Goal: Information Seeking & Learning: Understand process/instructions

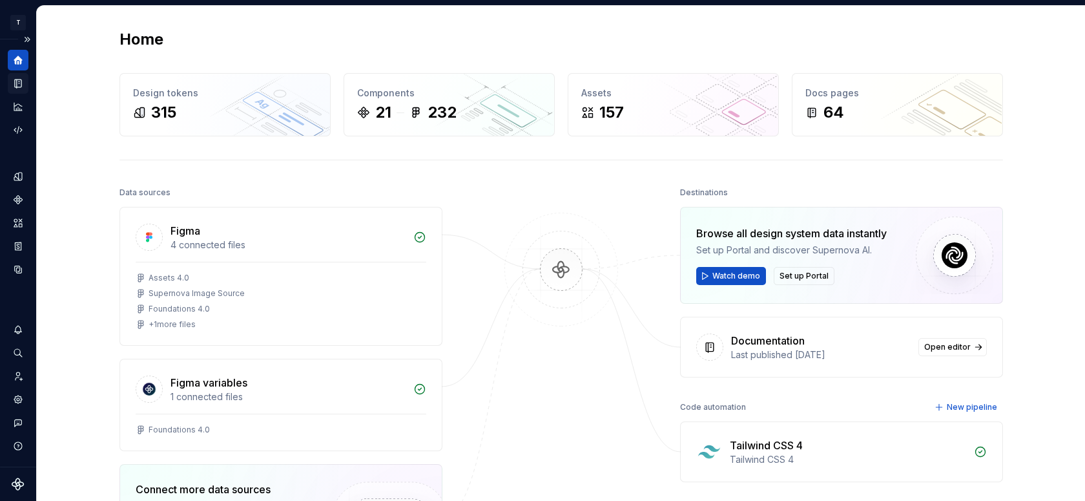
click at [19, 80] on icon "Documentation" at bounding box center [19, 83] width 5 height 7
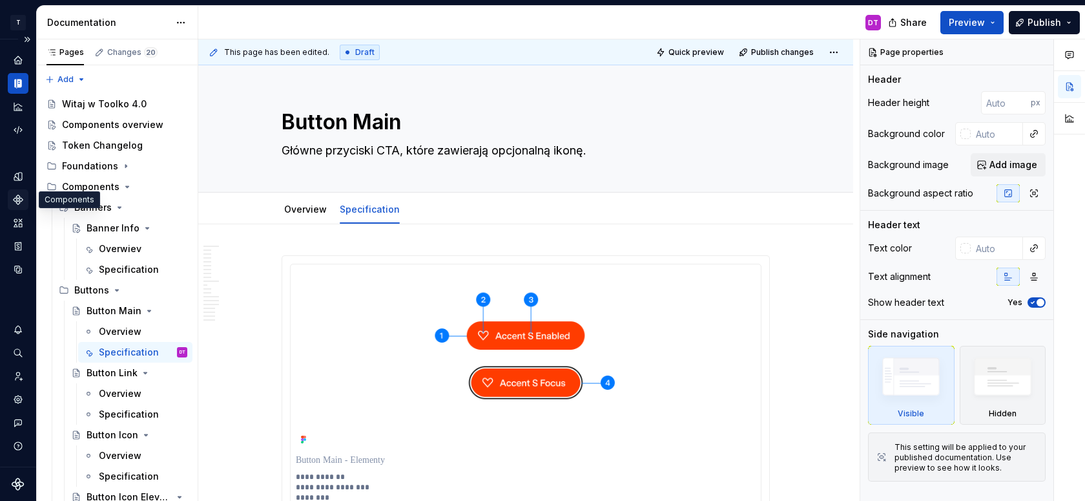
click at [17, 200] on icon "Components" at bounding box center [18, 200] width 12 height 12
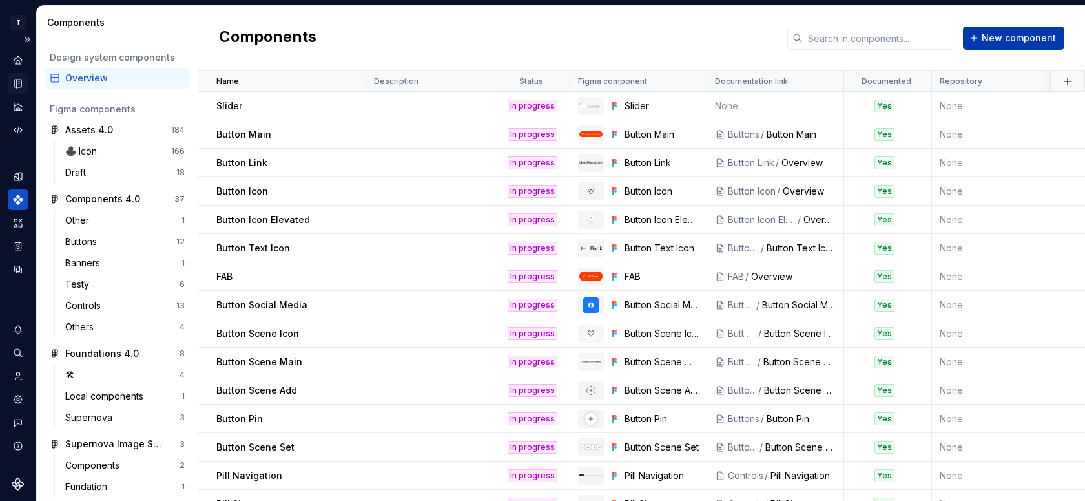
click at [1015, 37] on span "New component" at bounding box center [1019, 38] width 74 height 13
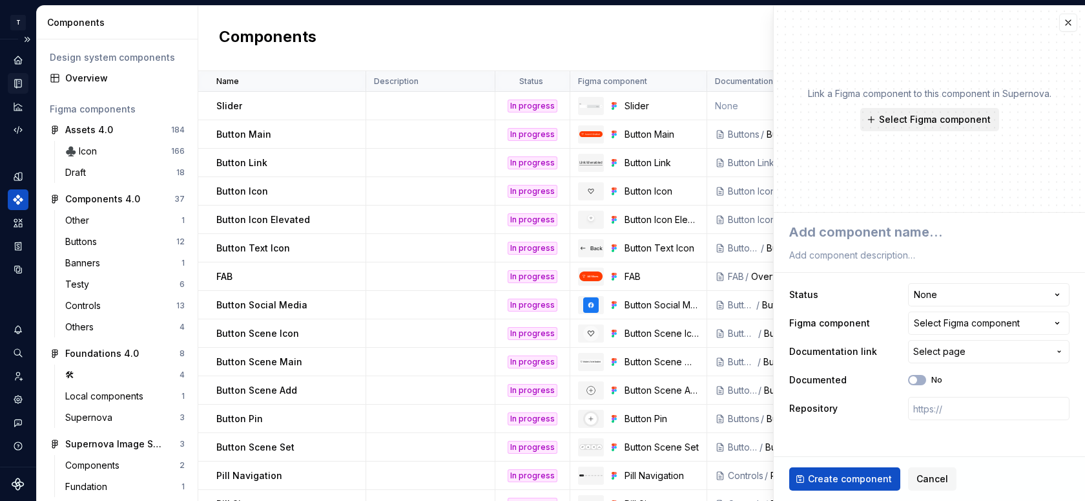
click at [925, 124] on span "Select Figma component" at bounding box center [935, 119] width 112 height 13
type textarea "*"
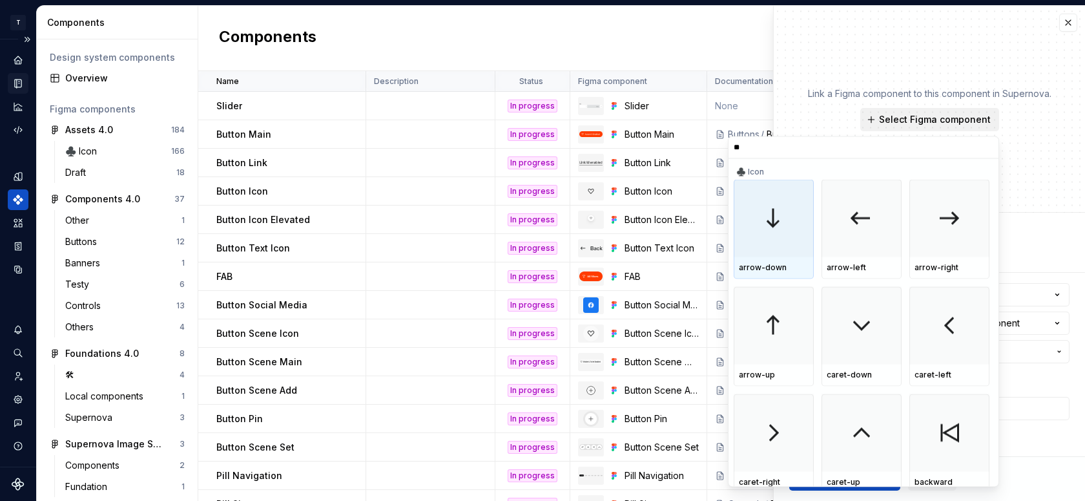
type input "***"
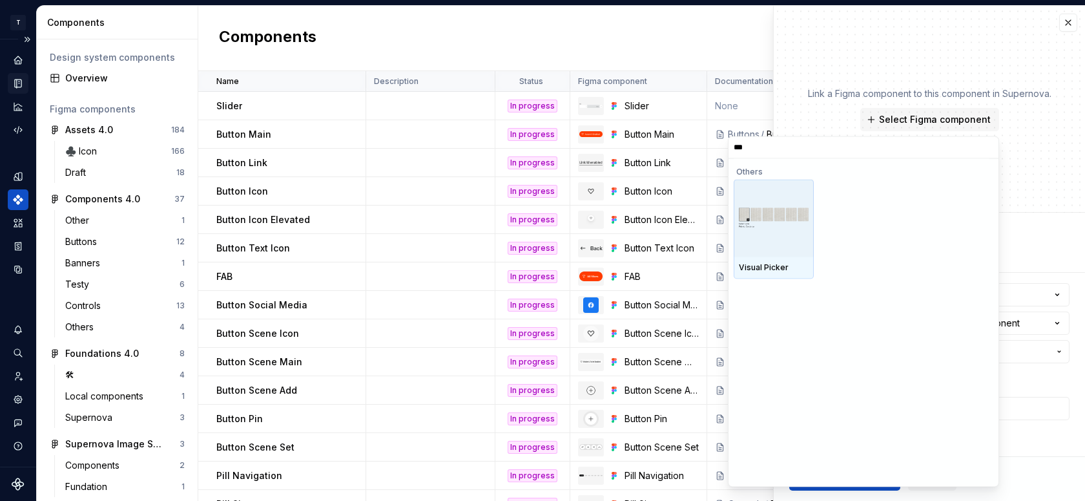
click at [771, 212] on img at bounding box center [774, 218] width 70 height 20
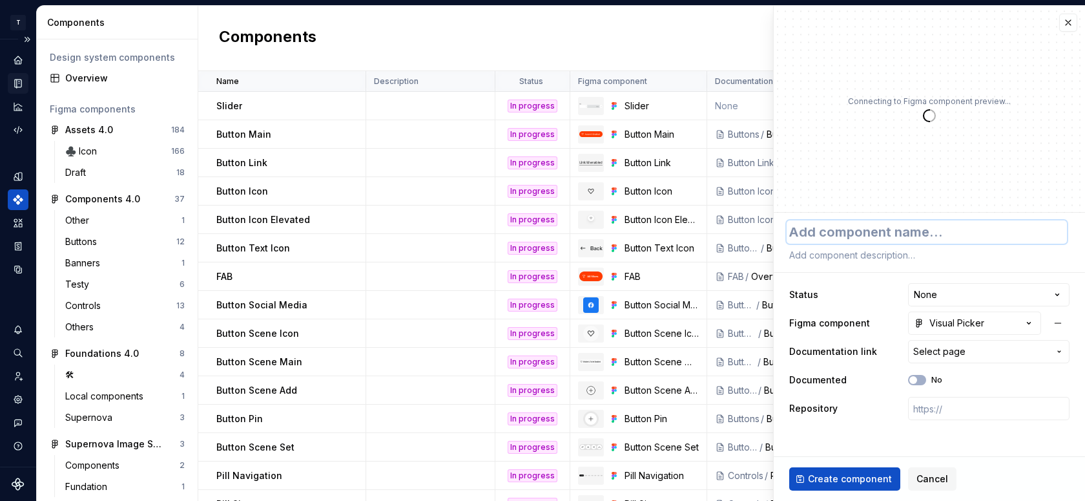
click at [886, 229] on textarea at bounding box center [927, 231] width 280 height 23
type textarea "*"
type textarea "V"
type textarea "*"
type textarea "Vi"
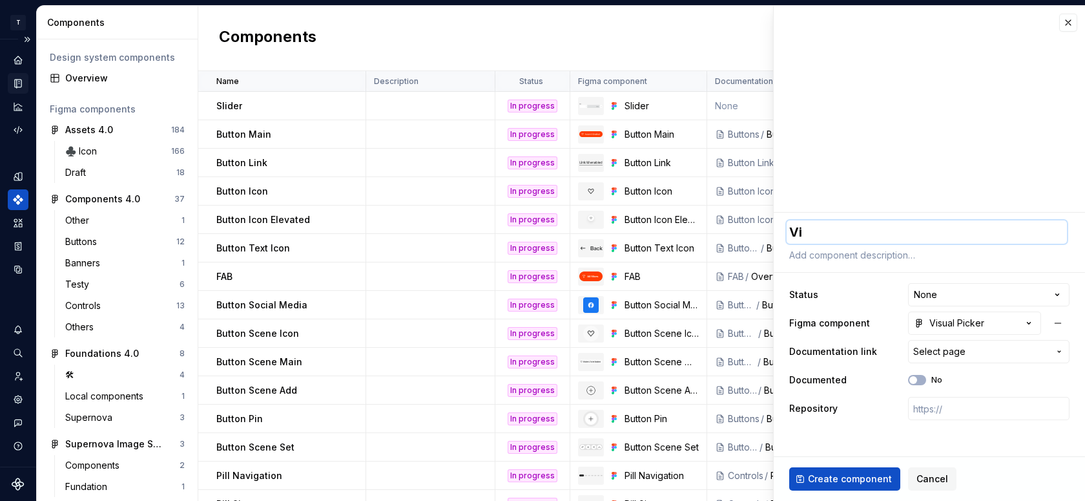
type textarea "*"
type textarea "Vis"
type textarea "*"
type textarea "Visy"
type textarea "*"
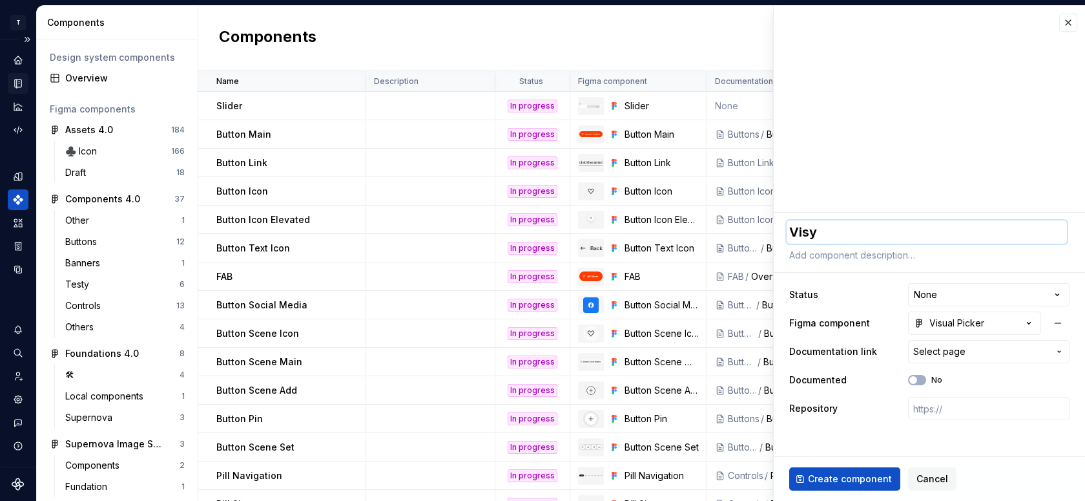
type textarea "Vis"
type textarea "*"
type textarea "Visu"
type textarea "*"
type textarea "Visua"
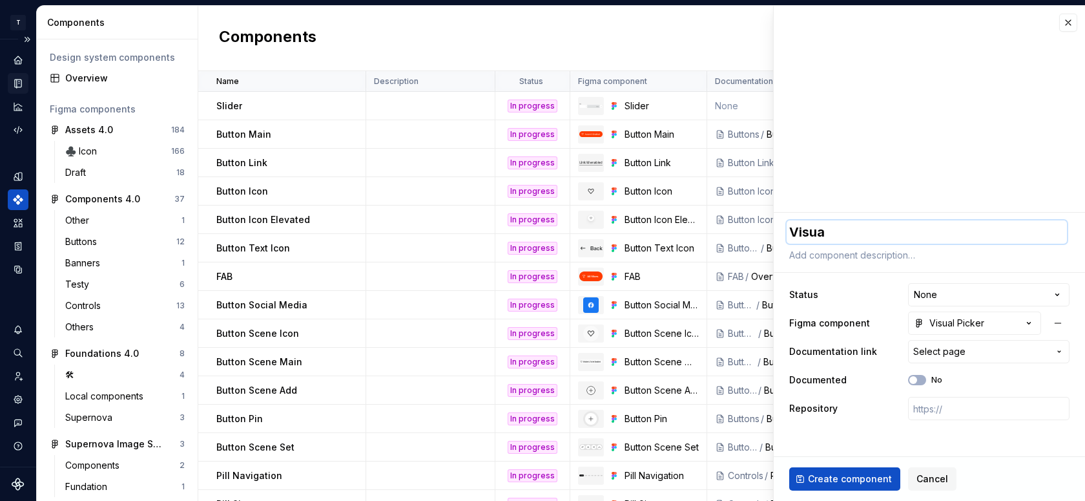
type textarea "*"
type textarea "Visual"
type textarea "*"
type textarea "Visual"
type textarea "*"
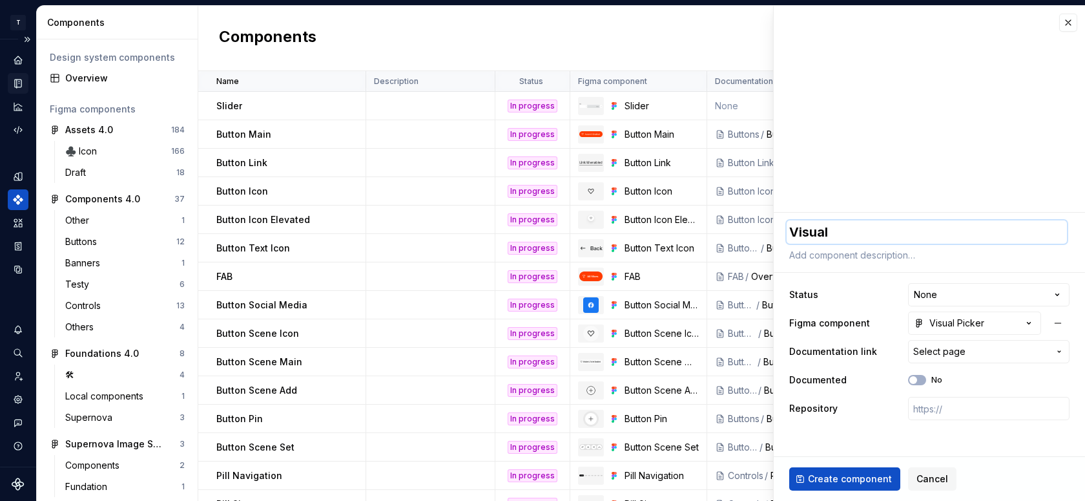
type textarea "Visual P"
type textarea "*"
type textarea "Visual Pi"
type textarea "*"
type textarea "Visual Pic"
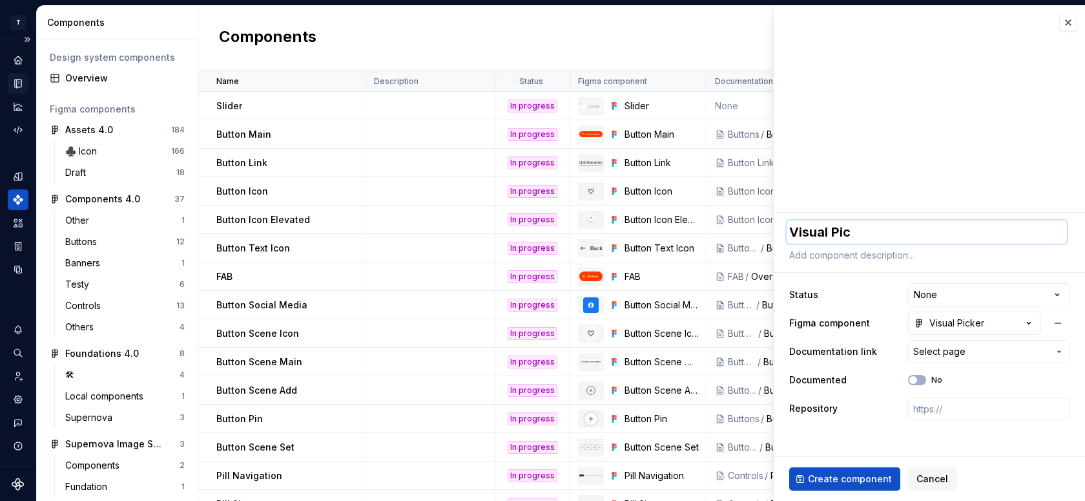
type textarea "*"
type textarea "Visual Pick"
type textarea "*"
type textarea "Visual Picke"
type textarea "*"
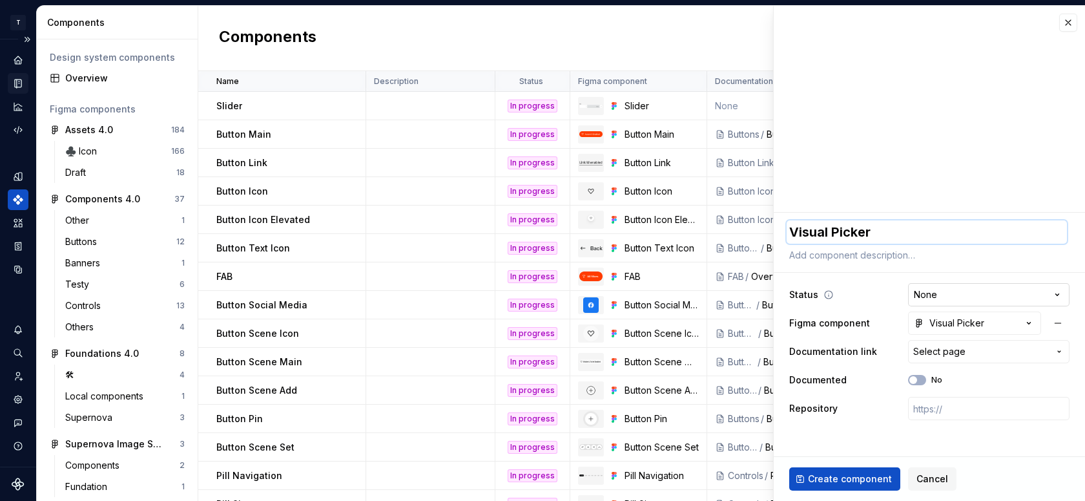
type textarea "Visual Picker"
click at [975, 288] on html "T Toolko 4.0 DT Design system data Components Design system components Overview…" at bounding box center [542, 250] width 1085 height 501
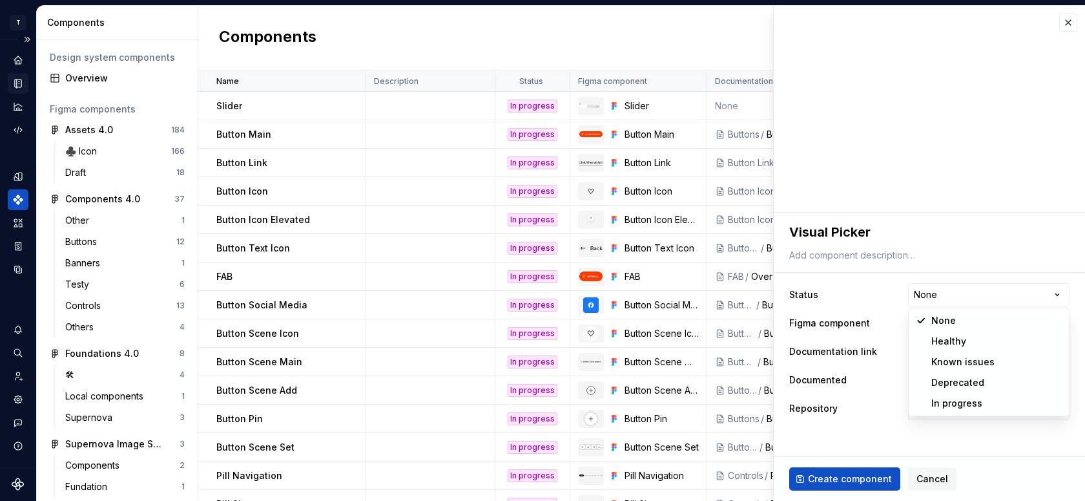
select select "**********"
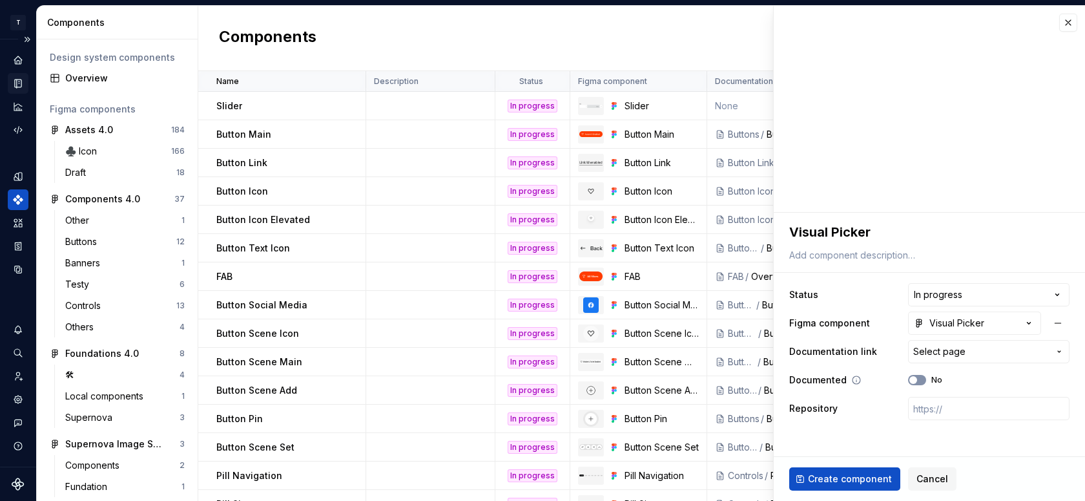
click at [915, 380] on span "button" at bounding box center [913, 380] width 8 height 8
click at [844, 472] on span "Create component" at bounding box center [850, 478] width 84 height 13
type textarea "*"
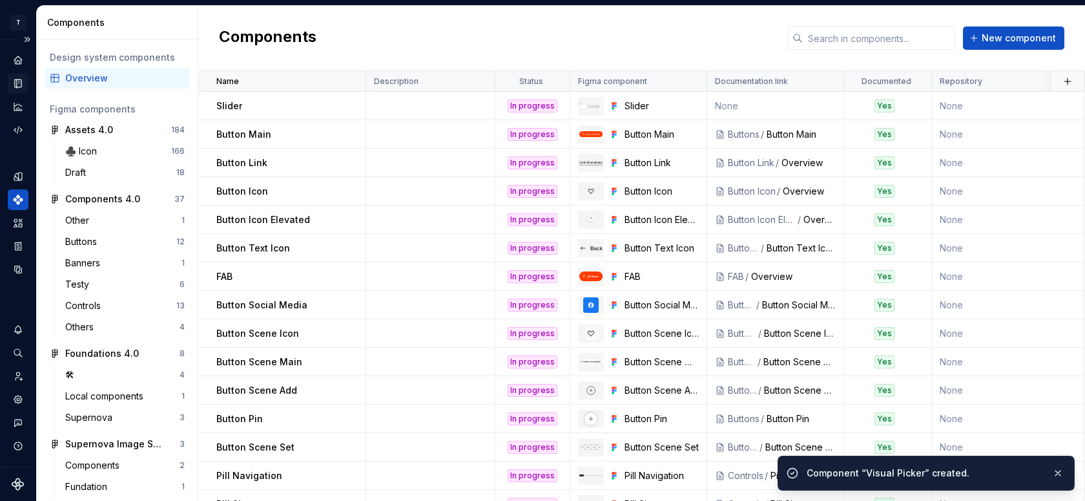
click at [17, 79] on icon "Documentation" at bounding box center [18, 83] width 6 height 8
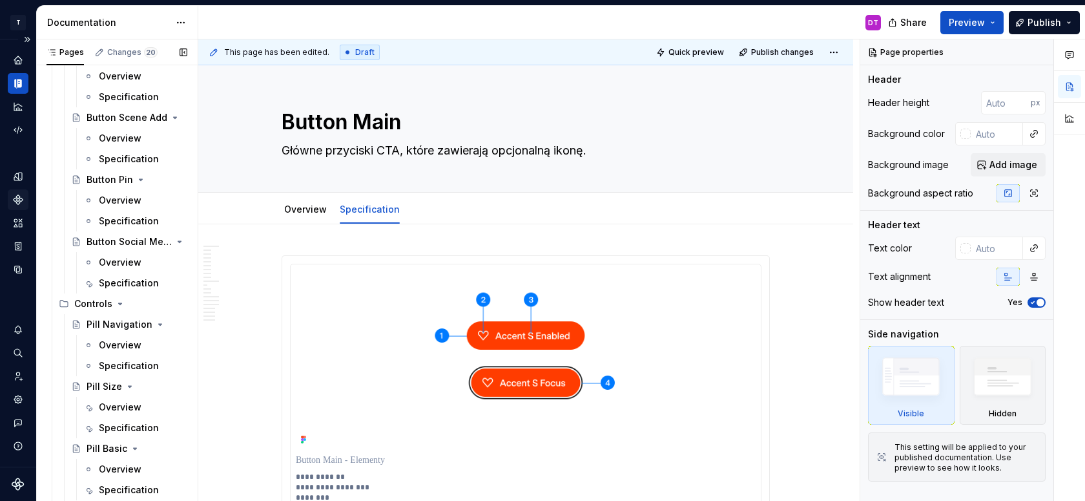
scroll to position [1037, 0]
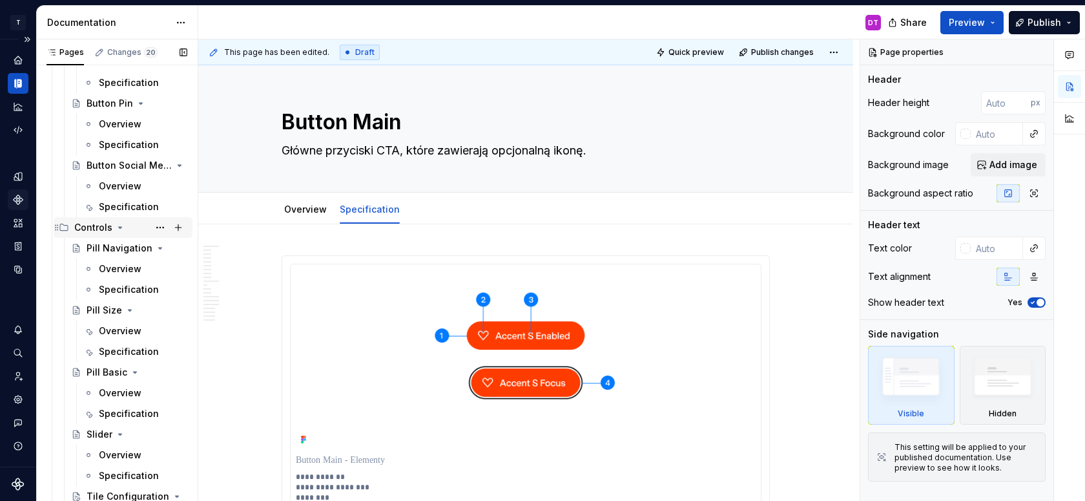
click at [119, 227] on icon "Page tree" at bounding box center [120, 227] width 3 height 1
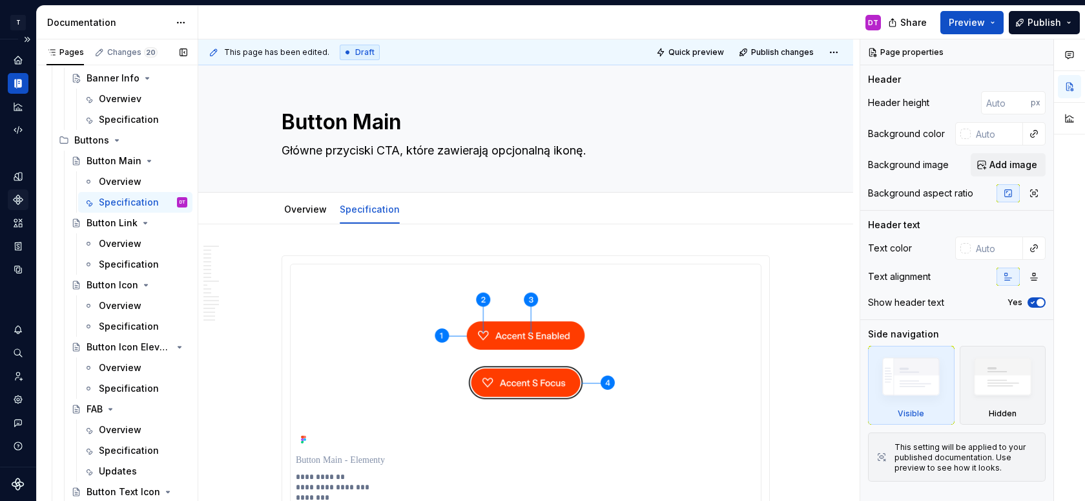
scroll to position [143, 0]
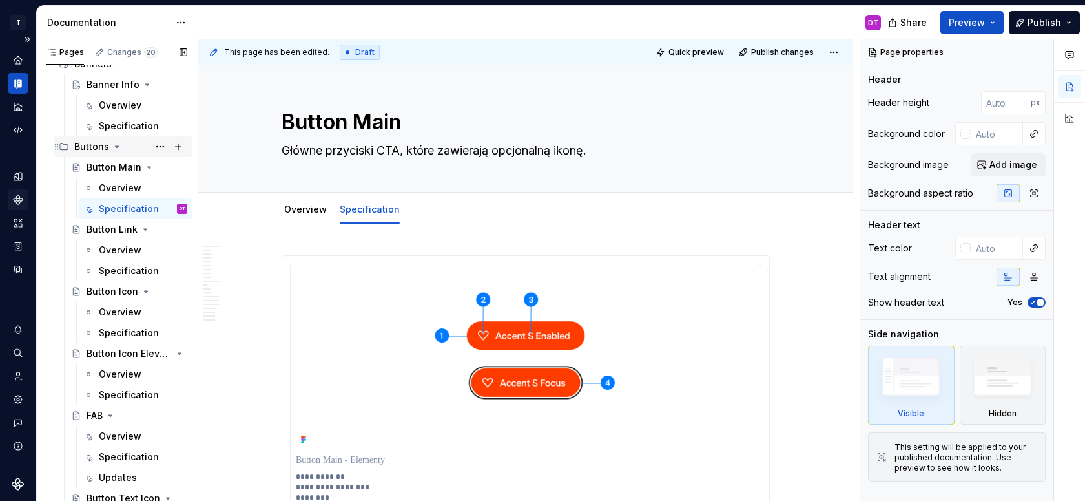
click at [117, 149] on icon "Page tree" at bounding box center [117, 146] width 10 height 10
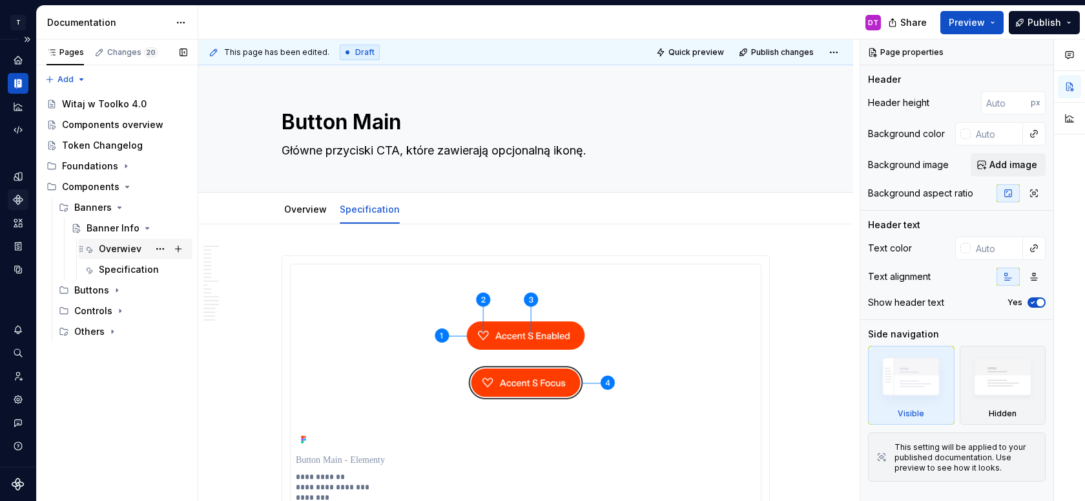
click at [114, 248] on div "Overwiev" at bounding box center [120, 248] width 43 height 13
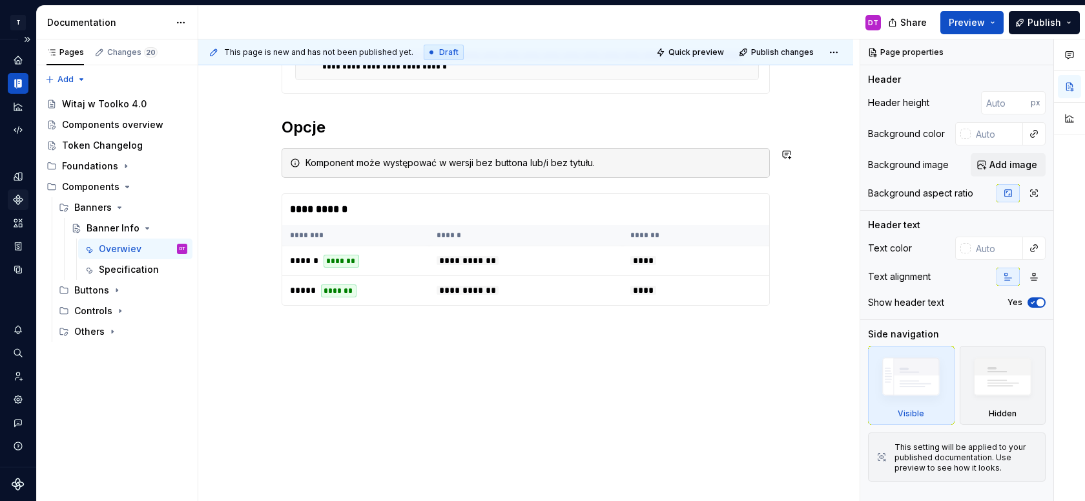
scroll to position [373, 0]
click at [118, 268] on div "Specification" at bounding box center [124, 269] width 50 height 13
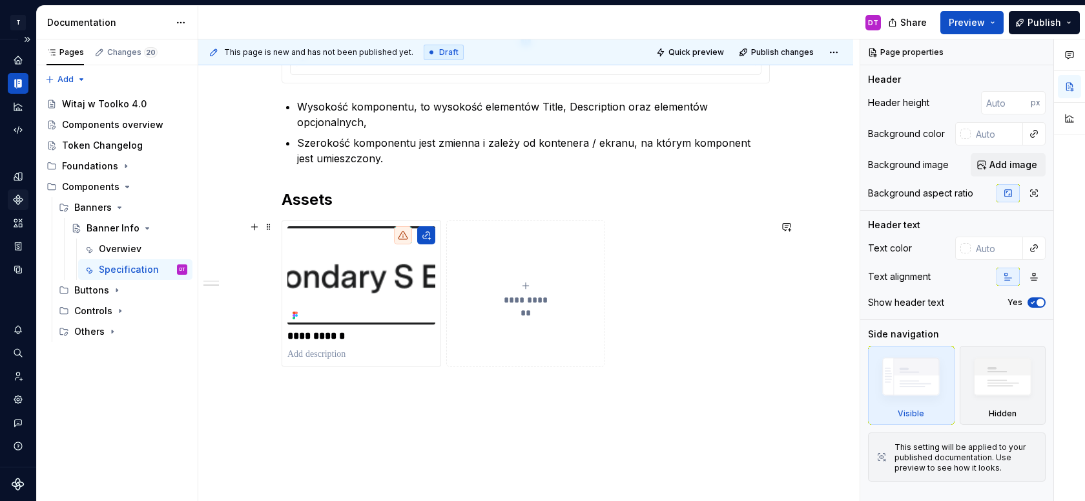
scroll to position [706, 0]
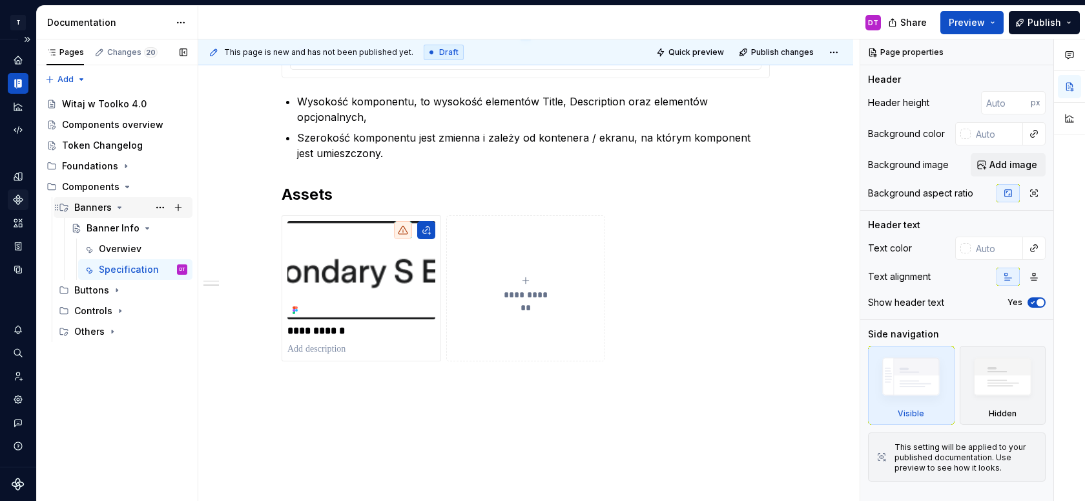
click at [118, 204] on icon "Page tree" at bounding box center [119, 207] width 10 height 10
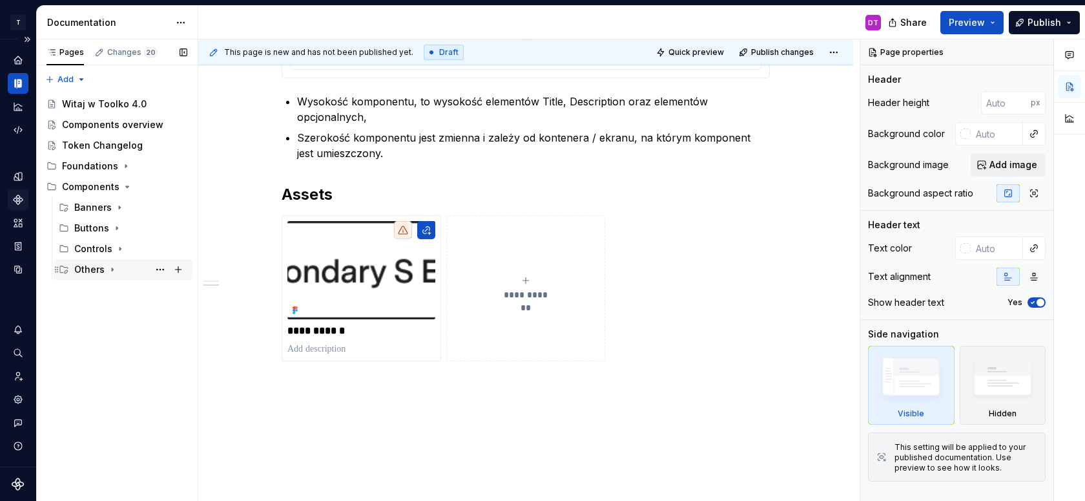
click at [90, 267] on div "Others" at bounding box center [89, 269] width 30 height 13
click at [140, 288] on icon "Page tree" at bounding box center [143, 290] width 10 height 10
click at [163, 287] on button "Page tree" at bounding box center [160, 290] width 18 height 18
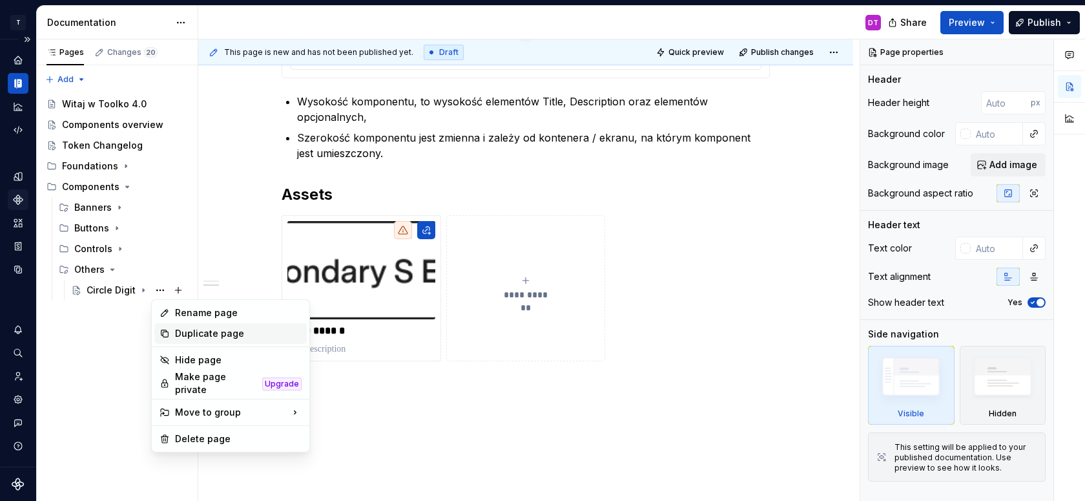
click at [175, 332] on div "Duplicate page" at bounding box center [238, 333] width 127 height 13
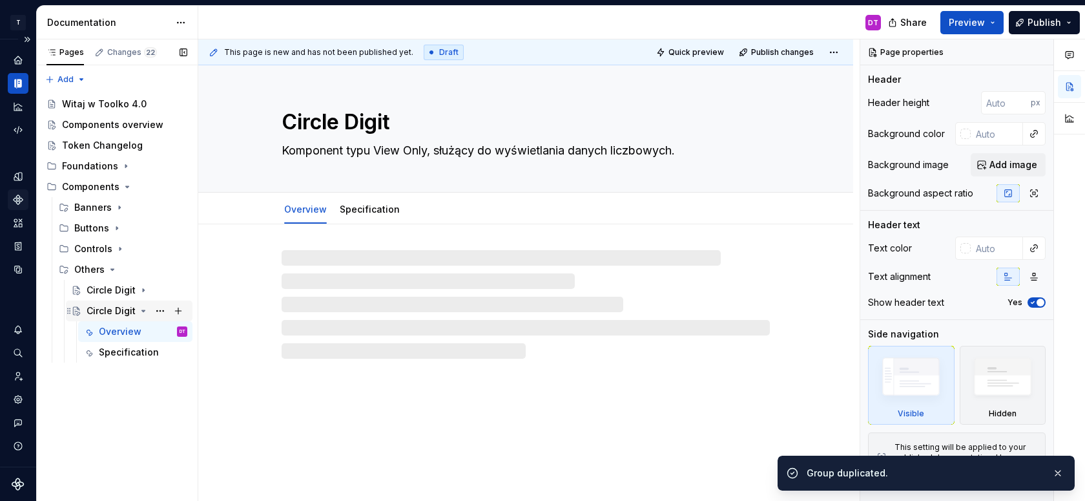
click at [116, 309] on div "Circle Digit" at bounding box center [111, 310] width 49 height 13
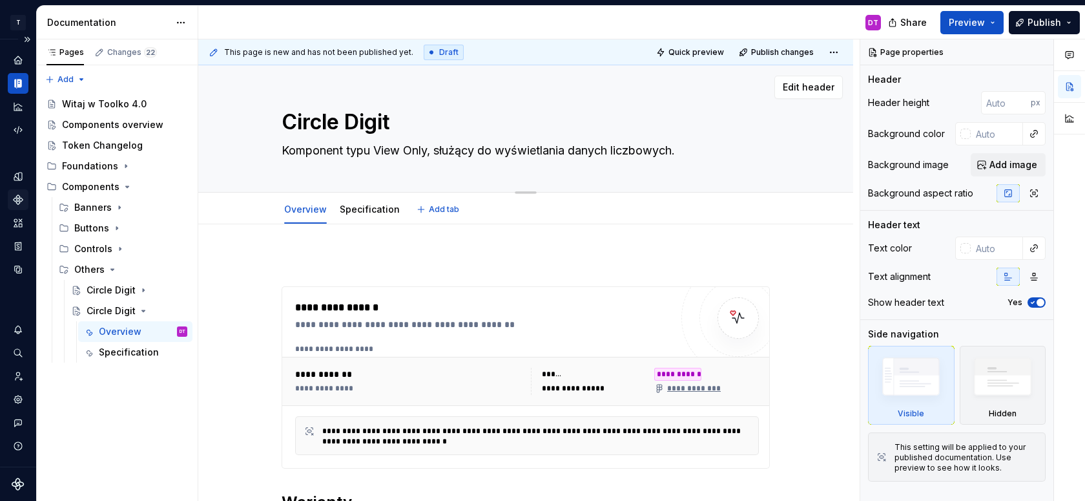
click at [347, 128] on textarea "Circle Digit" at bounding box center [523, 122] width 488 height 31
type textarea "*"
type textarea "V"
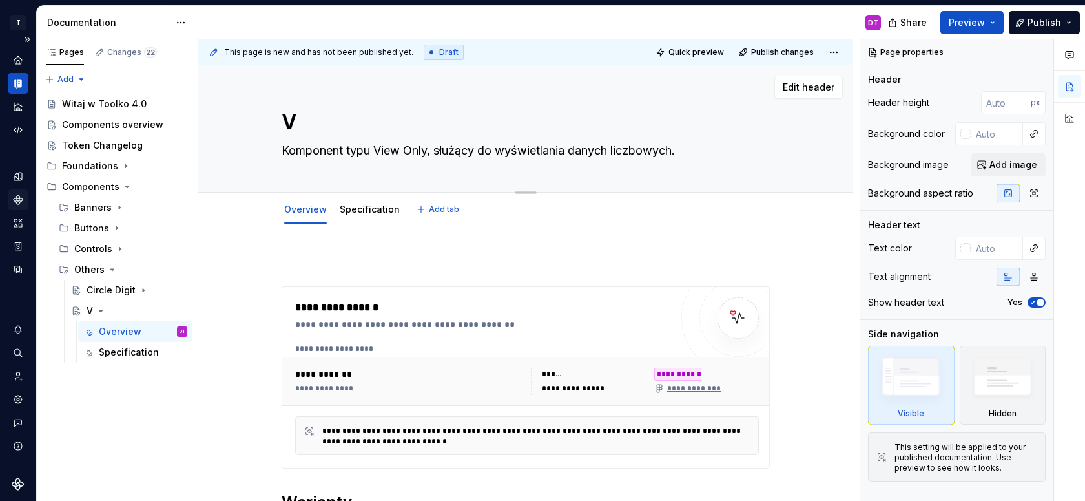
type textarea "*"
type textarea "Vi"
type textarea "*"
type textarea "Visu"
type textarea "*"
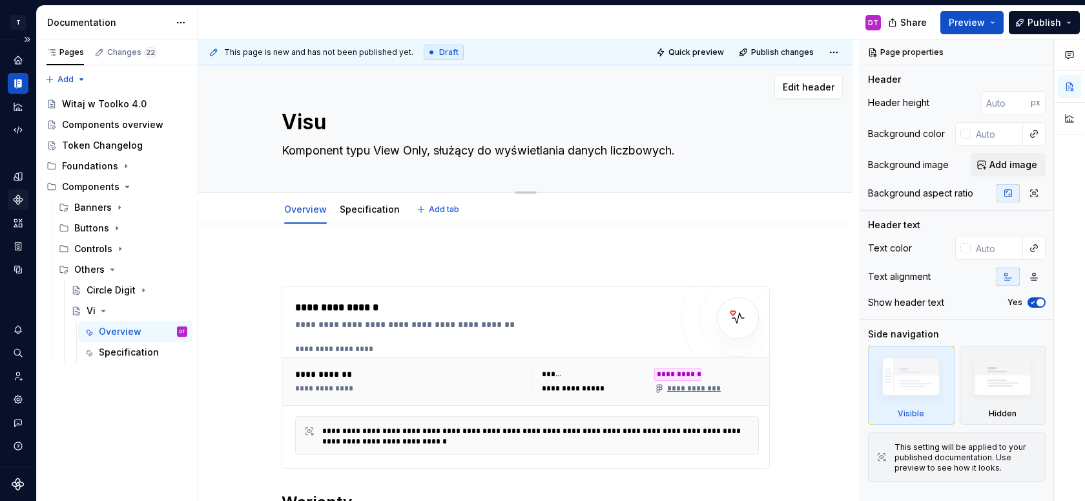
type textarea "Visua"
type textarea "*"
type textarea "Visual"
type textarea "*"
type textarea "Visual"
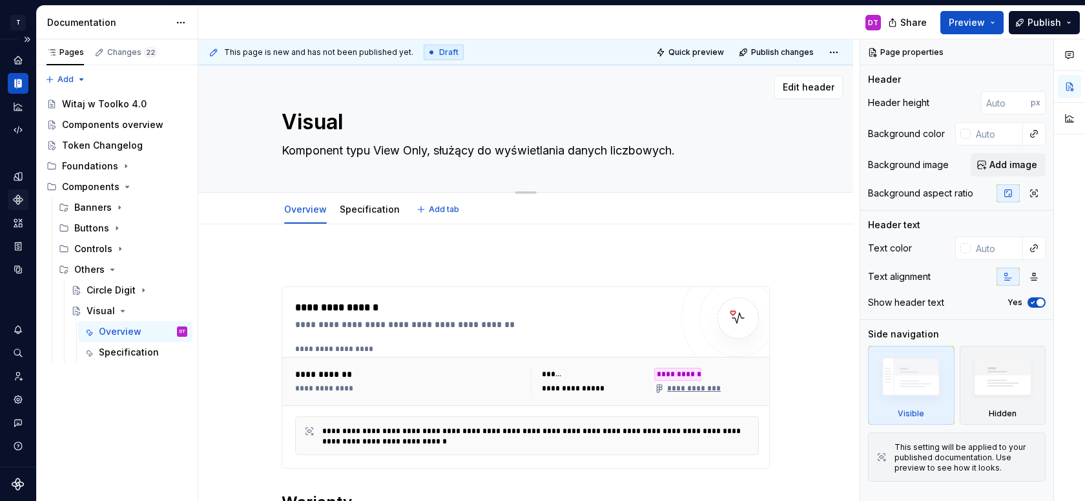
type textarea "*"
type textarea "Visual P"
type textarea "*"
type textarea "Visual Pi"
type textarea "*"
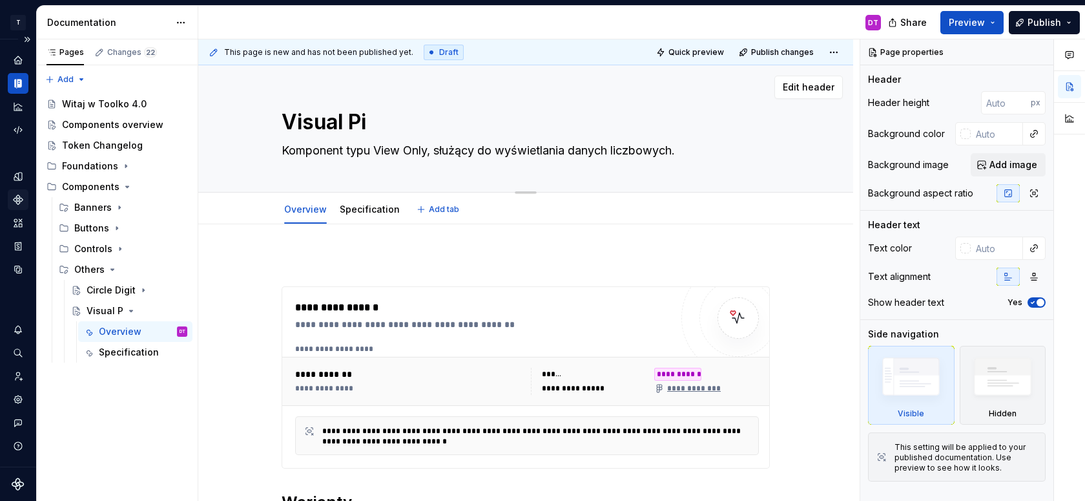
type textarea "Visual Pic"
type textarea "*"
type textarea "Visual Pick"
type textarea "*"
type textarea "Visual Picke"
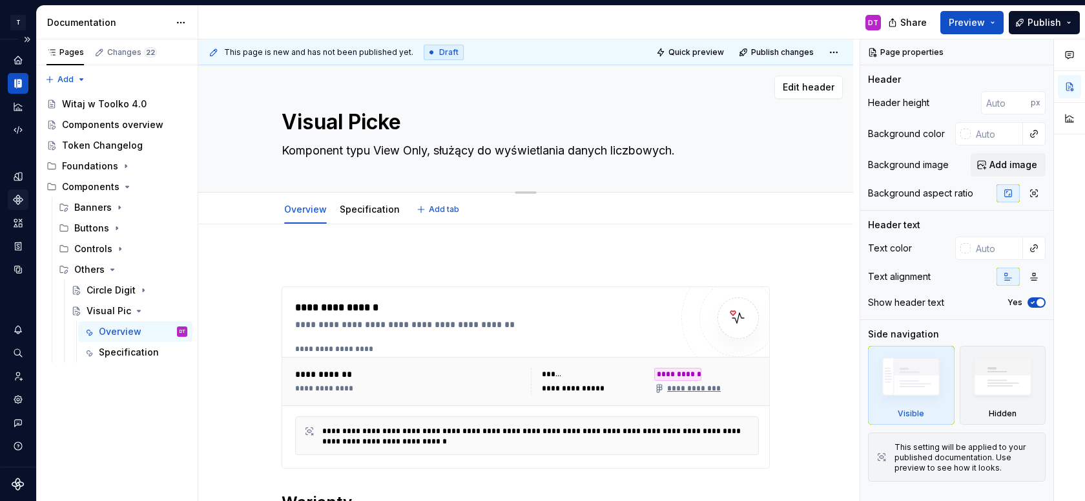
type textarea "*"
type textarea "Visual Picker"
type textarea "*"
type textarea "Visual Picker"
click at [376, 156] on textarea "Komponent typu View Only, służący do wyświetlania danych liczbowych." at bounding box center [523, 150] width 488 height 21
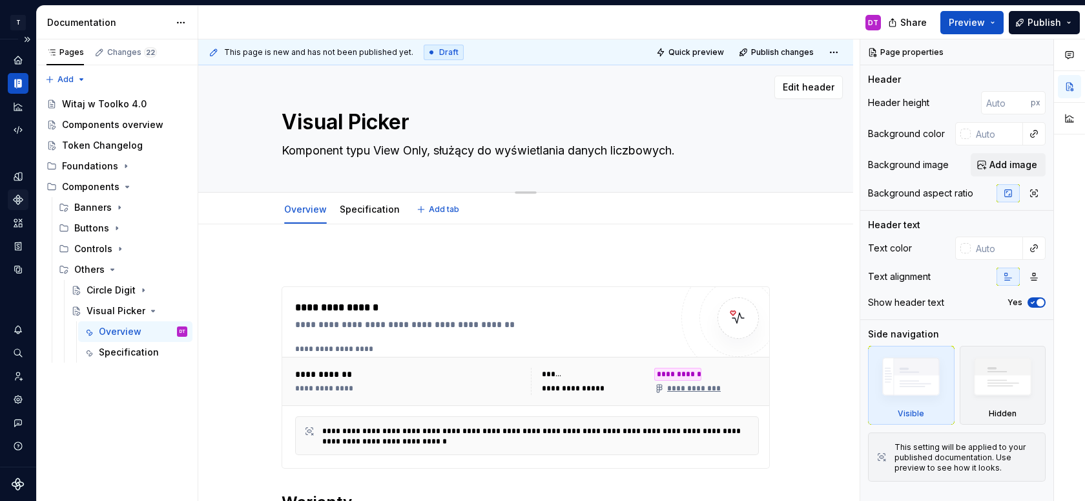
click at [376, 156] on textarea "Komponent typu View Only, służący do wyświetlania danych liczbowych." at bounding box center [523, 150] width 488 height 21
type textarea "*"
type textarea "K"
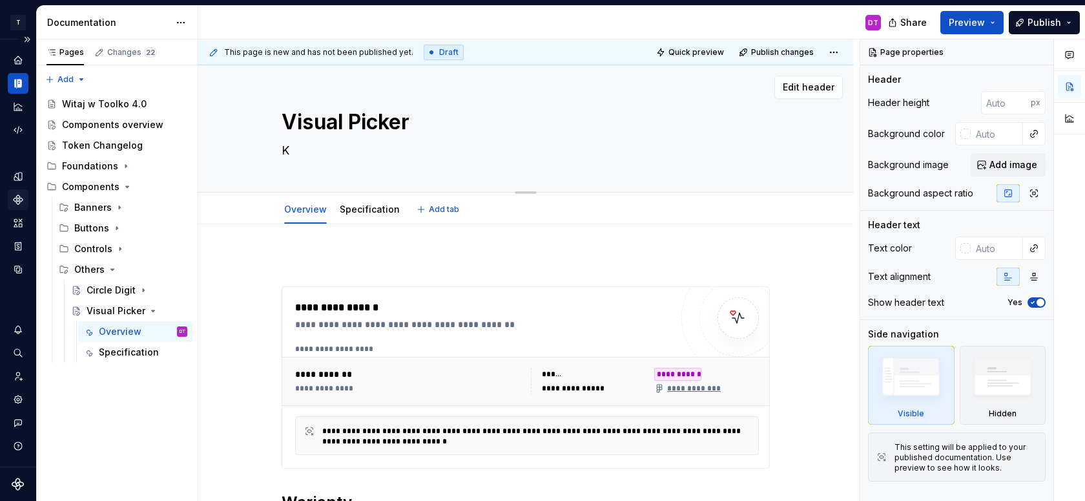
type textarea "*"
type textarea "Ko"
type textarea "*"
type textarea "Kom"
type textarea "*"
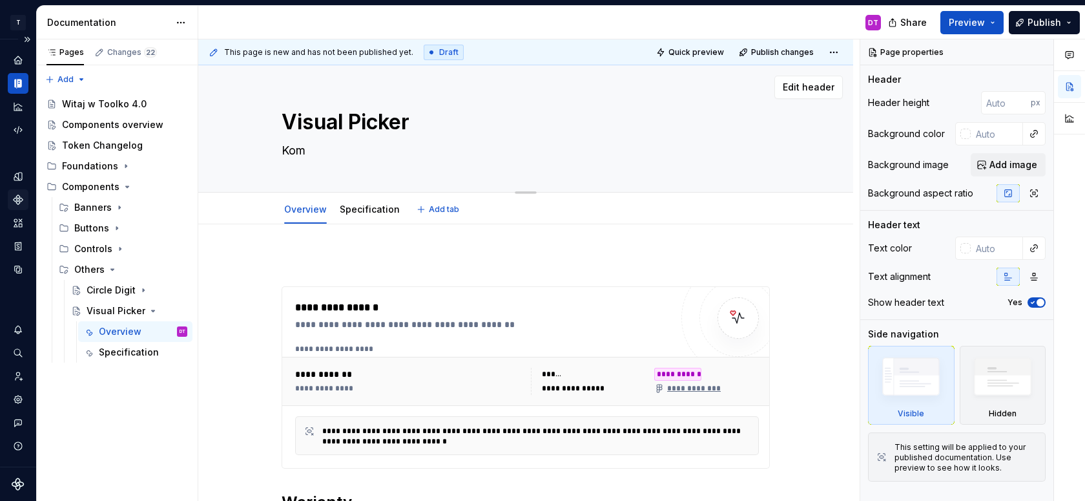
type textarea "Komp"
type textarea "*"
type textarea "Kompo"
type textarea "*"
type textarea "Kompon"
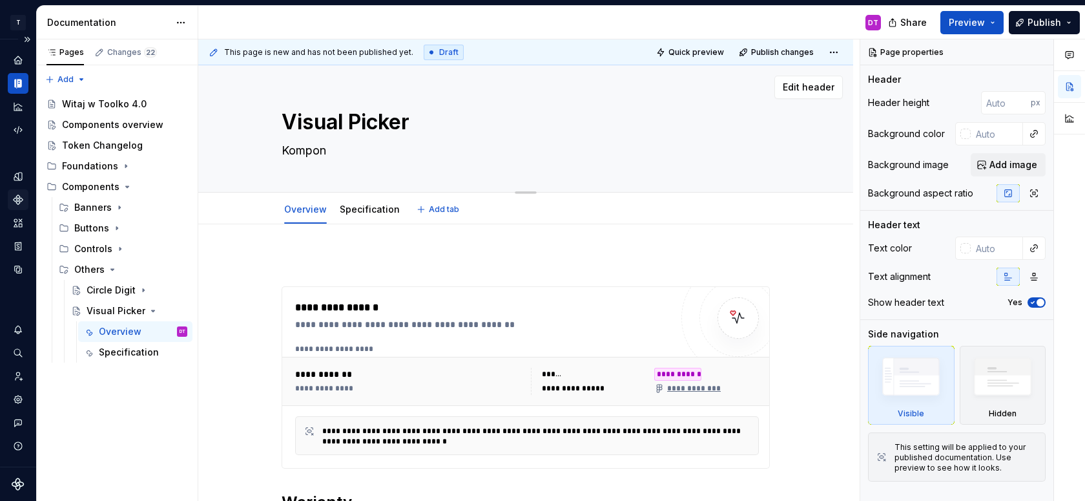
type textarea "*"
type textarea "Kompone"
type textarea "*"
type textarea "Komponen"
type textarea "*"
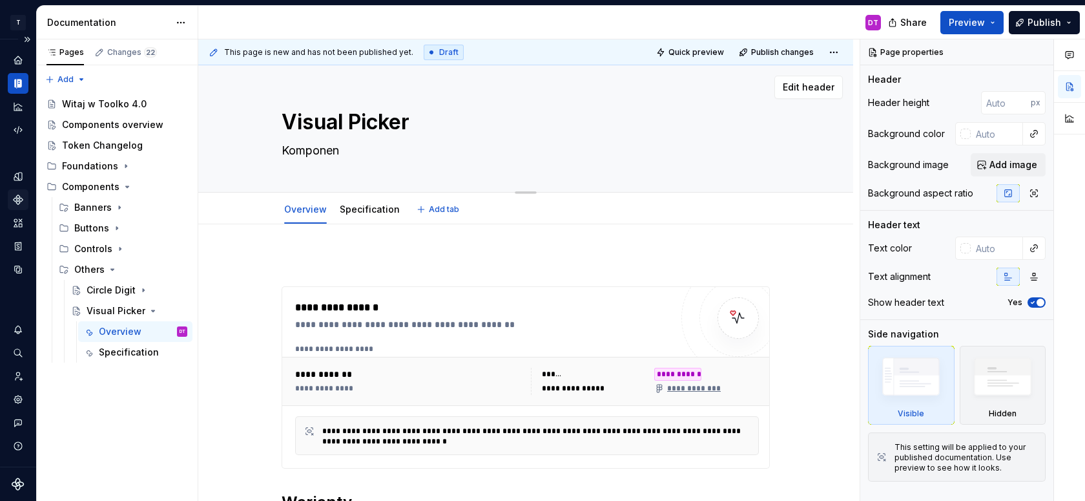
type textarea "Komponent"
type textarea "*"
type textarea "Komponent"
type textarea "*"
type textarea "Komponent s"
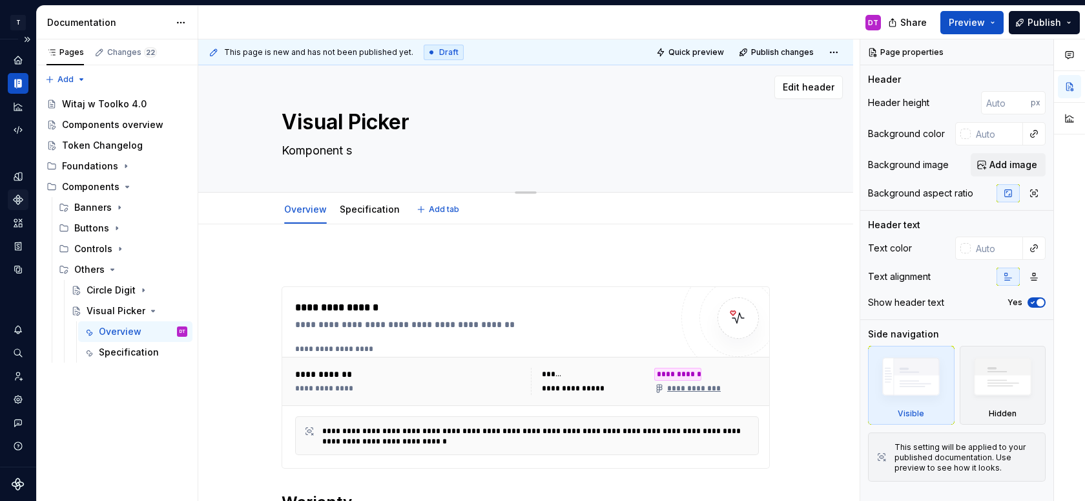
type textarea "*"
type textarea "Komponent sł"
type textarea "*"
type textarea "Komponent słu"
type textarea "*"
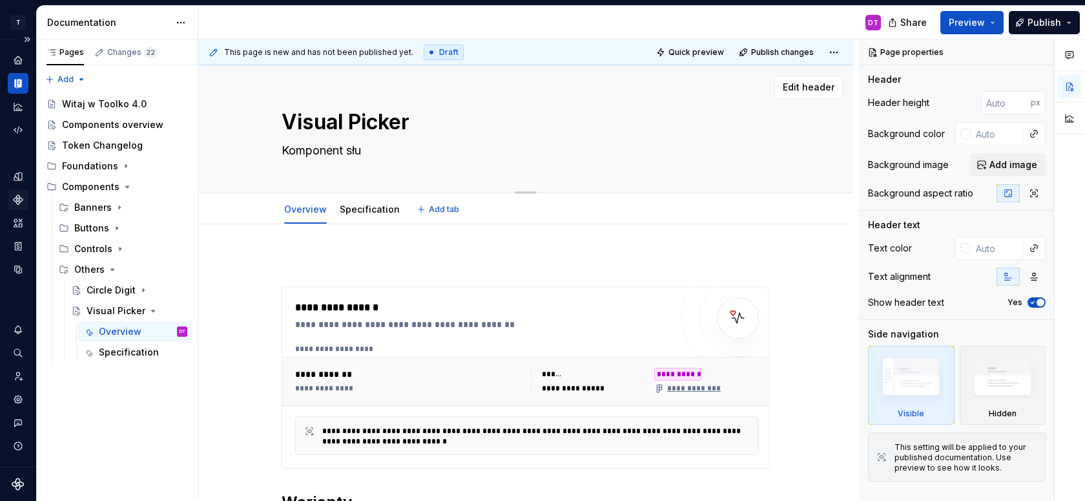
type textarea "Komponent służ"
type textarea "*"
type textarea "Komponent służą"
type textarea "*"
type textarea "Komponent służąc"
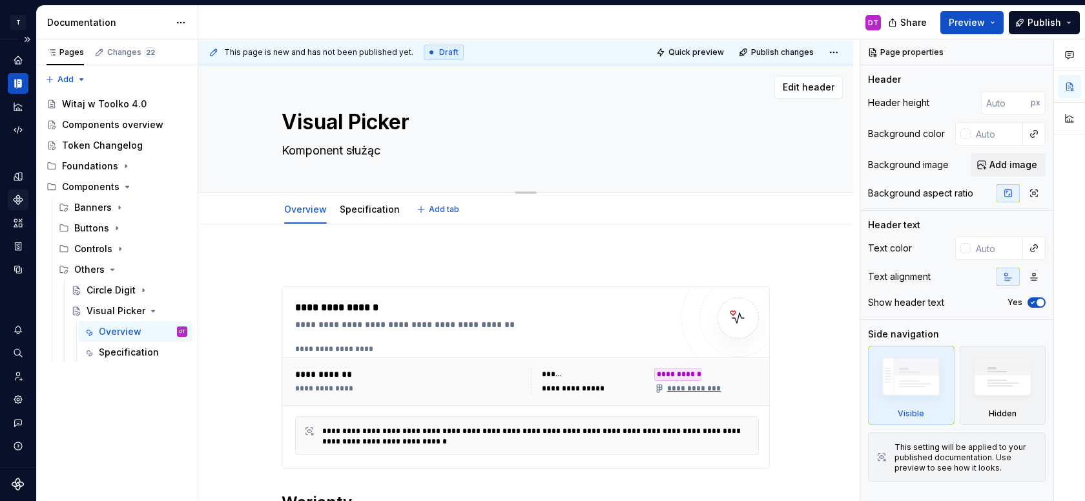
type textarea "*"
type textarea "Komponent służący"
type textarea "*"
type textarea "Komponent służący"
type textarea "*"
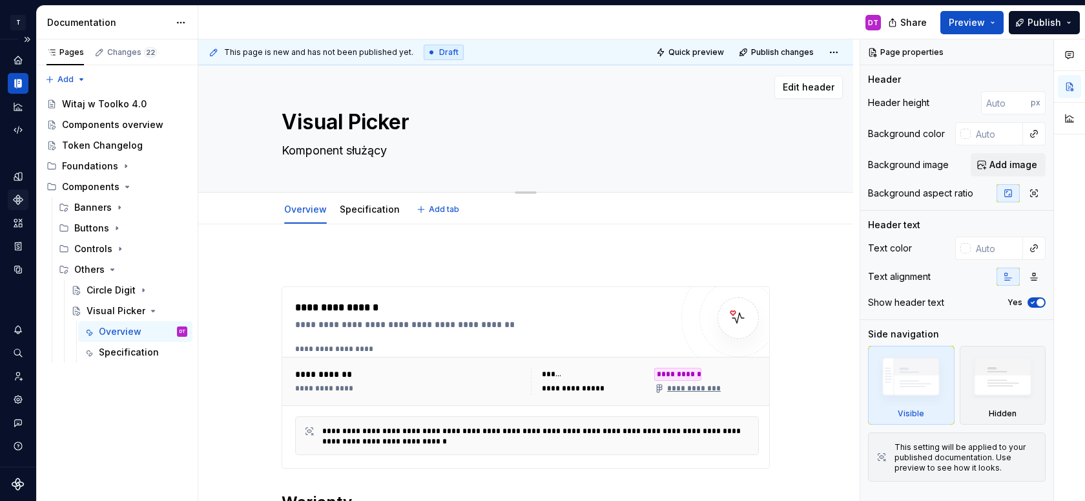
type textarea "Komponent służący d"
type textarea "*"
type textarea "Komponent służący do"
type textarea "*"
type textarea "Komponent służący do"
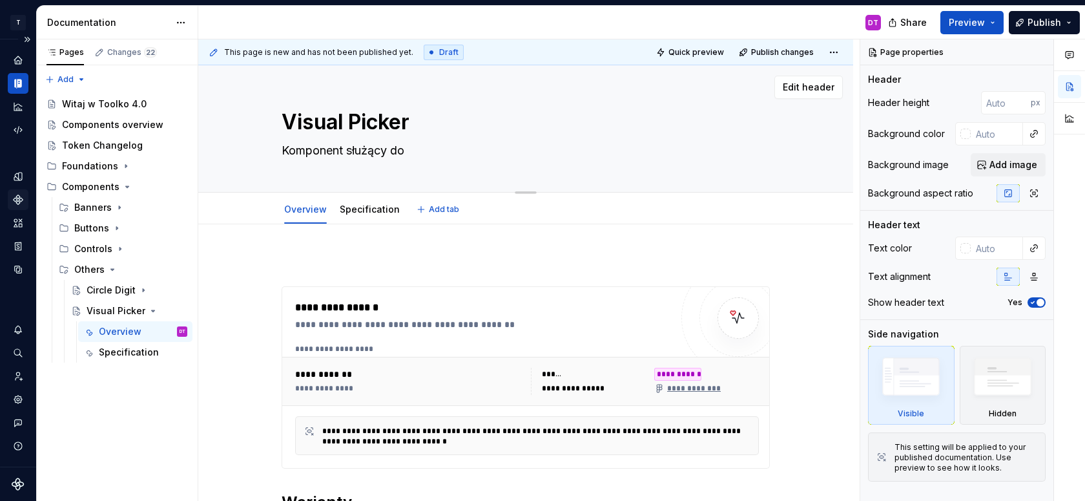
type textarea "*"
type textarea "Komponent służący do w"
type textarea "*"
type textarea "Komponent służący do wy"
type textarea "*"
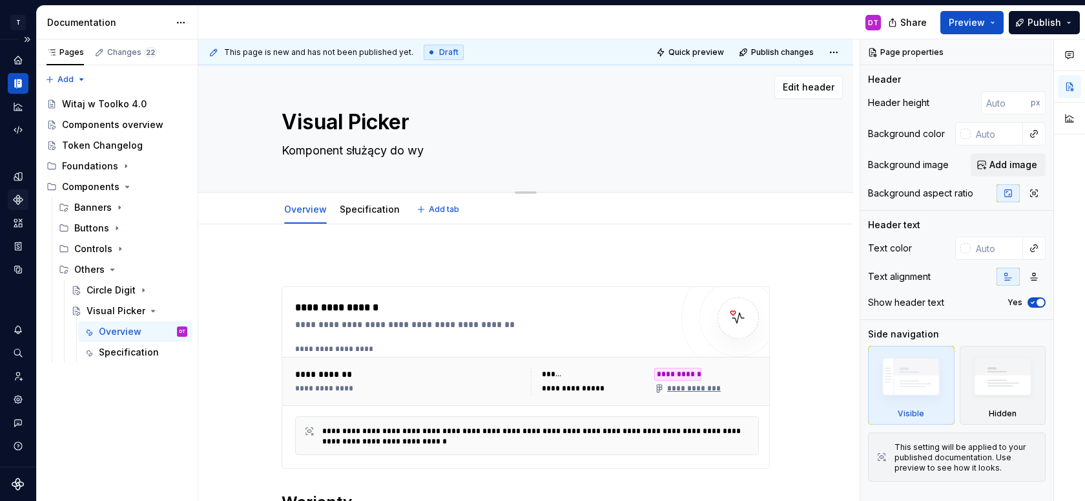
type textarea "Komponent służący do wyb"
type textarea "*"
type textarea "Komponent służący do wybo"
type textarea "*"
type textarea "Komponent służący do wybor"
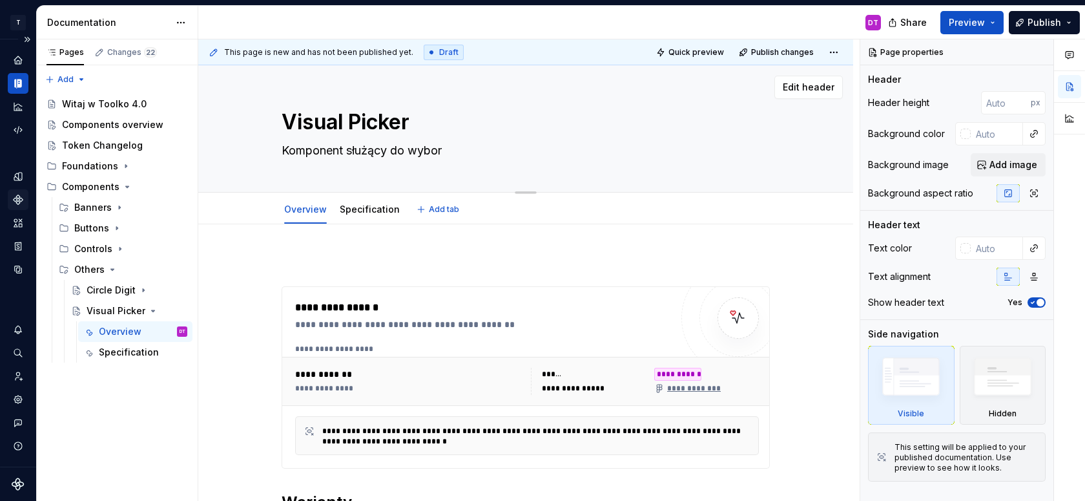
type textarea "*"
type textarea "Komponent służący do wyboru"
type textarea "*"
type textarea "Komponent służący do wyboru"
type textarea "*"
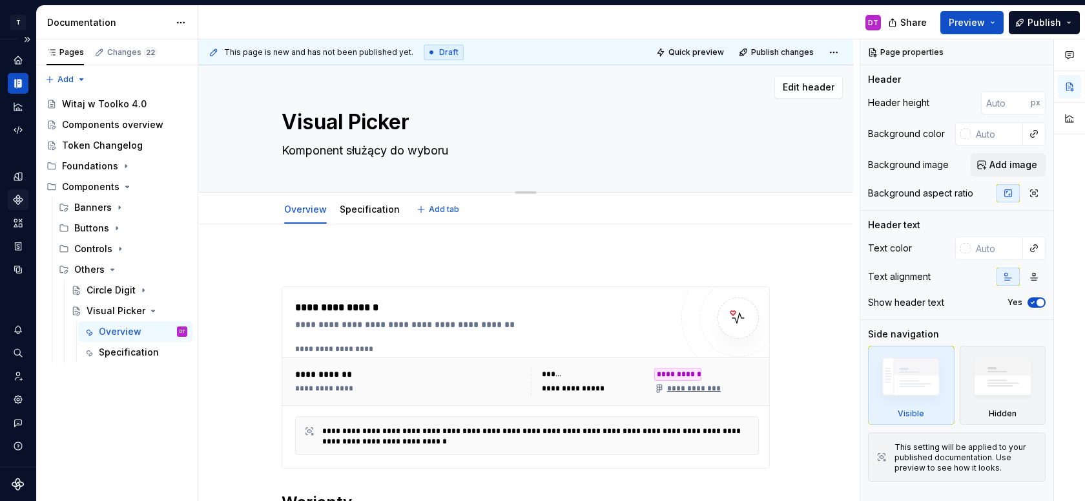
type textarea "Komponent służący do wyboru k"
type textarea "*"
type textarea "Komponent służący do wyboru ko"
type textarea "*"
type textarea "Komponent służący do wyboru kol"
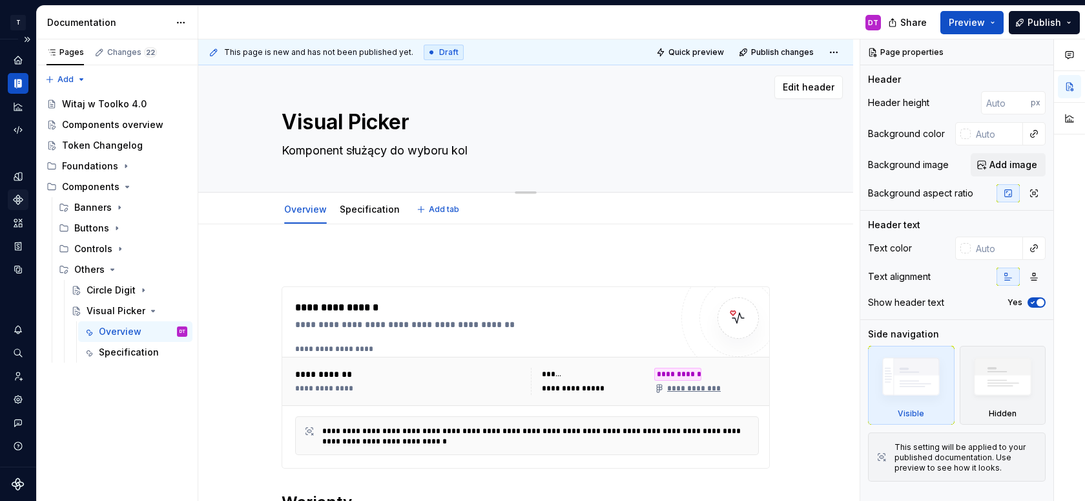
type textarea "*"
type textarea "Komponent służący do wyboru kolo"
type textarea "*"
type textarea "Komponent służący do wyboru kolor"
type textarea "*"
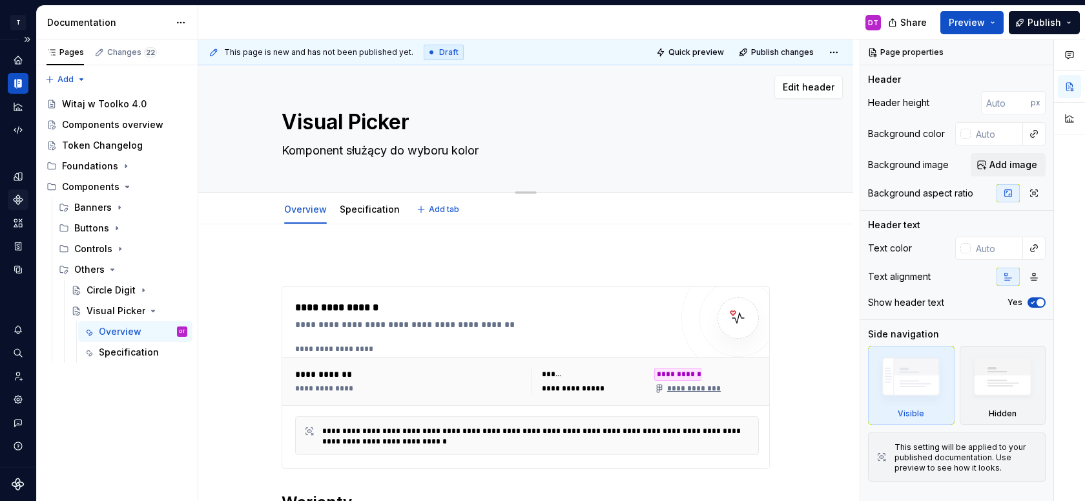
type textarea "Komponent służący do wyboru koloró"
type textarea "*"
type textarea "Komponent służący do wyboru kolorów"
type textarea "*"
type textarea "Komponent służący do wyboru kolorów,"
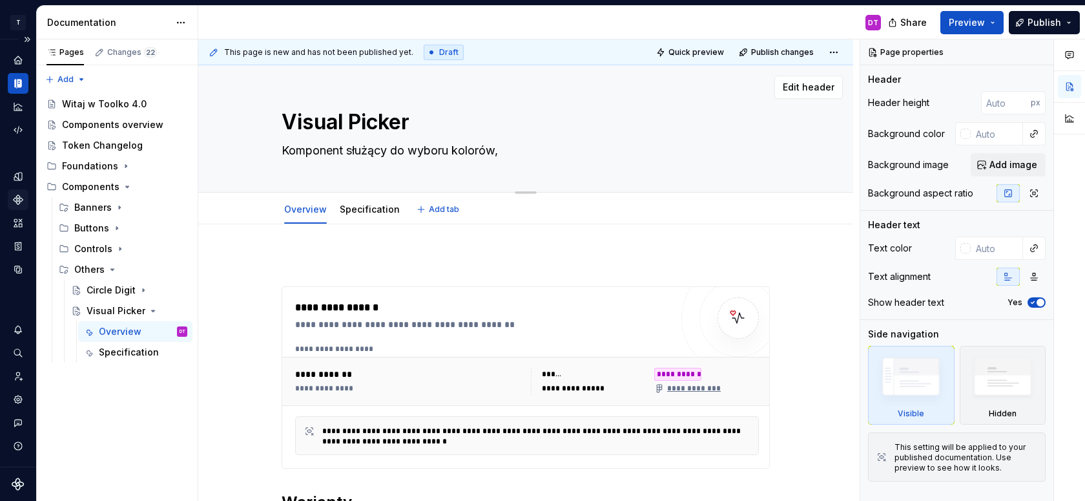
type textarea "*"
type textarea "Komponent służący do wyboru kolorów,"
type textarea "*"
type textarea "Komponent służący do wyboru kolorów, w"
type textarea "*"
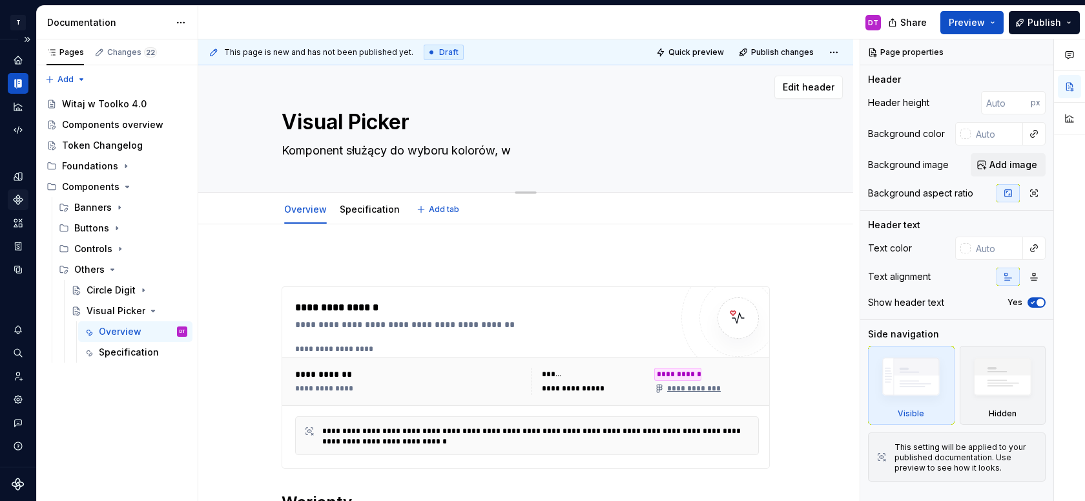
type textarea "Komponent służący do wyboru kolorów, wz"
type textarea "*"
type textarea "Komponent służący do wyboru kolorów, wzo"
type textarea "*"
type textarea "Komponent służący do wyboru kolorów, wzor"
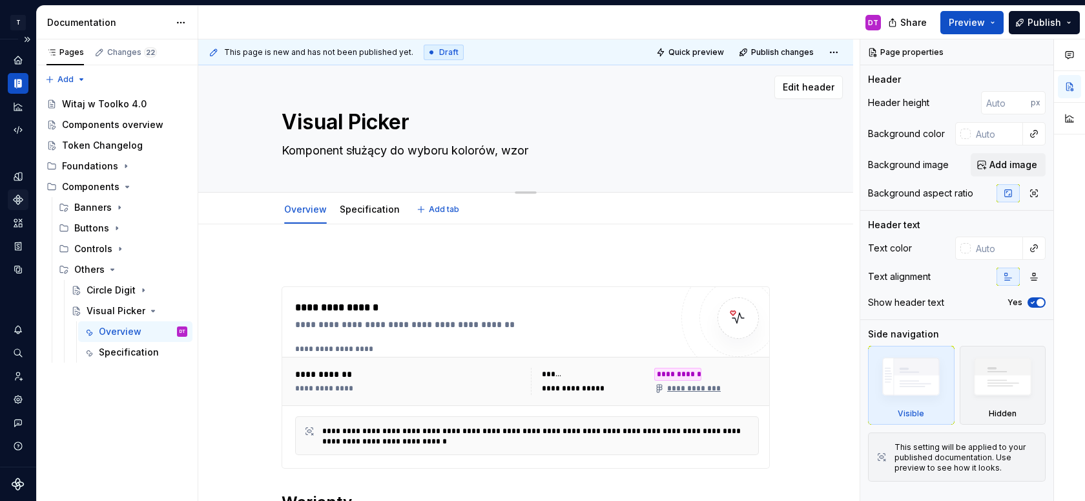
type textarea "*"
type textarea "Komponent służący do wyboru kolorów, wzoró"
type textarea "*"
type textarea "Komponent służący do wyboru kolorów, wzor"
type textarea "*"
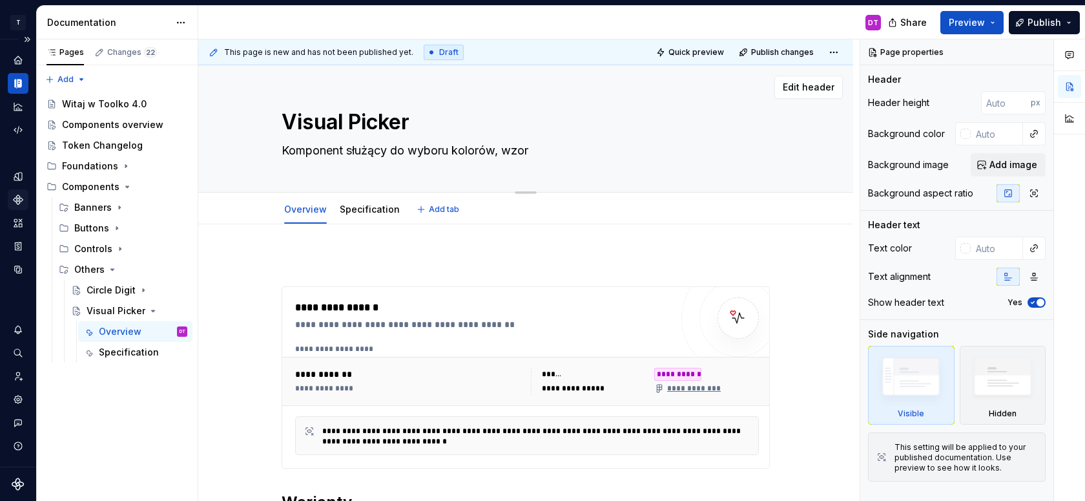
type textarea "Komponent służący do wyboru kolorów, wzo"
type textarea "*"
type textarea "Komponent służący do wyboru kolorów, wzor"
type textarea "*"
type textarea "Komponent służący do wyboru kolorów, wzoró"
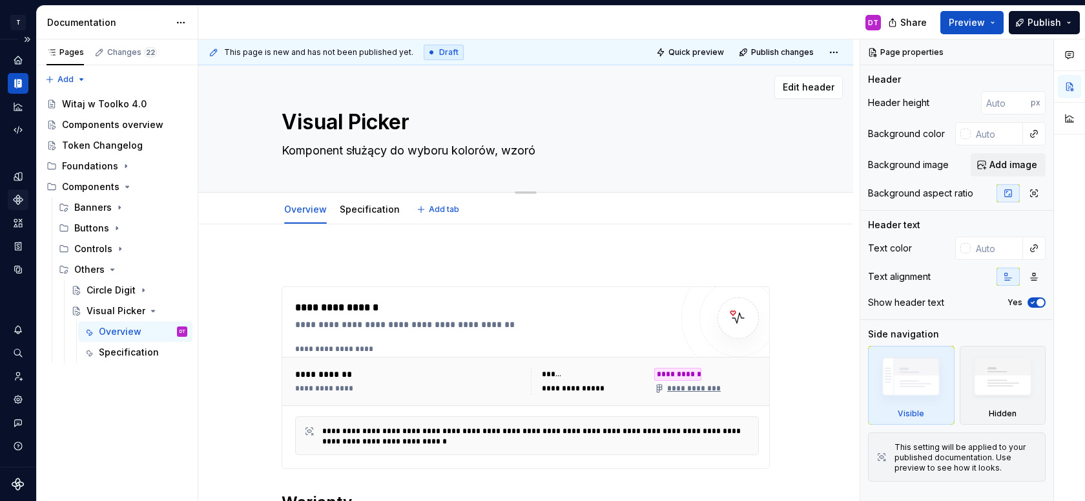
type textarea "*"
type textarea "Komponent służący do wyboru kolorów, wzorów"
type textarea "*"
type textarea "Komponent służący do wyboru kolorów, wzorów,"
type textarea "*"
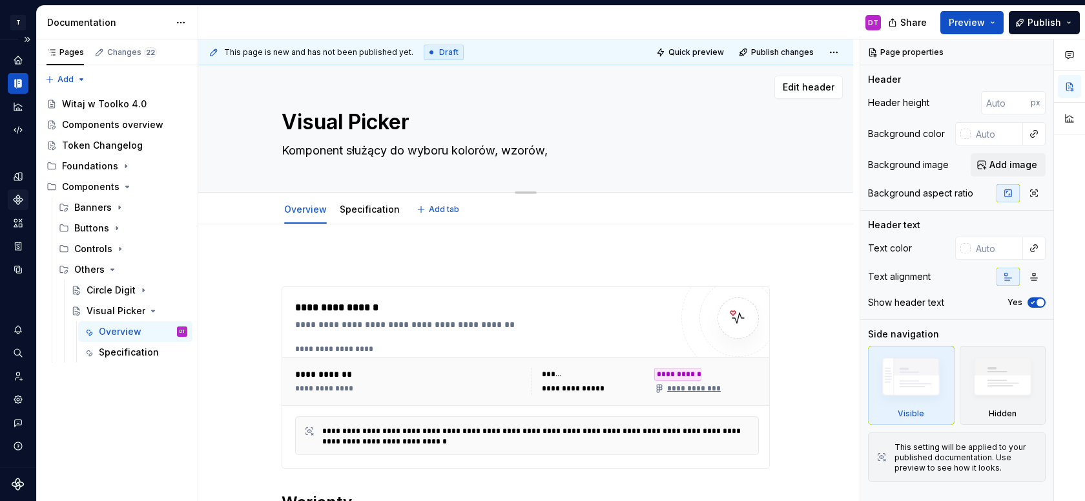
type textarea "Komponent służący do wyboru kolorów, wzorów,"
type textarea "*"
type textarea "Komponent służący do wyboru kolorów, wzorów, m"
type textarea "*"
type textarea "Komponent służący do wyboru kolorów, wzorów, ma"
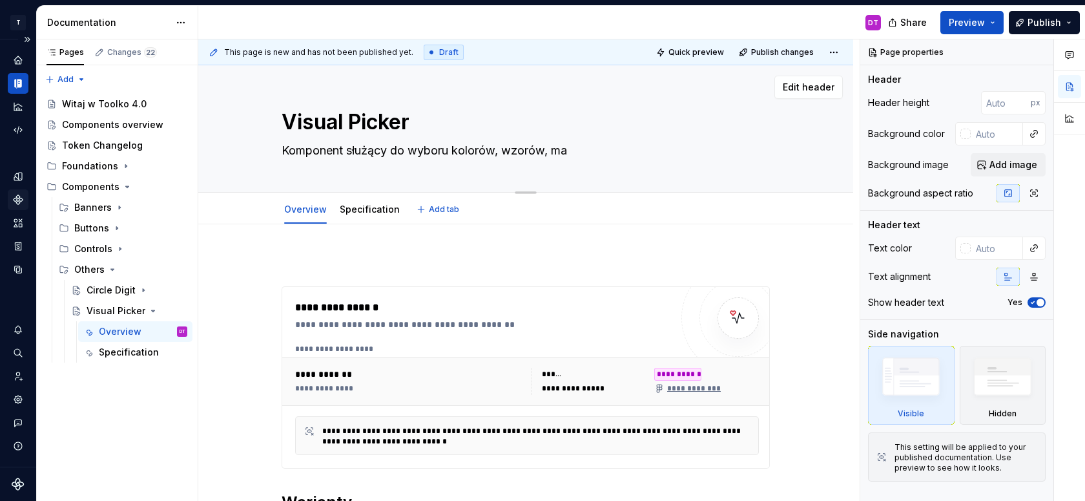
type textarea "*"
type textarea "Komponent służący do wyboru kolorów, wzorów, mat"
type textarea "*"
type textarea "Komponent służący do wyboru kolorów, wzorów, mate"
type textarea "*"
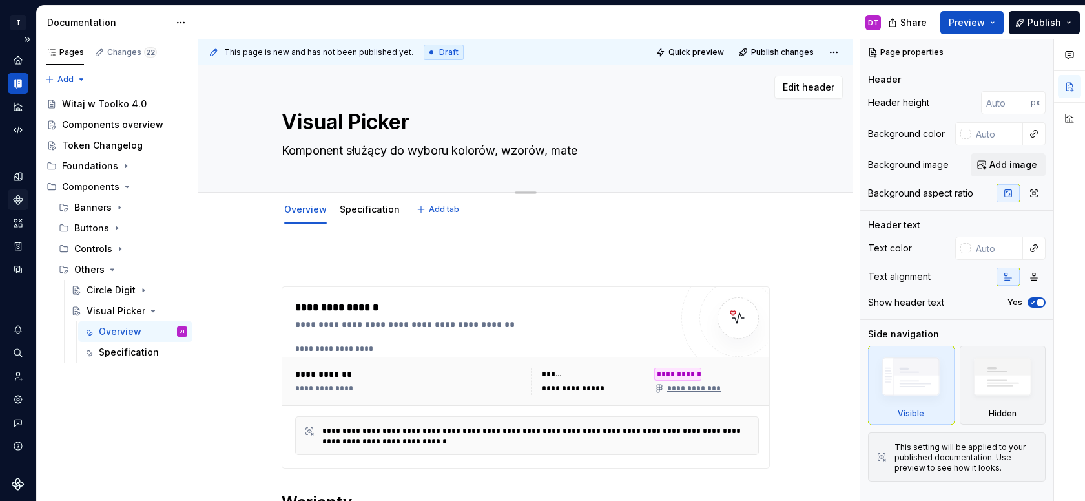
type textarea "Komponent służący do wyboru kolorów, wzorów, mater"
type textarea "*"
type textarea "Komponent służący do wyboru kolorów, wzorów, materi"
type textarea "*"
type textarea "Komponent służący do wyboru kolorów, wzorów, materia"
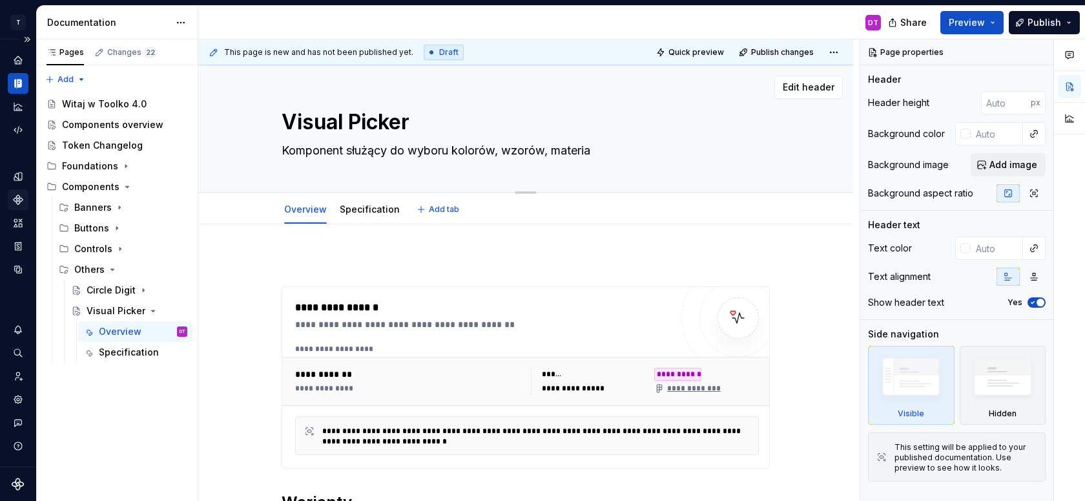
type textarea "*"
type textarea "Komponent służący do wyboru kolorów, wzorów, materiał"
type textarea "*"
type textarea "Komponent służący do wyboru kolorów, wzorów, materiałó"
type textarea "*"
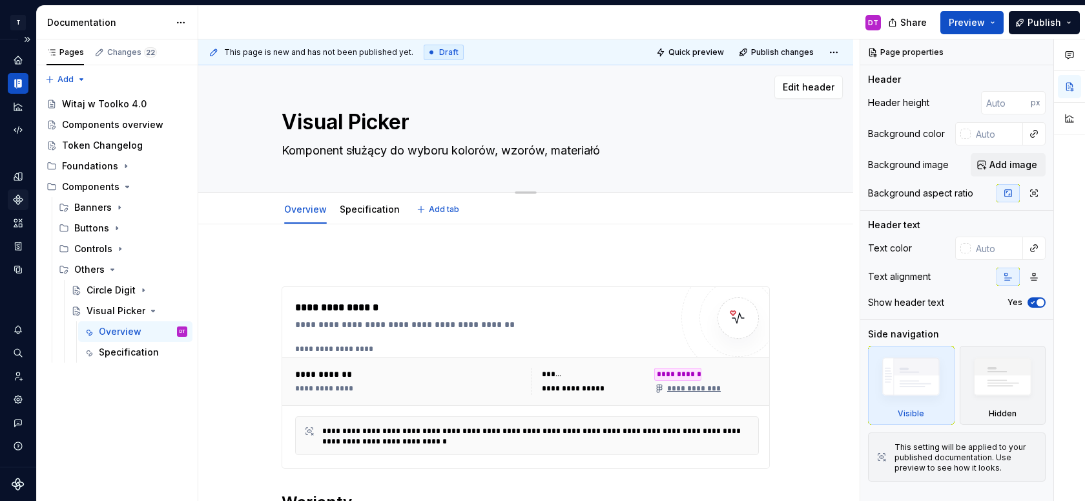
type textarea "Komponent służący do wyboru kolorów, wzorów, materiałów"
type textarea "*"
type textarea "Komponent służący do wyboru kolorów, wzorów, materiałów."
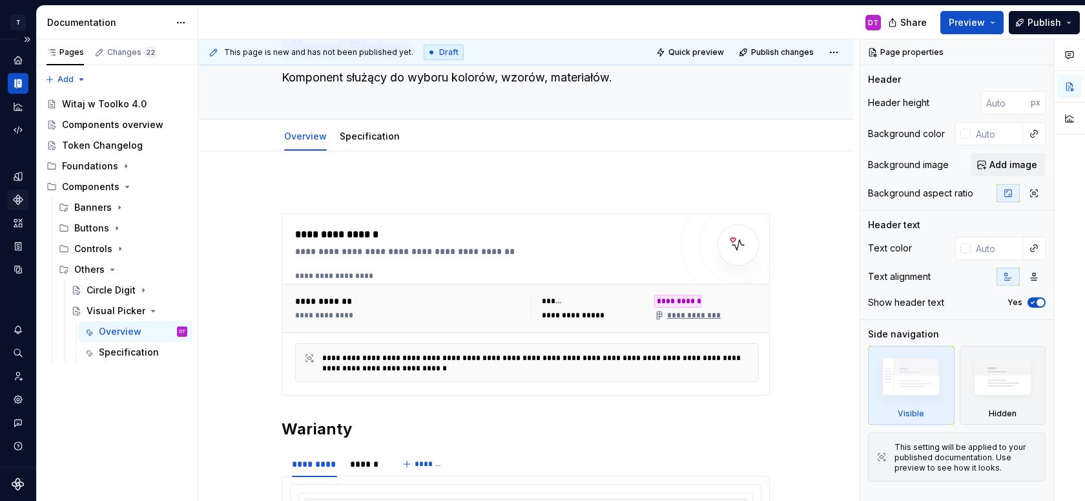
type textarea "*"
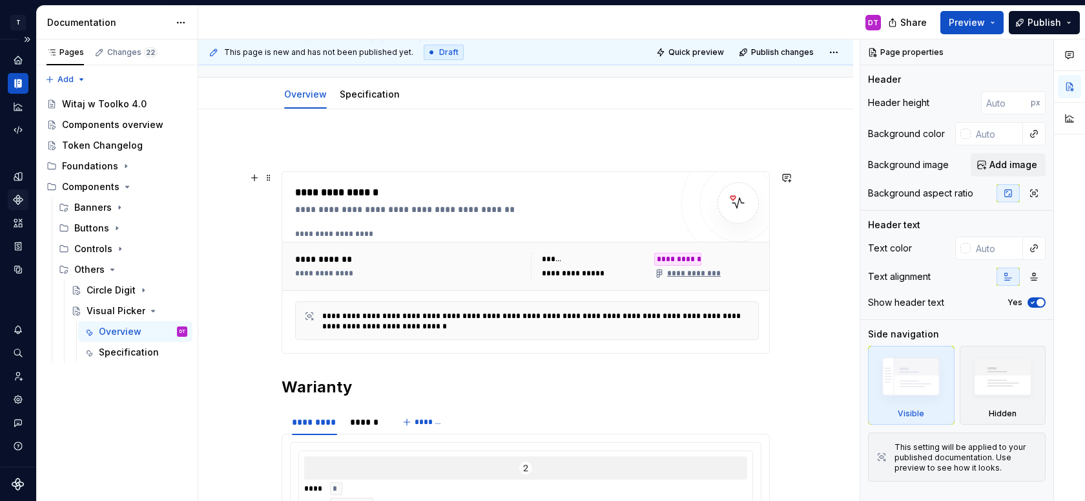
type textarea "Komponent służący do wyboru kolorów, wzorów, materiałów."
click at [454, 235] on div "**********" at bounding box center [527, 234] width 464 height 10
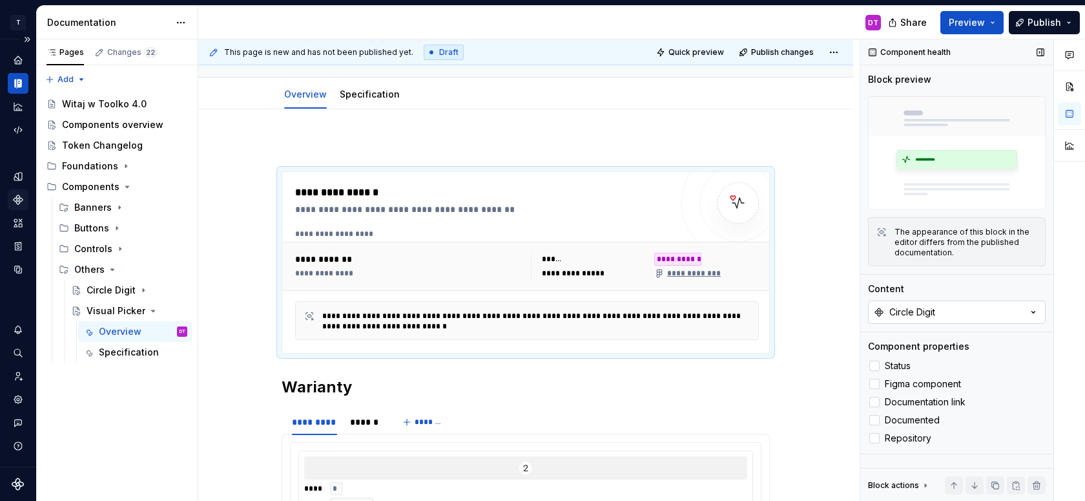
click at [927, 312] on div "Circle Digit" at bounding box center [912, 312] width 46 height 13
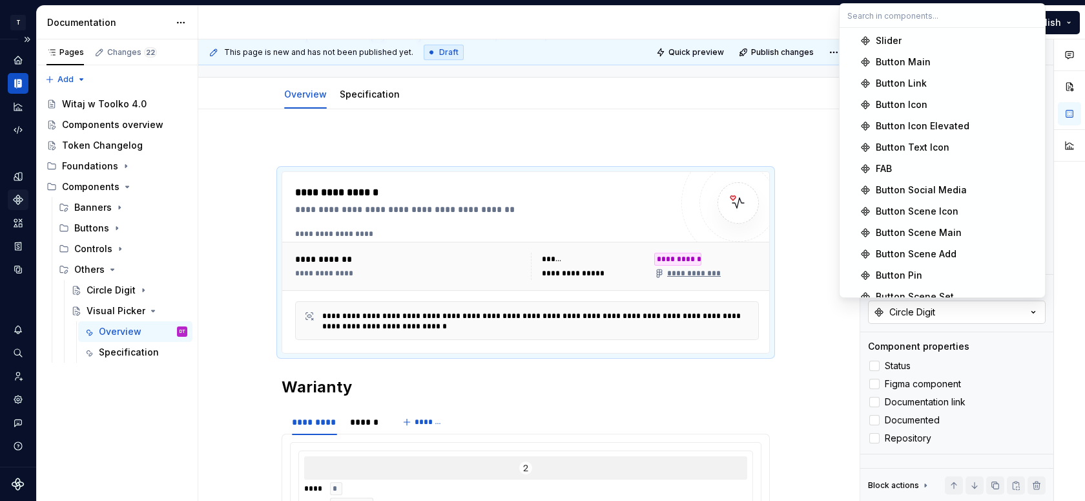
type textarea "*"
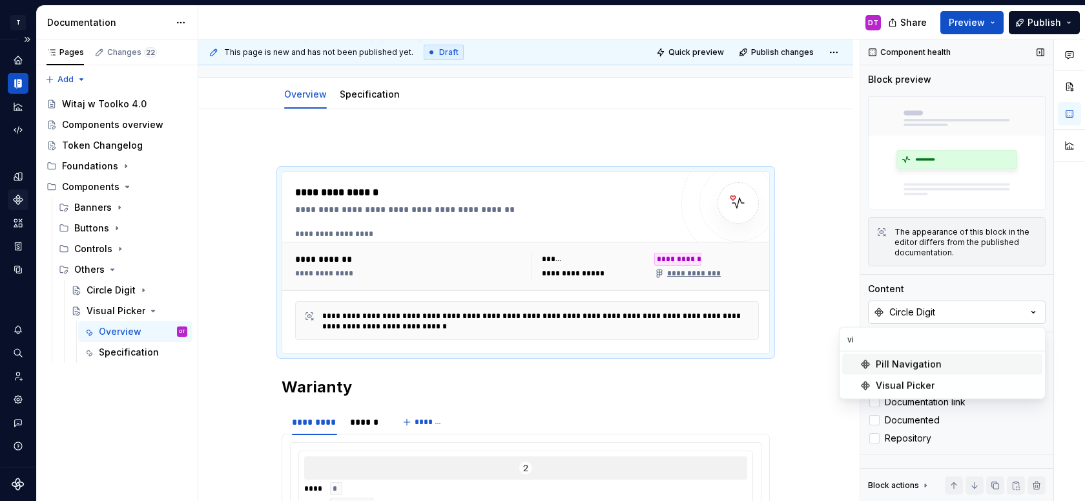
type input "vis"
type textarea "*"
type input "vis"
click at [895, 359] on div "Visual Picker" at bounding box center [905, 364] width 59 height 13
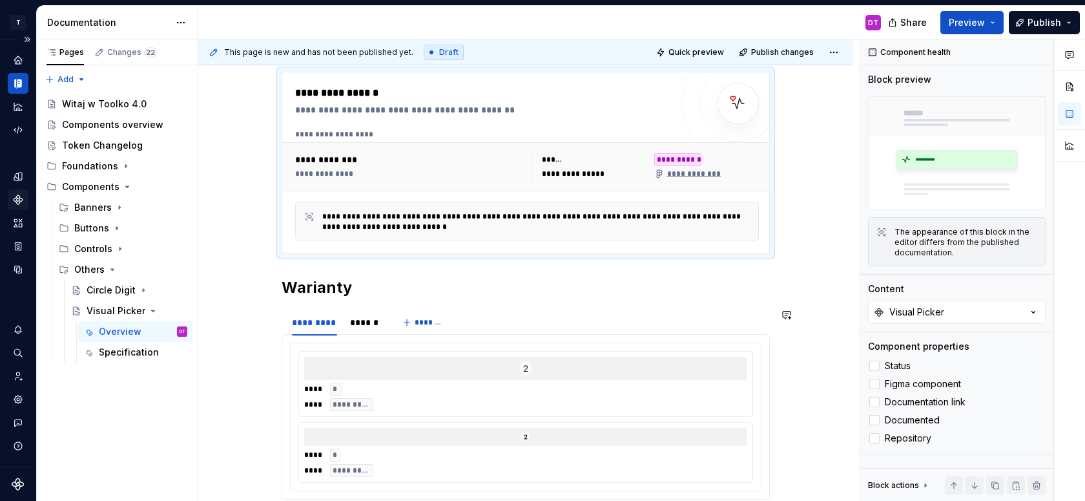
scroll to position [223, 0]
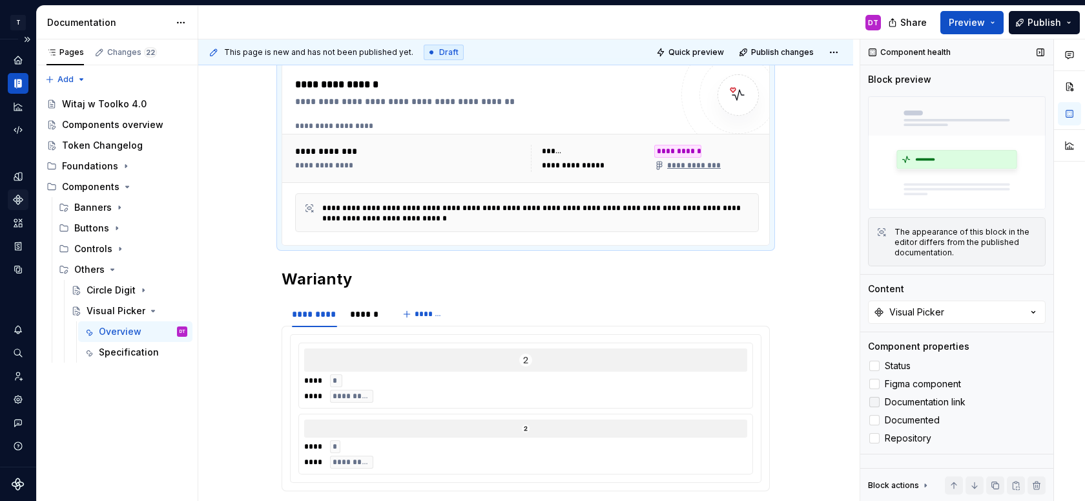
click at [878, 402] on div at bounding box center [874, 402] width 10 height 10
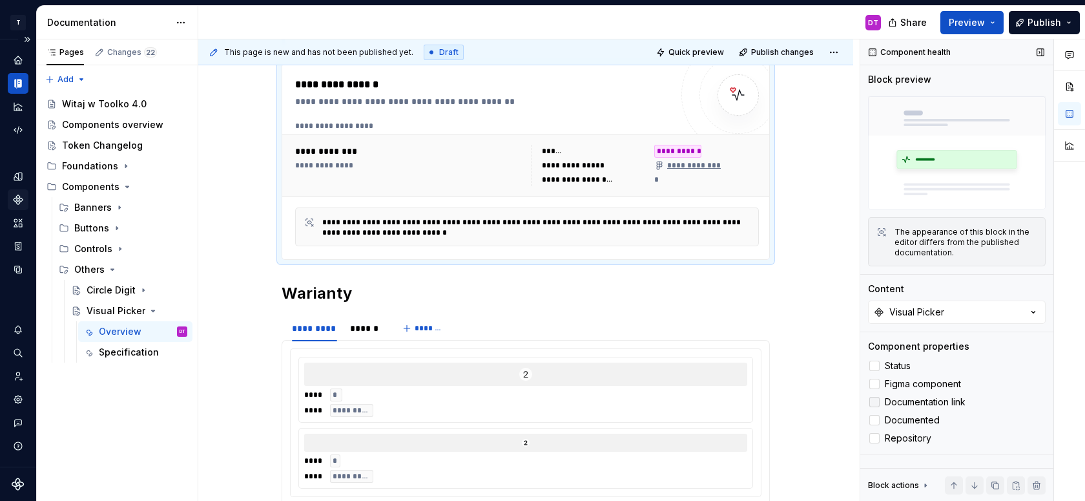
click at [875, 402] on icon at bounding box center [875, 402] width 0 height 0
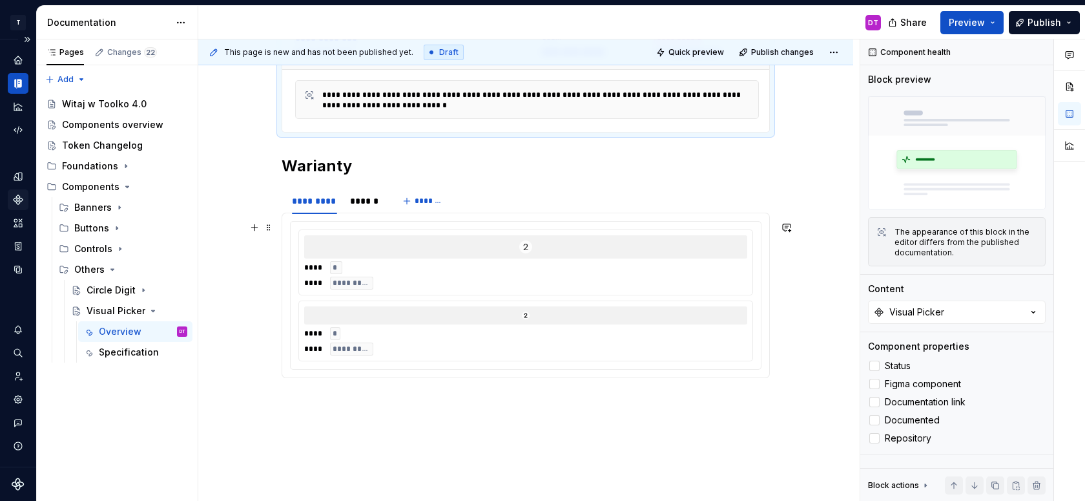
scroll to position [340, 0]
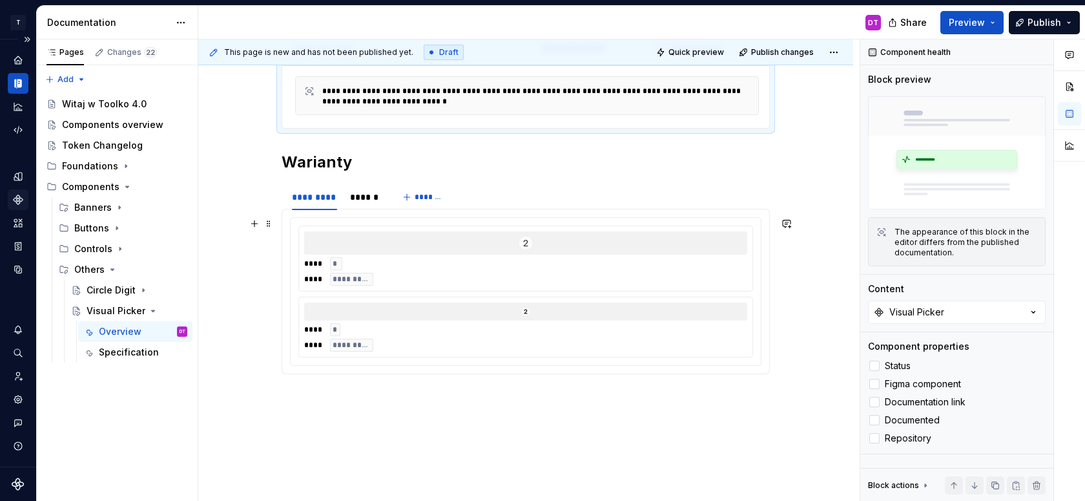
click at [506, 251] on div at bounding box center [525, 242] width 443 height 23
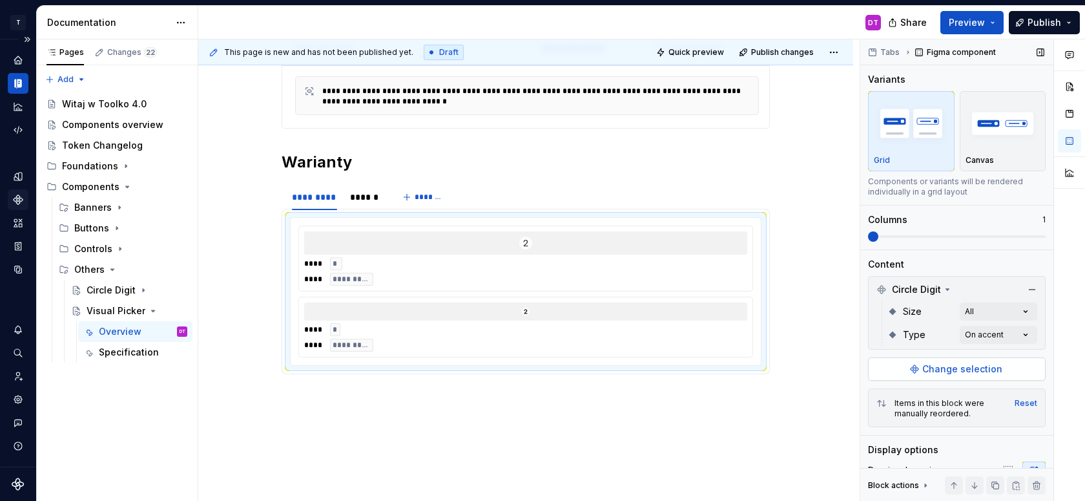
click at [928, 366] on span "Change selection" at bounding box center [962, 368] width 80 height 13
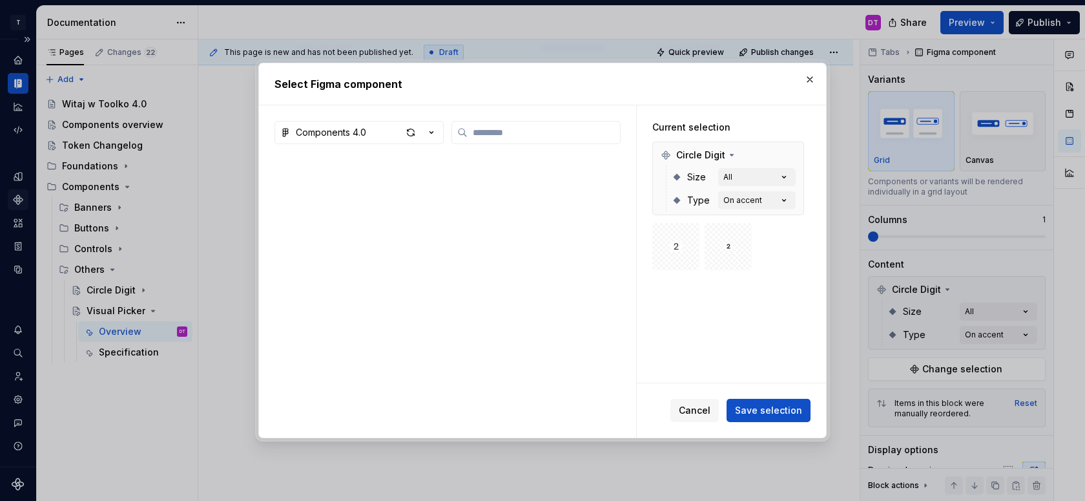
type textarea "*"
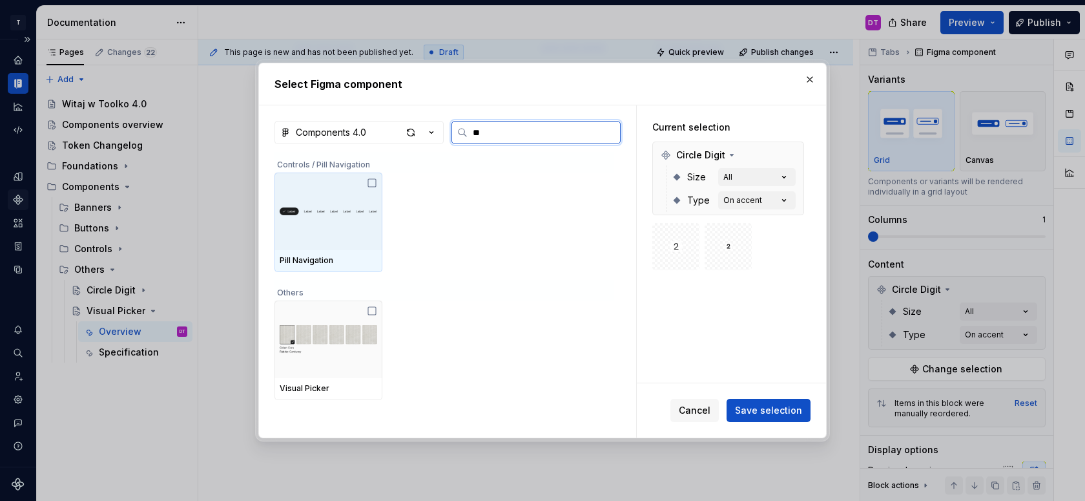
type input "***"
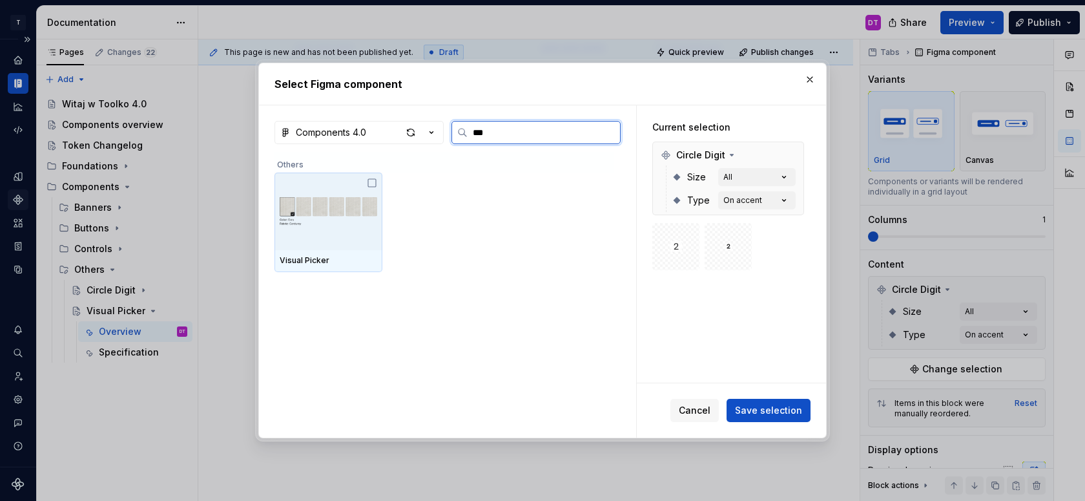
click at [335, 225] on img at bounding box center [329, 211] width 98 height 67
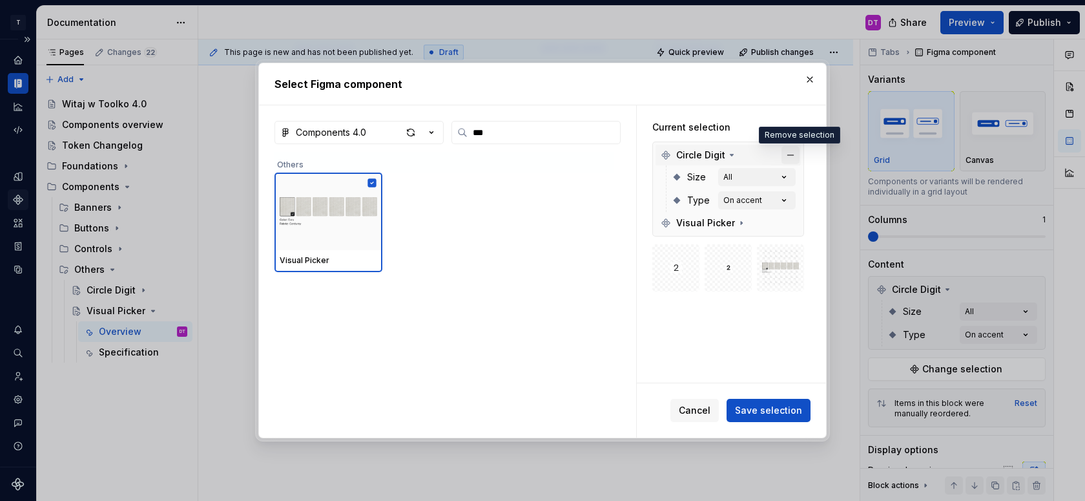
click at [799, 150] on button "button" at bounding box center [791, 155] width 18 height 18
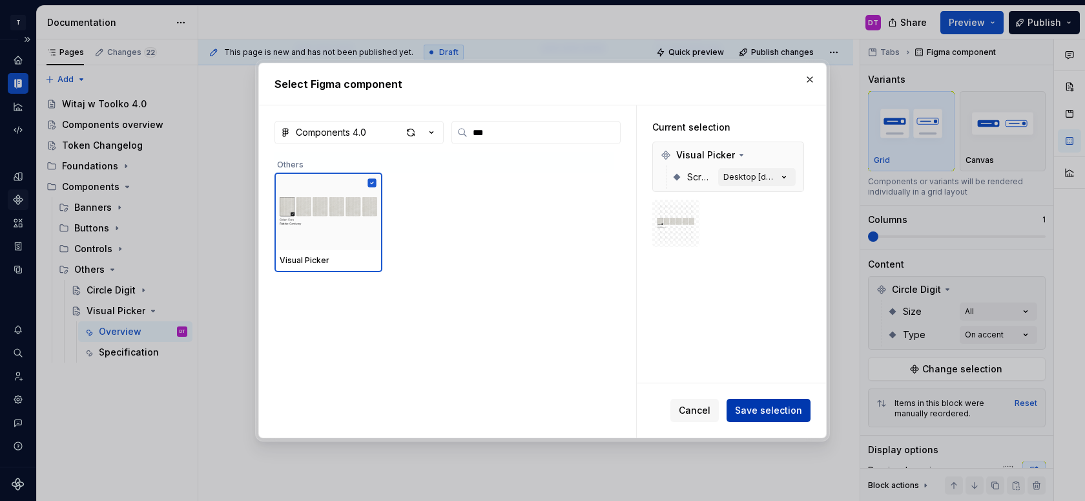
click at [783, 409] on span "Save selection" at bounding box center [768, 410] width 67 height 13
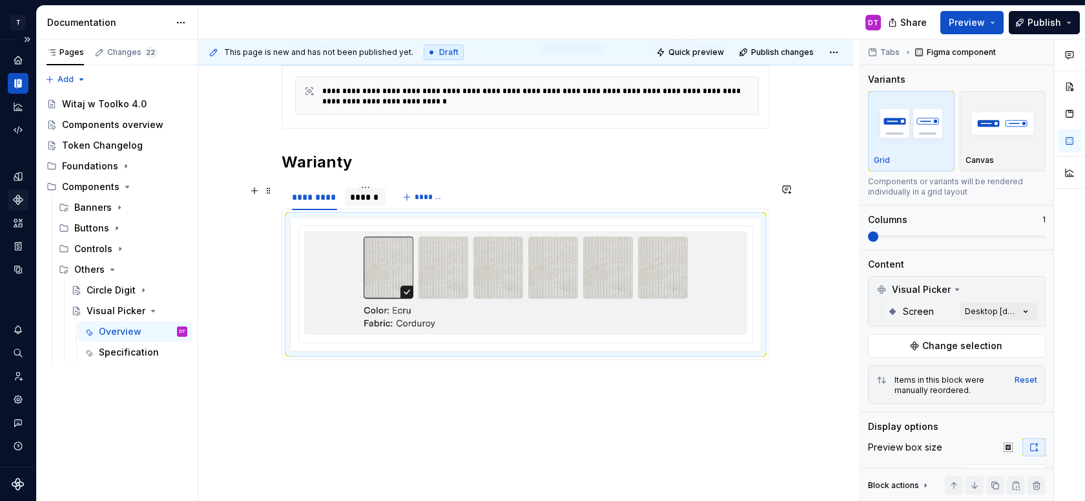
click at [371, 190] on div "******" at bounding box center [365, 197] width 41 height 18
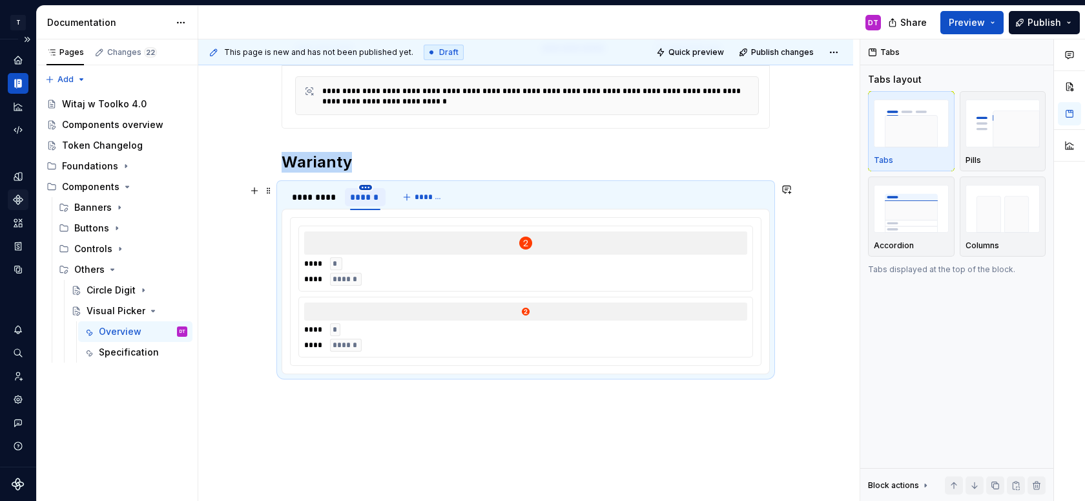
click at [371, 186] on html "T Toolko 4.0 DT Design system data Documentation DT Share Preview Publish Pages…" at bounding box center [542, 250] width 1085 height 501
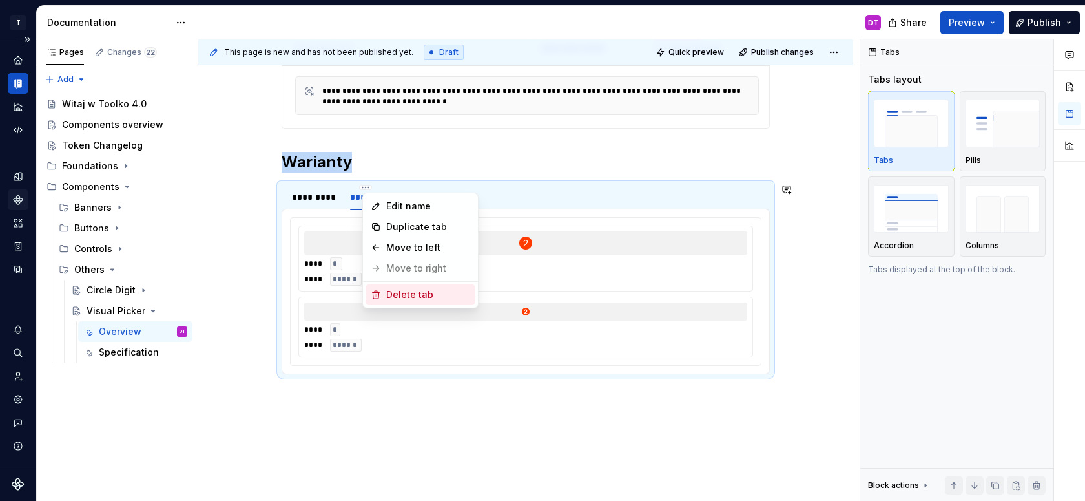
click at [396, 293] on div "Delete tab" at bounding box center [428, 294] width 84 height 13
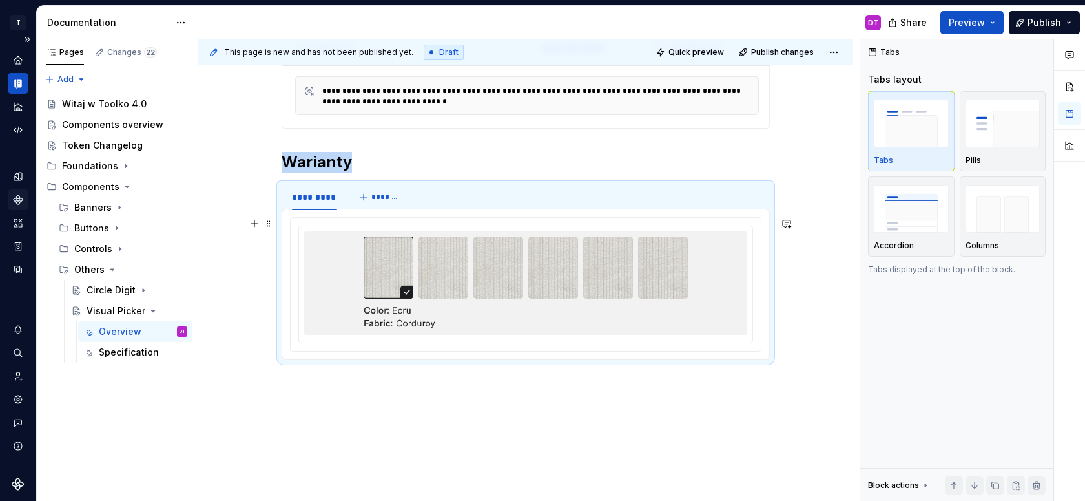
click at [508, 302] on img at bounding box center [526, 282] width 324 height 93
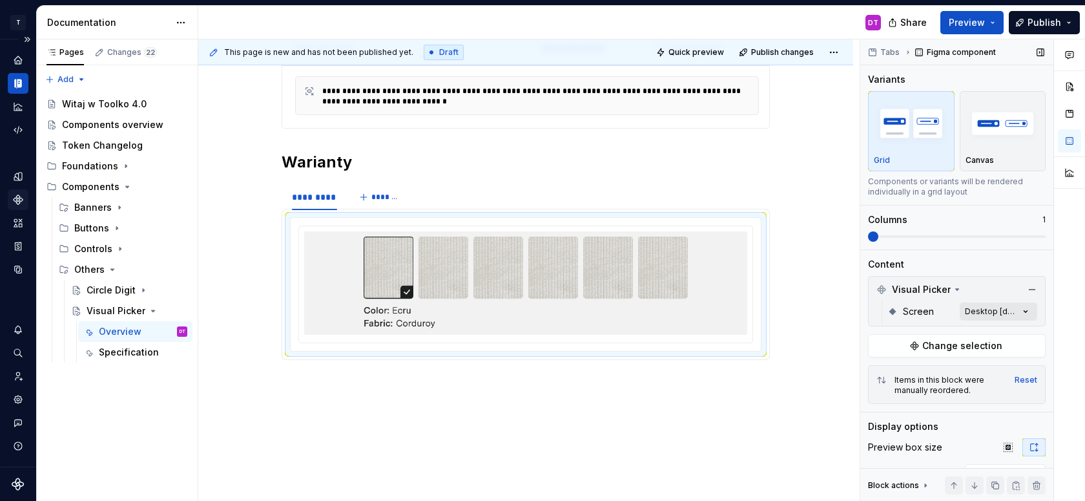
click at [991, 304] on div "Comments Open comments No comments yet Select ‘Comment’ from the block context …" at bounding box center [972, 270] width 225 height 462
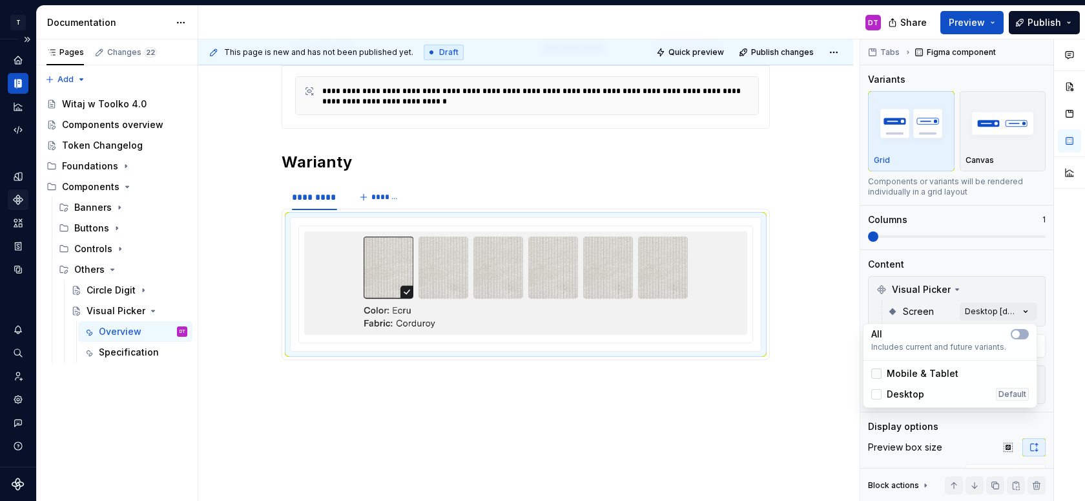
click at [875, 372] on div at bounding box center [876, 373] width 10 height 10
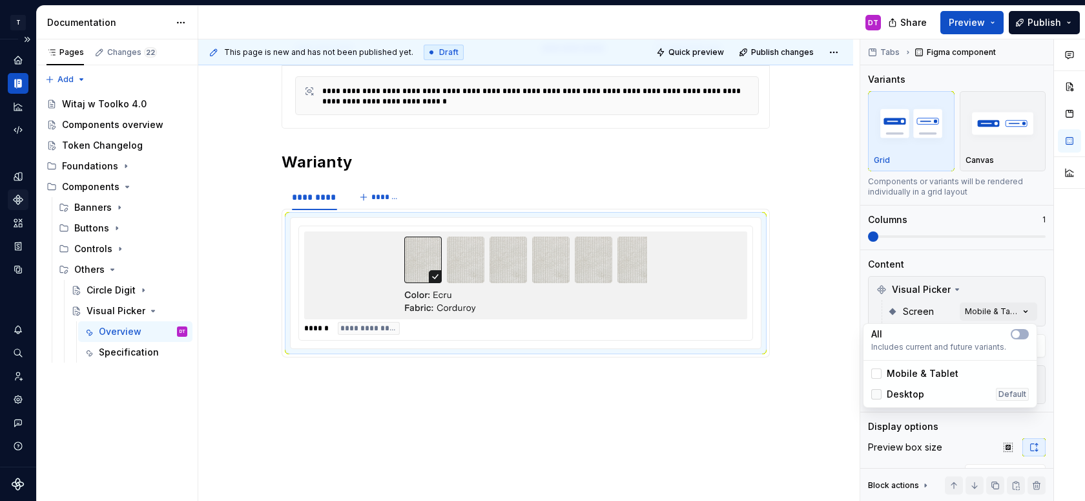
click at [875, 393] on div at bounding box center [876, 394] width 10 height 10
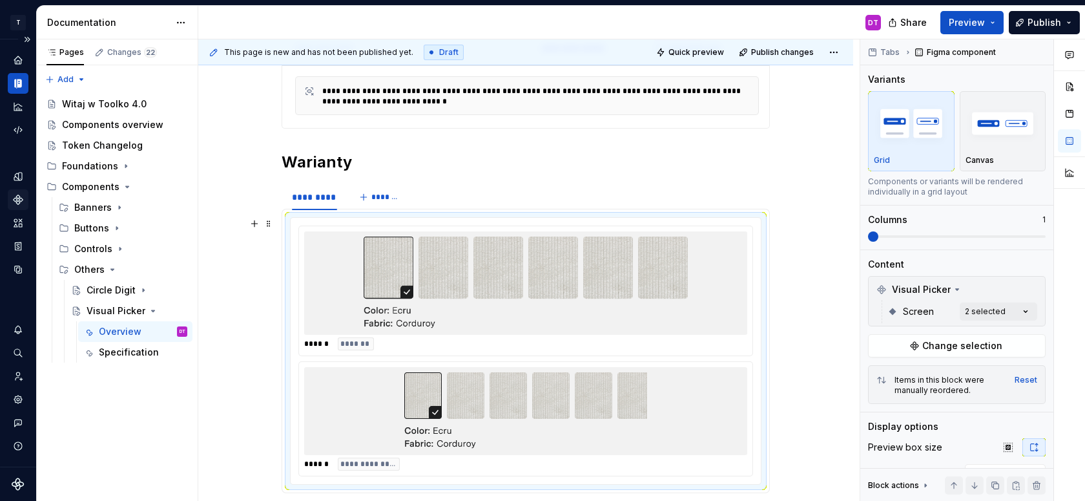
click at [805, 216] on html "T Toolko 4.0 DT Design system data Documentation DT Share Preview Publish Pages…" at bounding box center [542, 250] width 1085 height 501
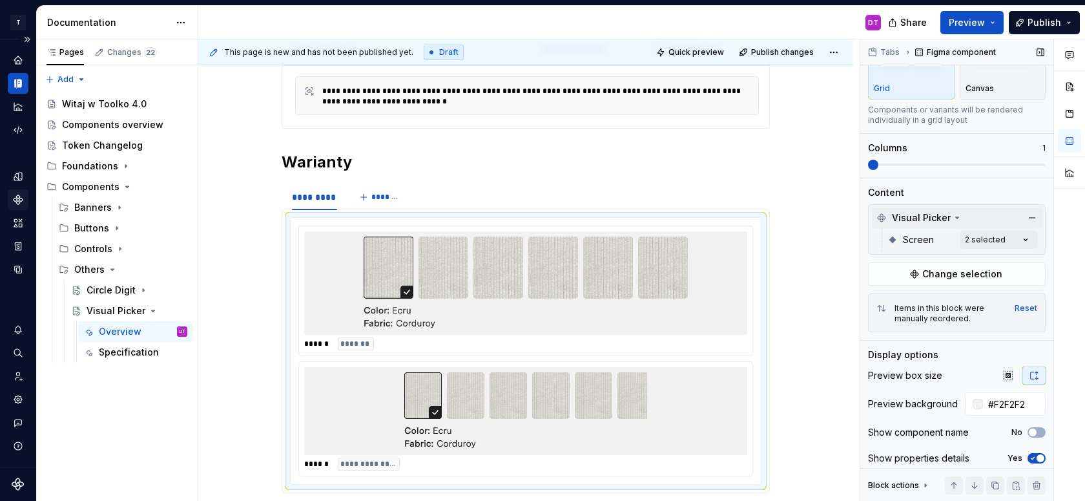
scroll to position [105, 0]
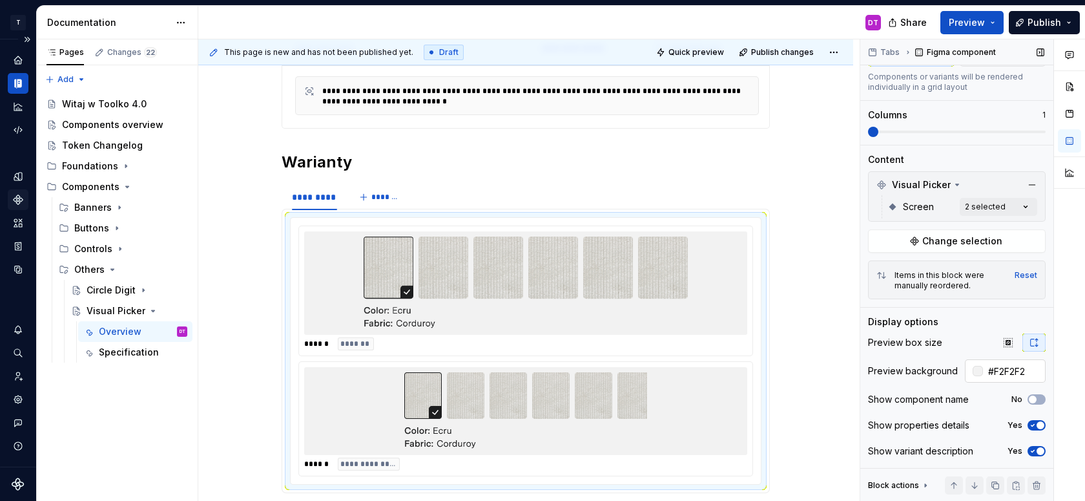
click at [1006, 374] on input "#F2F2F2" at bounding box center [1014, 370] width 63 height 23
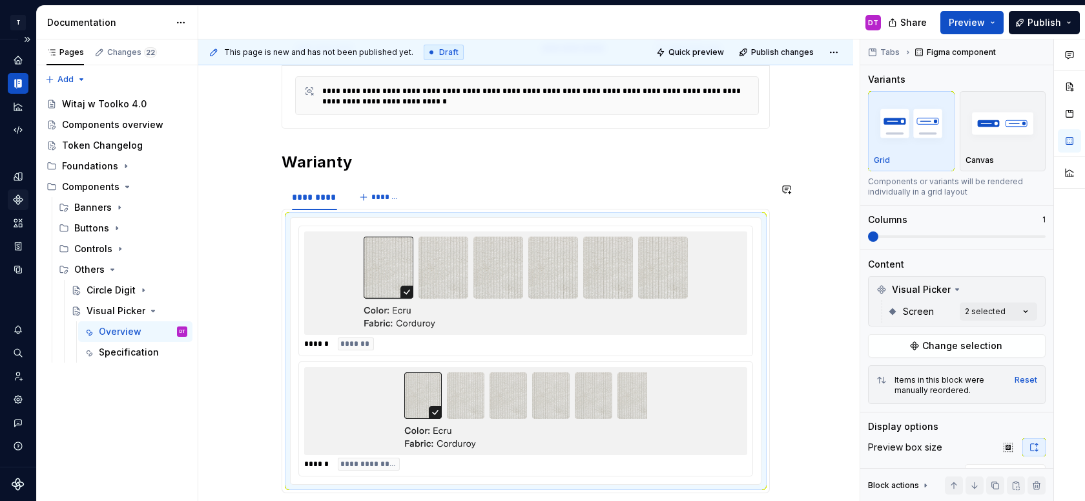
click at [710, 183] on section "**********" at bounding box center [526, 338] width 488 height 310
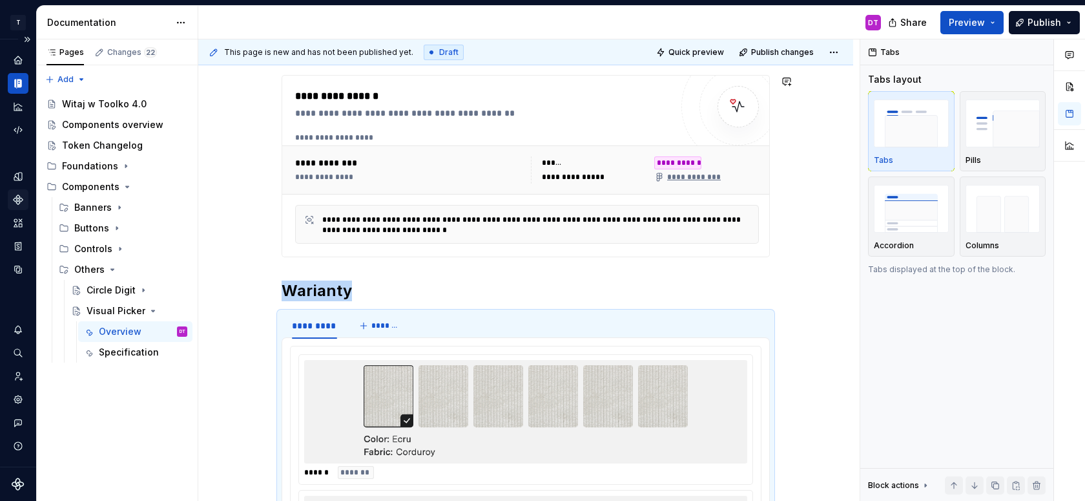
scroll to position [6, 0]
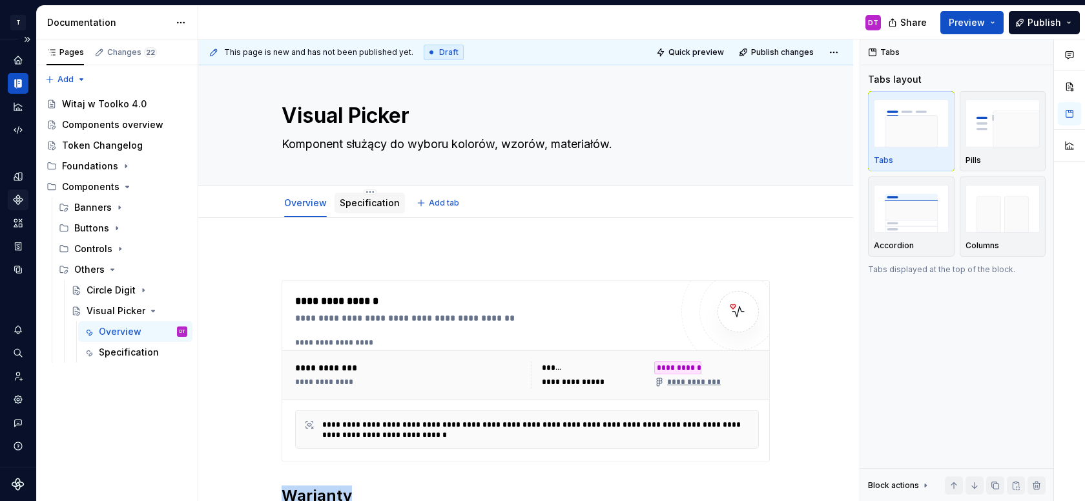
click at [360, 203] on link "Specification" at bounding box center [370, 202] width 60 height 11
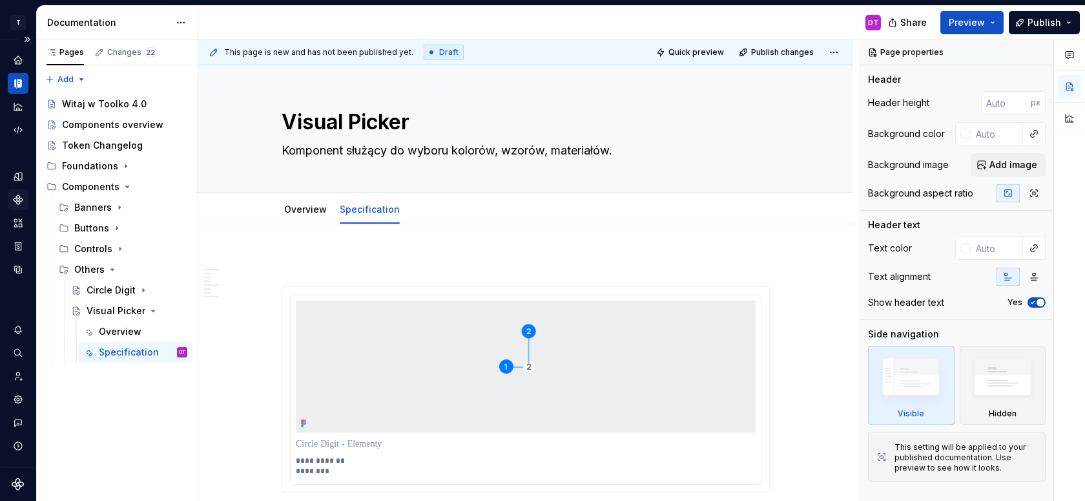
click at [21, 199] on icon "Components" at bounding box center [18, 199] width 8 height 8
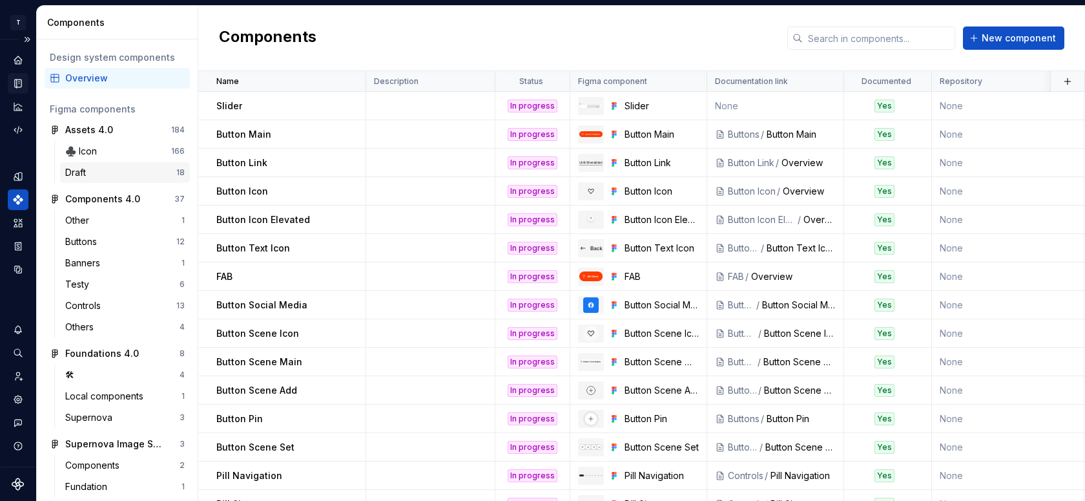
scroll to position [216, 0]
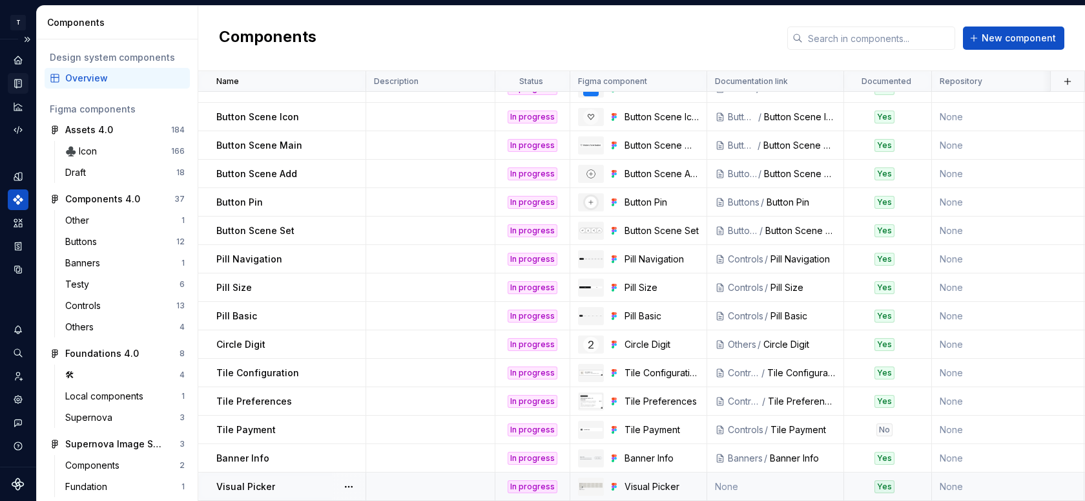
click at [413, 482] on td at bounding box center [430, 486] width 129 height 28
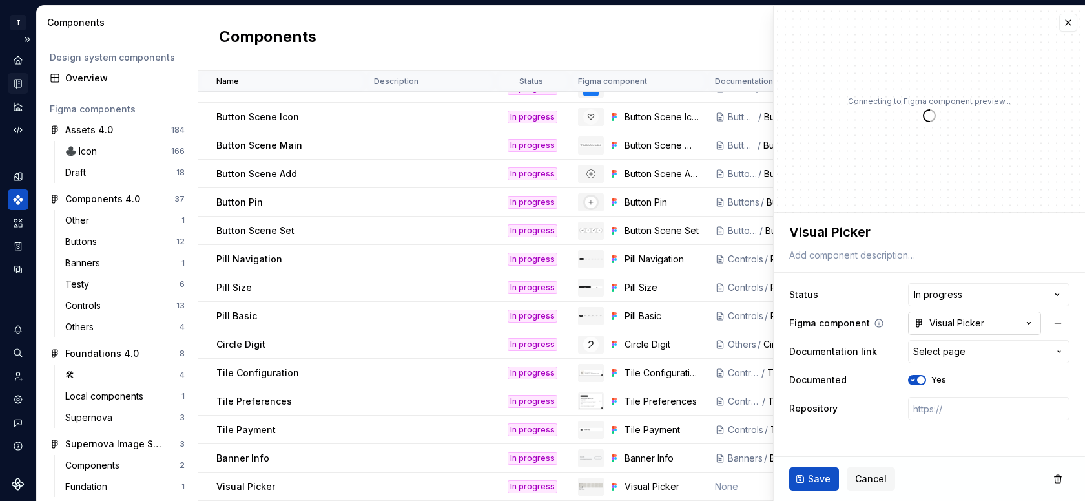
type textarea "*"
click at [968, 355] on span "Select page" at bounding box center [981, 351] width 136 height 13
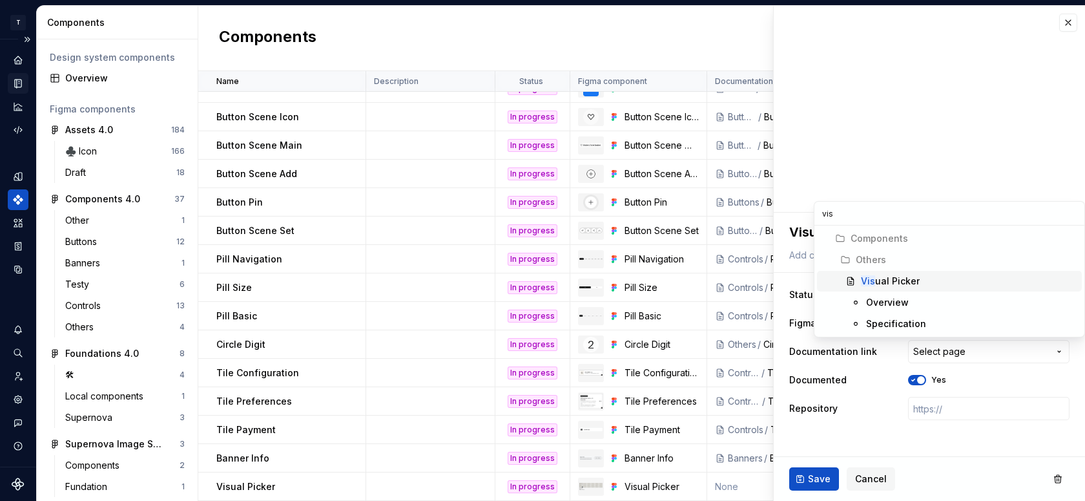
type input "vis"
click at [918, 273] on span "Vis ual Picker" at bounding box center [949, 281] width 265 height 21
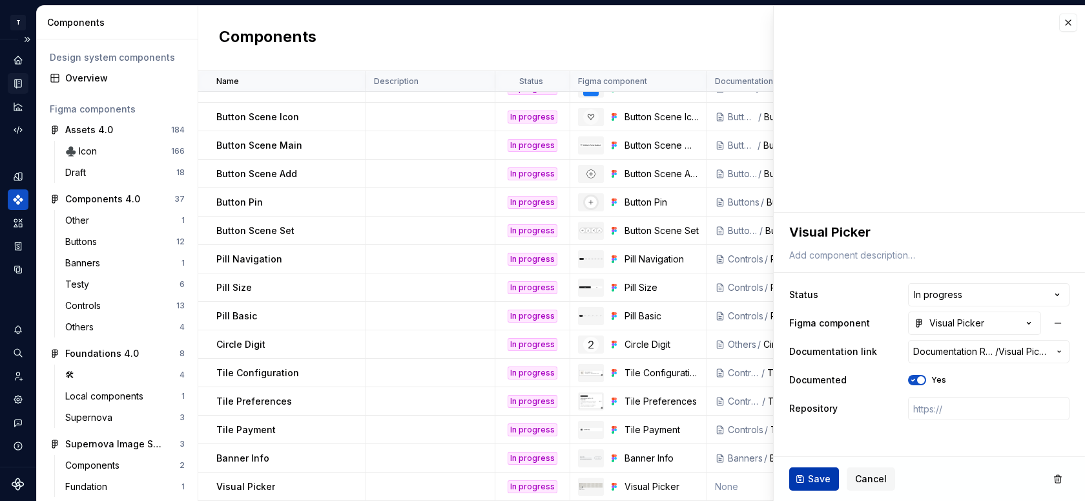
click at [807, 478] on button "Save" at bounding box center [814, 478] width 50 height 23
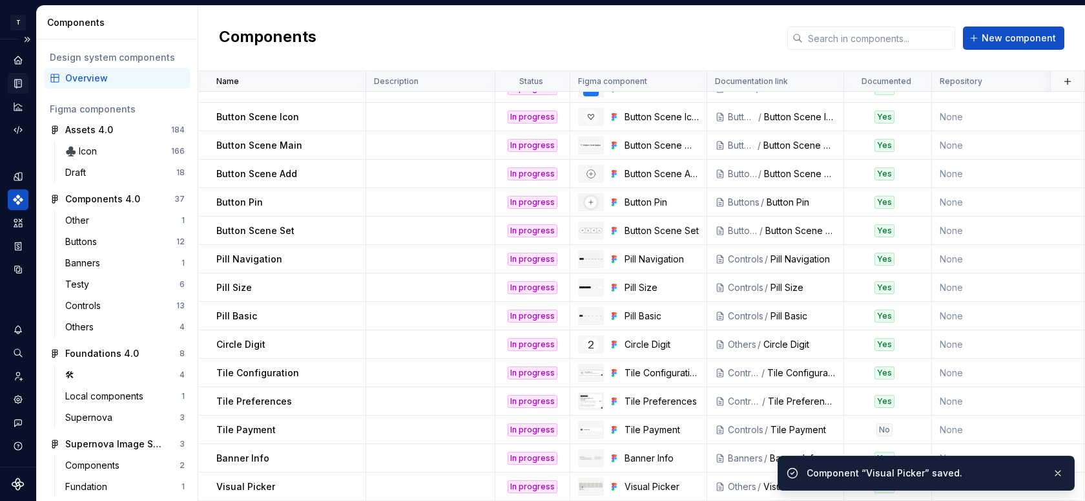
click at [21, 84] on icon "Documentation" at bounding box center [18, 83] width 6 height 8
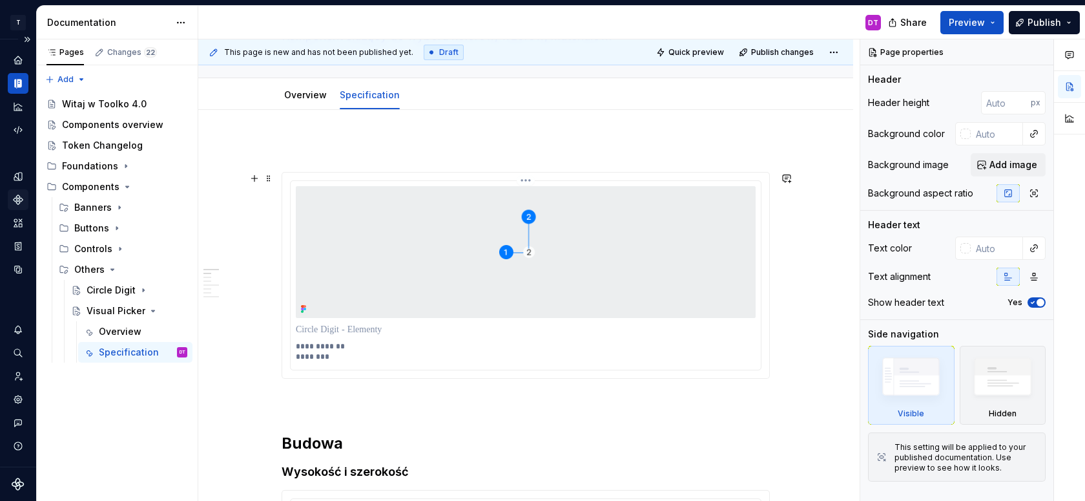
scroll to position [138, 0]
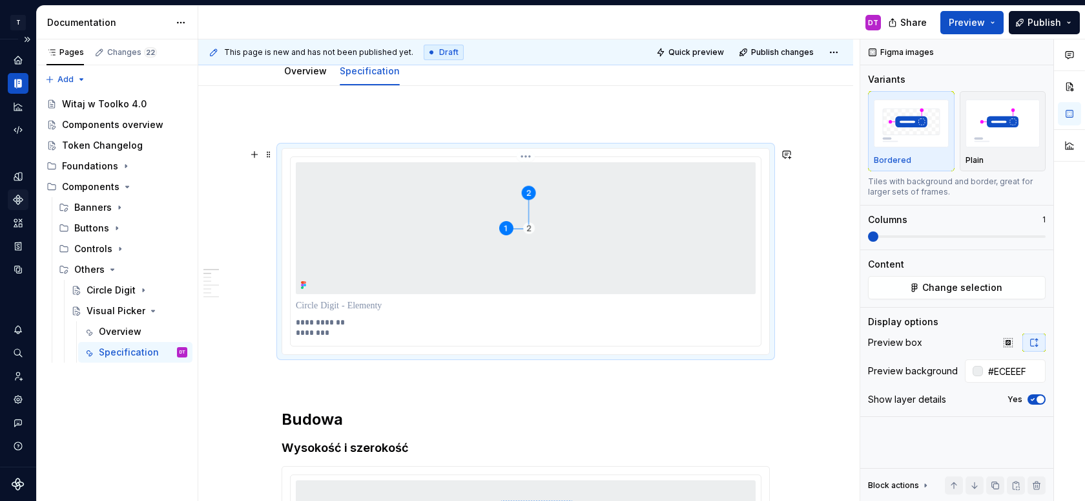
click at [517, 289] on img at bounding box center [526, 228] width 460 height 132
click at [949, 290] on span "Change selection" at bounding box center [962, 287] width 80 height 13
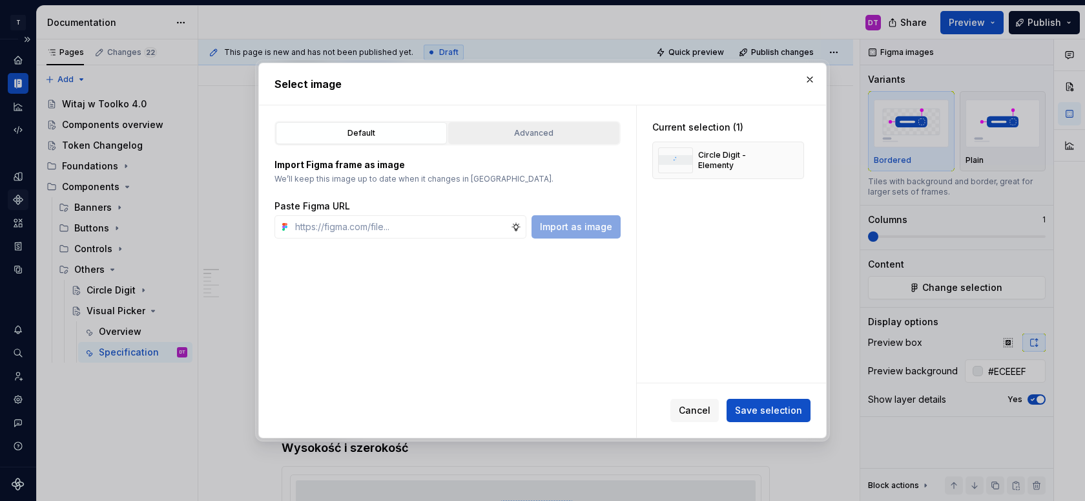
click at [503, 131] on div "Advanced" at bounding box center [534, 133] width 162 height 13
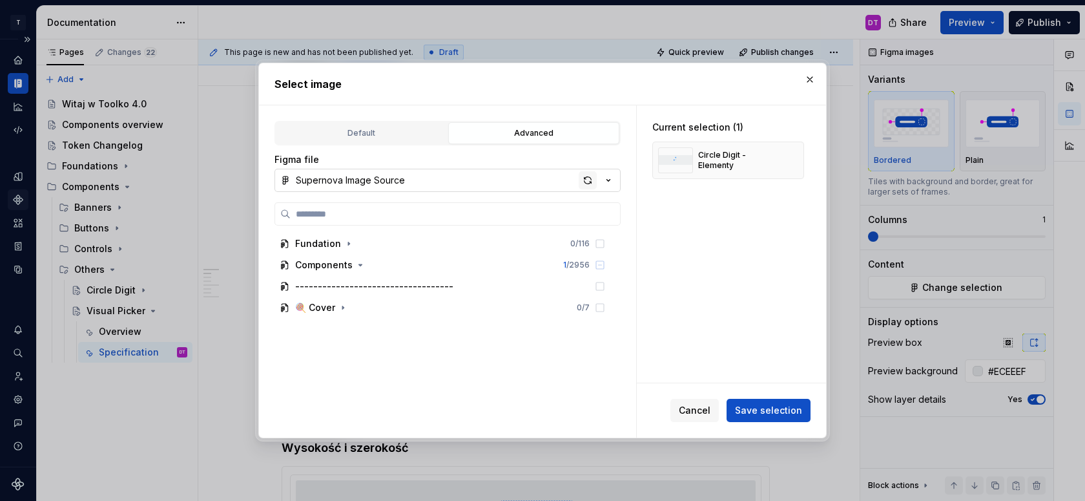
click at [589, 179] on div "button" at bounding box center [588, 180] width 18 height 18
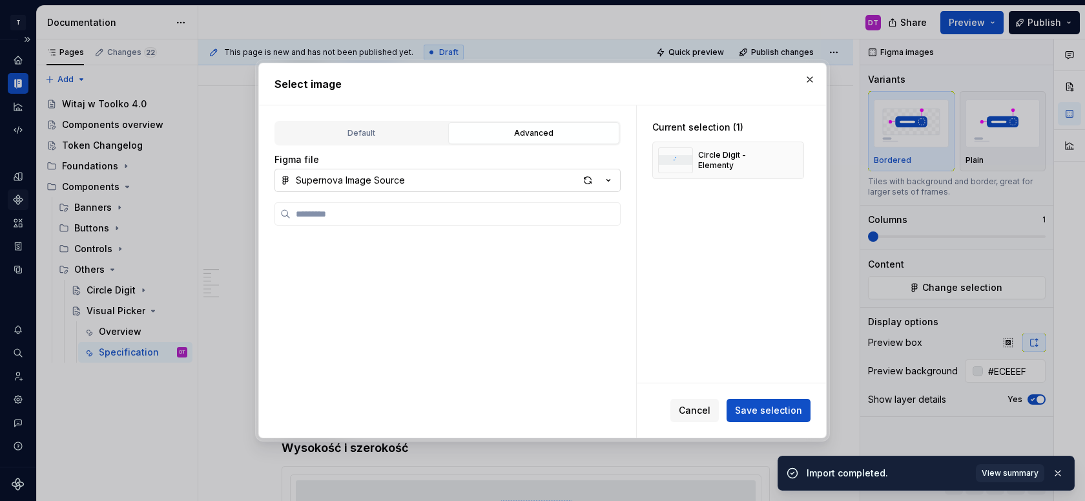
type textarea "*"
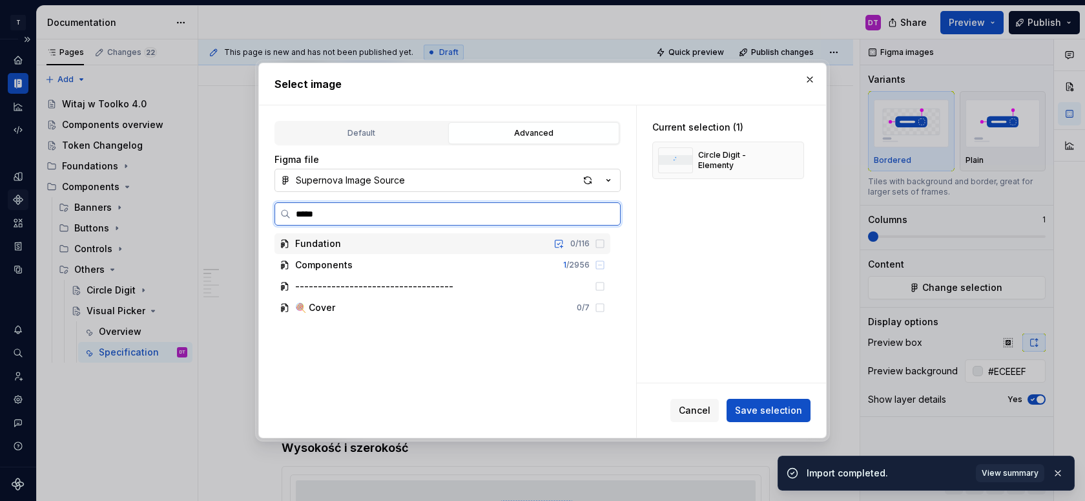
type input "******"
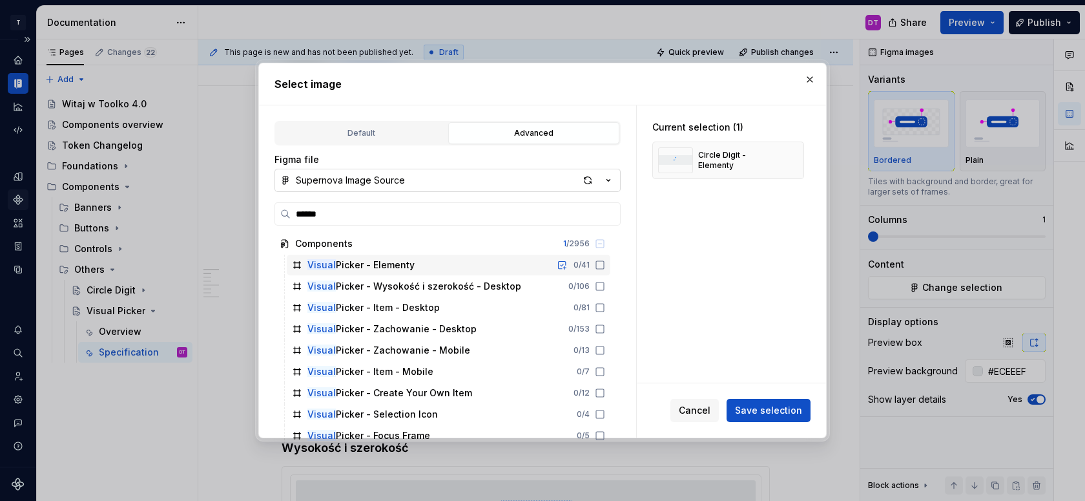
type textarea "*"
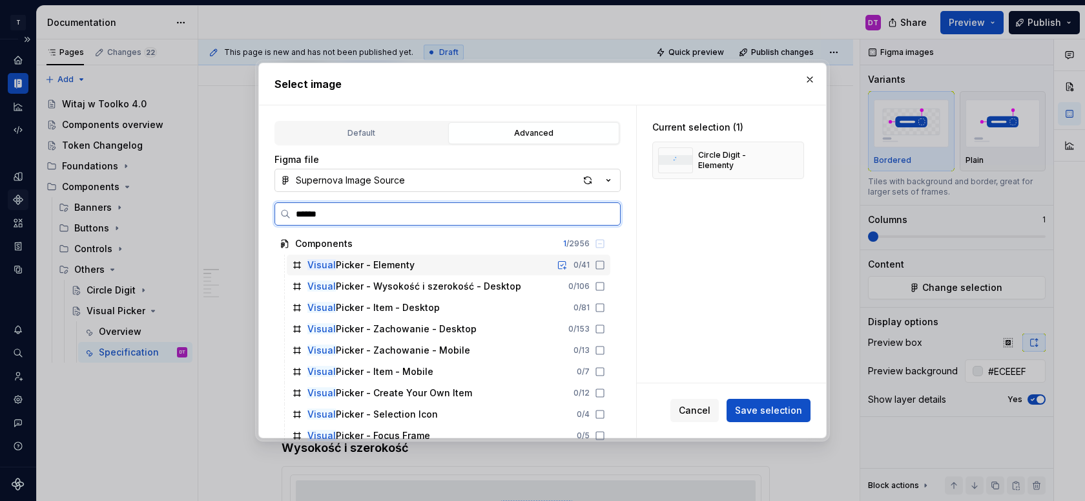
click at [386, 266] on div "Visual Picker - Elementy" at bounding box center [360, 264] width 107 height 13
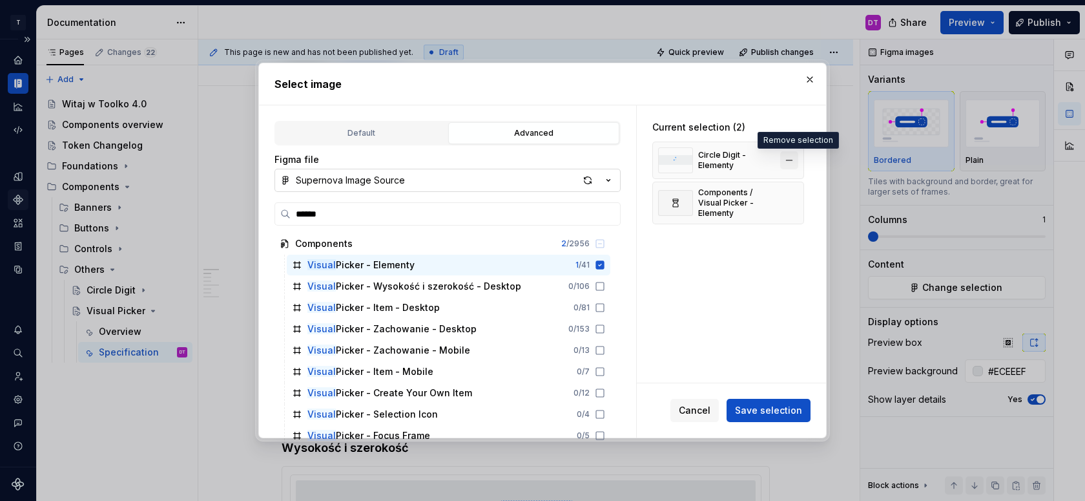
click at [798, 154] on button "button" at bounding box center [789, 160] width 18 height 18
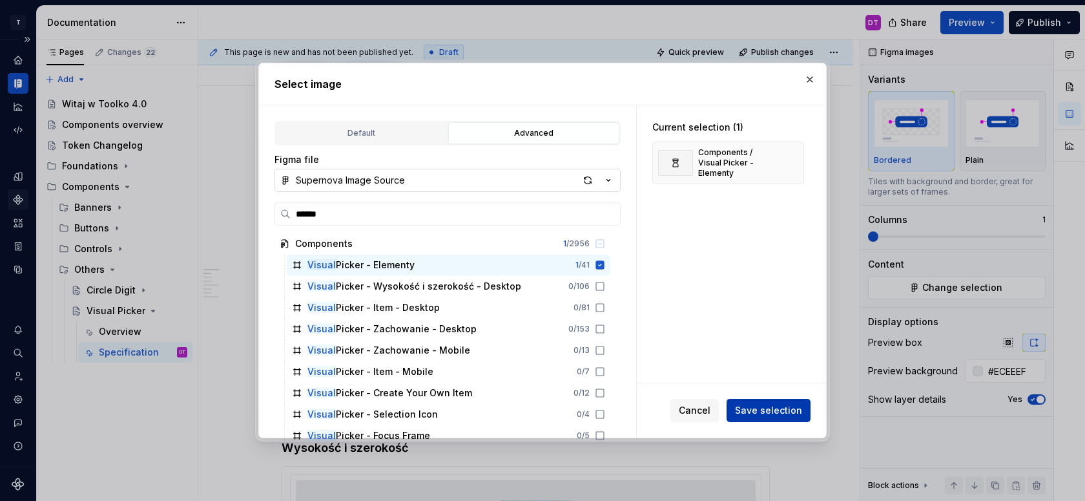
click at [761, 403] on button "Save selection" at bounding box center [769, 410] width 84 height 23
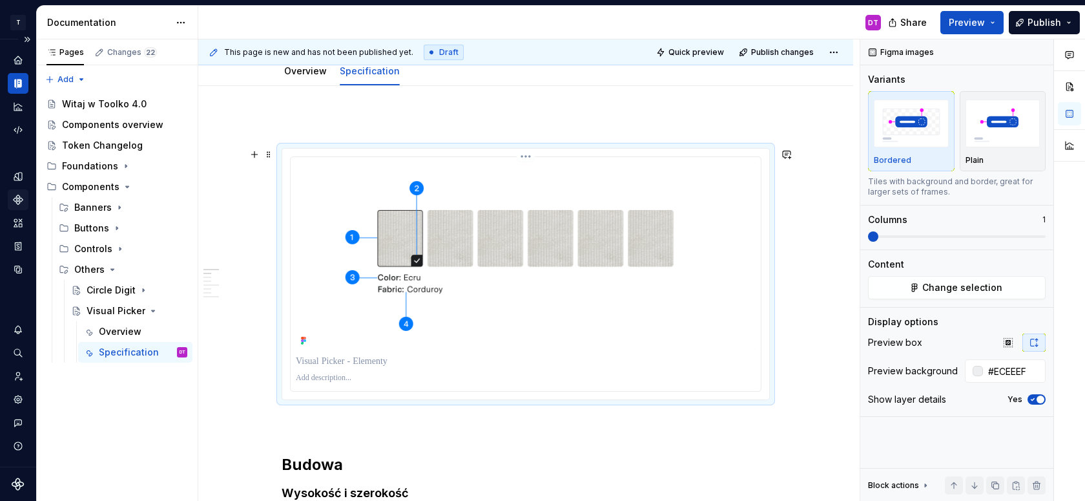
click at [337, 378] on p at bounding box center [526, 378] width 460 height 10
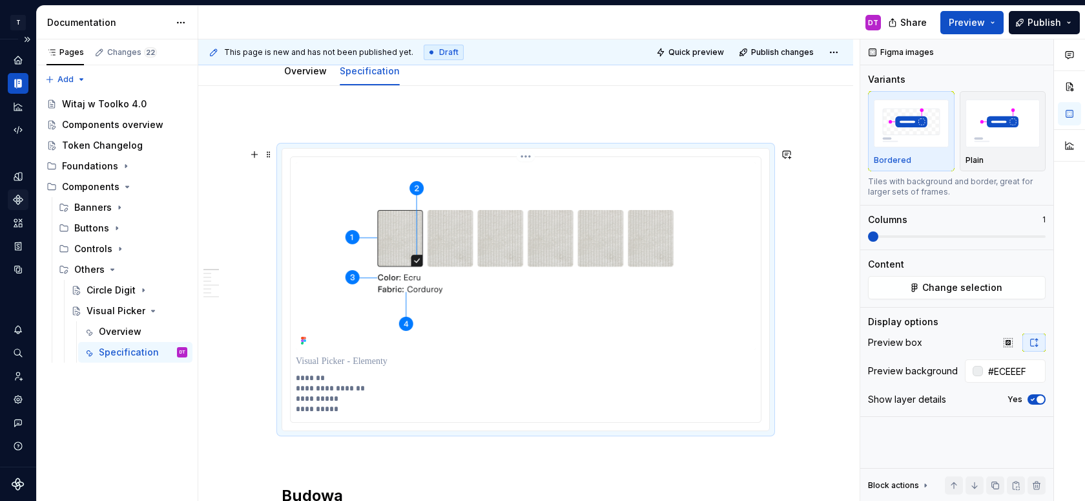
click at [351, 401] on p "**********" at bounding box center [526, 393] width 460 height 41
click at [359, 408] on p "**********" at bounding box center [526, 393] width 460 height 41
click at [338, 395] on p "**********" at bounding box center [526, 393] width 460 height 41
click at [338, 409] on p "**********" at bounding box center [526, 393] width 460 height 41
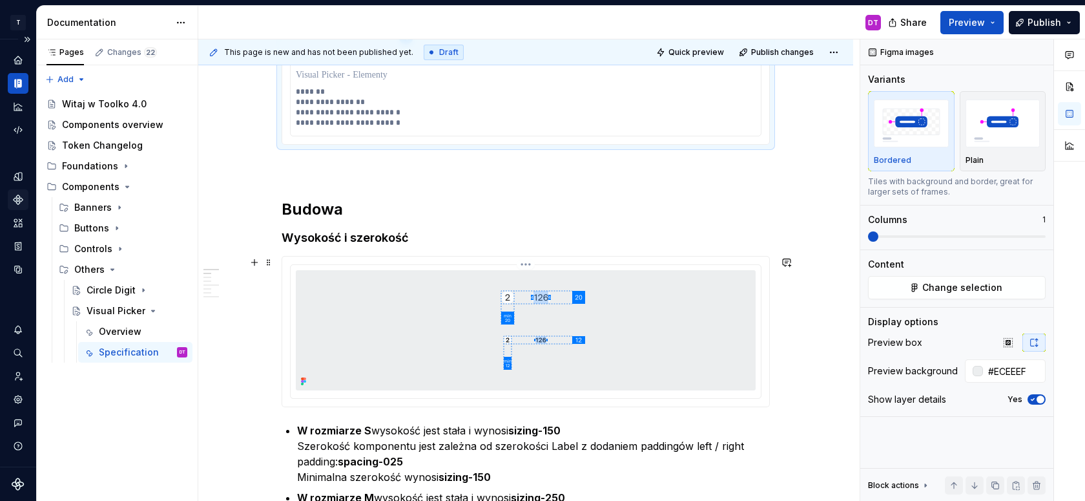
scroll to position [422, 0]
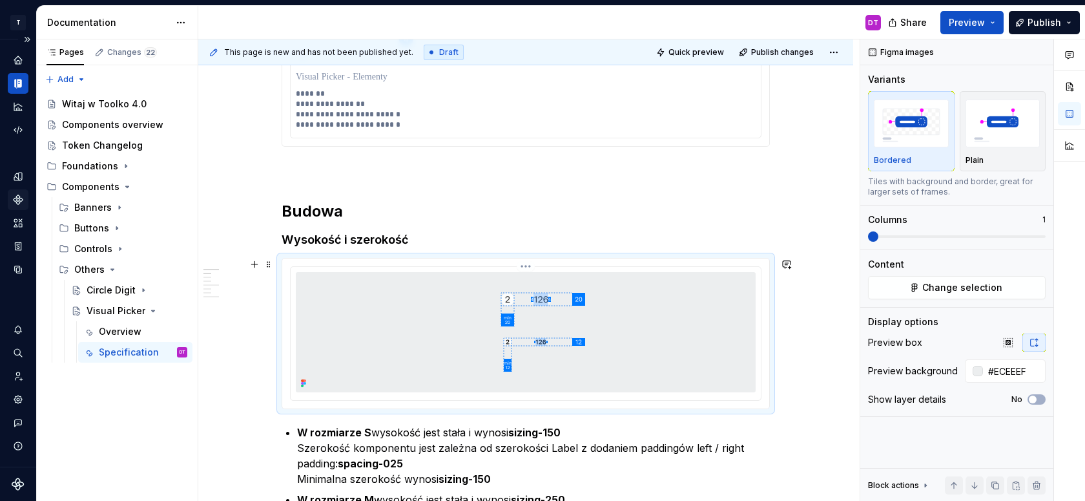
click at [426, 341] on img at bounding box center [526, 332] width 396 height 120
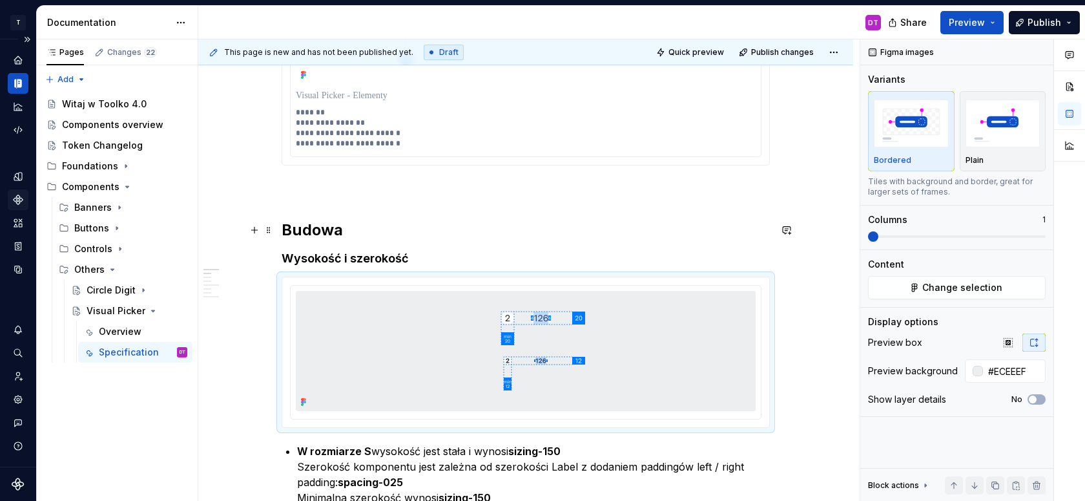
click at [362, 232] on h2 "Budowa" at bounding box center [526, 230] width 488 height 21
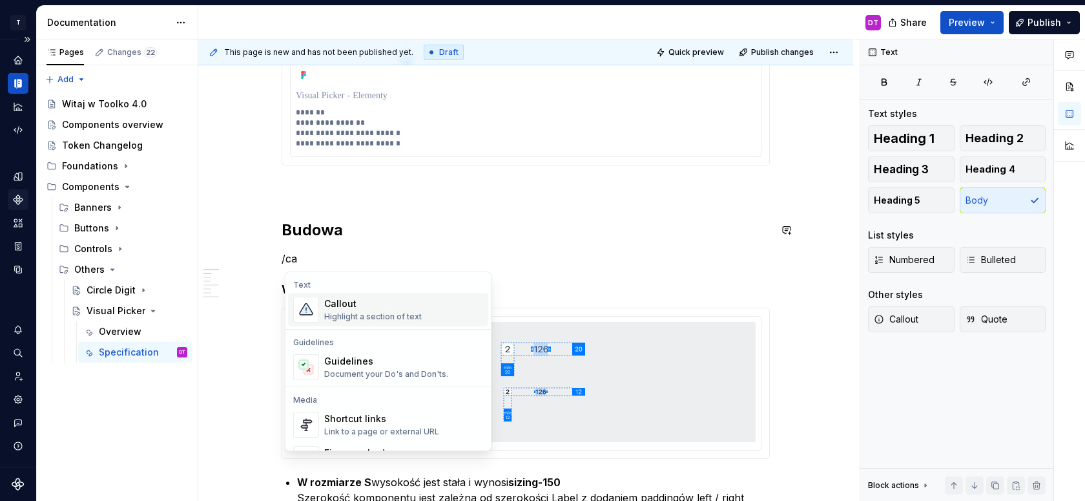
click at [357, 309] on div "Callout" at bounding box center [373, 303] width 98 height 13
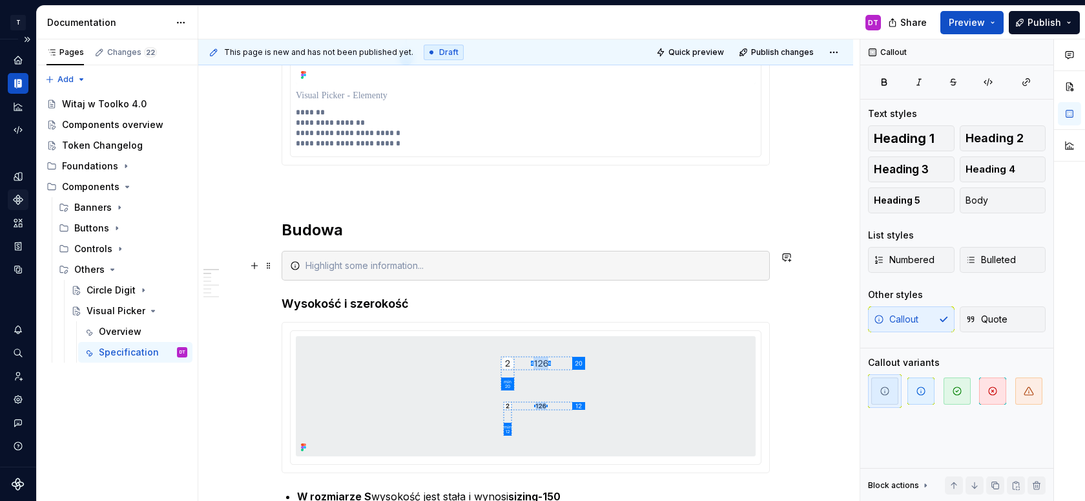
click at [321, 268] on div at bounding box center [534, 265] width 456 height 13
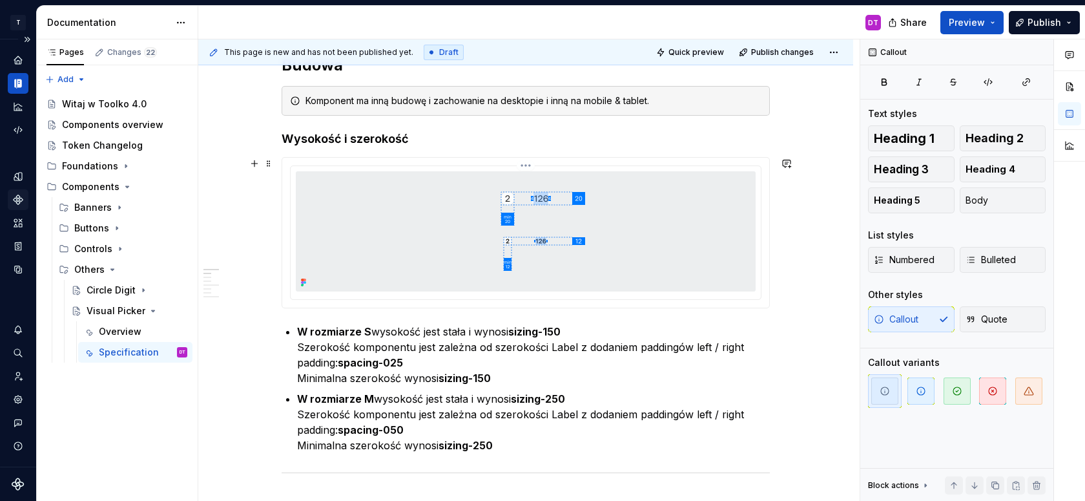
scroll to position [557, 0]
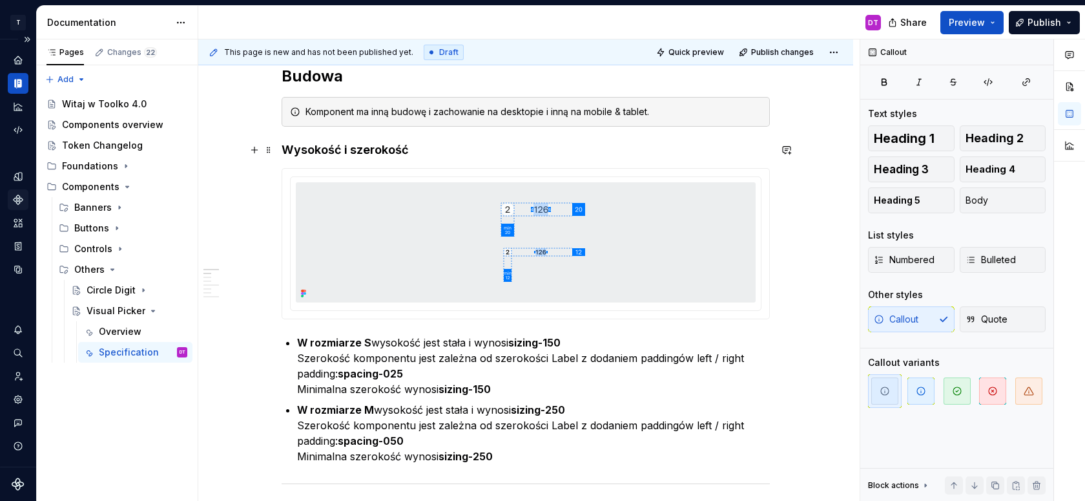
click at [428, 150] on h4 "Wysokość i szerokość" at bounding box center [526, 150] width 488 height 16
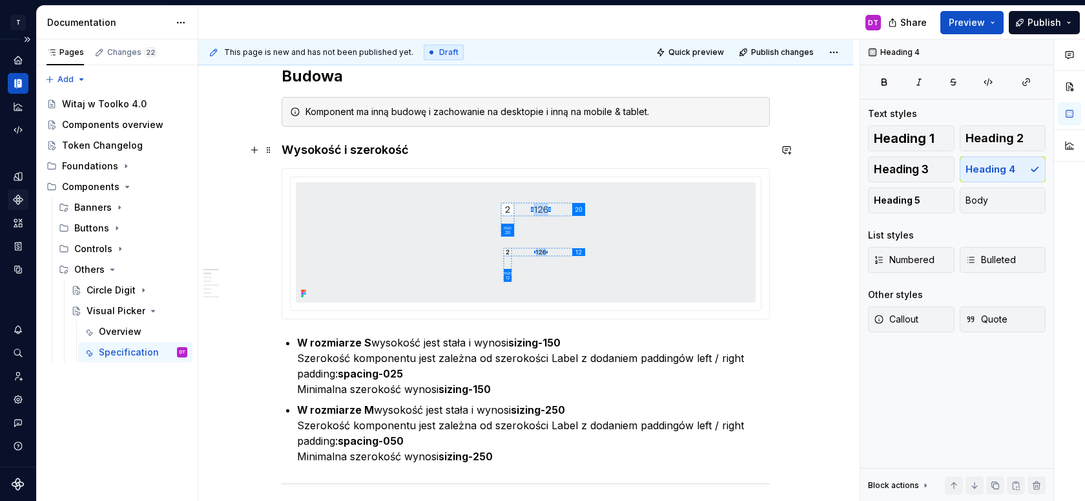
click at [285, 148] on h4 "Wysokość i szerokość" at bounding box center [526, 150] width 488 height 16
click at [585, 262] on img at bounding box center [526, 242] width 396 height 120
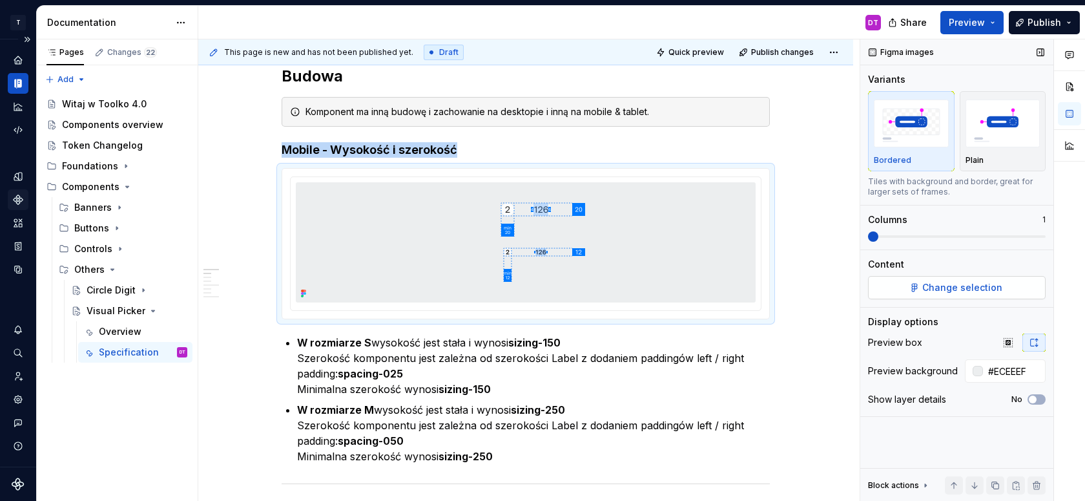
click at [953, 287] on span "Change selection" at bounding box center [962, 287] width 80 height 13
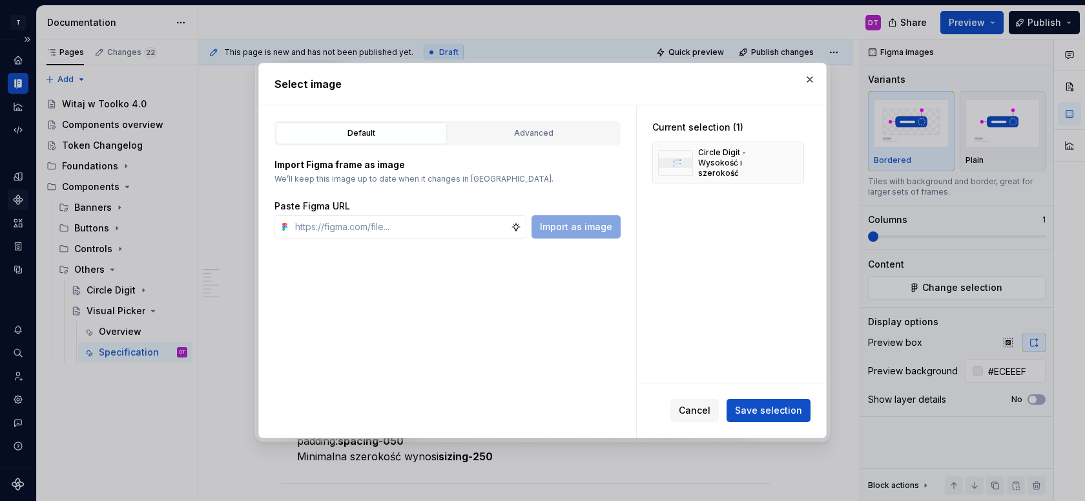
type textarea "*"
click at [544, 136] on div "Advanced" at bounding box center [534, 133] width 162 height 13
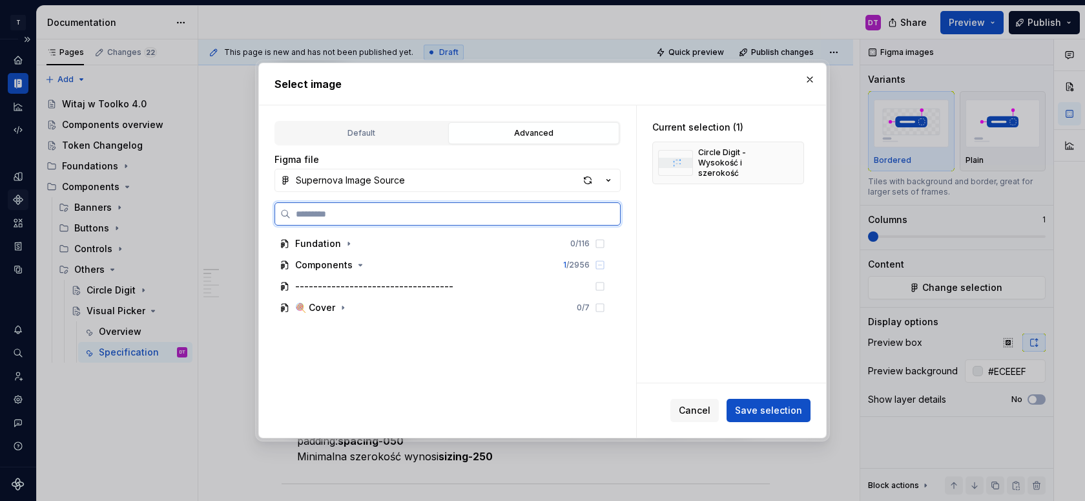
click at [397, 211] on input "search" at bounding box center [455, 213] width 329 height 13
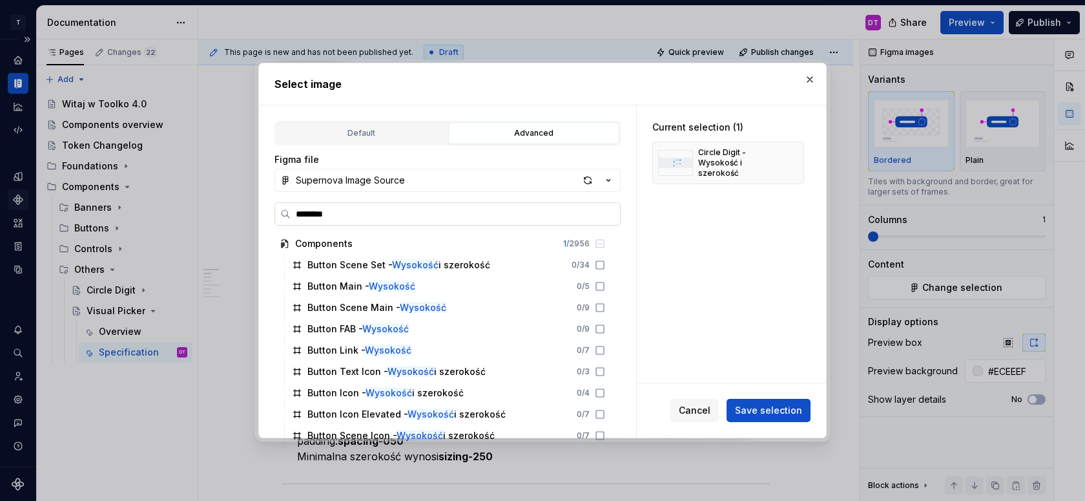
click at [308, 218] on input "********" at bounding box center [455, 213] width 329 height 13
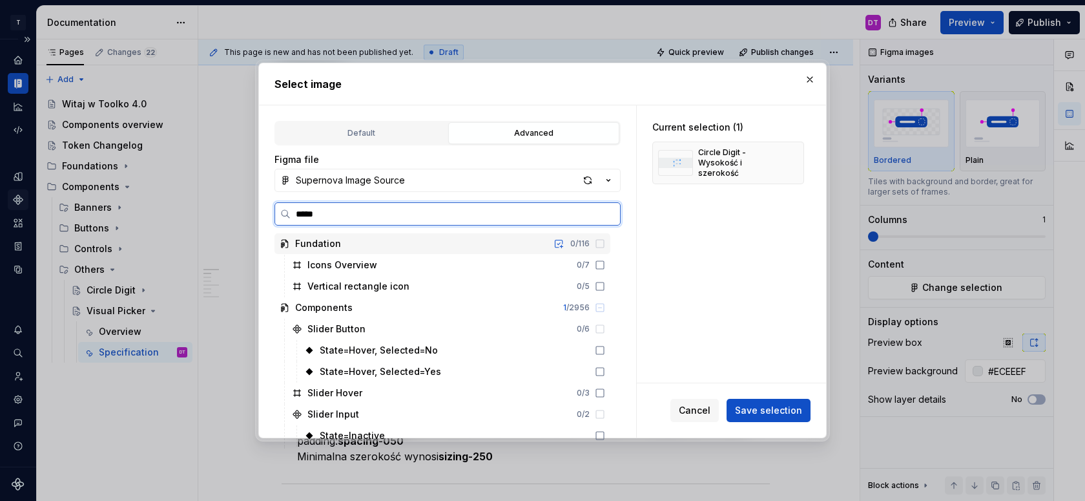
type input "******"
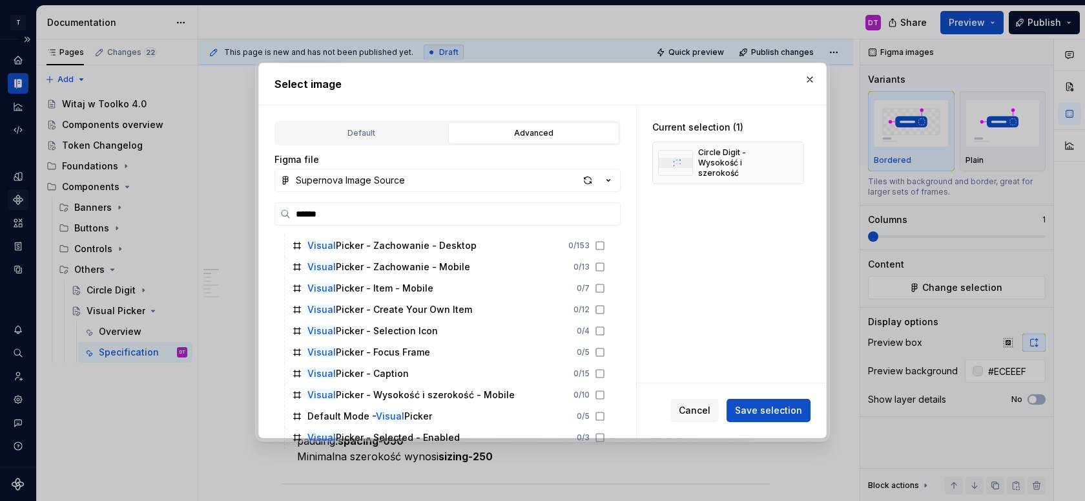
scroll to position [86, 0]
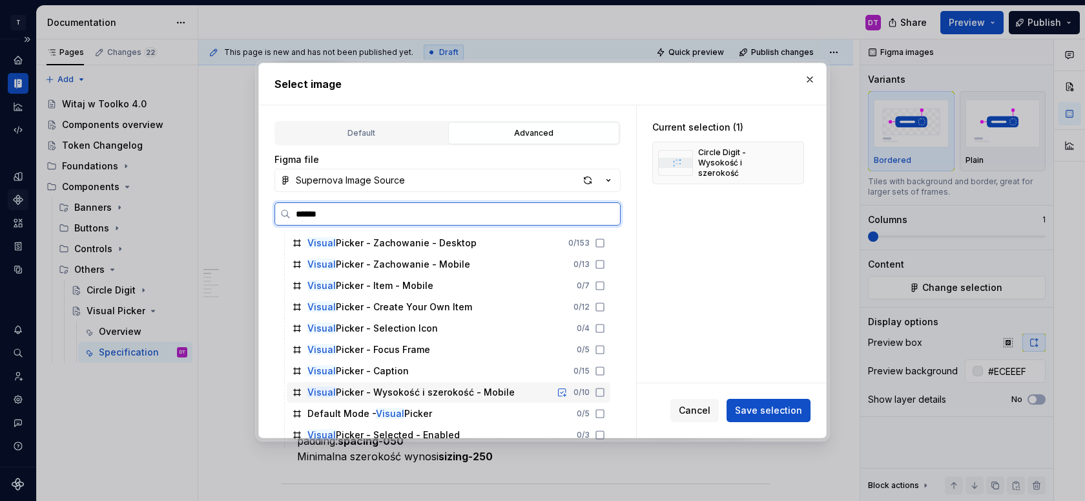
click at [468, 391] on div "Visual Picker - Wysokość i szerokość - Mobile" at bounding box center [410, 392] width 207 height 13
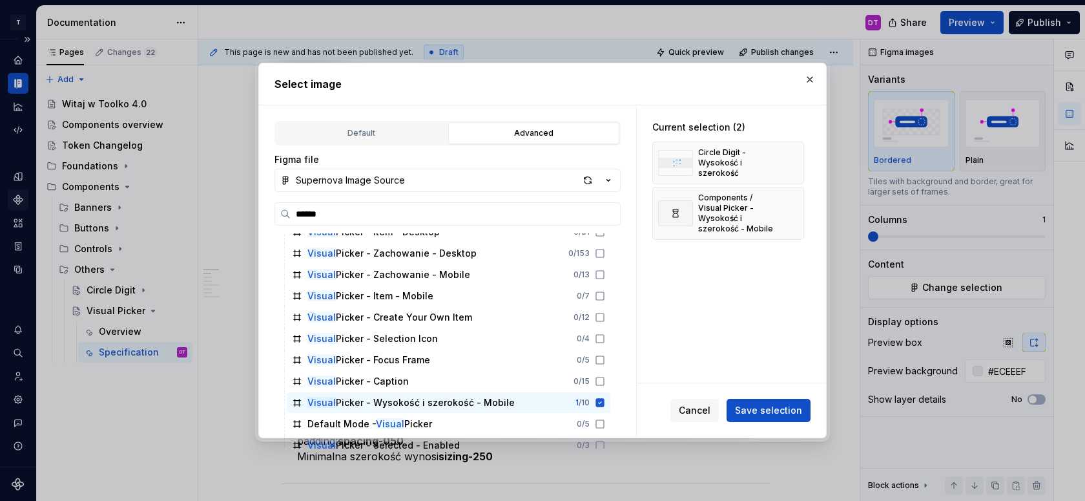
scroll to position [78, 0]
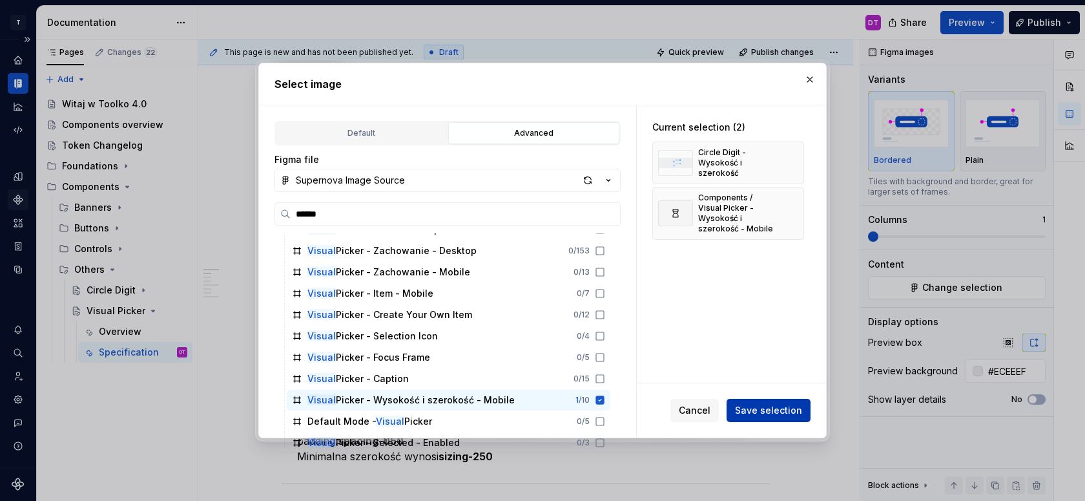
click at [752, 409] on span "Save selection" at bounding box center [768, 410] width 67 height 13
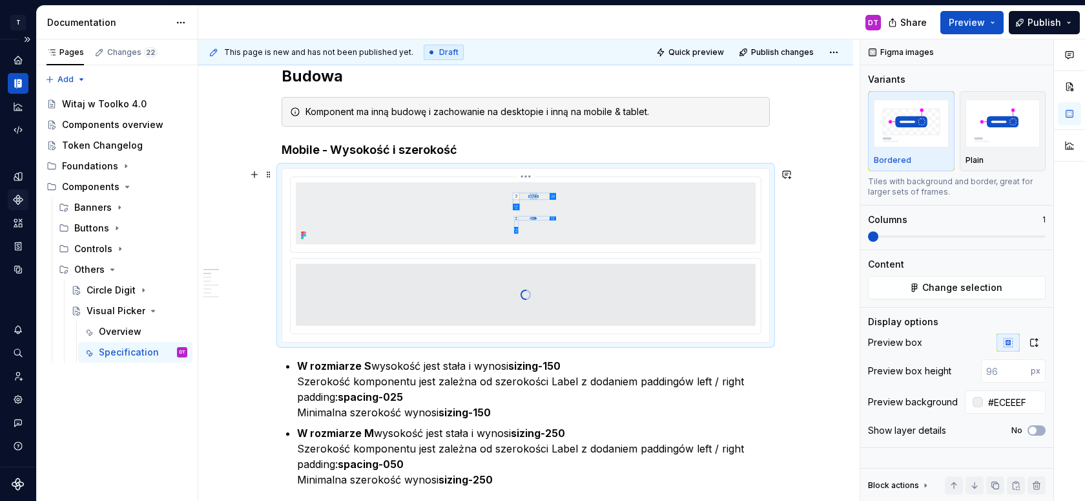
click at [530, 177] on html "T Toolko 4.0 DT Design system data Documentation DT Share Preview Publish Pages…" at bounding box center [542, 250] width 1085 height 501
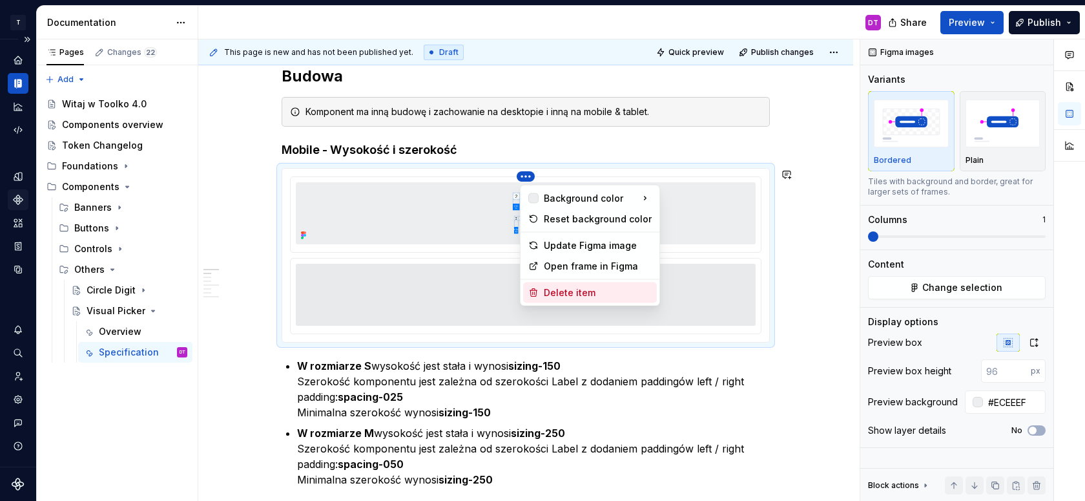
click at [555, 290] on div "Delete item" at bounding box center [598, 292] width 108 height 13
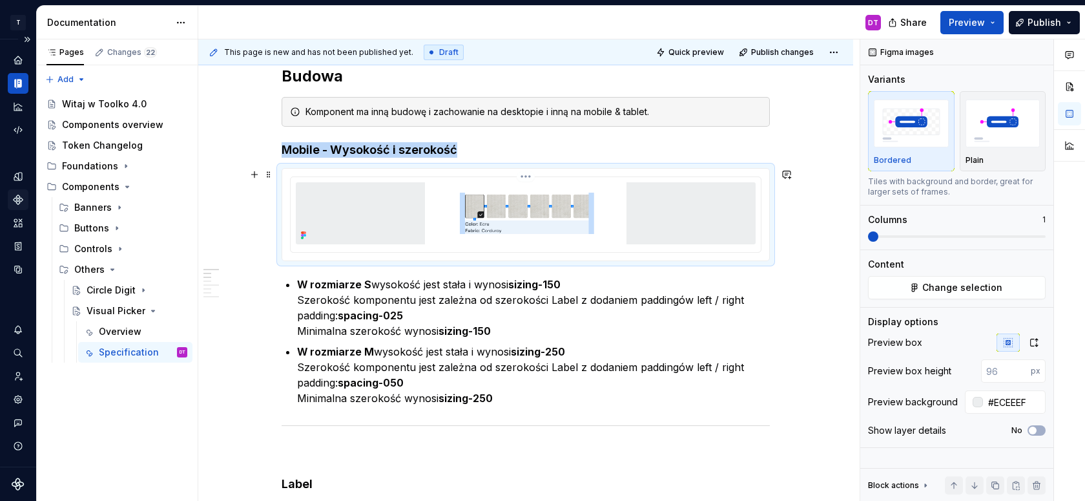
click at [718, 217] on img at bounding box center [526, 213] width 396 height 62
click at [1031, 339] on icon "button" at bounding box center [1034, 342] width 7 height 8
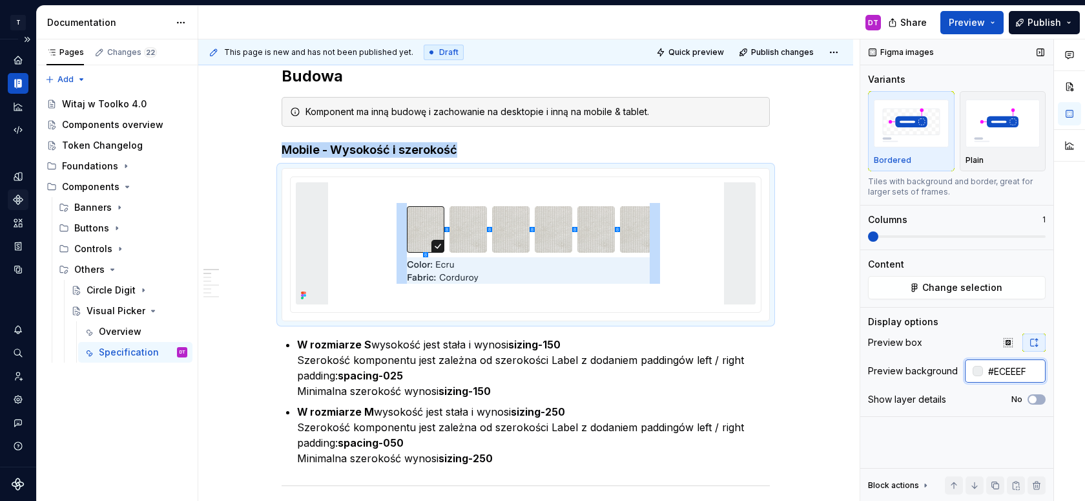
click at [1004, 370] on input "#ECEEEF" at bounding box center [1014, 370] width 63 height 23
type input "#FFFFFF"
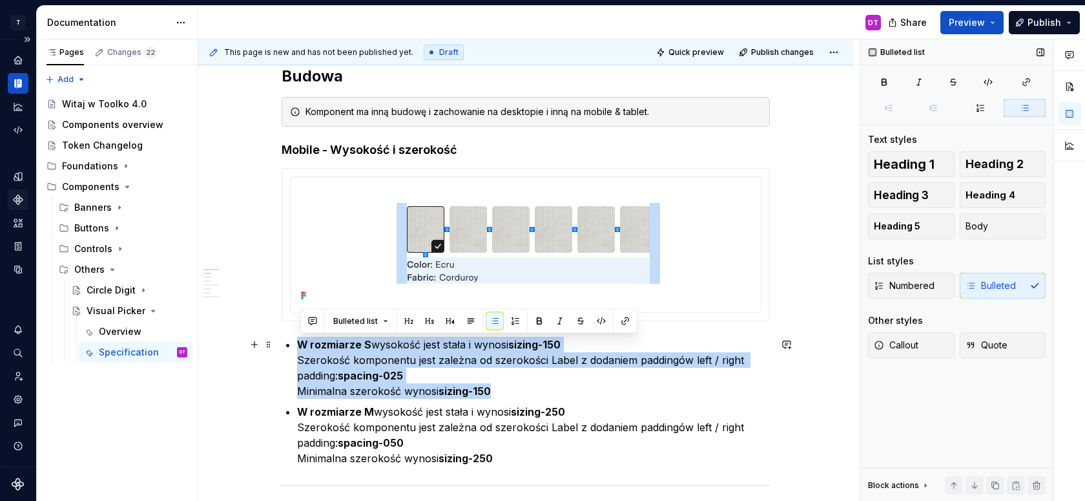
drag, startPoint x: 301, startPoint y: 342, endPoint x: 504, endPoint y: 392, distance: 209.0
click at [504, 392] on p "W rozmiarze S wysokość jest stała i wynosi sizing-150 Szerokość komponentu jest…" at bounding box center [533, 368] width 473 height 62
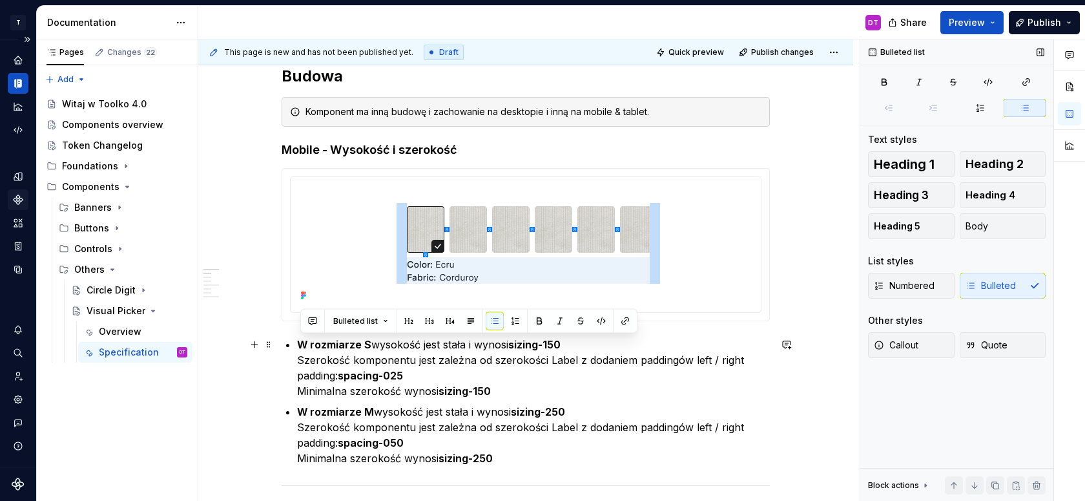
click at [304, 340] on strong "W rozmiarze S" at bounding box center [334, 344] width 74 height 13
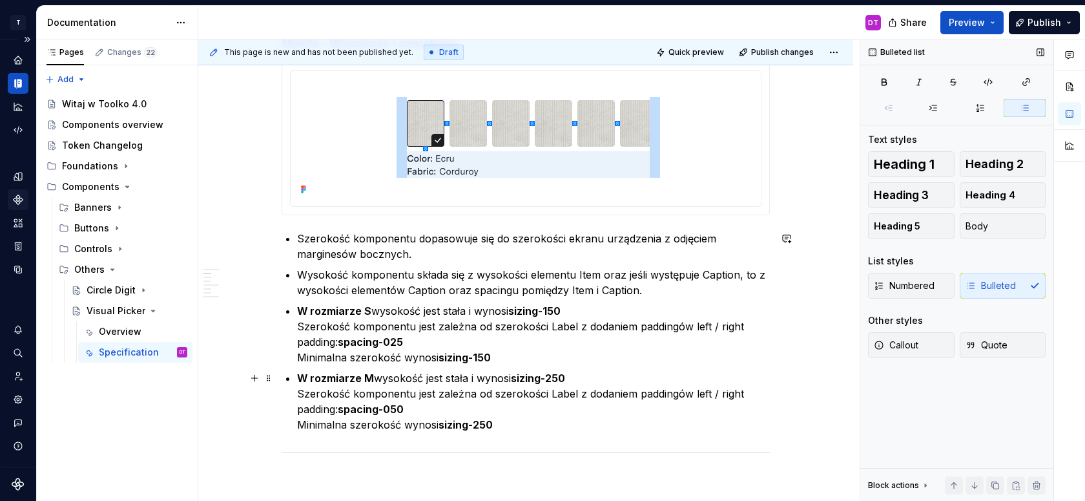
scroll to position [666, 0]
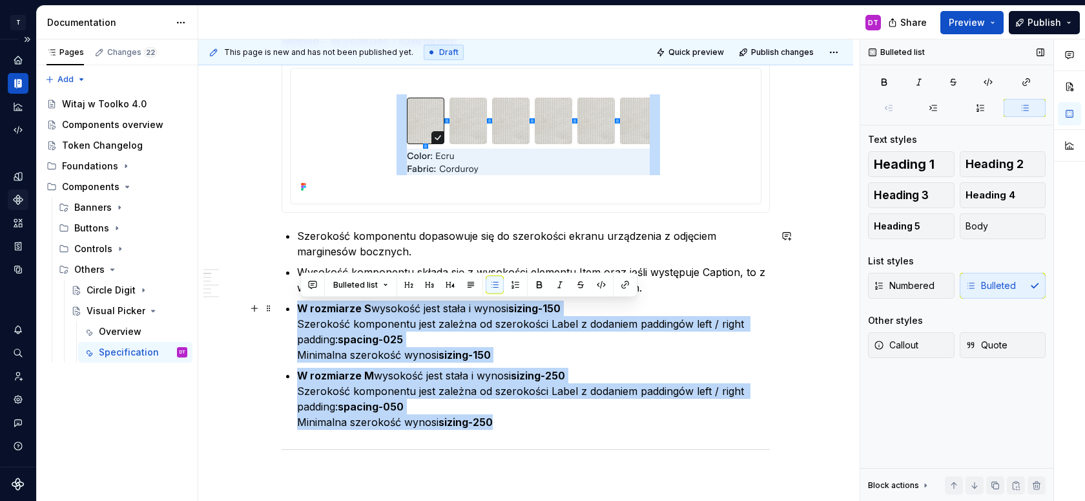
drag, startPoint x: 505, startPoint y: 426, endPoint x: 302, endPoint y: 307, distance: 235.1
click at [302, 307] on ul "Szerokość komponentu dopasowuje się do szerokości ekranu urządzenia z odjęciem …" at bounding box center [533, 329] width 473 height 202
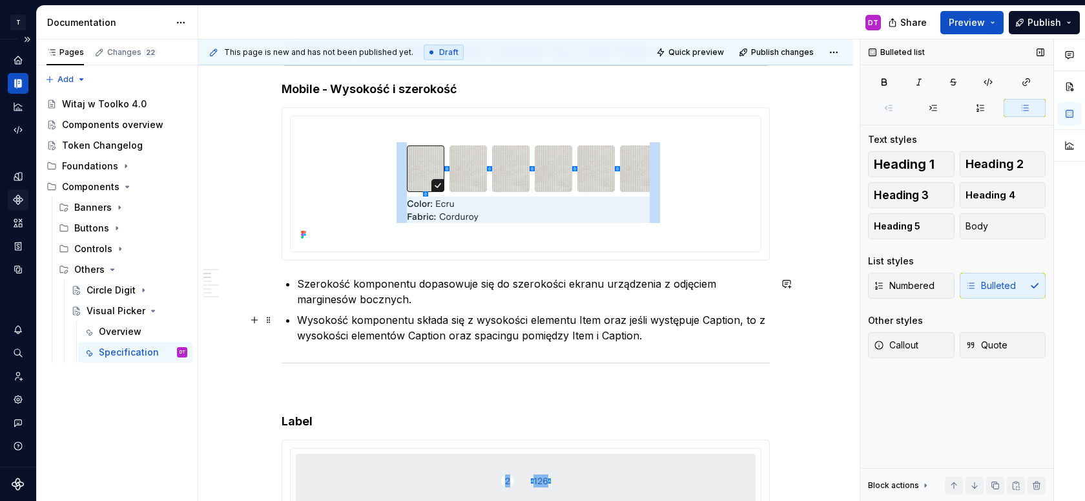
scroll to position [636, 0]
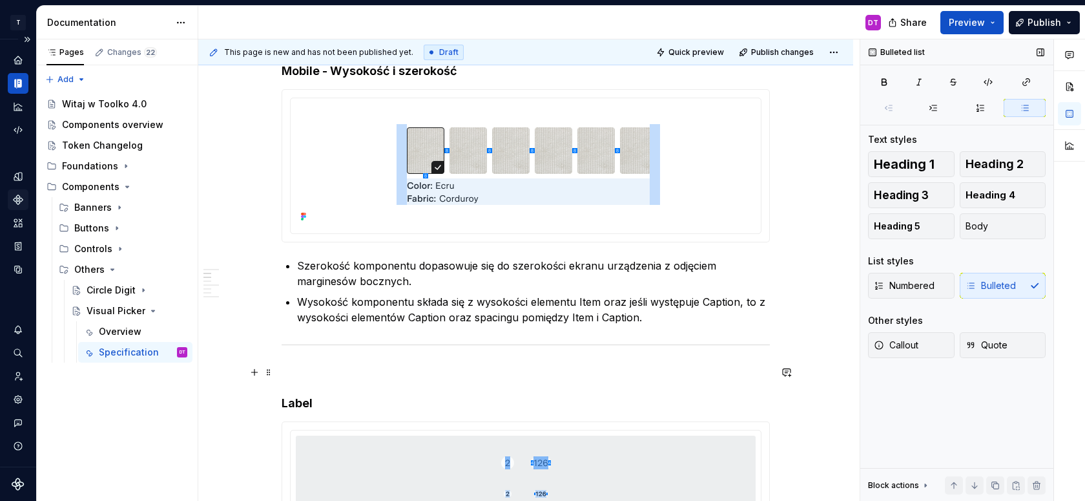
click at [300, 366] on p at bounding box center [526, 372] width 488 height 16
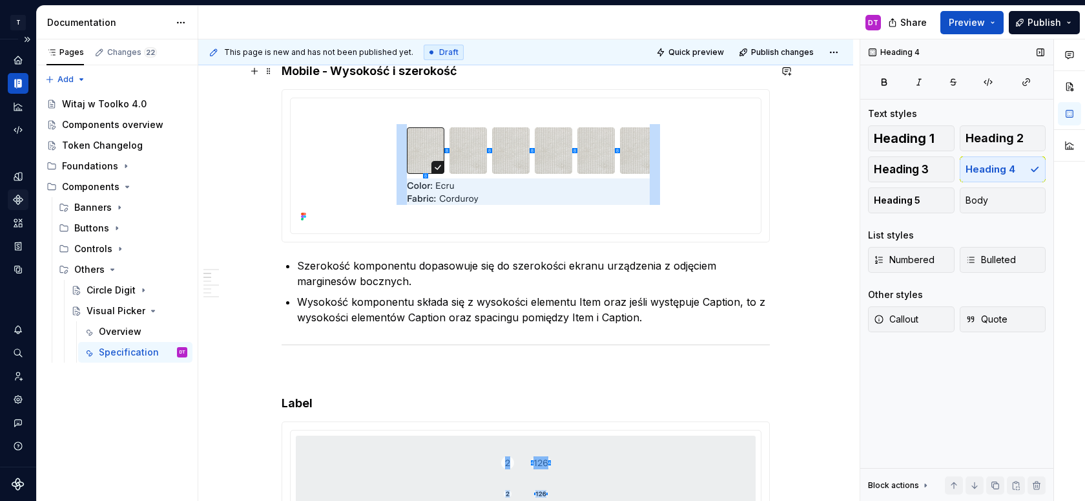
scroll to position [619, 0]
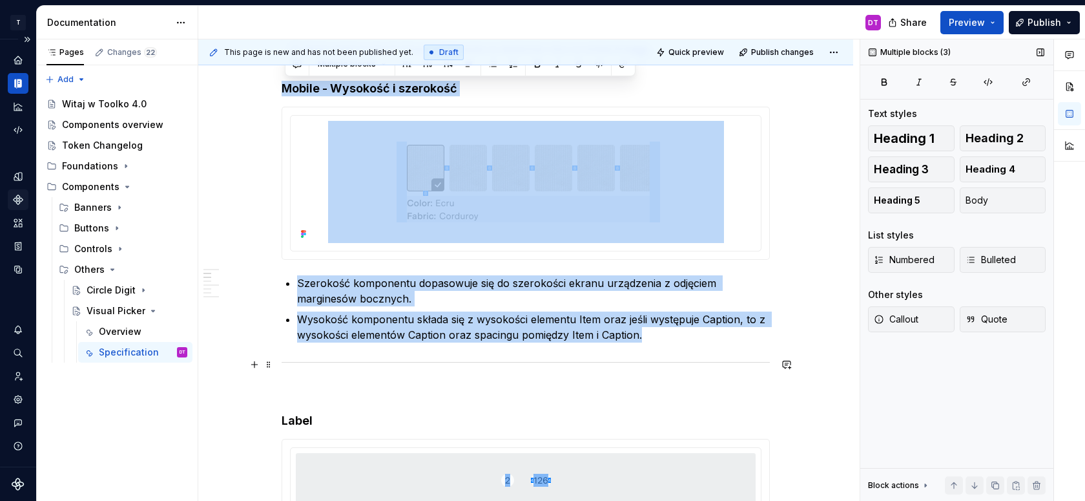
drag, startPoint x: 285, startPoint y: 70, endPoint x: 395, endPoint y: 362, distance: 311.9
click at [395, 362] on div at bounding box center [526, 362] width 488 height 8
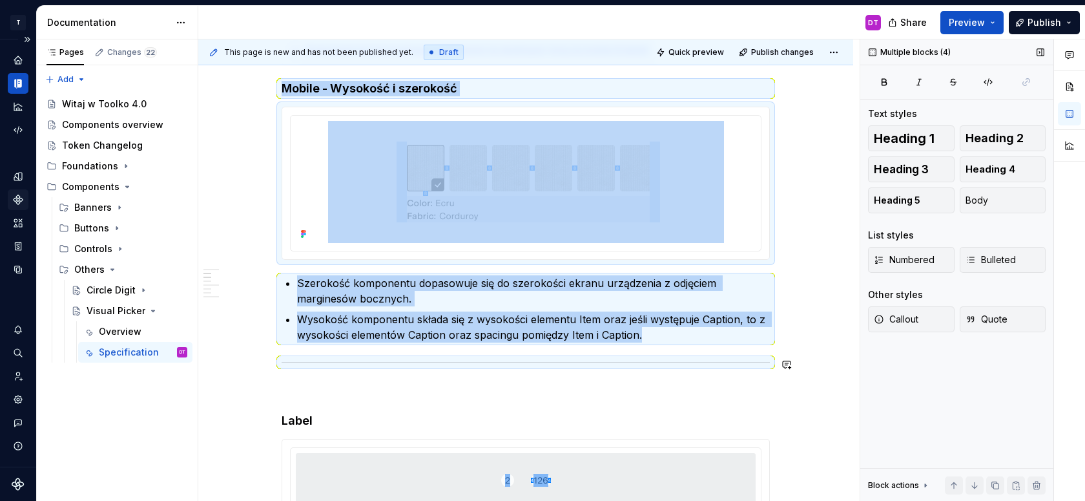
copy div "Komponent ma inną budowę i zachowanie na desktopie i inną na mobile & tablet. M…"
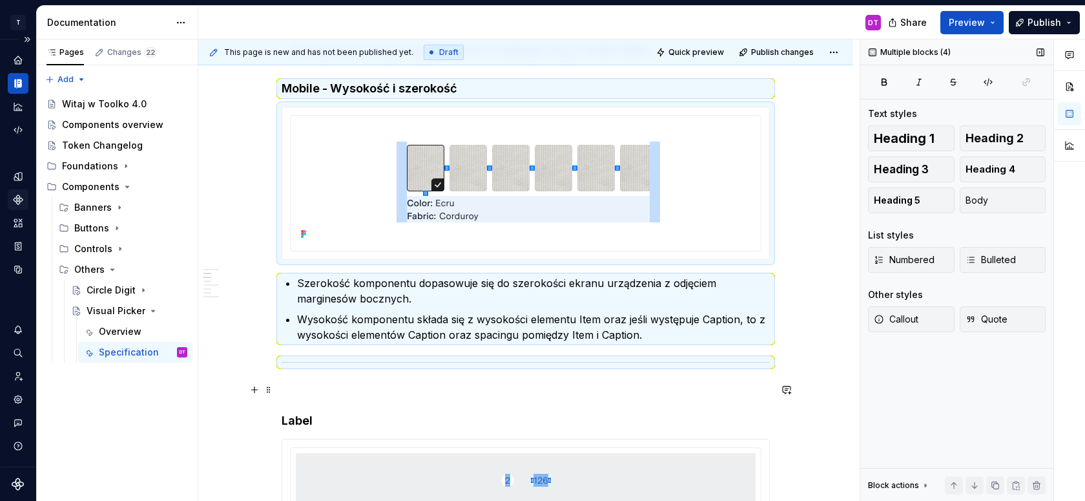
click at [329, 382] on p at bounding box center [526, 390] width 488 height 16
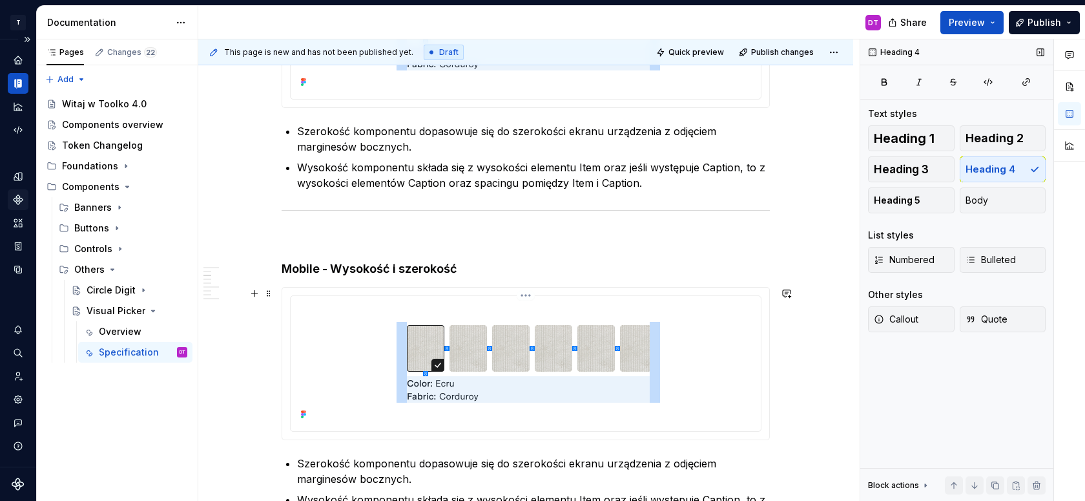
scroll to position [786, 0]
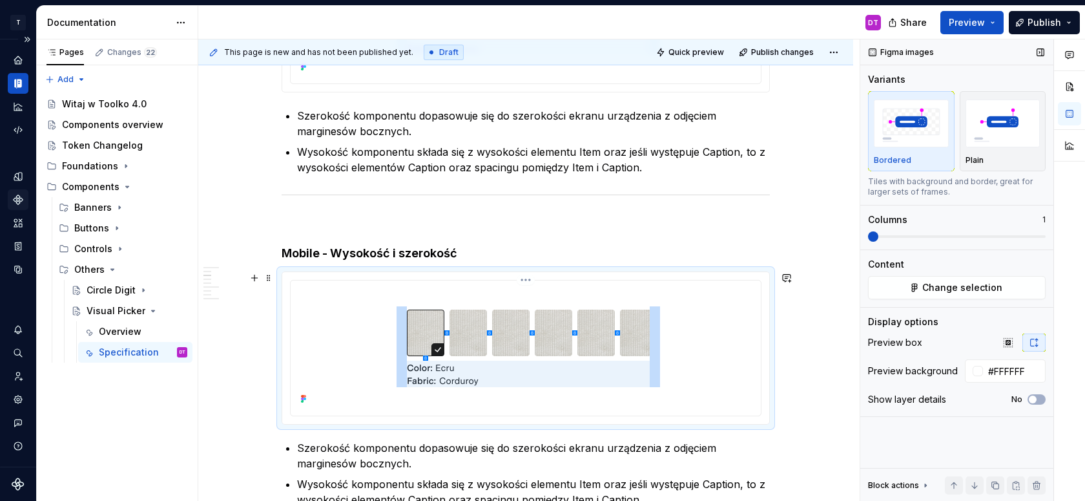
click at [513, 347] on img at bounding box center [526, 346] width 396 height 122
click at [921, 285] on button "Change selection" at bounding box center [957, 287] width 178 height 23
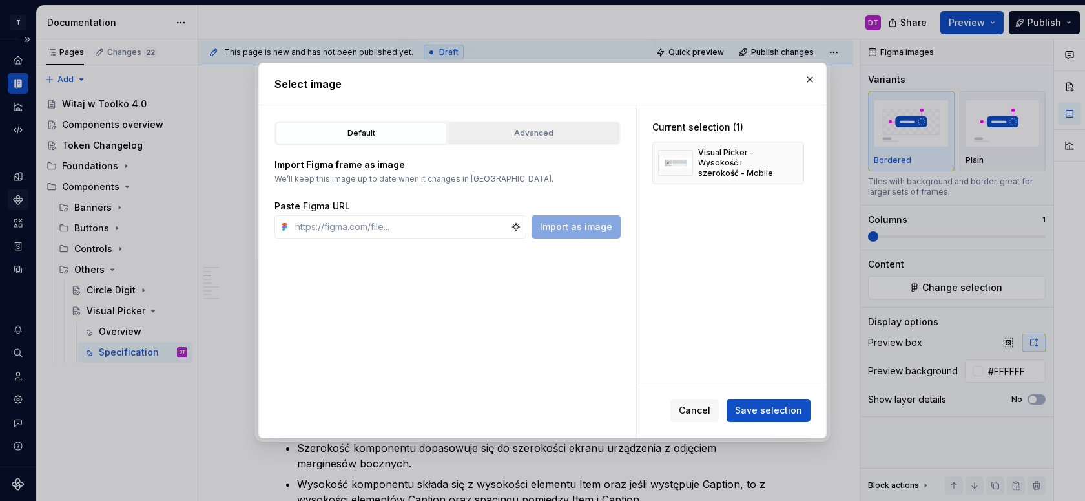
type textarea "*"
click at [502, 139] on div "Advanced" at bounding box center [534, 133] width 162 height 13
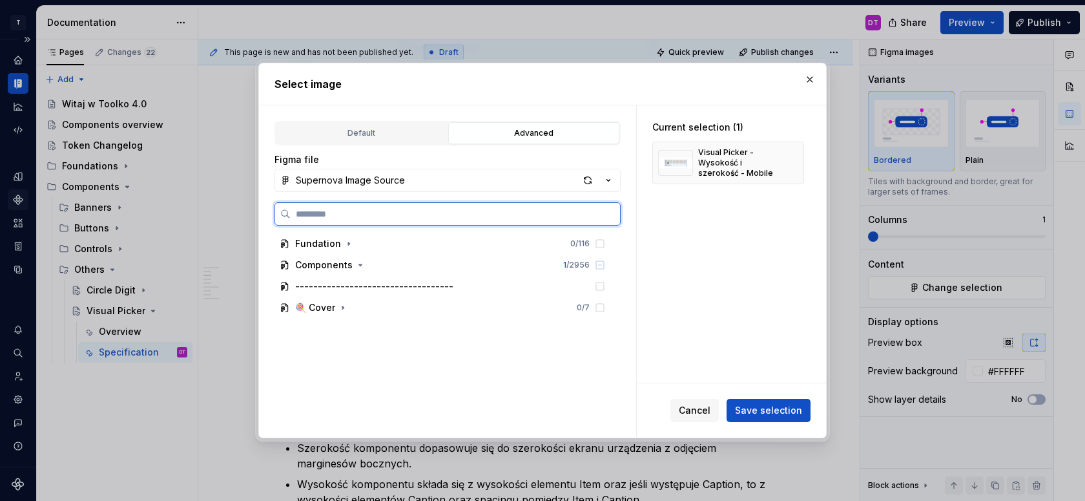
click at [399, 218] on input "search" at bounding box center [455, 213] width 329 height 13
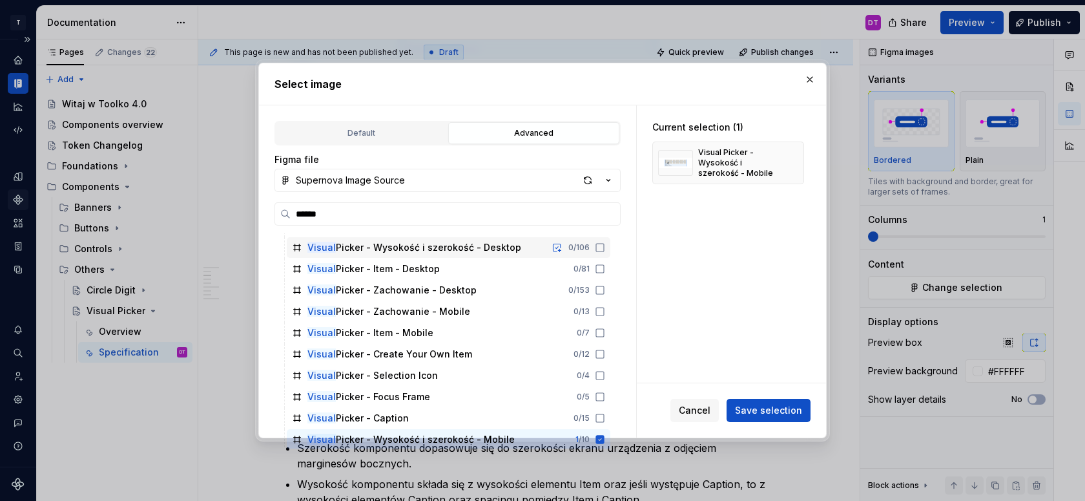
scroll to position [45, 0]
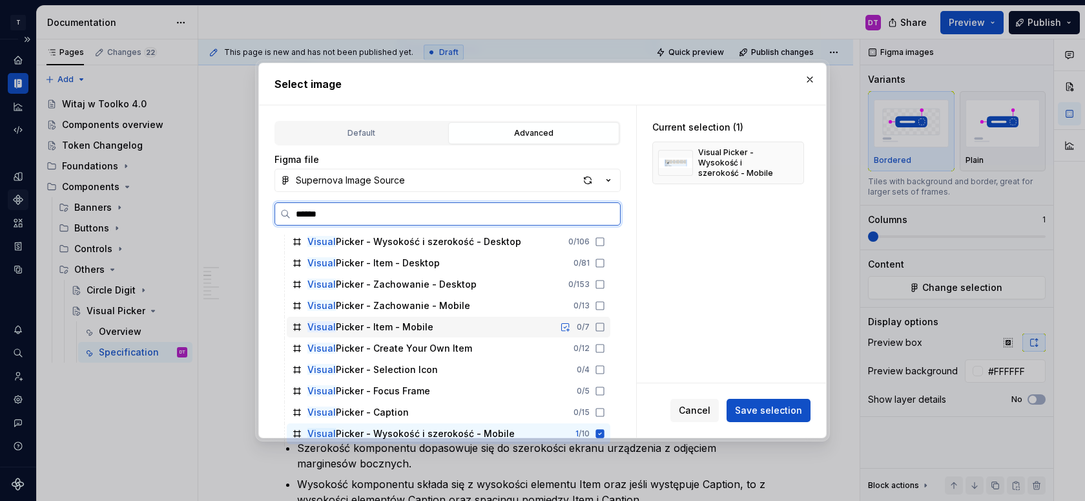
click at [387, 331] on div "Visual Picker - Item - Mobile" at bounding box center [370, 326] width 126 height 13
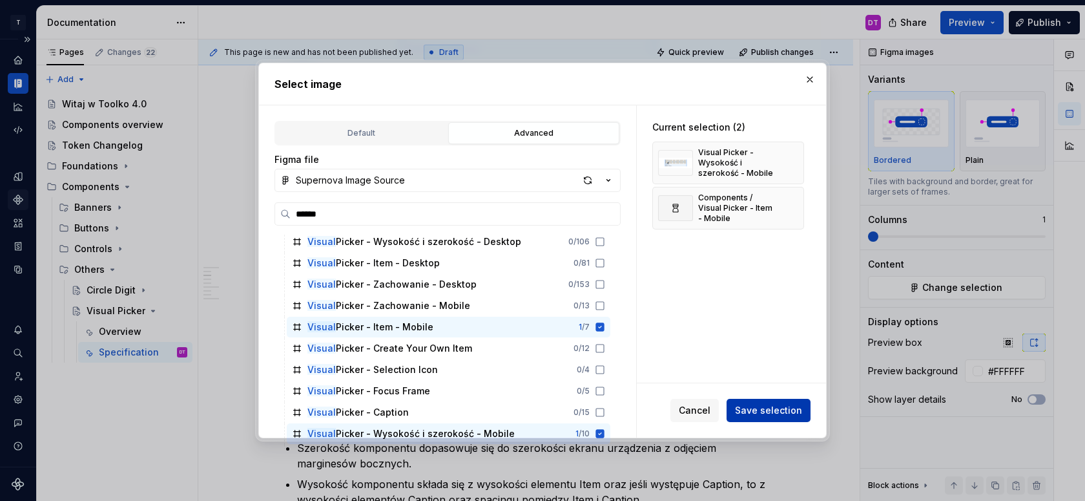
click at [767, 408] on span "Save selection" at bounding box center [768, 410] width 67 height 13
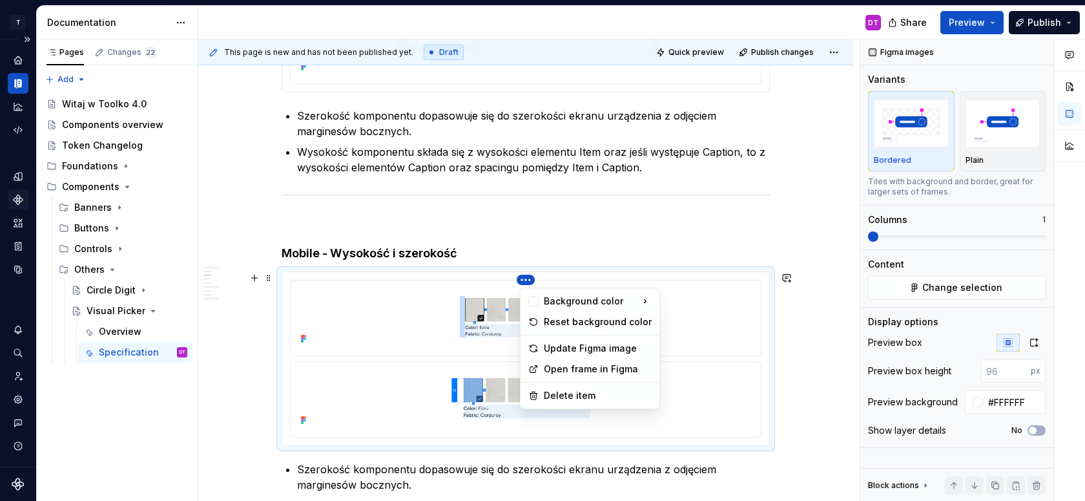
click at [528, 279] on html "T Toolko 4.0 DT Design system data Documentation DT Share Preview Publish Pages…" at bounding box center [542, 250] width 1085 height 501
click at [548, 393] on div "Delete item" at bounding box center [598, 395] width 108 height 13
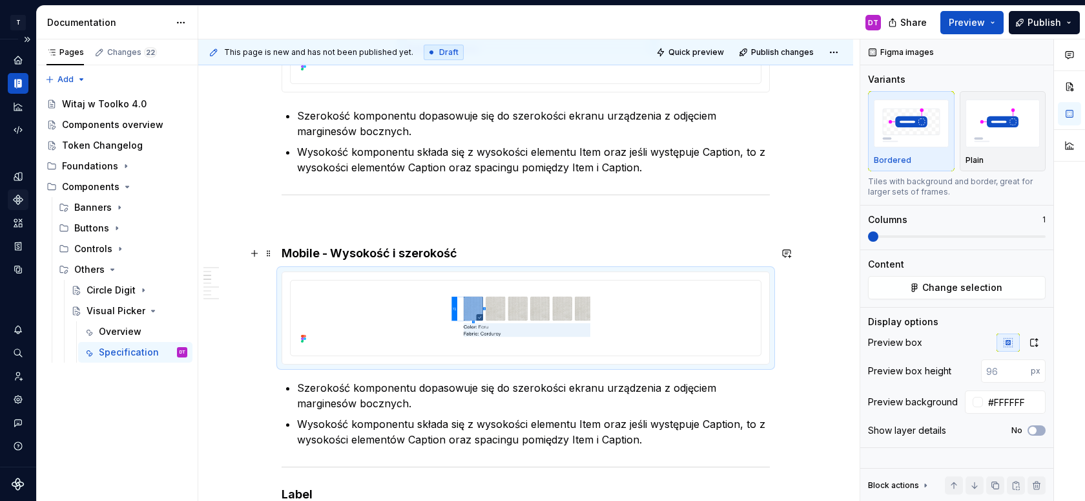
click at [304, 249] on h4 "Mobile - Wysokość i szerokość" at bounding box center [526, 253] width 488 height 16
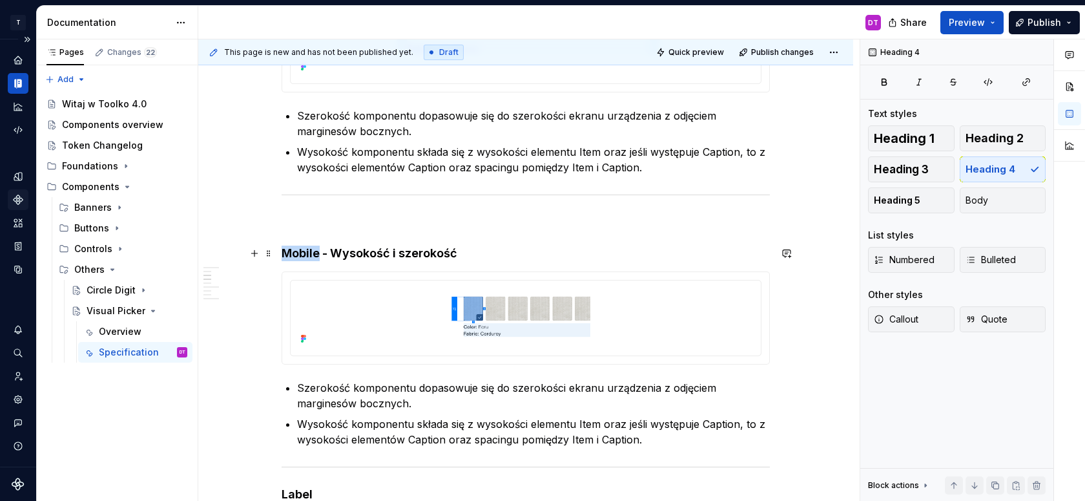
click at [304, 249] on h4 "Mobile - Wysokość i szerokość" at bounding box center [526, 253] width 488 height 16
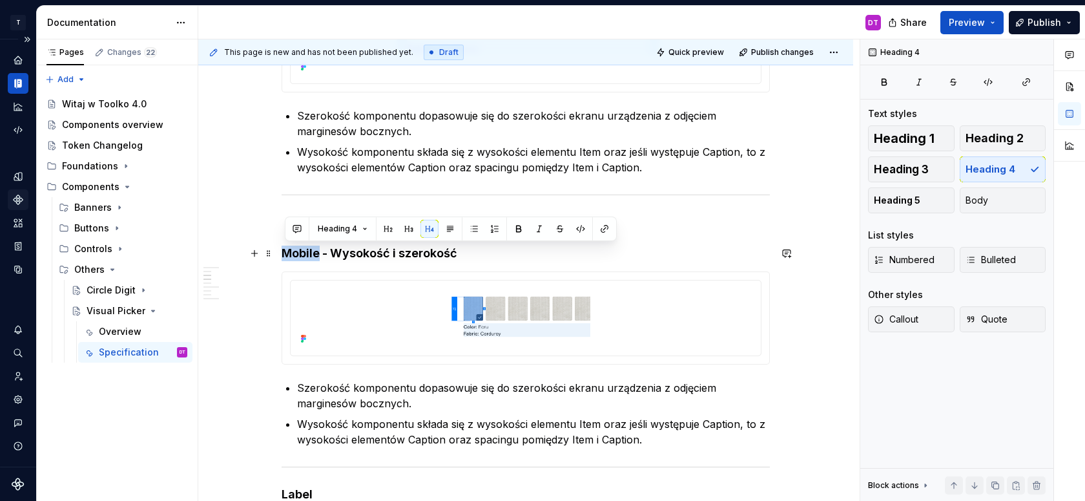
click at [300, 251] on h4 "Mobile - Wysokość i szerokość" at bounding box center [526, 253] width 488 height 16
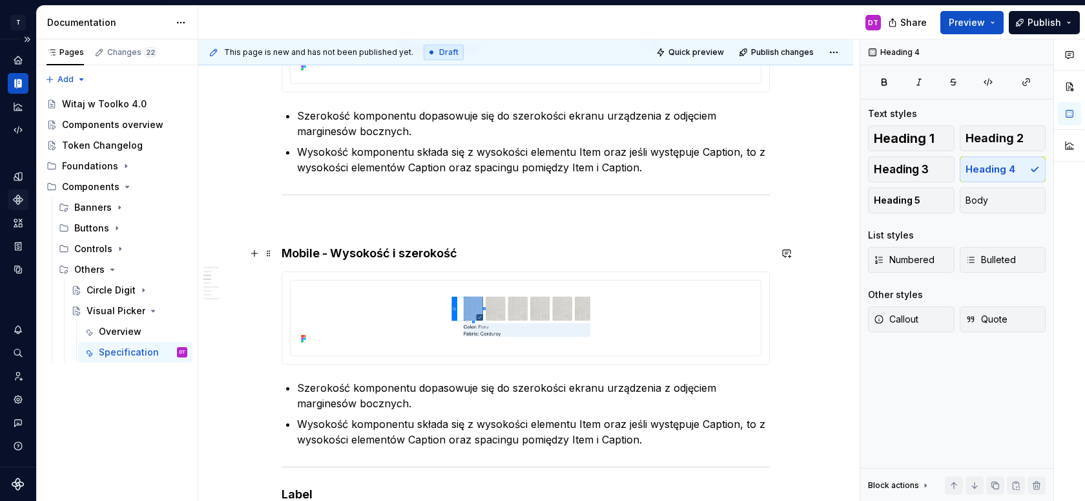
click at [300, 251] on h4 "Mobile - Wysokość i szerokość" at bounding box center [526, 253] width 488 height 16
drag, startPoint x: 298, startPoint y: 256, endPoint x: 271, endPoint y: 256, distance: 26.5
click at [412, 253] on h4 "Wysokość i szerokość" at bounding box center [526, 253] width 488 height 16
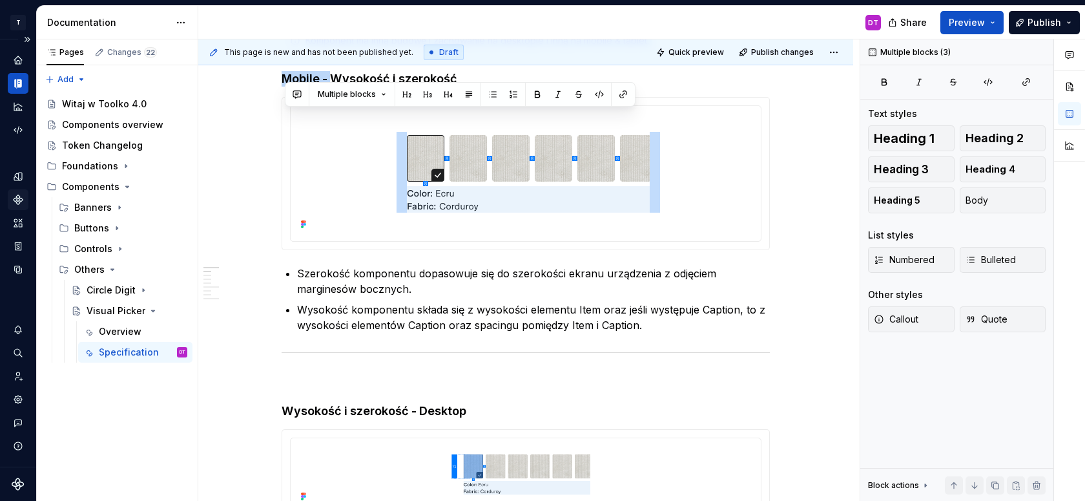
scroll to position [425, 0]
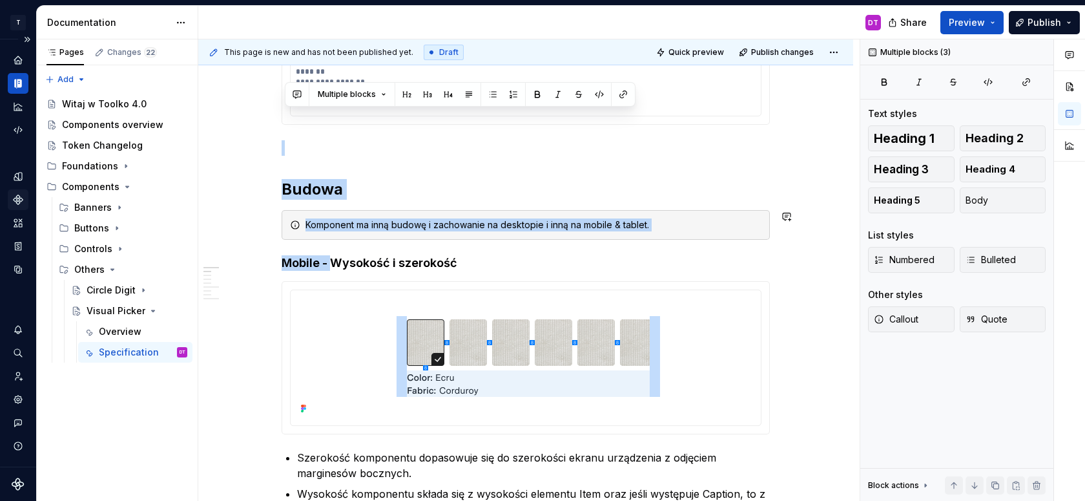
drag, startPoint x: 334, startPoint y: 75, endPoint x: 273, endPoint y: 74, distance: 61.4
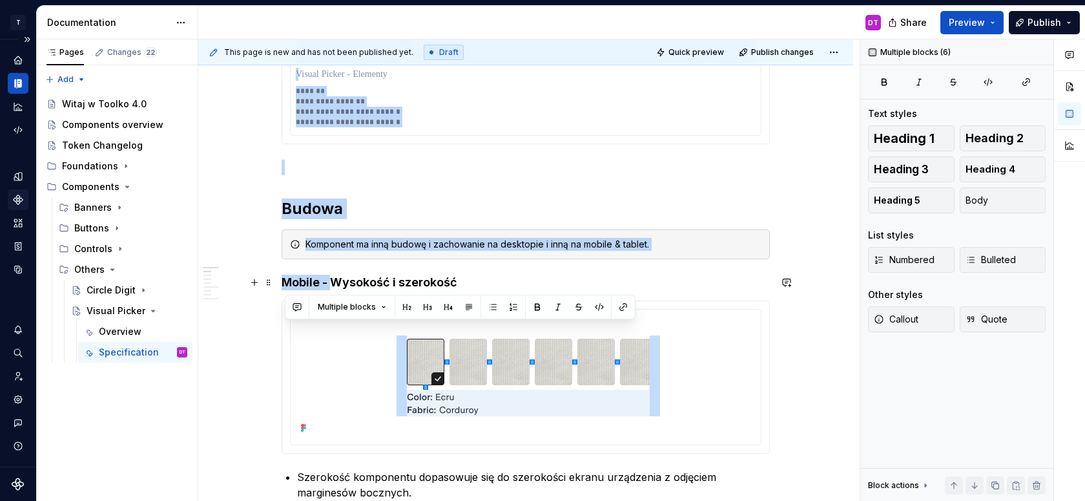
click at [335, 285] on h4 "Mobile - Wysokość i szerokość" at bounding box center [526, 283] width 488 height 16
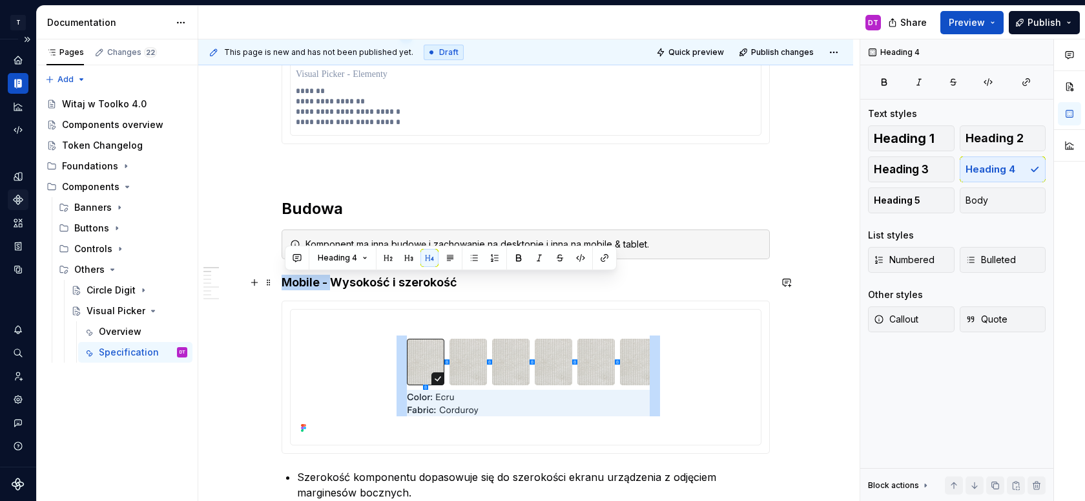
drag, startPoint x: 333, startPoint y: 283, endPoint x: 289, endPoint y: 283, distance: 44.6
click at [289, 283] on h4 "Mobile - Wysokość i szerokość" at bounding box center [526, 283] width 488 height 16
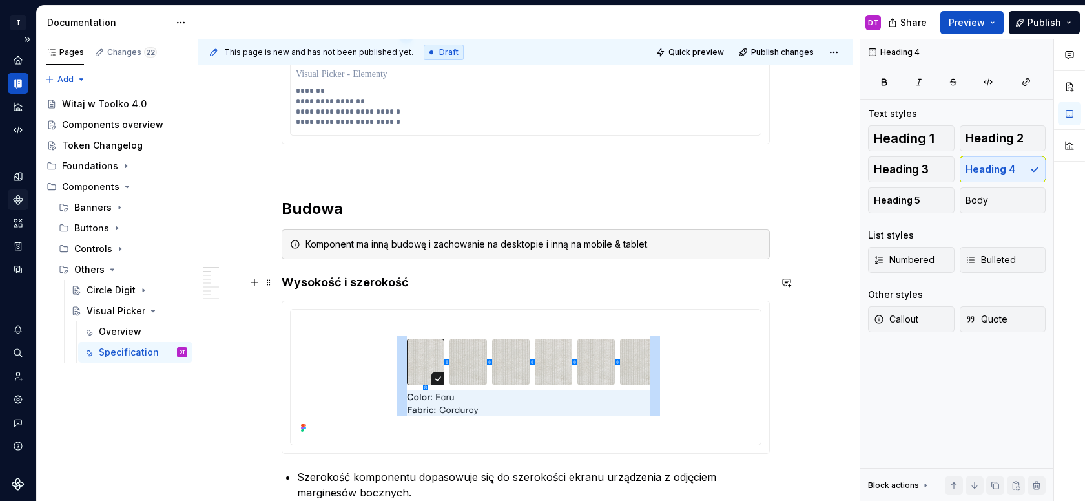
click at [420, 280] on h4 "Wysokość i szerokość" at bounding box center [526, 283] width 488 height 16
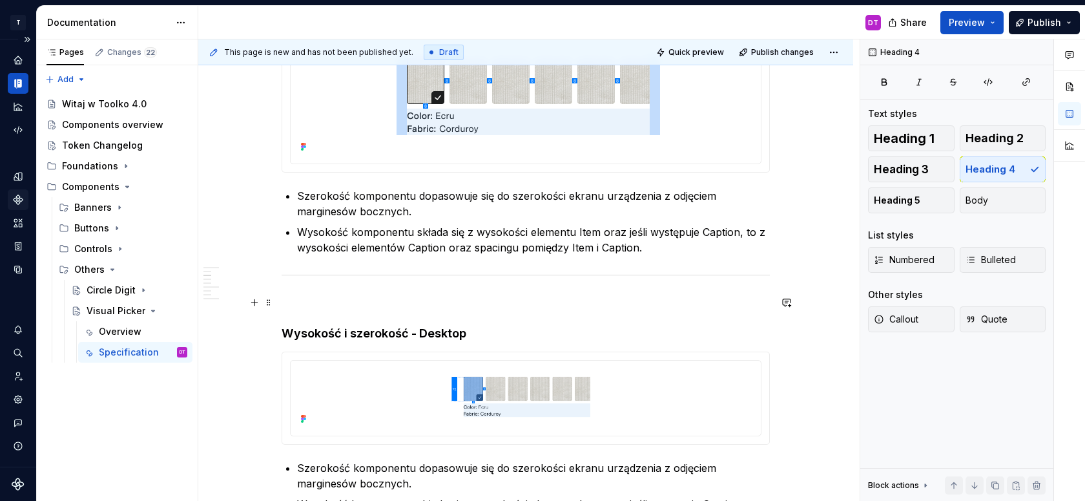
scroll to position [714, 0]
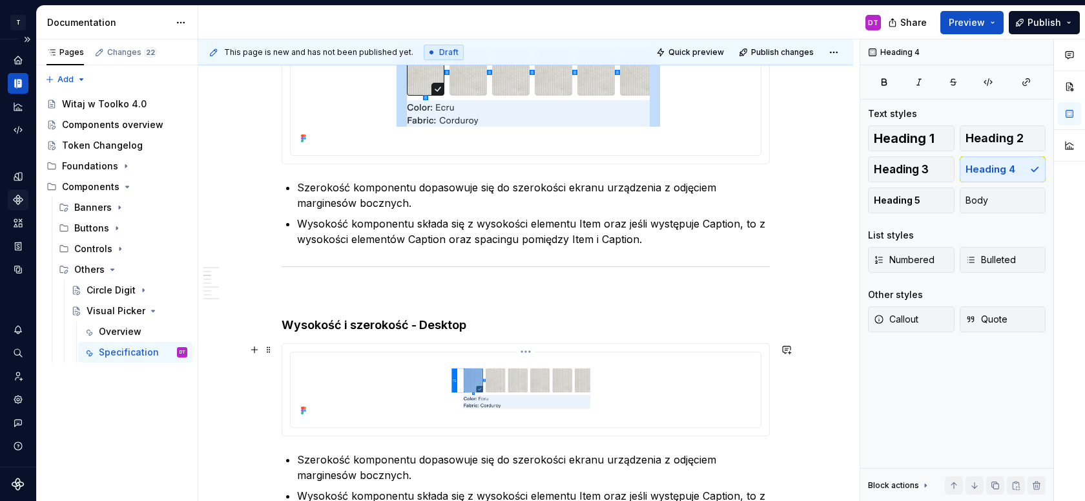
click at [521, 409] on img at bounding box center [526, 388] width 396 height 62
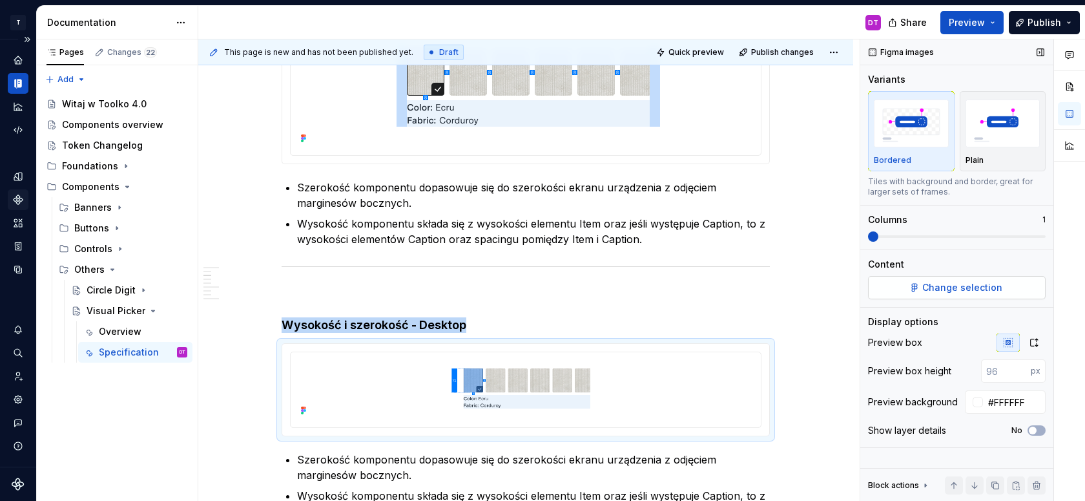
click at [951, 291] on span "Change selection" at bounding box center [962, 287] width 80 height 13
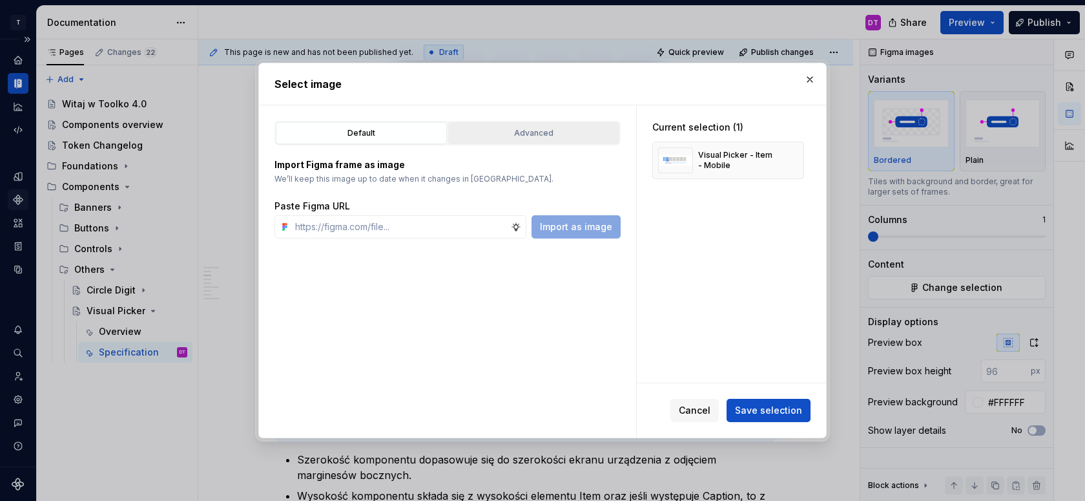
click at [493, 133] on div "Advanced" at bounding box center [534, 133] width 162 height 13
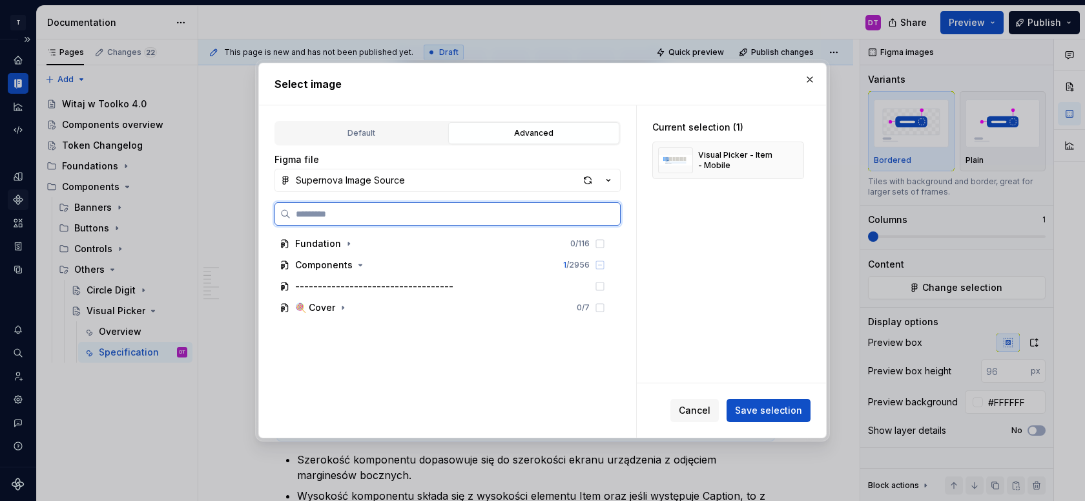
click at [405, 217] on input "search" at bounding box center [455, 213] width 329 height 13
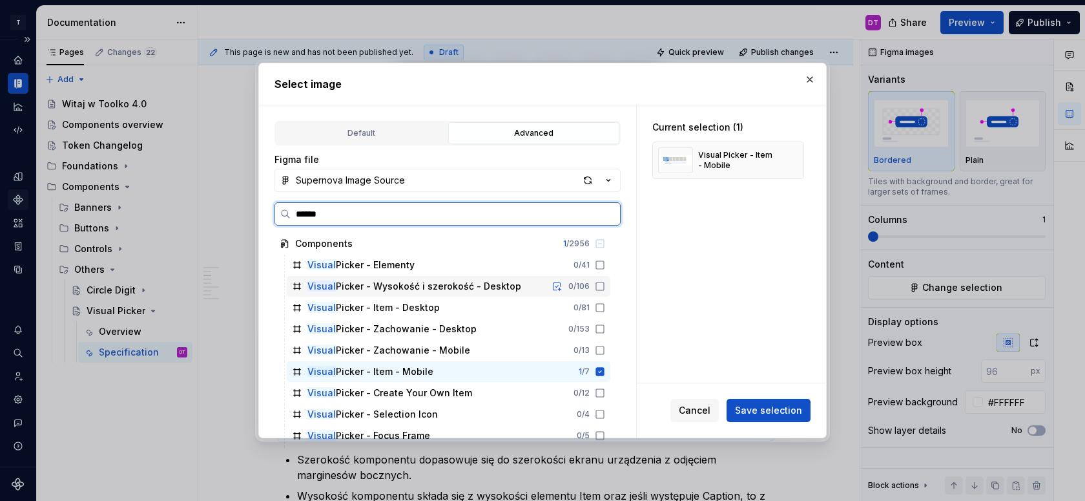
click at [408, 286] on div "Visual Picker - Wysokość i szerokość - Desktop" at bounding box center [414, 286] width 214 height 13
click at [605, 373] on icon at bounding box center [600, 371] width 8 height 8
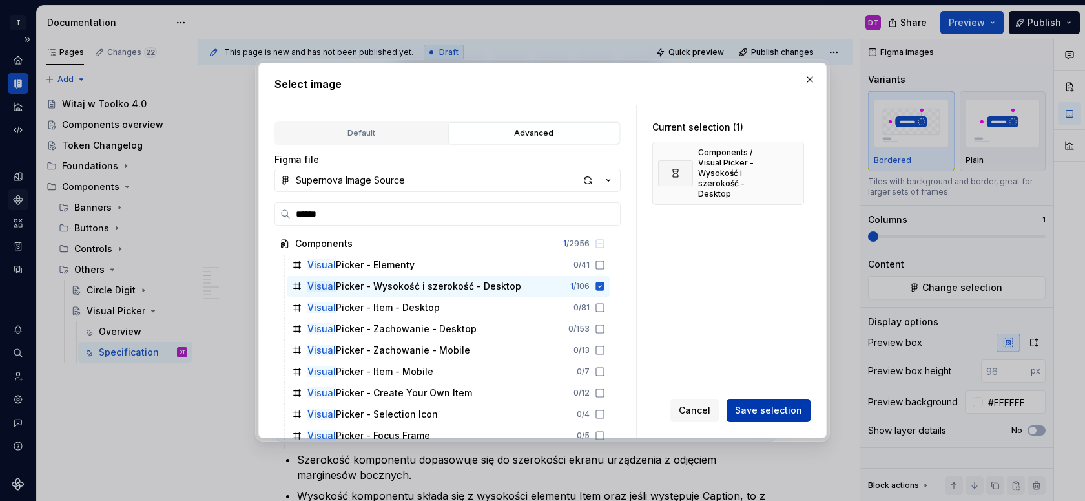
click at [759, 404] on span "Save selection" at bounding box center [768, 410] width 67 height 13
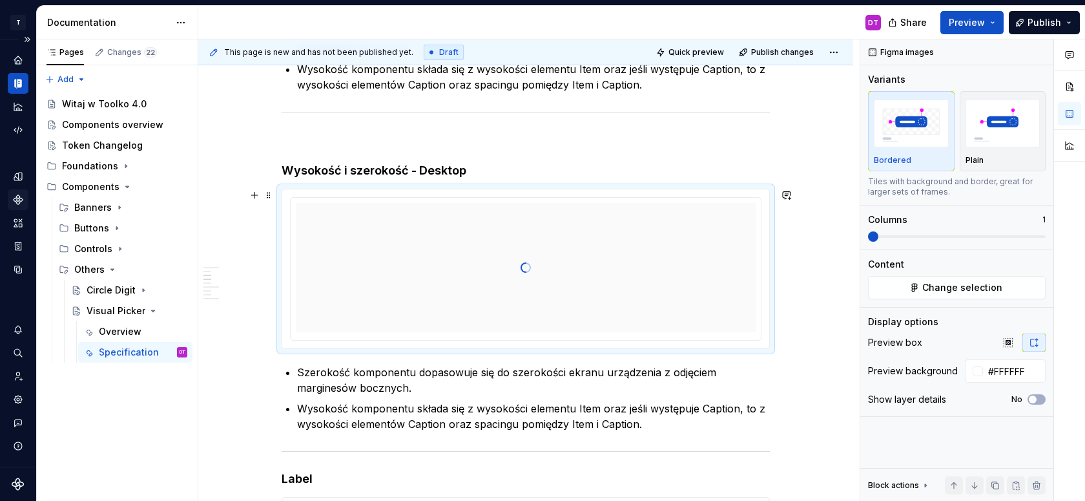
scroll to position [869, 0]
click at [581, 373] on p "Szerokość komponentu dopasowuje się do szerokości ekranu urządzenia z odjęciem …" at bounding box center [533, 379] width 473 height 31
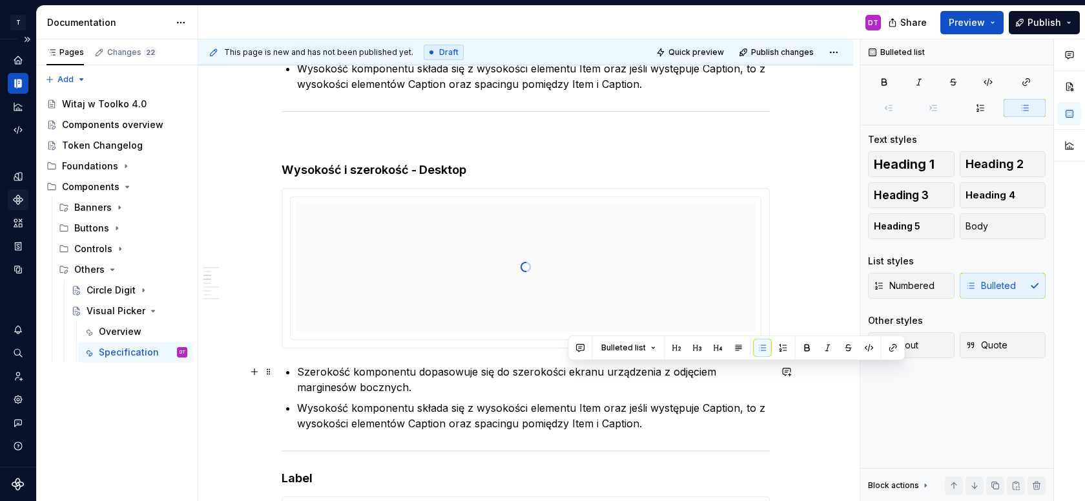
click at [581, 373] on p "Szerokość komponentu dopasowuje się do szerokości ekranu urządzenia z odjęciem …" at bounding box center [533, 379] width 473 height 31
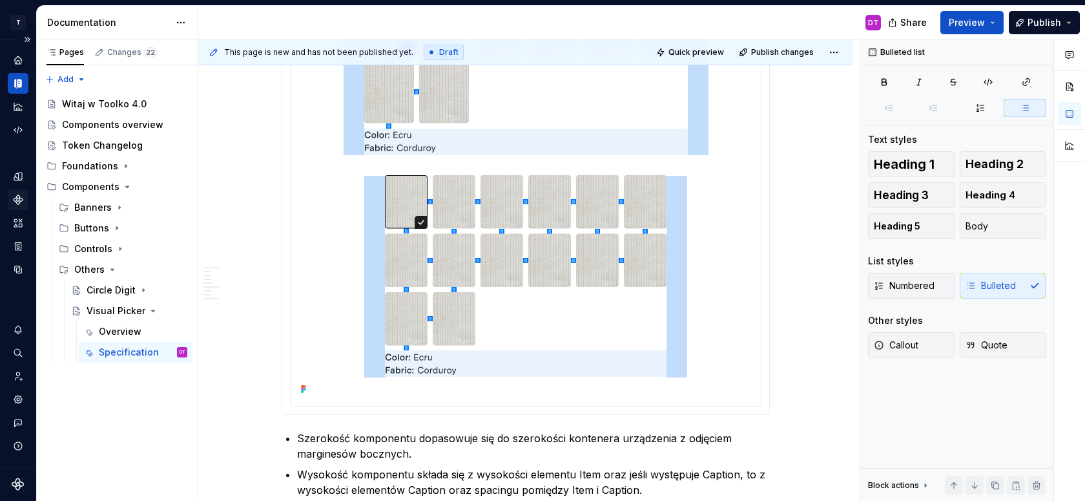
scroll to position [1169, 0]
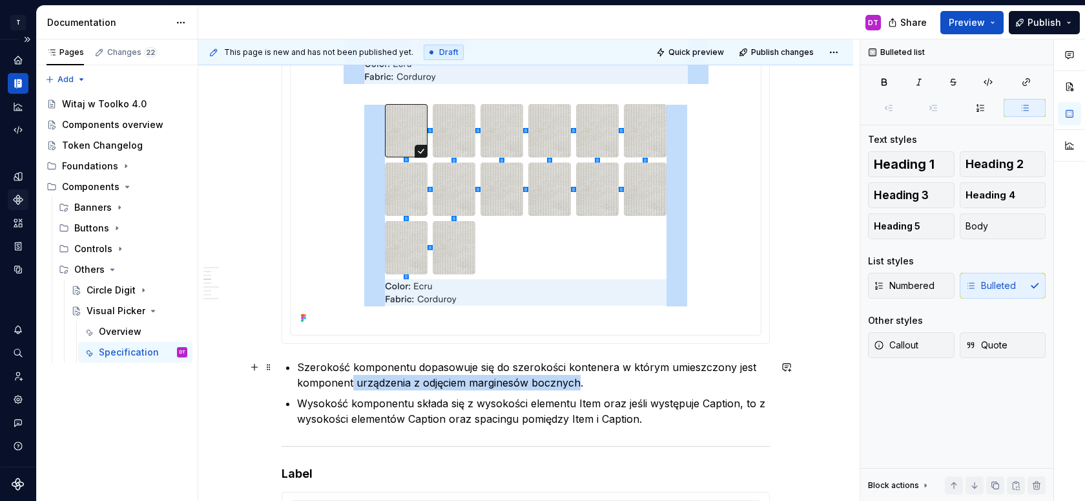
click at [581, 384] on p "Szerokość komponentu dopasowuje się do szerokości kontenera w którym umieszczon…" at bounding box center [533, 374] width 473 height 31
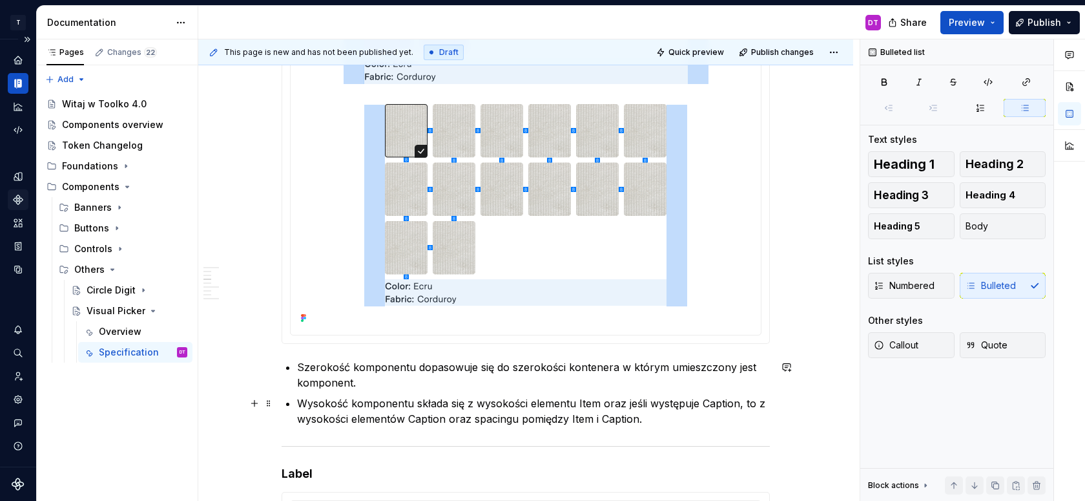
click at [573, 402] on p "Wysokość komponentu składa się z wysokości elementu Item oraz jeśli występuje C…" at bounding box center [533, 410] width 473 height 31
click at [578, 402] on p "Wysokość komponentu składa się z wysokości elementu Item oraz jeśli występuje C…" at bounding box center [533, 410] width 473 height 31
click at [610, 402] on p "Wysokość komponentu składa się z wysokości elementów Item oraz jeśli występuje …" at bounding box center [533, 410] width 473 height 31
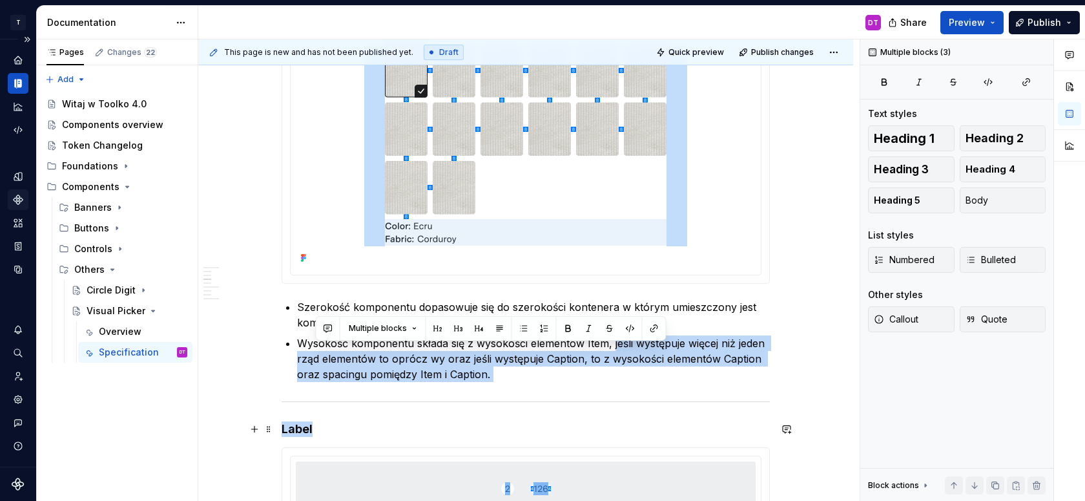
scroll to position [1245, 0]
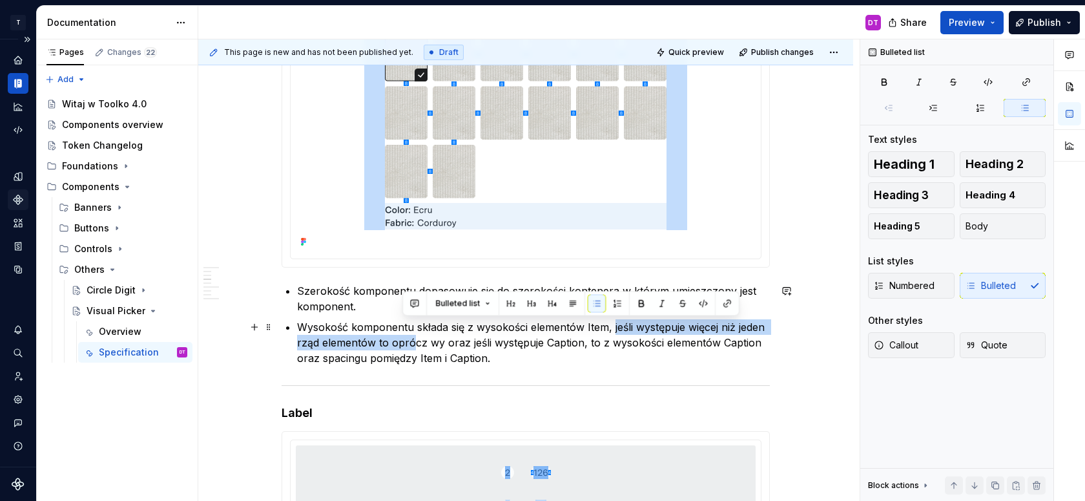
drag, startPoint x: 616, startPoint y: 399, endPoint x: 422, endPoint y: 347, distance: 199.9
click at [422, 347] on p "Wysokość komponentu składa się z wysokości elementów Item, jeśli występuje więc…" at bounding box center [533, 342] width 473 height 47
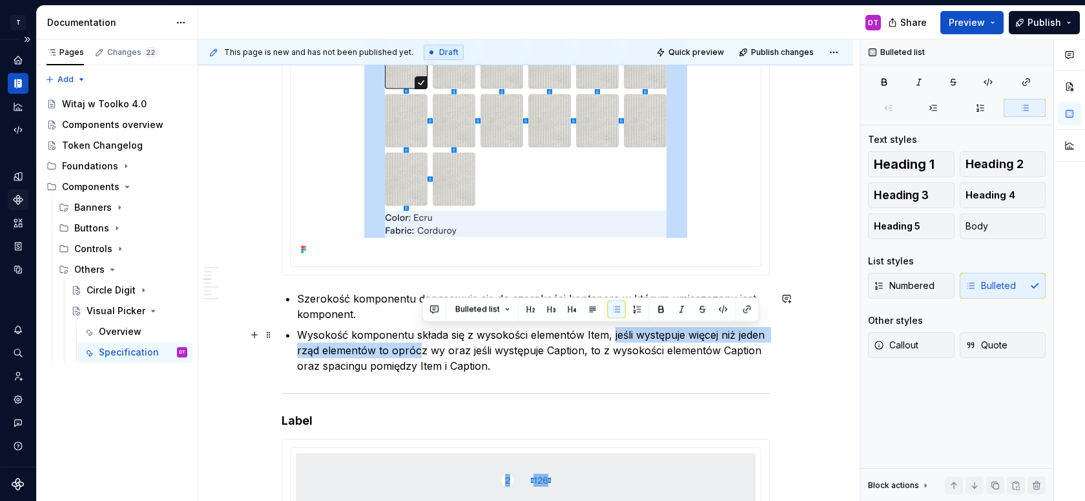
scroll to position [1237, 0]
click at [380, 353] on p "Wysokość komponentu składa się z wysokości elementów Item, jeśli występuje więc…" at bounding box center [533, 350] width 473 height 47
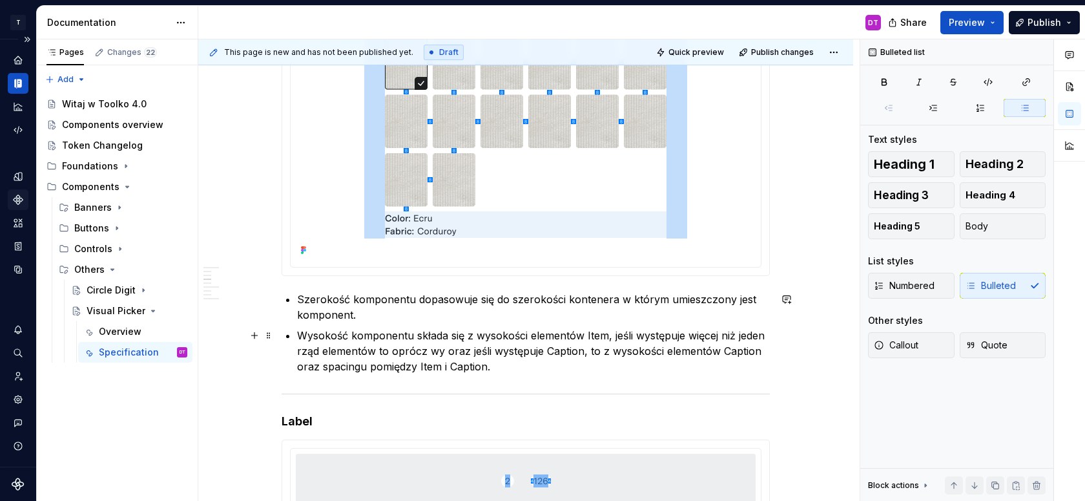
click at [428, 351] on p "Wysokość komponentu składa się z wysokości elementów Item, jeśli występuje więc…" at bounding box center [533, 350] width 473 height 47
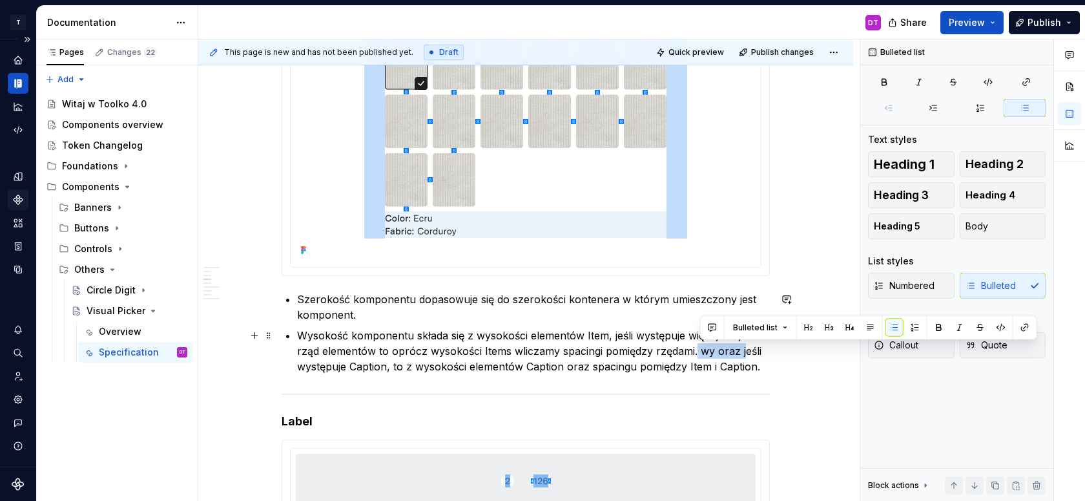
click at [747, 350] on p "Wysokość komponentu składa się z wysokości elementów Item, jeśli występuje więc…" at bounding box center [533, 350] width 473 height 47
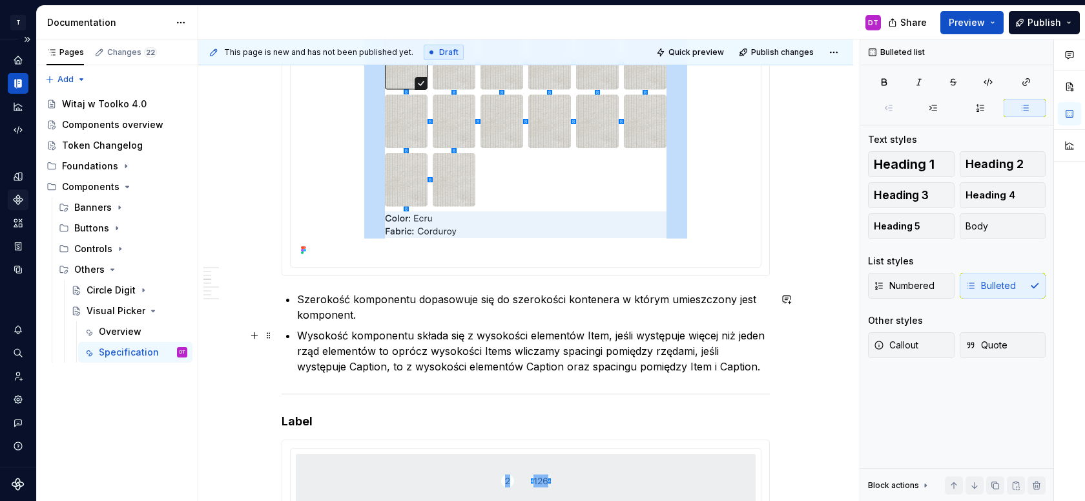
click at [699, 352] on p "Wysokość komponentu składa się z wysokości elementów Item, jeśli występuje więc…" at bounding box center [533, 350] width 473 height 47
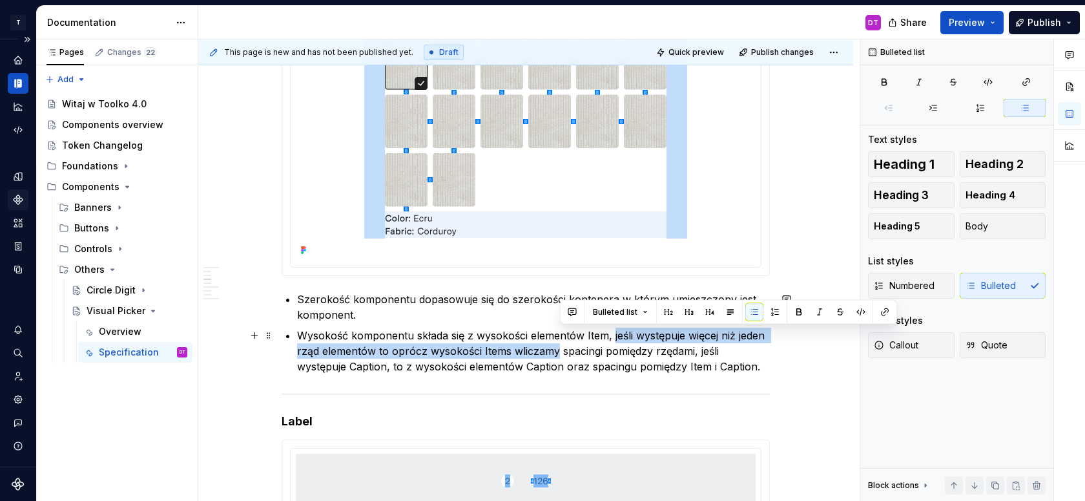
drag, startPoint x: 616, startPoint y: 334, endPoint x: 560, endPoint y: 357, distance: 60.2
click at [560, 357] on p "Wysokość komponentu składa się z wysokości elementów Item, jeśli występuje więc…" at bounding box center [533, 350] width 473 height 47
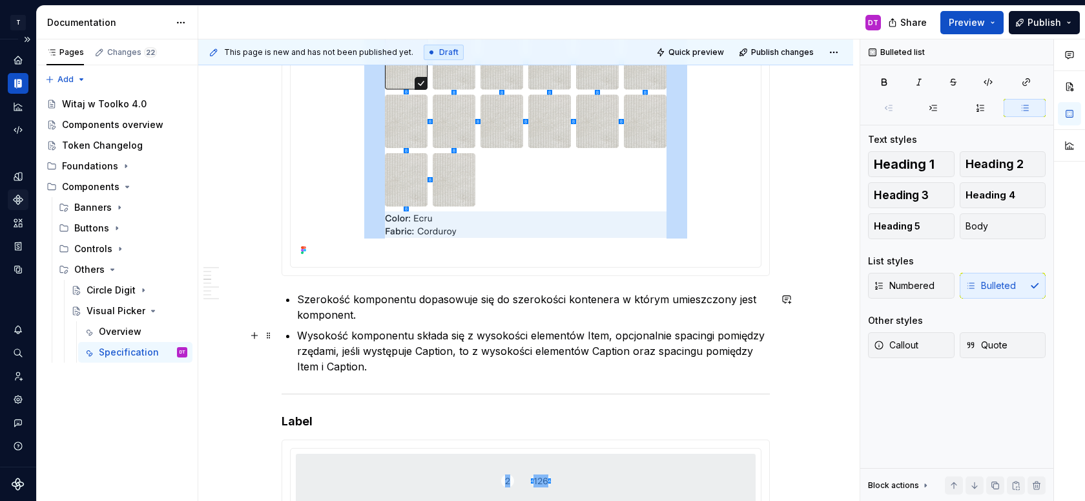
click at [703, 337] on p "Wysokość komponentu składa się z wysokości elementów Item, opcjonalnie spacingi…" at bounding box center [533, 350] width 473 height 47
drag, startPoint x: 451, startPoint y: 350, endPoint x: 470, endPoint y: 350, distance: 18.7
click at [470, 350] on p "Wysokość komponentu składa się z wysokości elementów Item, opcjonalnie z wartoś…" at bounding box center [533, 350] width 473 height 47
click at [450, 351] on p "Wysokość komponentu składa się z wysokości elementów Item, opcjonalnie z wartoś…" at bounding box center [533, 350] width 473 height 47
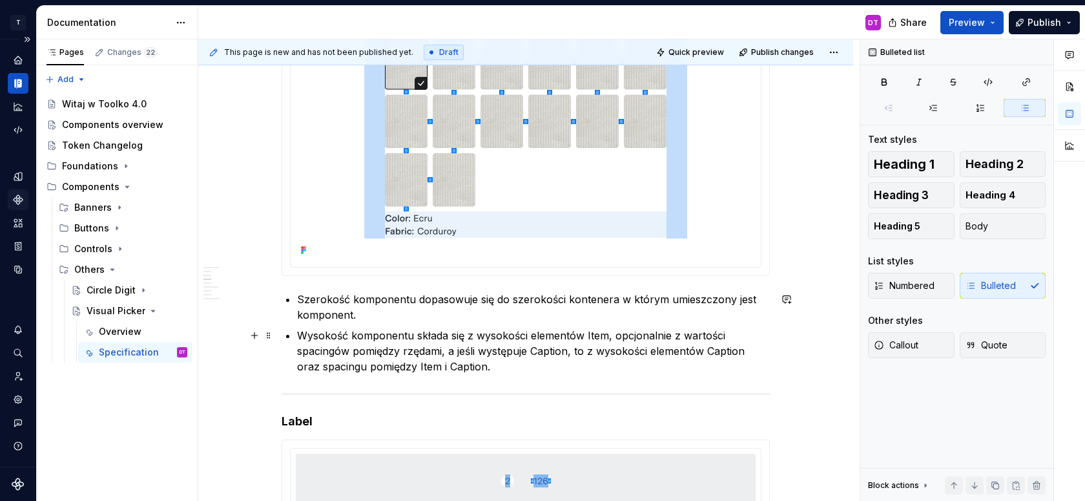
click at [443, 366] on p "Wysokość komponentu składa się z wysokości elementów Item, opcjonalnie z wartoś…" at bounding box center [533, 350] width 473 height 47
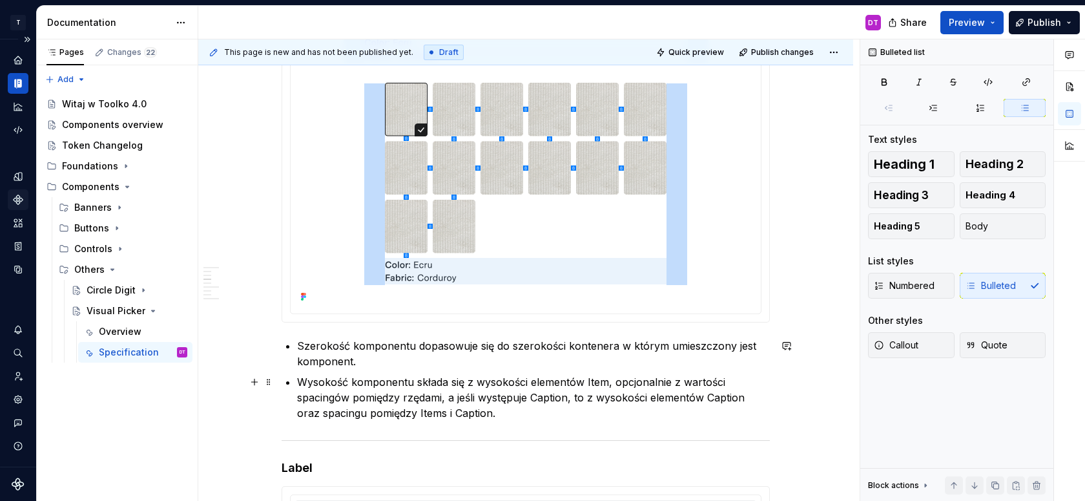
scroll to position [1188, 0]
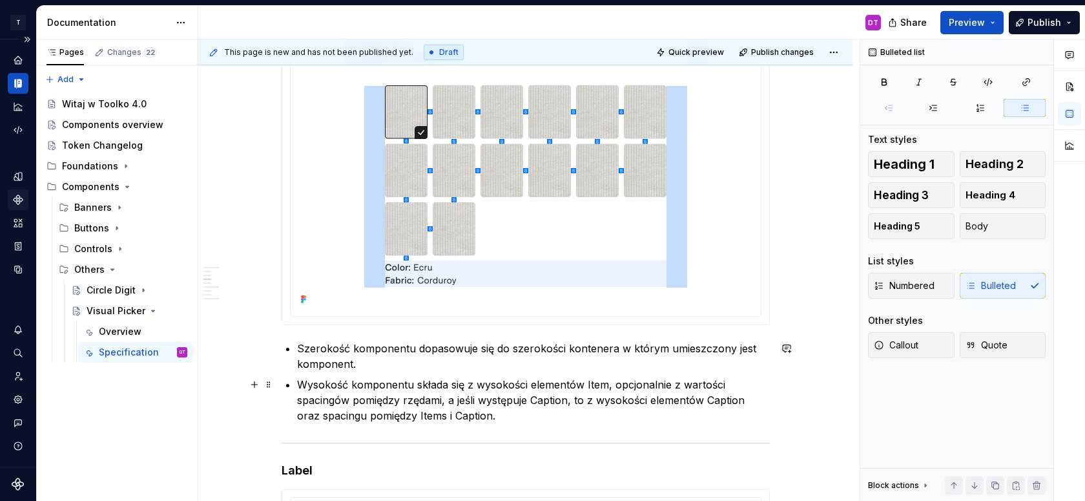
click at [301, 386] on p "Wysokość komponentu składa się z wysokości elementów Item, opcjonalnie z wartoś…" at bounding box center [533, 400] width 473 height 47
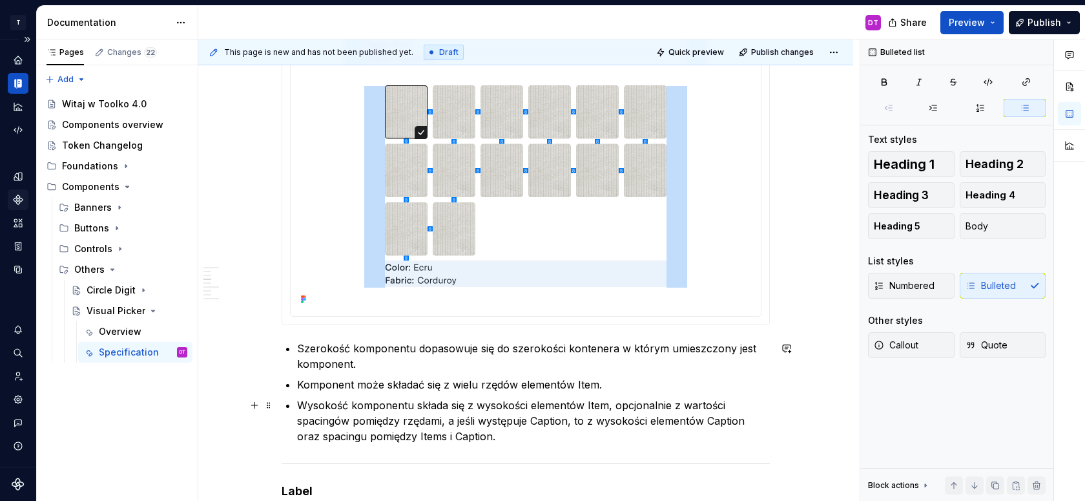
click at [465, 415] on p "Wysokość komponentu składa się z wysokości elementów Item, opcjonalnie z wartoś…" at bounding box center [533, 420] width 473 height 47
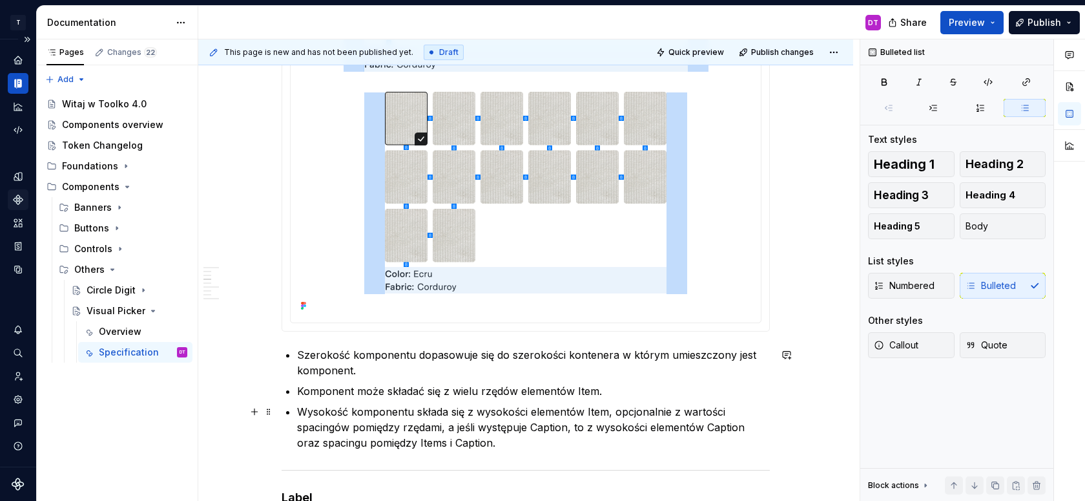
scroll to position [1186, 0]
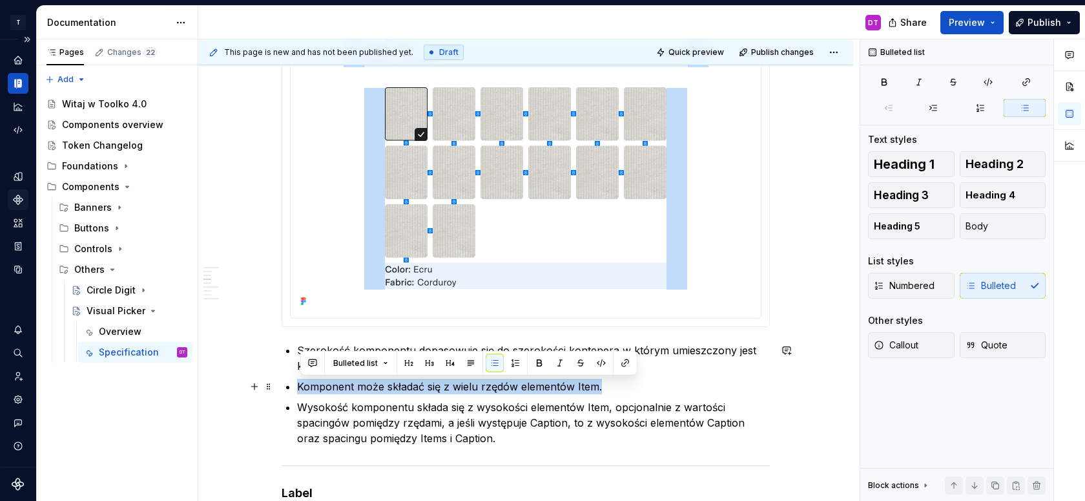
drag, startPoint x: 617, startPoint y: 384, endPoint x: 298, endPoint y: 388, distance: 319.1
click at [298, 388] on div "**********" at bounding box center [526, 326] width 488 height 2515
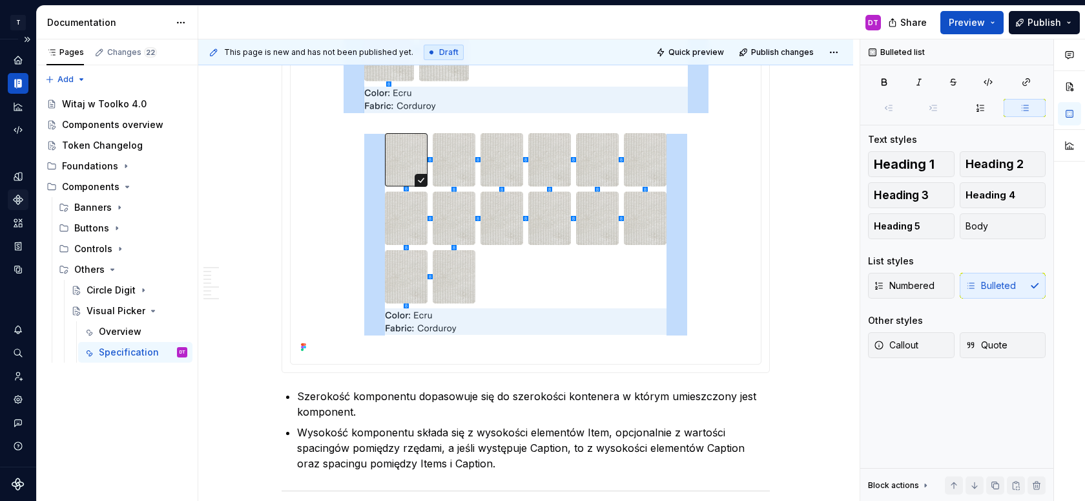
scroll to position [1272, 0]
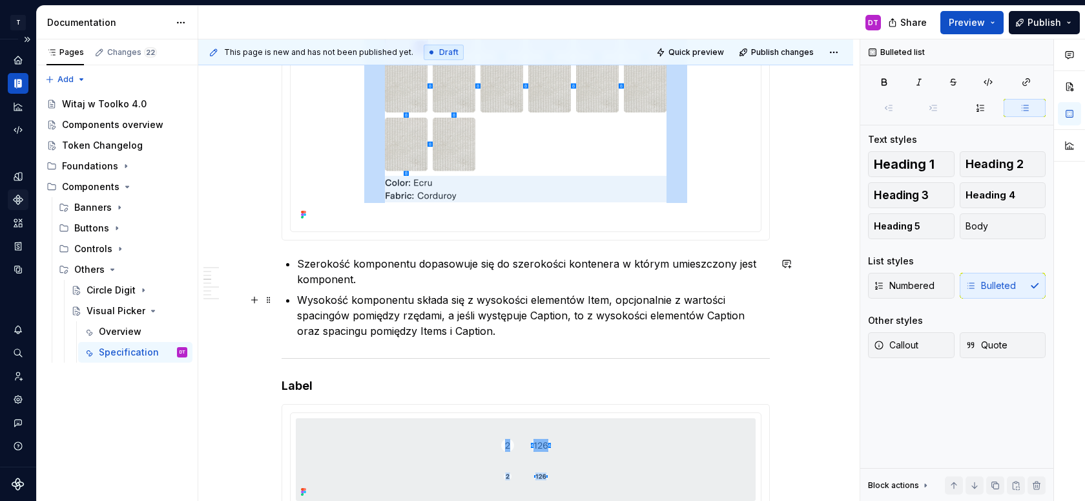
click at [317, 294] on p "Wysokość komponentu składa się z wysokości elementów Item, opcjonalnie z wartoś…" at bounding box center [533, 315] width 473 height 47
click at [300, 297] on div "**********" at bounding box center [526, 230] width 488 height 2494
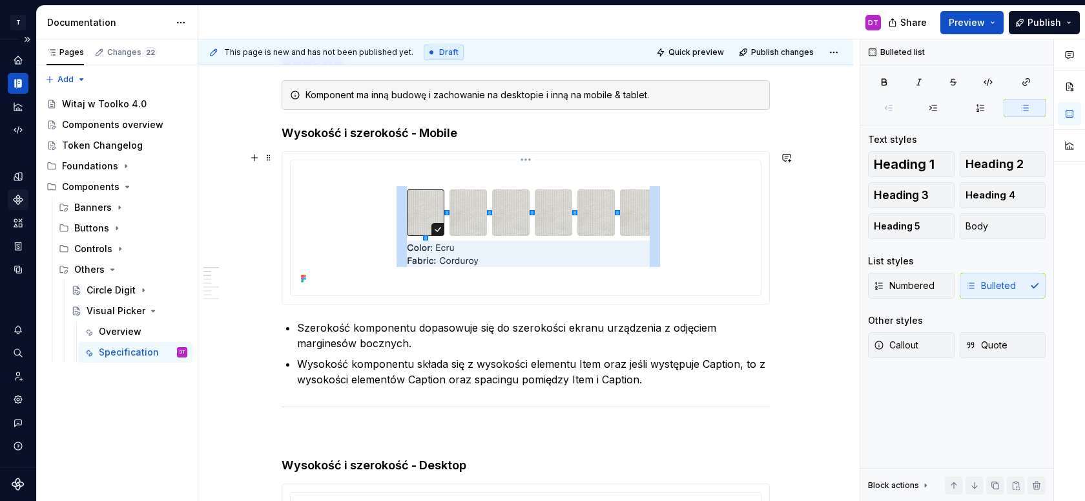
scroll to position [575, 0]
click at [419, 347] on p "Szerokość komponentu dopasowuje się do szerokości ekranu urządzenia z odjęciem …" at bounding box center [533, 333] width 473 height 31
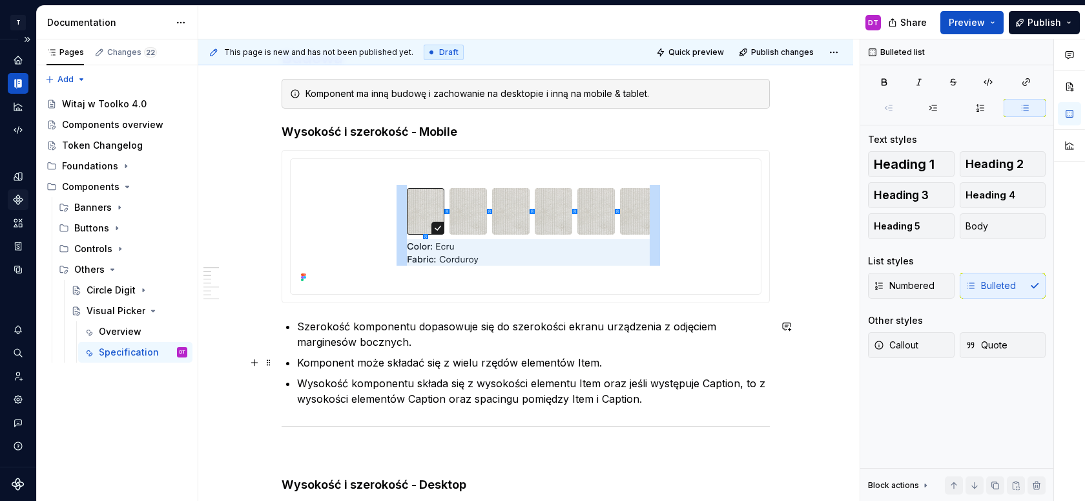
click at [369, 360] on p "Komponent może składać się z wielu rzędów elementów Item." at bounding box center [533, 363] width 473 height 16
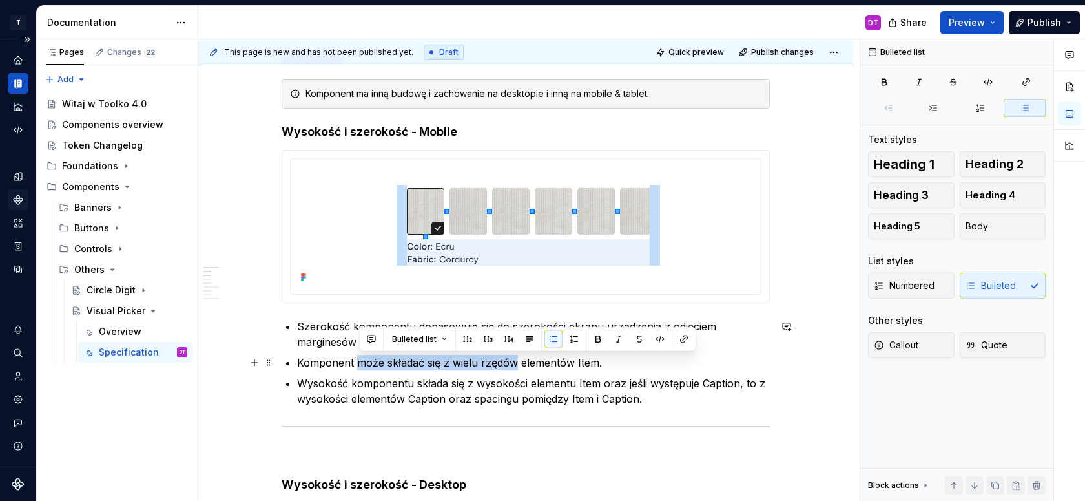
drag, startPoint x: 519, startPoint y: 362, endPoint x: 358, endPoint y: 362, distance: 160.8
click at [358, 362] on p "Komponent może składać się z wielu rzędów elementów Item." at bounding box center [533, 363] width 473 height 16
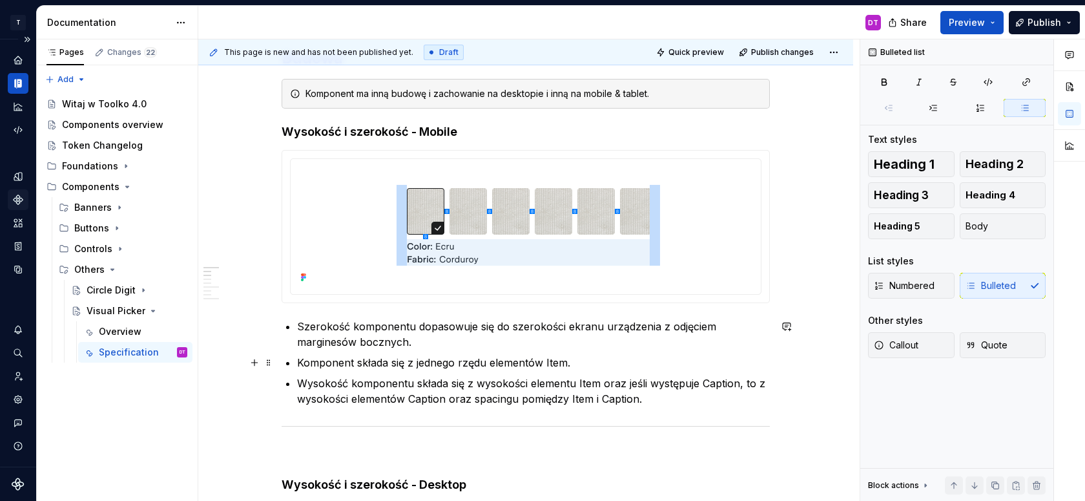
click at [568, 362] on p "Komponent składa się z jednego rzędu elementów Item." at bounding box center [533, 363] width 473 height 16
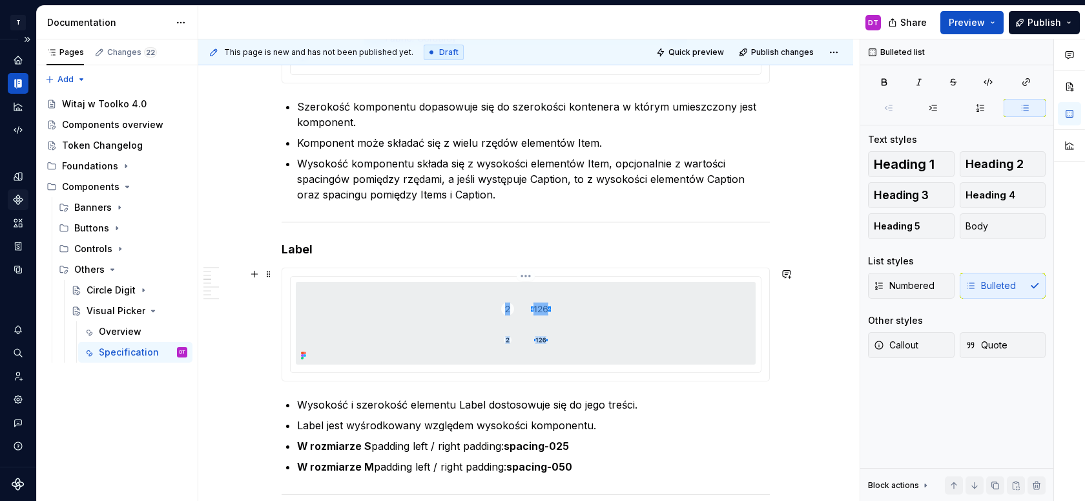
scroll to position [1453, 0]
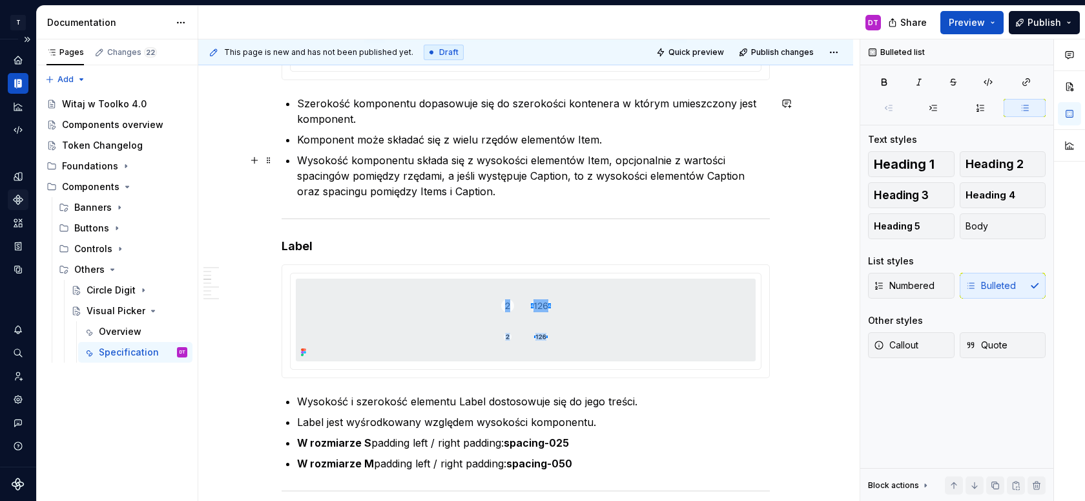
click at [608, 159] on p "Wysokość komponentu składa się z wysokości elementów Item, opcjonalnie z wartoś…" at bounding box center [533, 175] width 473 height 47
click at [744, 158] on p "Wysokość komponentu składa się z wysokości elementów Item w każdym rzędzie, opc…" at bounding box center [533, 175] width 473 height 47
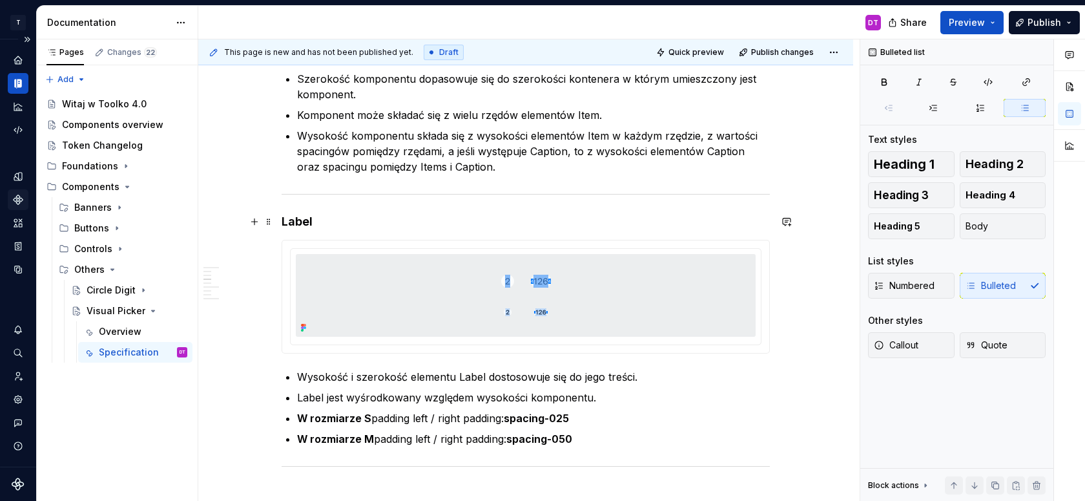
scroll to position [1473, 0]
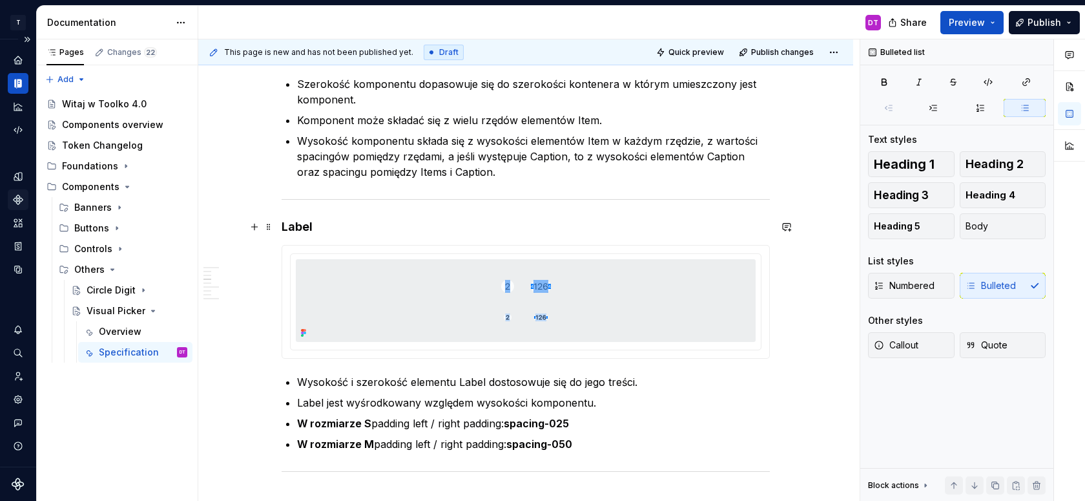
click at [303, 225] on h4 "Label" at bounding box center [526, 227] width 488 height 16
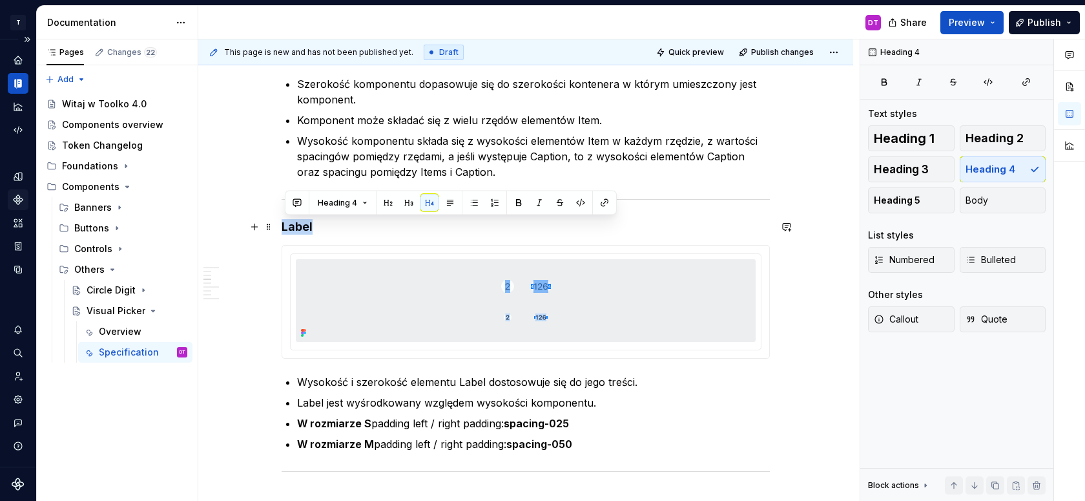
click at [303, 225] on h4 "Label" at bounding box center [526, 227] width 488 height 16
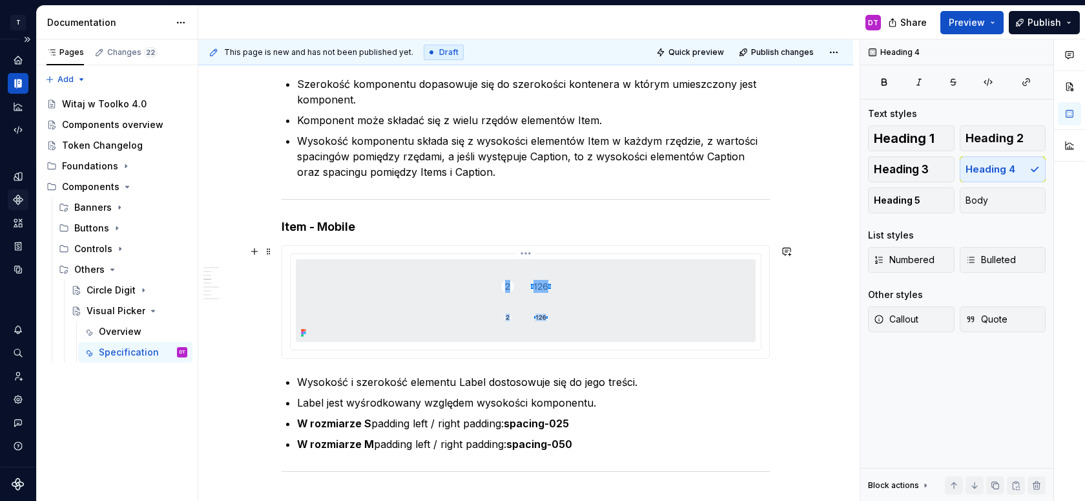
click at [349, 289] on img at bounding box center [526, 300] width 396 height 83
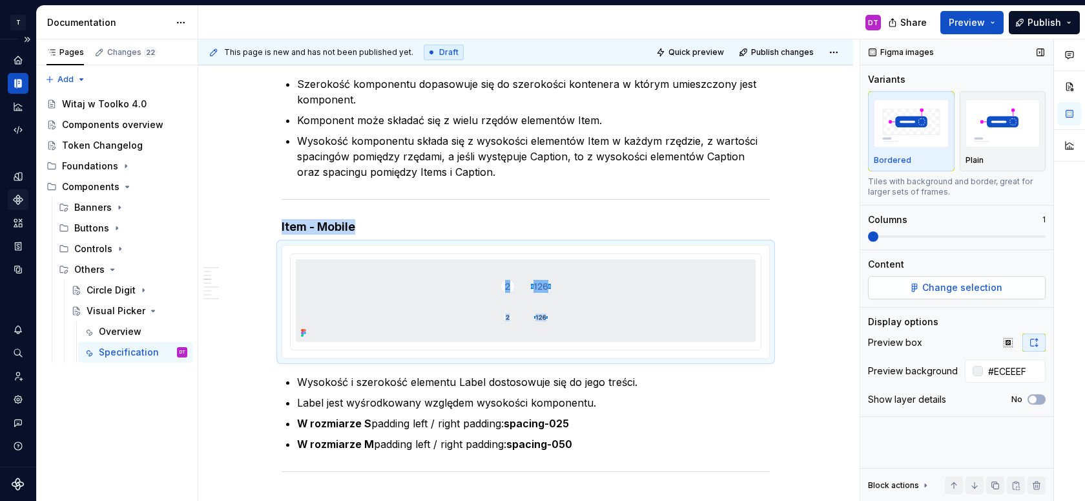
click at [925, 291] on span "Change selection" at bounding box center [962, 287] width 80 height 13
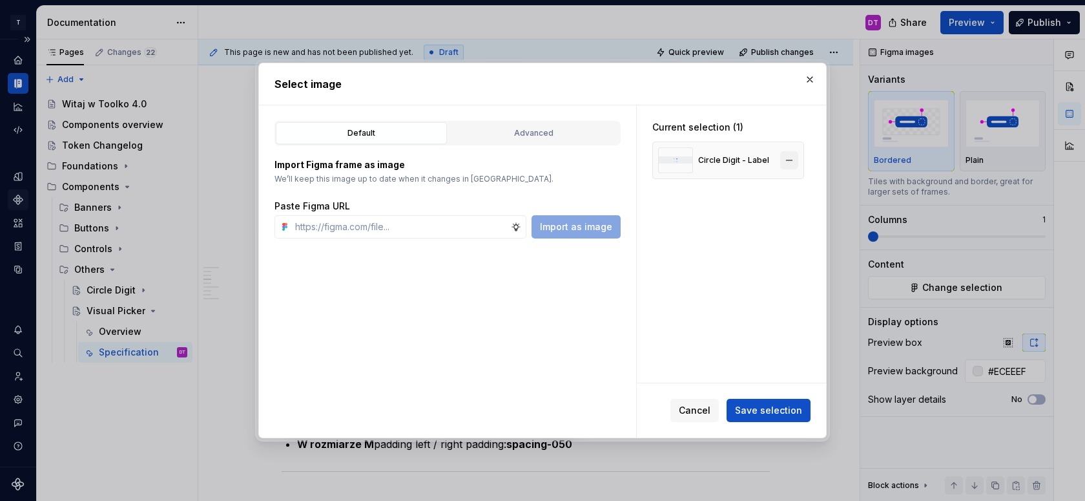
click at [793, 158] on button "button" at bounding box center [789, 160] width 18 height 18
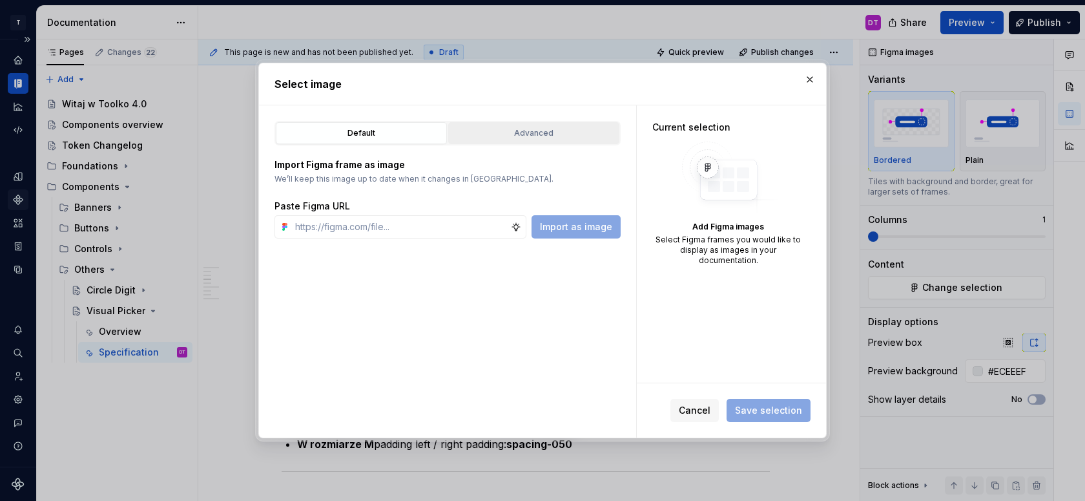
click at [523, 141] on button "Advanced" at bounding box center [533, 133] width 171 height 22
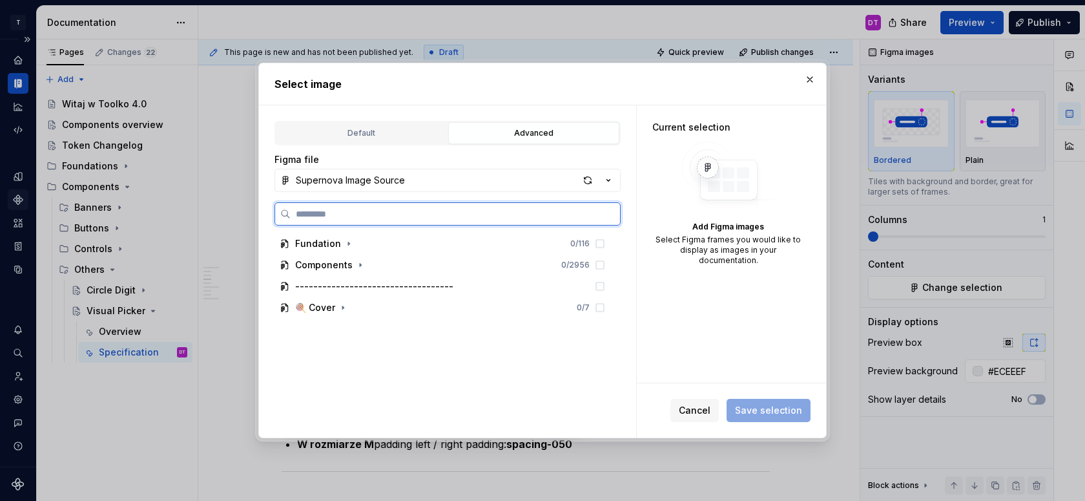
click at [412, 207] on input "search" at bounding box center [455, 213] width 329 height 13
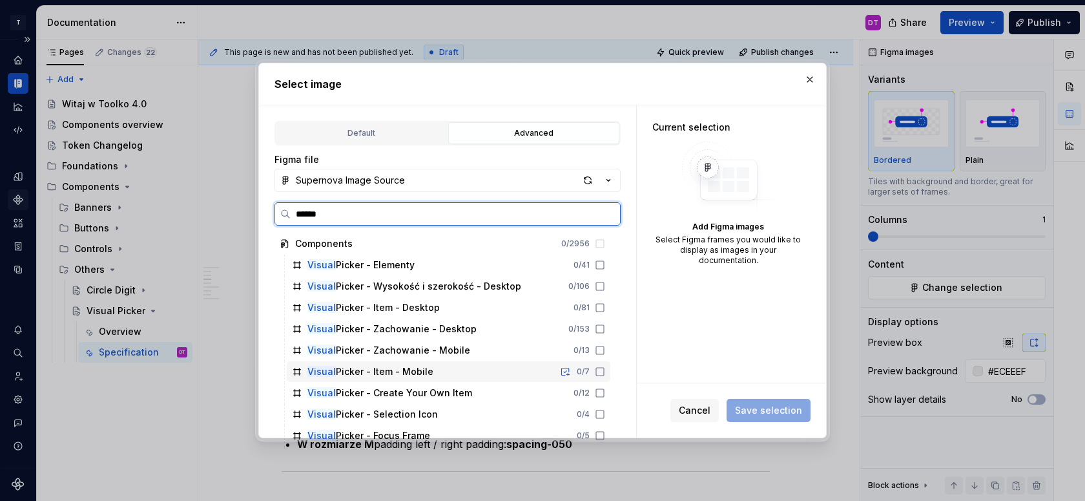
click at [411, 376] on div "Visual Picker - Item - Mobile" at bounding box center [370, 371] width 126 height 13
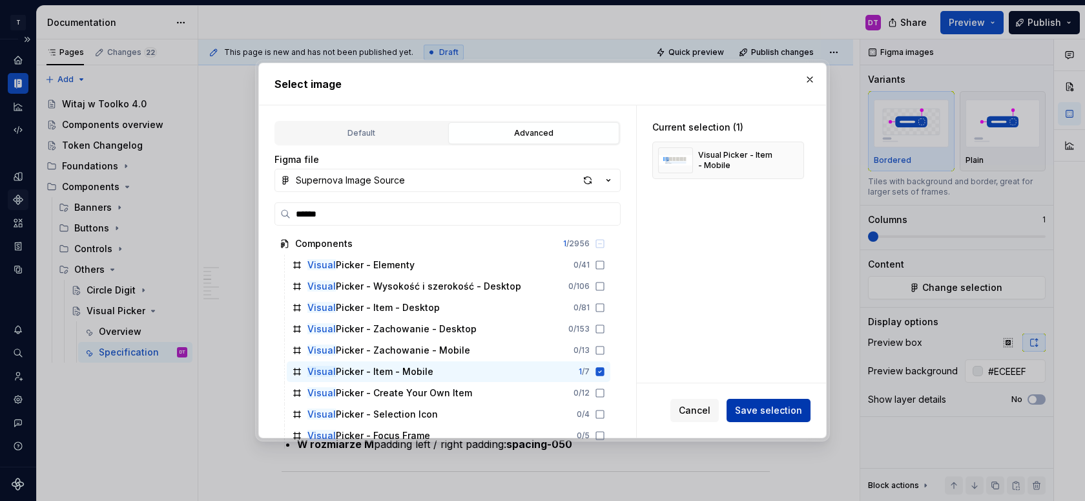
click at [787, 404] on span "Save selection" at bounding box center [768, 410] width 67 height 13
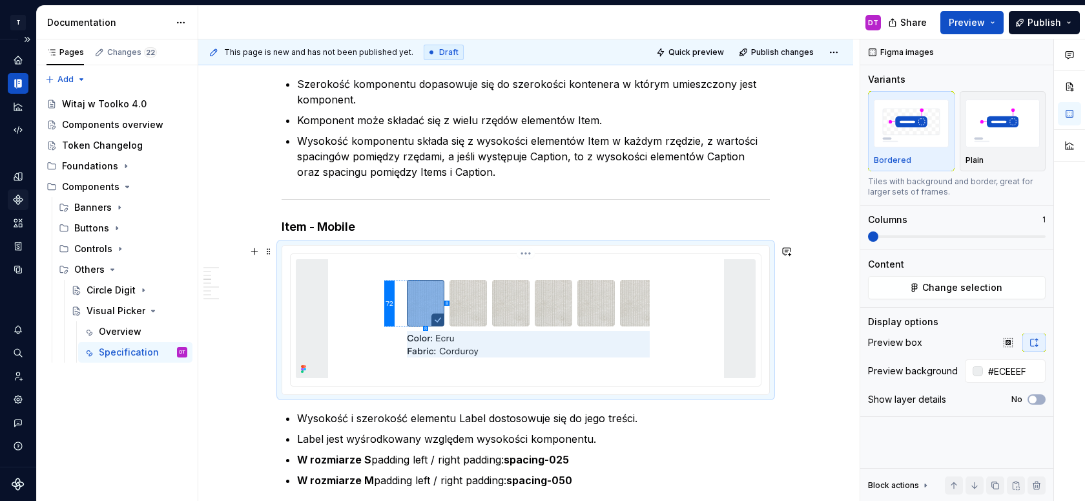
click at [617, 287] on img at bounding box center [526, 318] width 396 height 119
click at [1001, 365] on input "#ECEEEF" at bounding box center [1014, 370] width 63 height 23
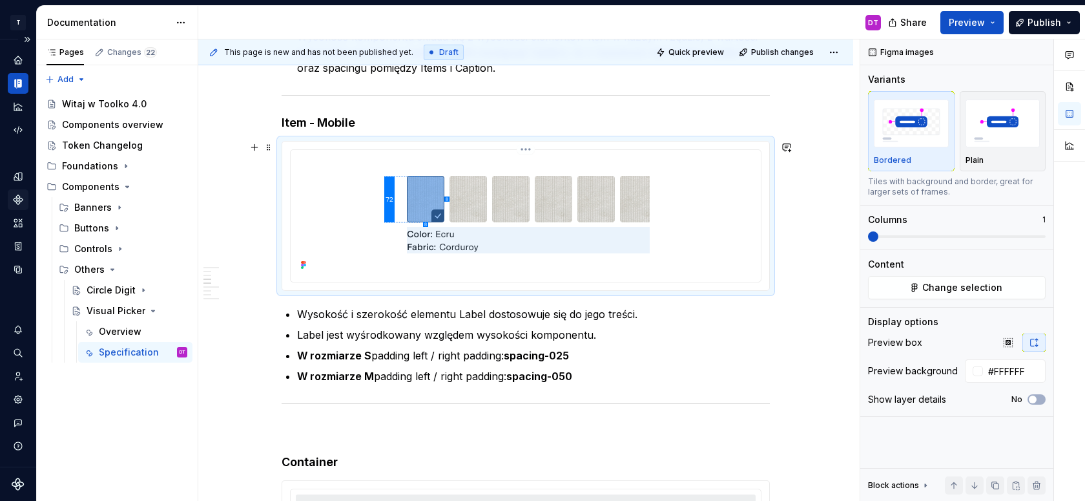
scroll to position [1593, 0]
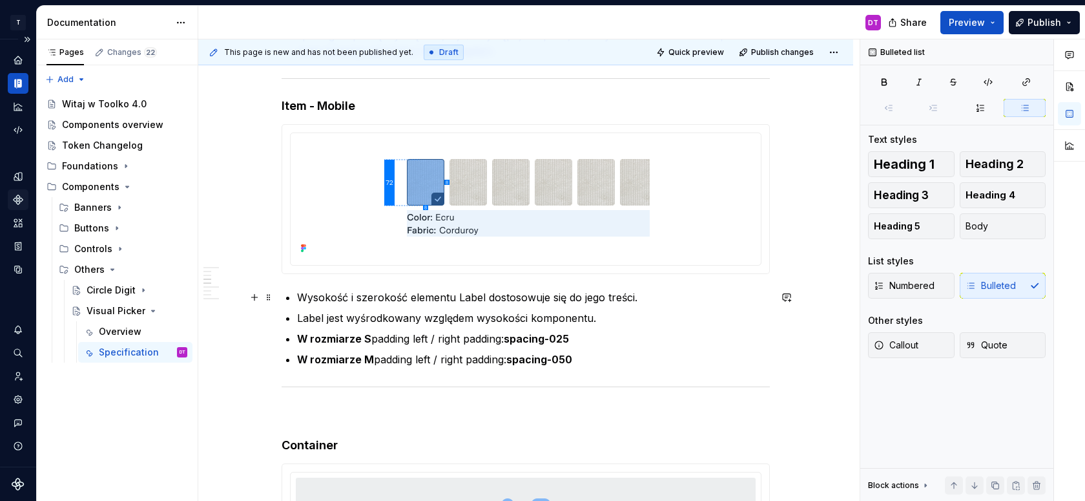
click at [301, 295] on p "Wysokość i szerokość elementu Label dostosowuje się do jego treści." at bounding box center [533, 297] width 473 height 16
click at [469, 298] on p "Wysokość i szerokość elementu Label dostosowuje się do jego treści." at bounding box center [533, 297] width 473 height 16
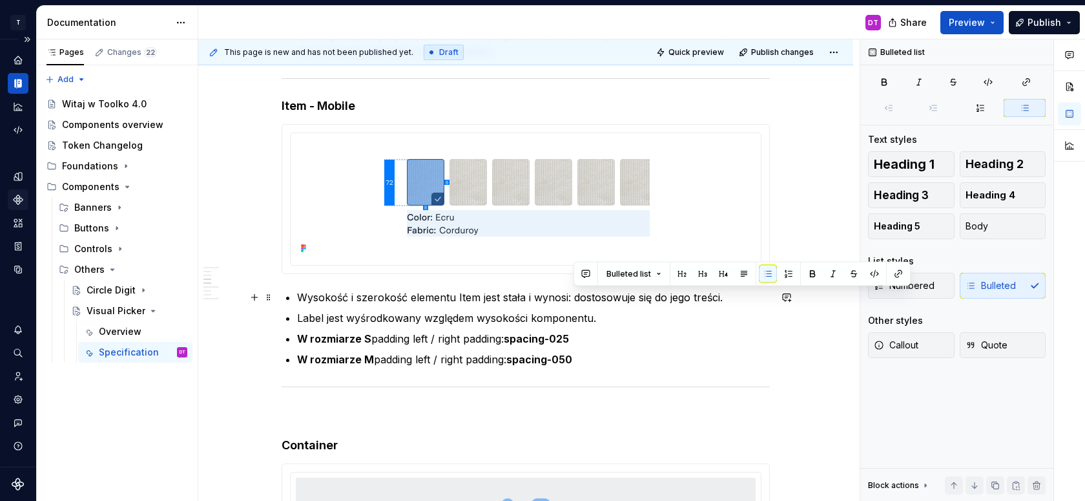
click at [744, 296] on p "Wysokość i szerokość elementu Item jest stała i wynosi: dostosowuje się do jego…" at bounding box center [533, 297] width 473 height 16
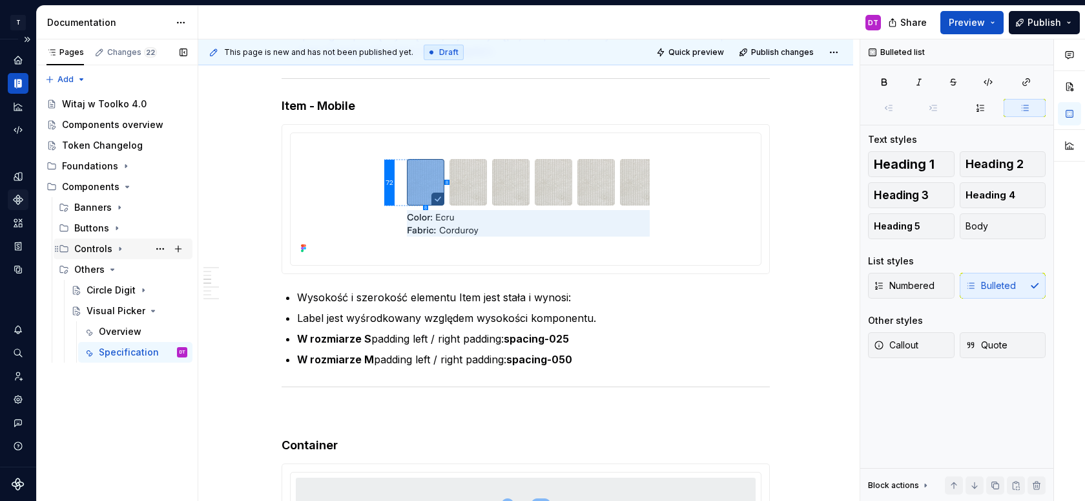
click at [119, 249] on icon "Page tree" at bounding box center [119, 248] width 1 height 3
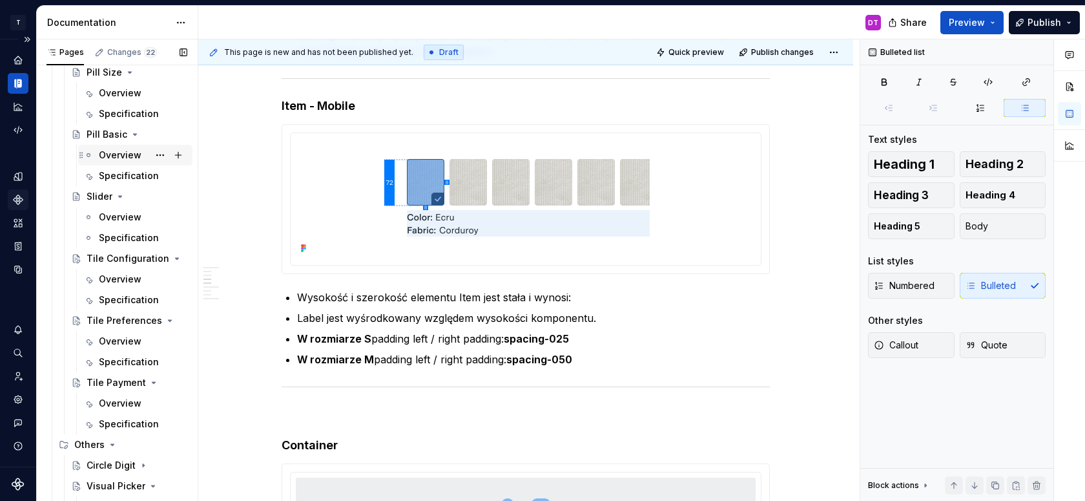
scroll to position [273, 0]
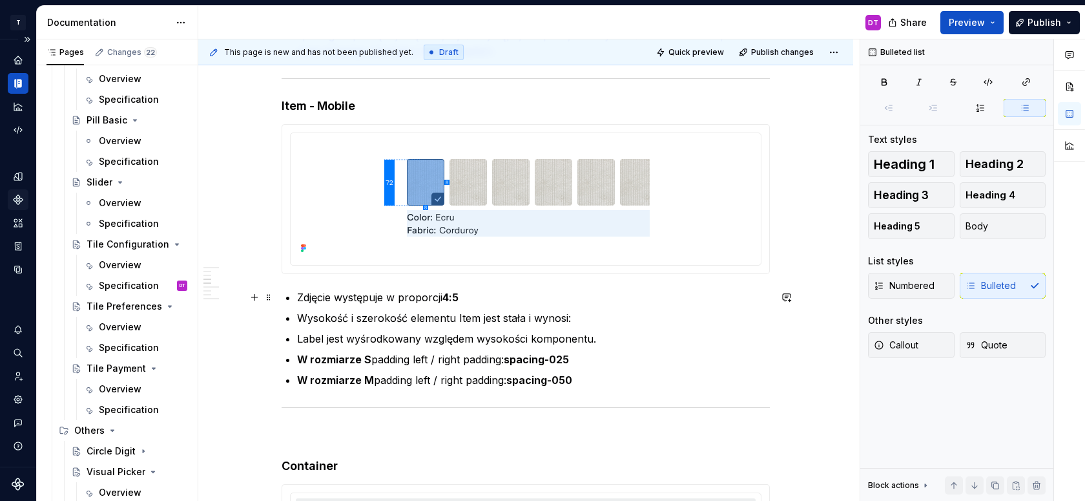
click at [336, 295] on p "Zdjęcie występuje w proporcji 4:5" at bounding box center [533, 297] width 473 height 16
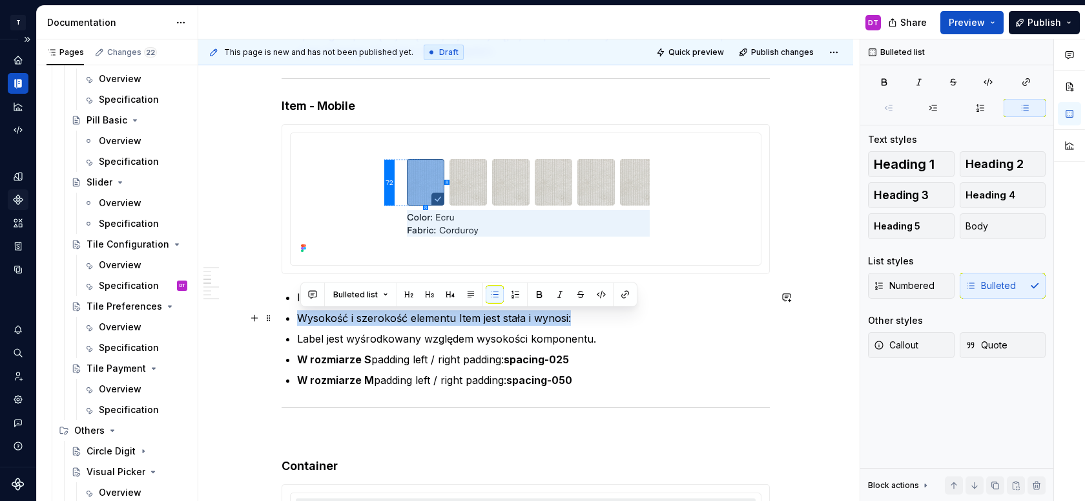
drag, startPoint x: 583, startPoint y: 320, endPoint x: 304, endPoint y: 316, distance: 279.1
click at [304, 316] on p "Wysokość i szerokość elementu Item jest stała i wynosi:" at bounding box center [533, 318] width 473 height 16
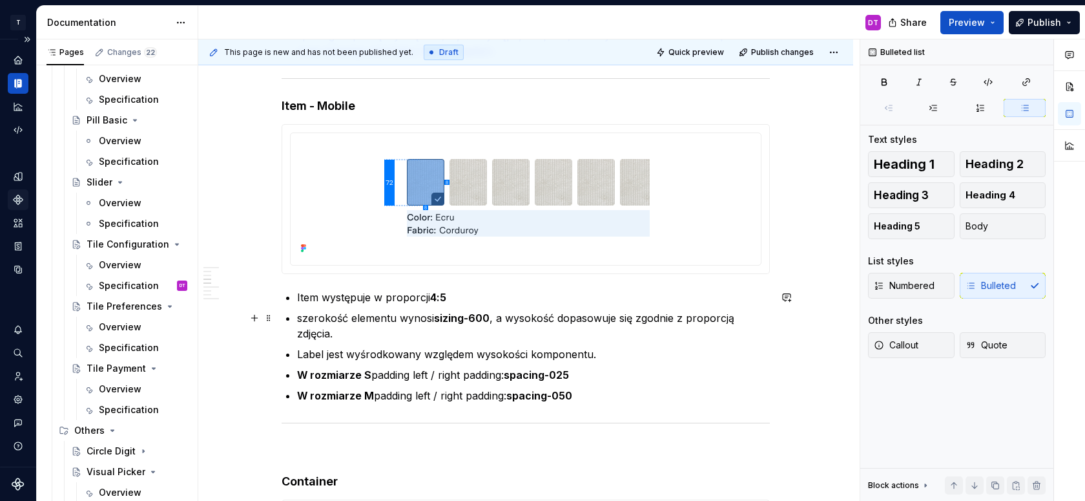
click at [306, 322] on p "szerokość elementu wynosi sizing-600 , a wysokość dopasowuje się zgodnie z prop…" at bounding box center [533, 325] width 473 height 31
click at [326, 317] on p "Szerokość elementu wynosi sizing-600 , a wysokość dopasowuje się zgodnie z prop…" at bounding box center [533, 325] width 473 height 31
click at [480, 315] on strong "sizing-600" at bounding box center [462, 317] width 56 height 13
click at [530, 317] on p "Wysokość elementu wynosi sizing-900 , a wysokość dopasowuje się zgodnie z propo…" at bounding box center [533, 325] width 473 height 31
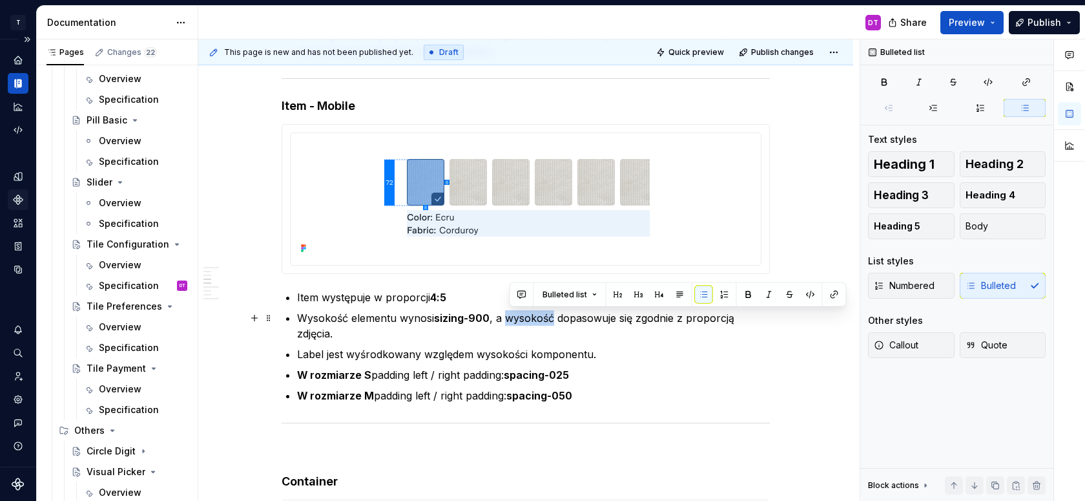
click at [530, 317] on p "Wysokość elementu wynosi sizing-900 , a wysokość dopasowuje się zgodnie z propo…" at bounding box center [533, 325] width 473 height 31
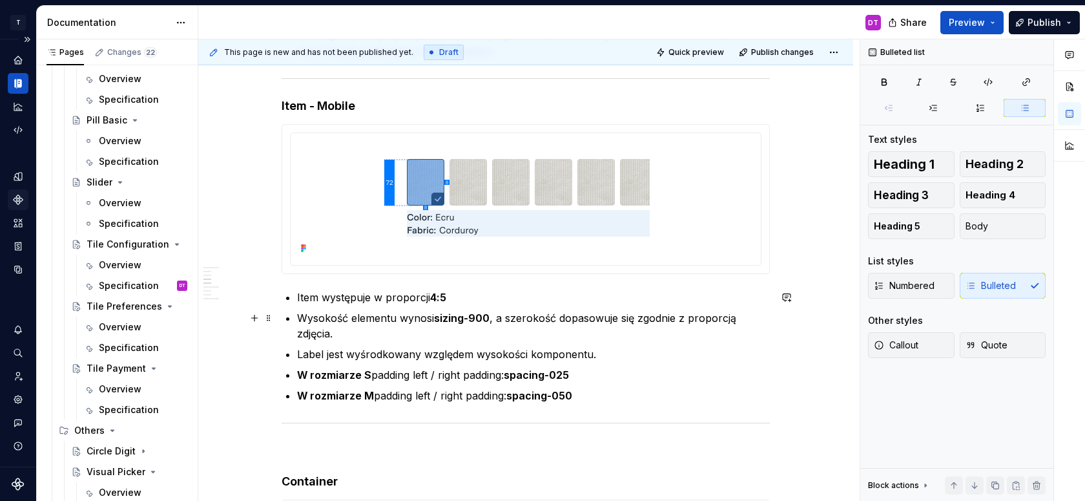
click at [316, 334] on p "Wysokość elementu wynosi sizing-900 , a szerokość dopasowuje się zgodnie z prop…" at bounding box center [533, 325] width 473 height 31
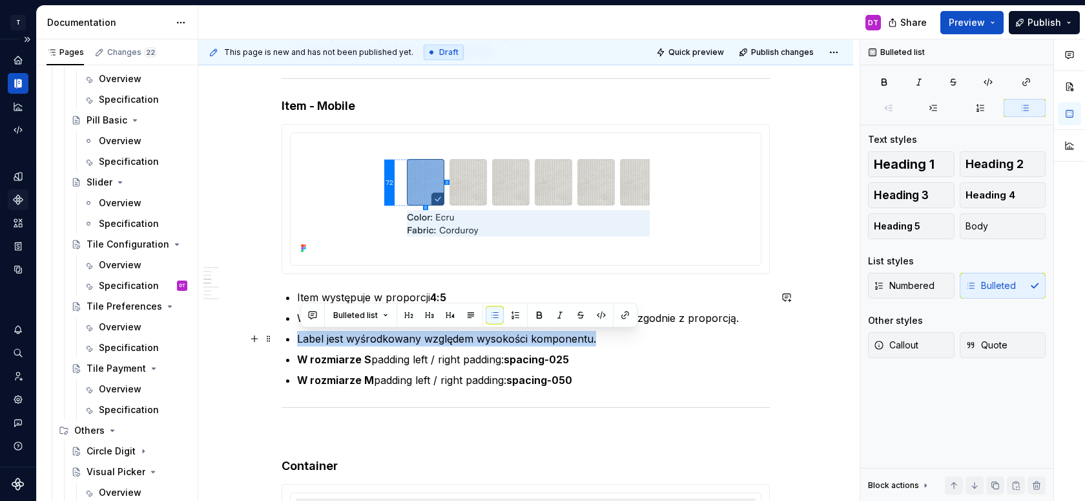
drag, startPoint x: 603, startPoint y: 337, endPoint x: 293, endPoint y: 340, distance: 309.4
click at [297, 340] on li "Label jest wyśrodkowany względem wysokości komponentu." at bounding box center [533, 339] width 473 height 16
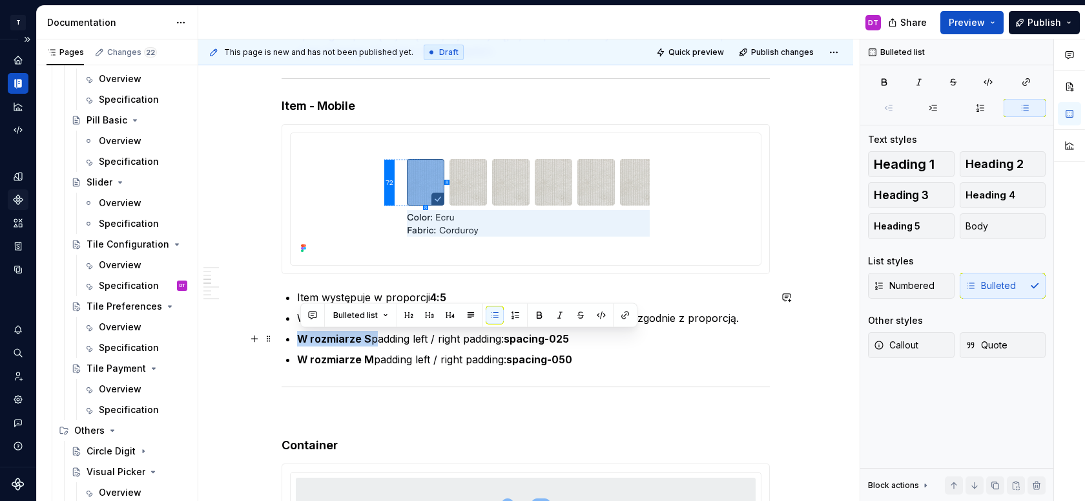
drag, startPoint x: 380, startPoint y: 336, endPoint x: 302, endPoint y: 341, distance: 78.3
click at [302, 341] on p "W rozmiarze S padding left / right padding: spacing-025" at bounding box center [533, 339] width 473 height 16
drag, startPoint x: 340, startPoint y: 338, endPoint x: 292, endPoint y: 338, distance: 47.8
click at [297, 338] on li "S adding left / right padding: spacing-025" at bounding box center [533, 339] width 473 height 16
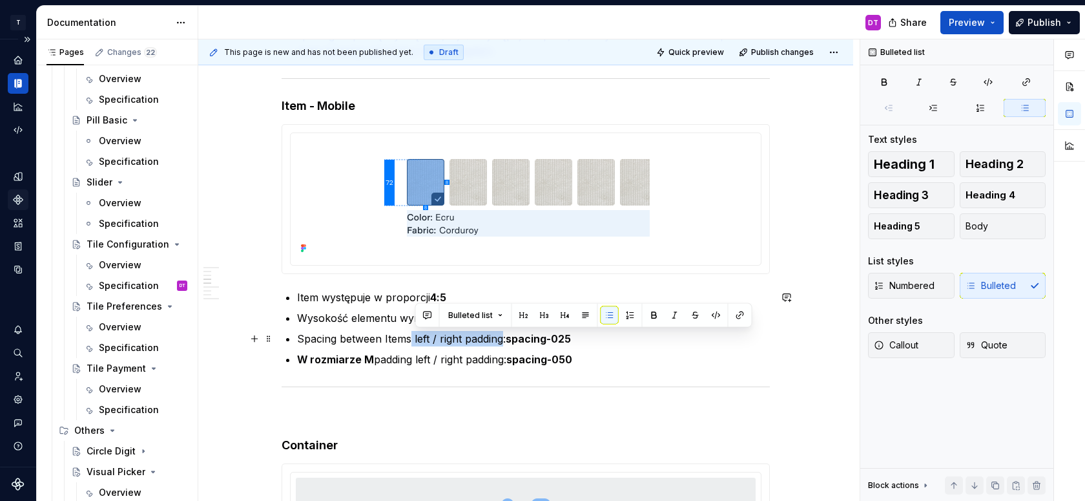
click at [506, 336] on p "Spacing between Items left / right padding: spacing-025" at bounding box center [533, 339] width 473 height 16
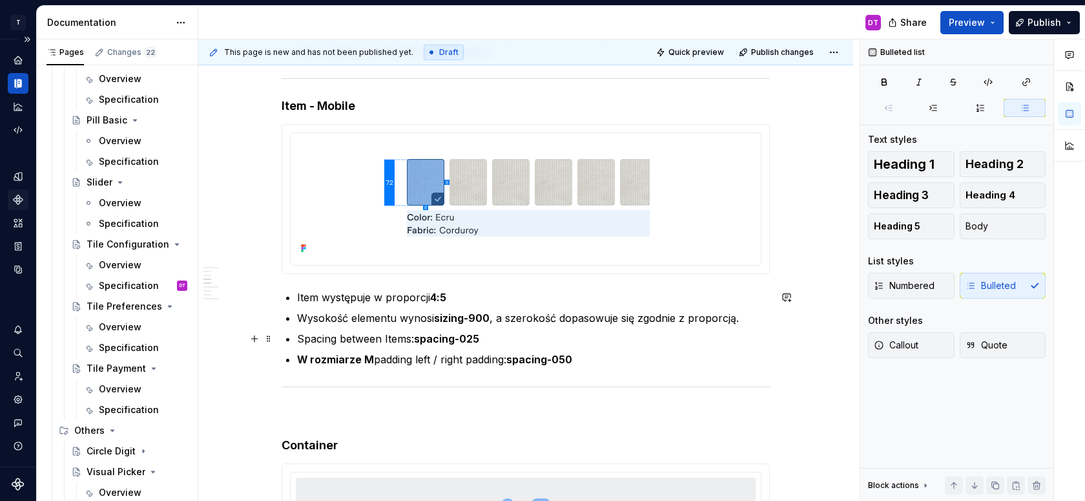
click at [477, 337] on strong "spacing-025" at bounding box center [446, 338] width 65 height 13
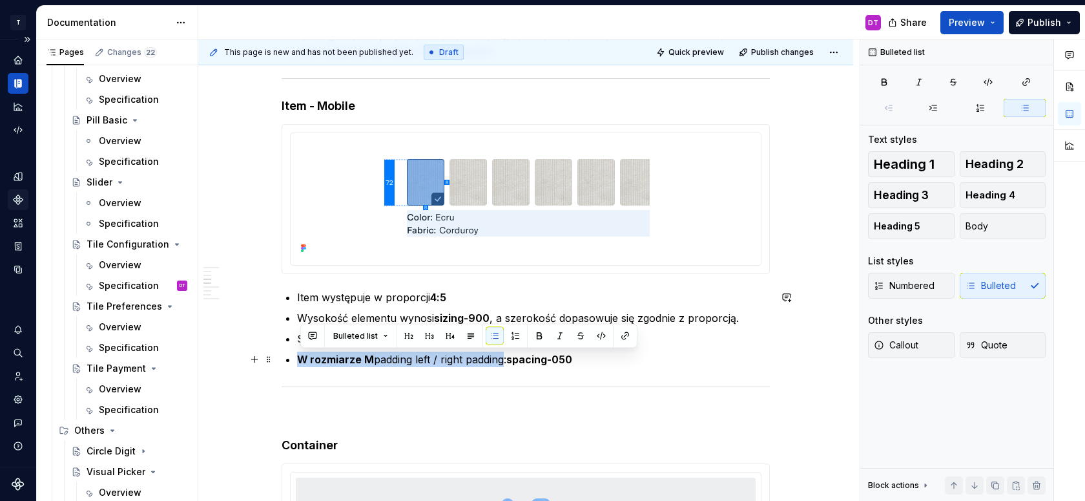
drag, startPoint x: 511, startPoint y: 358, endPoint x: 301, endPoint y: 358, distance: 209.9
click at [301, 358] on p "W rozmiarze M padding left / right padding: spacing-050" at bounding box center [533, 359] width 473 height 16
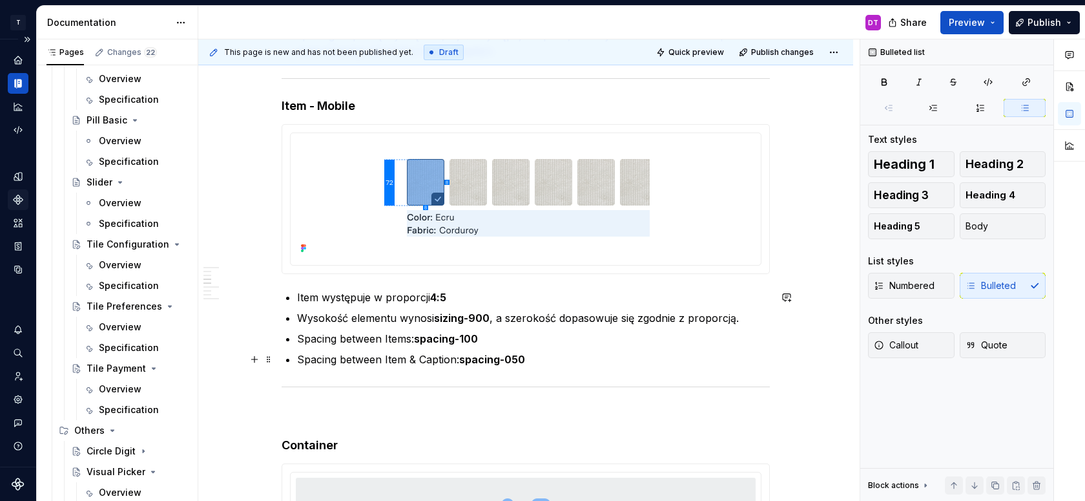
click at [515, 358] on strong "spacing-050" at bounding box center [492, 359] width 66 height 13
click at [524, 358] on strong "spacing-050" at bounding box center [492, 359] width 66 height 13
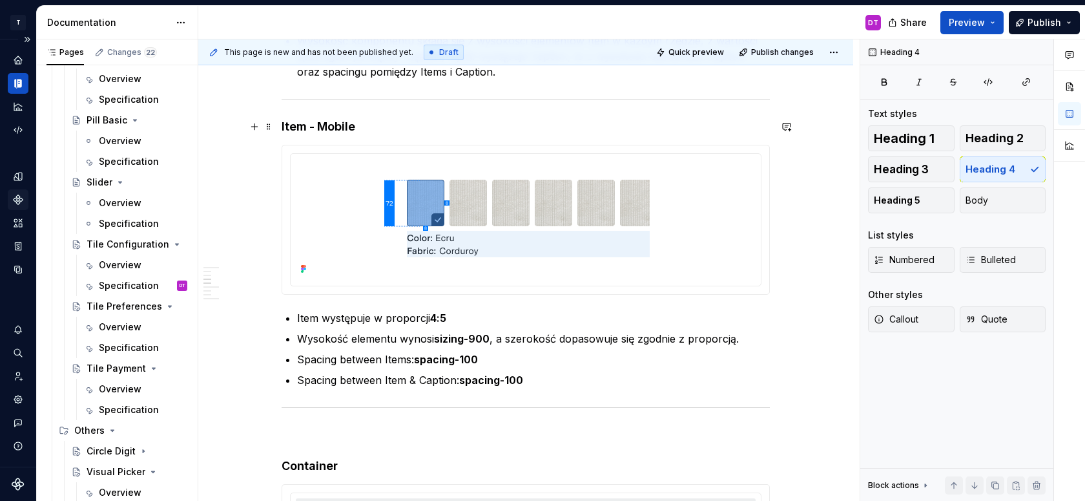
click at [285, 127] on h4 "Item - Mobile" at bounding box center [526, 127] width 488 height 16
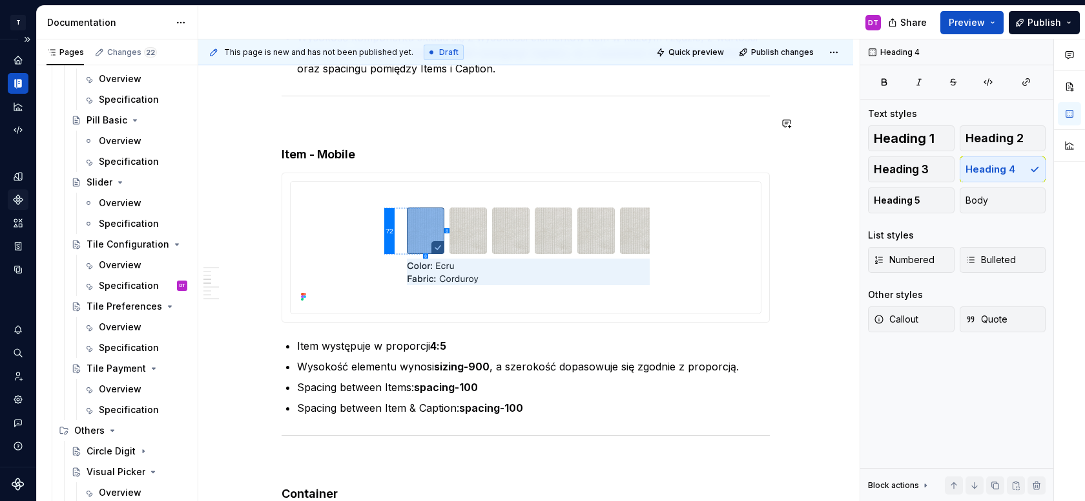
scroll to position [1588, 0]
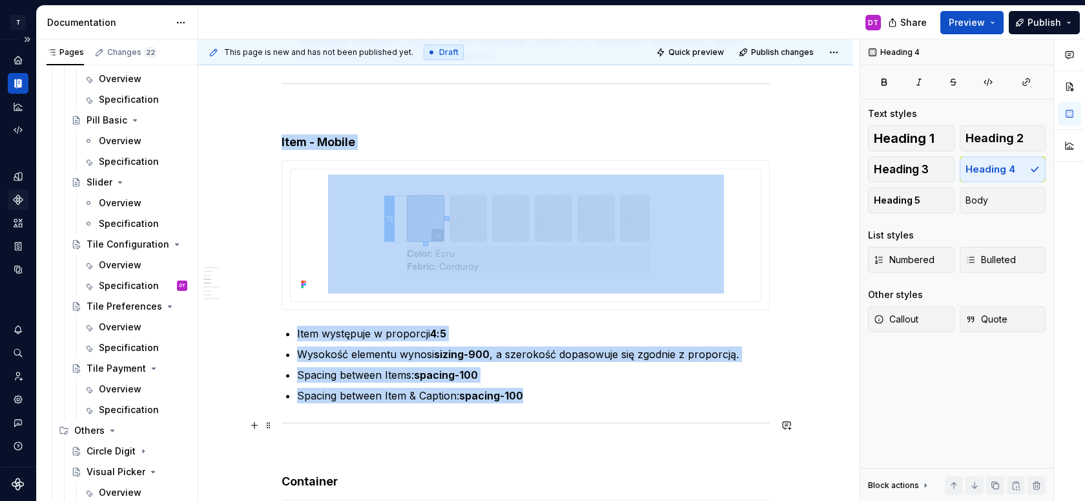
click at [424, 423] on div at bounding box center [526, 423] width 488 height 8
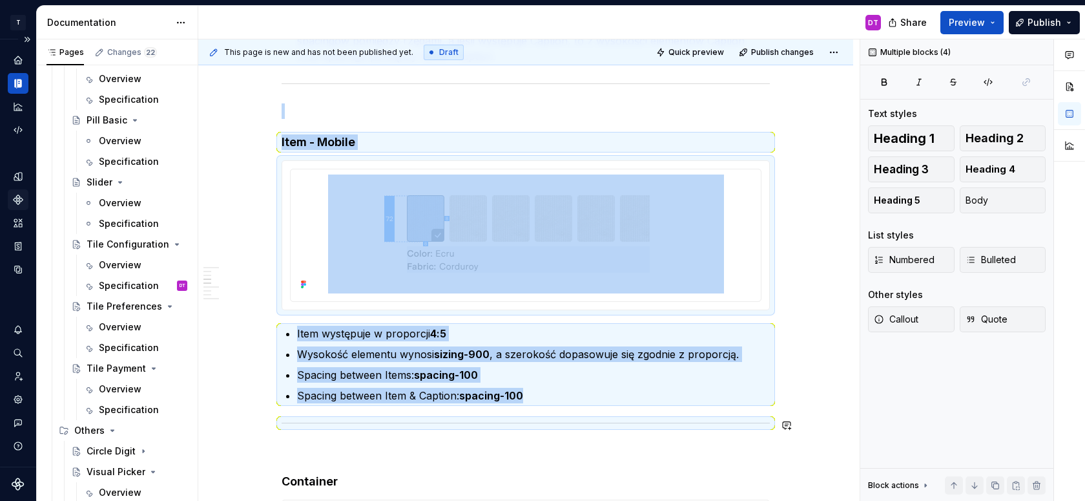
copy div "Item - Mobile Item występuje w proporcji 4:5 Wysokość elementu wynosi sizing-90…"
click at [346, 442] on p at bounding box center [526, 450] width 488 height 16
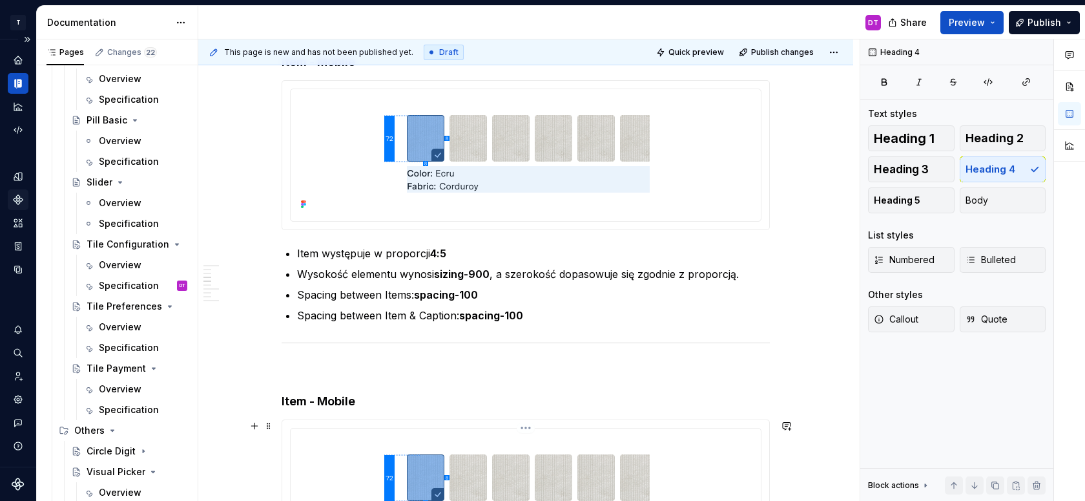
scroll to position [1694, 0]
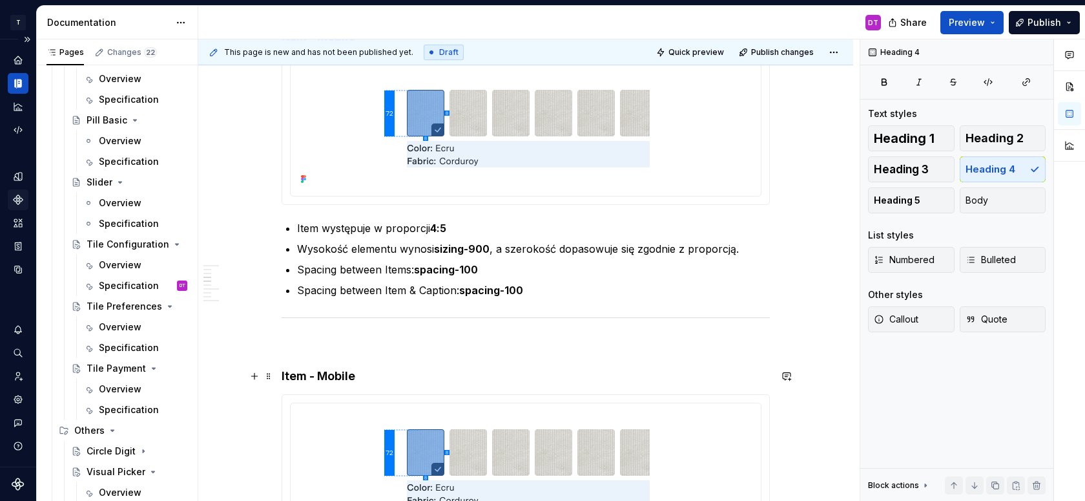
click at [337, 378] on h4 "Item - Mobile" at bounding box center [526, 376] width 488 height 16
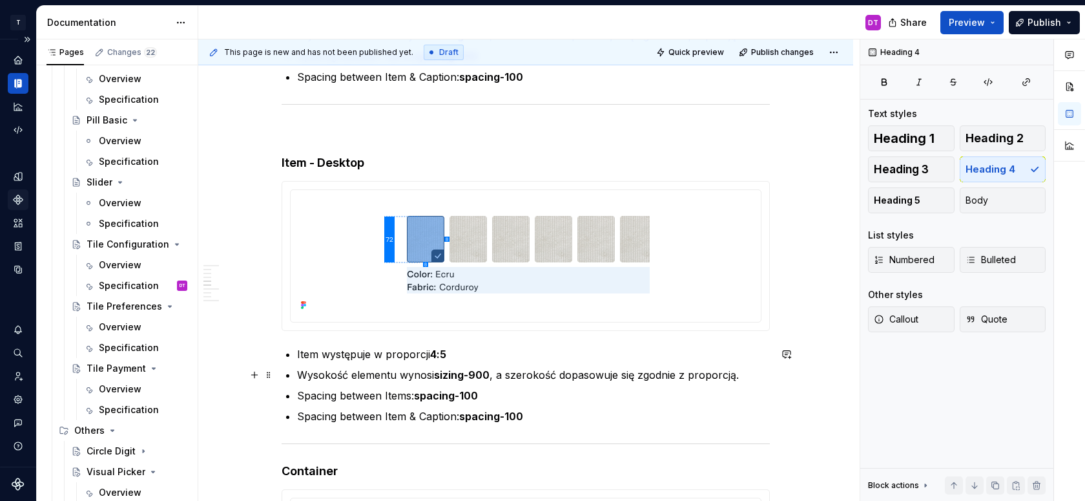
scroll to position [1930, 0]
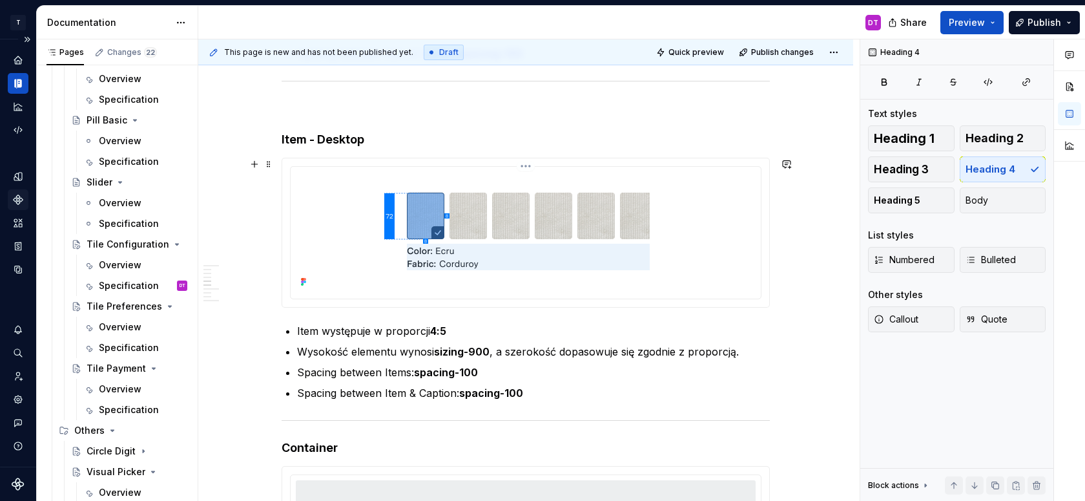
click at [510, 254] on img at bounding box center [526, 231] width 396 height 119
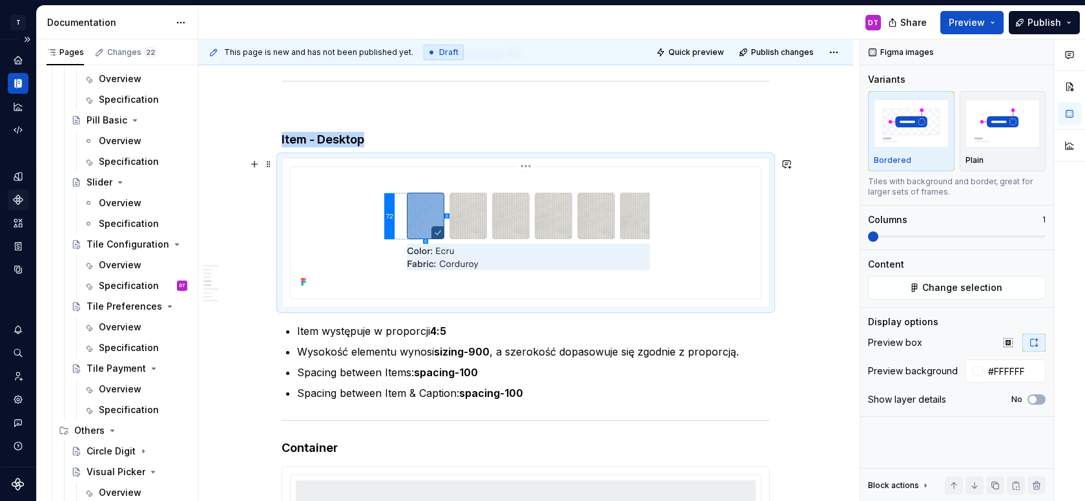
click at [533, 169] on html "T Toolko 4.0 DT Design system data Documentation DT Share Preview Publish Pages…" at bounding box center [542, 250] width 1085 height 501
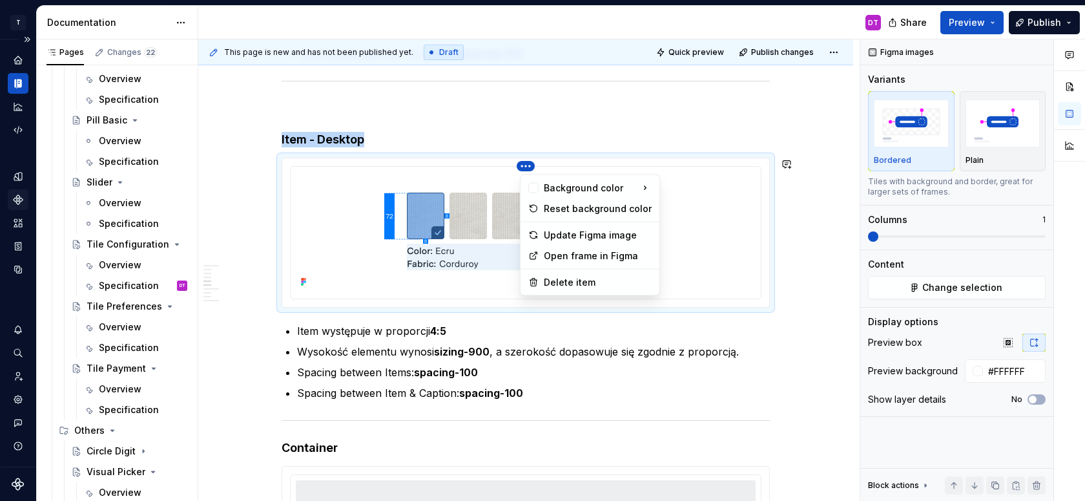
click at [451, 279] on html "T Toolko 4.0 DT Design system data Documentation DT Share Preview Publish Pages…" at bounding box center [542, 250] width 1085 height 501
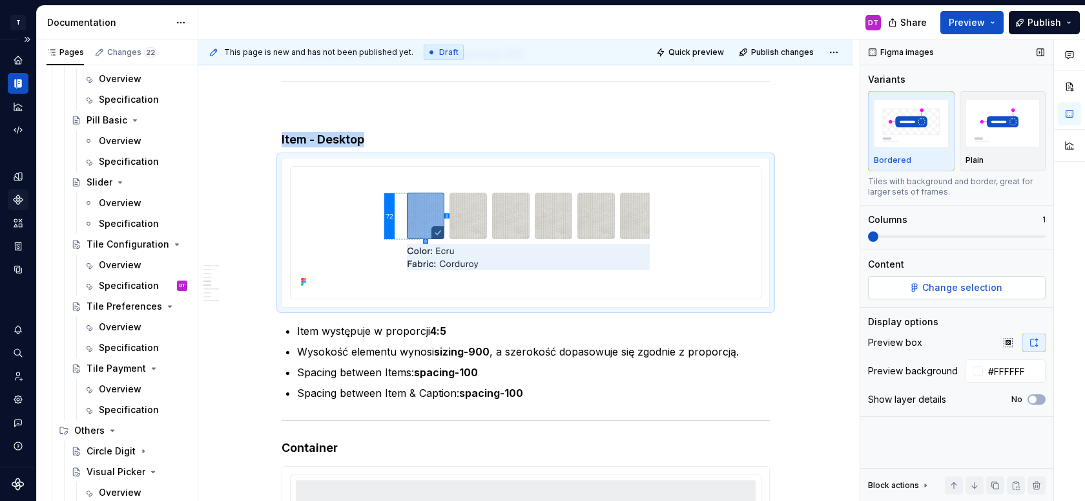
click at [953, 285] on span "Change selection" at bounding box center [962, 287] width 80 height 13
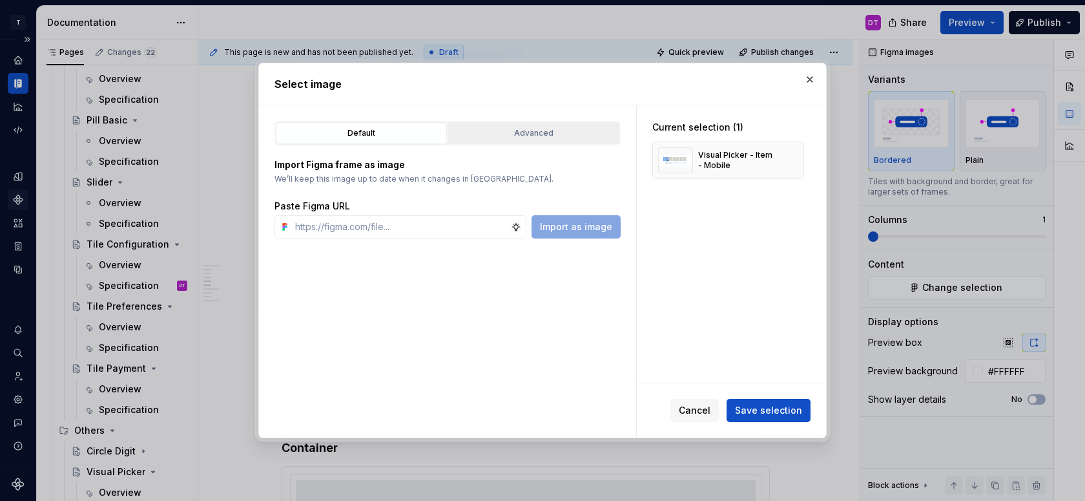
click at [496, 135] on div "Advanced" at bounding box center [534, 133] width 162 height 13
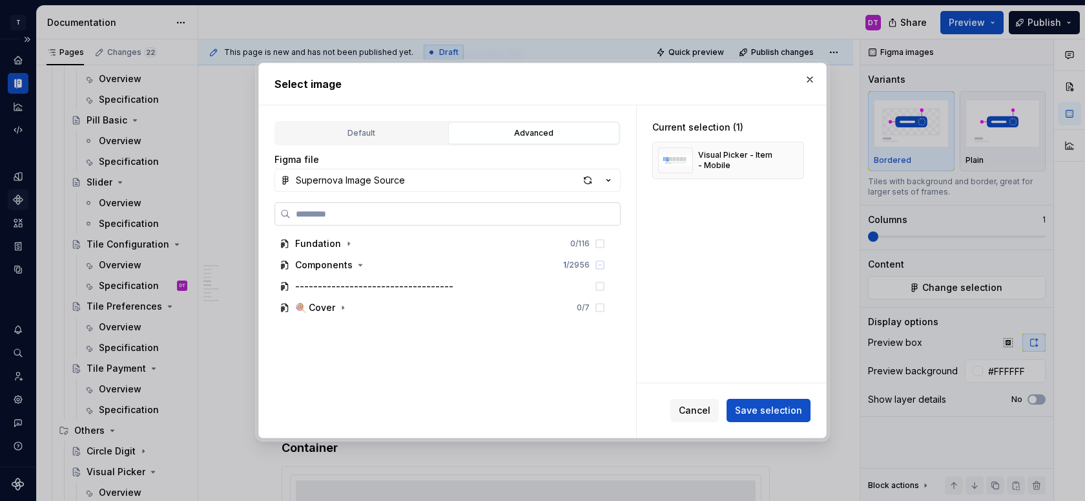
click at [418, 220] on label at bounding box center [448, 213] width 346 height 23
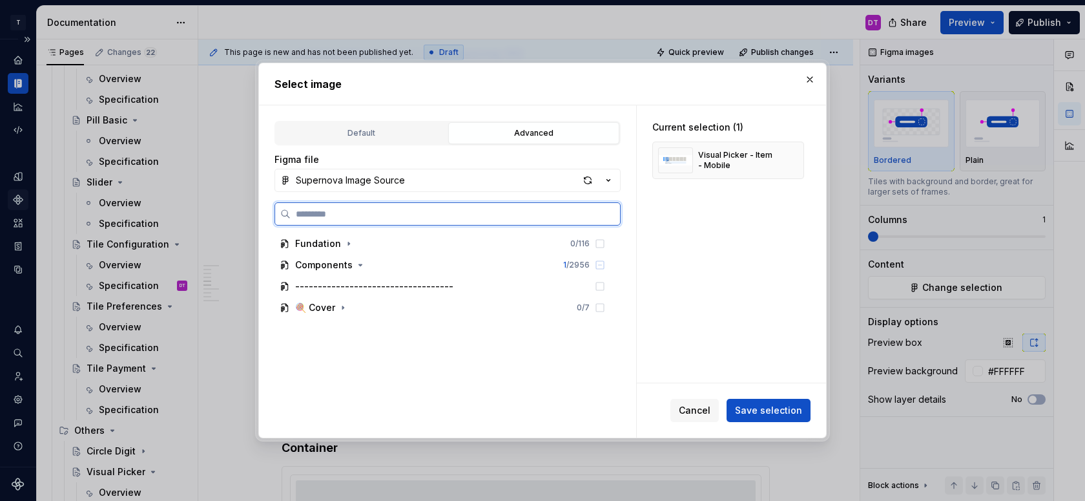
click at [418, 220] on input "search" at bounding box center [455, 213] width 329 height 13
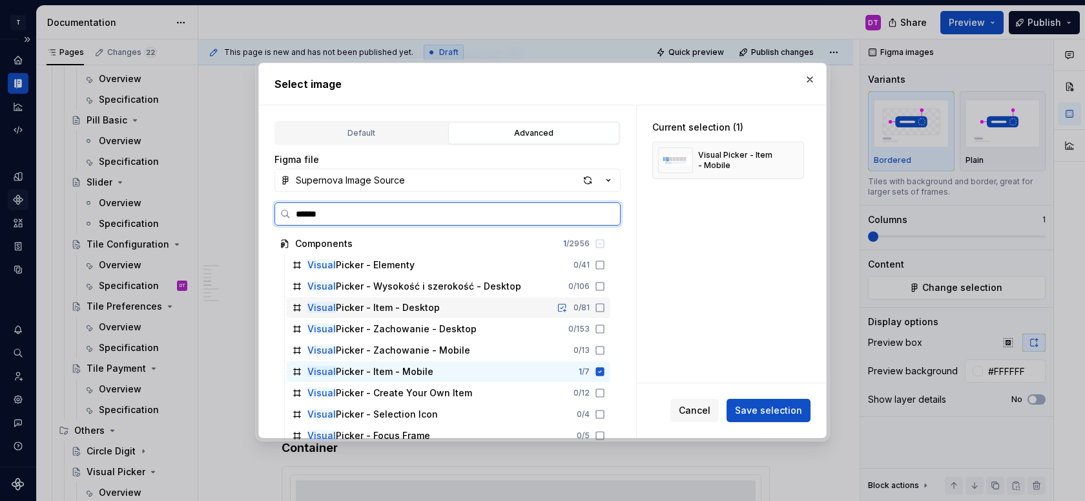
click at [430, 309] on div "Visual Picker - Item - Desktop" at bounding box center [373, 307] width 132 height 13
click at [554, 379] on div "Visual Picker - Item - Mobile 1 / 7" at bounding box center [449, 371] width 324 height 21
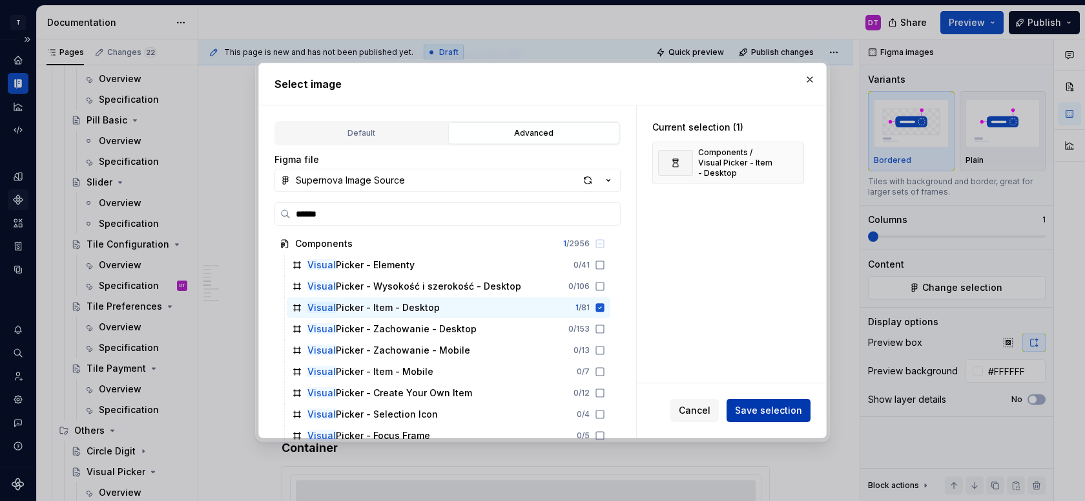
click at [794, 408] on span "Save selection" at bounding box center [768, 410] width 67 height 13
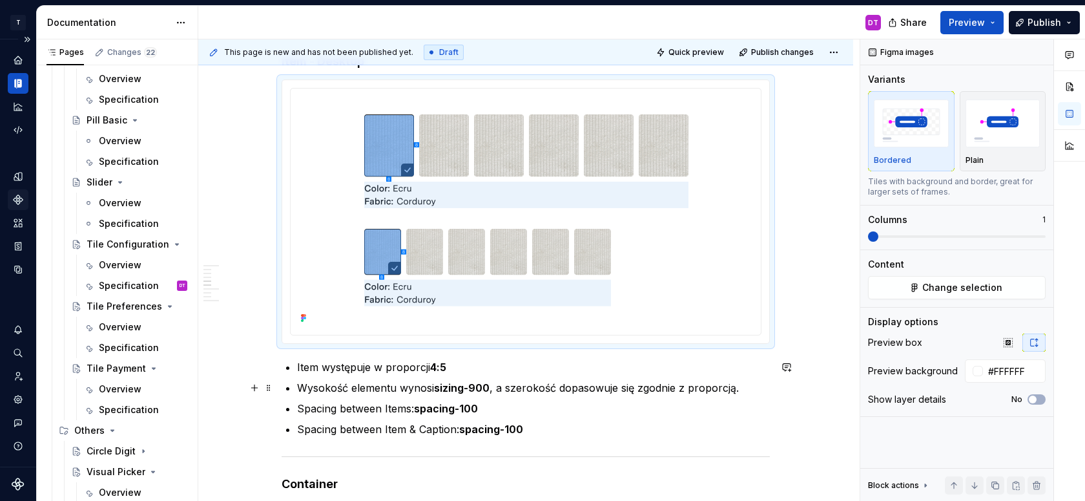
scroll to position [2018, 0]
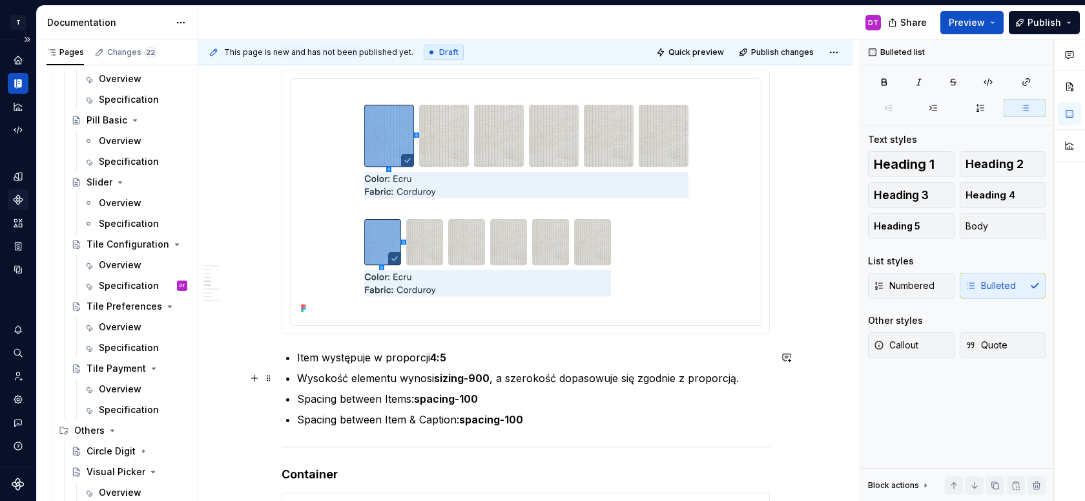
click at [313, 377] on p "Wysokość elementu wynosi sizing-900 , a szerokość dopasowuje się zgodnie z prop…" at bounding box center [533, 378] width 473 height 16
click at [481, 359] on p "Item występuje w proporcji 4:5" at bounding box center [533, 357] width 473 height 16
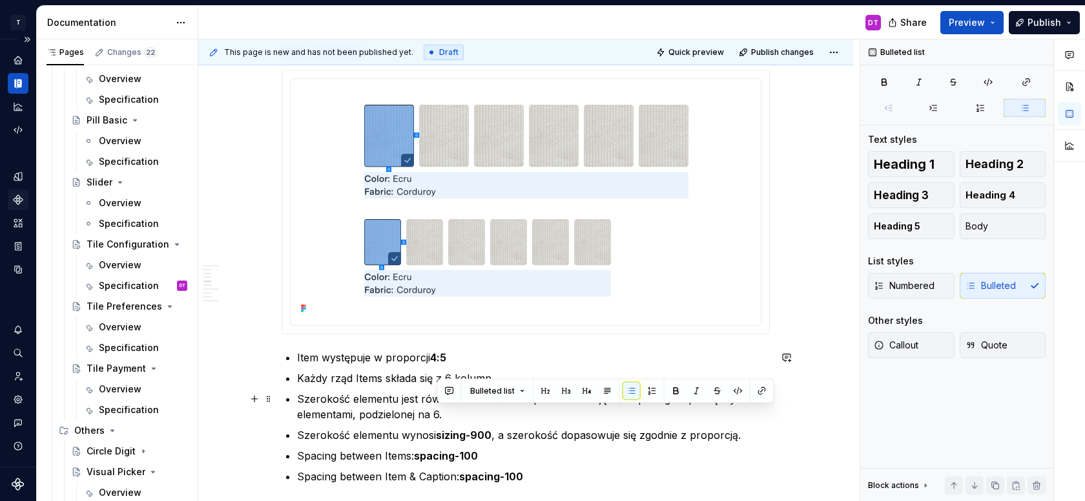
click at [437, 413] on p "Szerokość elementu jest równa szerokości komponentu z odjęciem spacingów pomięd…" at bounding box center [533, 406] width 473 height 31
click at [475, 419] on p "Szerokość elementu jest równa szerokości komponentu z odjęciem spacingów pomięd…" at bounding box center [533, 406] width 473 height 31
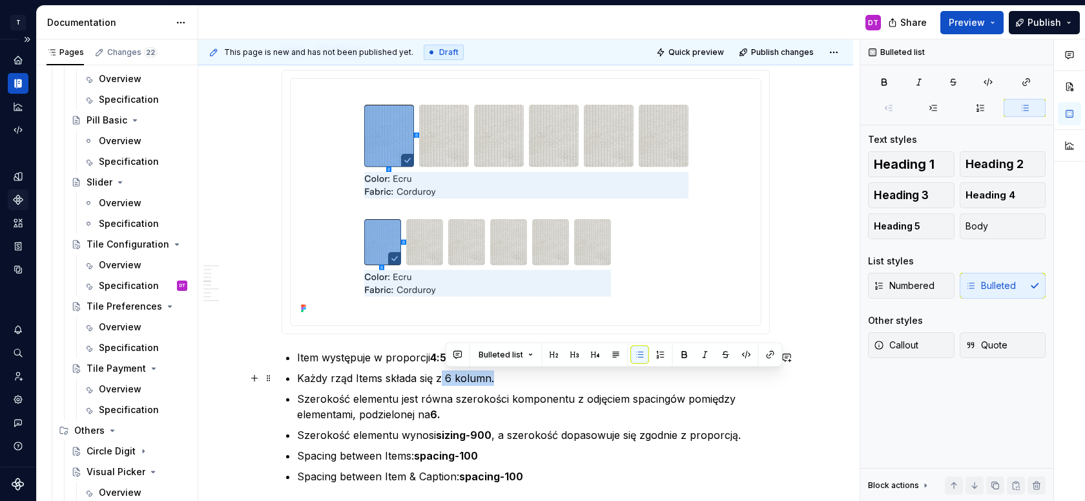
drag, startPoint x: 446, startPoint y: 377, endPoint x: 502, endPoint y: 377, distance: 56.2
click at [502, 377] on p "Każdy rząd Items składa się z 6 kolumn." at bounding box center [533, 378] width 473 height 16
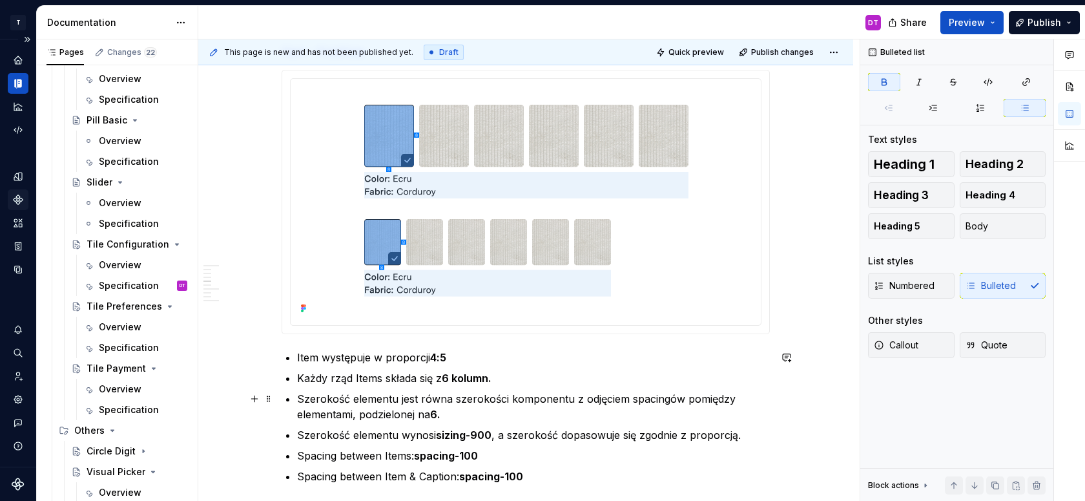
click at [457, 414] on p "Szerokość elementu jest równa szerokości komponentu z odjęciem spacingów pomięd…" at bounding box center [533, 406] width 473 height 31
click at [563, 409] on p "Szerokość elementu jest równa szerokości komponentu z odjęciem spacingów pomięd…" at bounding box center [533, 406] width 473 height 31
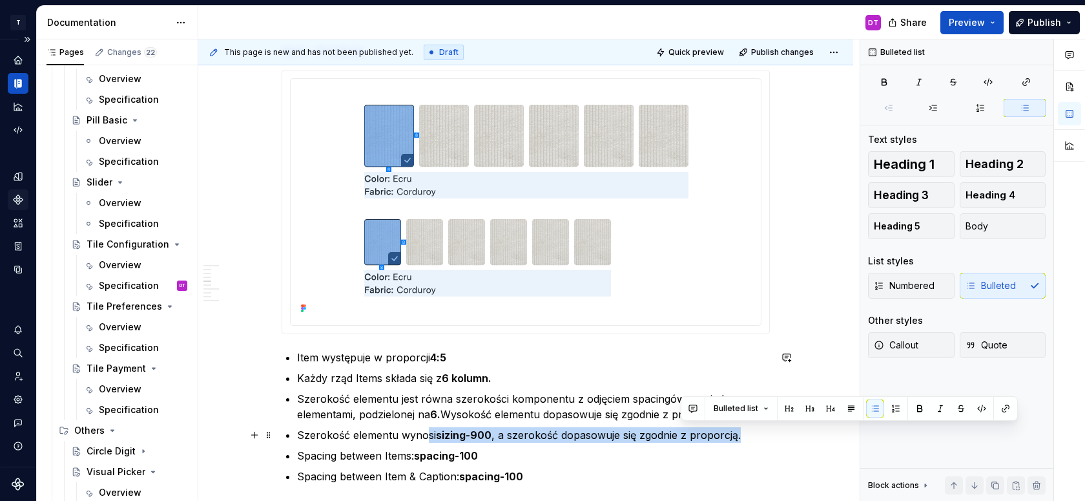
scroll to position [2024, 0]
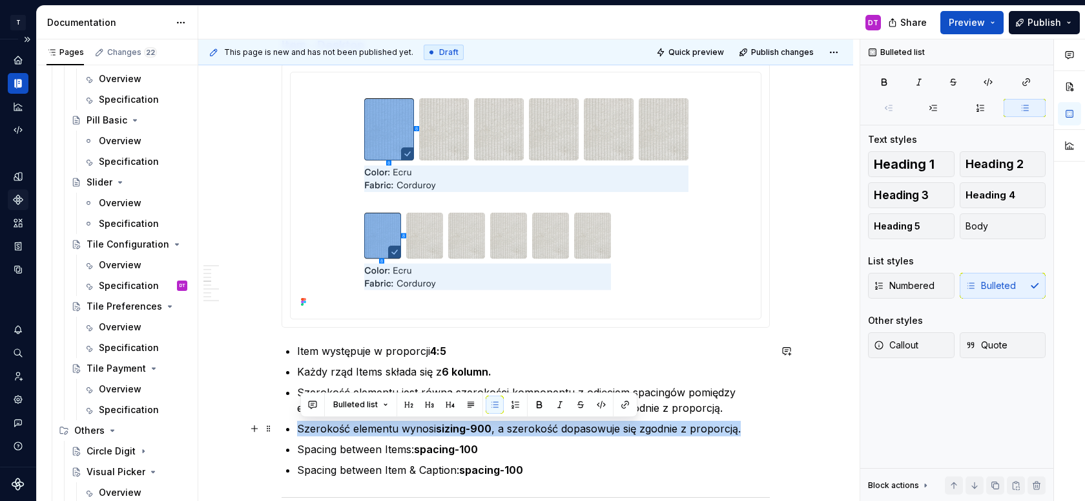
drag, startPoint x: 750, startPoint y: 439, endPoint x: 297, endPoint y: 424, distance: 453.0
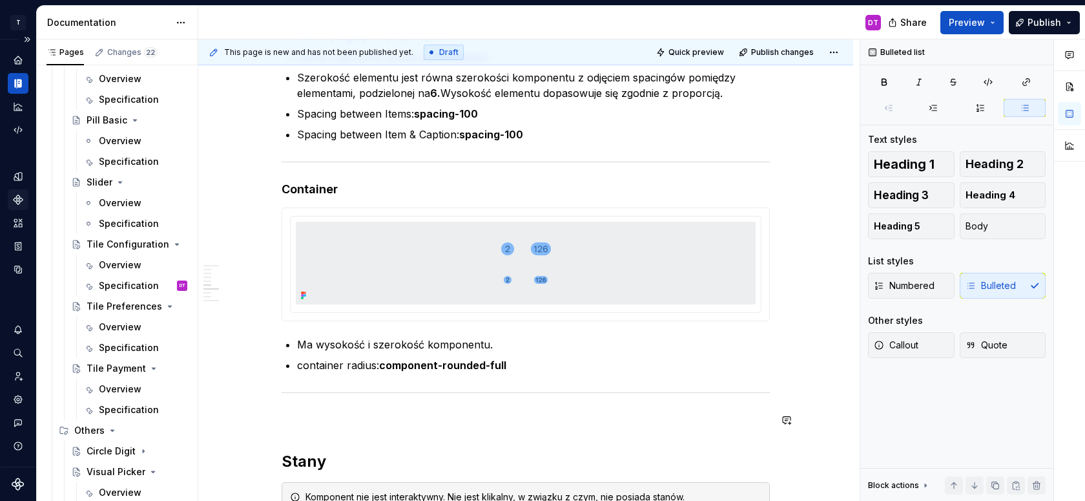
scroll to position [2343, 0]
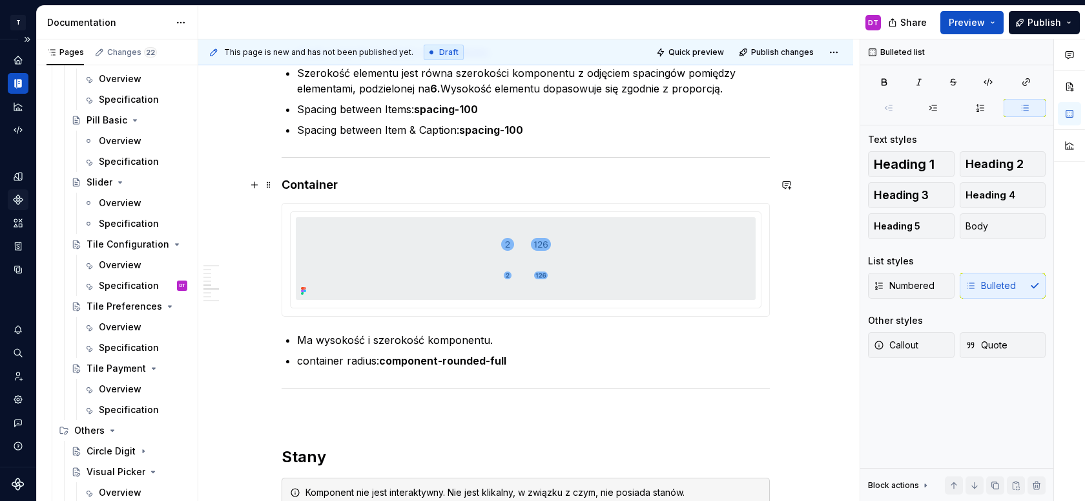
click at [321, 188] on h4 "Container" at bounding box center [526, 185] width 488 height 16
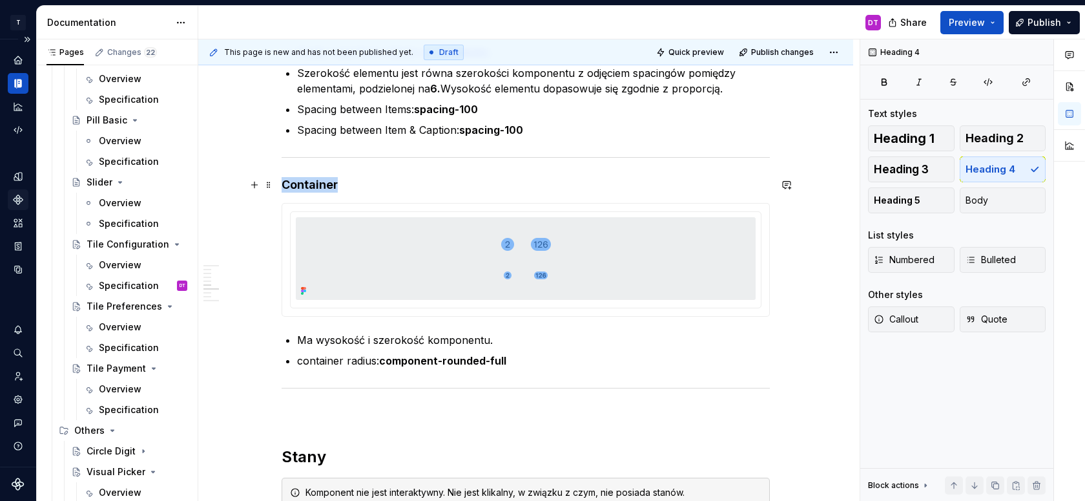
click at [321, 188] on h4 "Container" at bounding box center [526, 185] width 488 height 16
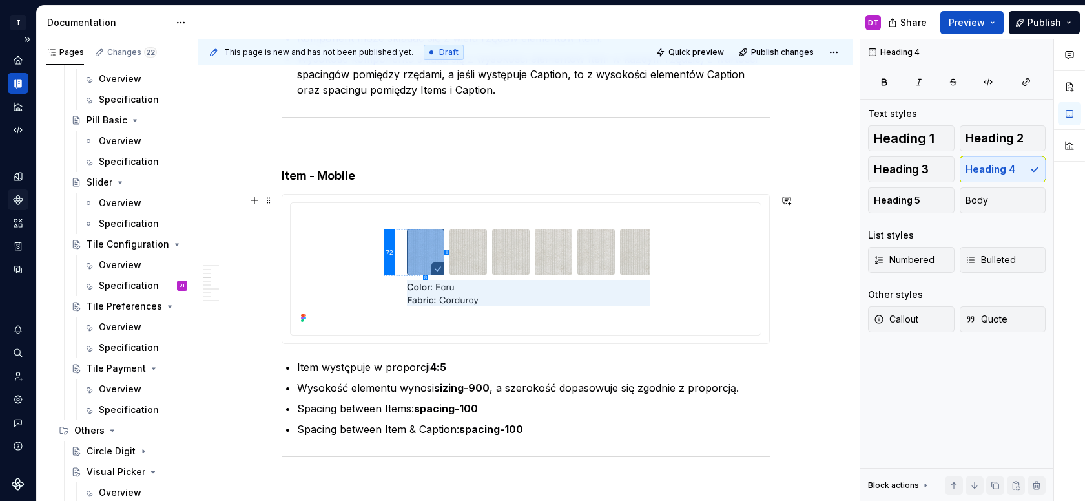
scroll to position [1555, 0]
click at [393, 174] on h4 "Item - Mobile" at bounding box center [526, 175] width 488 height 16
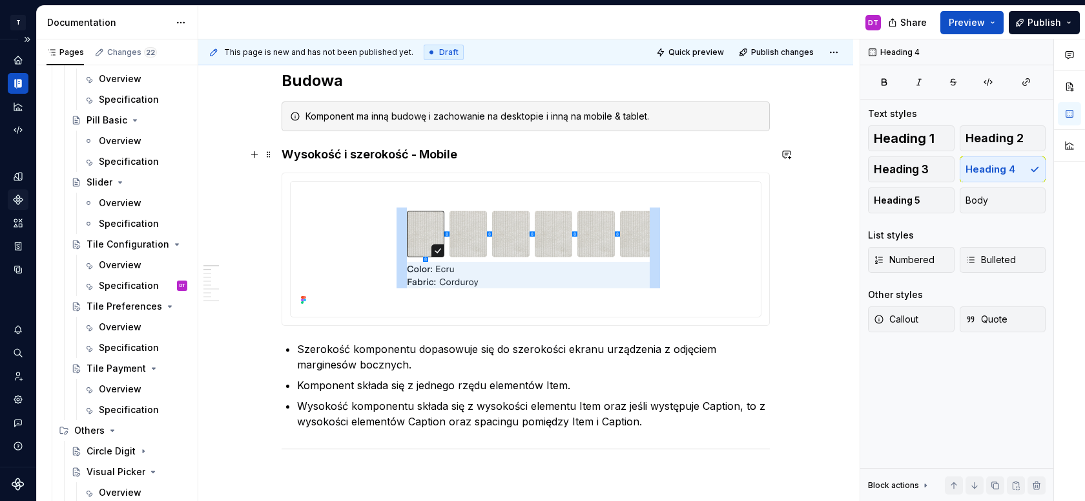
scroll to position [541, 0]
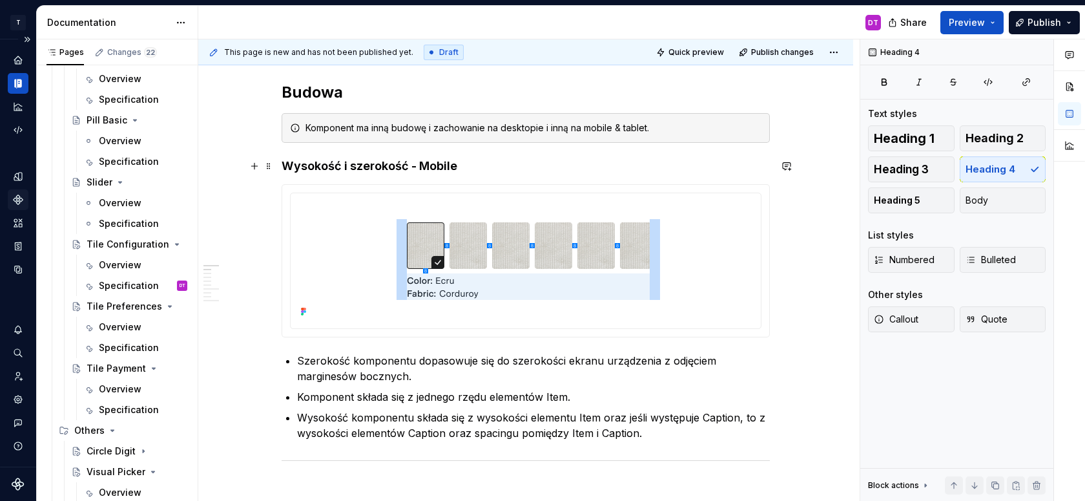
click at [487, 160] on h4 "Wysokość i szerokość - Mobile" at bounding box center [526, 166] width 488 height 16
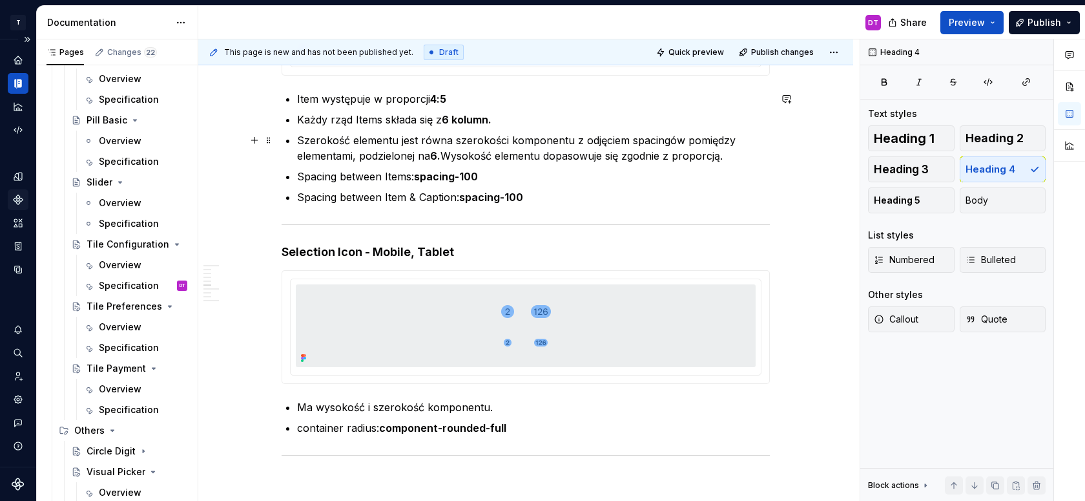
scroll to position [2277, 0]
click at [457, 251] on h4 "Selection Icon - Mobile, Tablet" at bounding box center [526, 251] width 488 height 16
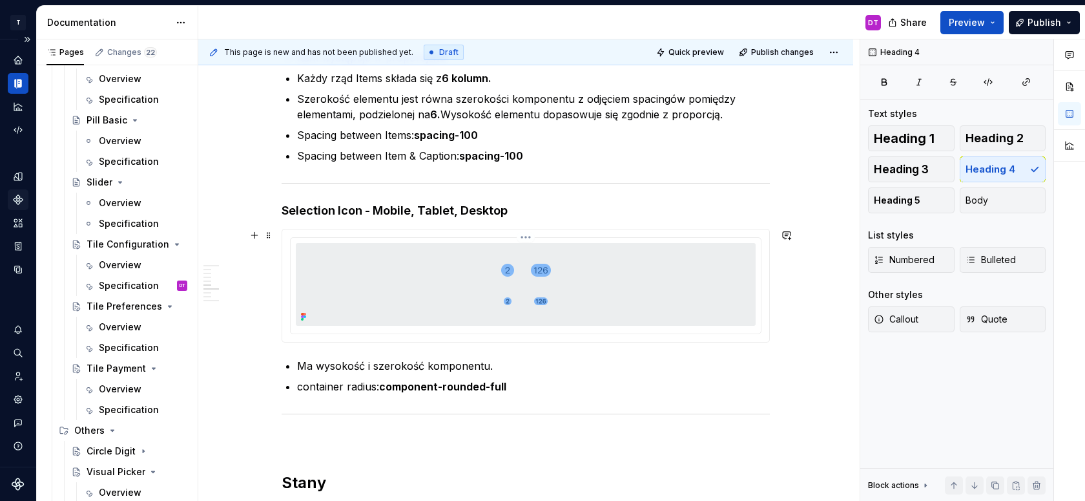
scroll to position [2332, 0]
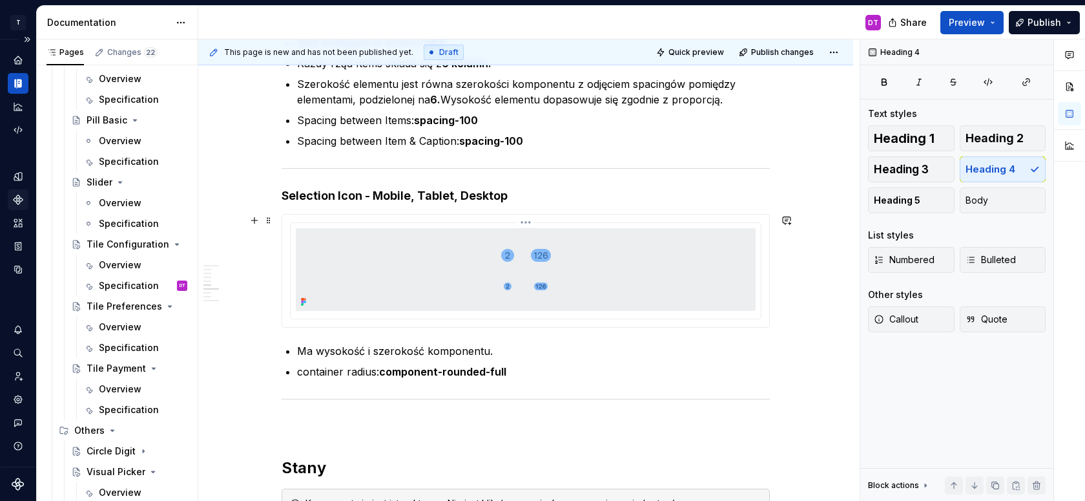
click at [574, 284] on img at bounding box center [526, 269] width 396 height 83
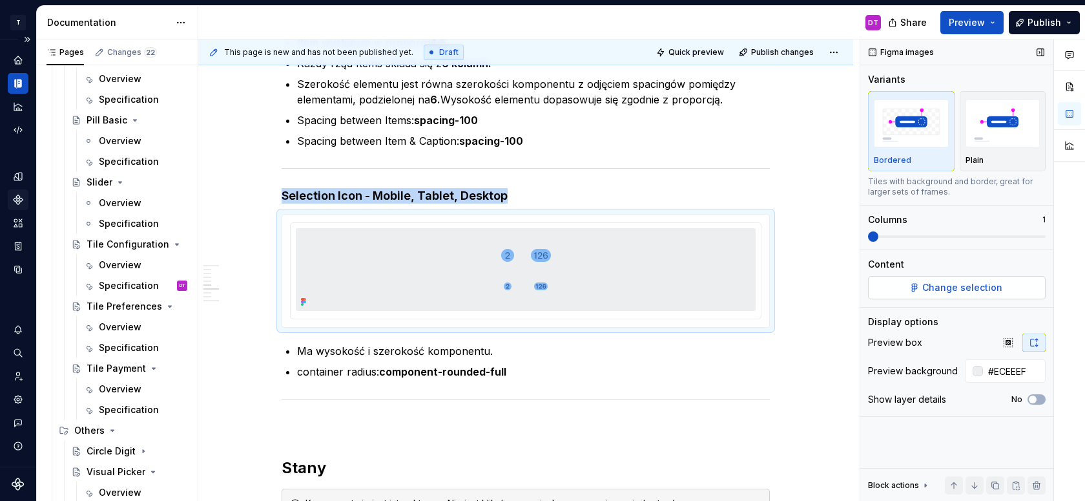
click at [943, 286] on span "Change selection" at bounding box center [962, 287] width 80 height 13
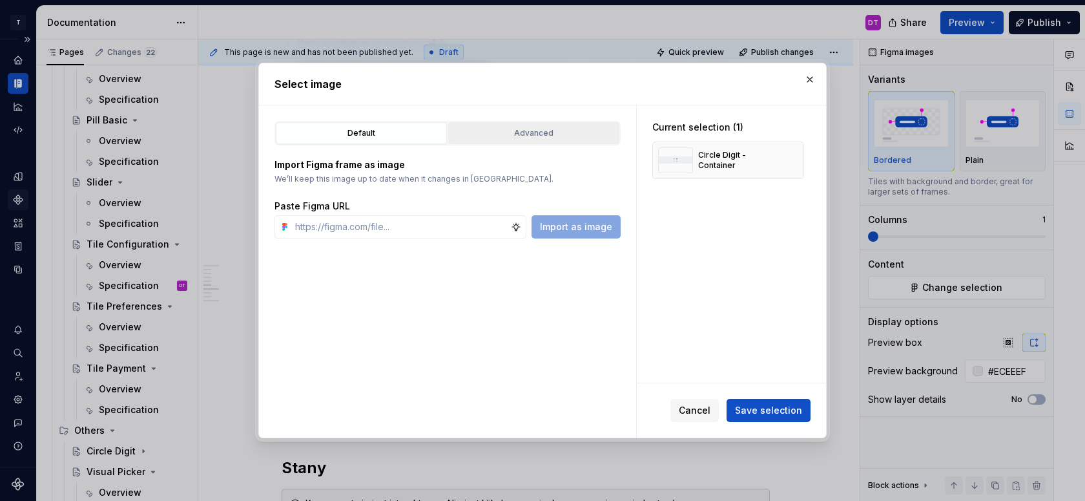
click at [490, 130] on div "Advanced" at bounding box center [534, 133] width 162 height 13
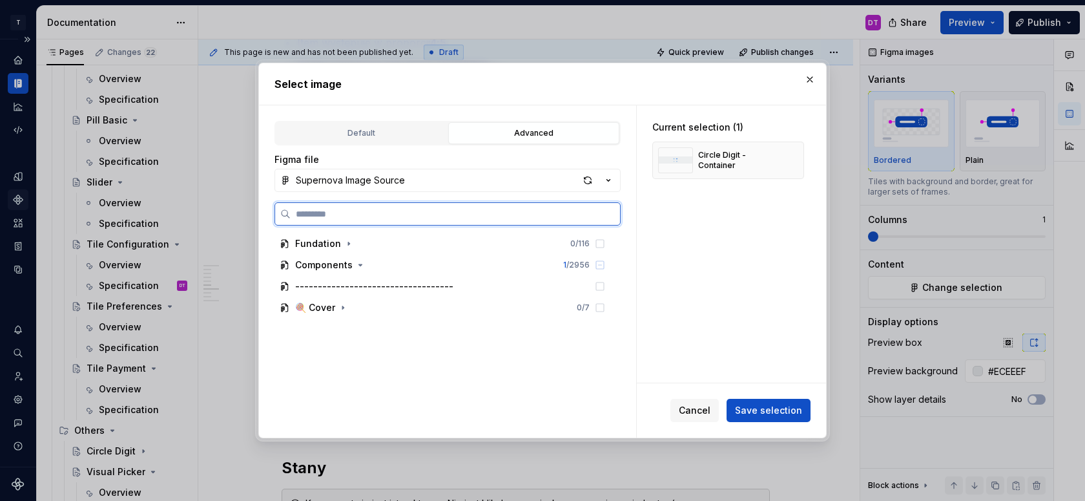
click at [425, 212] on input "search" at bounding box center [455, 213] width 329 height 13
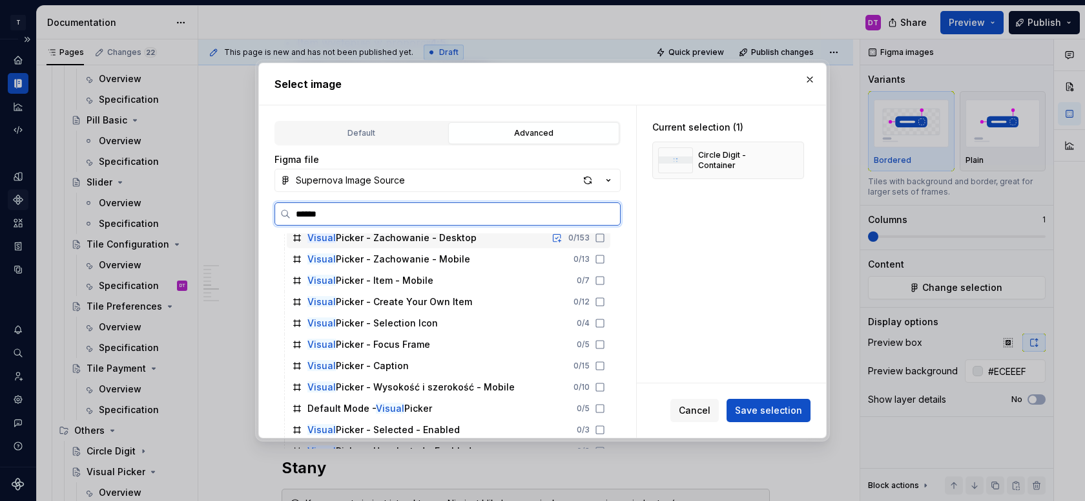
scroll to position [87, 0]
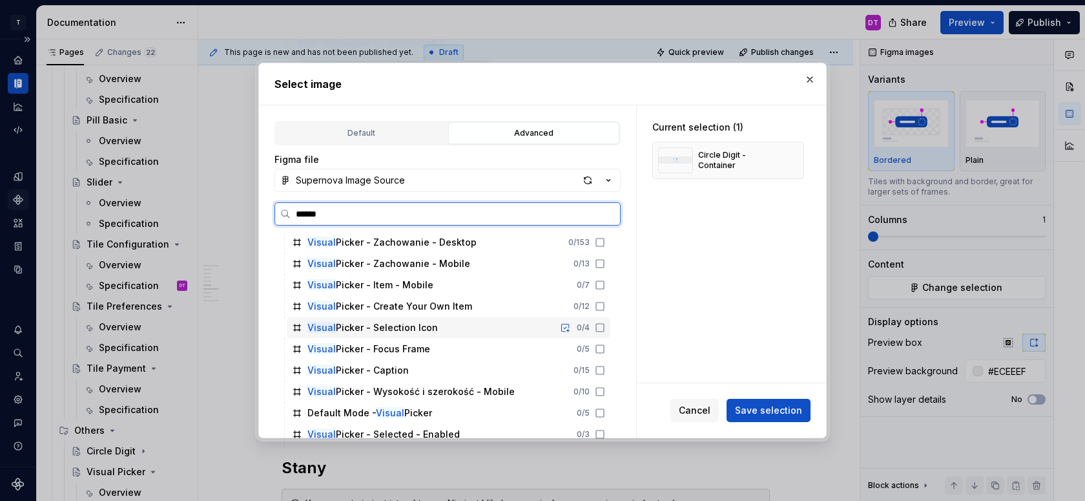
click at [481, 327] on div "Visual Picker - Selection Icon 0 / 4" at bounding box center [449, 327] width 324 height 21
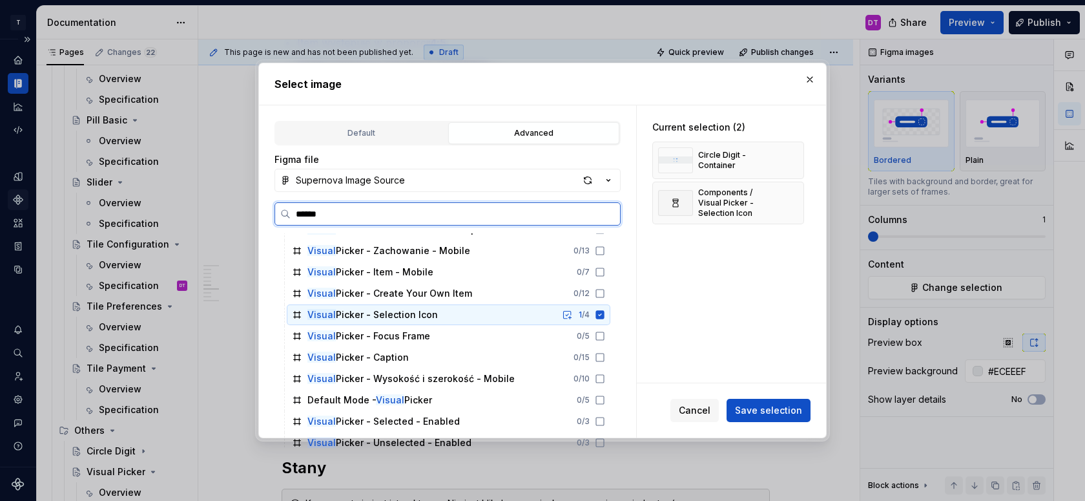
scroll to position [0, 0]
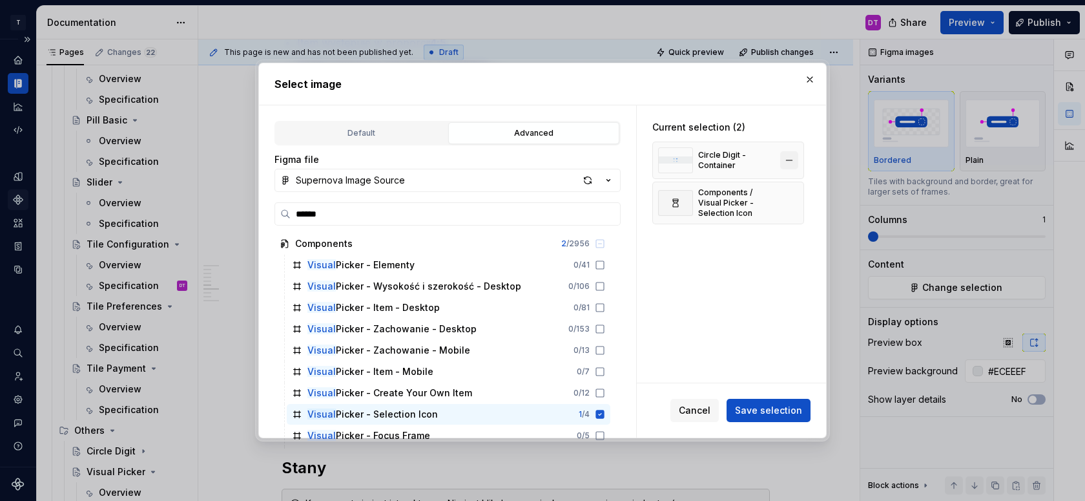
click at [798, 161] on button "button" at bounding box center [789, 160] width 18 height 18
click at [766, 409] on span "Save selection" at bounding box center [768, 410] width 67 height 13
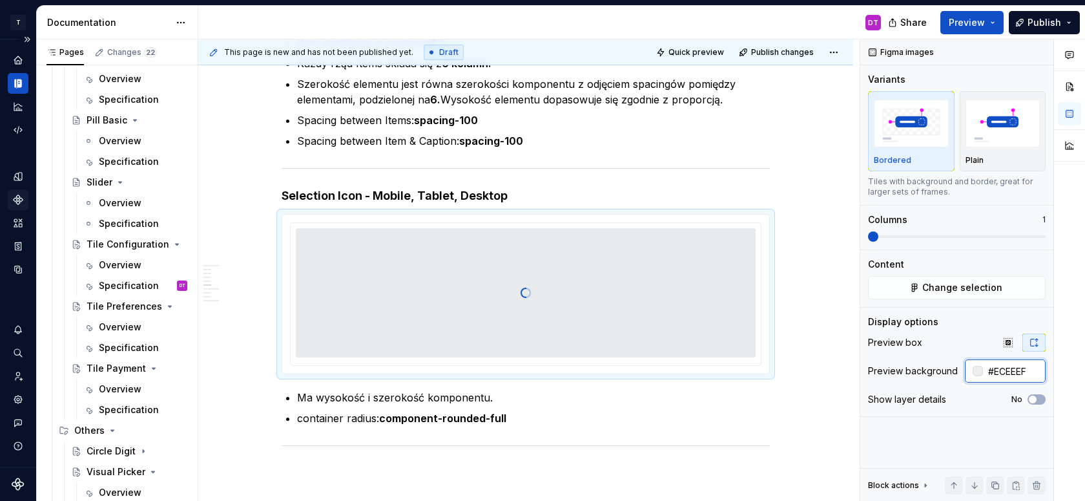
click at [1014, 372] on input "#ECEEEF" at bounding box center [1014, 370] width 63 height 23
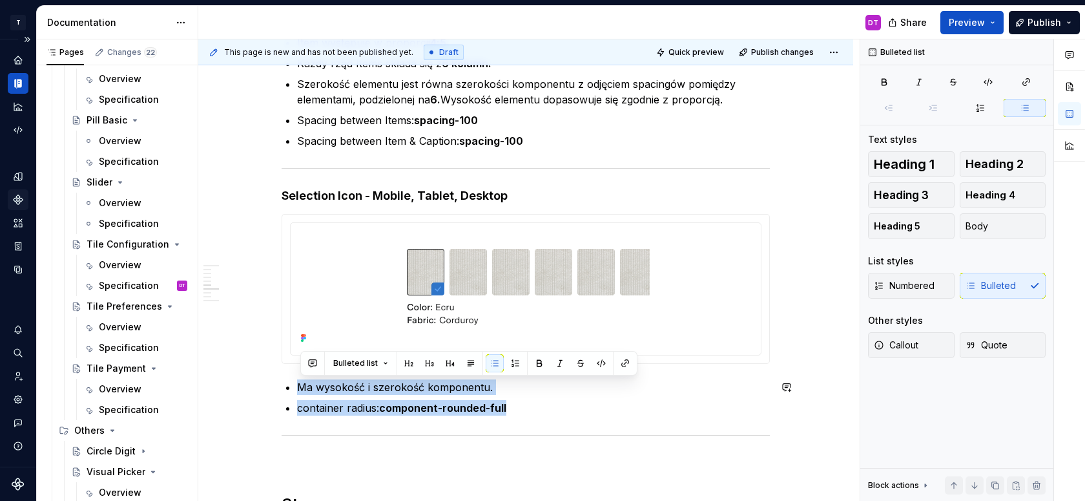
drag, startPoint x: 522, startPoint y: 404, endPoint x: 296, endPoint y: 378, distance: 227.5
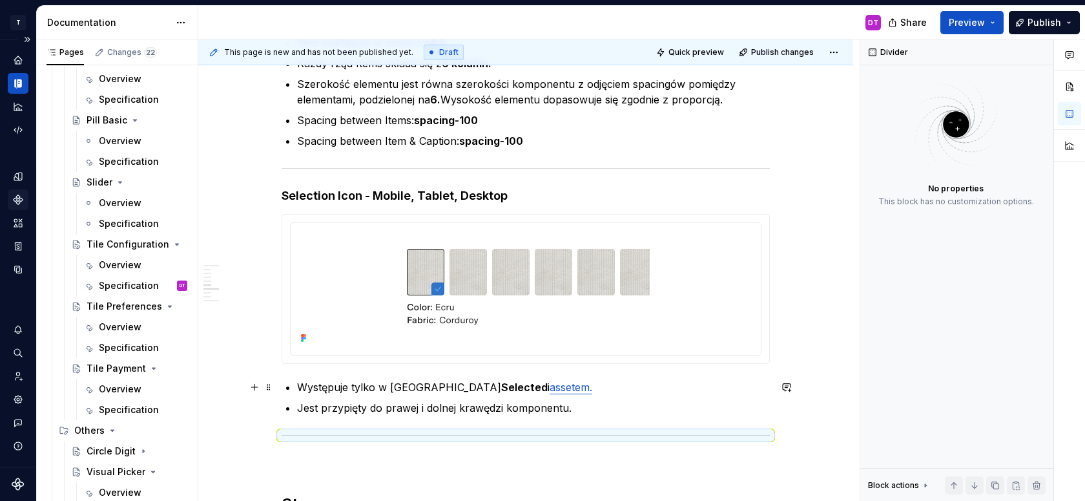
click at [550, 389] on link "assetem." at bounding box center [571, 386] width 43 height 13
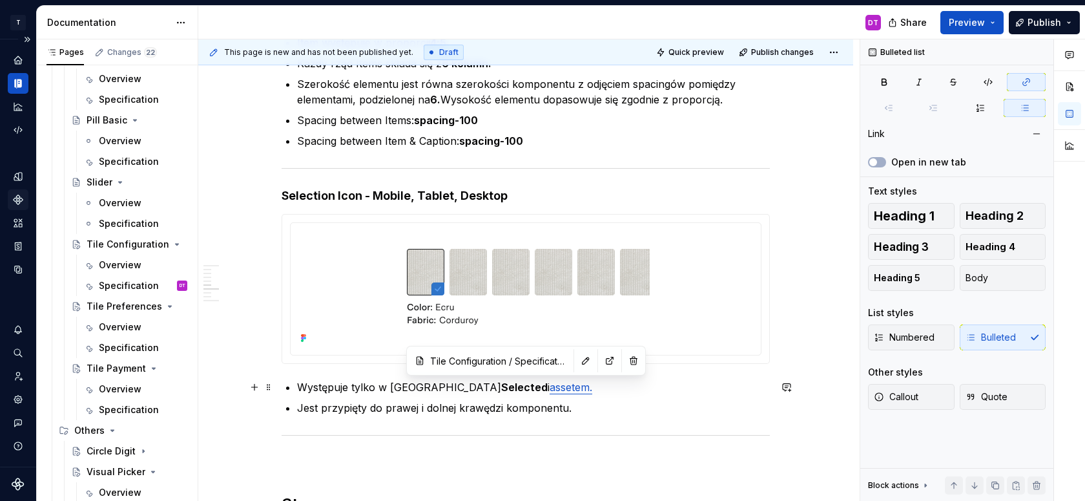
click at [546, 391] on p "Występuje tylko w [GEOGRAPHIC_DATA] Selected i assetem." at bounding box center [533, 387] width 473 height 16
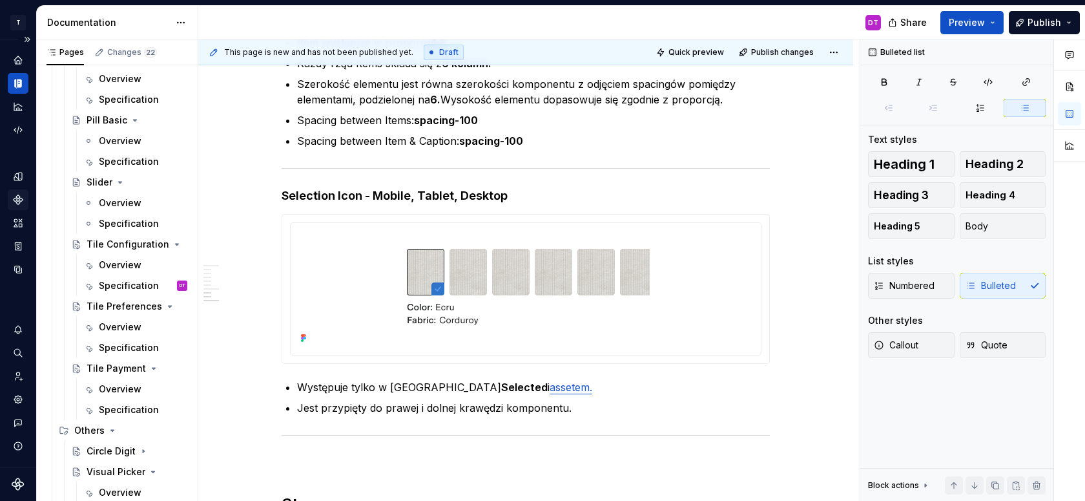
scroll to position [3018, 0]
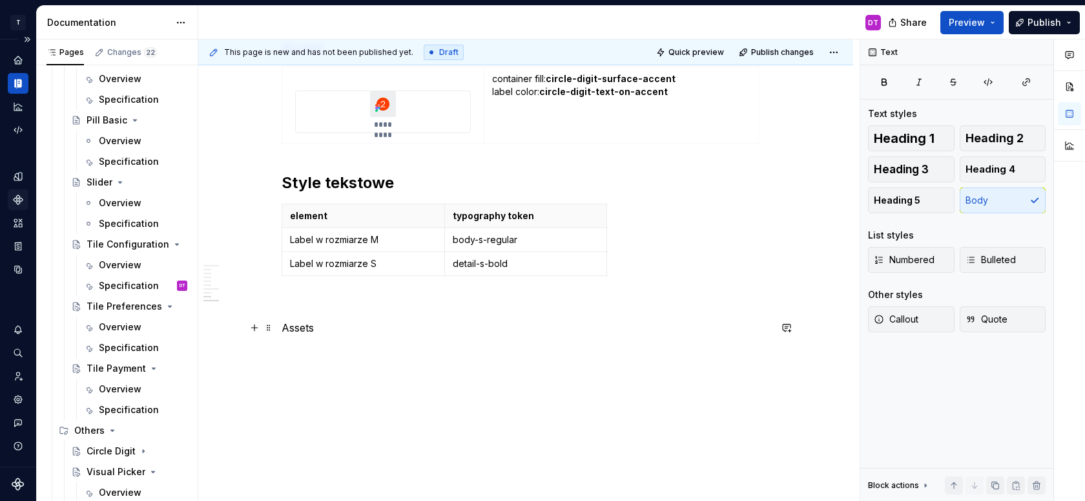
click at [301, 329] on p "Assets" at bounding box center [526, 328] width 488 height 16
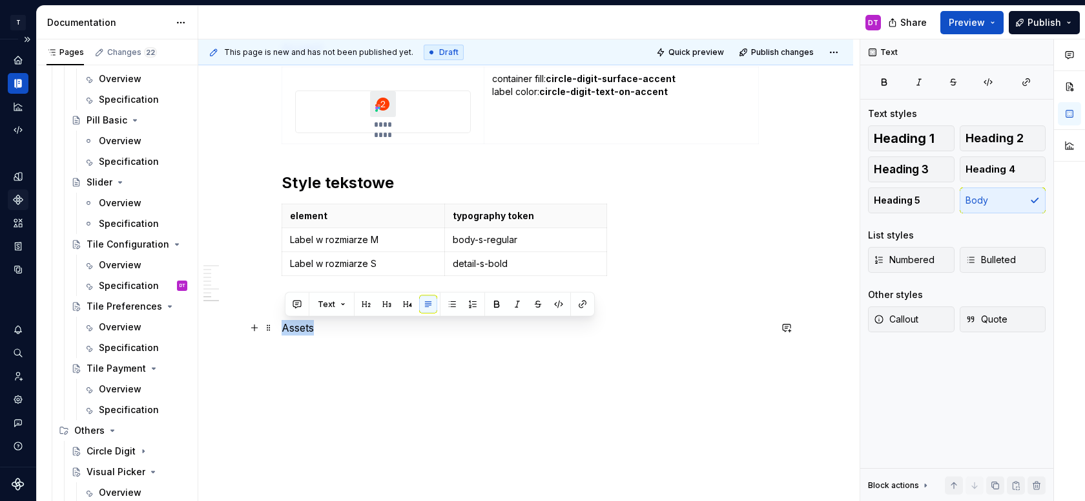
click at [301, 329] on p "Assets" at bounding box center [526, 328] width 488 height 16
click at [404, 306] on button "button" at bounding box center [408, 304] width 18 height 18
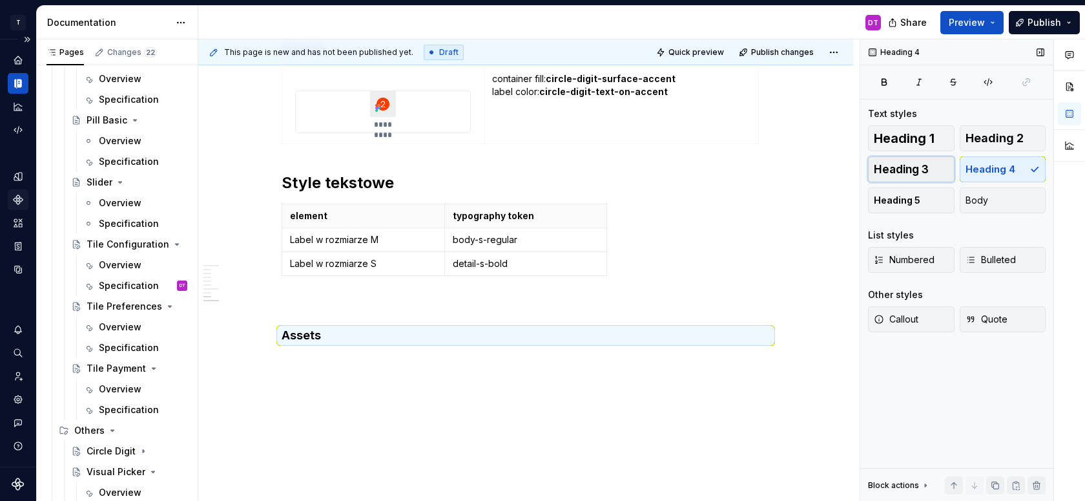
click at [937, 161] on button "Heading 3" at bounding box center [911, 169] width 87 height 26
click at [1013, 139] on span "Heading 2" at bounding box center [995, 138] width 58 height 13
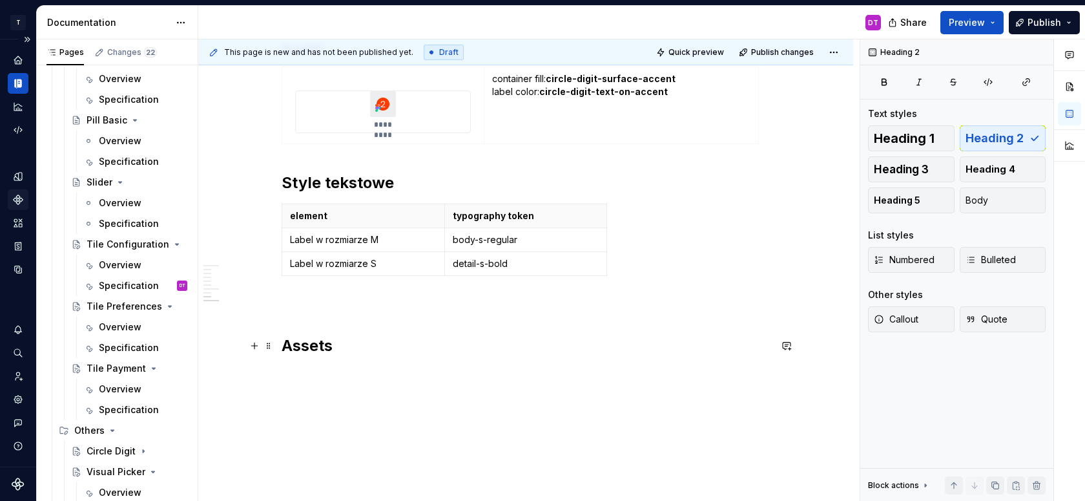
click at [369, 354] on h2 "Assets" at bounding box center [526, 345] width 488 height 21
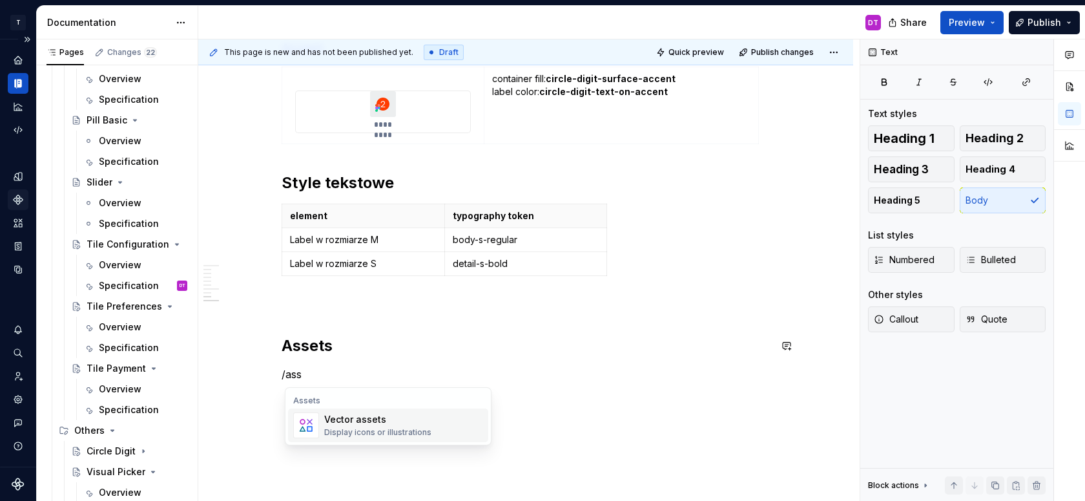
scroll to position [0, 0]
click at [388, 418] on div "Vector assets" at bounding box center [377, 419] width 107 height 13
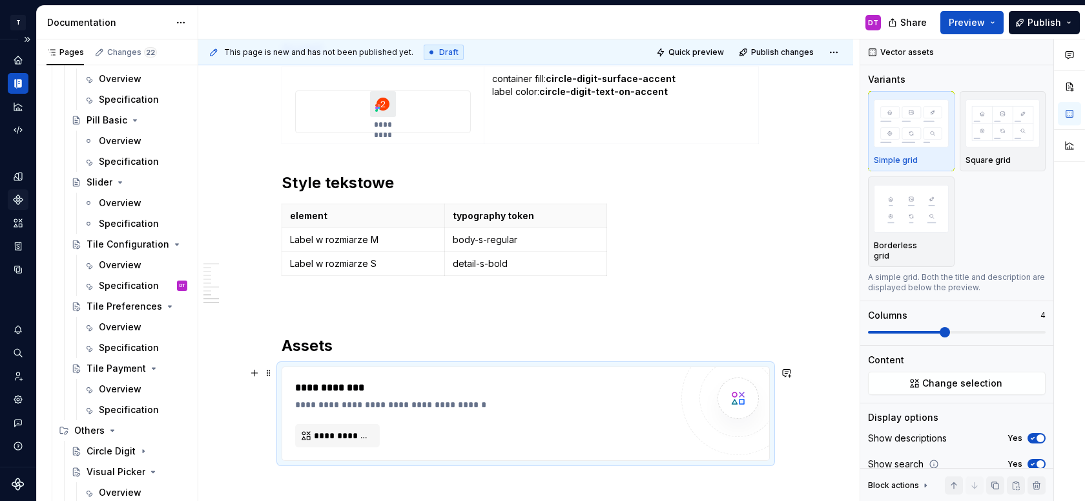
click at [367, 366] on div "**********" at bounding box center [526, 413] width 488 height 94
click at [369, 384] on div "**********" at bounding box center [483, 388] width 376 height 16
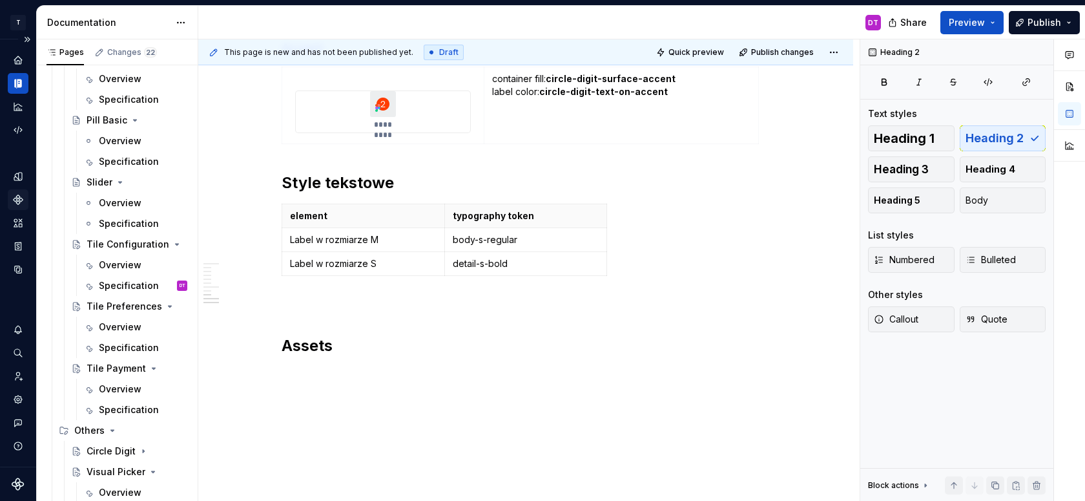
click at [318, 382] on p at bounding box center [526, 374] width 488 height 16
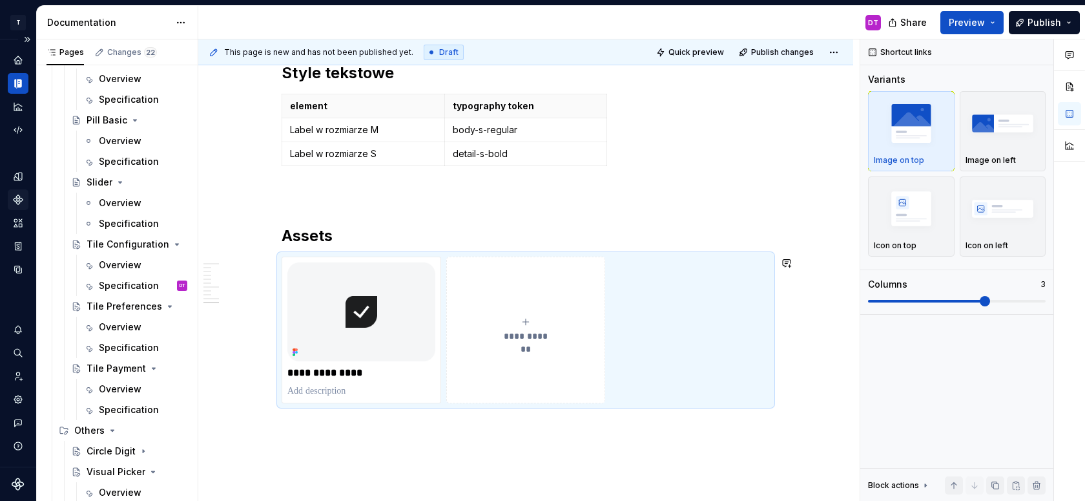
scroll to position [3195, 0]
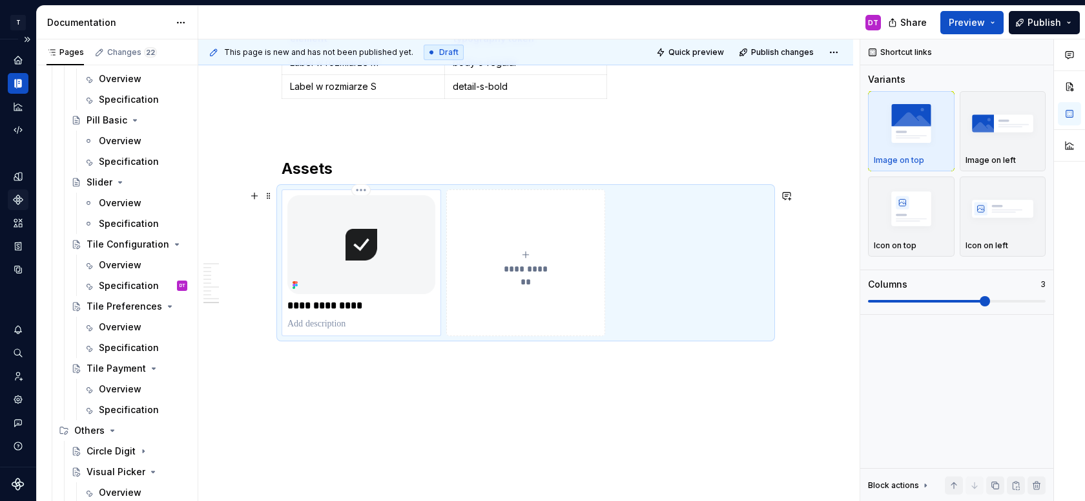
click at [352, 268] on img at bounding box center [361, 244] width 148 height 98
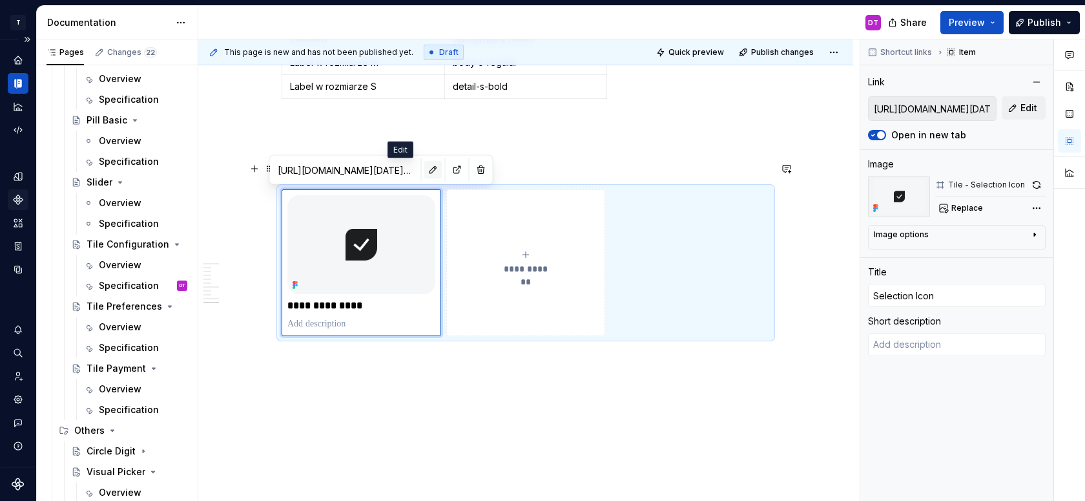
click at [424, 169] on button "button" at bounding box center [433, 170] width 18 height 18
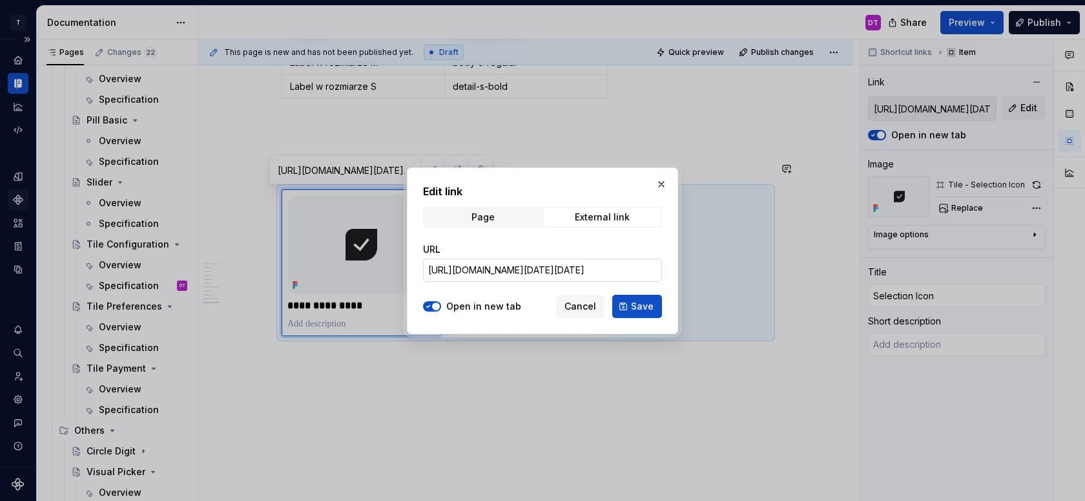
click at [557, 273] on input "[URL][DOMAIN_NAME][DATE][DATE]" at bounding box center [542, 269] width 239 height 23
paste input "[URL][DOMAIN_NAME]"
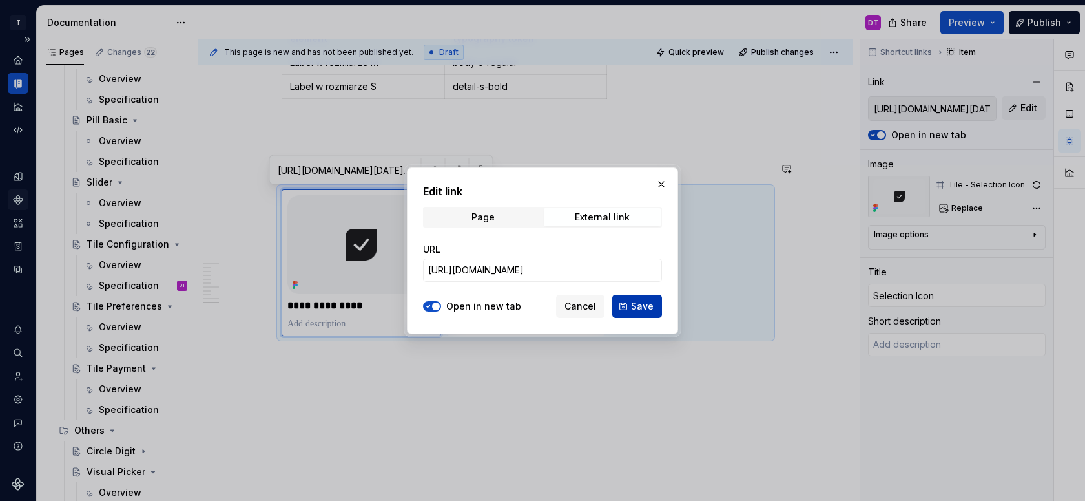
click at [636, 304] on span "Save" at bounding box center [642, 306] width 23 height 13
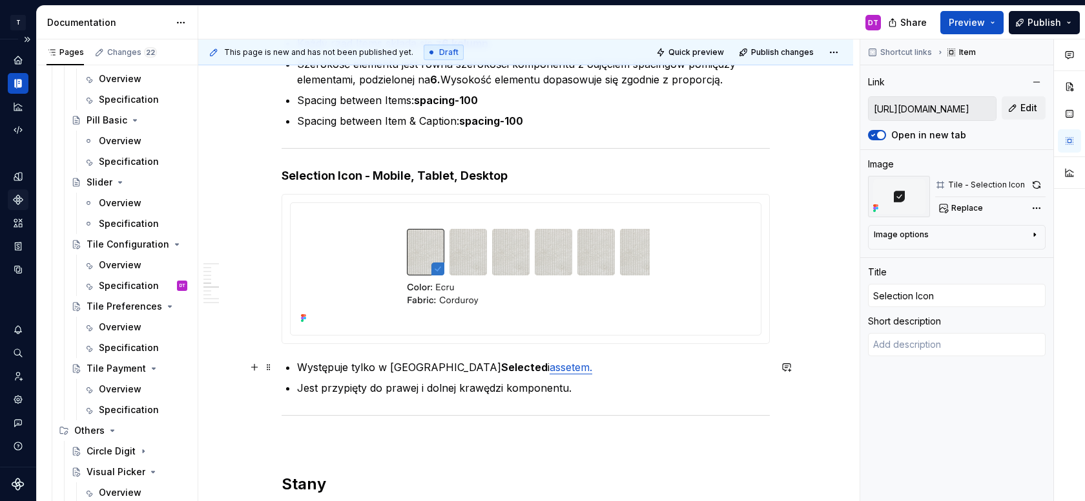
scroll to position [2366, 0]
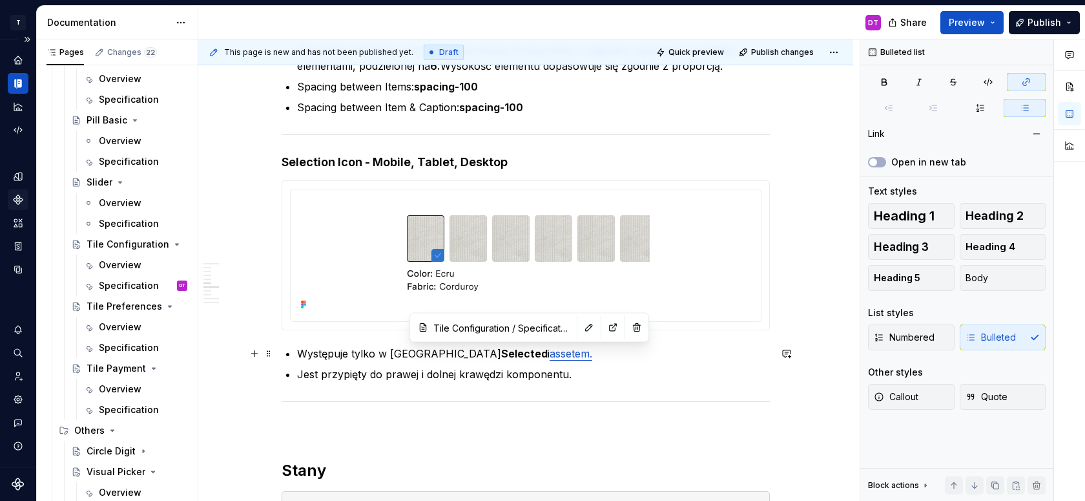
click at [550, 356] on link "assetem." at bounding box center [571, 353] width 43 height 13
click at [580, 329] on button "button" at bounding box center [589, 327] width 18 height 18
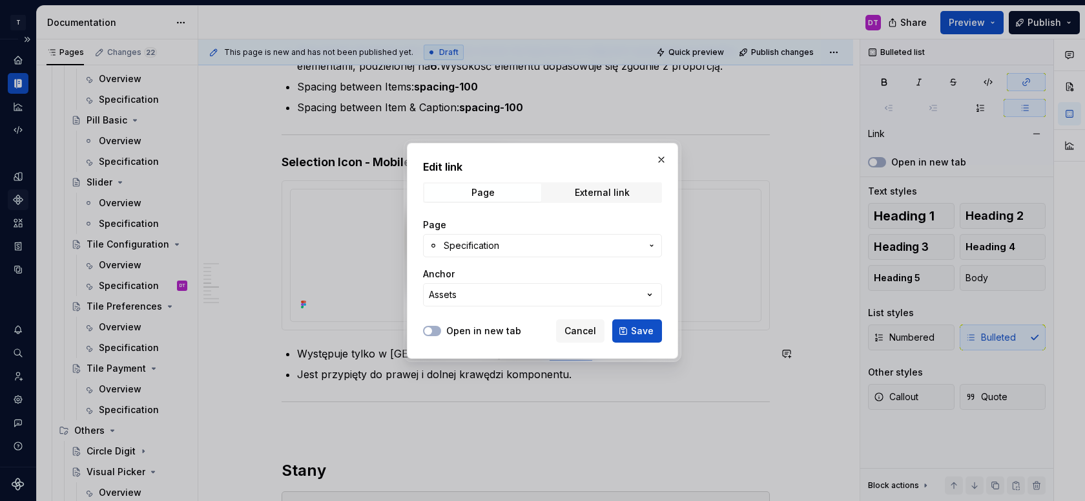
click at [524, 247] on span "Specification" at bounding box center [543, 245] width 198 height 13
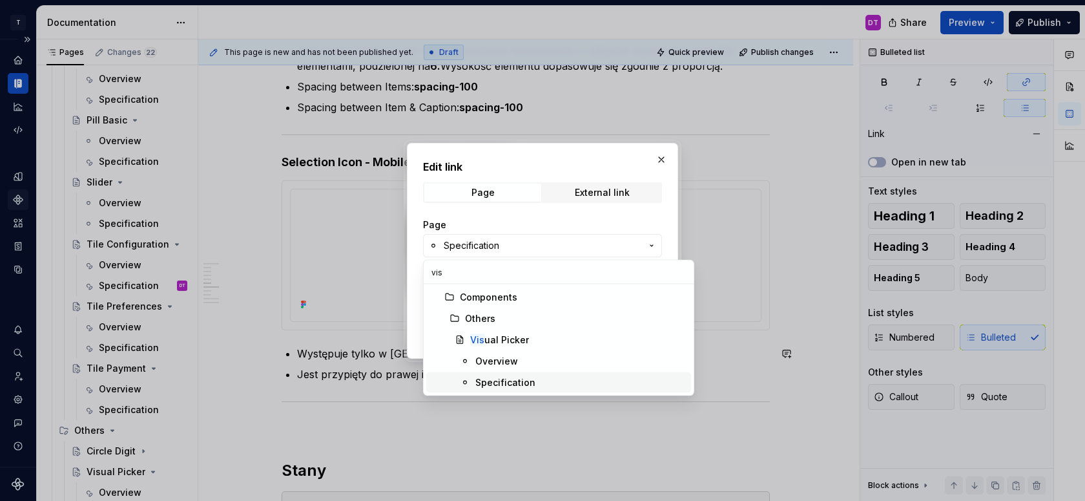
click at [485, 382] on div "Specification" at bounding box center [505, 382] width 60 height 13
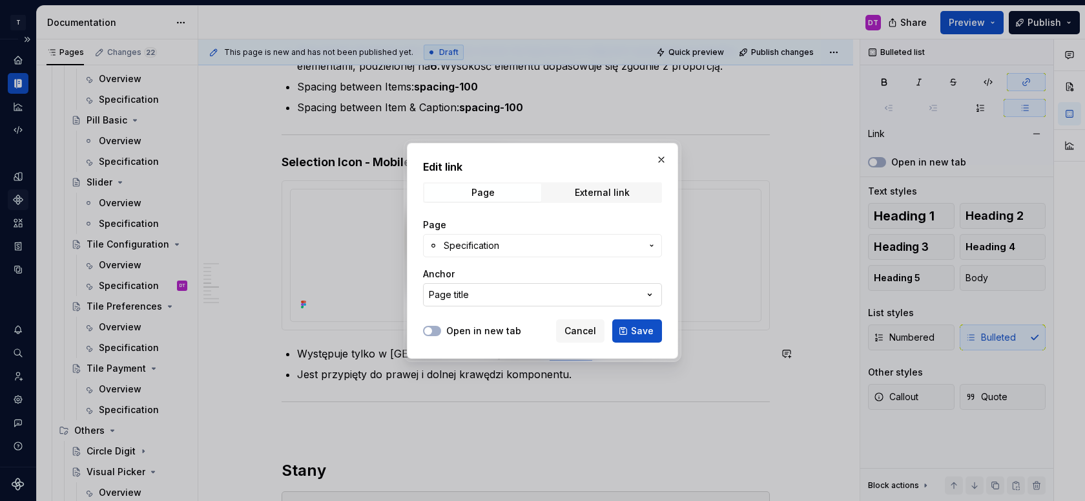
click at [514, 287] on button "Page title" at bounding box center [542, 294] width 239 height 23
click at [494, 269] on div "Edit link Page External link Page Specification Anchor Page title Open in new t…" at bounding box center [542, 250] width 1085 height 501
click at [641, 335] on span "Save" at bounding box center [642, 330] width 23 height 13
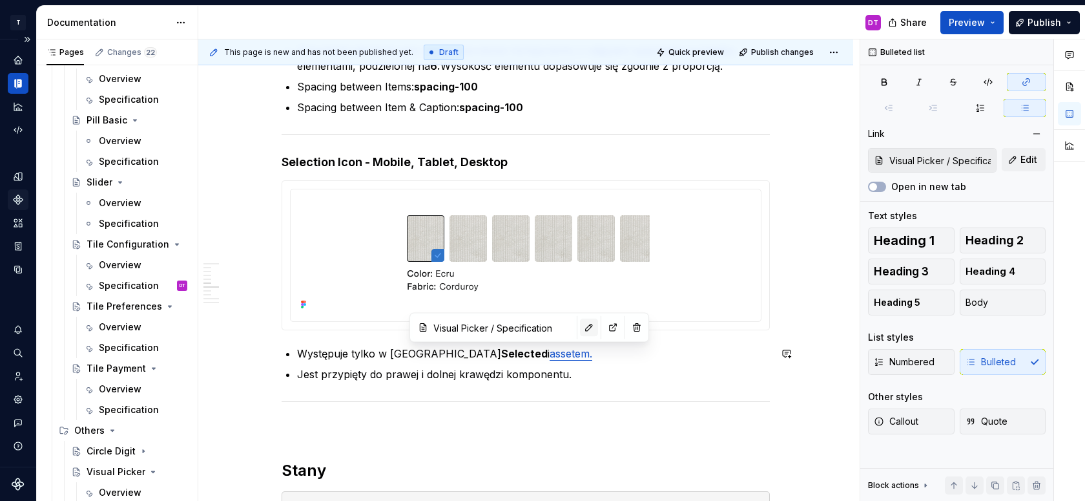
click at [580, 326] on button "button" at bounding box center [589, 327] width 18 height 18
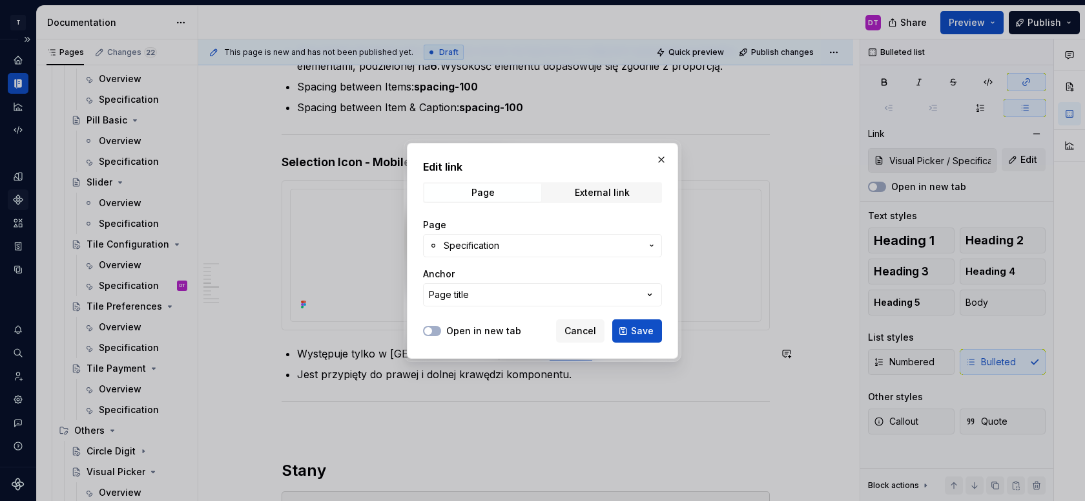
click at [526, 247] on span "Specification" at bounding box center [543, 245] width 198 height 13
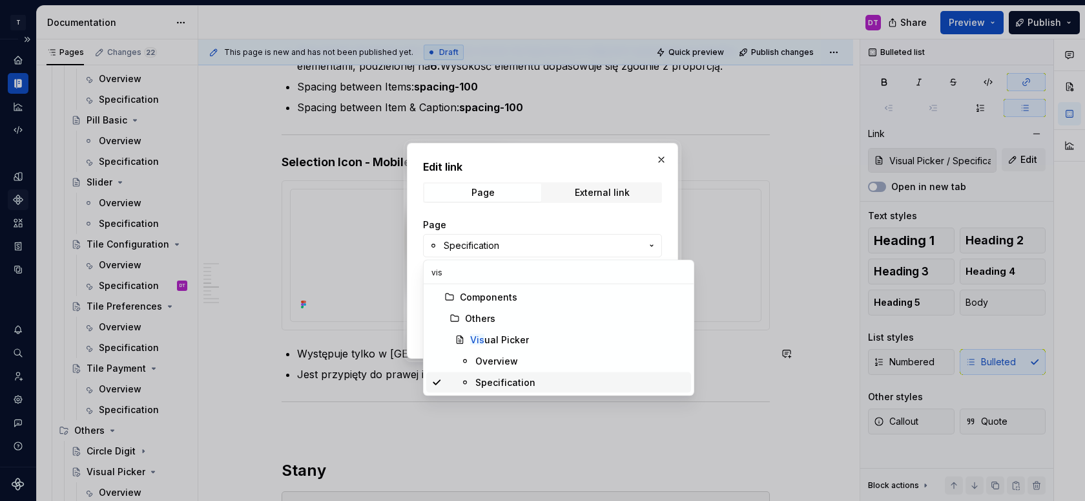
click at [513, 376] on div "Specification" at bounding box center [505, 382] width 60 height 13
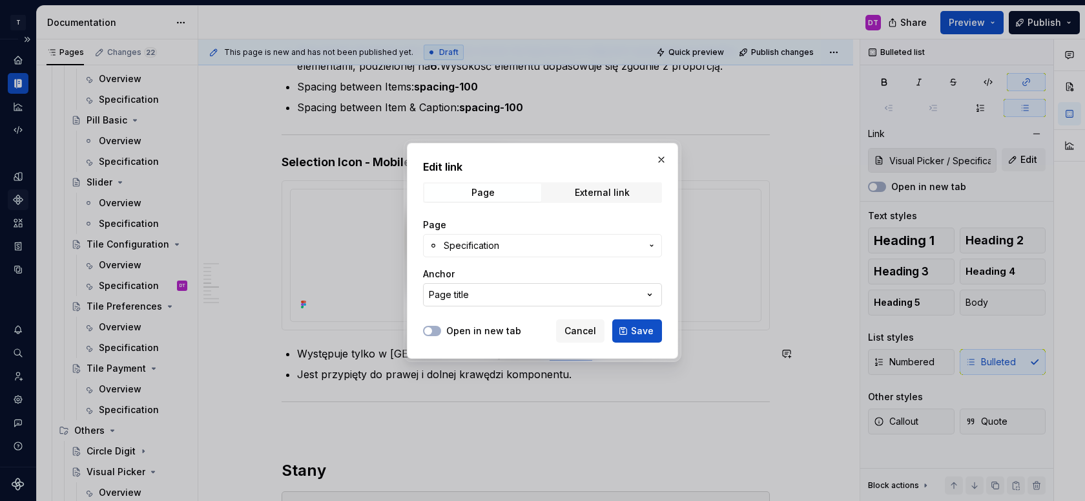
click at [499, 296] on button "Page title" at bounding box center [542, 294] width 239 height 23
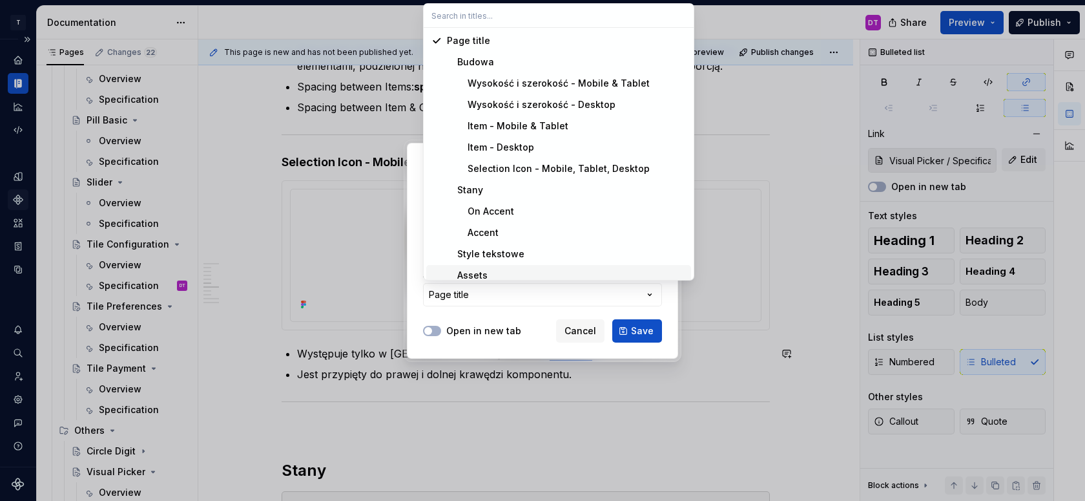
click at [497, 271] on div "Assets" at bounding box center [566, 275] width 239 height 13
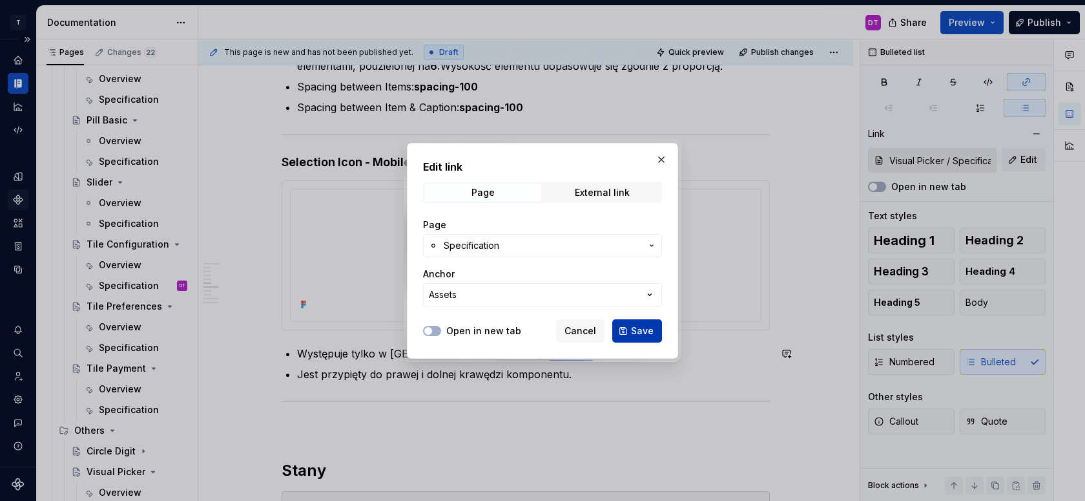
click at [634, 327] on span "Save" at bounding box center [642, 330] width 23 height 13
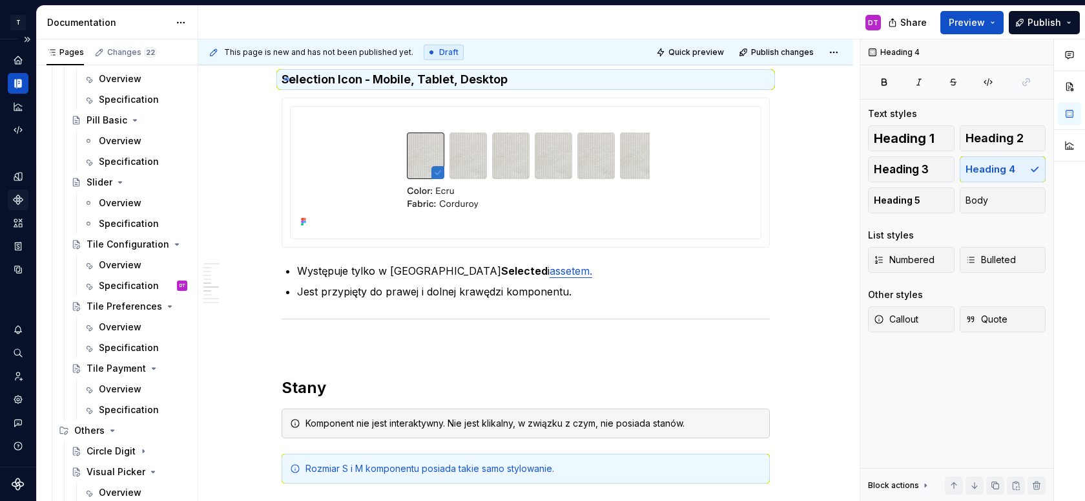
scroll to position [2447, 0]
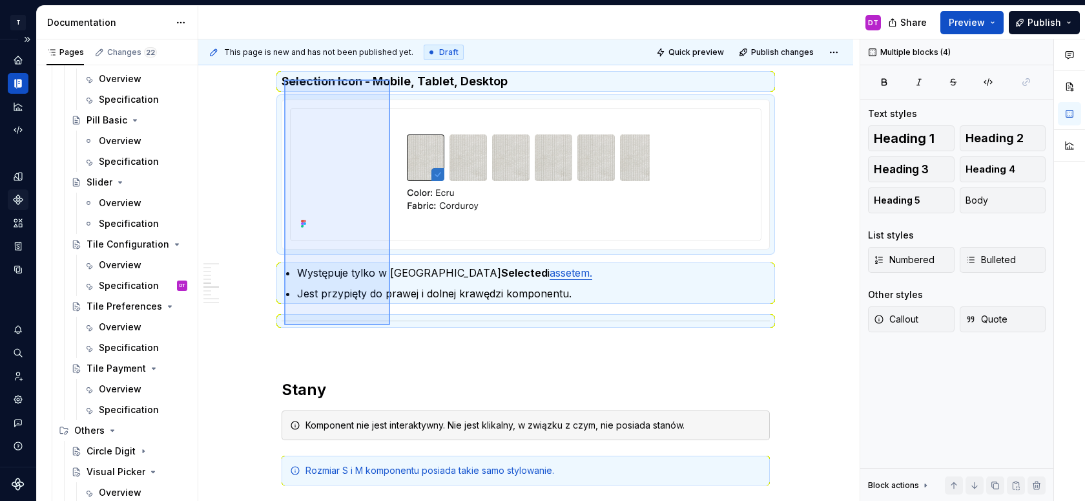
drag, startPoint x: 284, startPoint y: 78, endPoint x: 390, endPoint y: 325, distance: 269.1
click at [390, 325] on div "**********" at bounding box center [528, 270] width 661 height 462
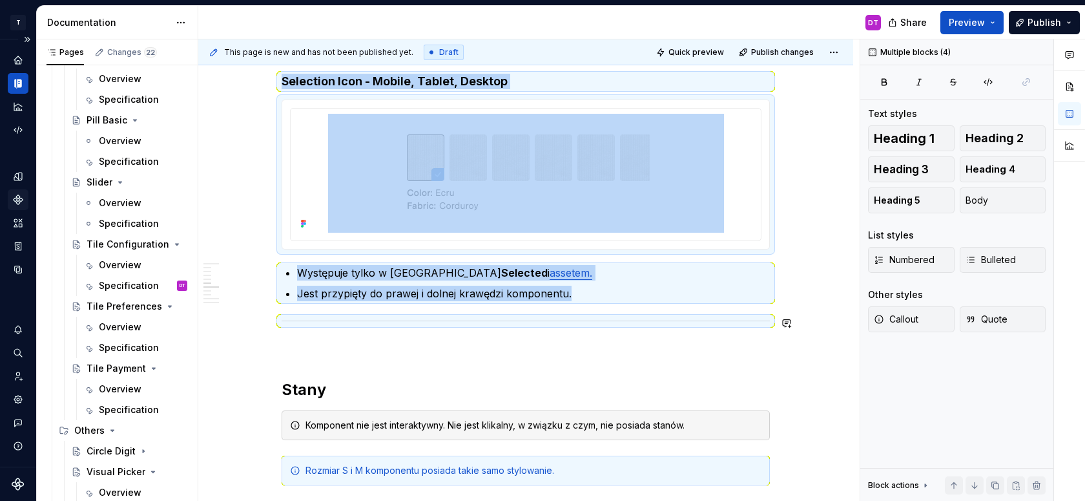
copy div "Selection Icon - Mobile, Tablet, Desktop Występuje tylko w [GEOGRAPHIC_DATA] Se…"
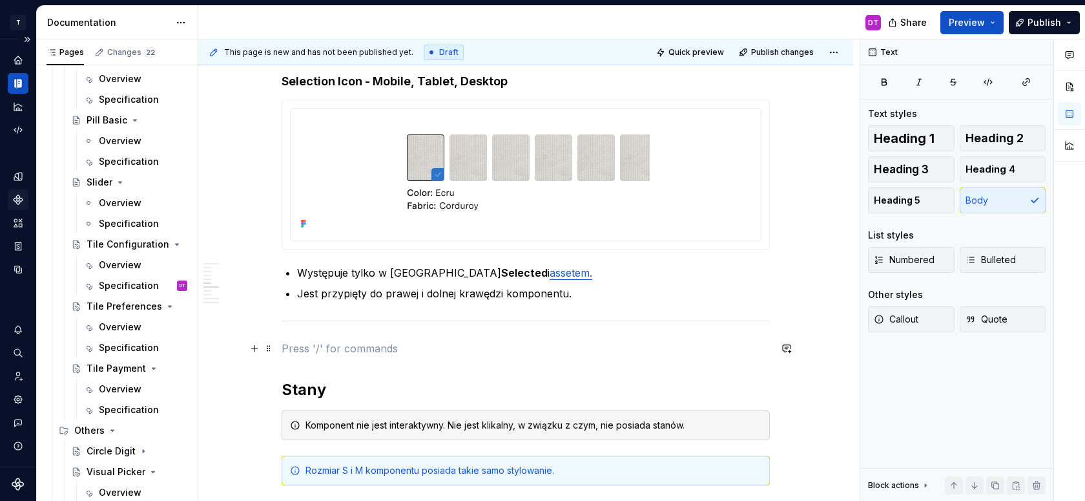
click at [331, 344] on p at bounding box center [526, 348] width 488 height 16
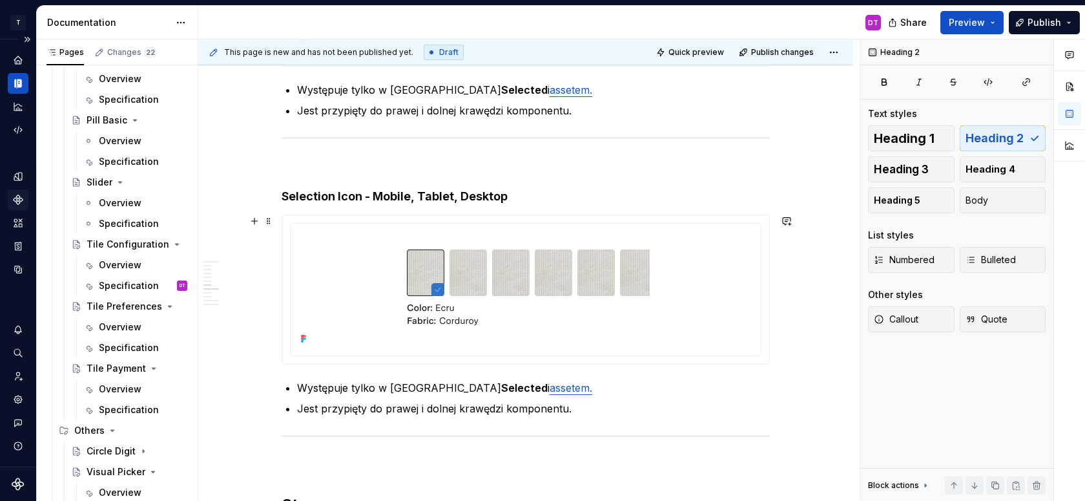
scroll to position [2627, 0]
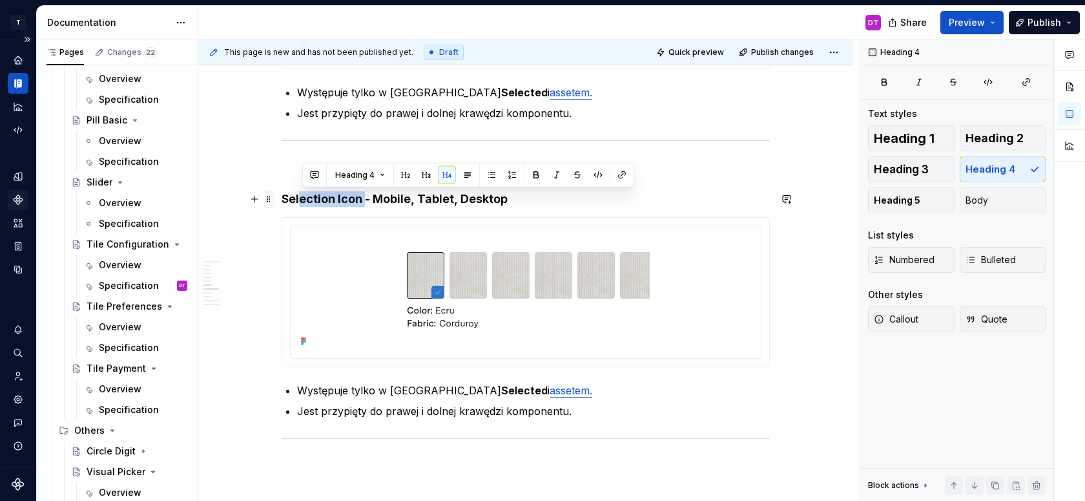
drag, startPoint x: 366, startPoint y: 202, endPoint x: 276, endPoint y: 196, distance: 89.9
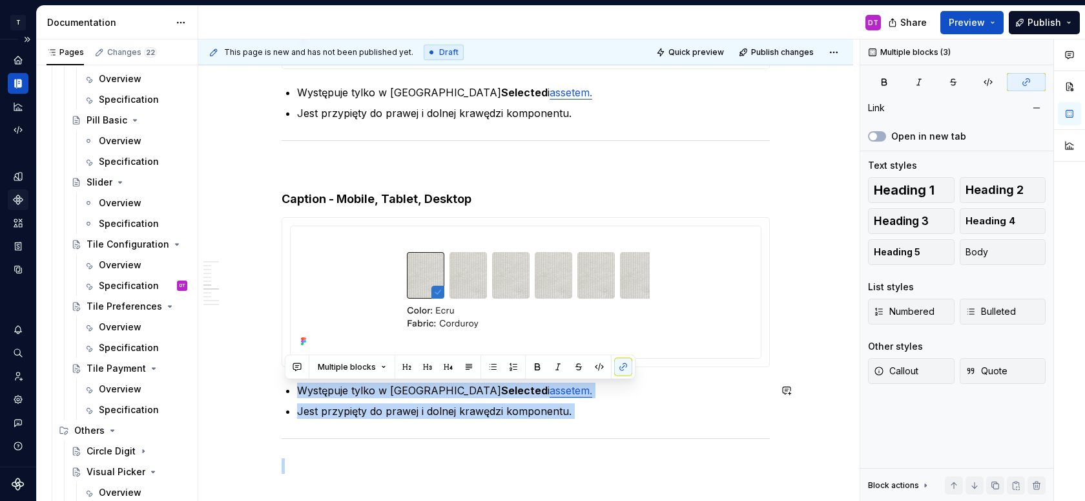
drag, startPoint x: 302, startPoint y: 391, endPoint x: 577, endPoint y: 422, distance: 277.5
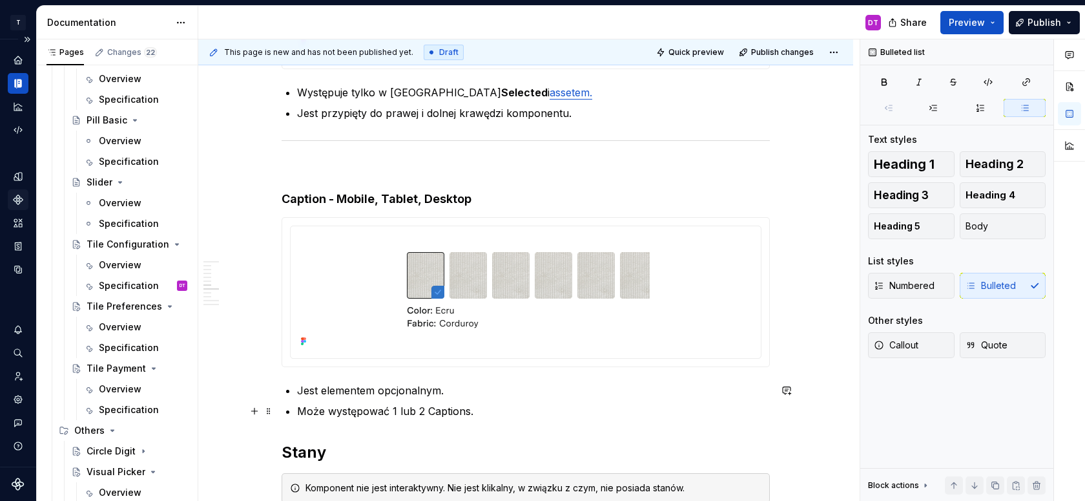
click at [395, 411] on p "Może występować 1 lub 2 Captions." at bounding box center [533, 411] width 473 height 16
click at [302, 413] on p "Może występować 0, 1 lub 2 Captions." at bounding box center [533, 411] width 473 height 16
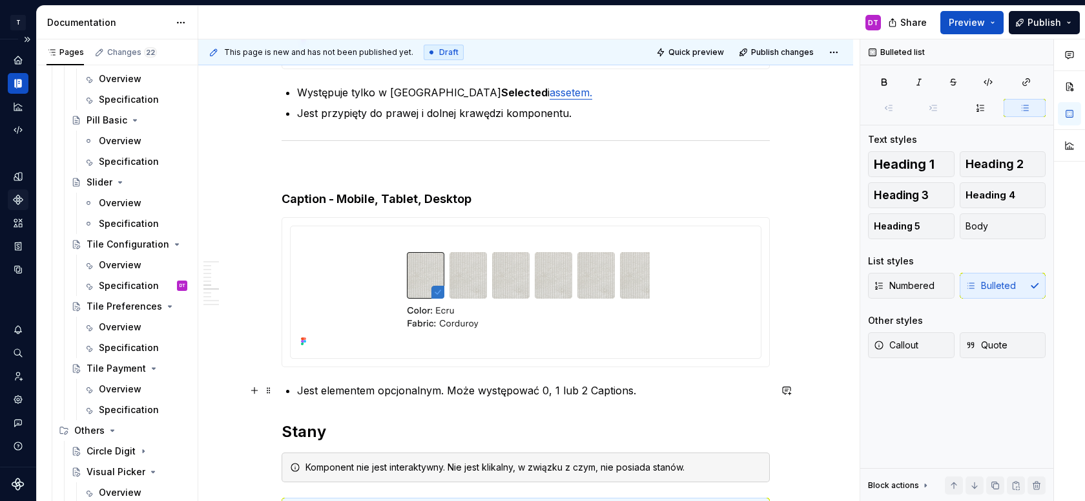
click at [652, 389] on p "Jest elementem opcjonalnym. Może występować 0, 1 lub 2 Captions." at bounding box center [533, 390] width 473 height 16
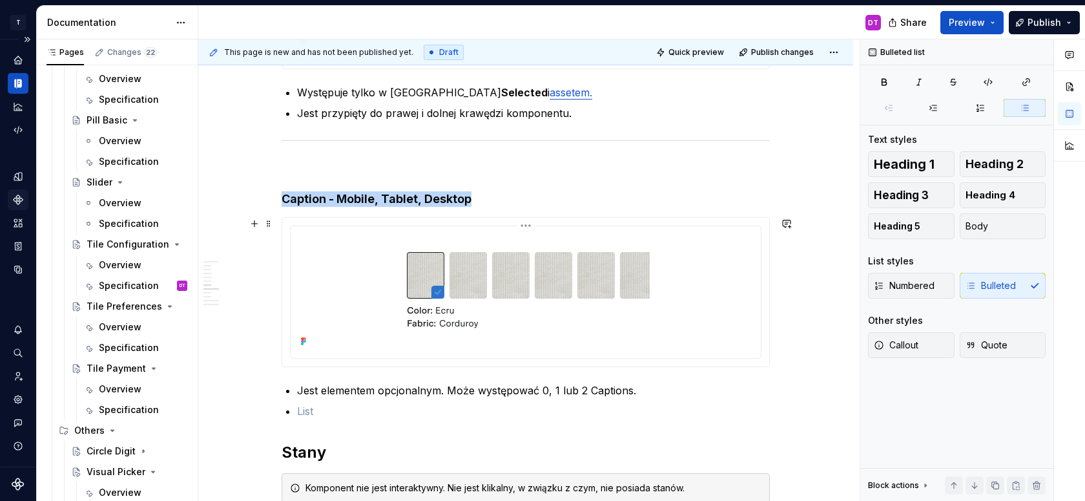
click at [600, 276] on img at bounding box center [526, 290] width 396 height 119
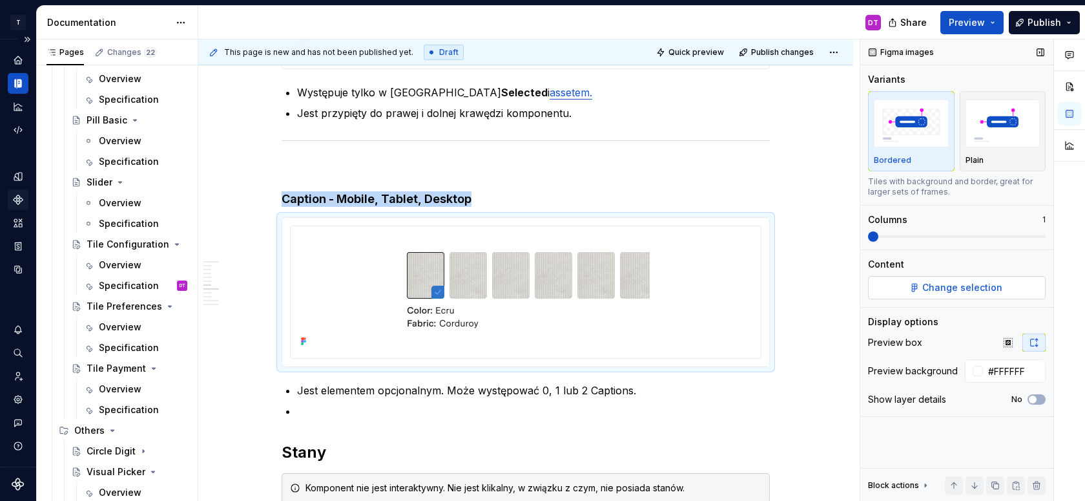
click at [914, 287] on button "Change selection" at bounding box center [957, 287] width 178 height 23
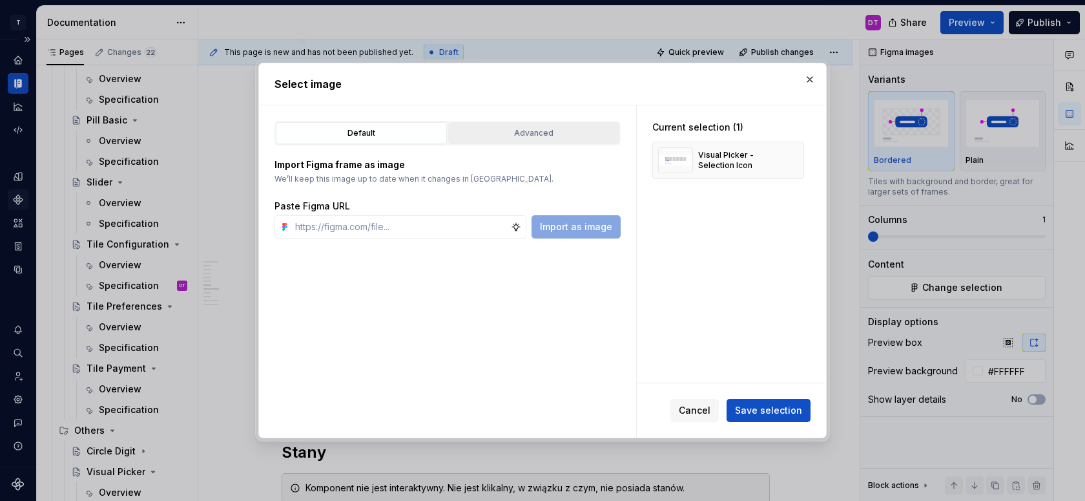
click at [475, 139] on div "Advanced" at bounding box center [534, 133] width 162 height 13
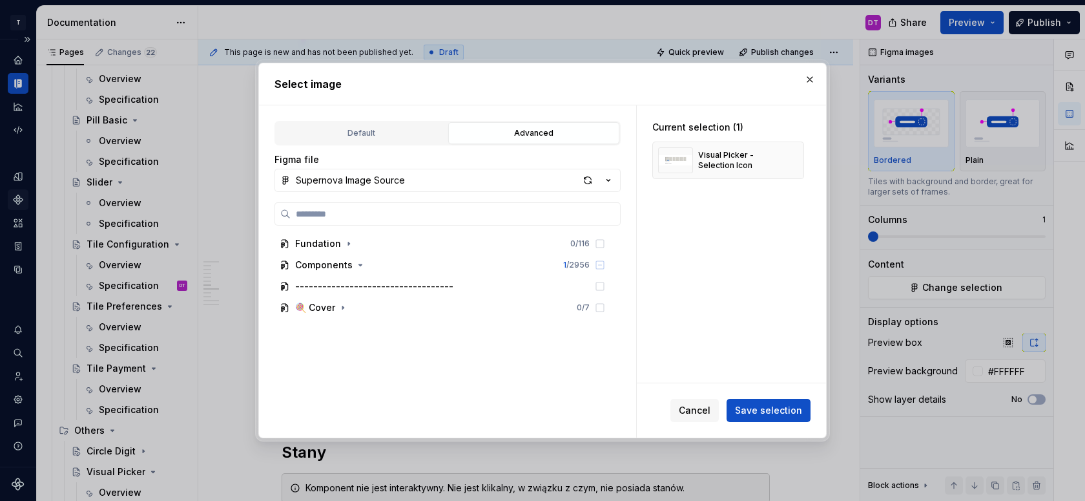
click at [462, 227] on div "Fundation 0 / 116 Components 1 / 2956 ----------------------------------- 🍭 Cov…" at bounding box center [448, 325] width 346 height 246
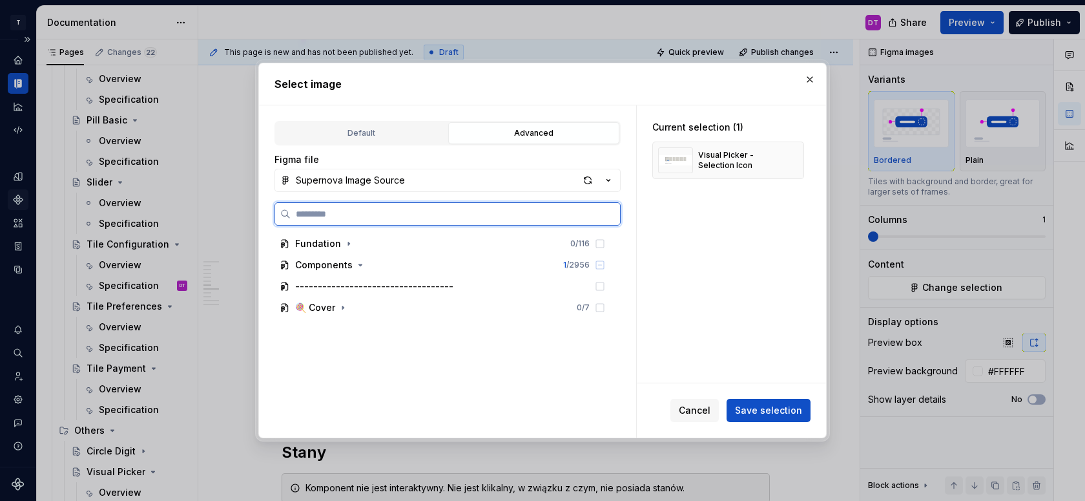
click at [449, 218] on input "search" at bounding box center [455, 213] width 329 height 13
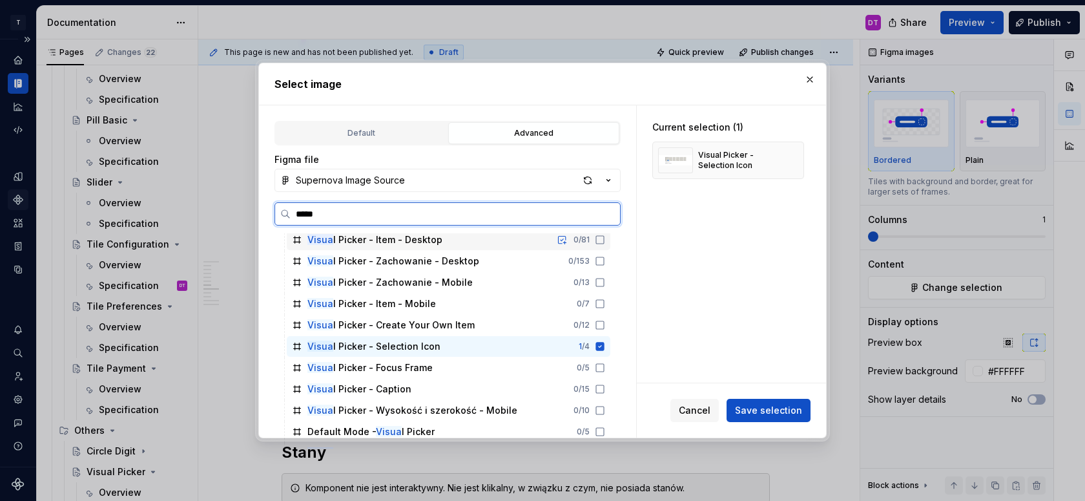
scroll to position [97, 0]
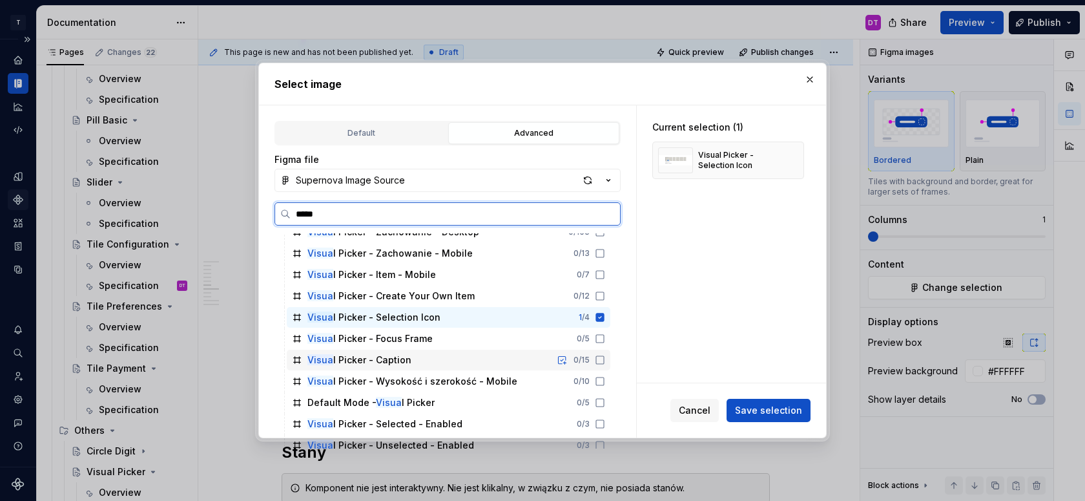
click at [393, 362] on div "Visua l Picker - Caption" at bounding box center [359, 359] width 104 height 13
click at [503, 314] on div "Visua l Picker - Selection Icon 1 / 4" at bounding box center [449, 317] width 324 height 21
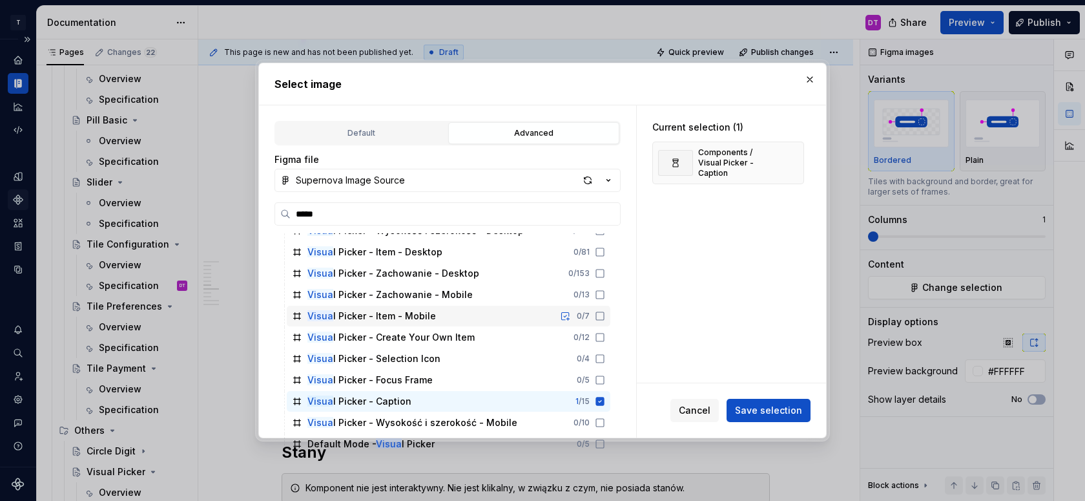
scroll to position [37, 0]
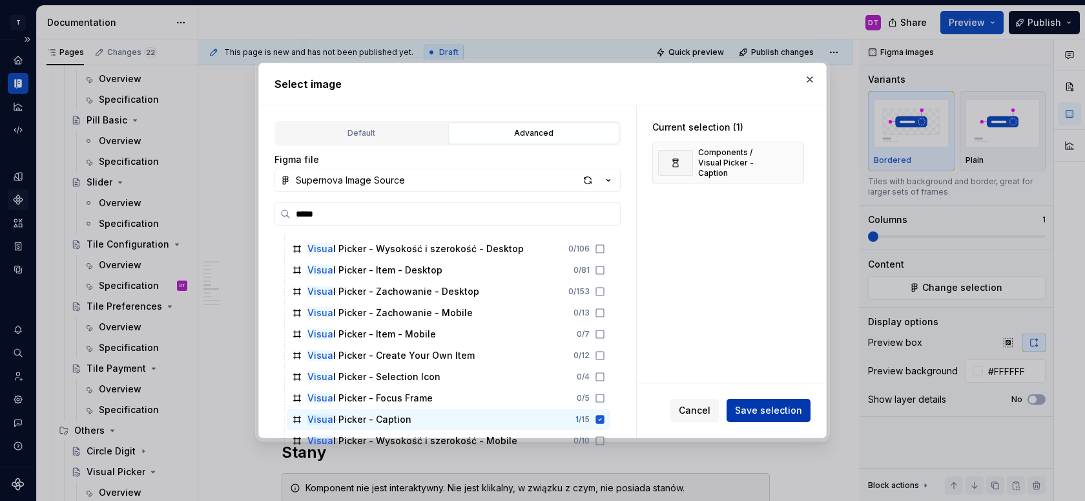
click at [767, 406] on span "Save selection" at bounding box center [768, 410] width 67 height 13
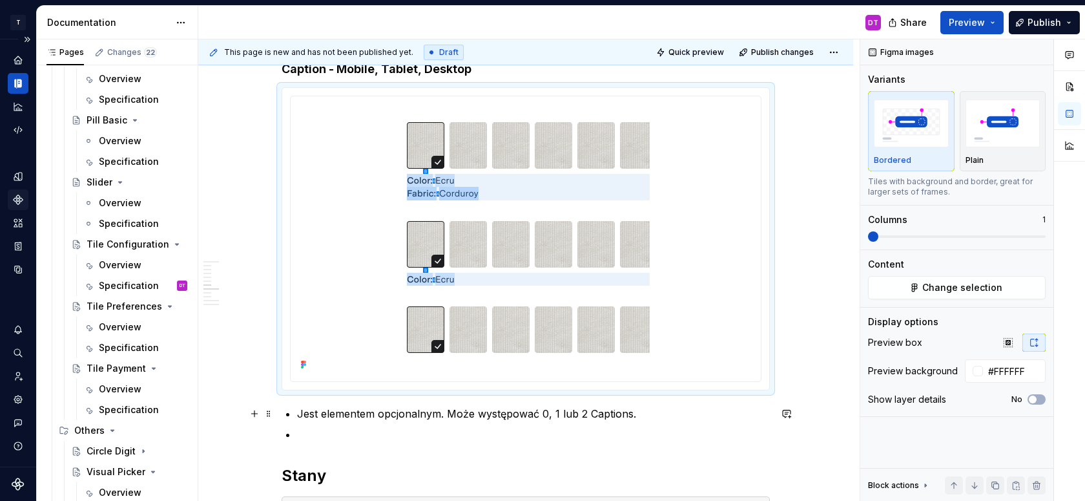
scroll to position [2768, 0]
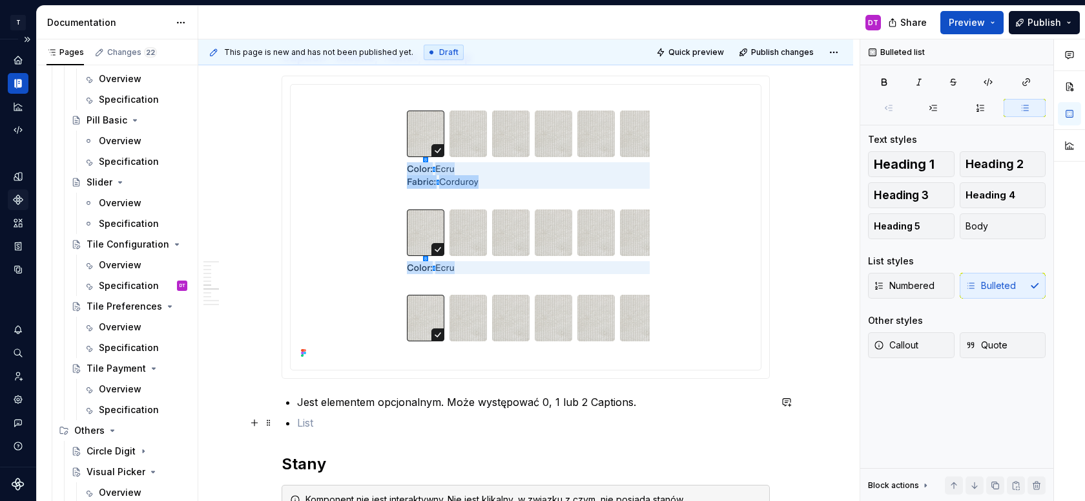
click at [357, 422] on p at bounding box center [533, 423] width 473 height 16
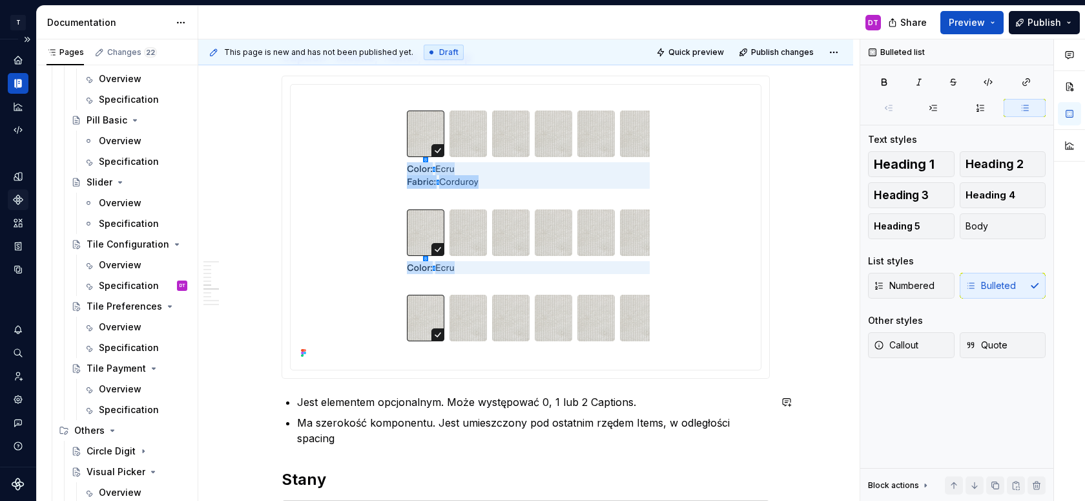
scroll to position [2776, 0]
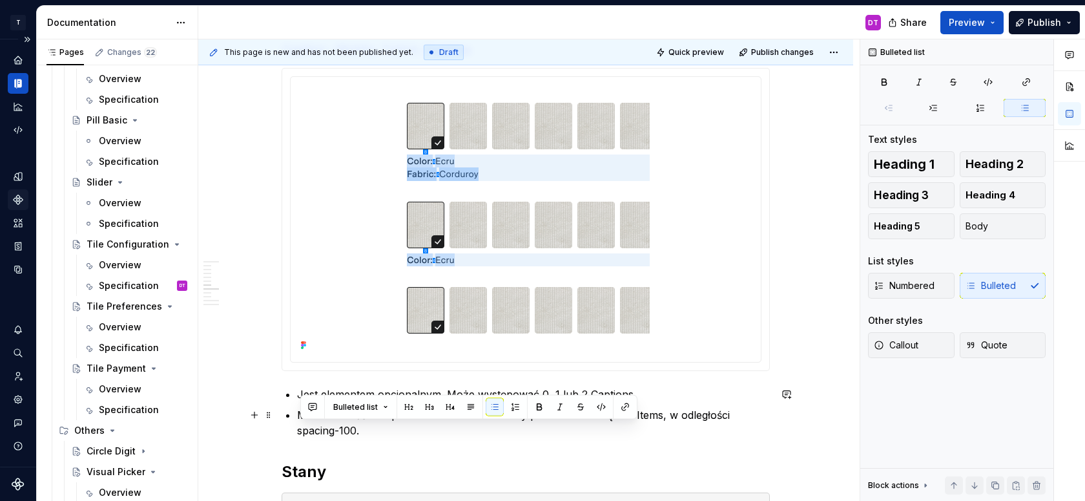
click at [301, 430] on p "Ma szerokość komponentu. Jest umieszczony pod ostatnim rzędem Items, w odległoś…" at bounding box center [533, 422] width 473 height 31
click at [376, 429] on p "Ma szerokość komponentu. Jest umieszczony pod ostatnim rzędem Items, w odległoś…" at bounding box center [533, 422] width 473 height 31
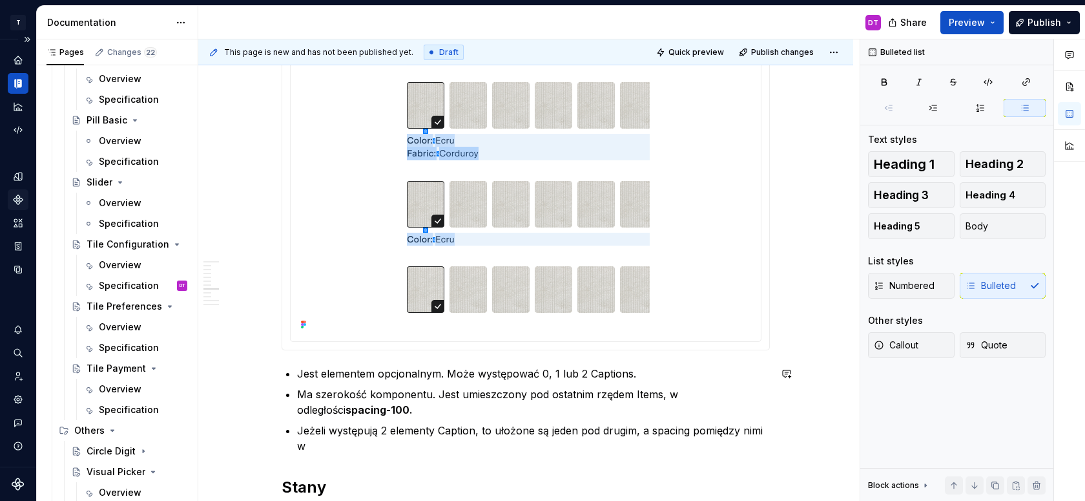
scroll to position [2812, 0]
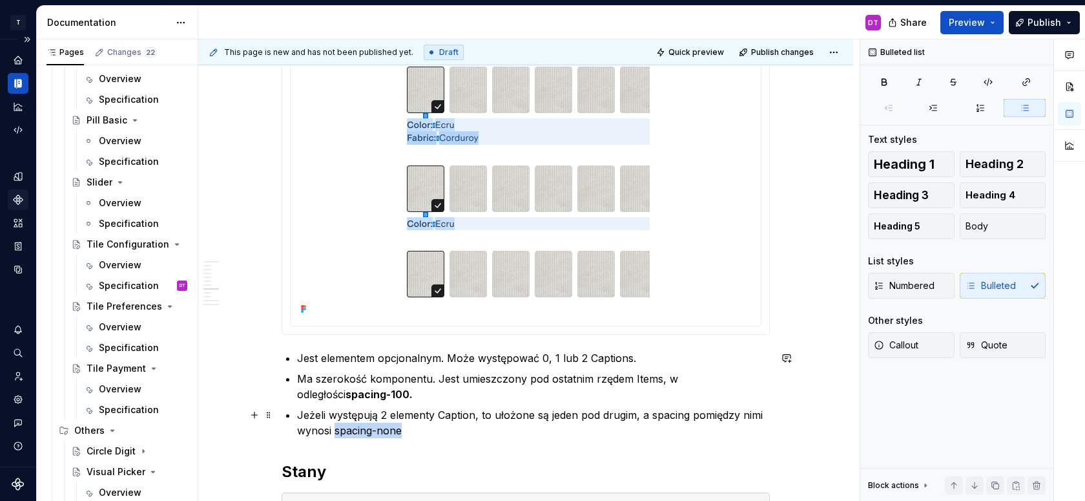
click at [337, 432] on p "Jeżeli występują 2 elementy Caption, to ułożone są jeden pod drugim, a spacing …" at bounding box center [533, 422] width 473 height 31
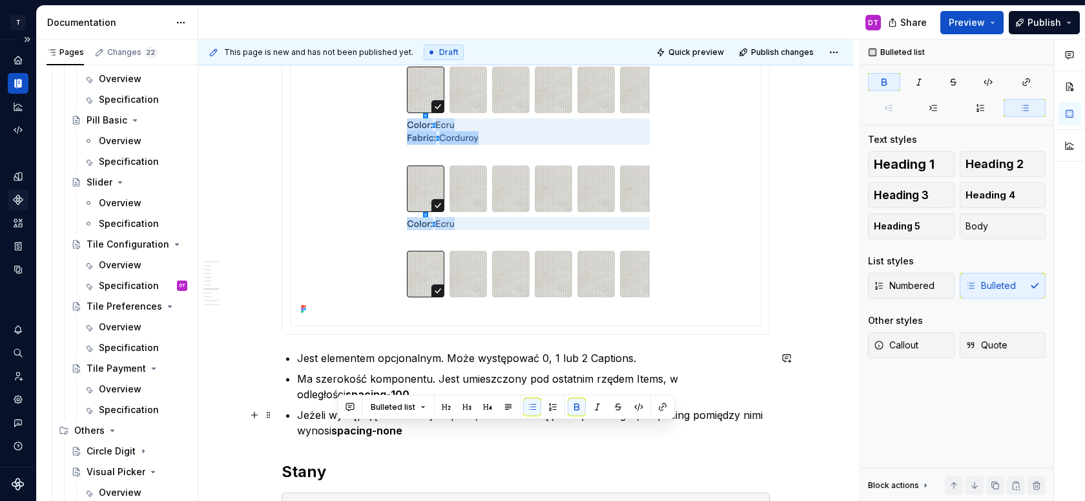
click at [453, 432] on p "Jeżeli występują 2 elementy Caption, to ułożone są jeden pod drugim, a spacing …" at bounding box center [533, 422] width 473 height 31
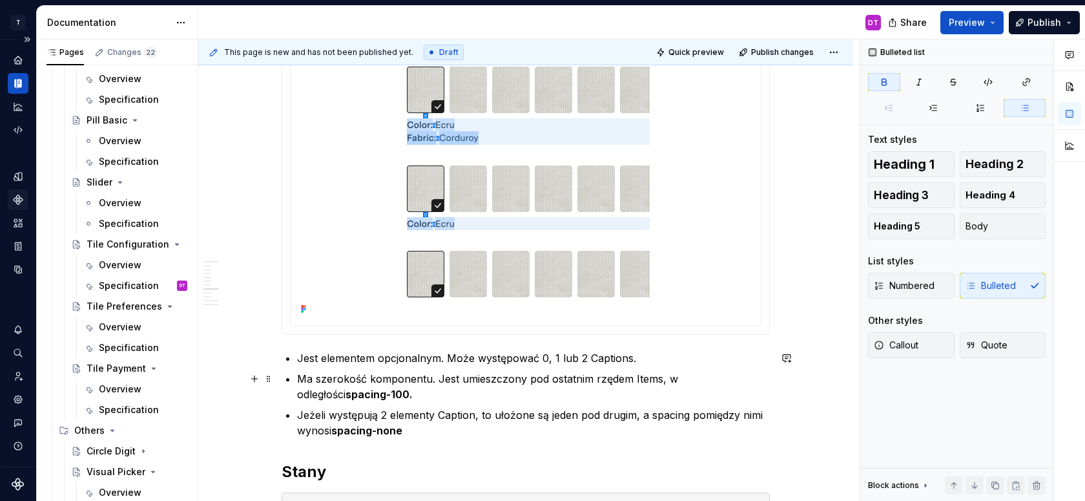
click at [390, 389] on p "Ma szerokość komponentu. Jest umieszczony pod ostatnim rzędem Items, w odległoś…" at bounding box center [533, 386] width 473 height 31
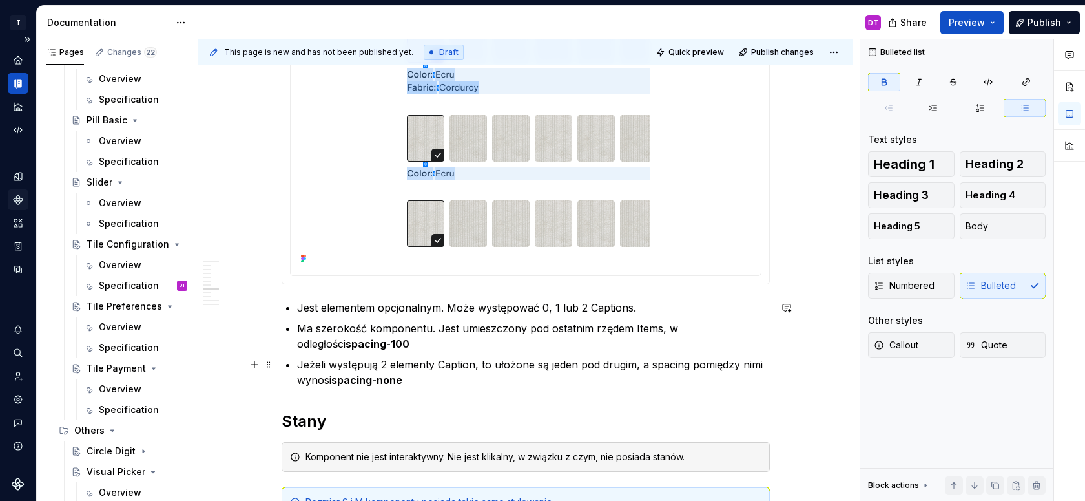
scroll to position [2859, 0]
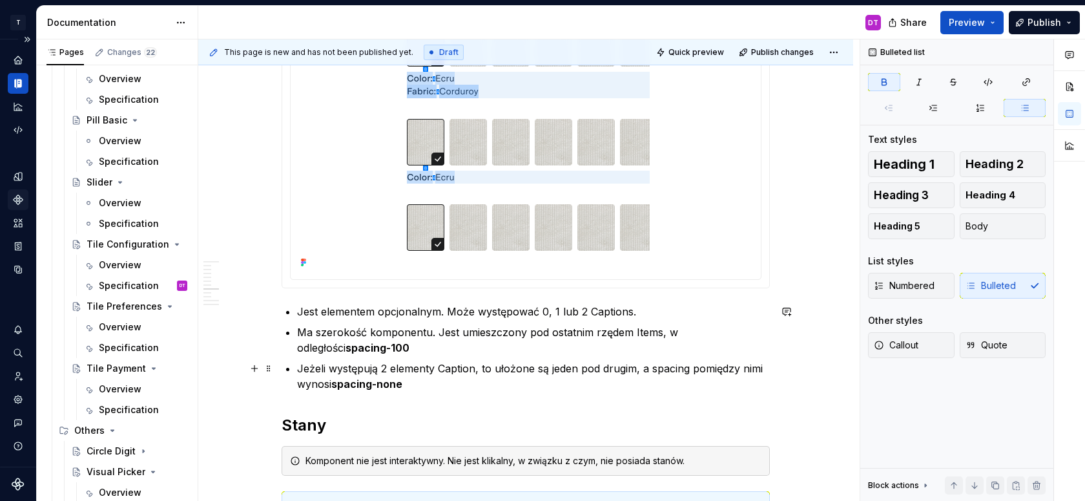
click at [437, 389] on p "Jeżeli występują 2 elementy Caption, to ułożone są jeden pod drugim, a spacing …" at bounding box center [533, 375] width 473 height 31
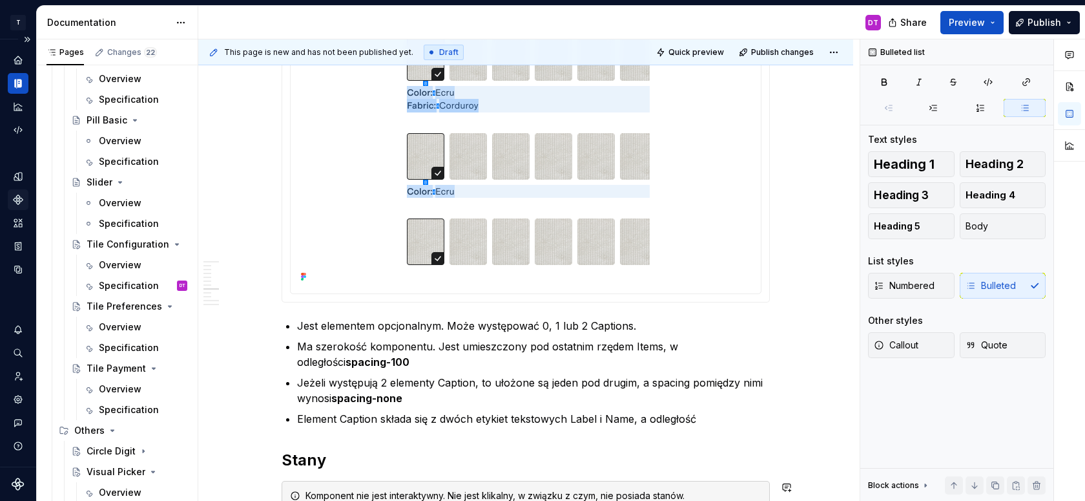
scroll to position [2837, 0]
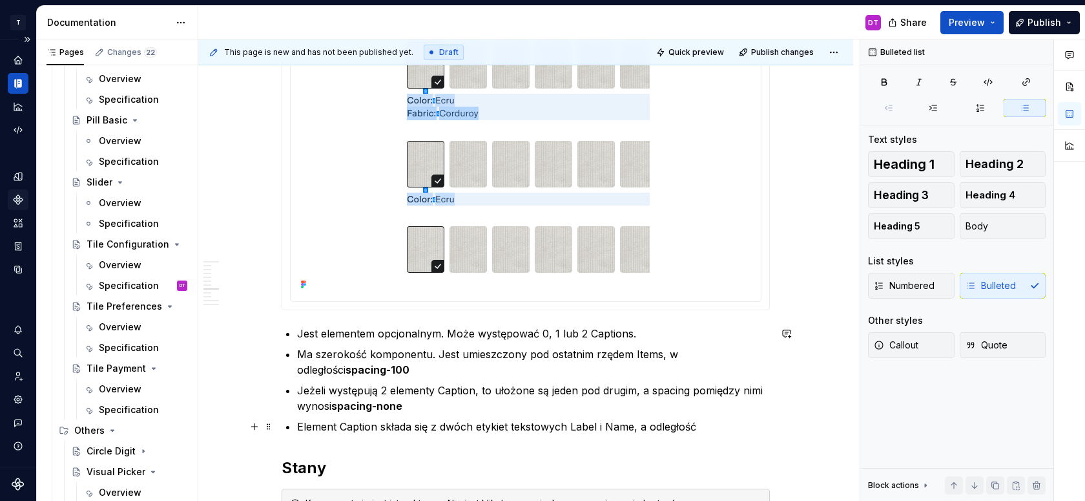
click at [621, 430] on p "Element Caption składa się z dwóch etykiet tekstowych Label i Name, a odległość" at bounding box center [533, 427] width 473 height 16
click at [731, 431] on p "Element Caption składa się z dwóch etykiet tekstowych Label i Value, a odległość" at bounding box center [533, 427] width 473 height 16
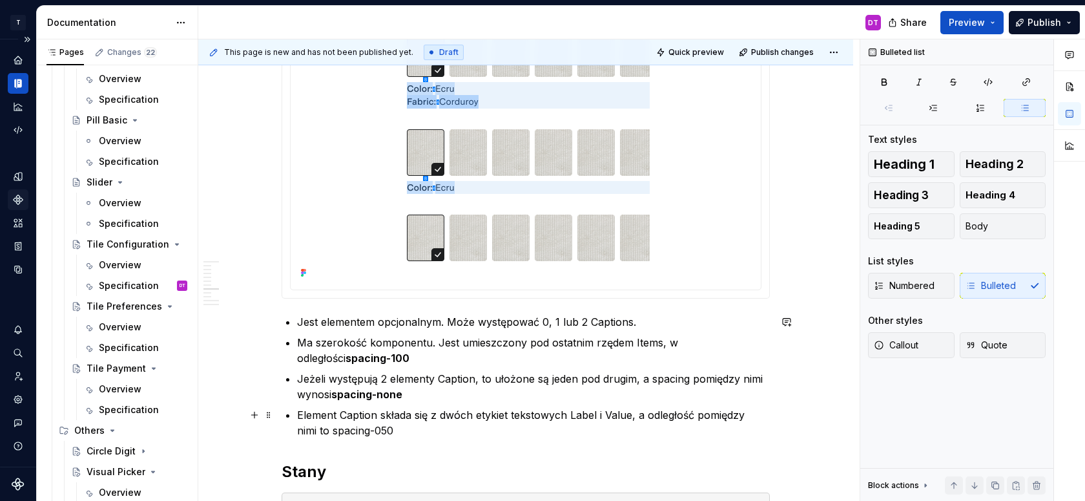
click at [337, 428] on p "Element Caption składa się z dwóch etykiet tekstowych Label i Value, a odległoś…" at bounding box center [533, 422] width 473 height 31
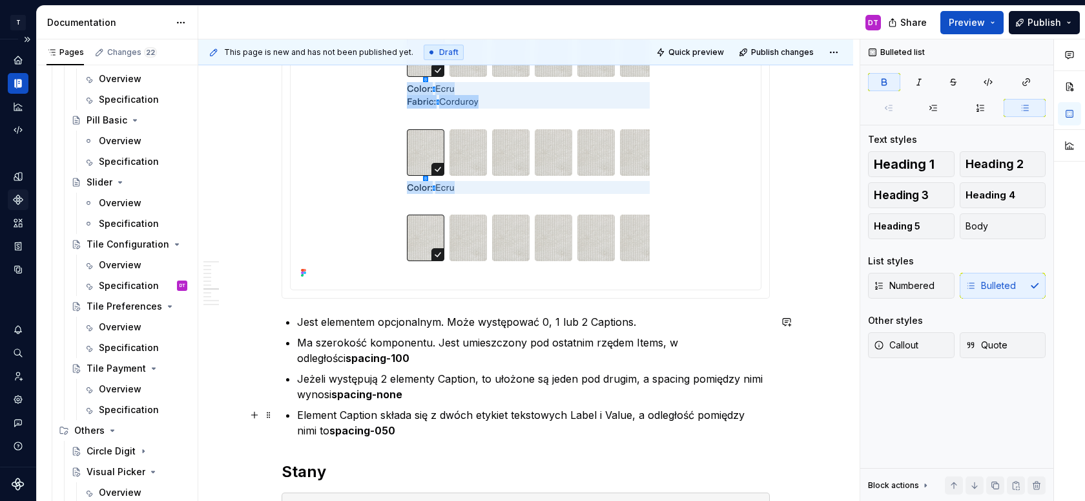
click at [419, 433] on p "Element Caption składa się z dwóch etykiet tekstowych Label i Value, a odległoś…" at bounding box center [533, 422] width 473 height 31
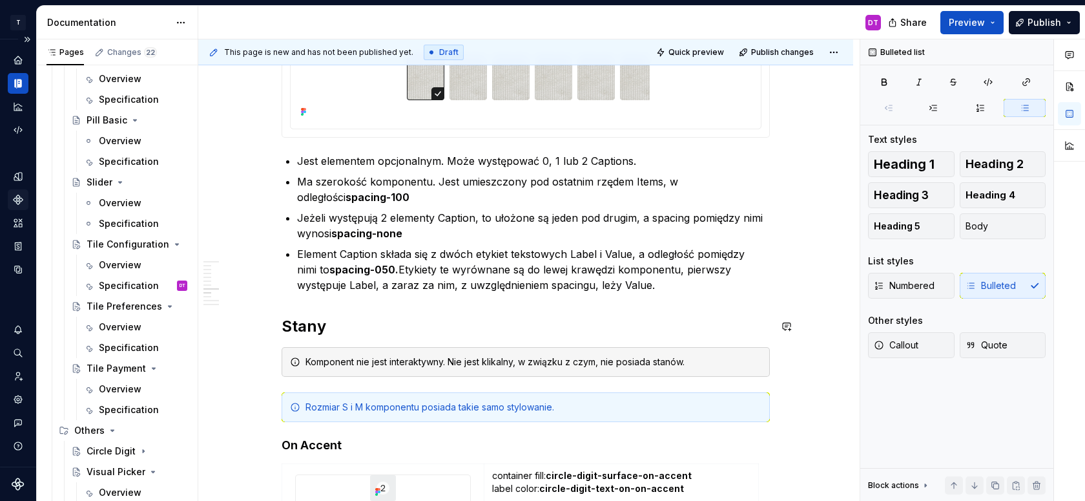
scroll to position [3012, 0]
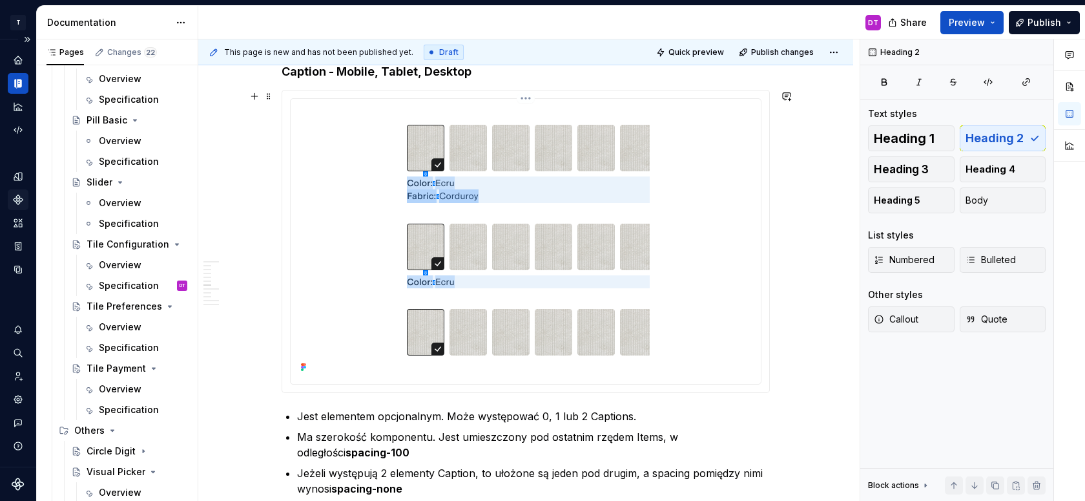
scroll to position [2700, 0]
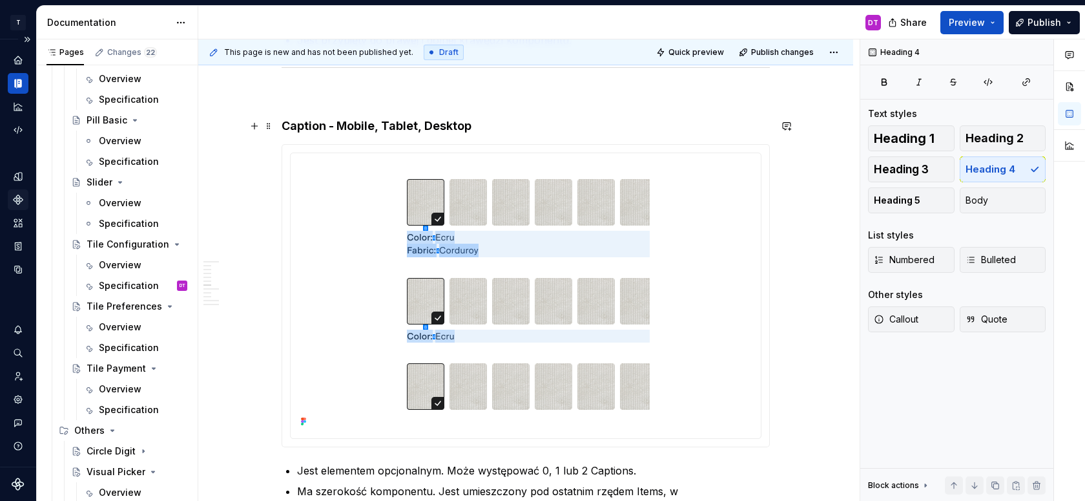
click at [286, 125] on h4 "Caption - Mobile, Tablet, Desktop" at bounding box center [526, 126] width 488 height 16
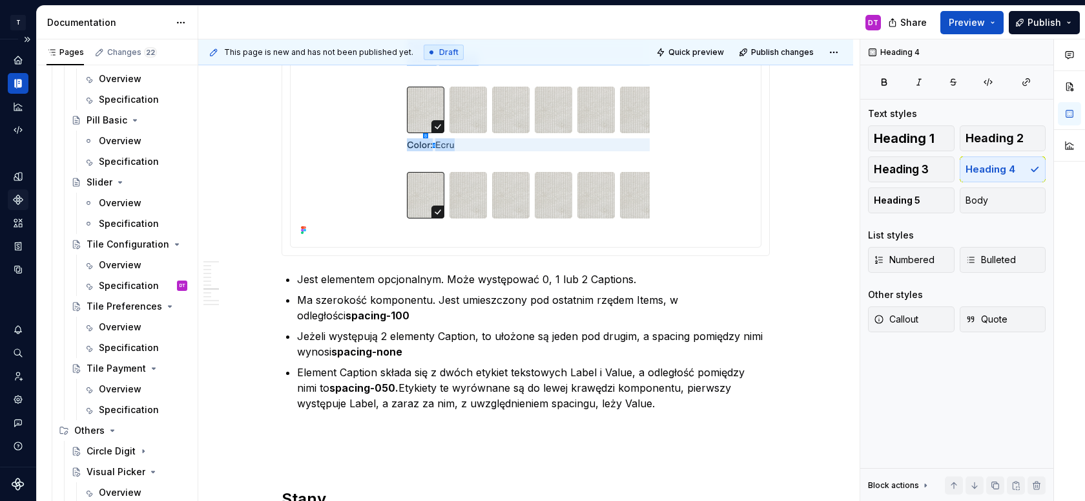
scroll to position [2914, 0]
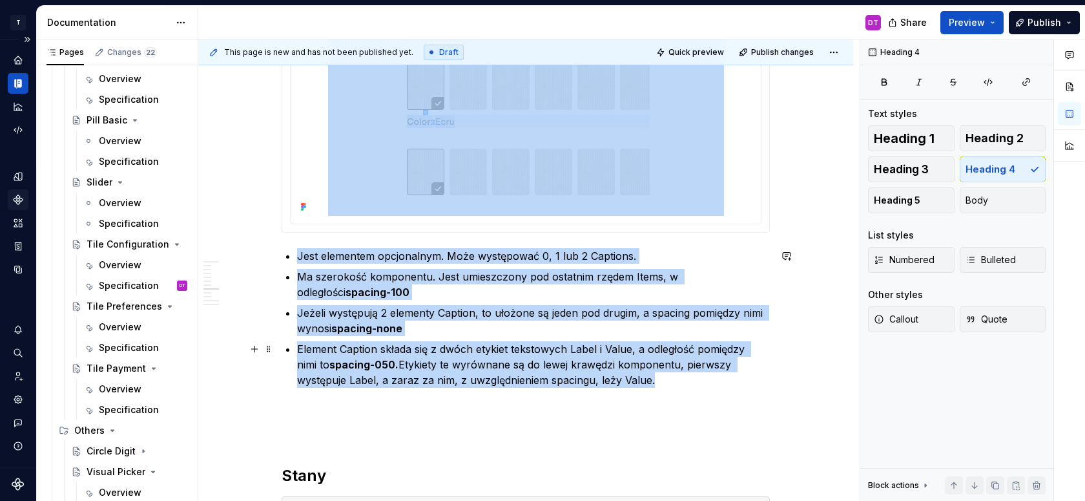
click at [668, 386] on p "Element Caption składa się z dwóch etykiet tekstowych Label i Value, a odległoś…" at bounding box center [533, 364] width 473 height 47
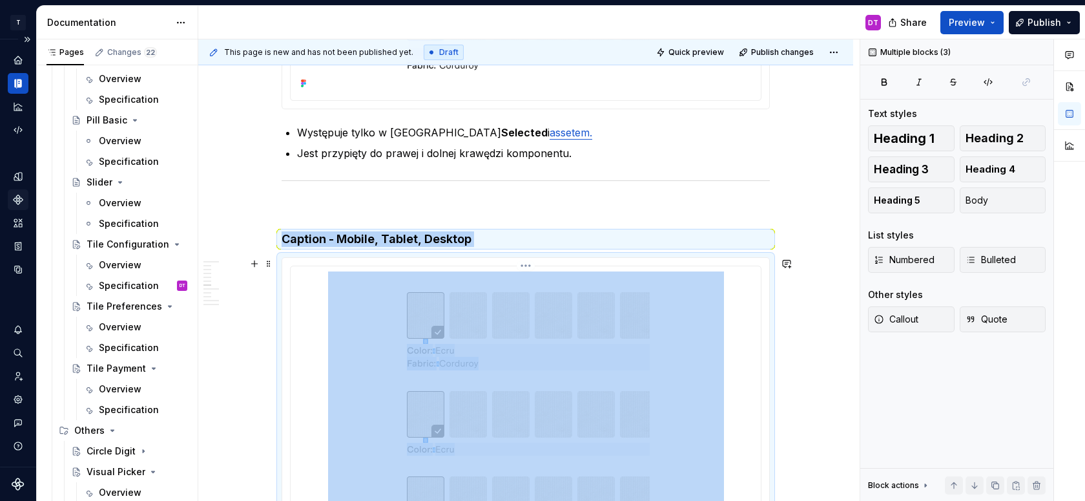
scroll to position [2536, 0]
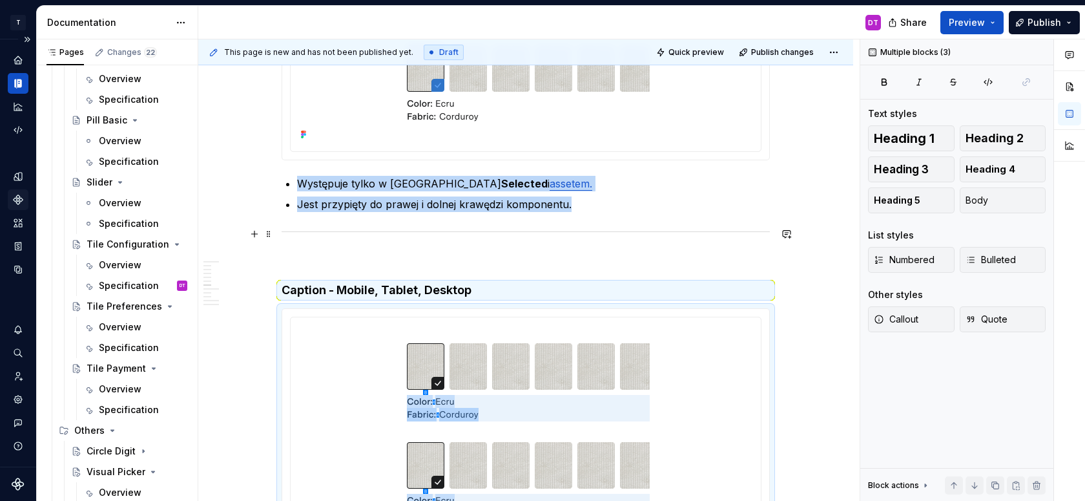
click at [459, 229] on div at bounding box center [526, 231] width 488 height 8
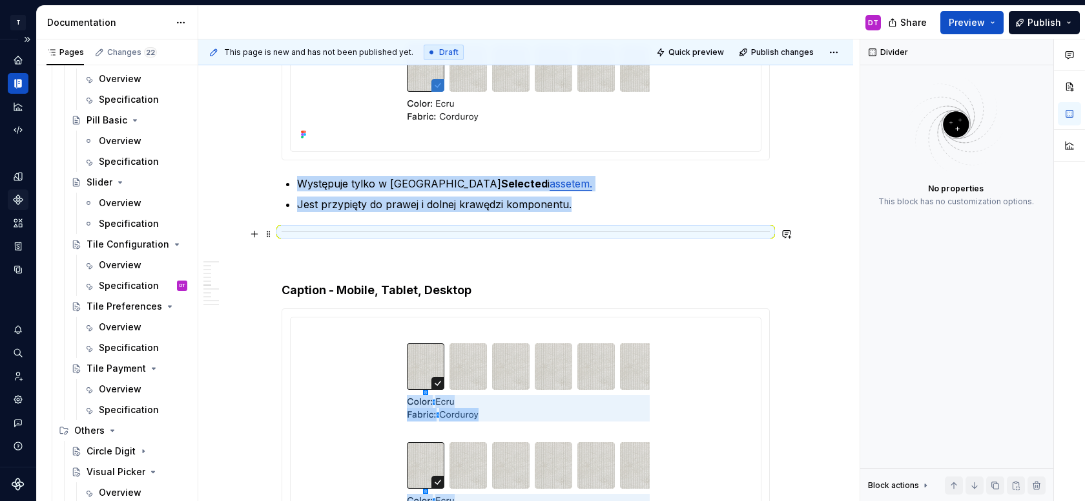
copy ul "Występuje tylko w [GEOGRAPHIC_DATA] Selected i assetem. Jest przypięty do prawe…"
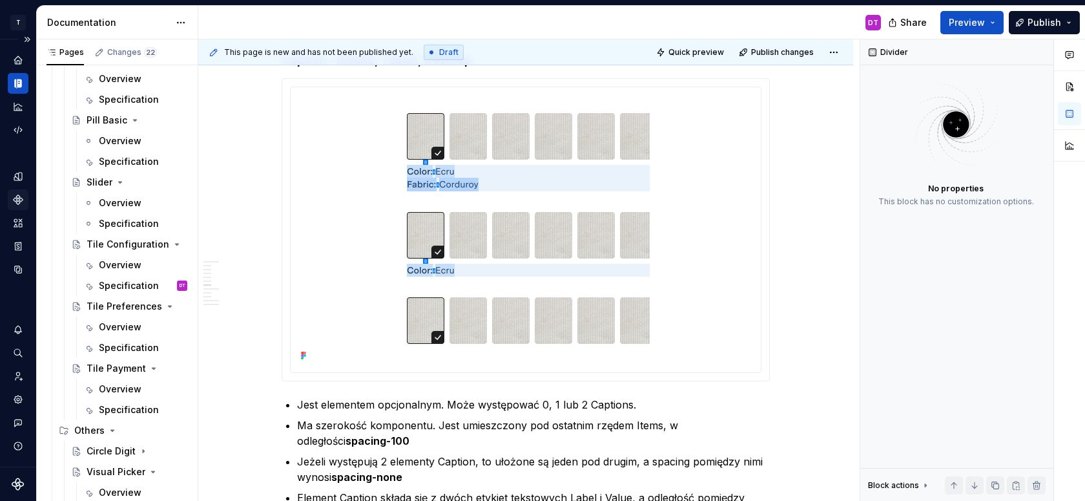
scroll to position [2998, 0]
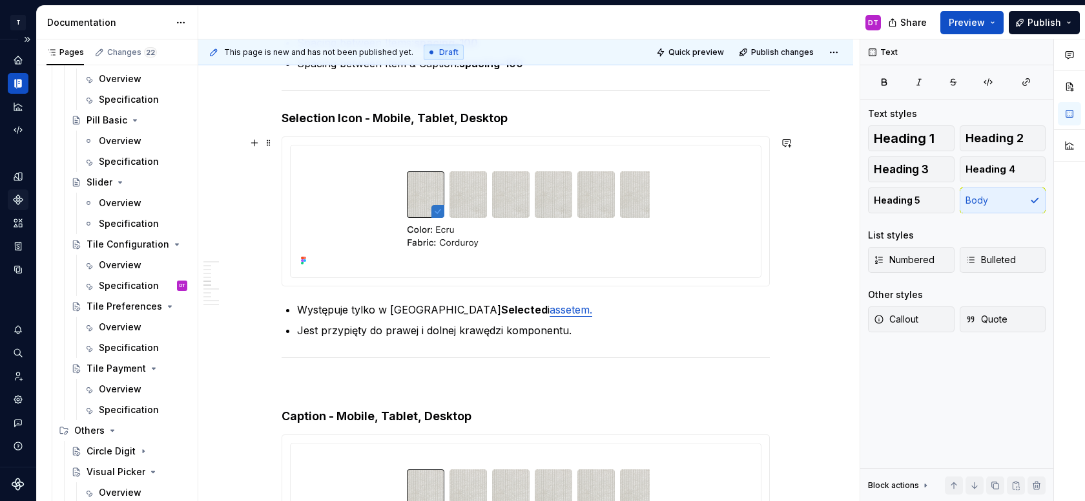
scroll to position [2370, 0]
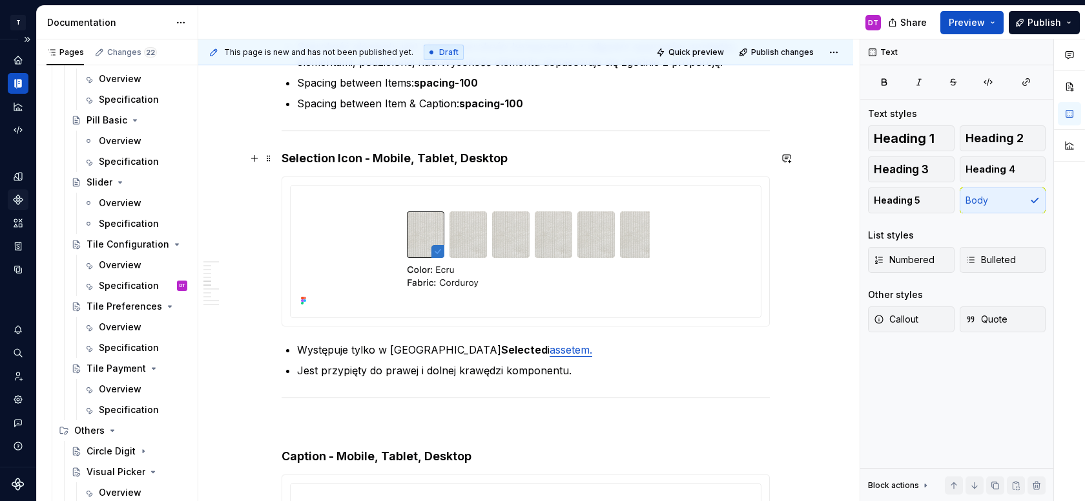
click at [303, 400] on div at bounding box center [526, 397] width 488 height 8
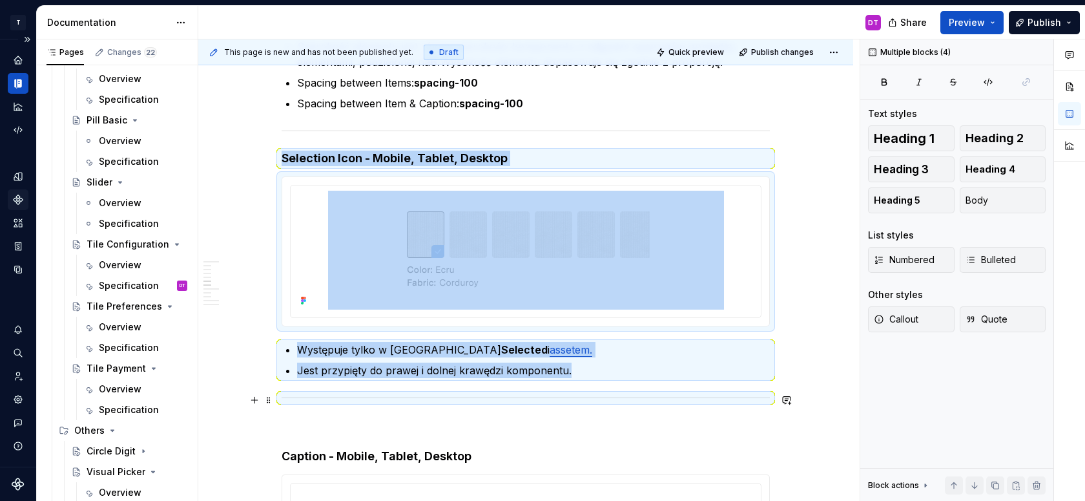
copy div "Selection Icon - Mobile, Tablet, Desktop Występuje tylko w [GEOGRAPHIC_DATA] Se…"
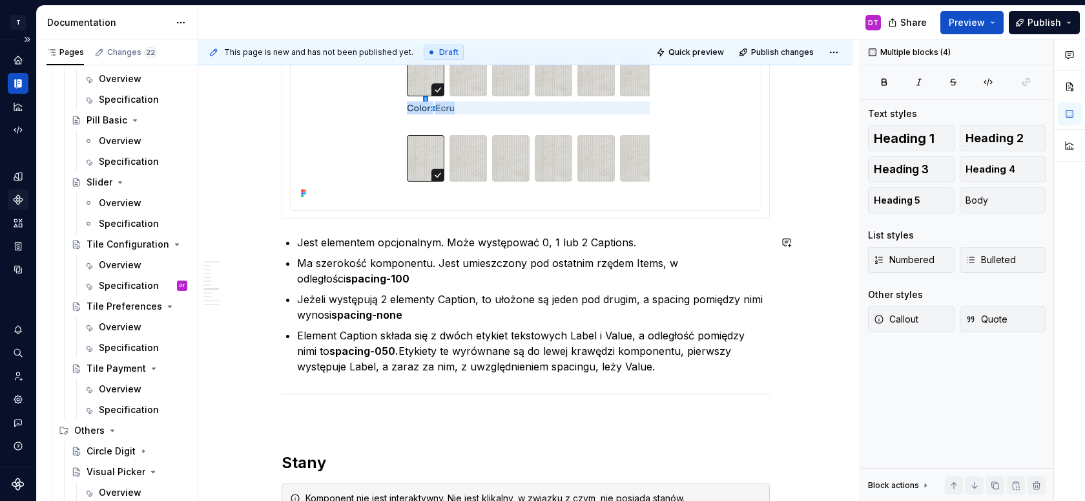
scroll to position [3056, 0]
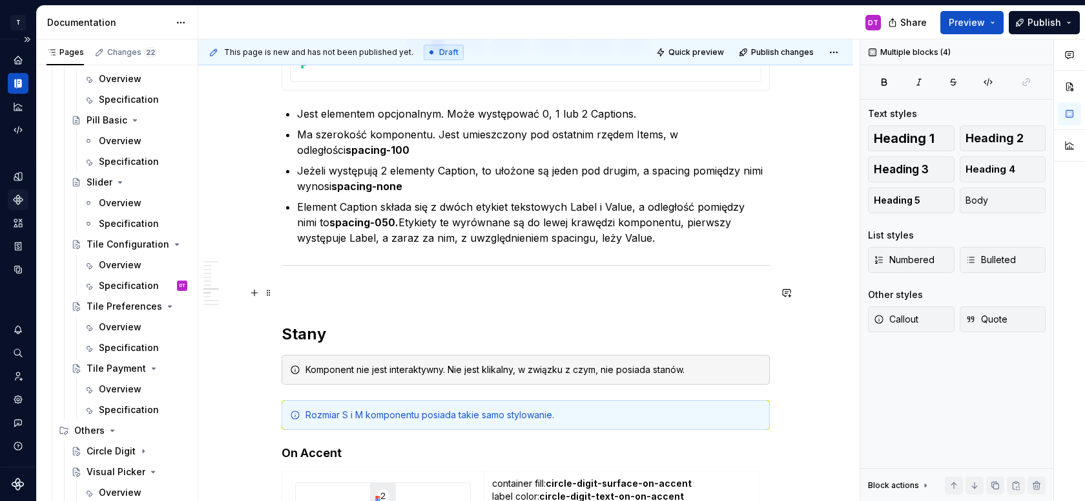
click at [322, 289] on p at bounding box center [526, 293] width 488 height 16
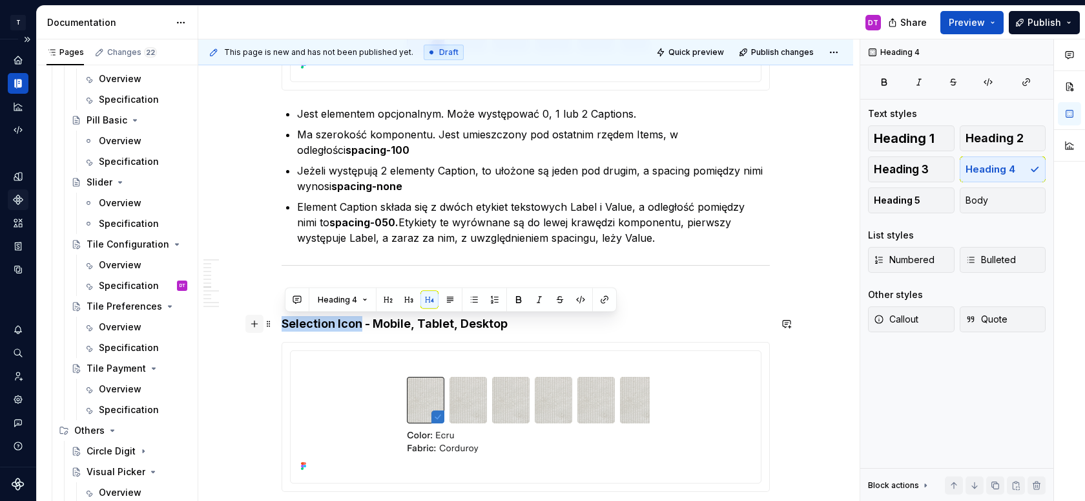
drag, startPoint x: 363, startPoint y: 325, endPoint x: 256, endPoint y: 324, distance: 106.6
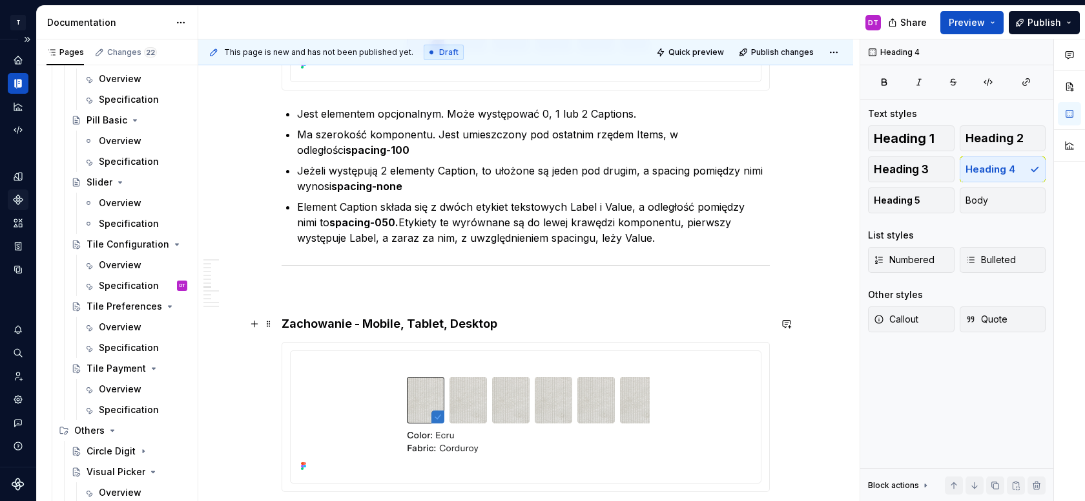
click at [403, 324] on h4 "Zachowanie - Mobile, Tablet, Desktop" at bounding box center [526, 324] width 488 height 16
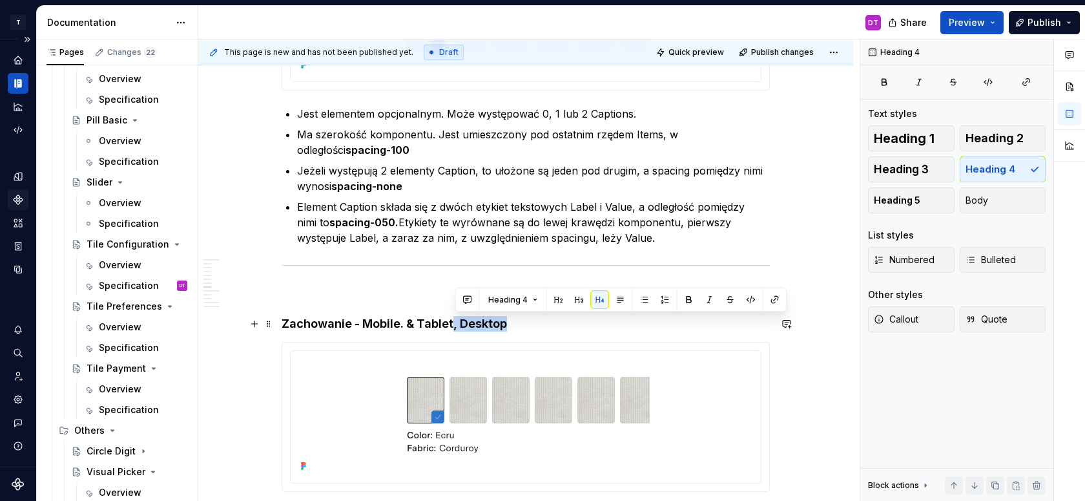
drag, startPoint x: 455, startPoint y: 326, endPoint x: 624, endPoint y: 327, distance: 169.2
click at [623, 327] on h4 "Zachowanie - Mobile. & Tablet, Desktop" at bounding box center [526, 324] width 488 height 16
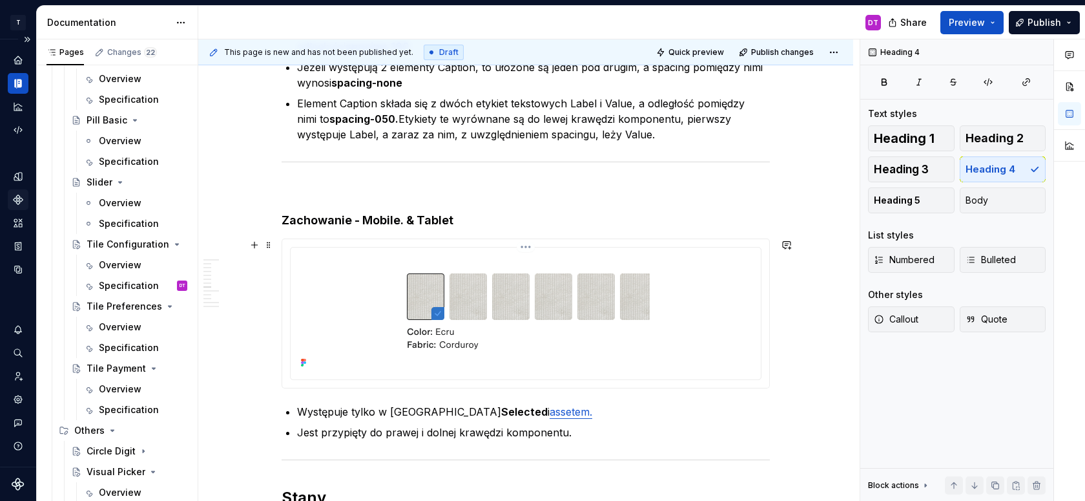
scroll to position [3262, 0]
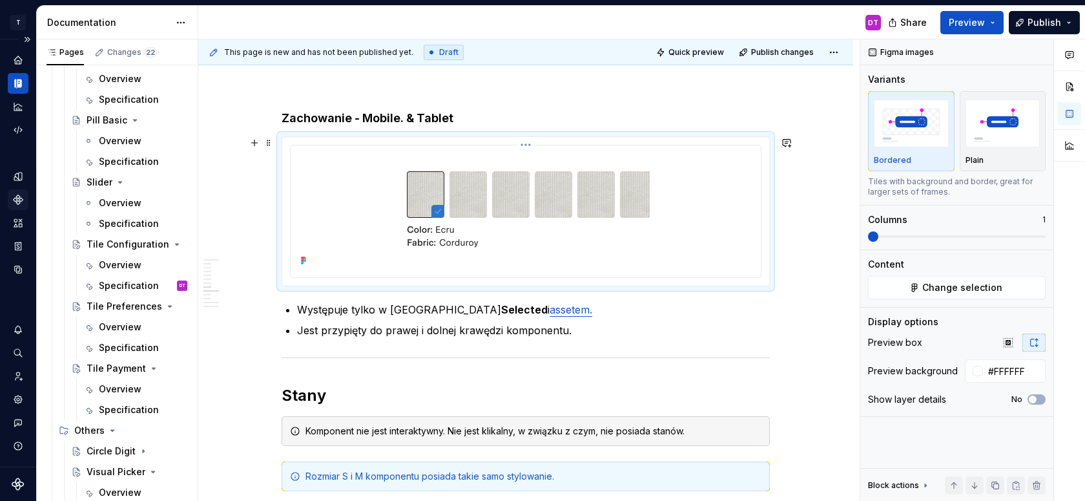
click at [621, 214] on img at bounding box center [526, 209] width 396 height 119
click at [993, 293] on span "Change selection" at bounding box center [962, 287] width 80 height 13
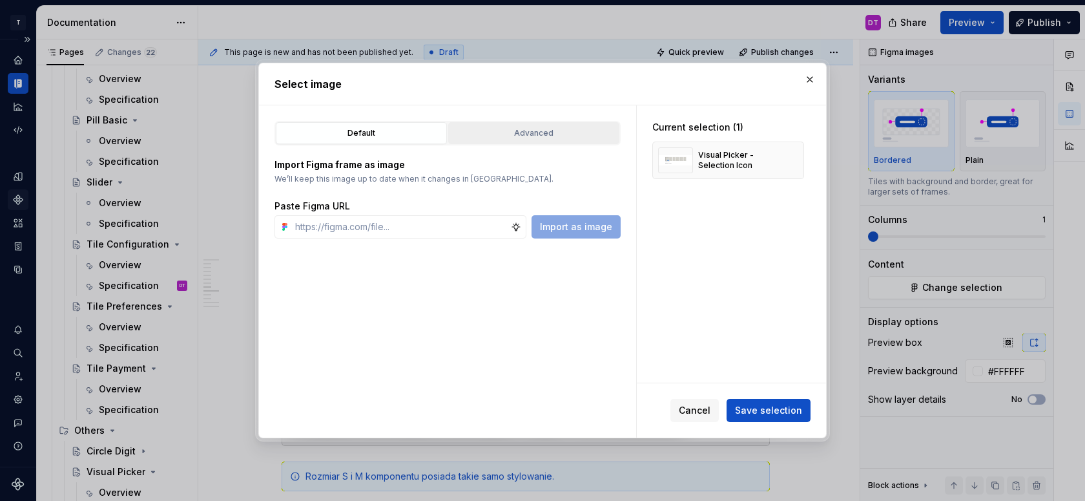
click at [540, 142] on button "Advanced" at bounding box center [533, 133] width 171 height 22
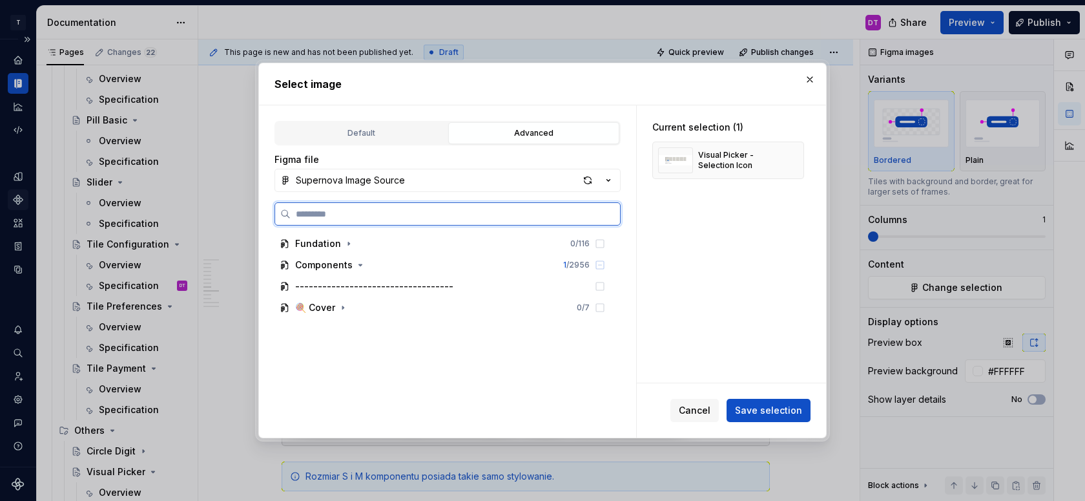
click at [338, 215] on input "search" at bounding box center [455, 213] width 329 height 13
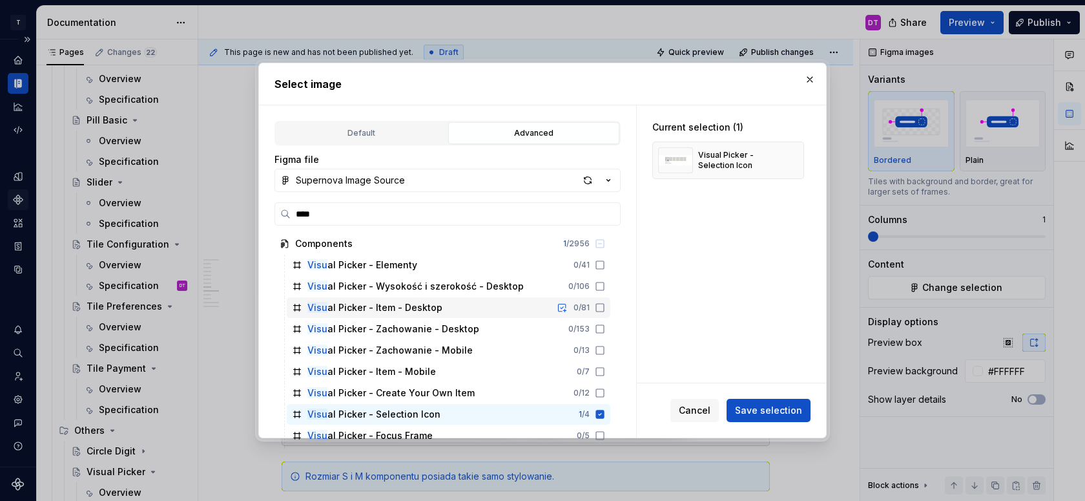
scroll to position [27, 0]
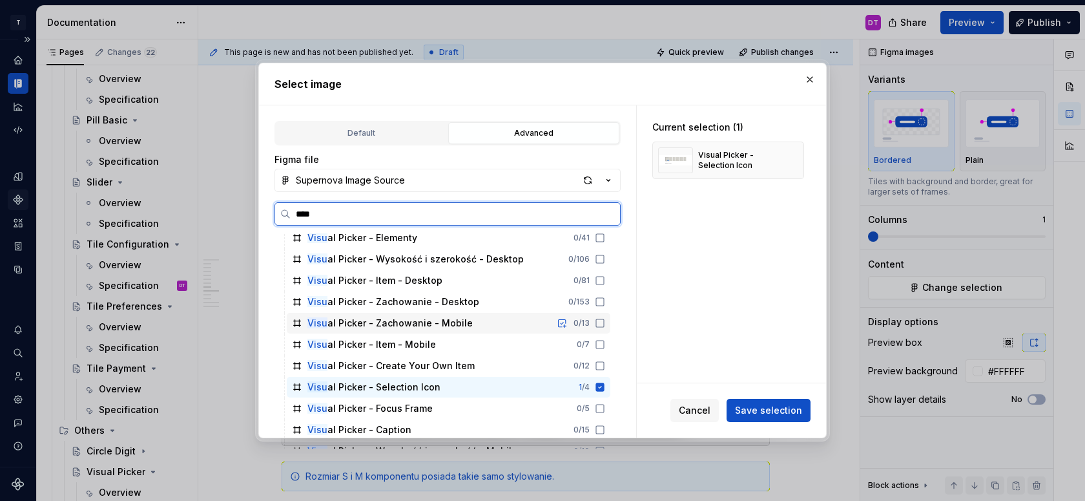
click at [352, 325] on div "Visu al Picker - Zachowanie - Mobile" at bounding box center [389, 322] width 165 height 13
click at [605, 388] on icon at bounding box center [600, 386] width 8 height 8
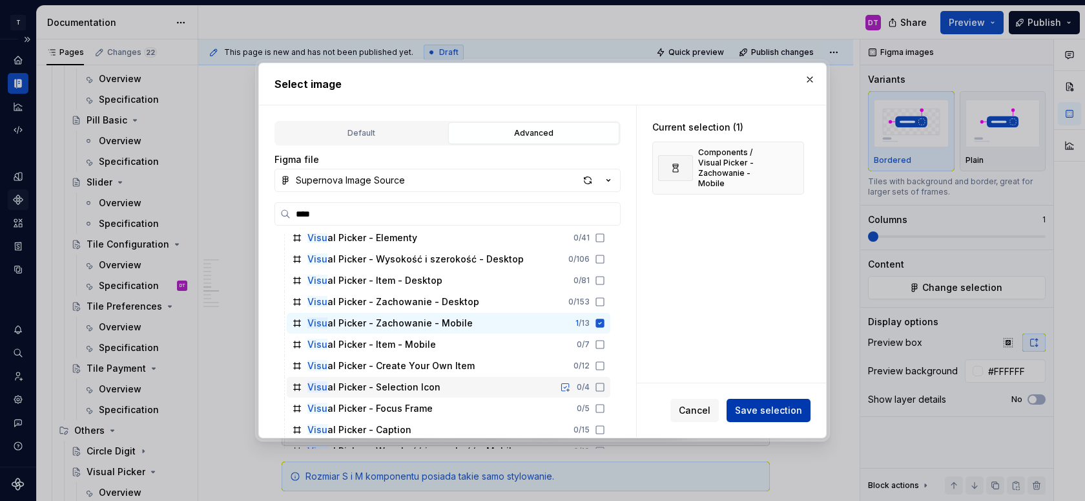
click at [769, 408] on span "Save selection" at bounding box center [768, 410] width 67 height 13
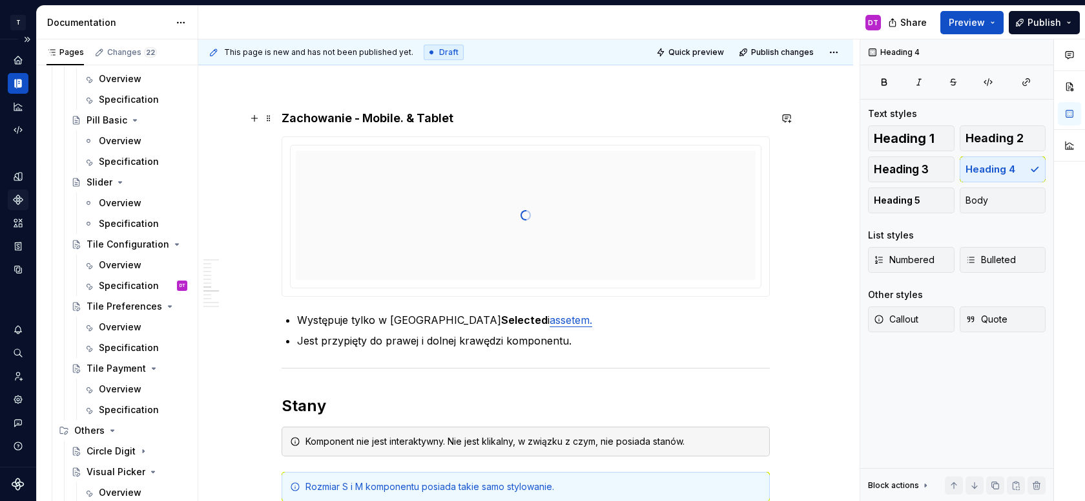
click at [406, 118] on h4 "Zachowanie - Mobile. & Tablet" at bounding box center [526, 118] width 488 height 16
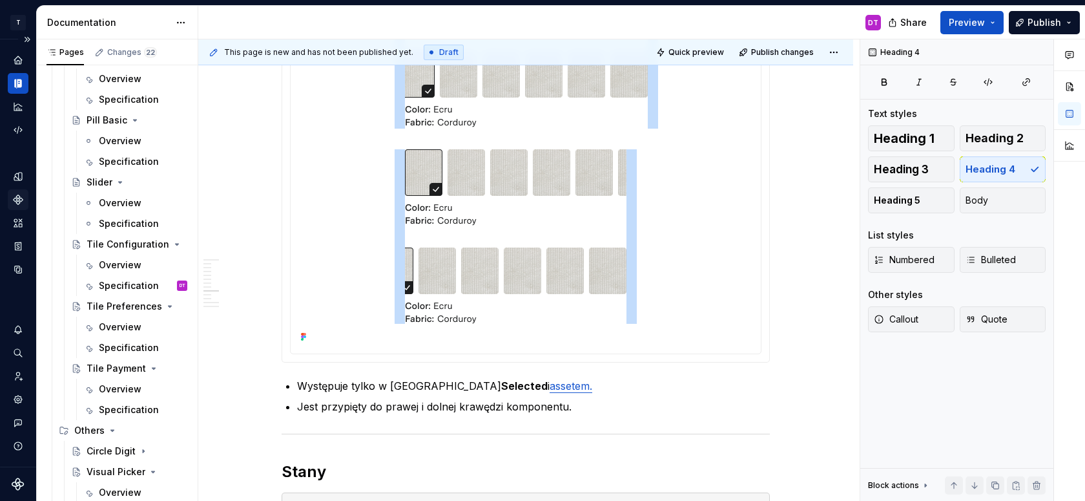
scroll to position [3480, 0]
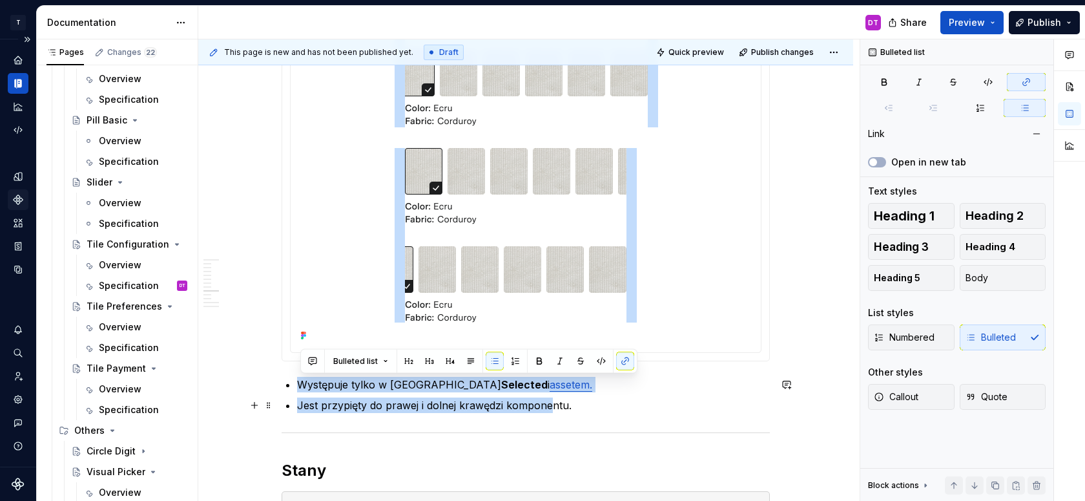
drag, startPoint x: 302, startPoint y: 380, endPoint x: 555, endPoint y: 406, distance: 255.1
click at [555, 406] on ul "Występuje tylko w [GEOGRAPHIC_DATA] Selected i assetem. Jest przypięty do prawe…" at bounding box center [533, 395] width 473 height 36
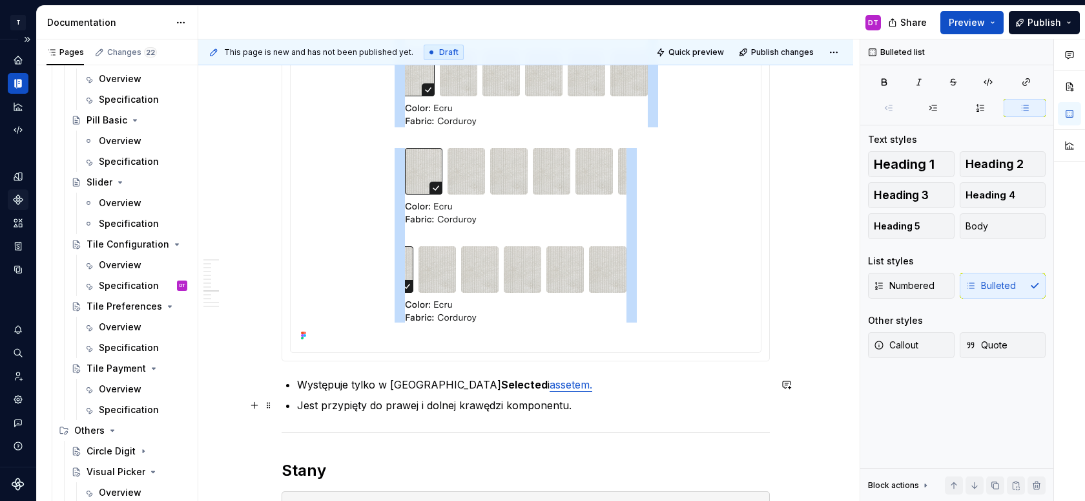
click at [581, 408] on p "Jest przypięty do prawej i dolnej krawędzi komponentu." at bounding box center [533, 405] width 473 height 16
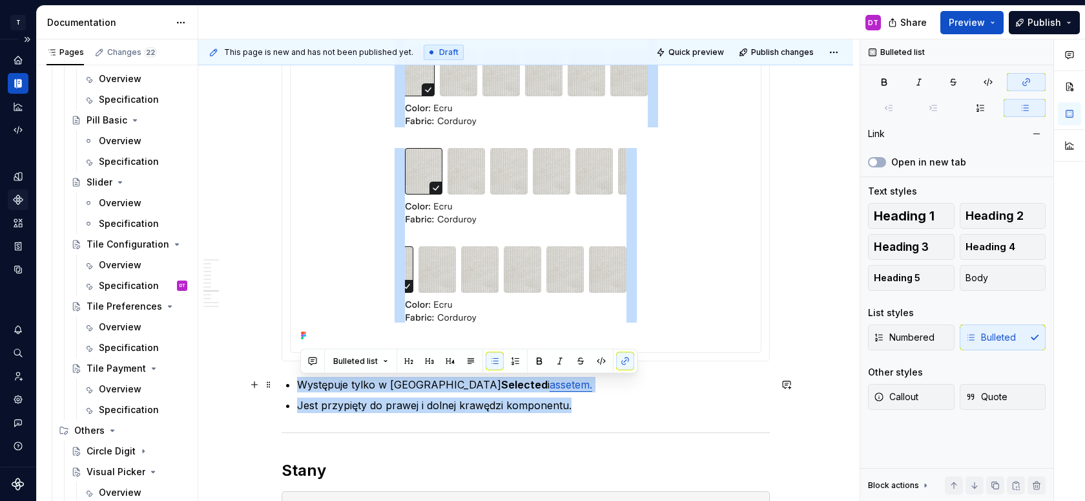
drag, startPoint x: 583, startPoint y: 408, endPoint x: 302, endPoint y: 381, distance: 281.6
click at [302, 381] on ul "Występuje tylko w [GEOGRAPHIC_DATA] Selected i assetem. Jest przypięty do prawe…" at bounding box center [533, 395] width 473 height 36
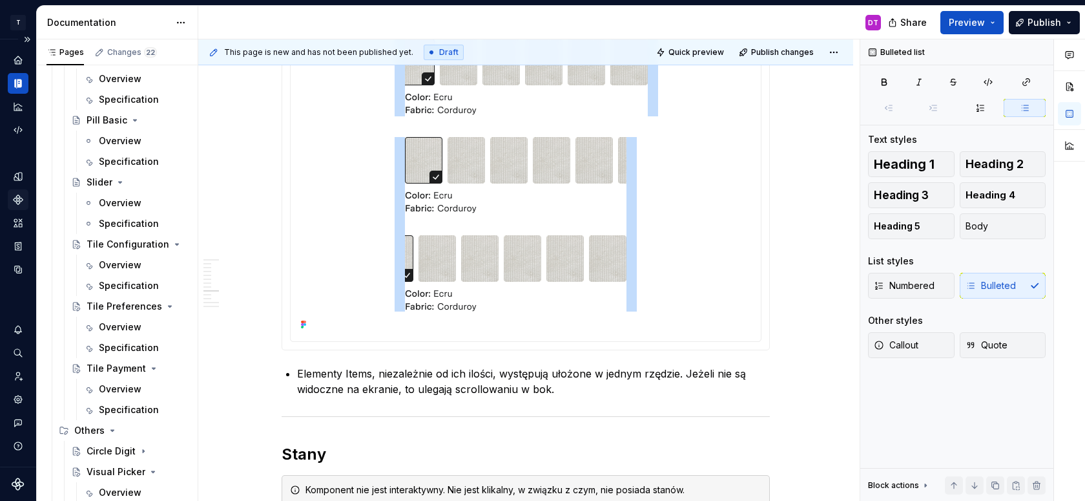
scroll to position [3533, 0]
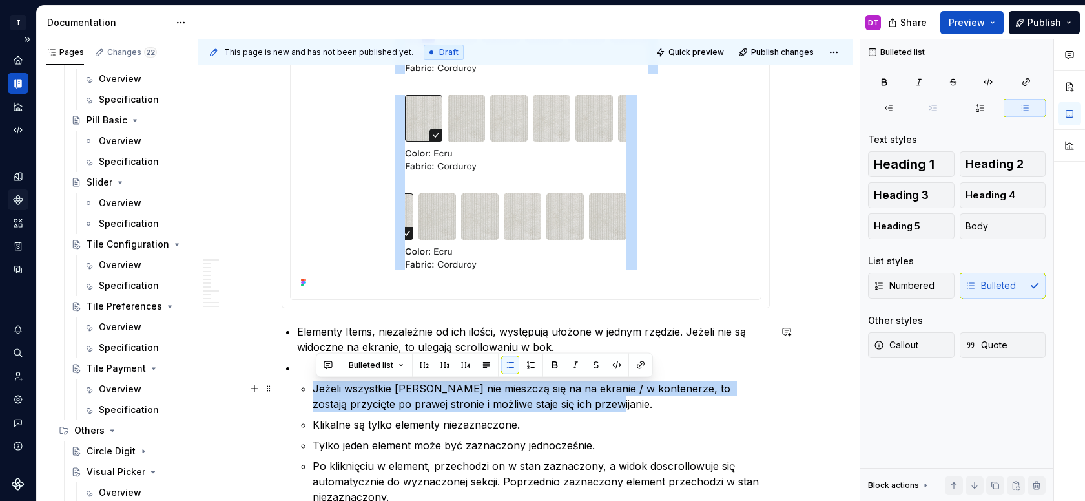
drag, startPoint x: 561, startPoint y: 404, endPoint x: 316, endPoint y: 386, distance: 245.5
click at [316, 386] on p "Jeżeli wszystkie [PERSON_NAME] nie mieszczą się na na ekranie / w kontenerze, t…" at bounding box center [541, 395] width 457 height 31
copy p "Jeżeli wszystkie [PERSON_NAME] nie mieszczą się na na ekranie / w kontenerze, t…"
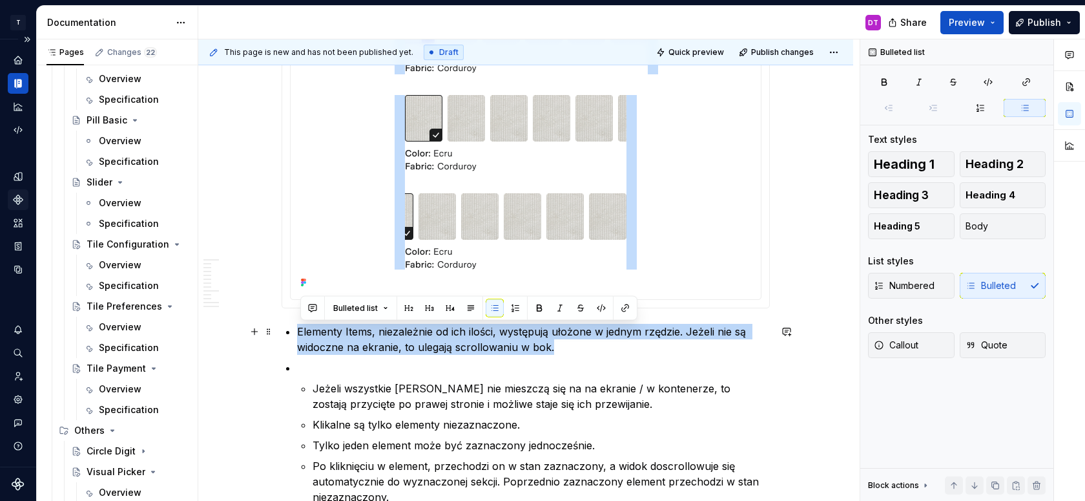
drag, startPoint x: 301, startPoint y: 329, endPoint x: 603, endPoint y: 344, distance: 302.0
click at [603, 345] on p "Elementy Items, niezależnie od ich ilości, występują ułożone w jednym rzędzie. …" at bounding box center [533, 339] width 473 height 31
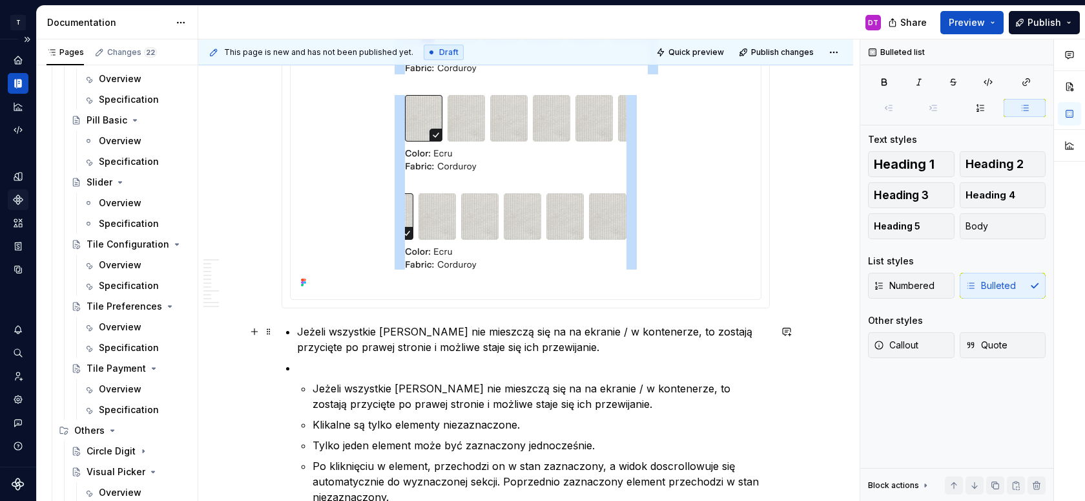
click at [396, 329] on p "Jeżeli wszystkie [PERSON_NAME] nie mieszczą się na na ekranie / w kontenerze, t…" at bounding box center [533, 339] width 473 height 31
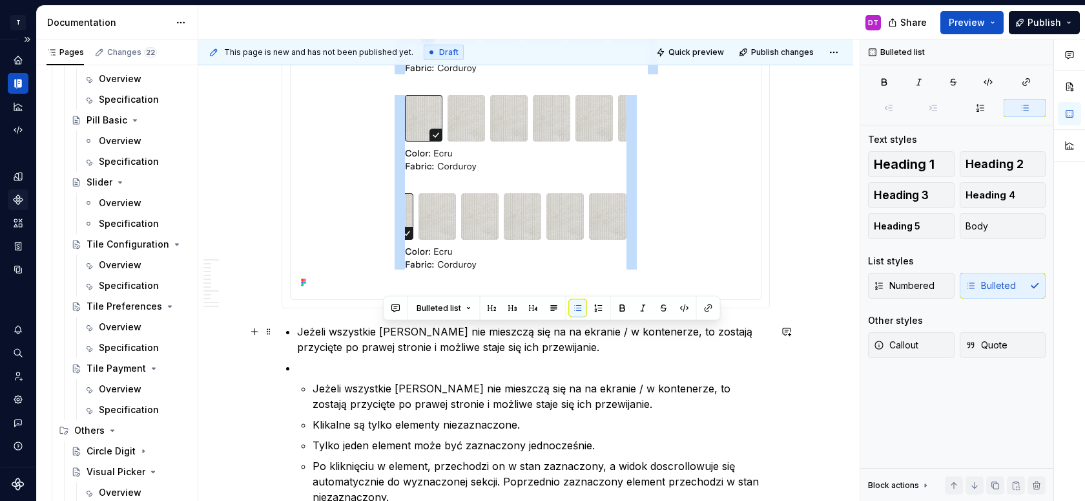
click at [396, 329] on p "Jeżeli wszystkie [PERSON_NAME] nie mieszczą się na na ekranie / w kontenerze, t…" at bounding box center [533, 339] width 473 height 31
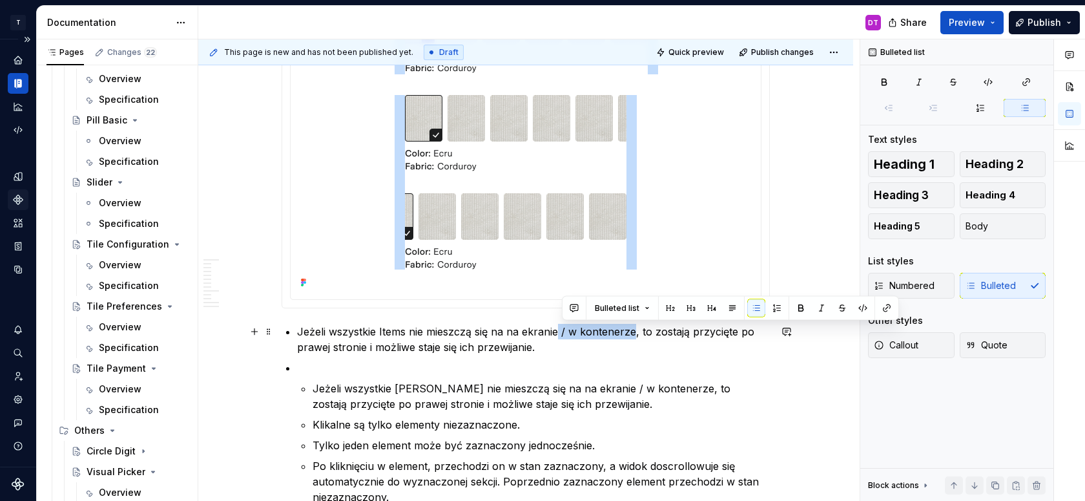
drag, startPoint x: 561, startPoint y: 337, endPoint x: 637, endPoint y: 336, distance: 76.2
click at [637, 336] on p "Jeżeli wszystkie Items nie mieszczą się na na ekranie / w kontenerze, to zostaj…" at bounding box center [533, 339] width 473 height 31
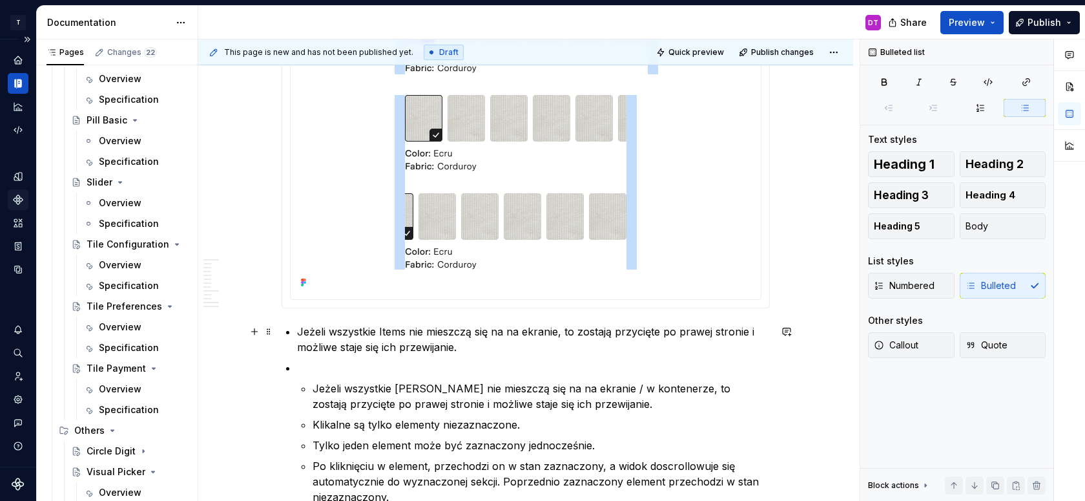
scroll to position [3558, 0]
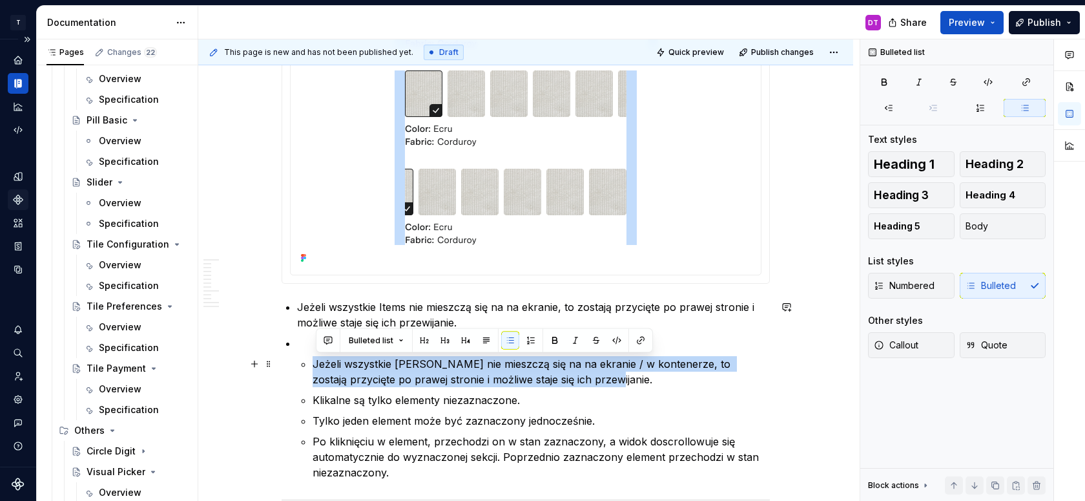
drag, startPoint x: 570, startPoint y: 384, endPoint x: 308, endPoint y: 367, distance: 262.8
click at [313, 368] on li "Jeżeli wszystkie [PERSON_NAME] nie mieszczą się na na ekranie / w kontenerze, t…" at bounding box center [541, 371] width 457 height 31
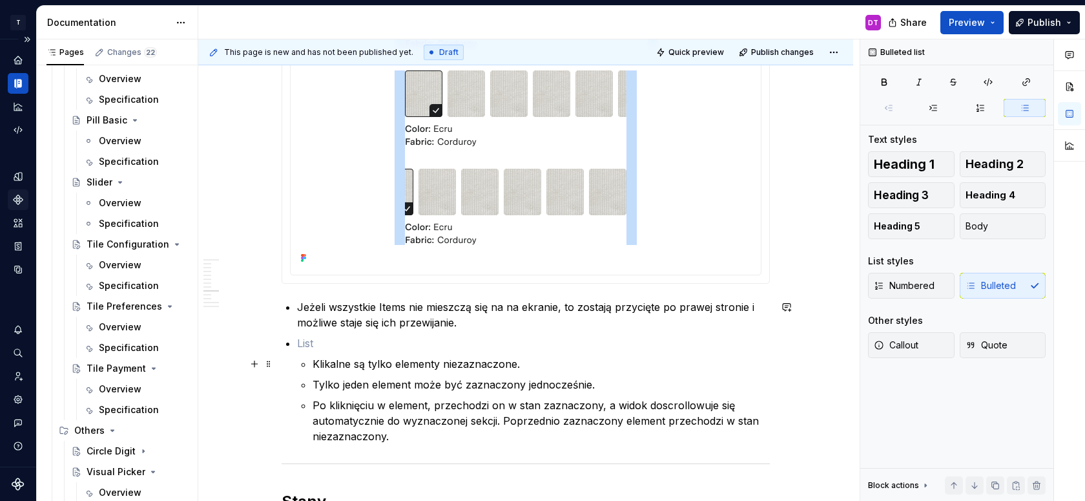
click at [315, 362] on li "Klikalne są tylko elementy niezaznaczone. Tylko jeden element może być zaznaczo…" at bounding box center [533, 389] width 473 height 109
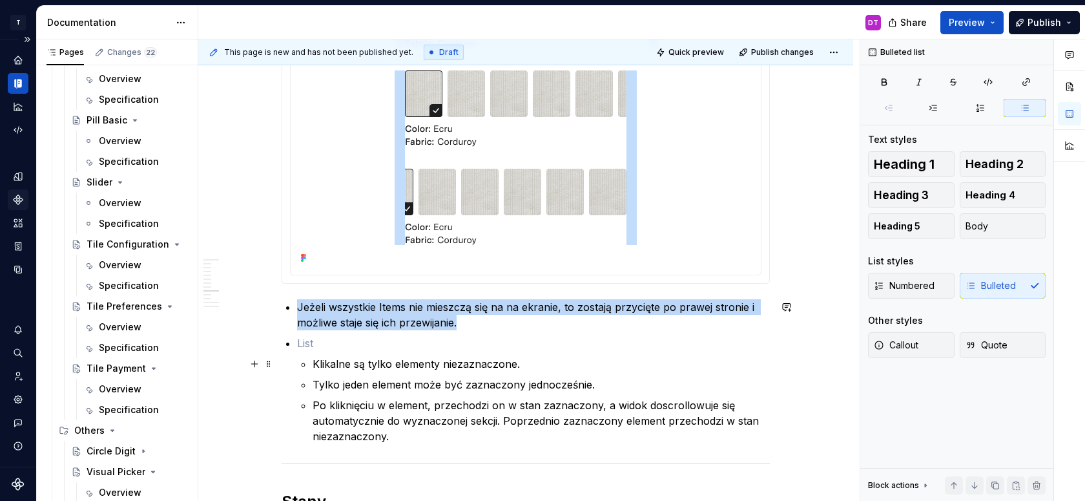
click at [314, 364] on li "Klikalne są tylko elementy niezaznaczone. Tylko jeden element może być zaznaczo…" at bounding box center [533, 389] width 473 height 109
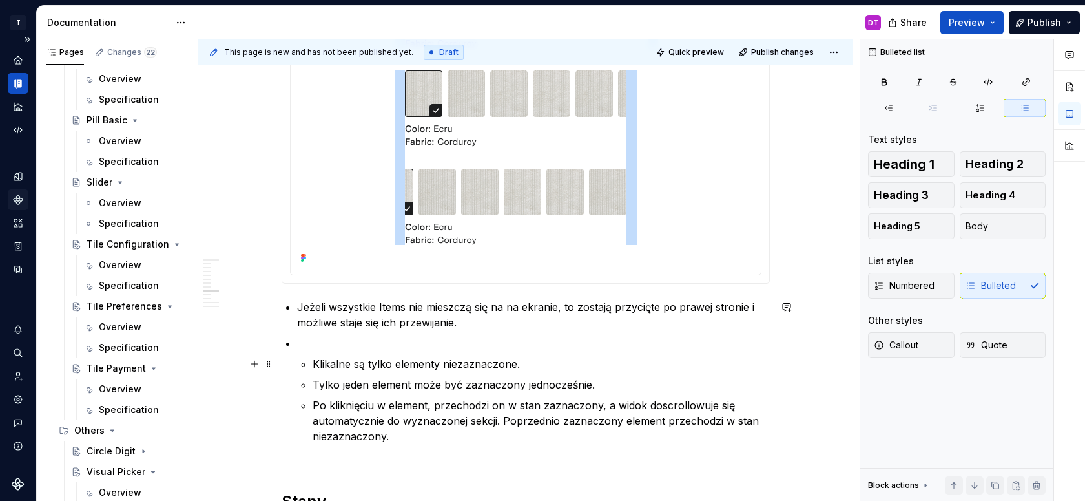
click at [316, 364] on p "Klikalne są tylko elementy niezaznaczone." at bounding box center [541, 364] width 457 height 16
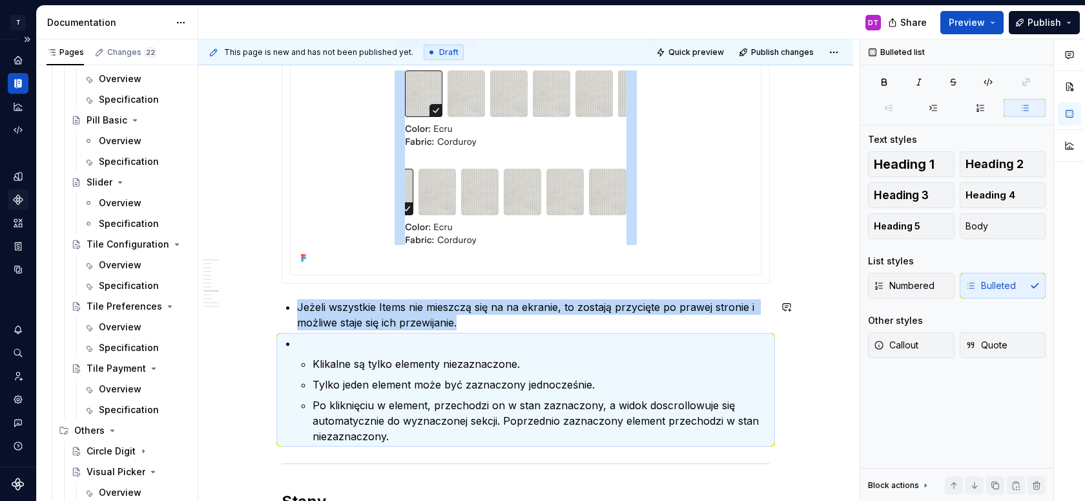
click at [316, 364] on p "Klikalne są tylko elementy niezaznaczone." at bounding box center [541, 364] width 457 height 16
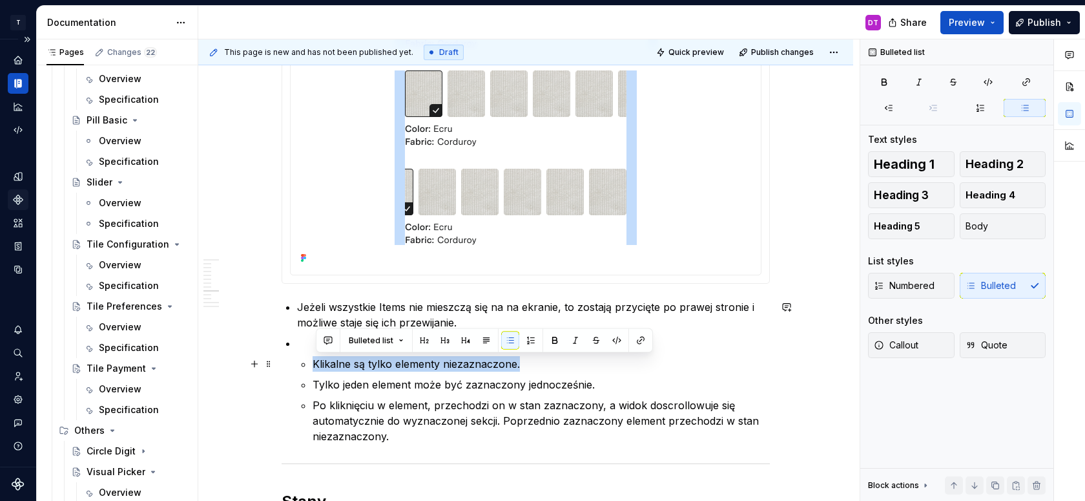
click at [531, 364] on p "Klikalne są tylko elementy niezaznaczone." at bounding box center [541, 364] width 457 height 16
copy p "Klikalne są tylko elementy niezaznaczone."
click at [466, 397] on p "Po kliknięciu w element, przechodzi on w stan zaznaczony, a widok doscrollowuje…" at bounding box center [541, 420] width 457 height 47
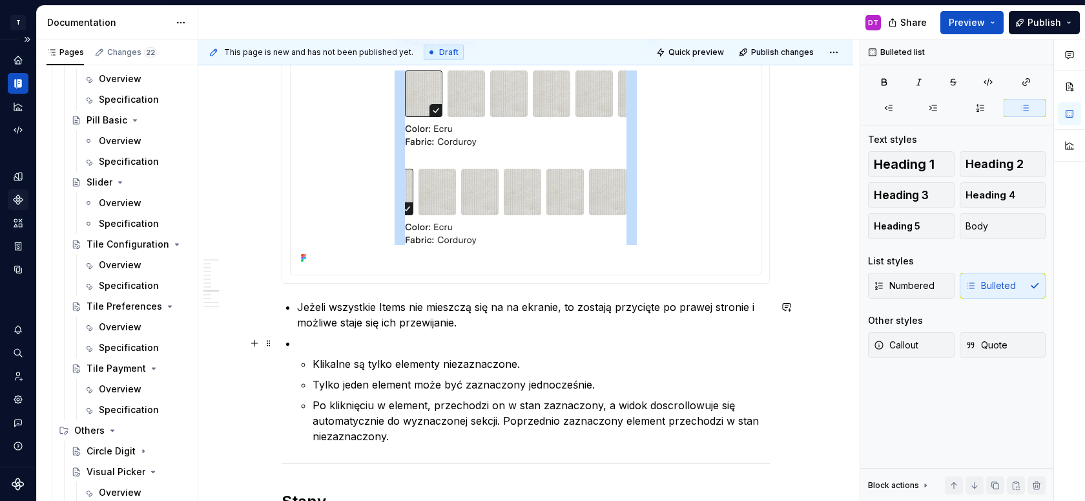
click at [322, 344] on p at bounding box center [533, 343] width 473 height 16
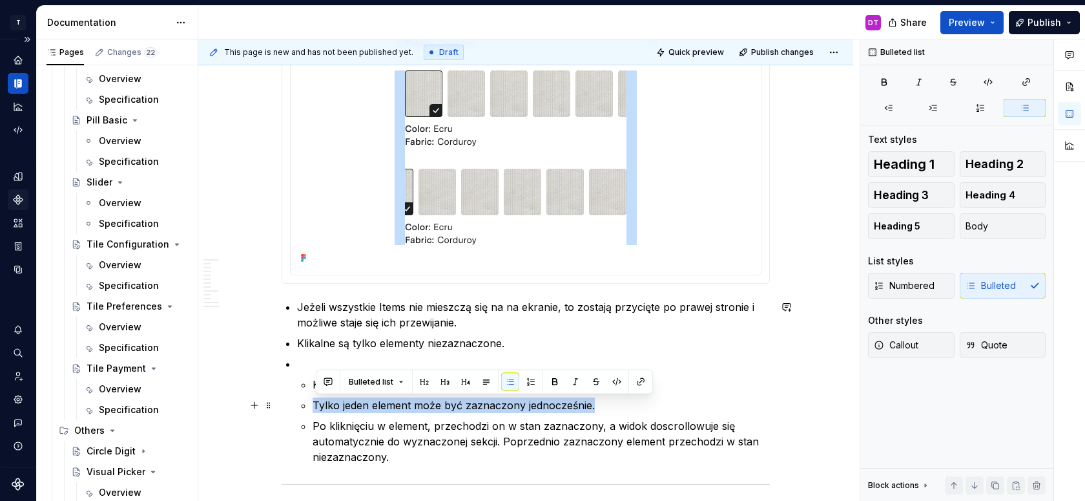
drag, startPoint x: 620, startPoint y: 402, endPoint x: 315, endPoint y: 408, distance: 305.6
click at [315, 408] on li "Klikalne są tylko elementy niezaznaczone. Tylko jeden element może być zaznaczo…" at bounding box center [533, 410] width 473 height 109
copy p "Tylko jeden element może być zaznaczony jednocześnie."
click at [309, 361] on p at bounding box center [533, 364] width 473 height 16
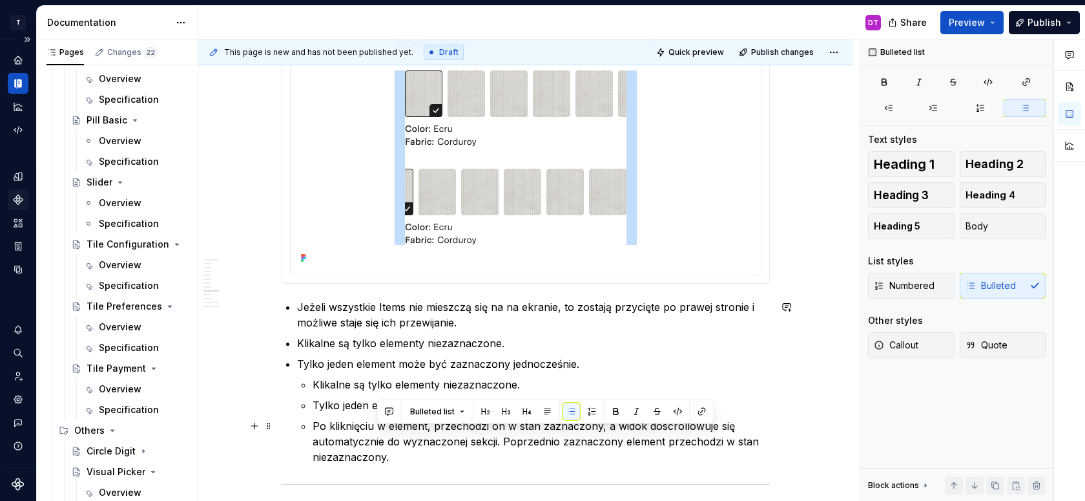
scroll to position [3595, 0]
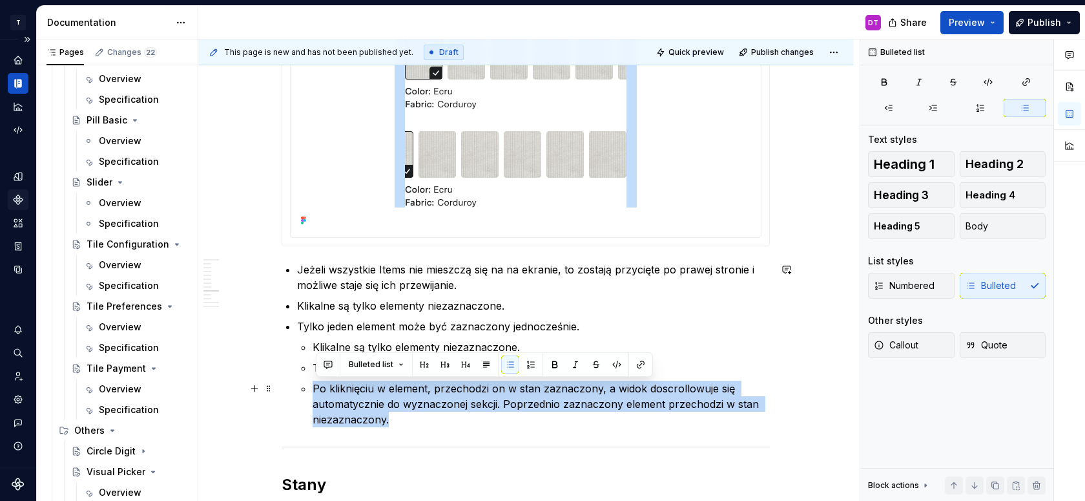
drag, startPoint x: 406, startPoint y: 458, endPoint x: 316, endPoint y: 388, distance: 114.6
click at [316, 388] on p "Po kliknięciu w element, przechodzi on w stan zaznaczony, a widok doscrollowuje…" at bounding box center [541, 403] width 457 height 47
copy p "Po kliknięciu w element, przechodzi on w stan zaznaczony, a widok doscrollowuje…"
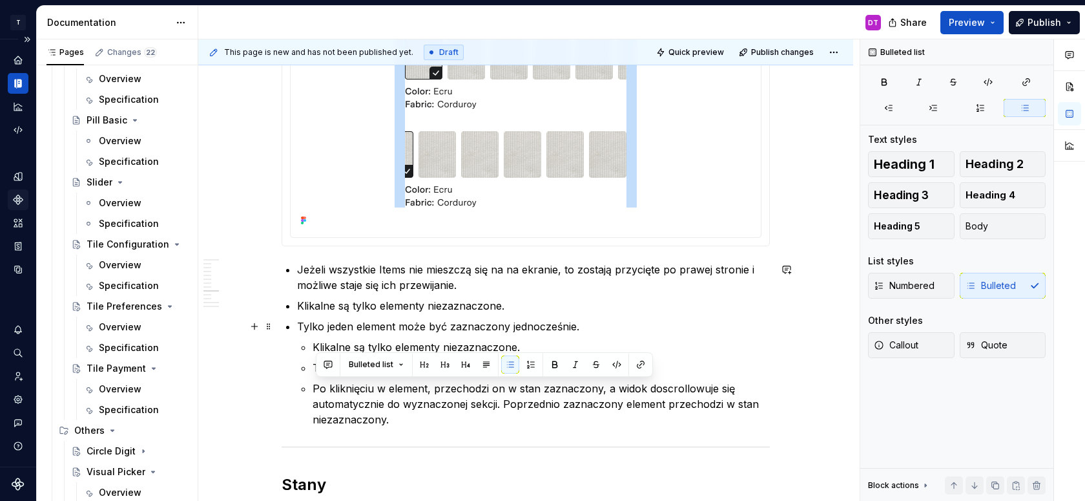
click at [604, 333] on p "Tylko jeden element może być zaznaczony jednocześnie." at bounding box center [533, 326] width 473 height 16
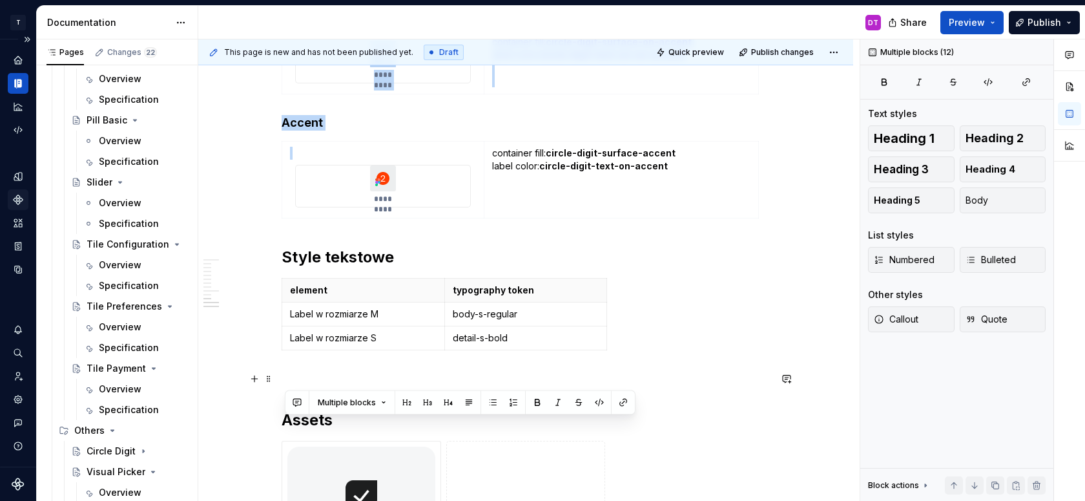
drag, startPoint x: 306, startPoint y: 398, endPoint x: 414, endPoint y: 165, distance: 256.6
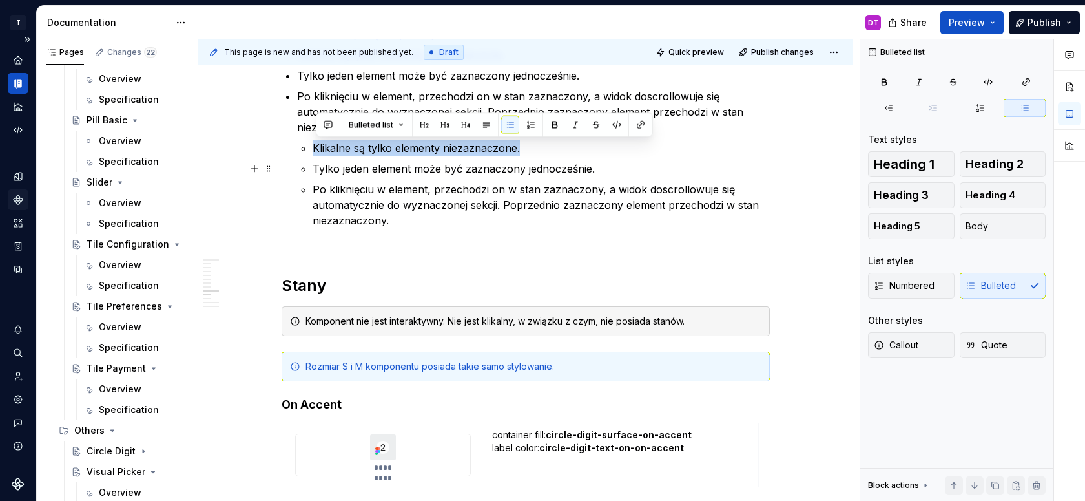
scroll to position [3845, 0]
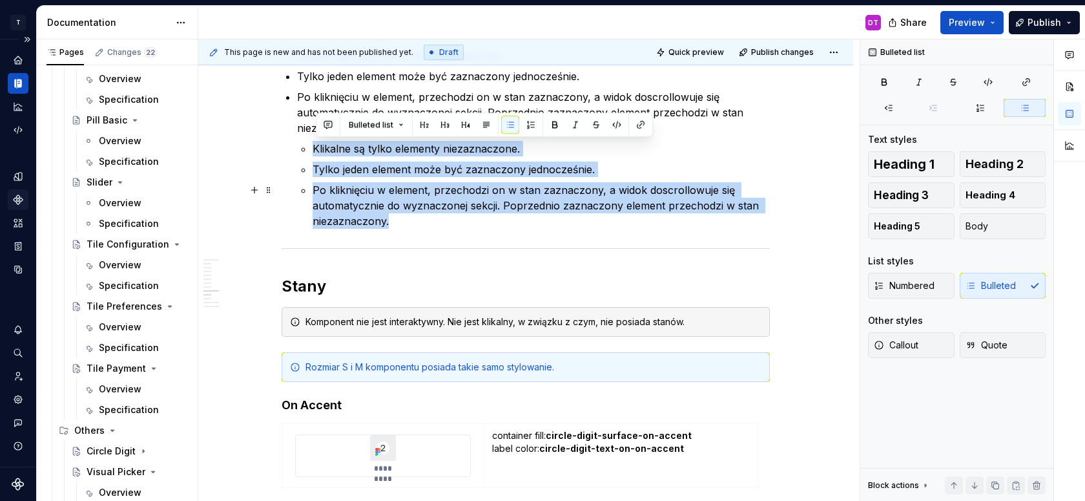
click at [414, 220] on p "Po kliknięciu w element, przechodzi on w stan zaznaczony, a widok doscrollowuje…" at bounding box center [541, 205] width 457 height 47
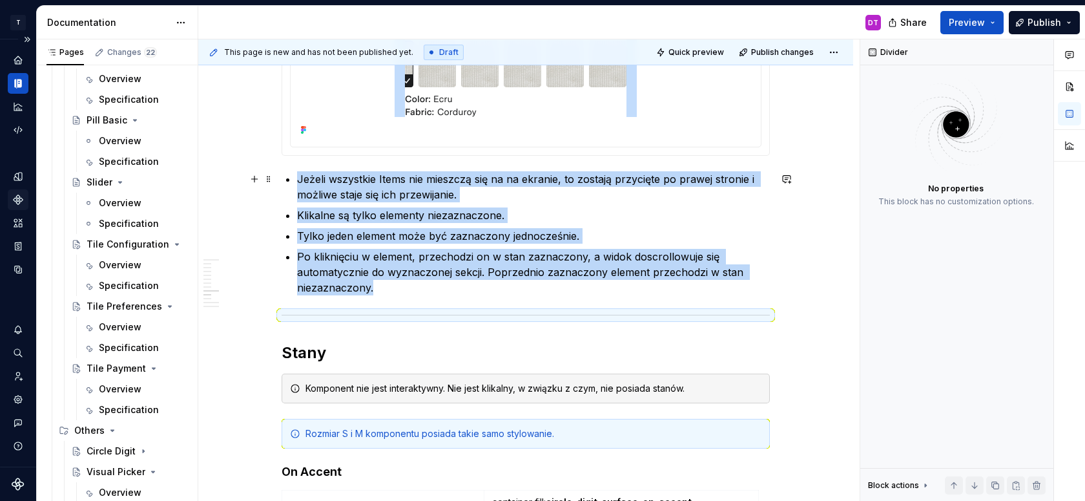
scroll to position [3653, 0]
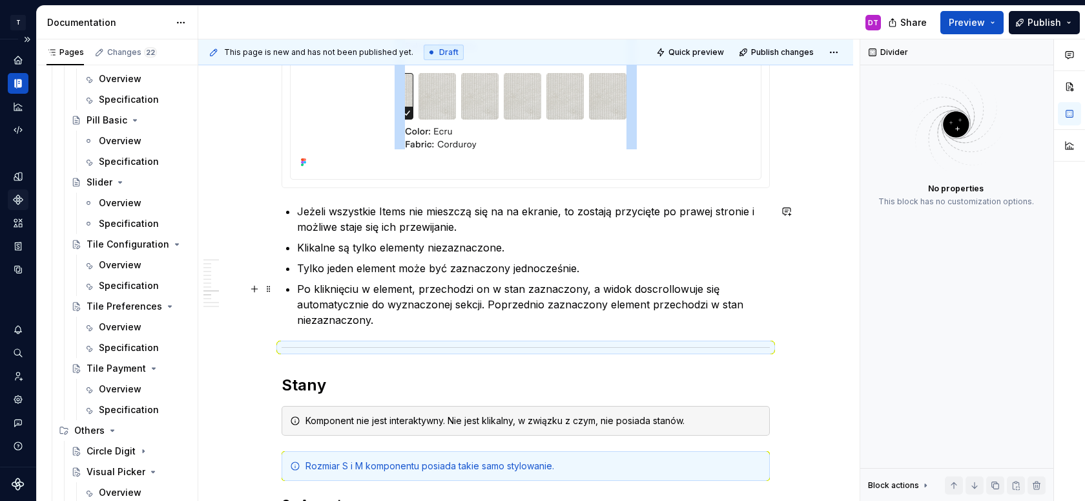
click at [411, 318] on p "Po kliknięciu w element, przechodzi on w stan zaznaczony, a widok doscrollowuje…" at bounding box center [533, 304] width 473 height 47
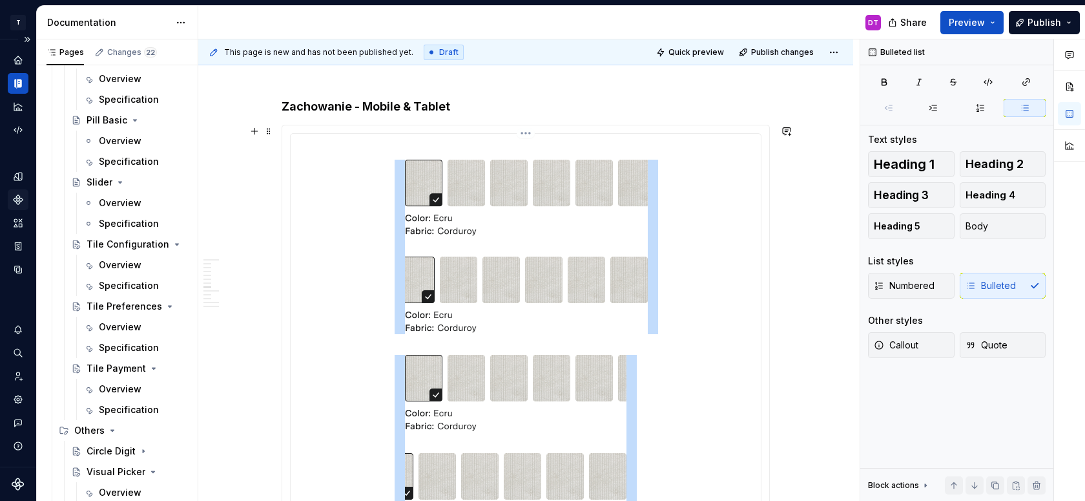
scroll to position [3237, 0]
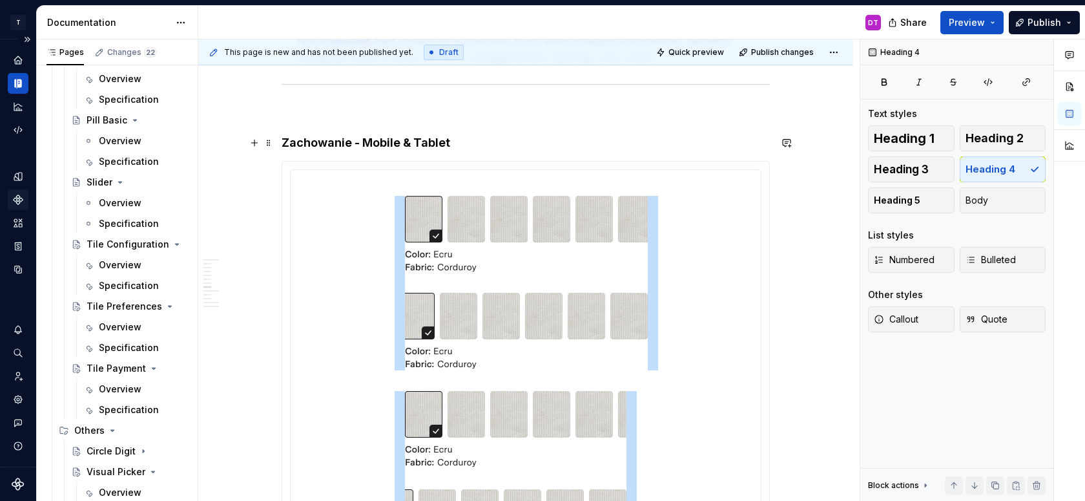
click at [285, 143] on h4 "Zachowanie - Mobile & Tablet" at bounding box center [526, 143] width 488 height 16
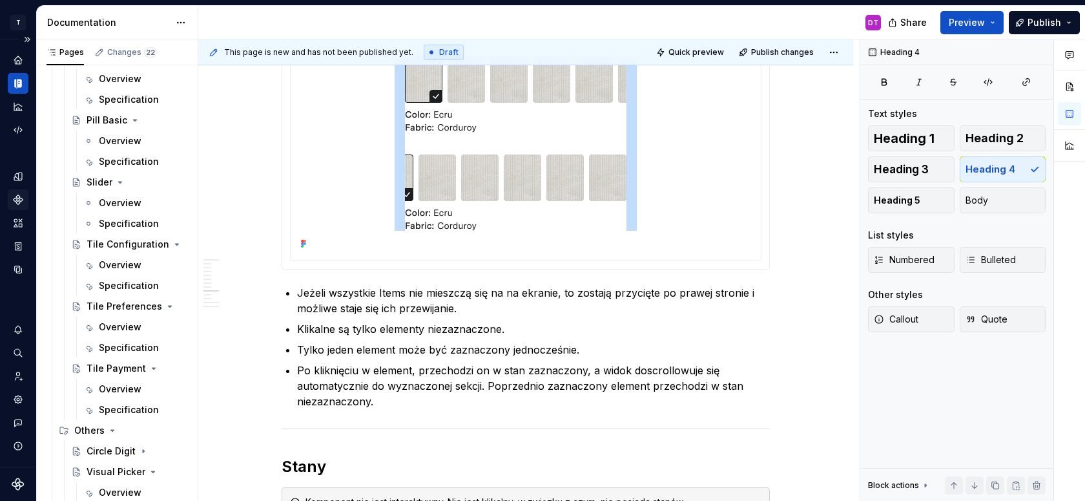
scroll to position [3641, 0]
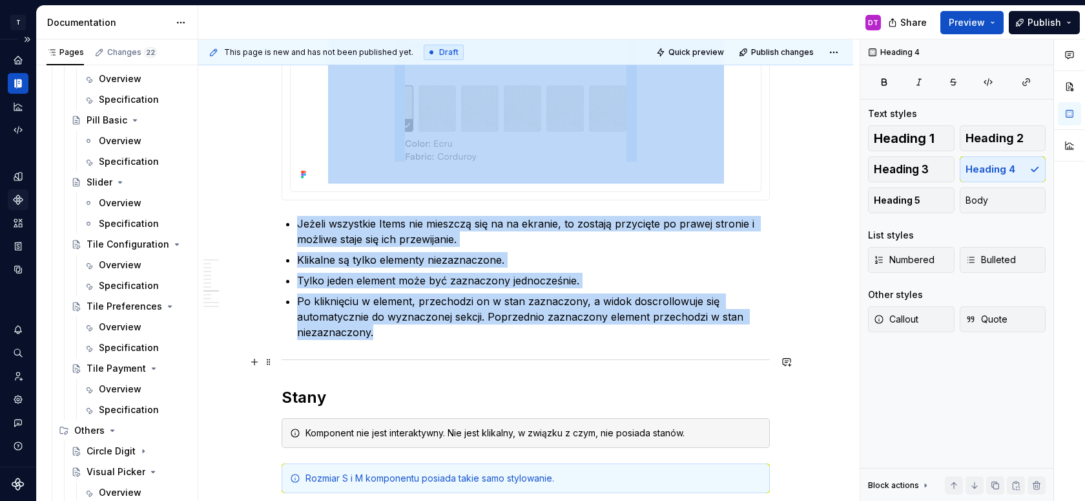
click at [388, 358] on div at bounding box center [526, 359] width 488 height 8
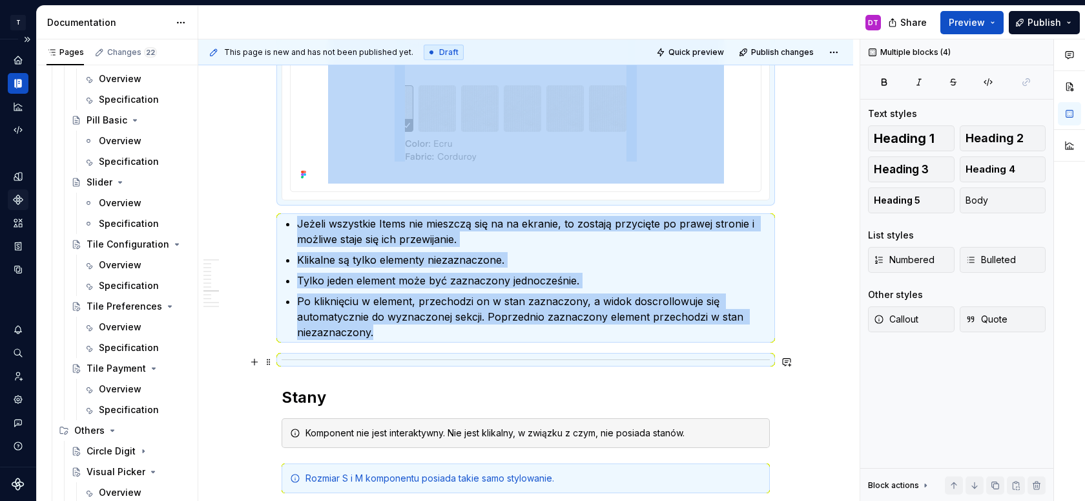
copy div "Zachowanie - Mobile & Tablet Jeżeli wszystkie Items nie mieszczą się na na ekra…"
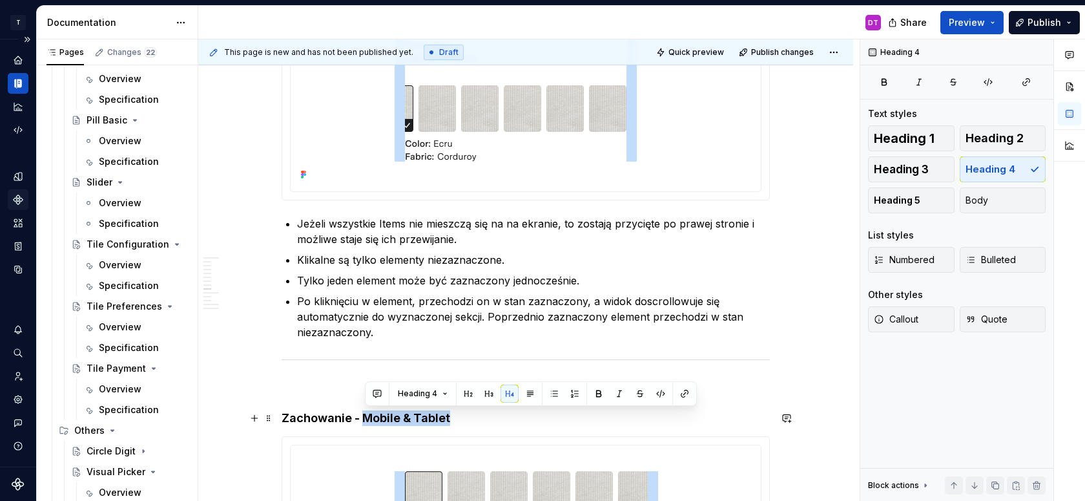
drag, startPoint x: 366, startPoint y: 417, endPoint x: 497, endPoint y: 416, distance: 131.1
click at [497, 417] on h4 "Zachowanie - Mobile & Tablet" at bounding box center [526, 418] width 488 height 16
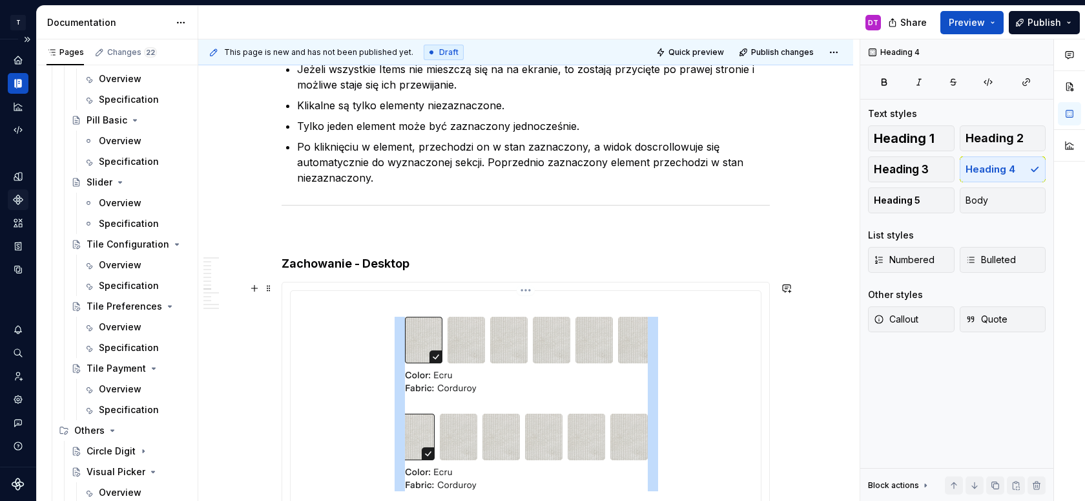
scroll to position [3881, 0]
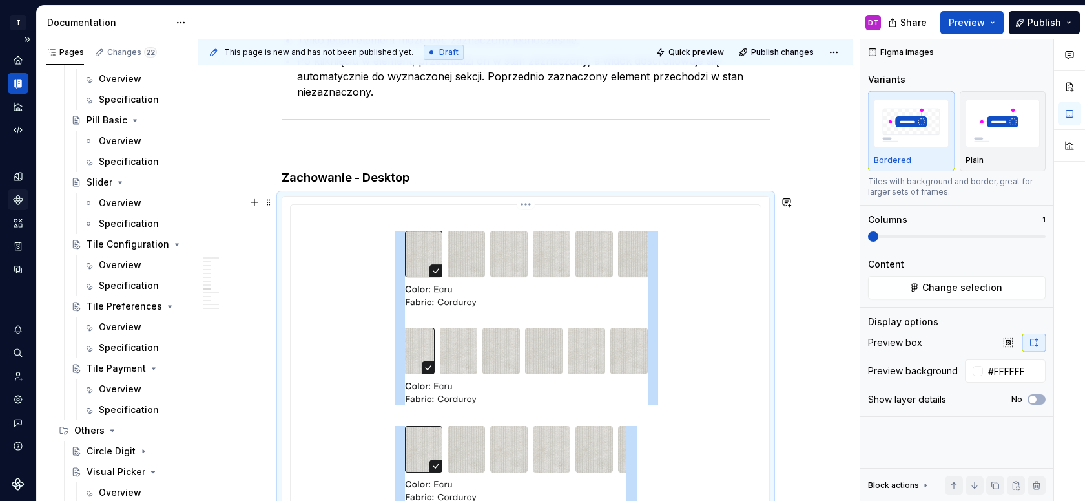
click at [445, 370] on img at bounding box center [526, 416] width 396 height 412
click at [933, 284] on span "Change selection" at bounding box center [962, 287] width 80 height 13
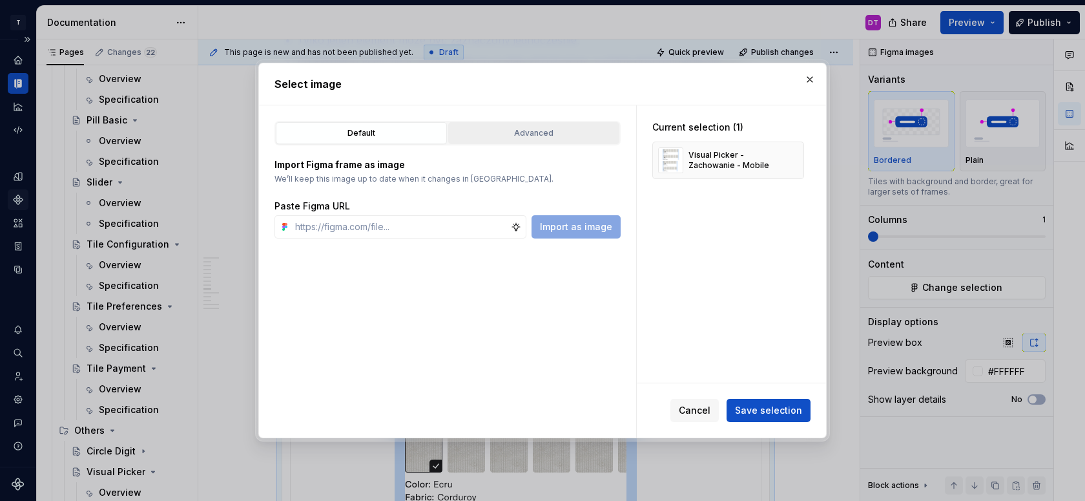
click at [563, 130] on div "Advanced" at bounding box center [534, 133] width 162 height 13
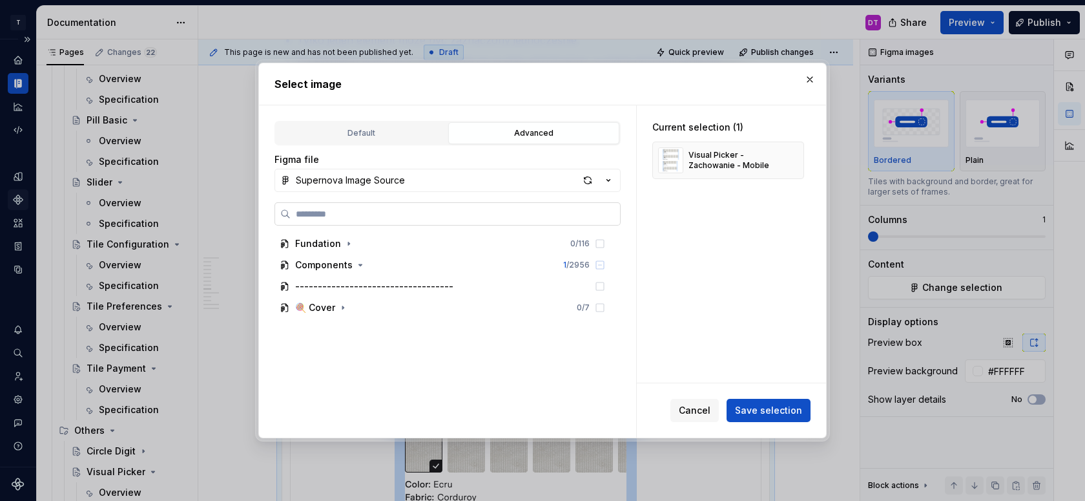
click at [395, 207] on label at bounding box center [448, 213] width 346 height 23
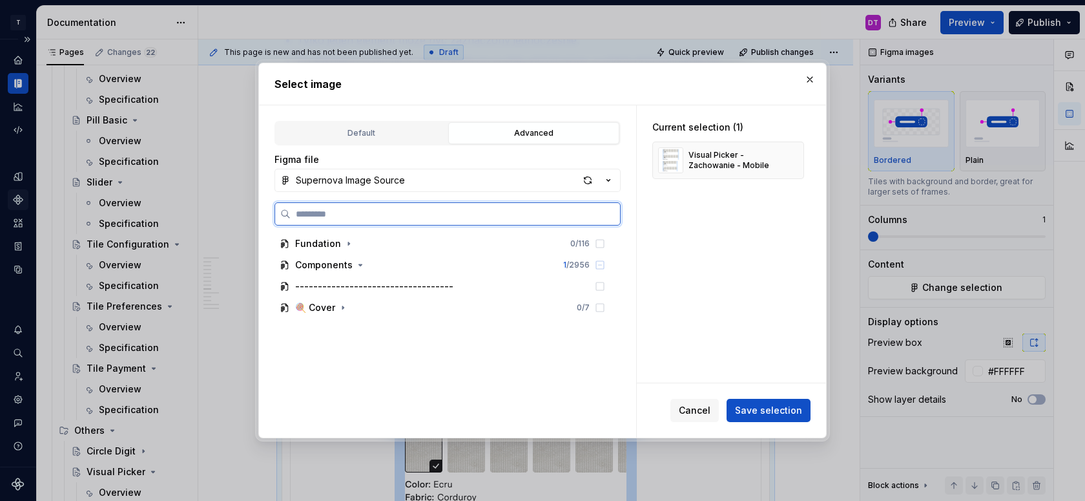
click at [391, 207] on input "search" at bounding box center [455, 213] width 329 height 13
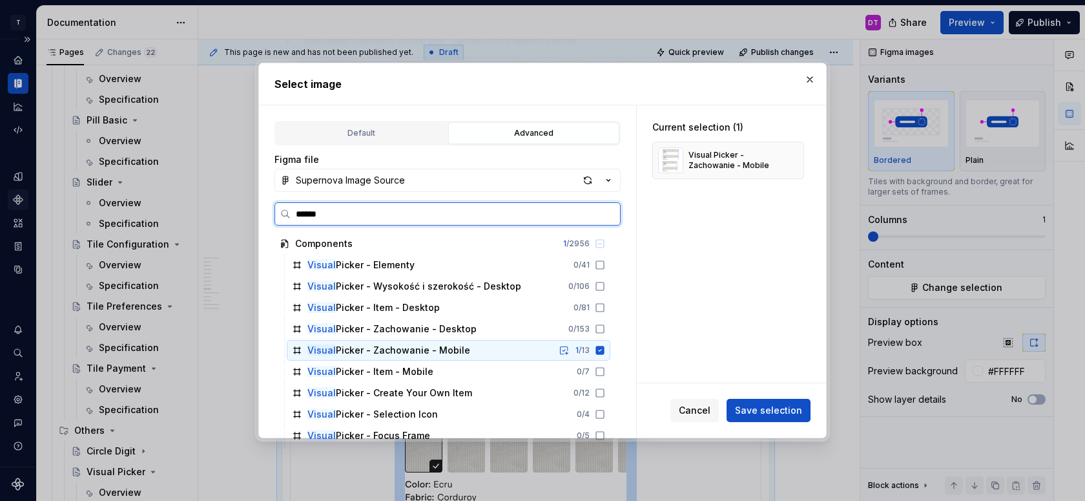
click at [397, 351] on div "Visual Picker - Zachowanie - Mobile" at bounding box center [388, 350] width 163 height 13
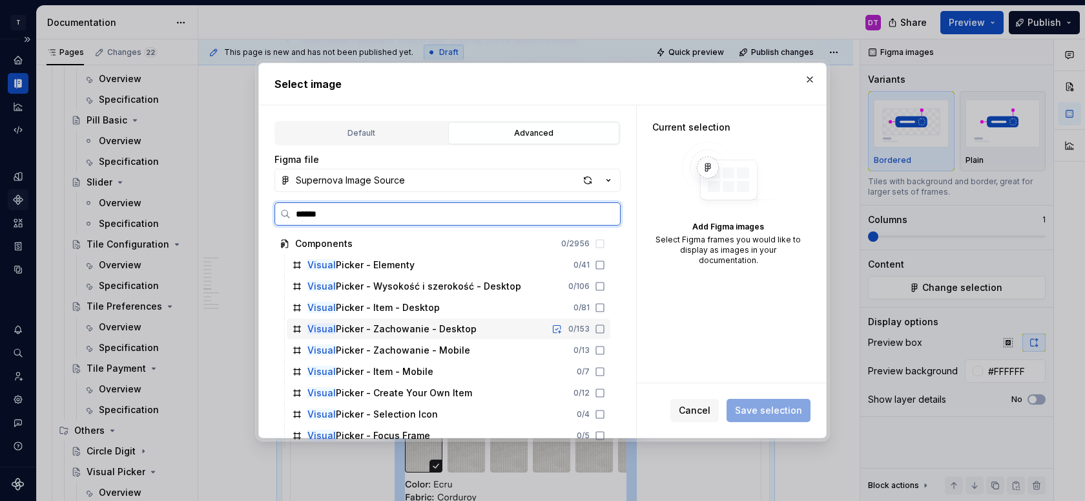
click at [397, 324] on div "Visual Picker - Zachowanie - Desktop" at bounding box center [391, 328] width 169 height 13
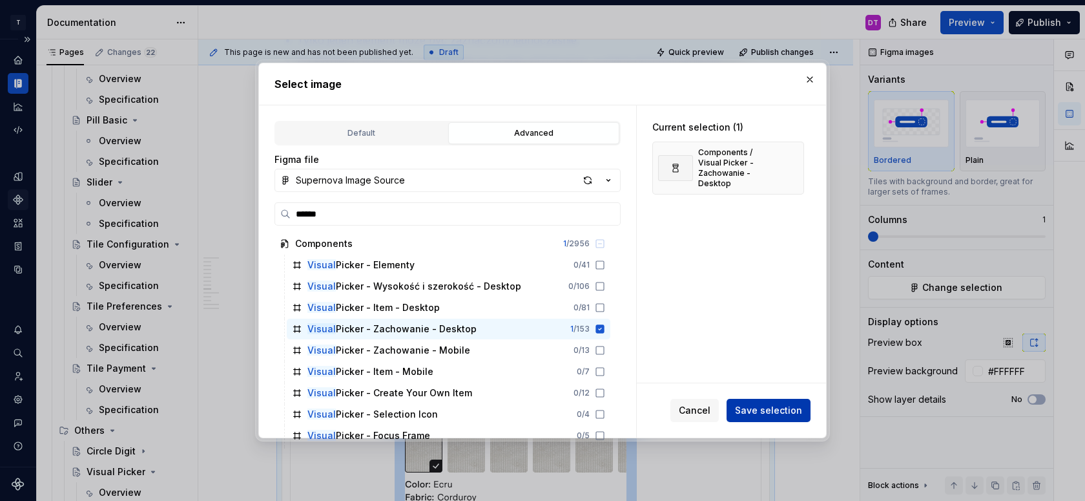
click at [780, 408] on span "Save selection" at bounding box center [768, 410] width 67 height 13
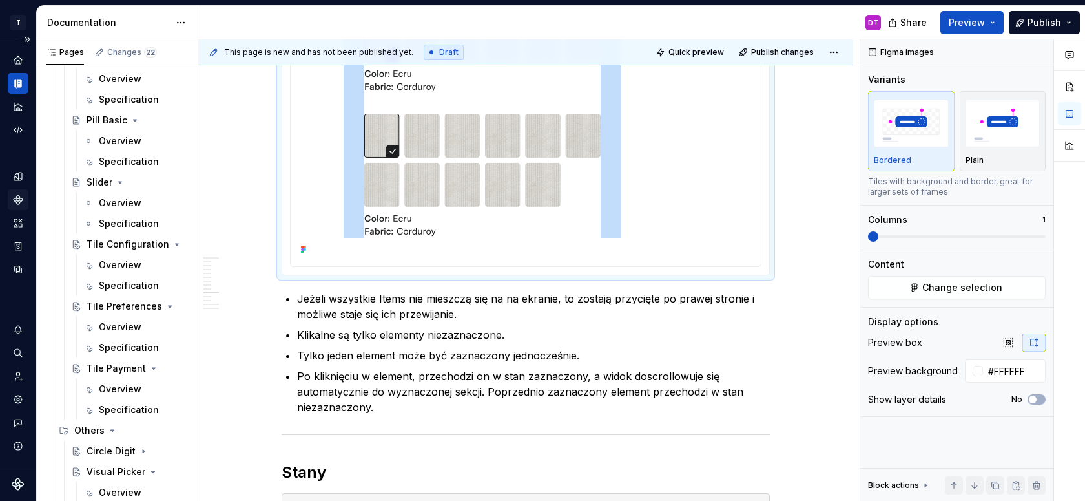
scroll to position [4390, 0]
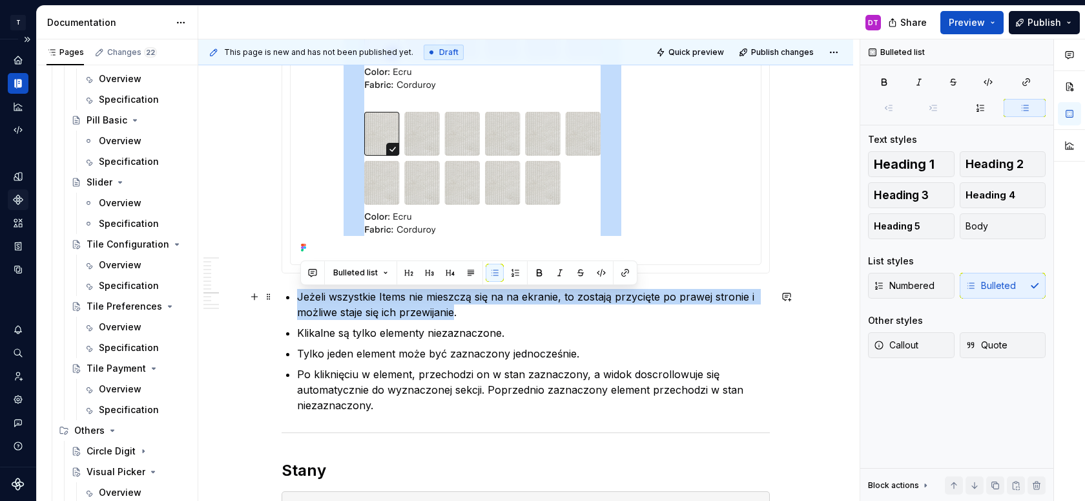
drag, startPoint x: 301, startPoint y: 296, endPoint x: 463, endPoint y: 310, distance: 162.7
click at [463, 310] on p "Jeżeli wszystkie Items nie mieszczą się na na ekranie, to zostają przycięte po …" at bounding box center [533, 304] width 473 height 31
click at [302, 296] on p "Jeżeli wszystkie Items nie mieszczą się na na ekranie, to zostają przycięte po …" at bounding box center [533, 304] width 473 height 31
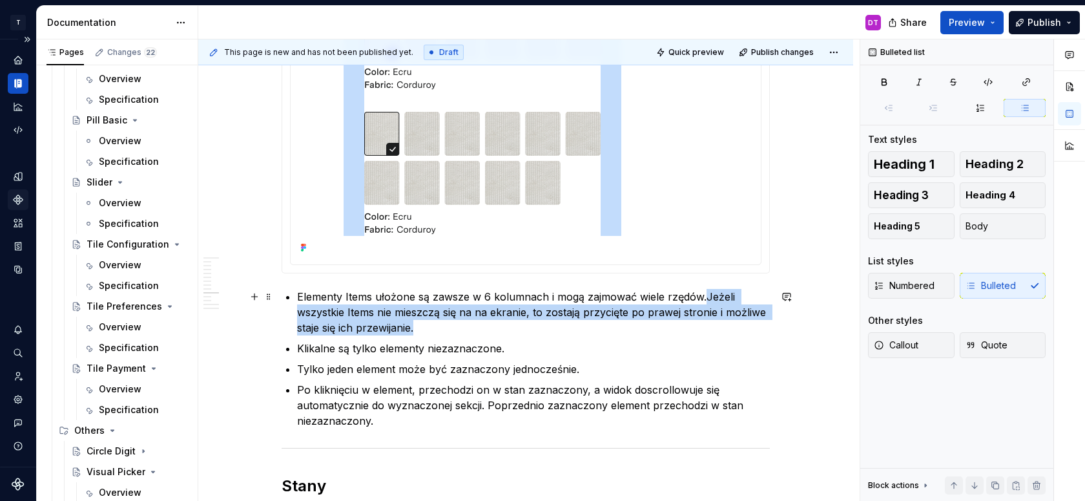
click at [442, 324] on p "Elementy Items ułożone są zawsze w 6 kolumnach i mogą zajmować wiele rzędów.Jeż…" at bounding box center [533, 312] width 473 height 47
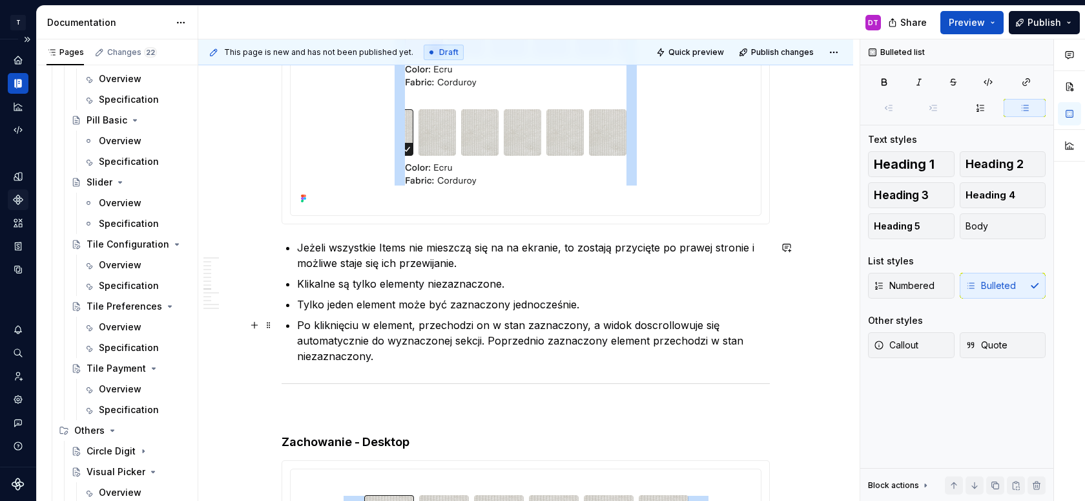
scroll to position [3559, 0]
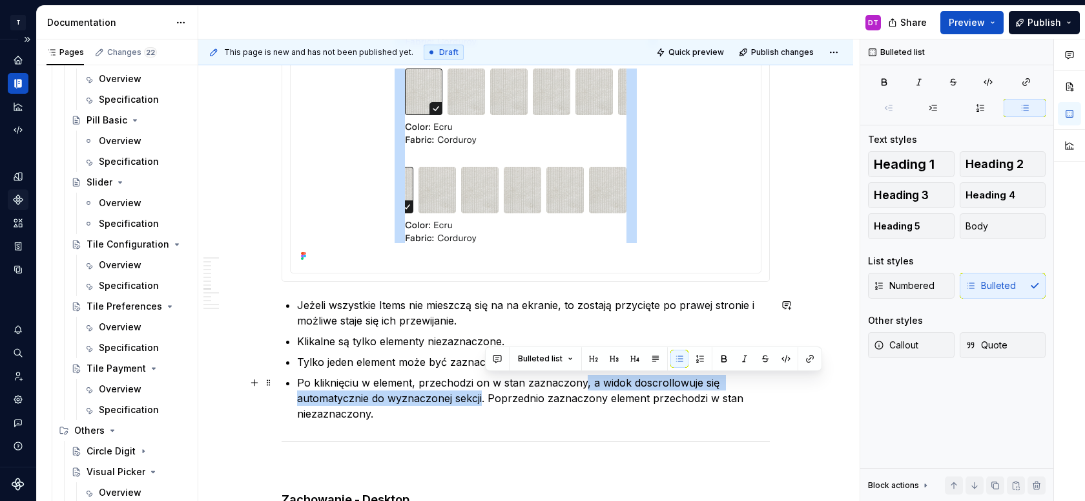
drag, startPoint x: 586, startPoint y: 383, endPoint x: 484, endPoint y: 397, distance: 102.9
click at [484, 397] on p "Po kliknięciu w element, przechodzi on w stan zaznaczony, a widok doscrollowuje…" at bounding box center [533, 398] width 473 height 47
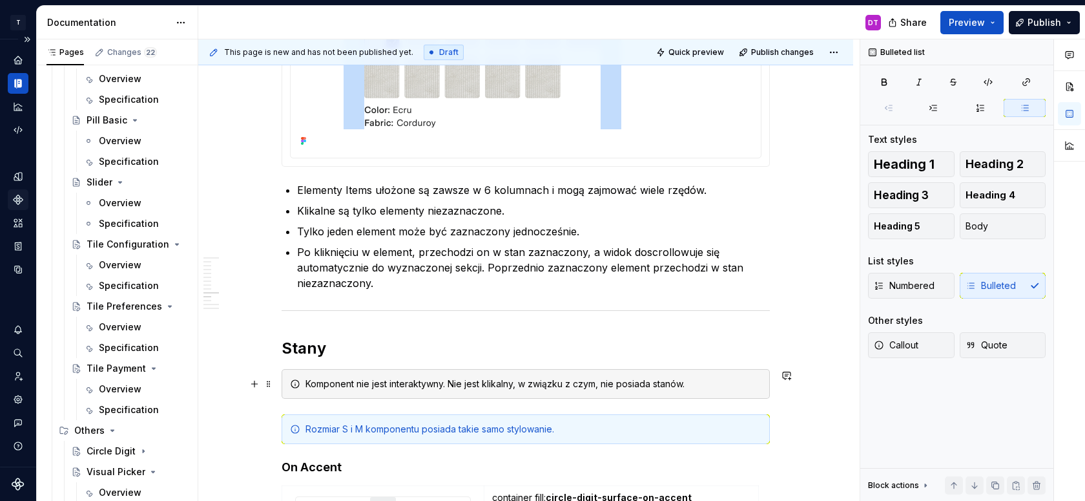
scroll to position [4492, 0]
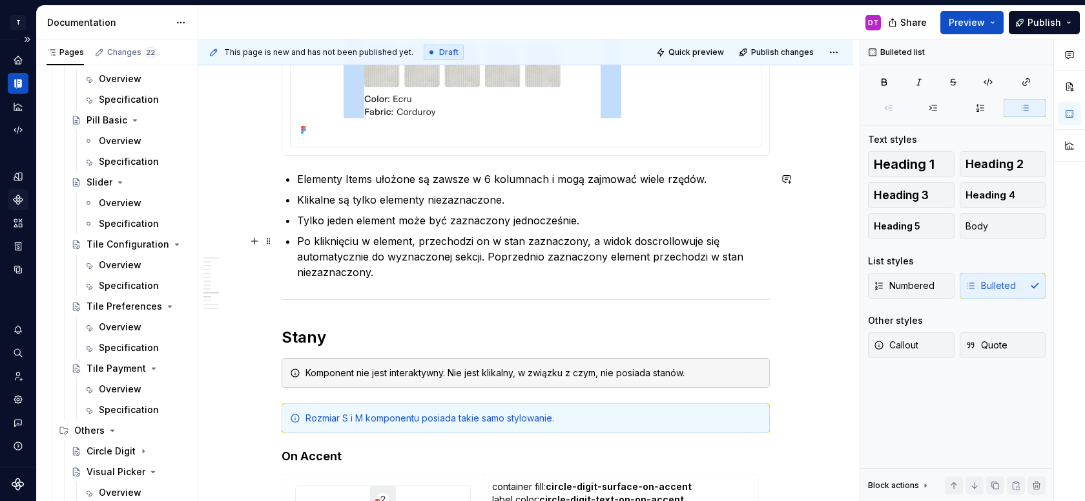
click at [586, 241] on p "Po kliknięciu w element, przechodzi on w stan zaznaczony, a widok doscrollowuje…" at bounding box center [533, 256] width 473 height 47
click at [590, 241] on p "Po kliknięciu w element, przechodzi on w stan zaznaczony, a widok doscrollowuje…" at bounding box center [533, 256] width 473 height 47
click at [484, 254] on p "Po kliknięciu w element, przechodzi on w stan zaznaczony, a widok doscrollowuje…" at bounding box center [533, 256] width 473 height 47
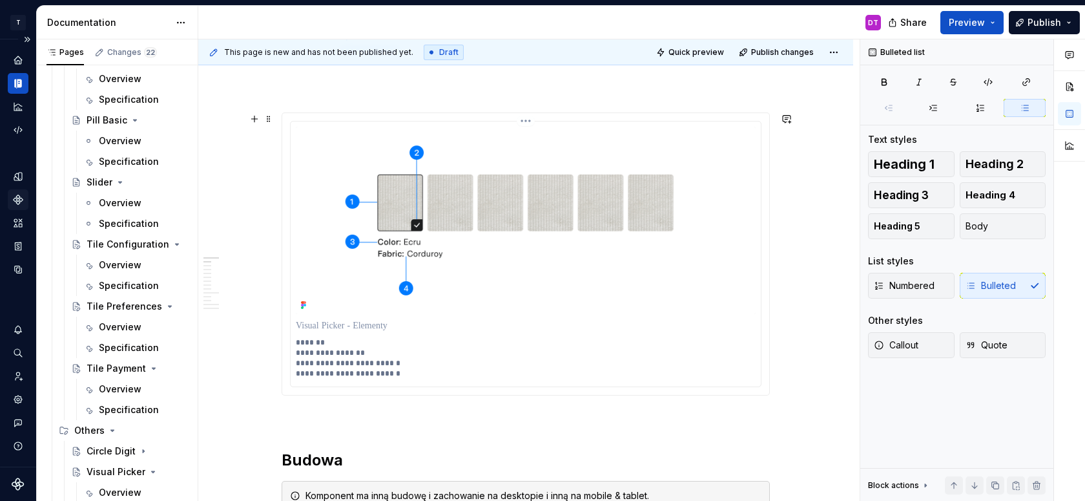
scroll to position [227, 0]
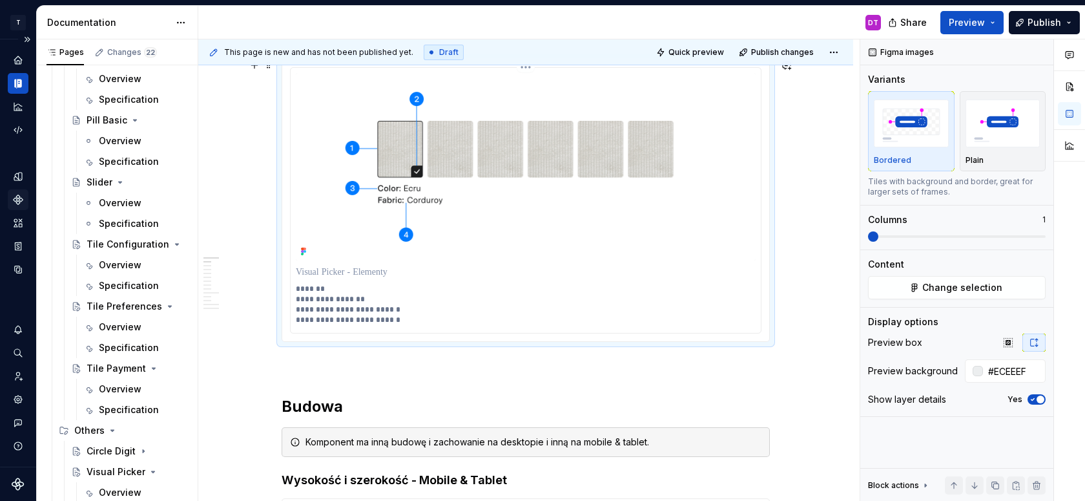
click at [568, 194] on img at bounding box center [526, 166] width 460 height 187
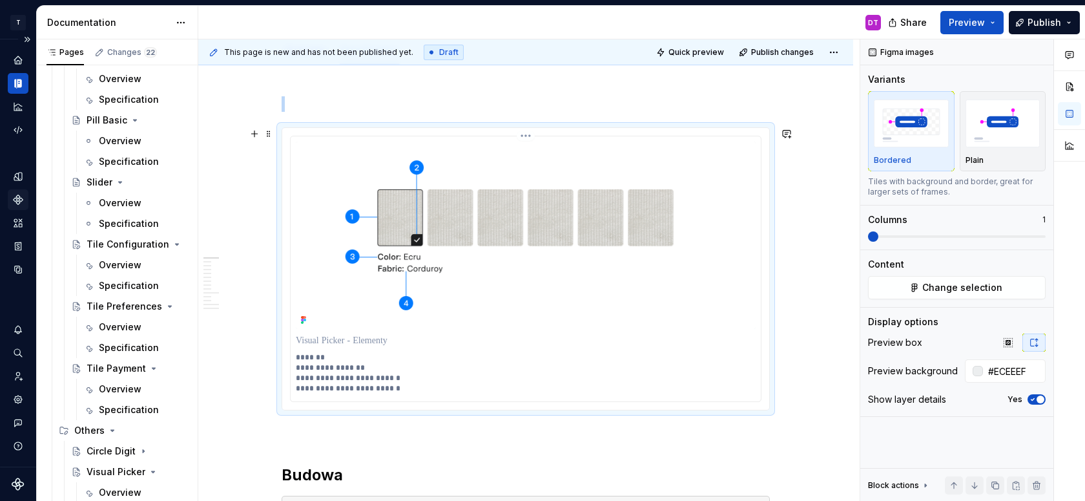
scroll to position [144, 0]
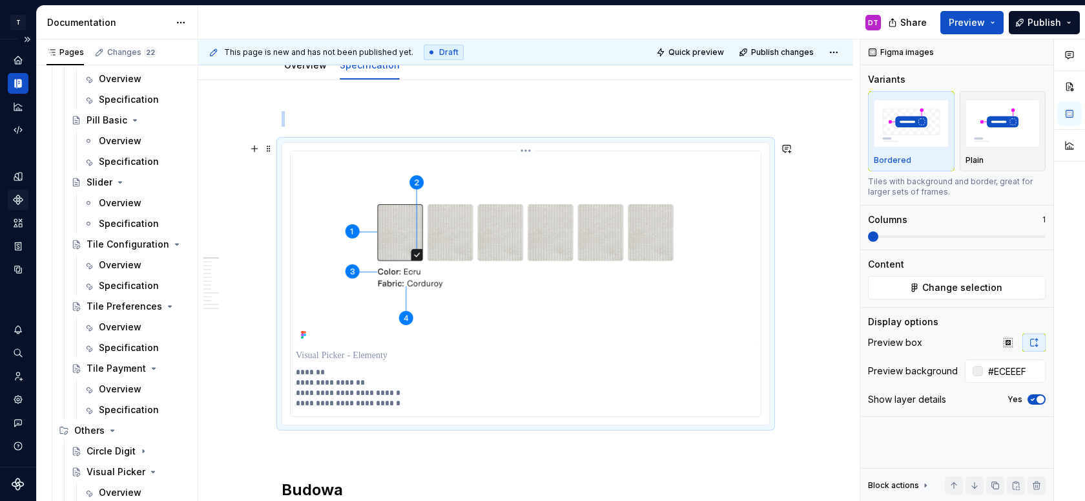
click at [527, 152] on html "T Toolko 4.0 DT Design system data Documentation DT Share Preview Publish Pages…" at bounding box center [542, 250] width 1085 height 501
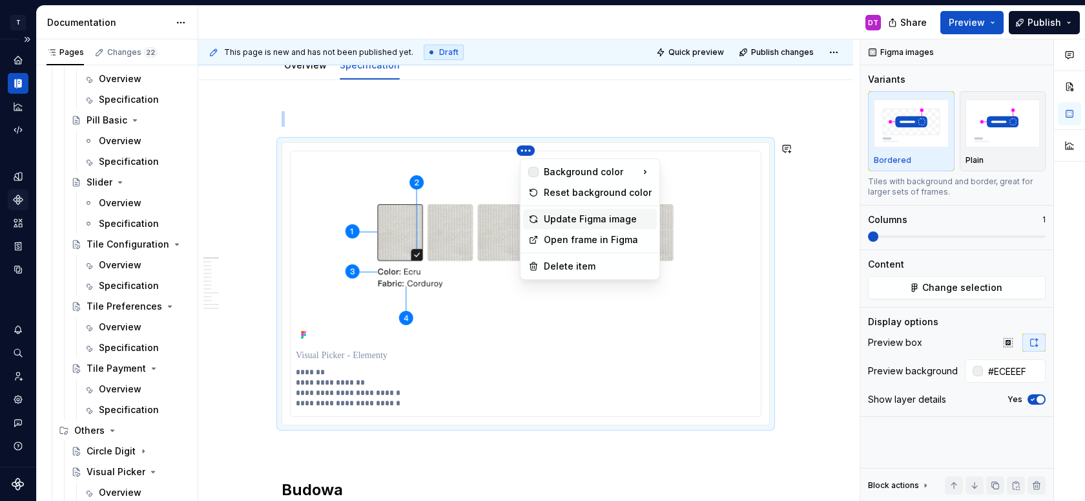
click at [572, 219] on div "Update Figma image" at bounding box center [598, 218] width 108 height 13
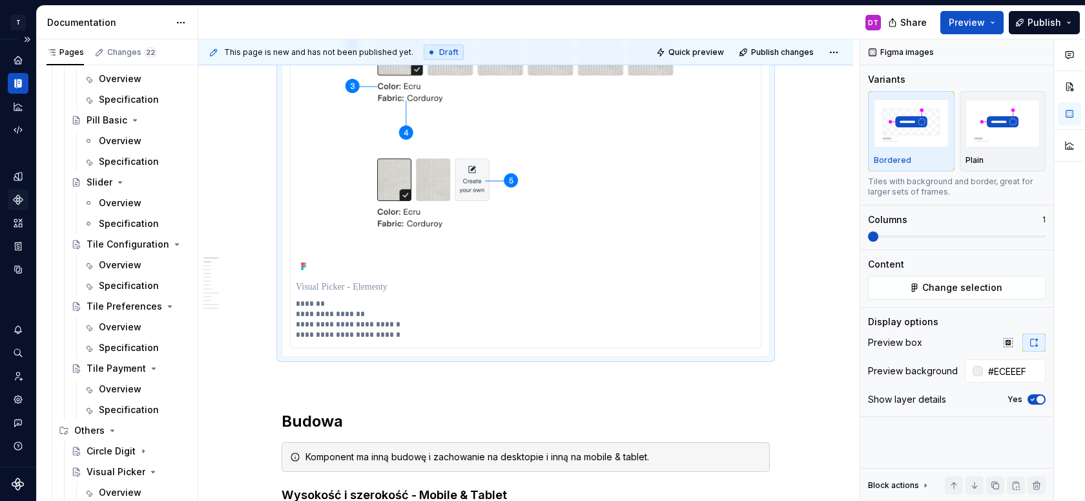
scroll to position [359, 0]
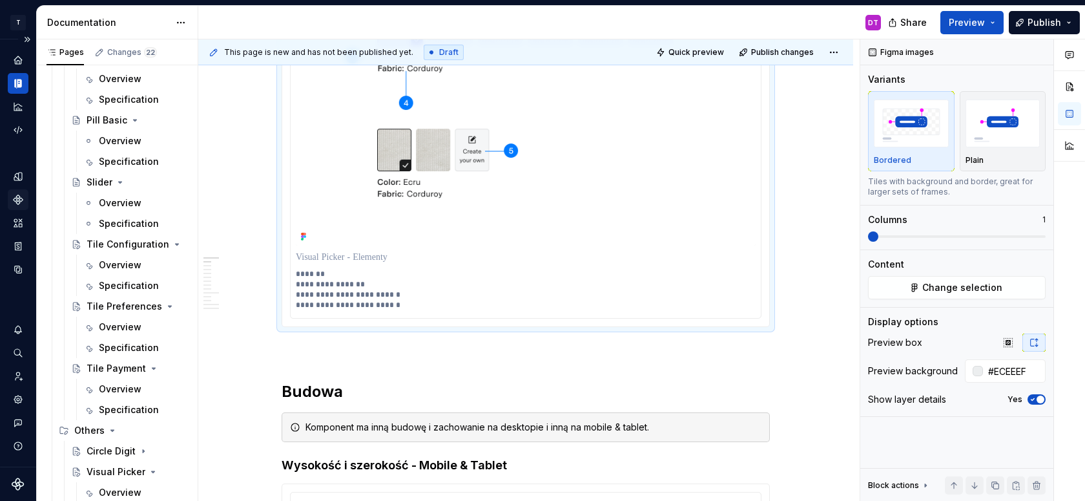
click at [411, 306] on p "**********" at bounding box center [526, 289] width 460 height 41
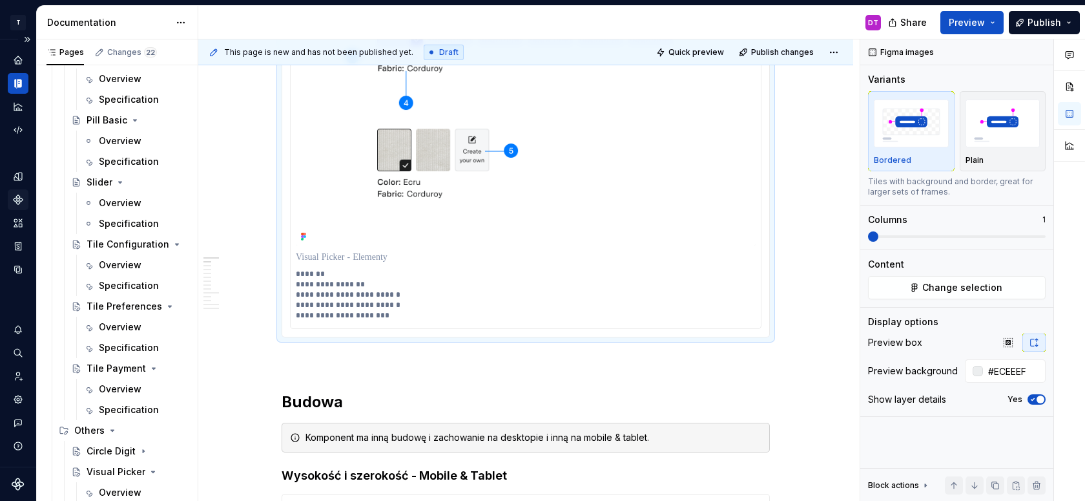
click at [369, 315] on p "**********" at bounding box center [526, 295] width 460 height 52
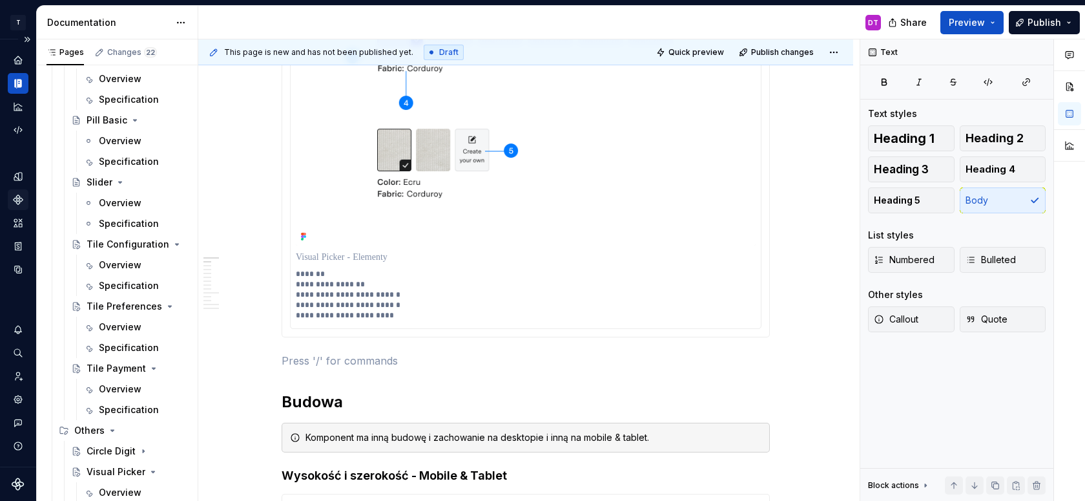
click at [399, 317] on p "**********" at bounding box center [526, 295] width 460 height 52
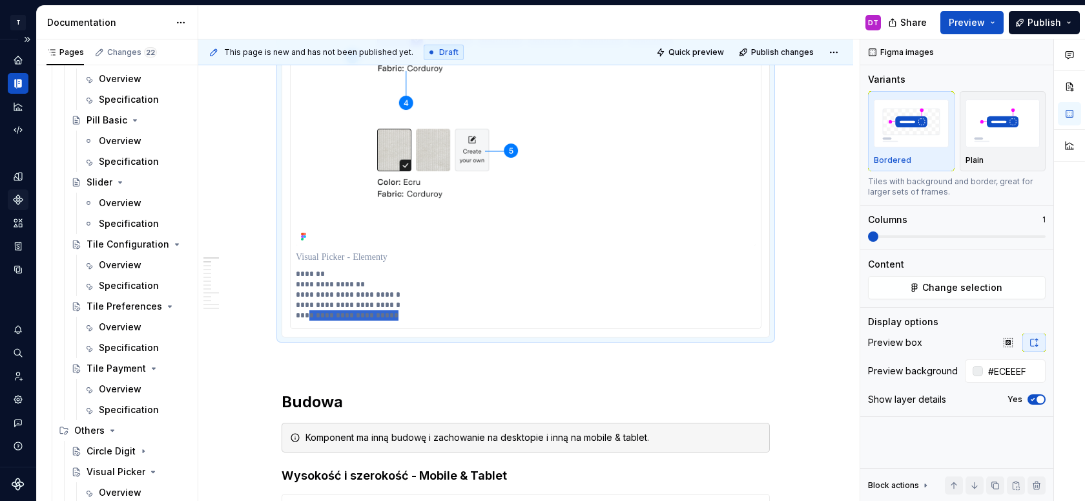
click at [308, 315] on p "**********" at bounding box center [526, 295] width 460 height 52
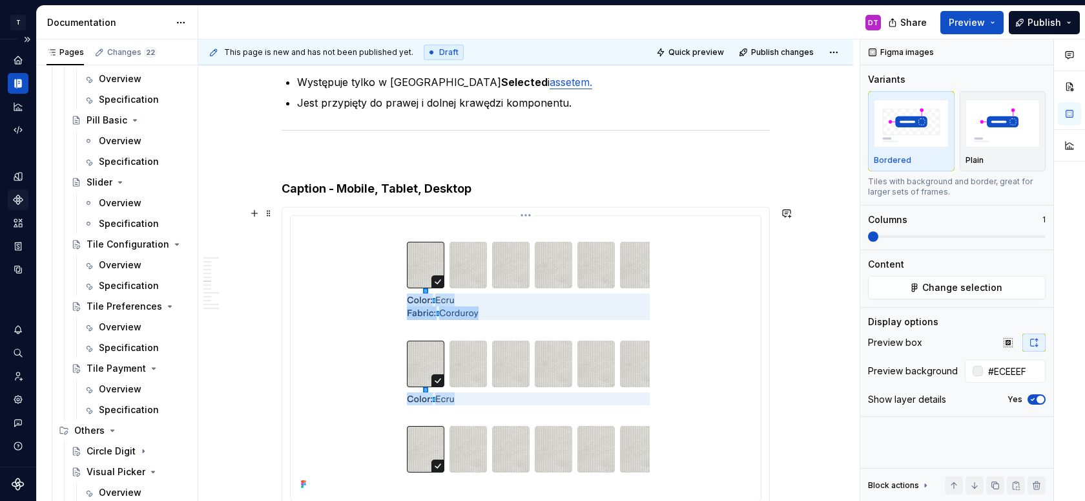
scroll to position [2756, 0]
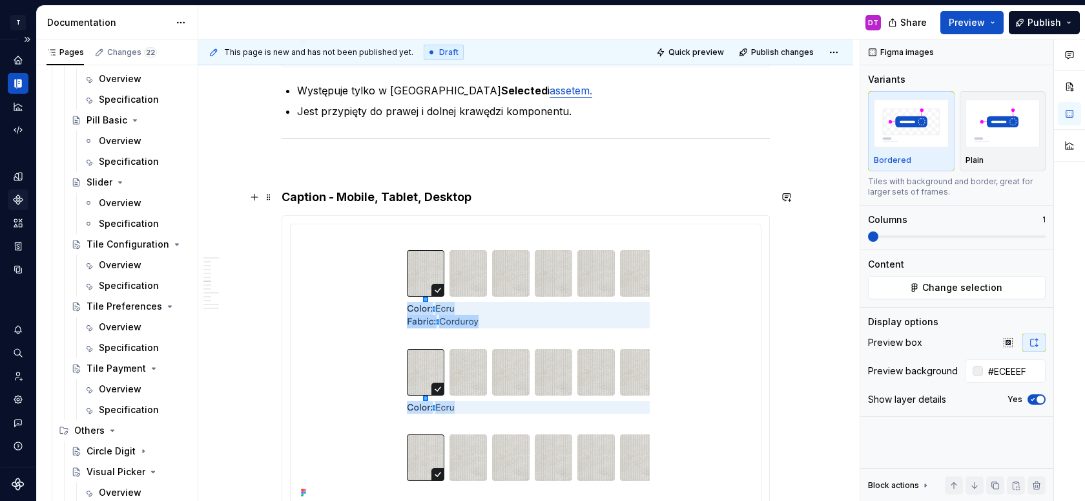
click at [285, 193] on h4 "Caption - Mobile, Tablet, Desktop" at bounding box center [526, 197] width 488 height 16
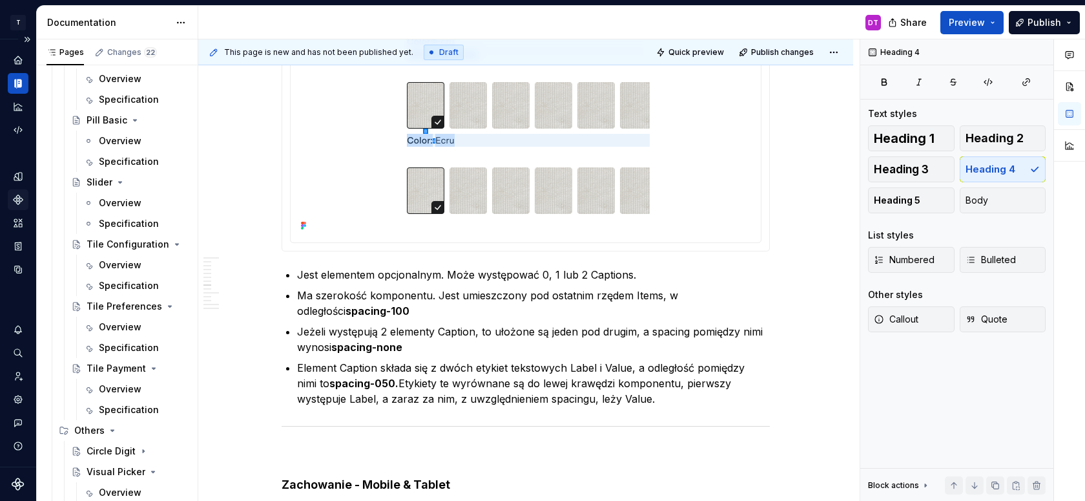
scroll to position [3068, 0]
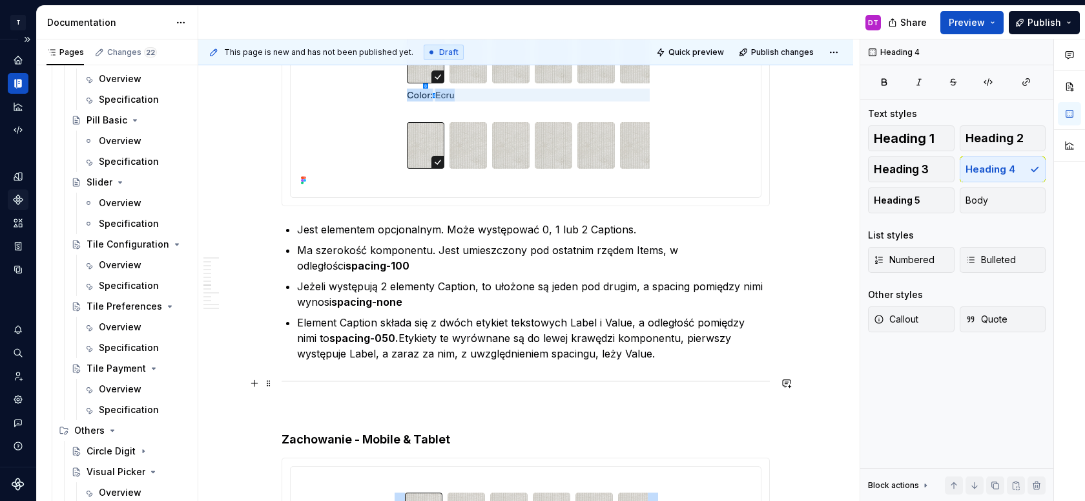
click at [329, 381] on div at bounding box center [526, 381] width 488 height 8
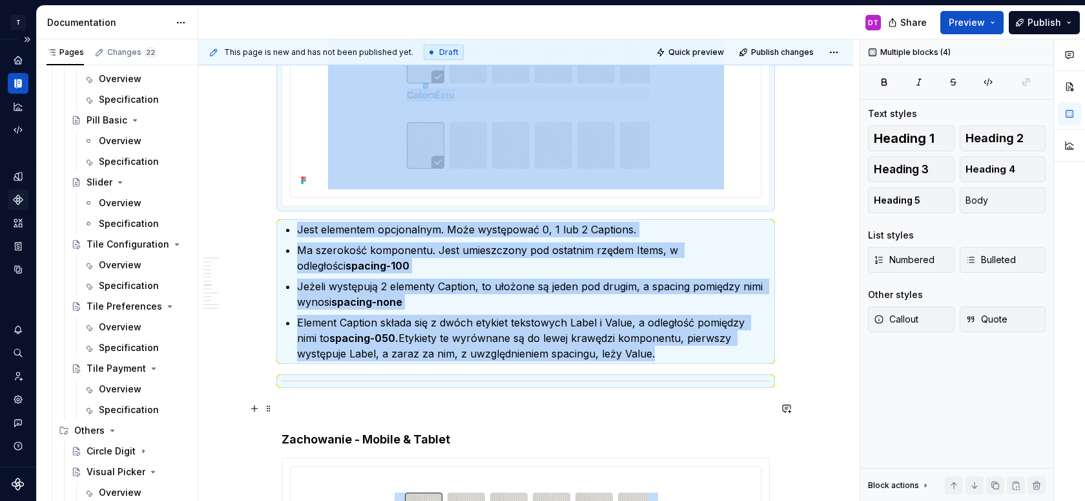
click at [309, 404] on p at bounding box center [526, 408] width 488 height 16
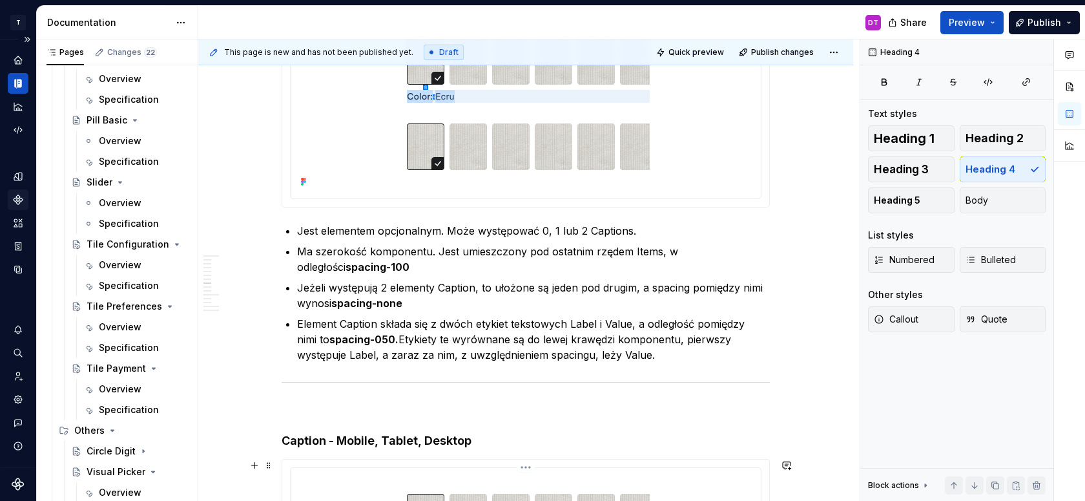
scroll to position [3153, 0]
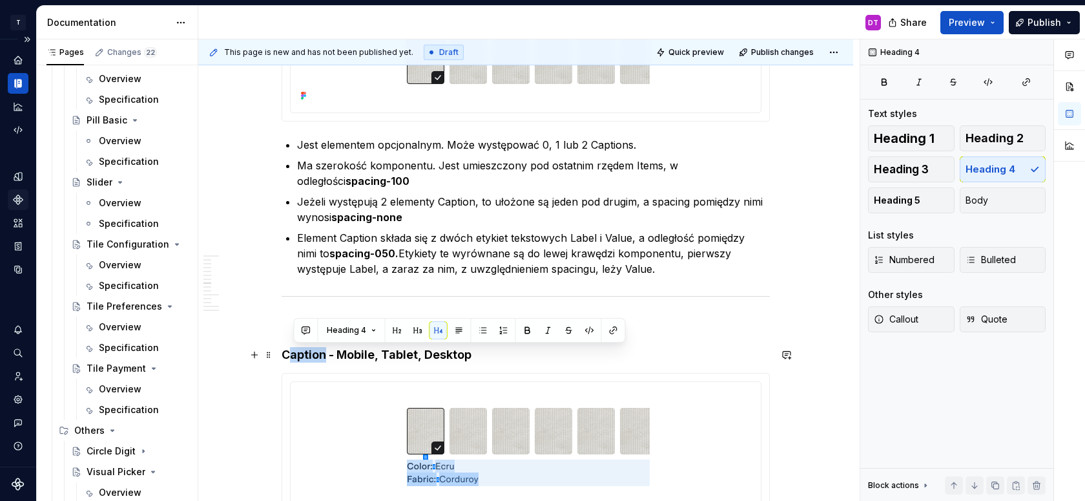
drag, startPoint x: 329, startPoint y: 355, endPoint x: 289, endPoint y: 354, distance: 39.4
click at [289, 354] on h4 "Caption - Mobile, Tablet, Desktop" at bounding box center [526, 355] width 488 height 16
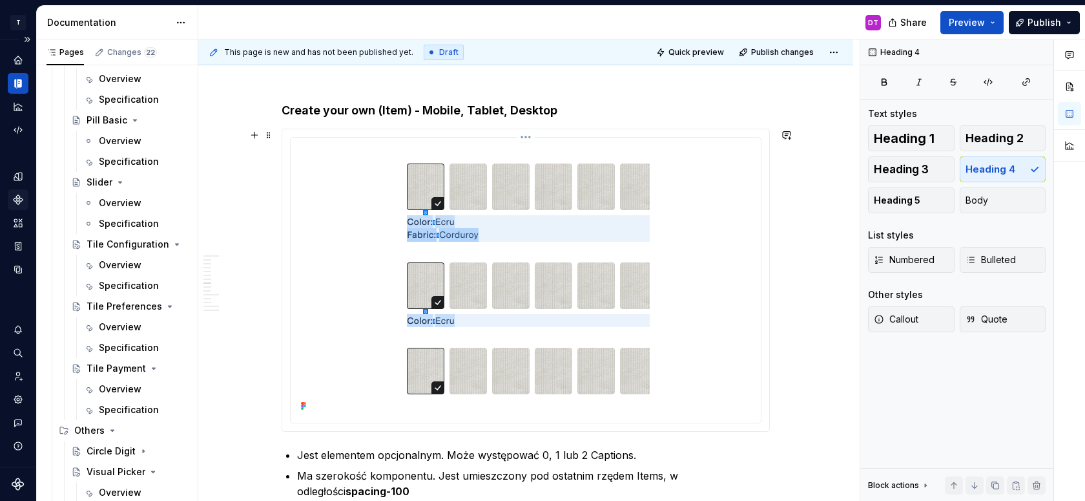
scroll to position [3426, 0]
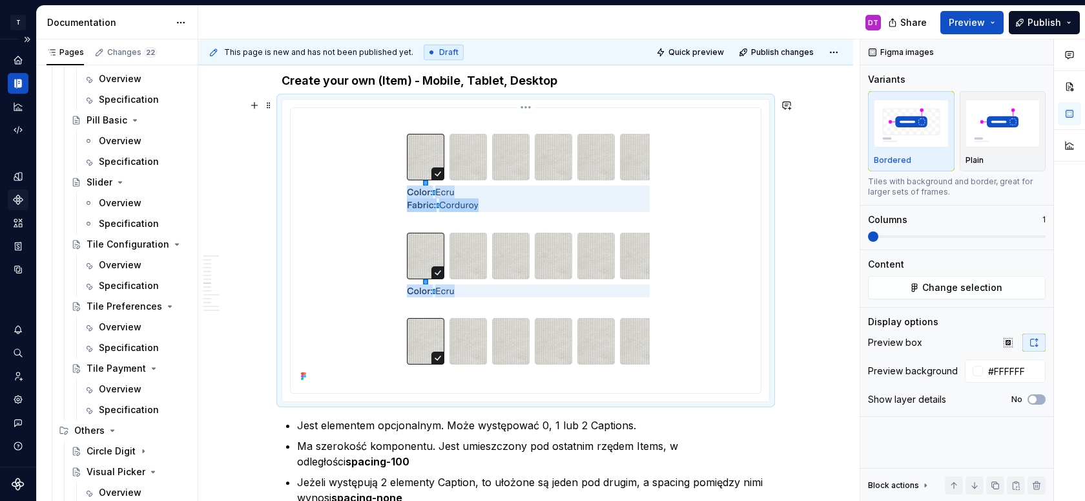
click at [486, 249] on img at bounding box center [526, 249] width 396 height 272
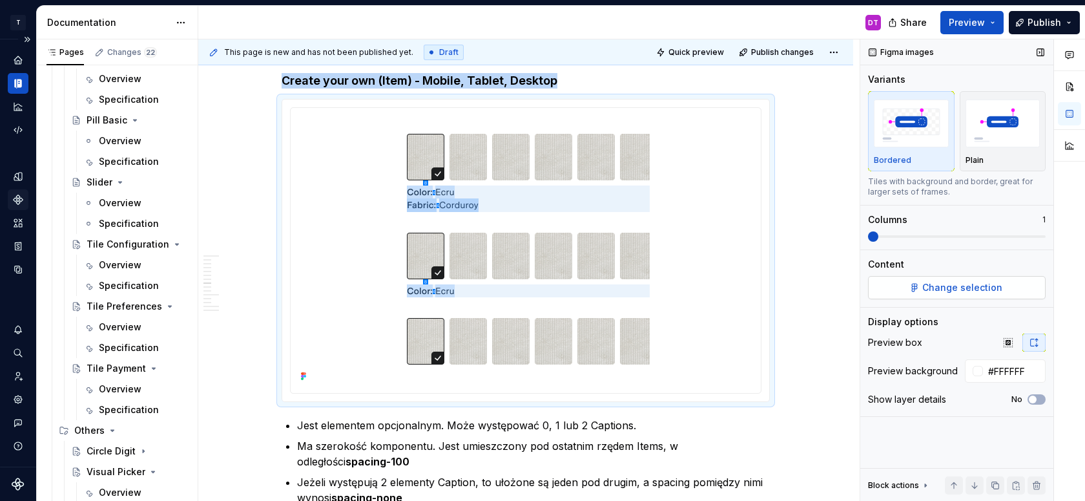
click at [954, 285] on span "Change selection" at bounding box center [962, 287] width 80 height 13
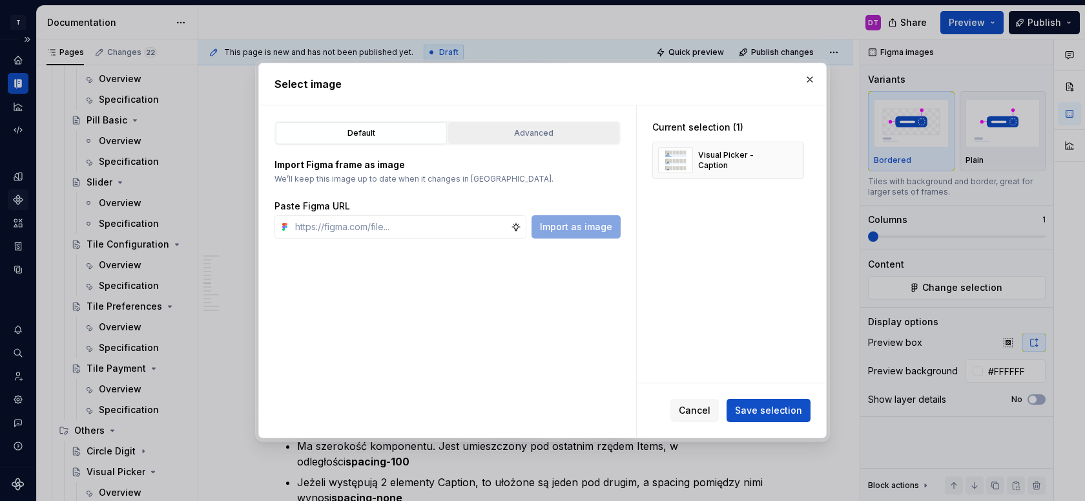
click at [491, 127] on div "Advanced" at bounding box center [534, 133] width 162 height 13
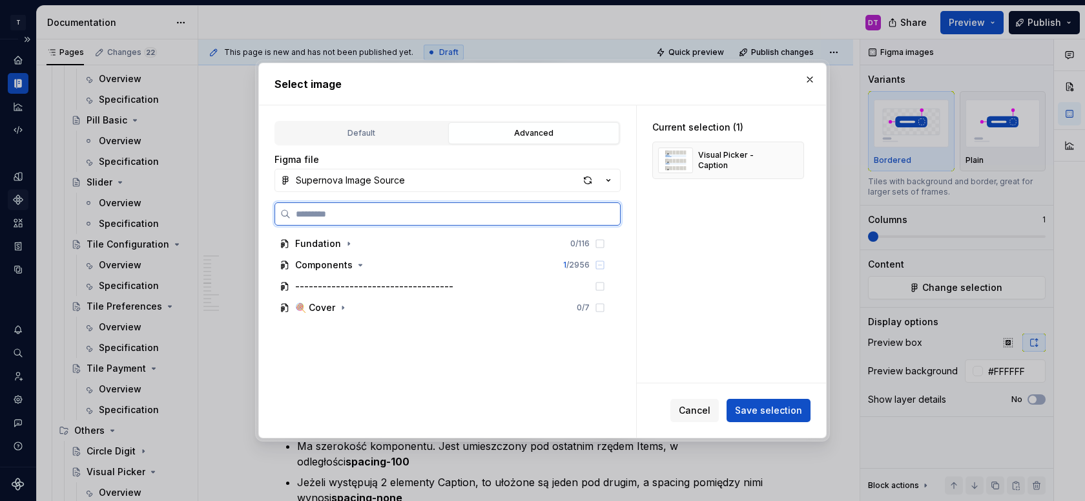
click at [386, 211] on input "search" at bounding box center [455, 213] width 329 height 13
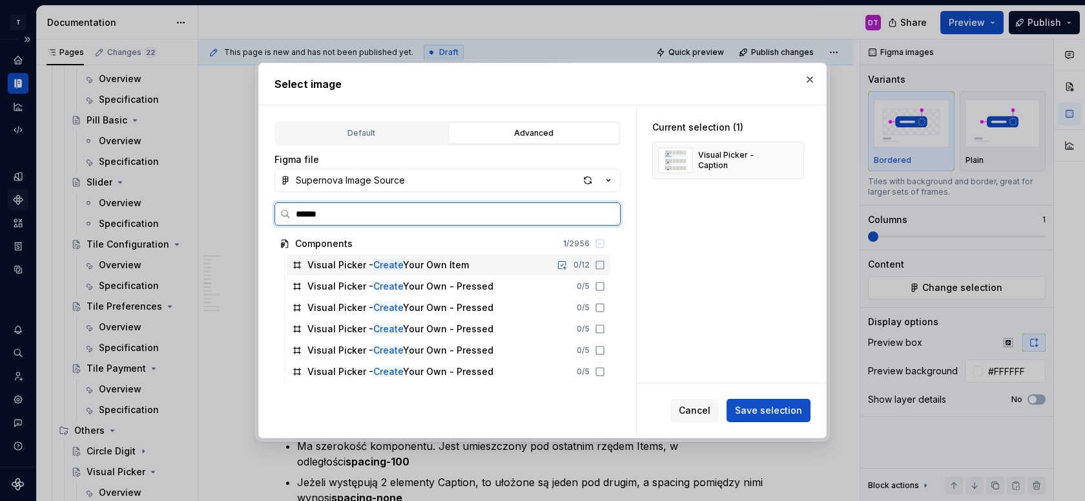
click at [406, 267] on div "Visual Picker - Create Your Own Item" at bounding box center [387, 264] width 161 height 13
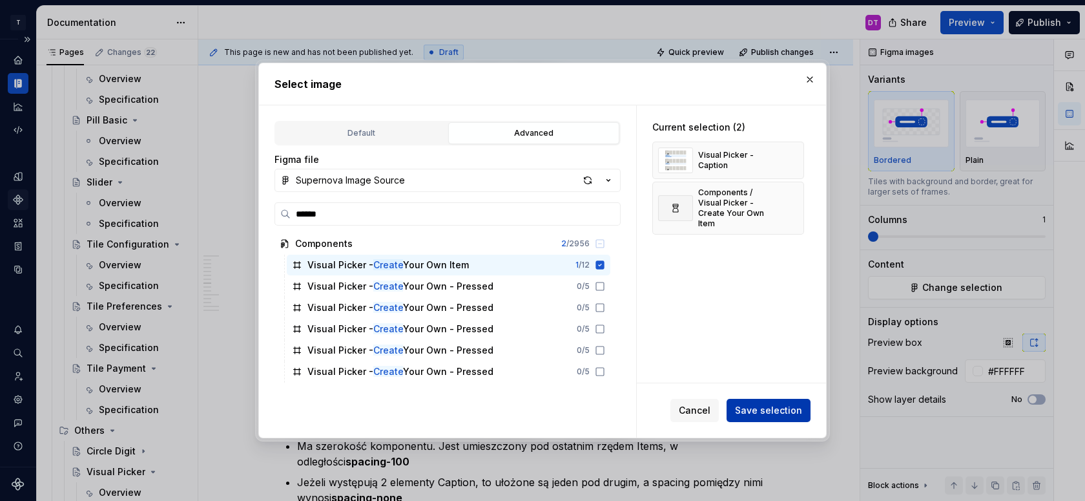
click at [769, 411] on span "Save selection" at bounding box center [768, 410] width 67 height 13
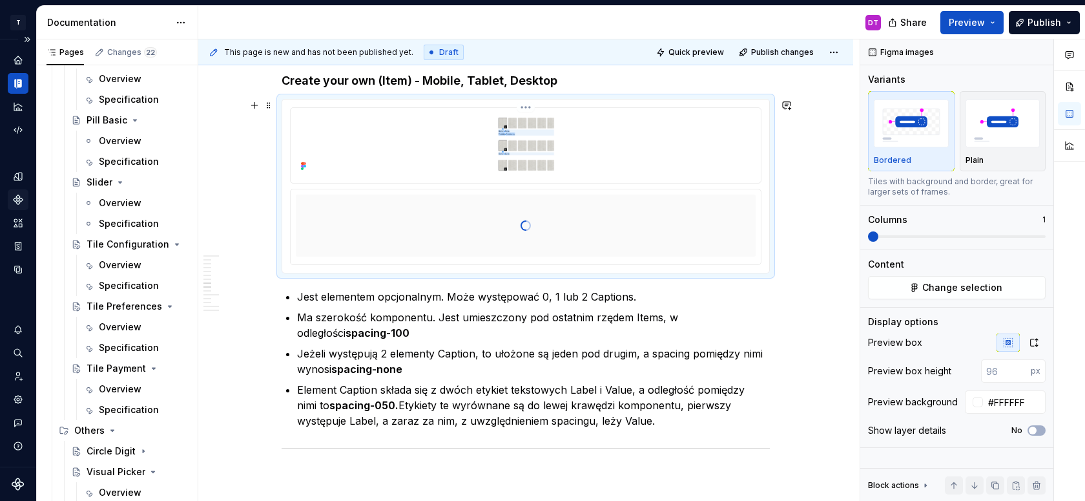
click at [530, 107] on html "T Toolko 4.0 DT Design system data Documentation DT Share Preview Publish Pages…" at bounding box center [542, 250] width 1085 height 501
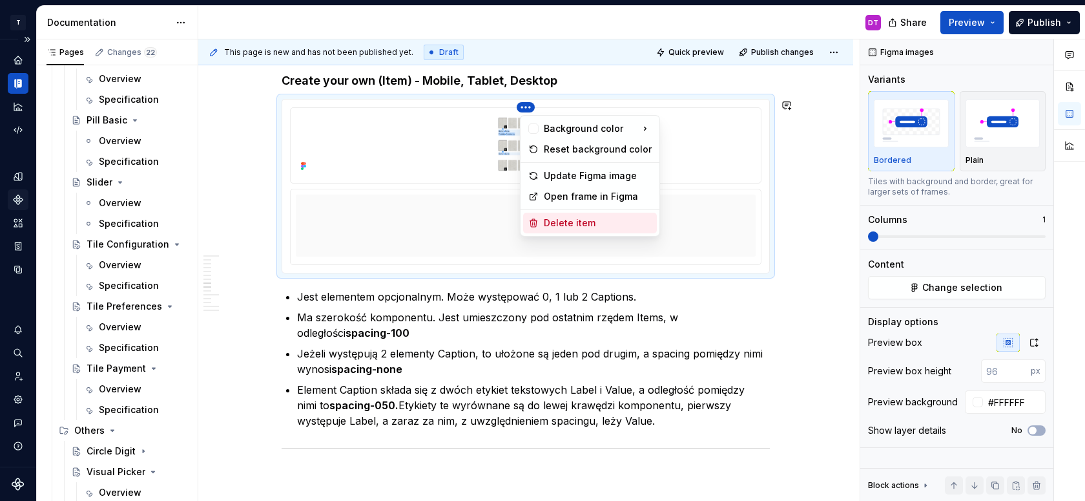
click at [562, 225] on div "Delete item" at bounding box center [598, 222] width 108 height 13
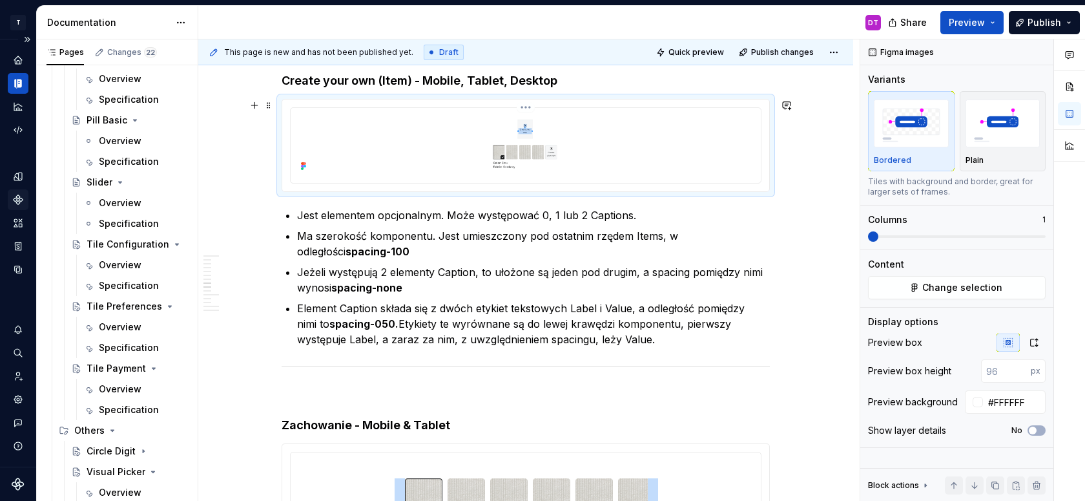
click at [526, 163] on img at bounding box center [526, 144] width 396 height 62
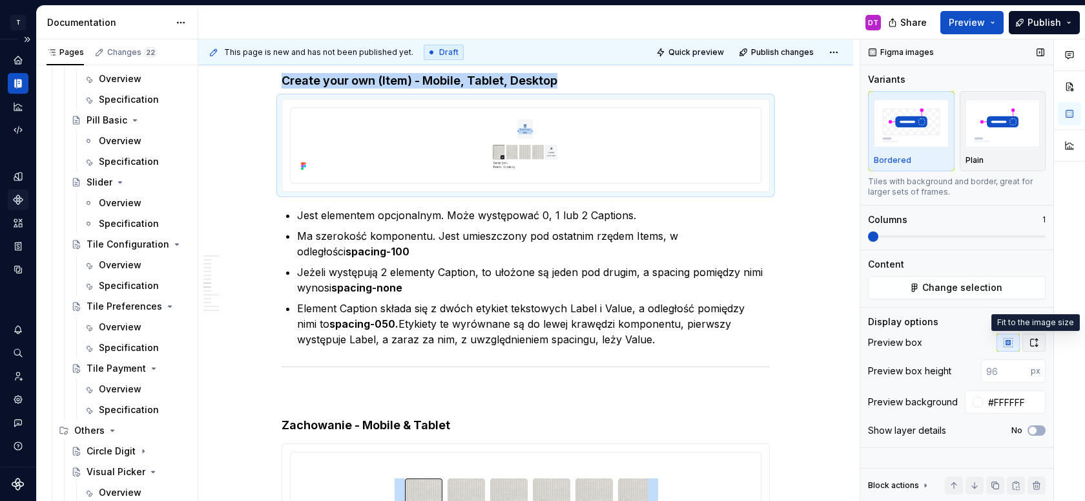
click at [1034, 343] on icon "button" at bounding box center [1034, 342] width 10 height 10
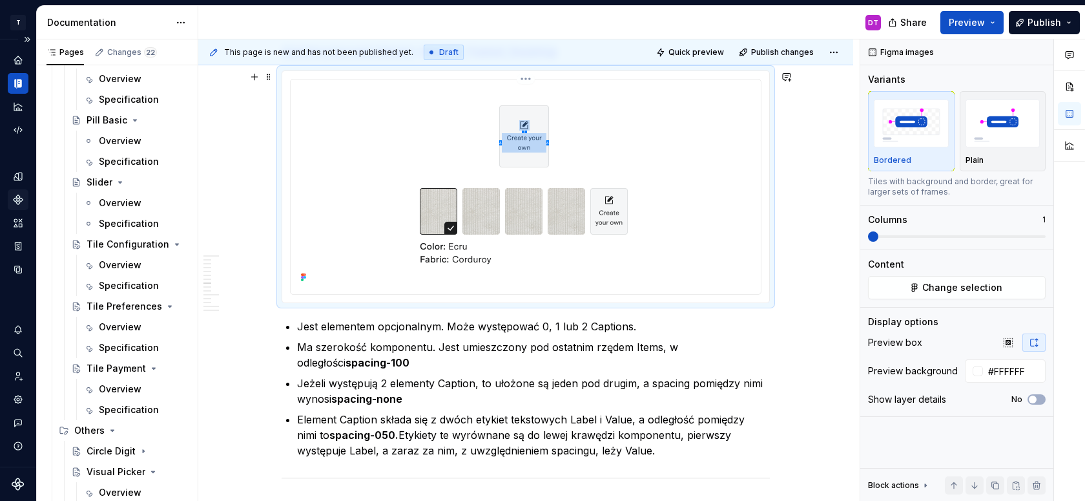
scroll to position [3456, 0]
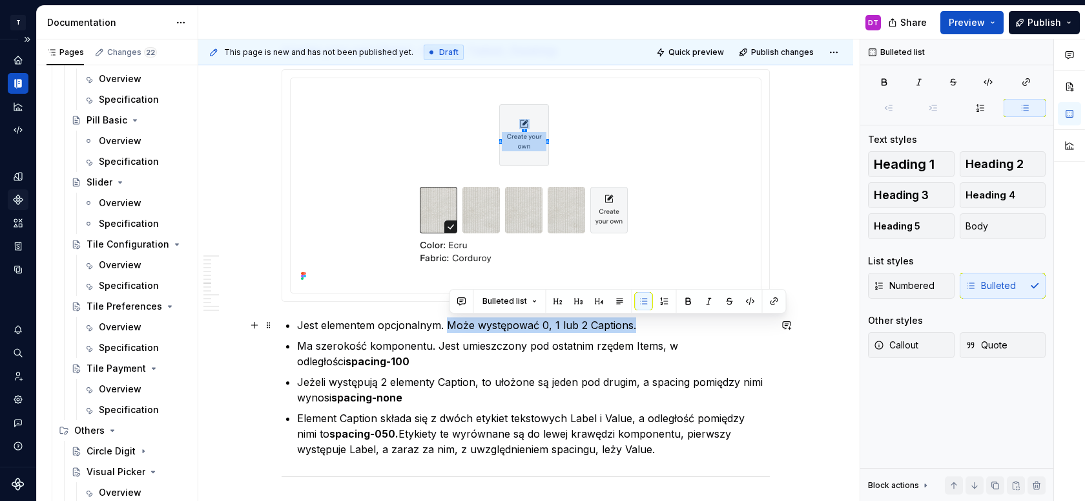
drag, startPoint x: 448, startPoint y: 321, endPoint x: 650, endPoint y: 324, distance: 202.8
click at [650, 324] on p "Jest elementem opcjonalnym. Może występować 0, 1 lub 2 Captions." at bounding box center [533, 325] width 473 height 16
click at [302, 325] on p "Jest elementem opcjonalnym. Może występować 0, 1 lub 2 Captions." at bounding box center [533, 325] width 473 height 16
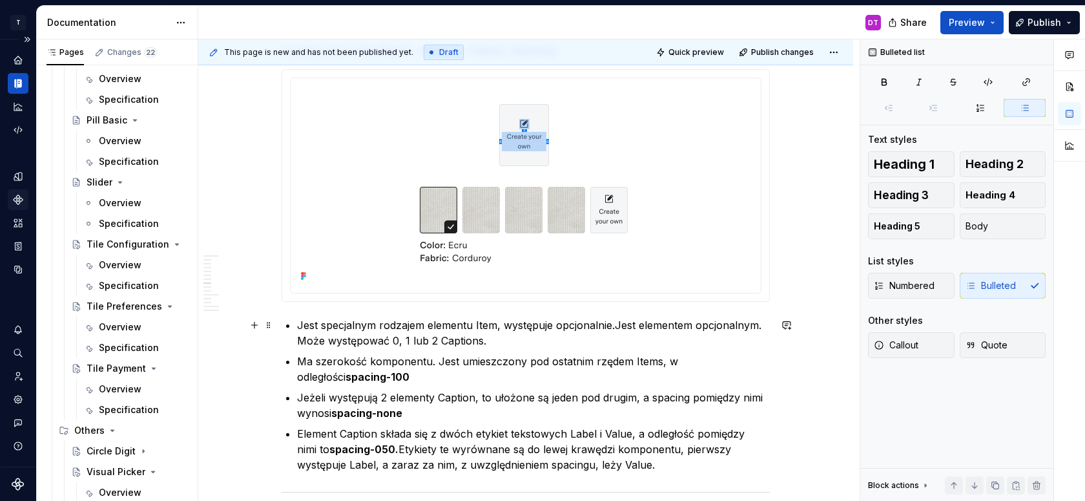
click at [508, 337] on p "Jest specjalnym rodzajem elementu Item, występuje opcjonalnie.Jest elementem op…" at bounding box center [533, 332] width 473 height 31
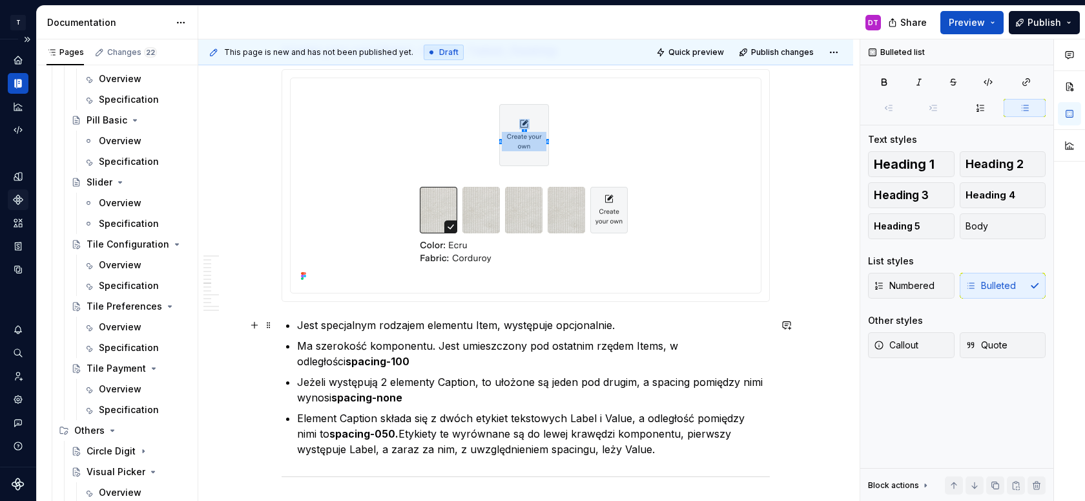
click at [400, 329] on p "Jest specjalnym rodzajem elementu Item, występuje opcjonalnie." at bounding box center [533, 325] width 473 height 16
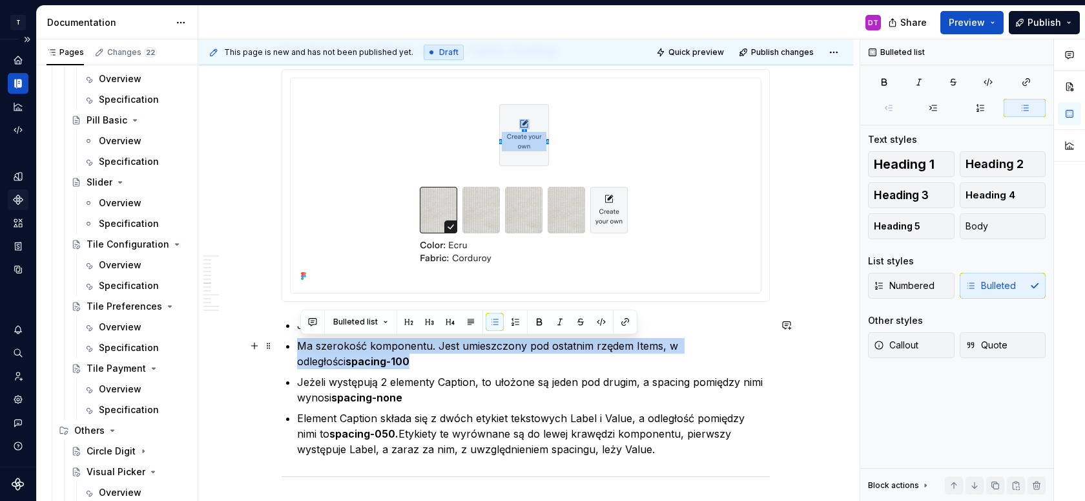
drag, startPoint x: 302, startPoint y: 341, endPoint x: 418, endPoint y: 359, distance: 117.0
click at [418, 359] on p "Ma szerokość komponentu. Jest umieszczony pod ostatnim rzędem Items, w odległoś…" at bounding box center [533, 353] width 473 height 31
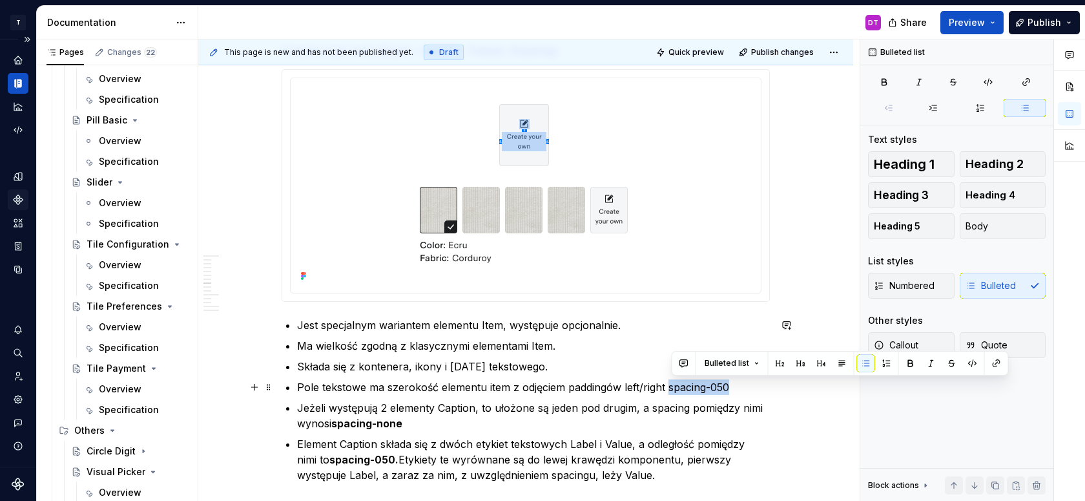
click at [671, 383] on p "Pole tekstowe ma szerokość elementu item z odjęciem paddingów left/right spacin…" at bounding box center [533, 387] width 473 height 16
click at [668, 384] on p "Pole tekstowe ma szerokość elementu item z odjęciem paddingów left/right spacin…" at bounding box center [533, 387] width 473 height 16
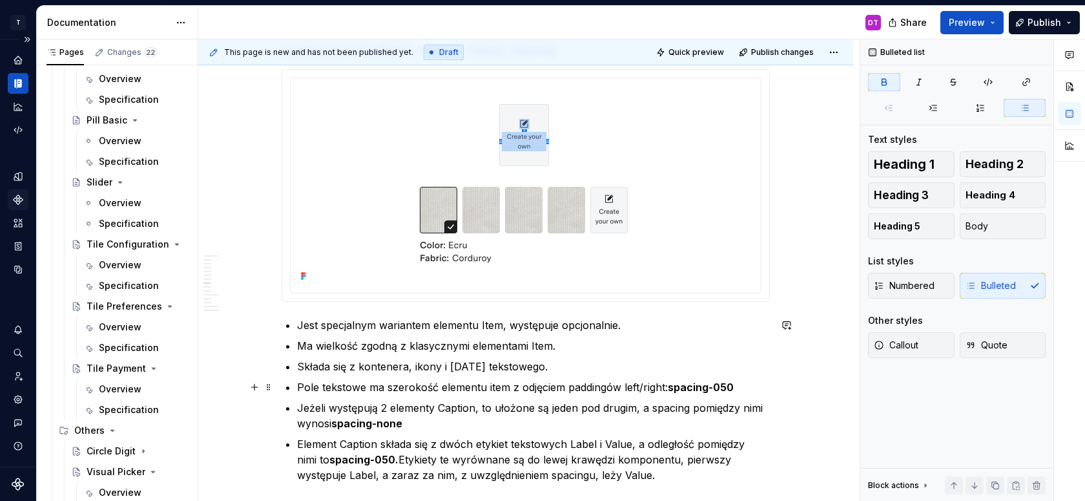
click at [755, 386] on p "Pole tekstowe ma szerokość elementu item z odjęciem paddingów left/right: spaci…" at bounding box center [533, 387] width 473 height 16
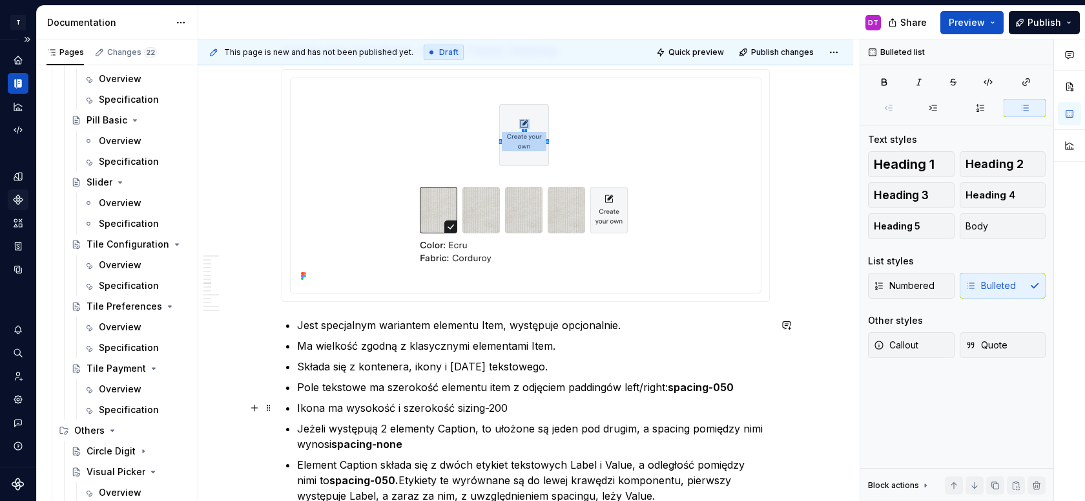
click at [455, 406] on p "Ikona ma wysokość i szerokość sizing-200" at bounding box center [533, 408] width 473 height 16
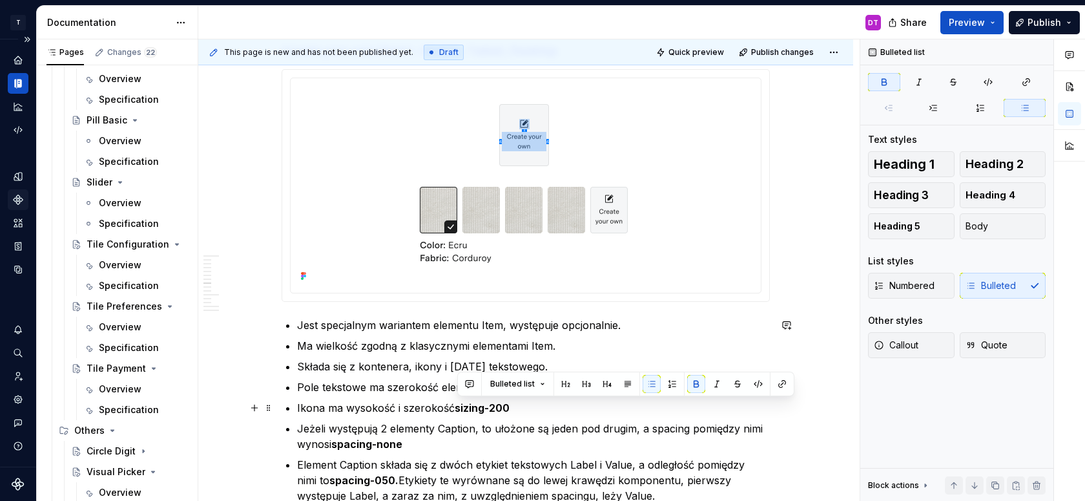
click at [517, 415] on ul "Jest specjalnym wariantem elementu Item, występuje opcjonalnie. Ma wielkość zgo…" at bounding box center [533, 410] width 473 height 186
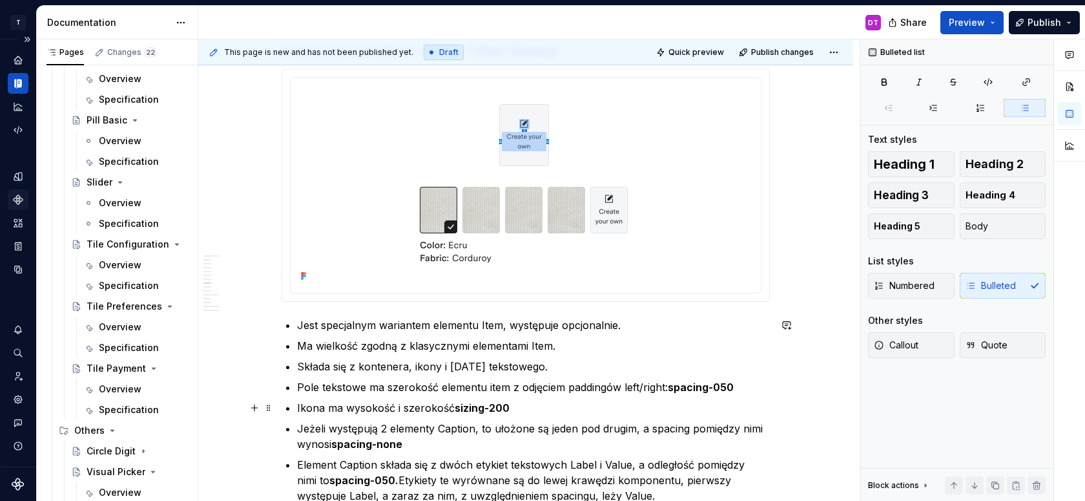
click at [527, 400] on p "Ikona ma wysokość i szerokość sizing-200" at bounding box center [533, 408] width 473 height 16
click at [515, 405] on p "Ikona ma wysokość i szerokość sizing-200" at bounding box center [533, 408] width 473 height 16
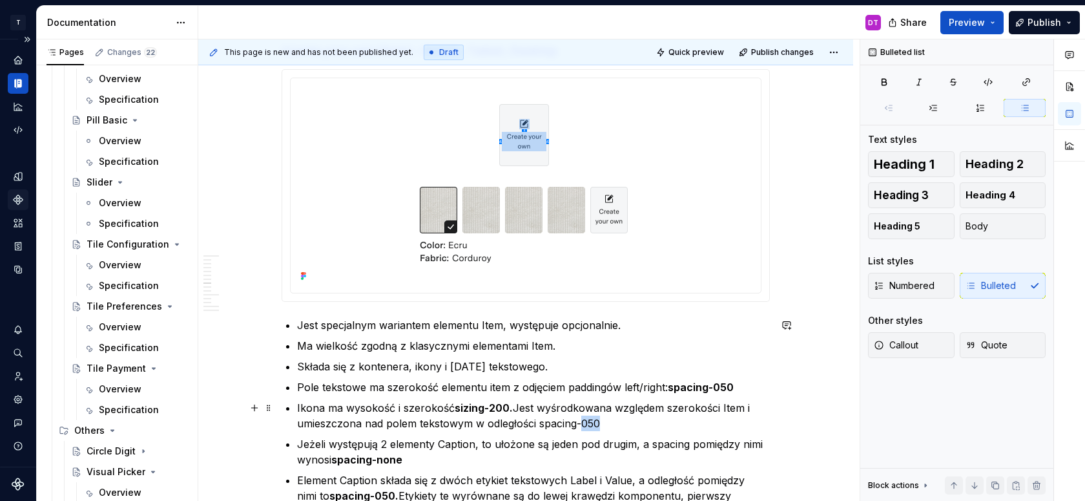
click at [584, 426] on p "Ikona ma wysokość i szerokość sizing-200. Jest wyśrodkowana względem szerokości…" at bounding box center [533, 415] width 473 height 31
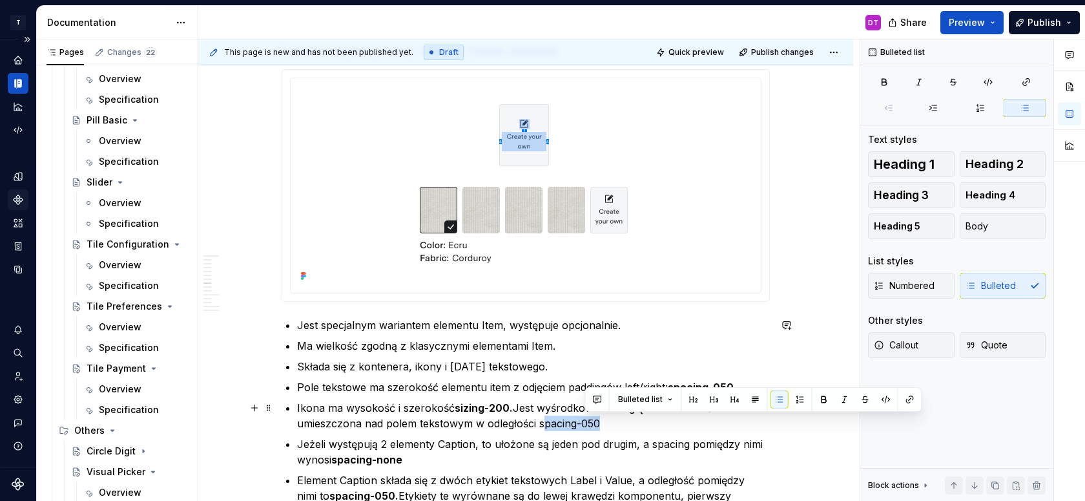
click at [544, 422] on p "Ikona ma wysokość i szerokość sizing-200. Jest wyśrodkowana względem szerokości…" at bounding box center [533, 415] width 473 height 31
click at [541, 424] on p "Ikona ma wysokość i szerokość sizing-200. Jest wyśrodkowana względem szerokości…" at bounding box center [533, 415] width 473 height 31
click at [616, 430] on p "Ikona ma wysokość i szerokość sizing-200. Jest wyśrodkowana względem szerokości…" at bounding box center [533, 415] width 473 height 31
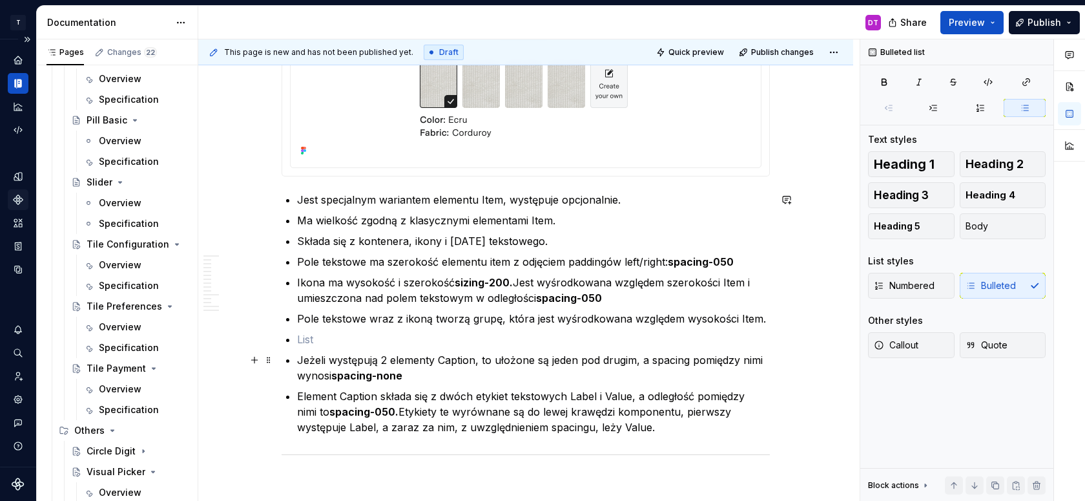
scroll to position [3607, 0]
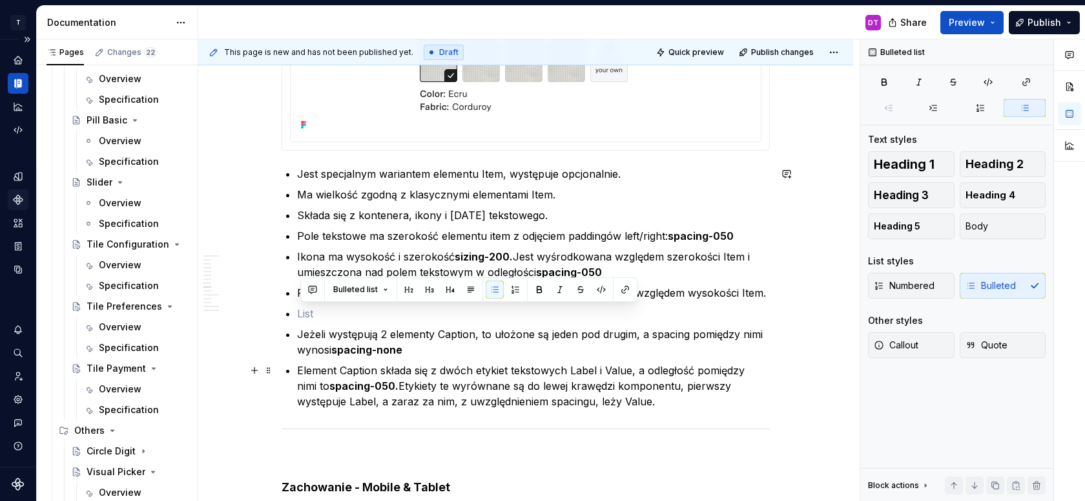
click at [694, 407] on p "Element Caption składa się z dwóch etykiet tekstowych Label i Value, a odległoś…" at bounding box center [533, 385] width 473 height 47
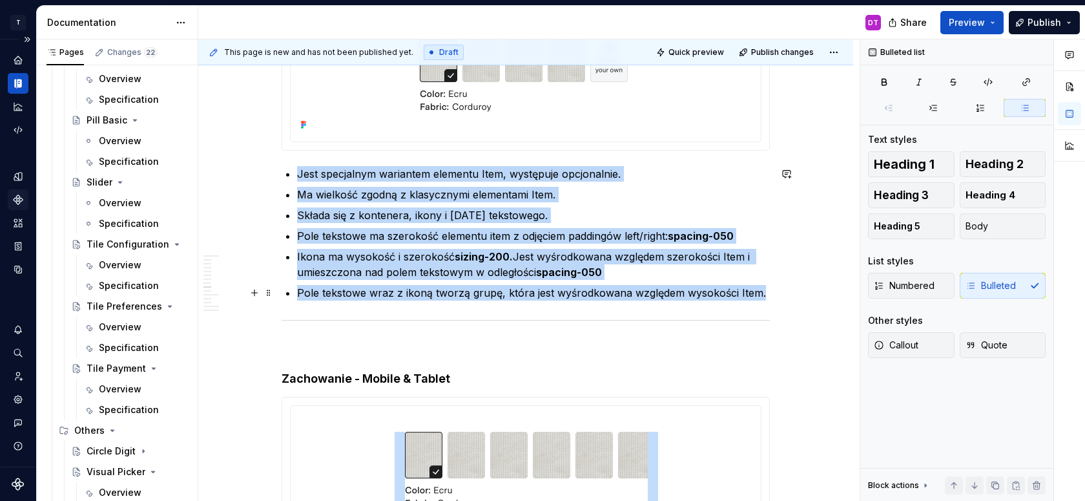
click at [770, 293] on p "Pole tekstowe wraz z ikoną tworzą grupę, która jest wyśrodkowana względem wysok…" at bounding box center [533, 293] width 473 height 16
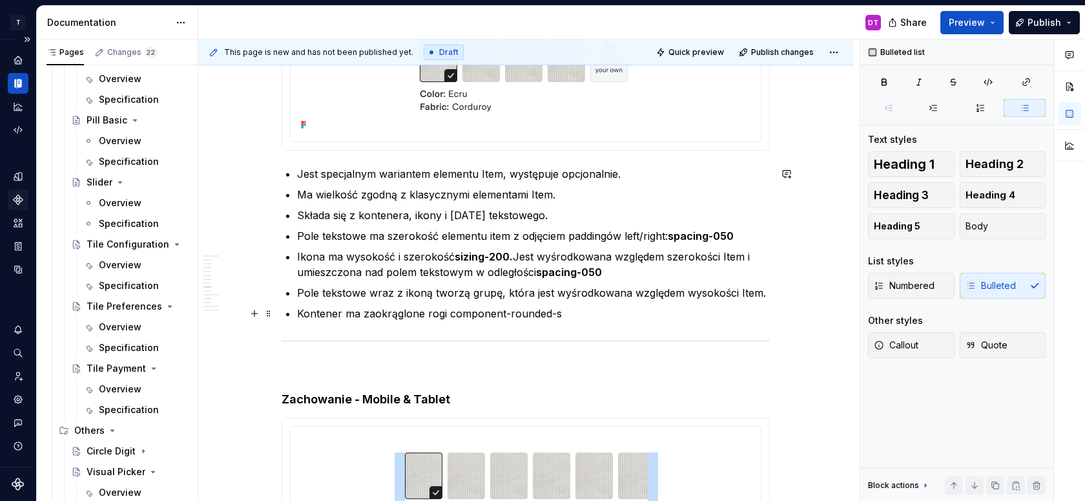
click at [451, 313] on p "Kontener ma zaokrąglone rogi component-rounded-s" at bounding box center [533, 314] width 473 height 16
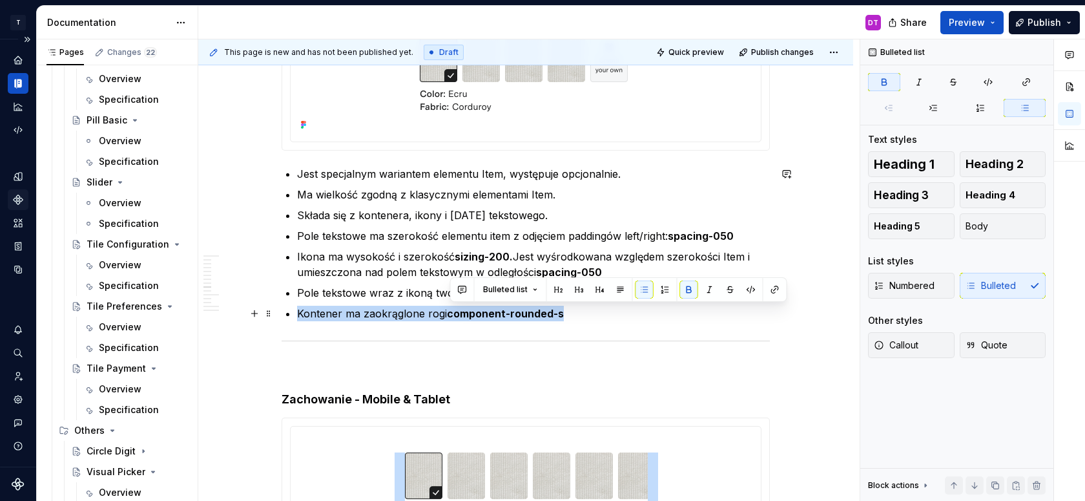
click at [301, 315] on p "Kontener ma zaokrąglone rogi component-rounded-s" at bounding box center [533, 314] width 473 height 16
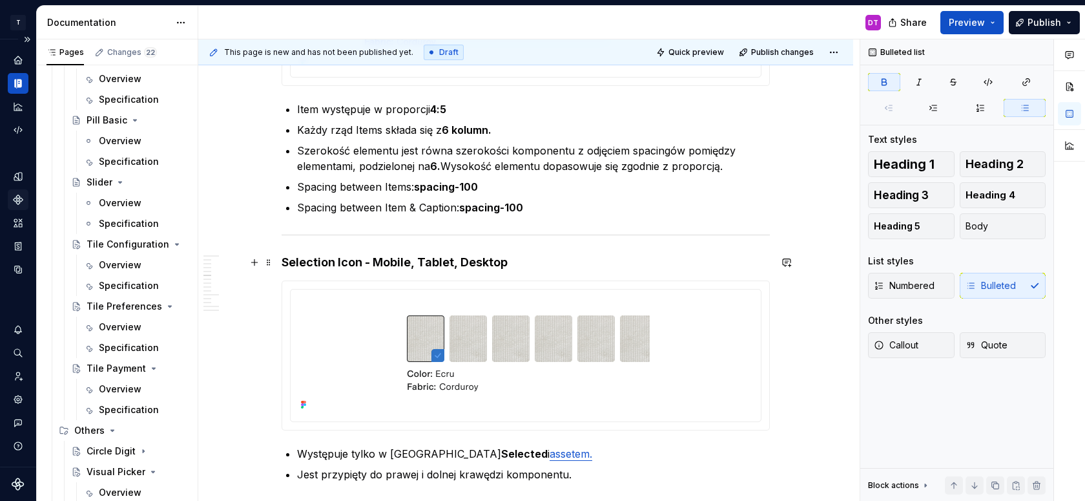
scroll to position [2399, 0]
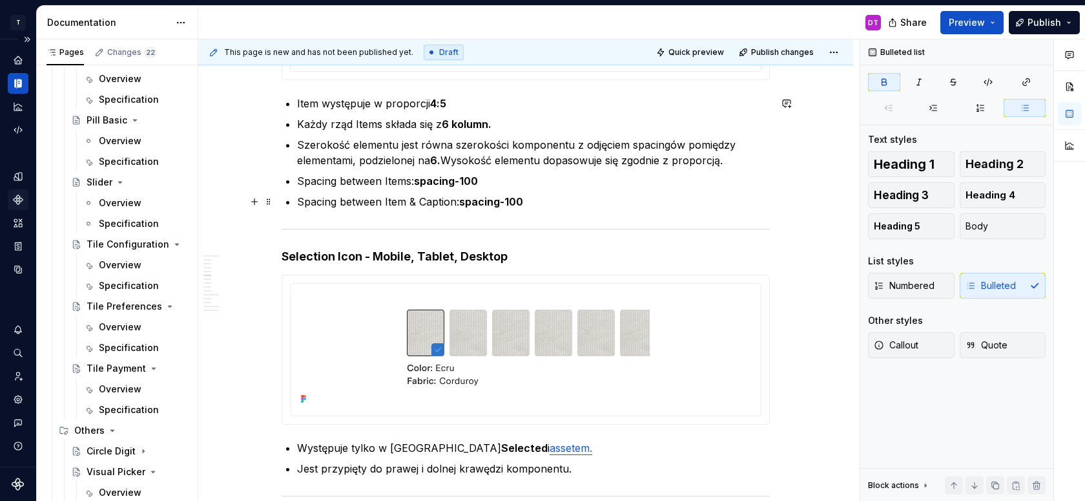
click at [548, 204] on p "Spacing between Item & Caption: spacing-100" at bounding box center [533, 202] width 473 height 16
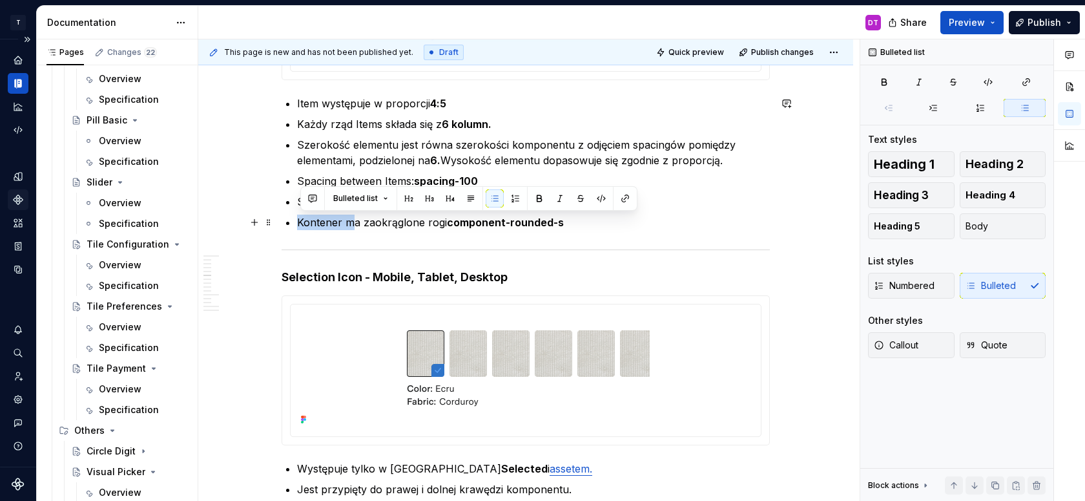
drag, startPoint x: 353, startPoint y: 222, endPoint x: 299, endPoint y: 219, distance: 54.4
drag, startPoint x: 531, startPoint y: 223, endPoint x: 298, endPoint y: 226, distance: 233.2
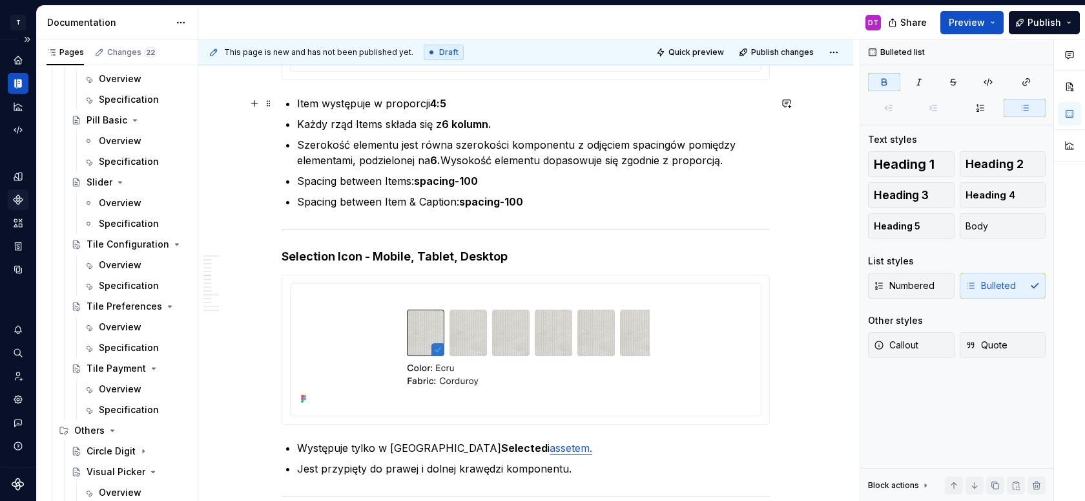
click at [457, 106] on p "Item występuje w proporcji 4:5" at bounding box center [533, 104] width 473 height 16
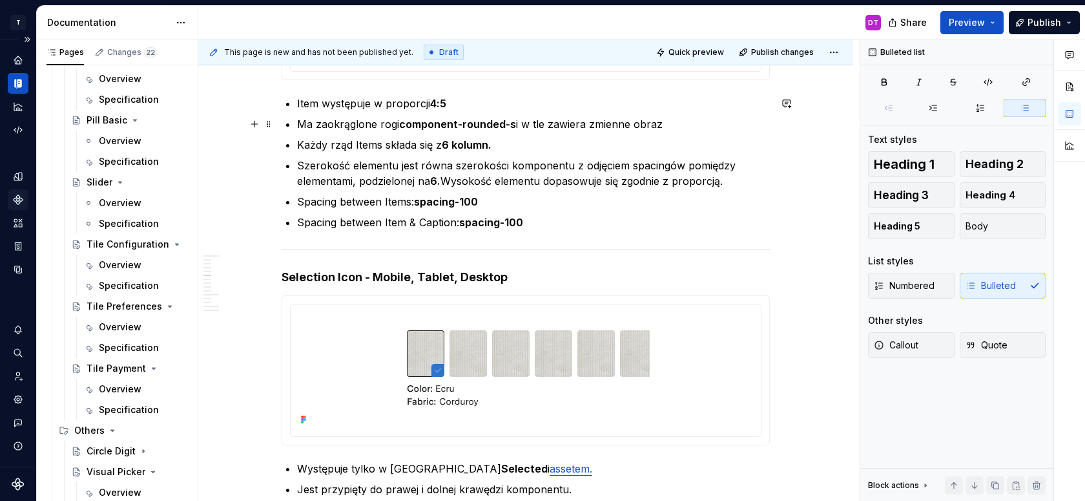
click at [676, 123] on p "Ma zaokrąglone rogi component-rounded-s i w tle zawiera zmienne obraz" at bounding box center [533, 124] width 473 height 16
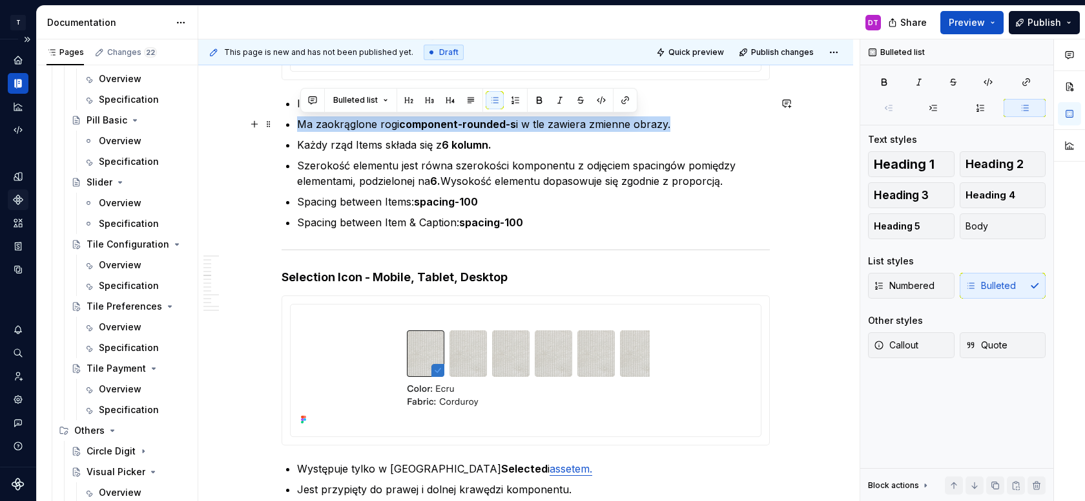
drag, startPoint x: 713, startPoint y: 119, endPoint x: 290, endPoint y: 128, distance: 423.1
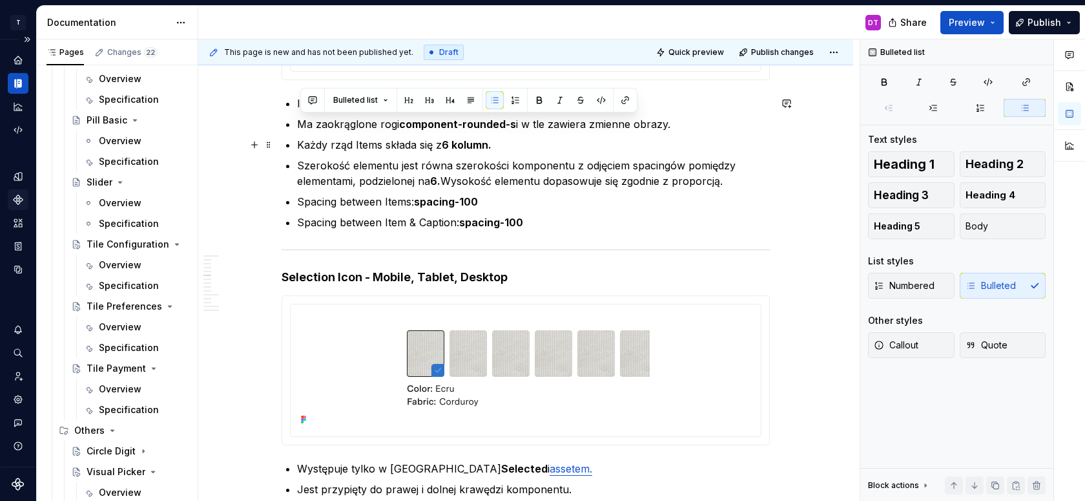
click at [400, 149] on p "Każdy rząd Items składa się z 6 kolumn." at bounding box center [533, 145] width 473 height 16
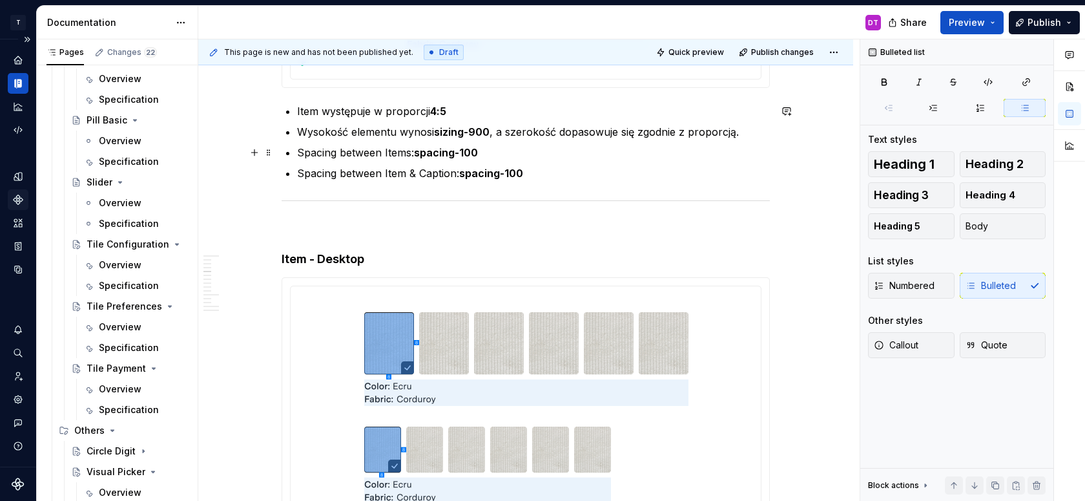
scroll to position [1920, 0]
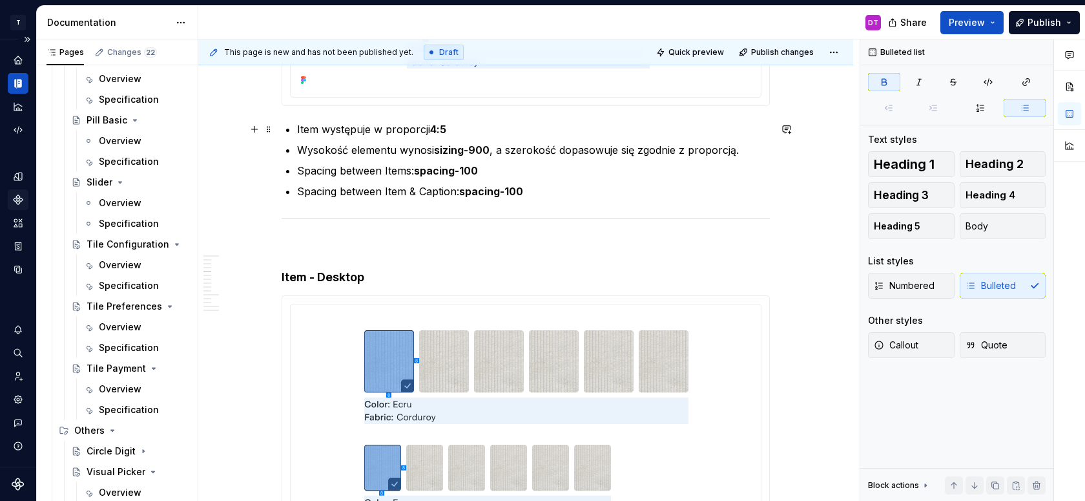
click at [466, 126] on p "Item występuje w proporcji 4:5" at bounding box center [533, 129] width 473 height 16
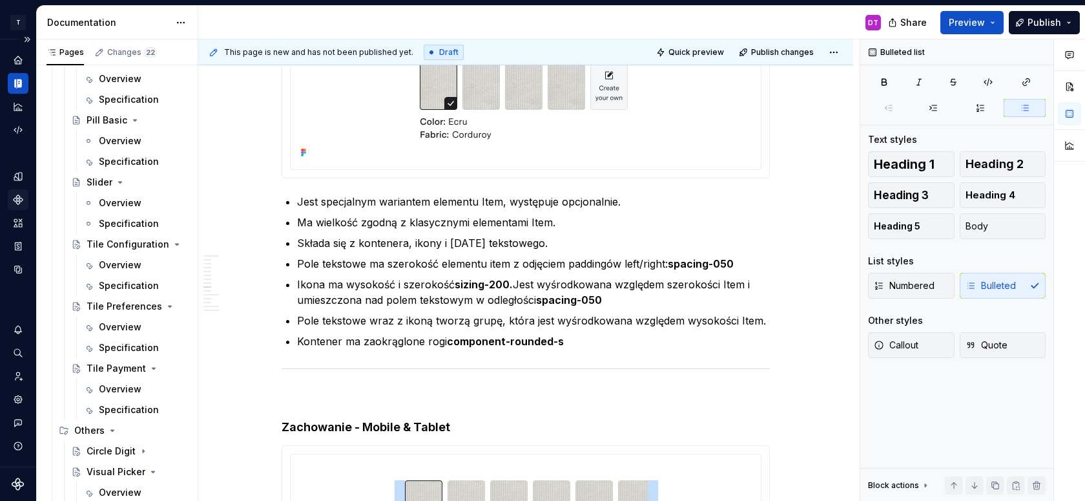
scroll to position [3591, 0]
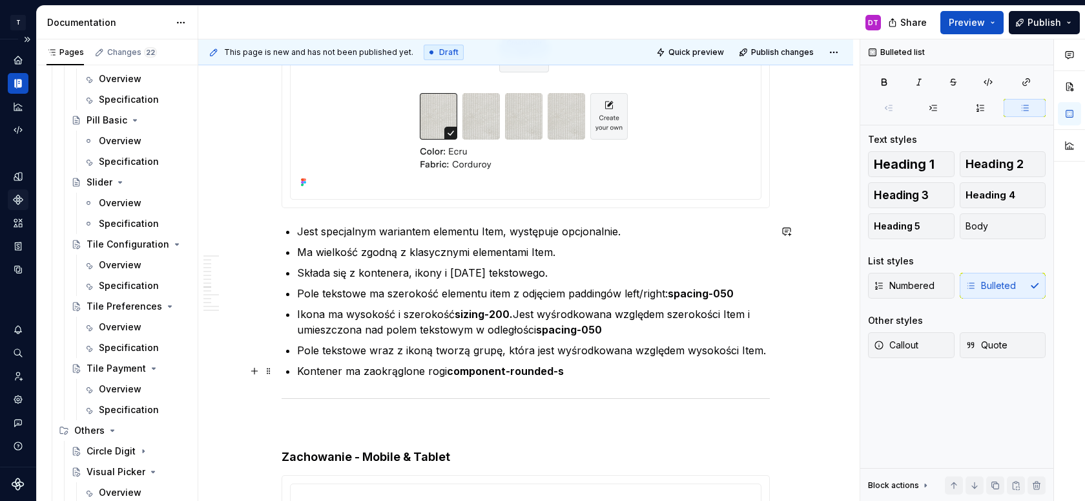
click at [608, 366] on p "Kontener ma zaokrąglone rogi component-rounded-s" at bounding box center [533, 371] width 473 height 16
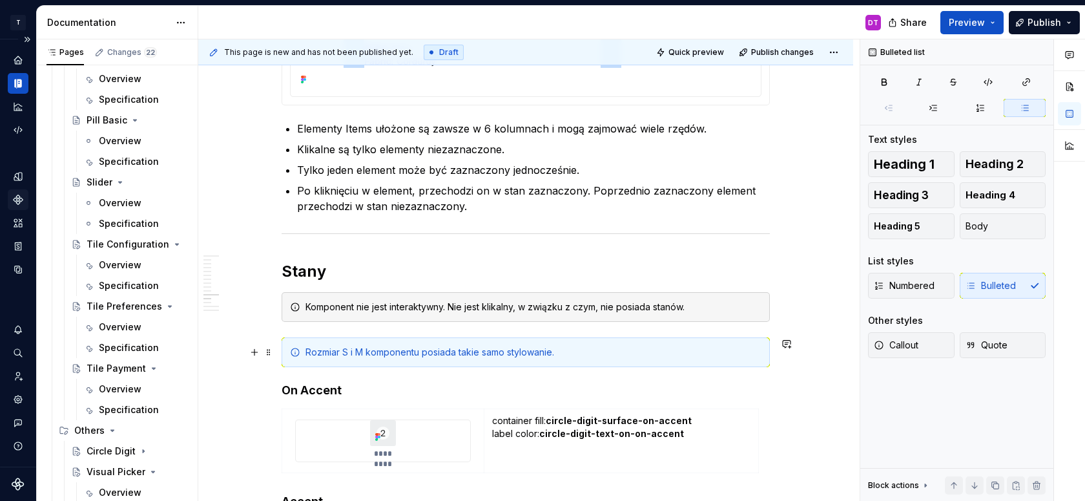
scroll to position [5254, 0]
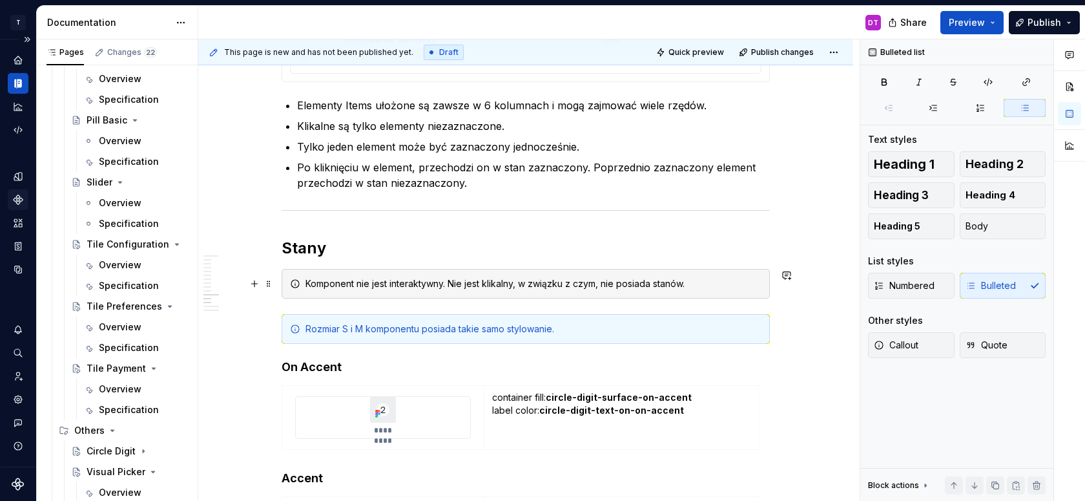
click at [596, 296] on div "Komponent nie jest interaktywny. Nie jest klikalny, w związku z czym, nie posia…" at bounding box center [526, 284] width 488 height 30
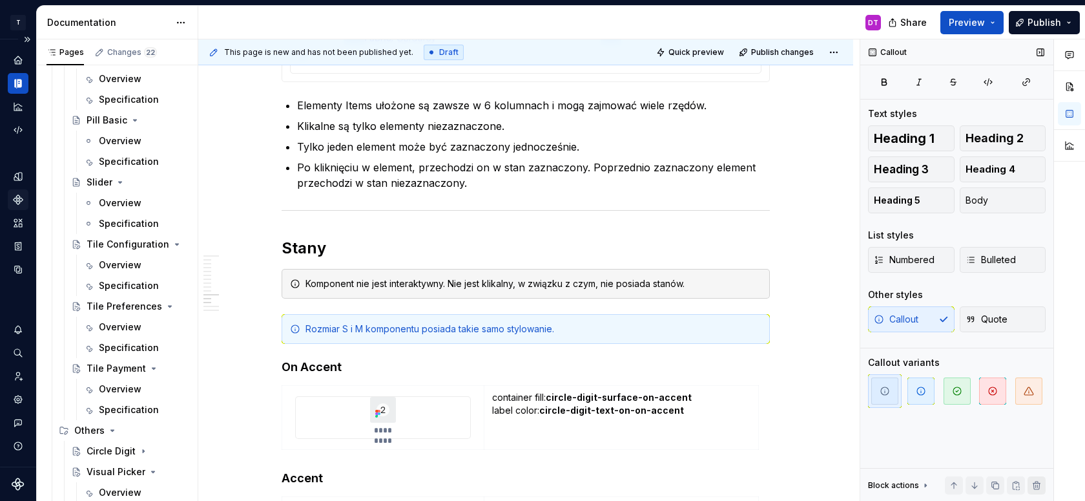
click at [1038, 482] on button "button" at bounding box center [1037, 485] width 18 height 18
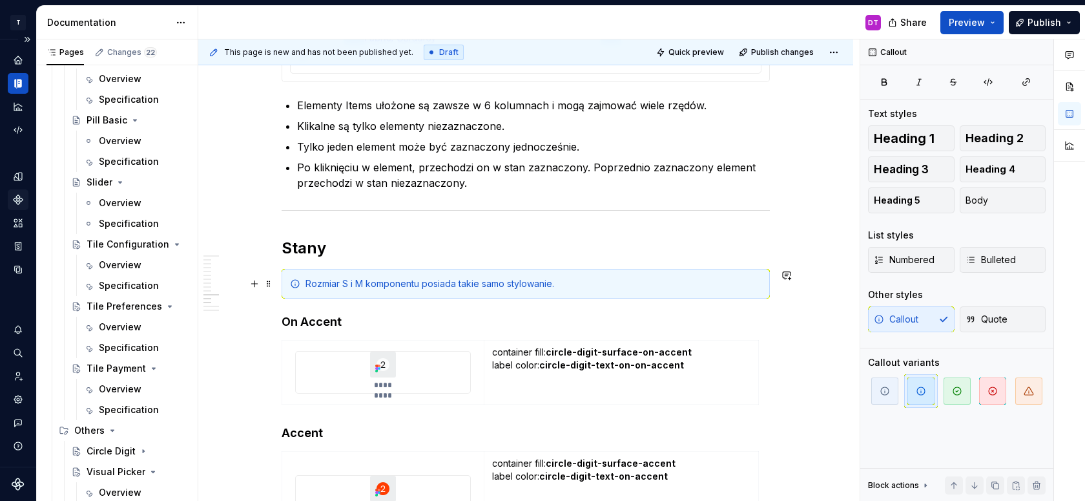
click at [720, 284] on div "Rozmiar S i M komponentu posiada takie samo stylowanie." at bounding box center [534, 283] width 456 height 13
click at [329, 285] on div "Rozmiar S i M komponentu posiada takie samo stylowanie." at bounding box center [534, 283] width 456 height 13
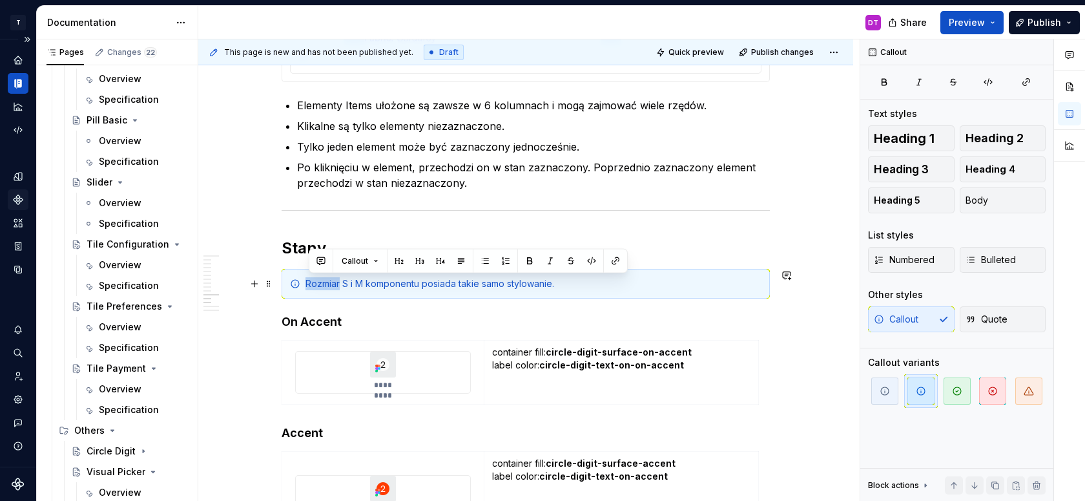
click at [329, 285] on div "Rozmiar S i M komponentu posiada takie samo stylowanie." at bounding box center [534, 283] width 456 height 13
click at [367, 282] on div "Rozmiar S i M komponentu posiada takie samo stylowanie." at bounding box center [534, 283] width 456 height 13
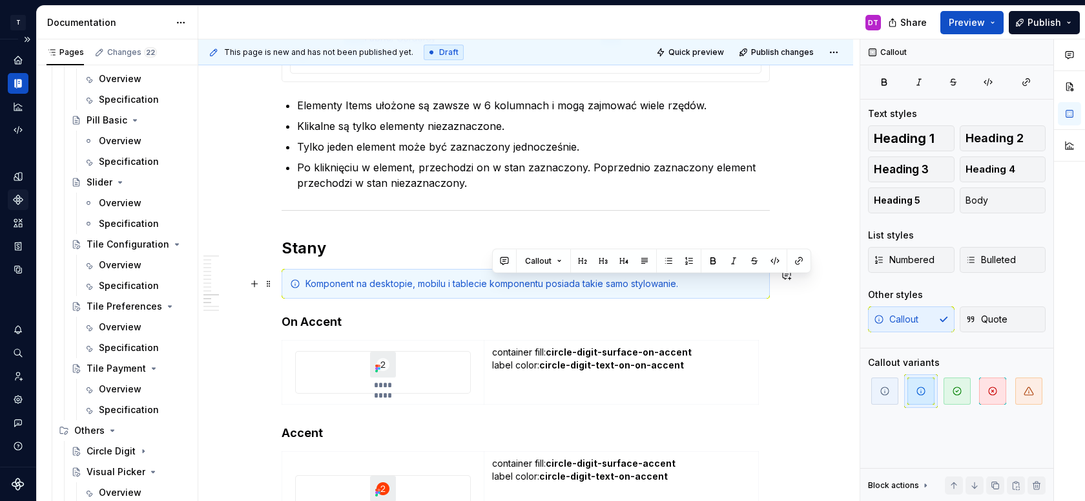
click at [545, 284] on div "Komponent na desktopie, mobilu i tablecie komponentu posiada takie samo stylowa…" at bounding box center [534, 283] width 456 height 13
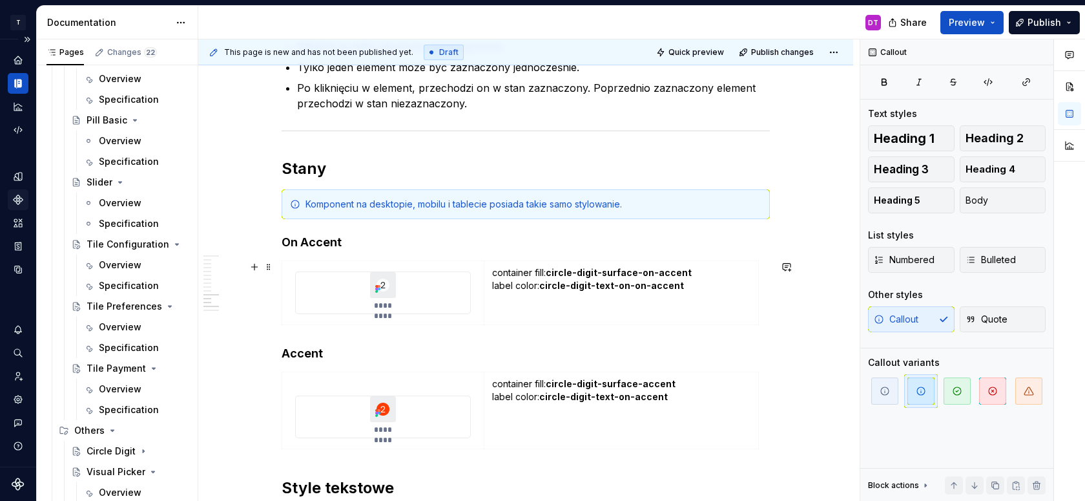
scroll to position [5393, 0]
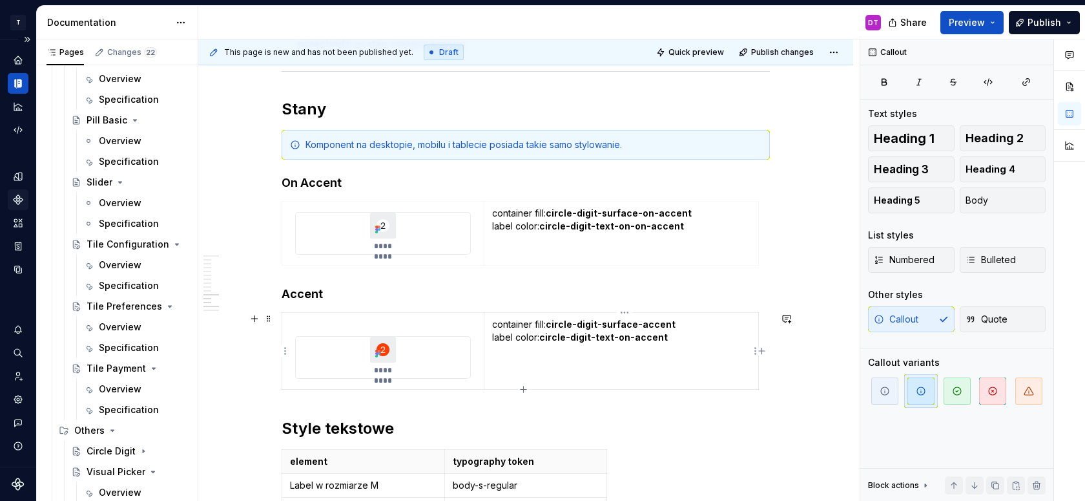
click at [589, 366] on td "container fill: circle-digit-surface-accent label color: circle-digit-text-on-a…" at bounding box center [621, 351] width 275 height 77
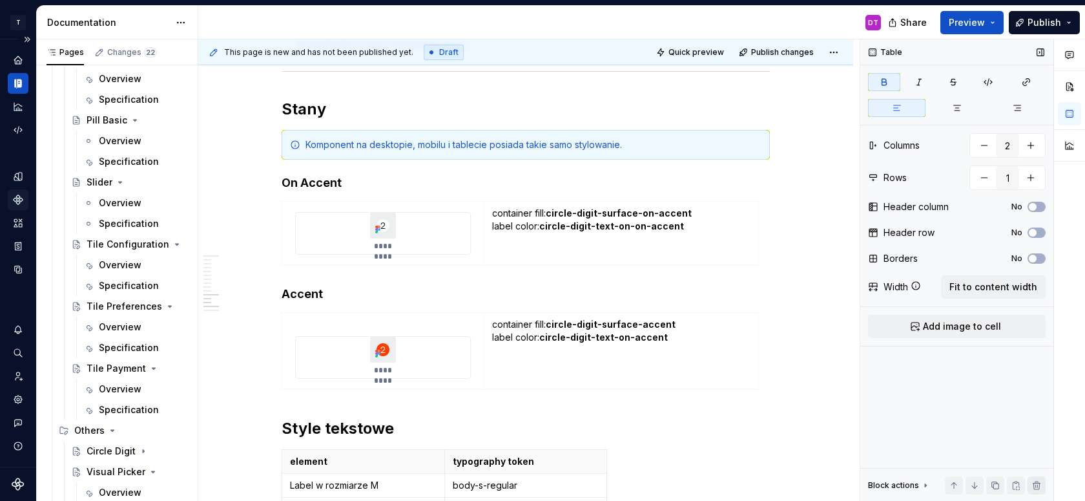
click at [1039, 480] on button "button" at bounding box center [1037, 485] width 18 height 18
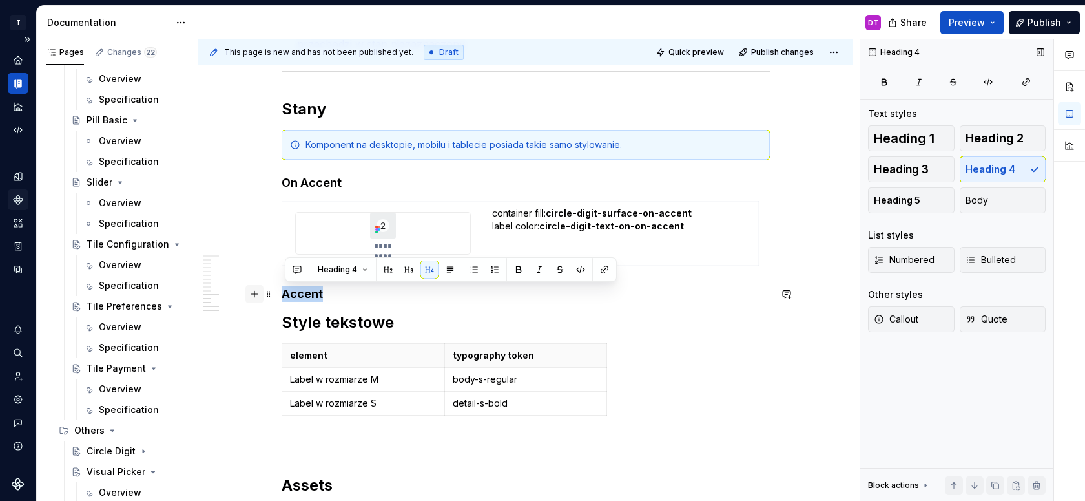
drag, startPoint x: 337, startPoint y: 295, endPoint x: 253, endPoint y: 295, distance: 84.6
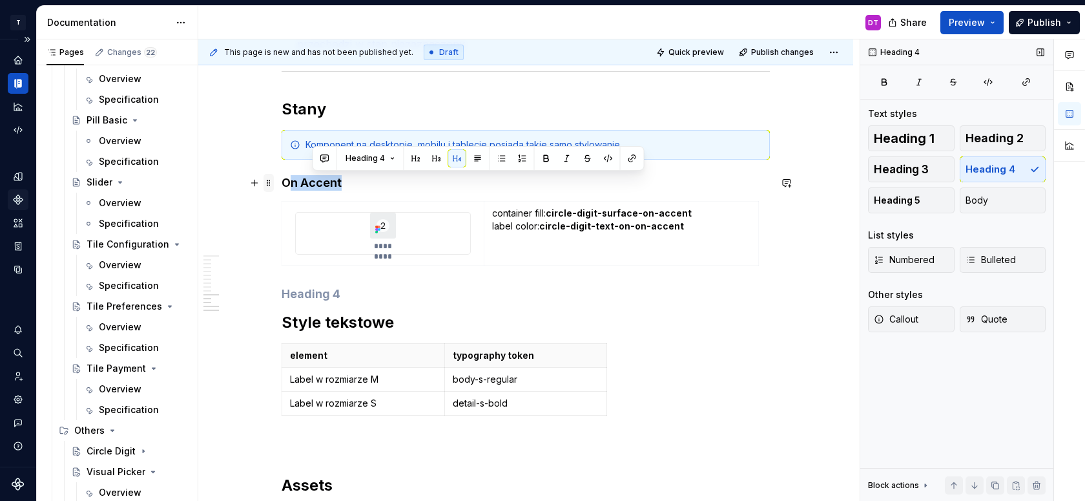
drag, startPoint x: 351, startPoint y: 181, endPoint x: 268, endPoint y: 181, distance: 83.3
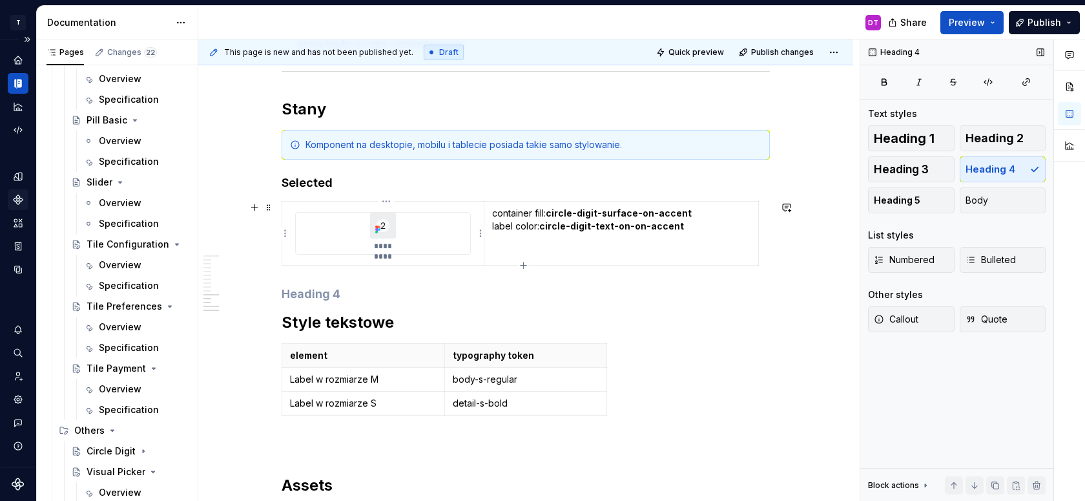
click at [387, 232] on img at bounding box center [383, 225] width 26 height 26
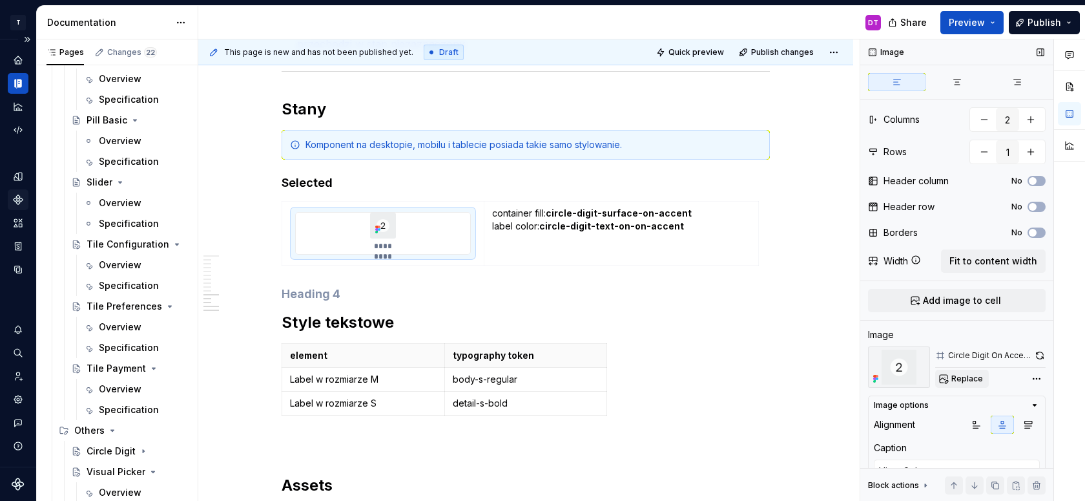
click at [961, 377] on span "Replace" at bounding box center [967, 378] width 32 height 10
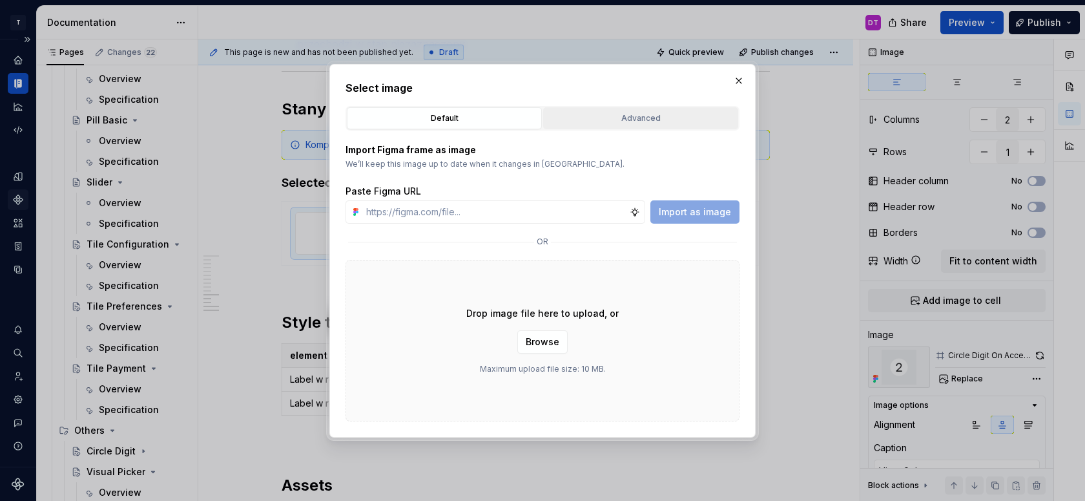
click at [588, 119] on div "Advanced" at bounding box center [641, 118] width 186 height 13
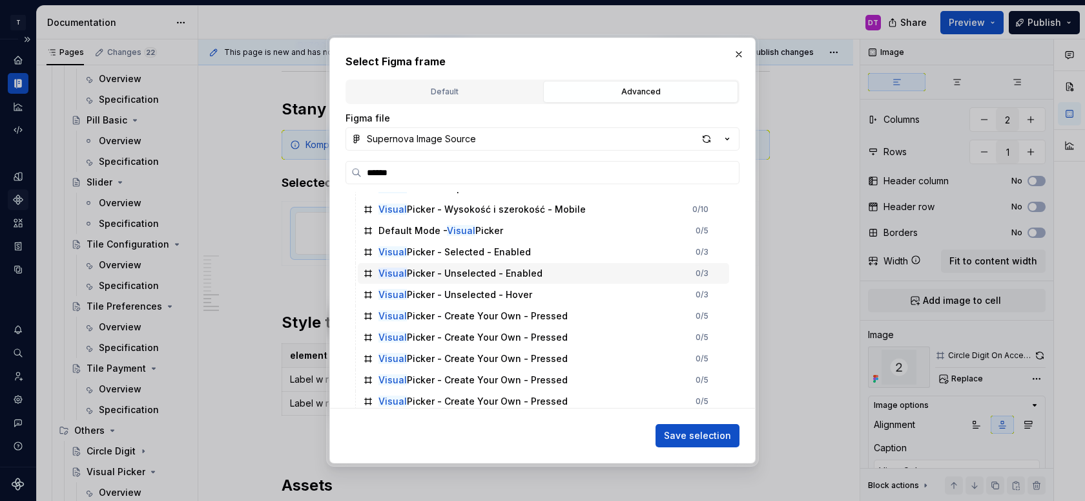
scroll to position [226, 0]
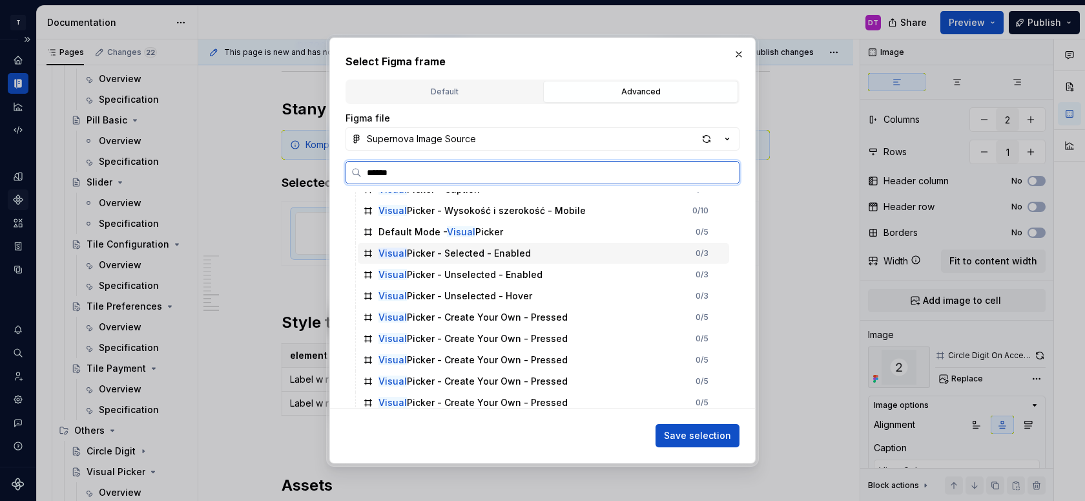
click at [439, 253] on div "Visual Picker - Selected - Enabled" at bounding box center [454, 253] width 152 height 13
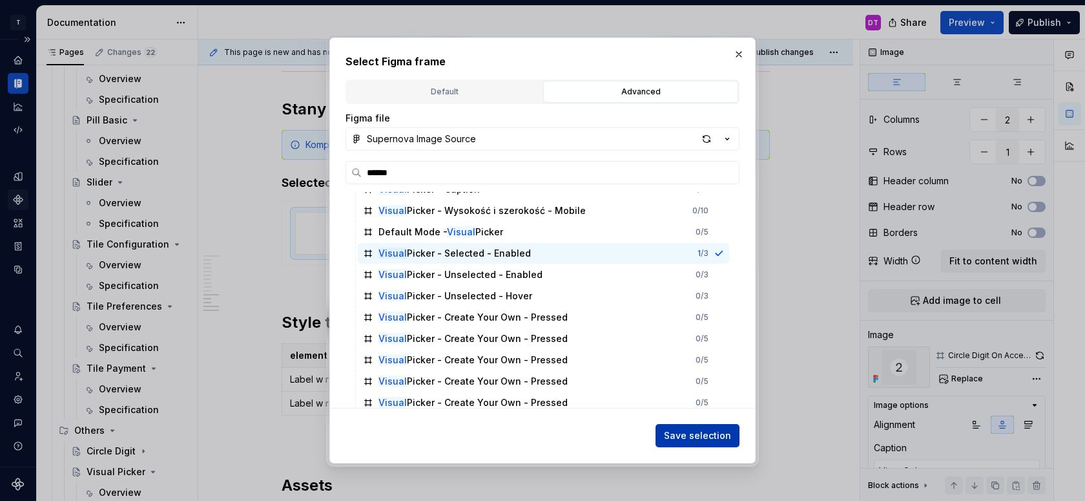
click at [689, 426] on button "Save selection" at bounding box center [698, 435] width 84 height 23
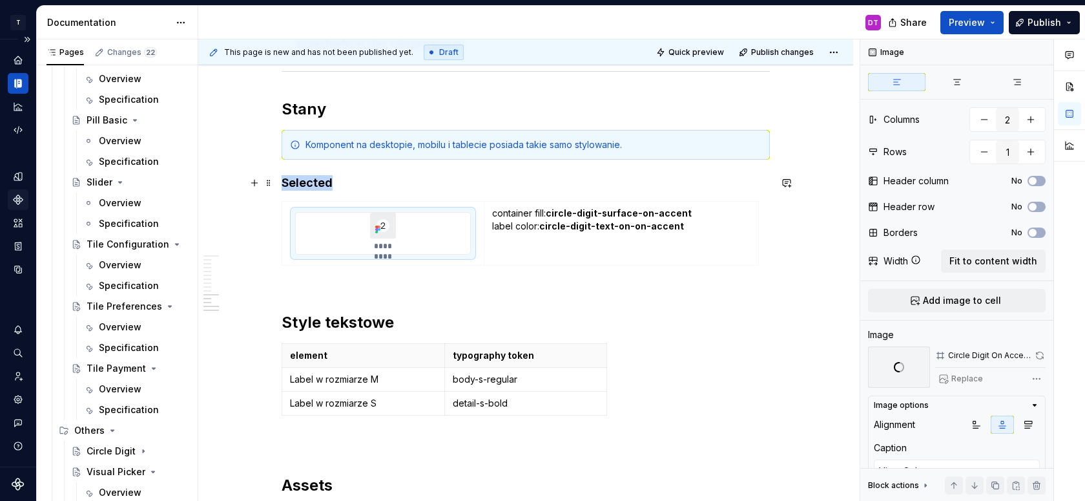
click at [285, 181] on h4 "Selected" at bounding box center [526, 183] width 488 height 16
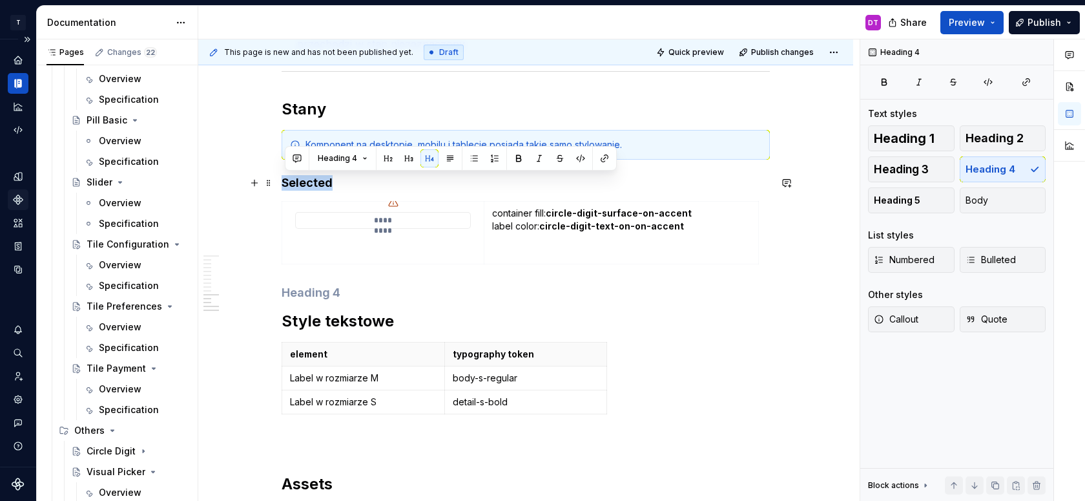
click at [285, 181] on h4 "Selected" at bounding box center [526, 183] width 488 height 16
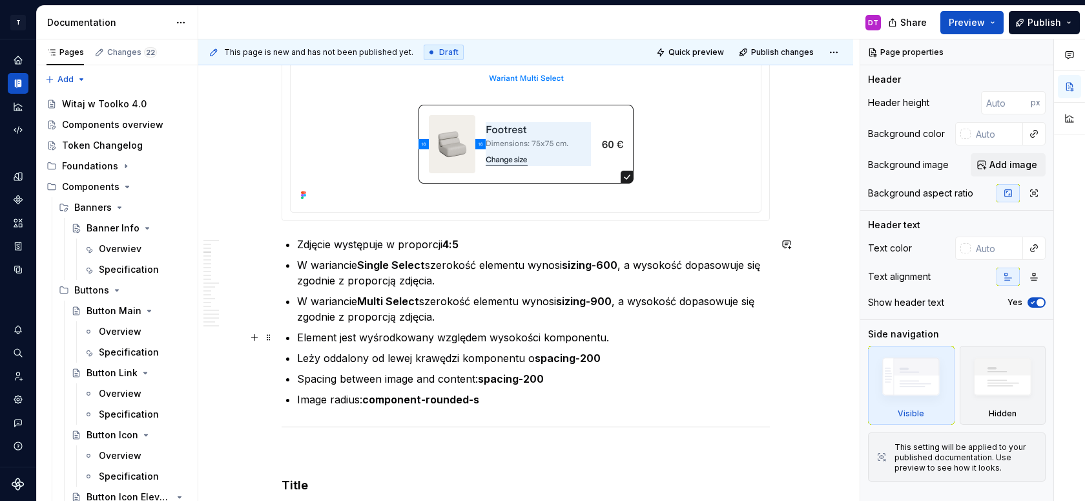
scroll to position [1757, 0]
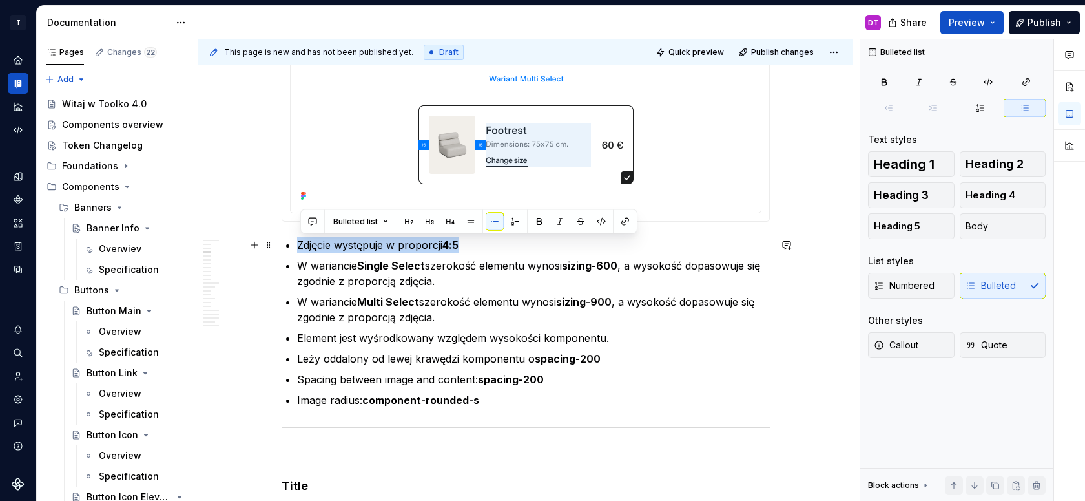
drag, startPoint x: 481, startPoint y: 246, endPoint x: 302, endPoint y: 248, distance: 178.3
click at [302, 248] on p "Zdjęcie występuje w proporcji 4:5" at bounding box center [533, 245] width 473 height 16
copy p "Zdjęcie występuje w proporcji 4:5"
click at [435, 276] on p "W wariancie Single Select szerokość elementu wynosi sizing-600 , a wysokość dop…" at bounding box center [533, 273] width 473 height 31
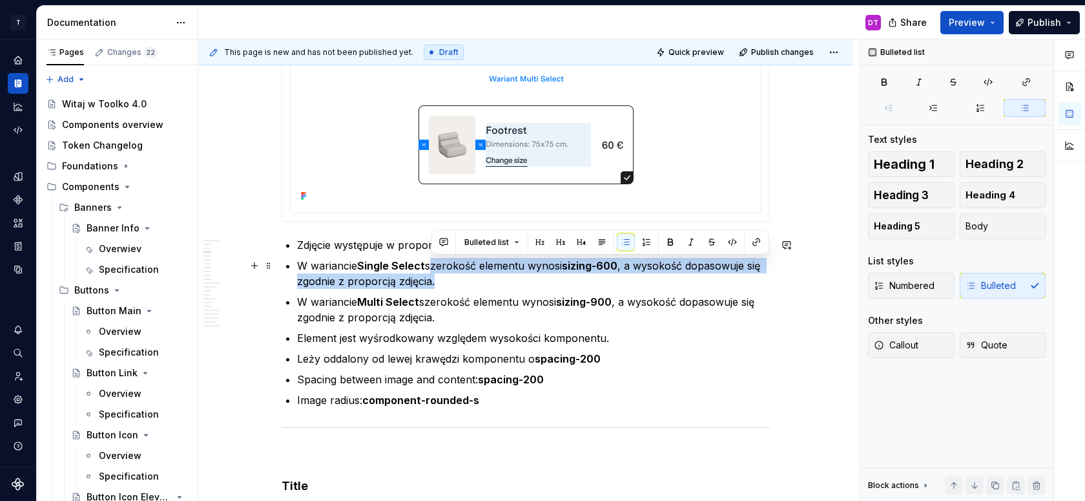
drag, startPoint x: 450, startPoint y: 280, endPoint x: 433, endPoint y: 265, distance: 21.5
click at [433, 265] on p "W wariancie Single Select szerokość elementu wynosi sizing-600 , a wysokość dop…" at bounding box center [533, 273] width 473 height 31
copy p "szerokość elementu wynosi sizing-600 , a wysokość dopasowuje się zgodnie z prop…"
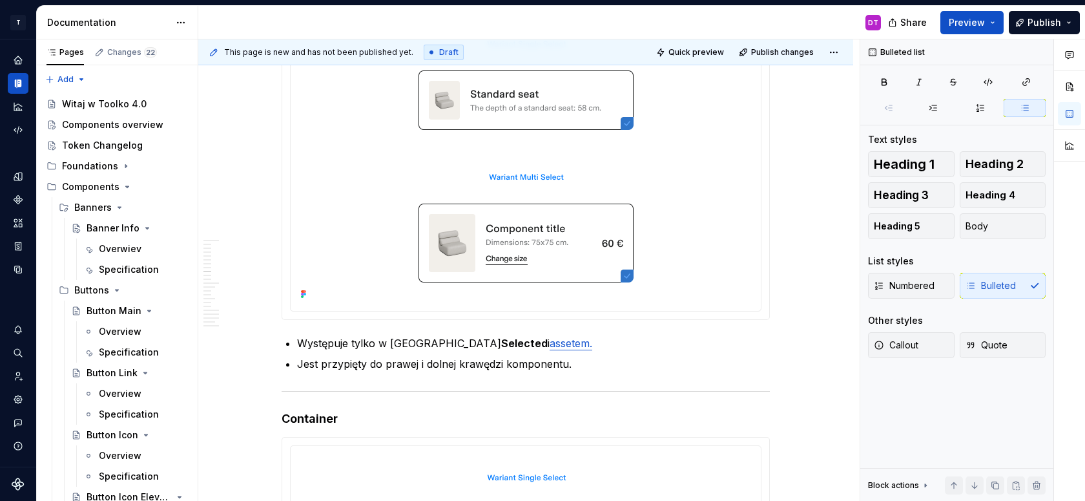
scroll to position [4697, 0]
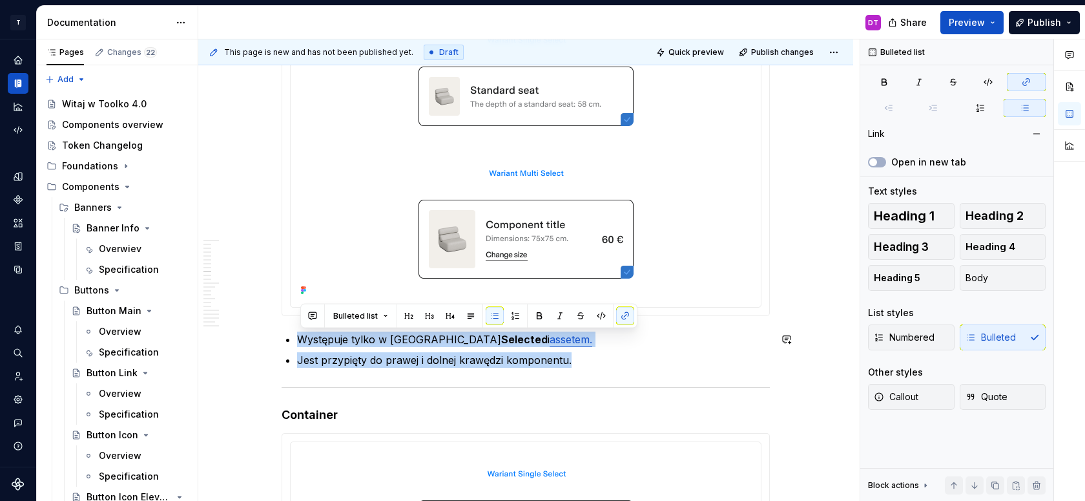
drag, startPoint x: 587, startPoint y: 363, endPoint x: 281, endPoint y: 329, distance: 308.1
copy ul "Występuje tylko w [GEOGRAPHIC_DATA] Selected i assetem. Jest przypięty do prawe…"
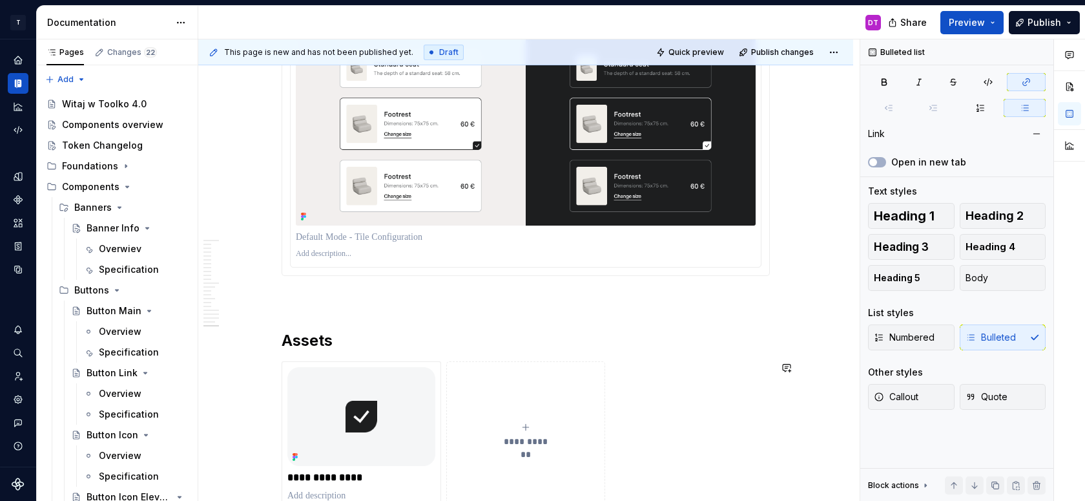
scroll to position [10249, 0]
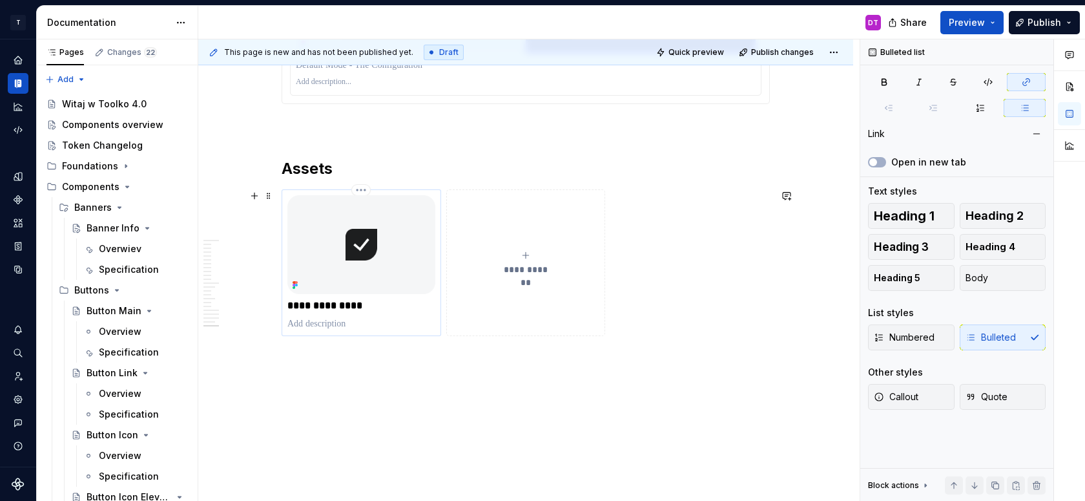
click at [376, 264] on img at bounding box center [361, 244] width 148 height 98
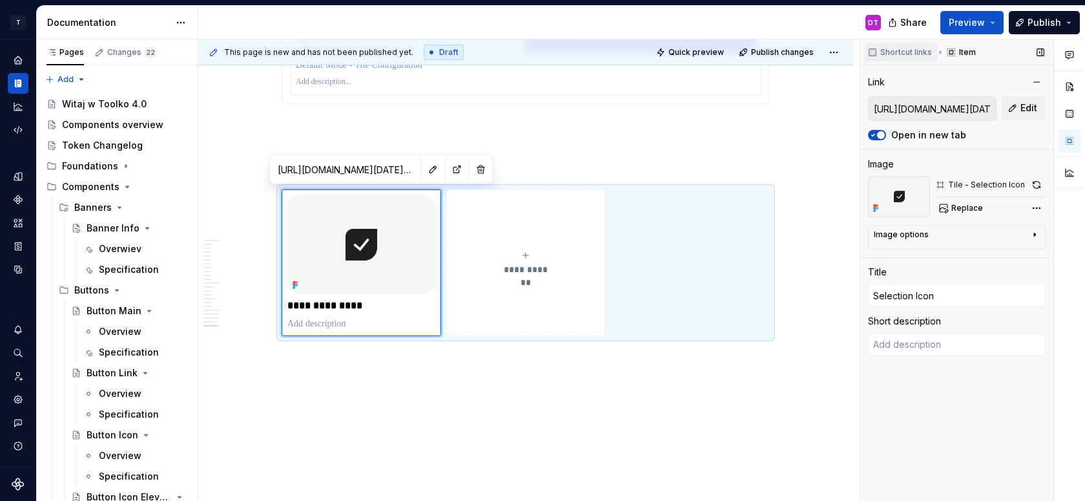
click at [931, 55] on span "Shortcut links" at bounding box center [906, 52] width 52 height 10
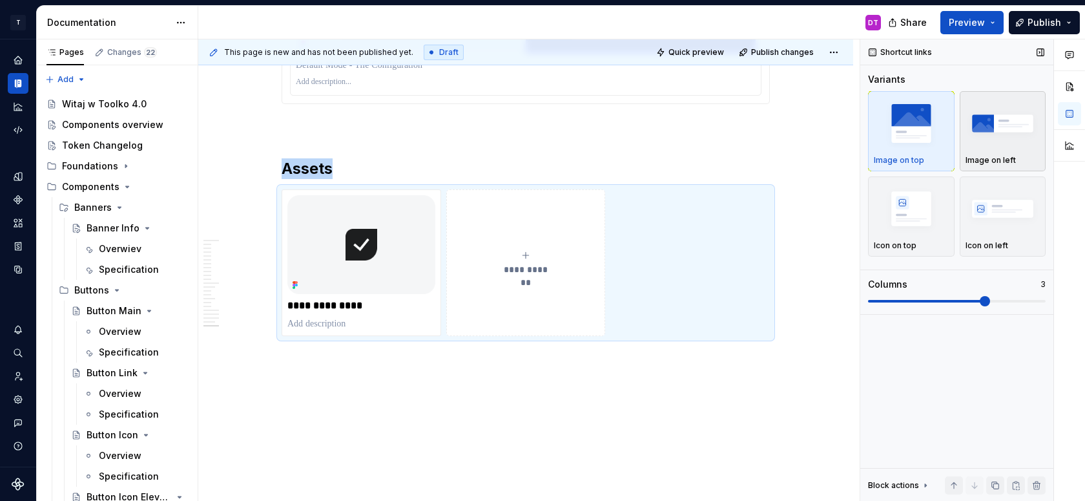
click at [992, 118] on img "button" at bounding box center [1003, 122] width 75 height 47
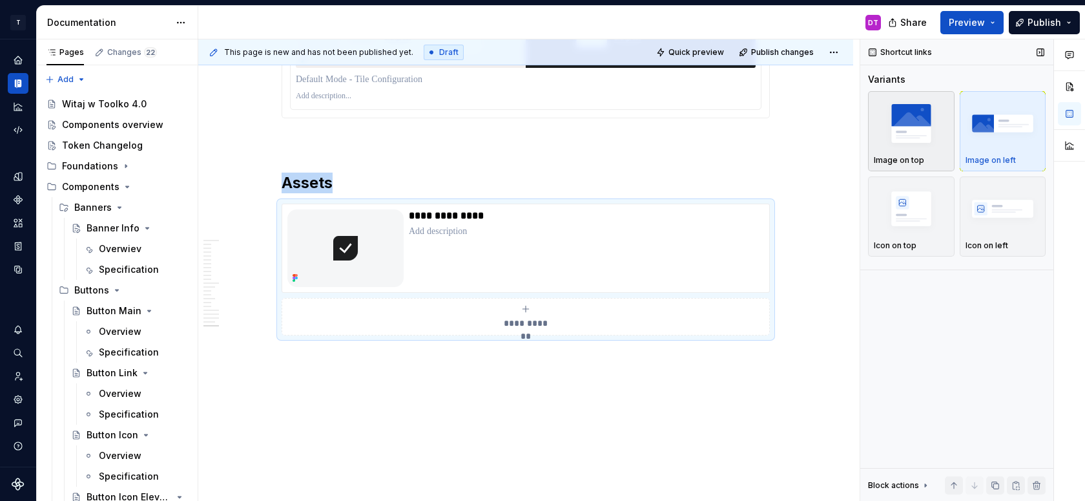
click at [934, 121] on img "button" at bounding box center [911, 122] width 75 height 47
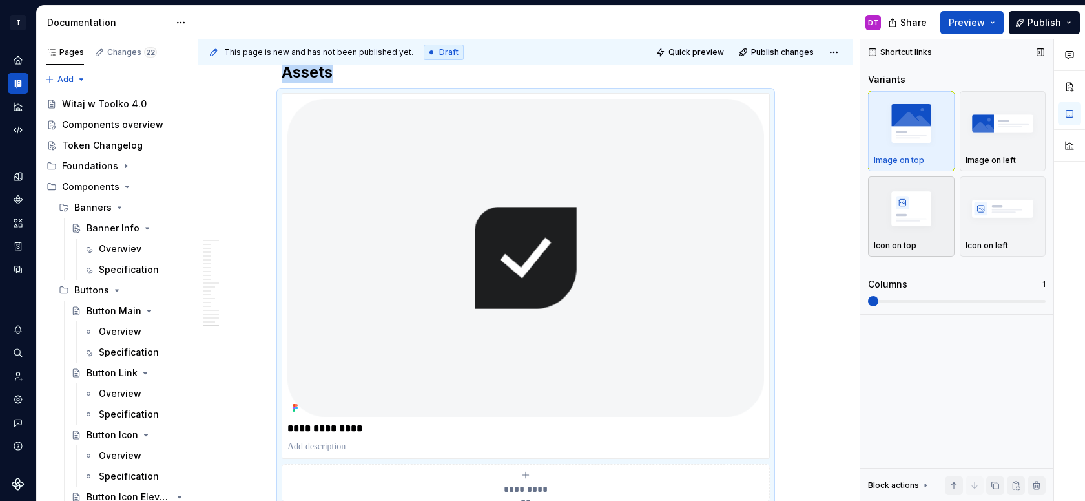
click at [904, 227] on img "button" at bounding box center [911, 208] width 75 height 47
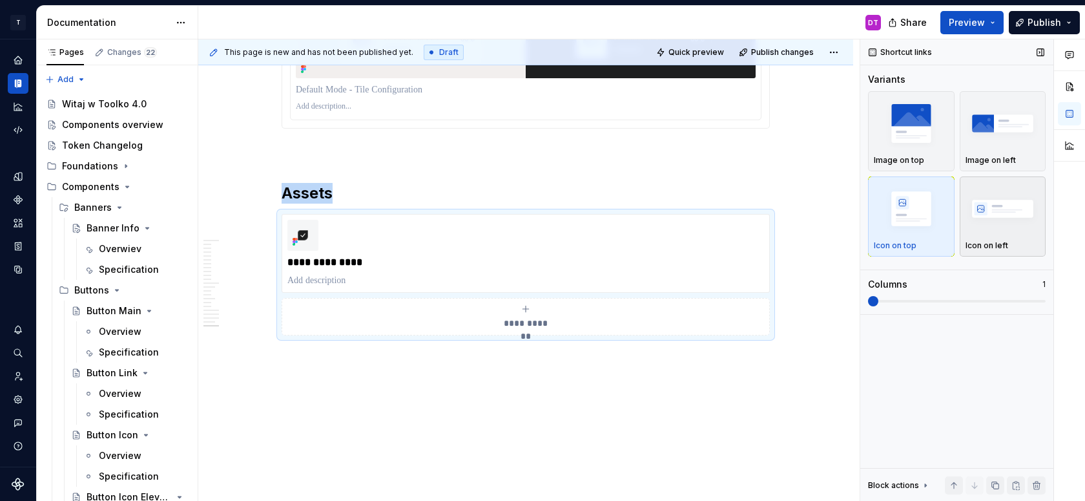
click at [983, 212] on img "button" at bounding box center [1003, 208] width 75 height 47
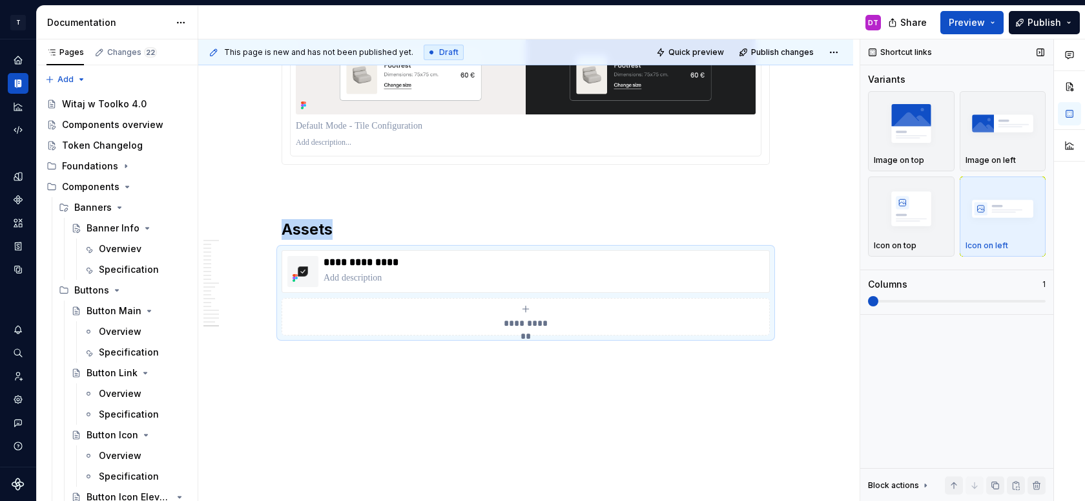
scroll to position [10188, 0]
click at [915, 134] on img "button" at bounding box center [911, 122] width 75 height 47
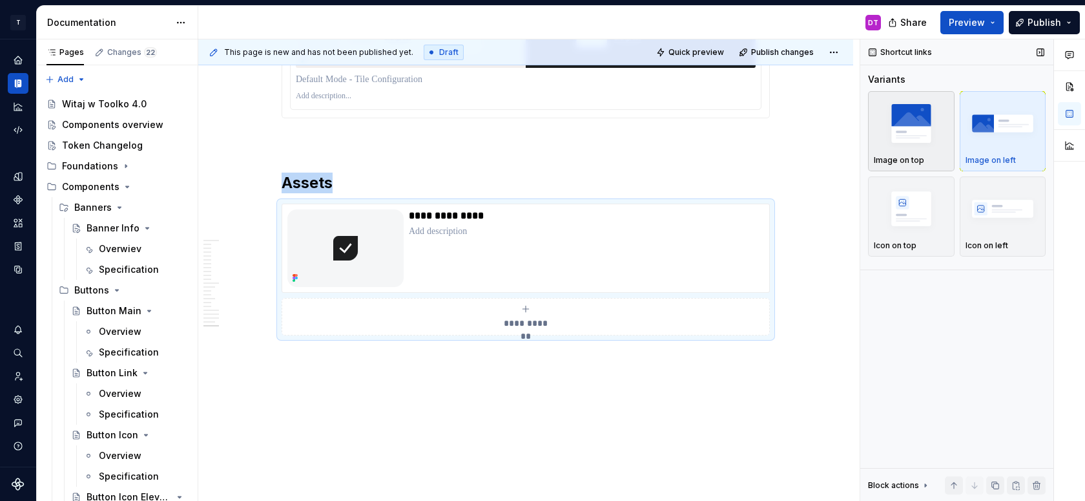
scroll to position [10249, 0]
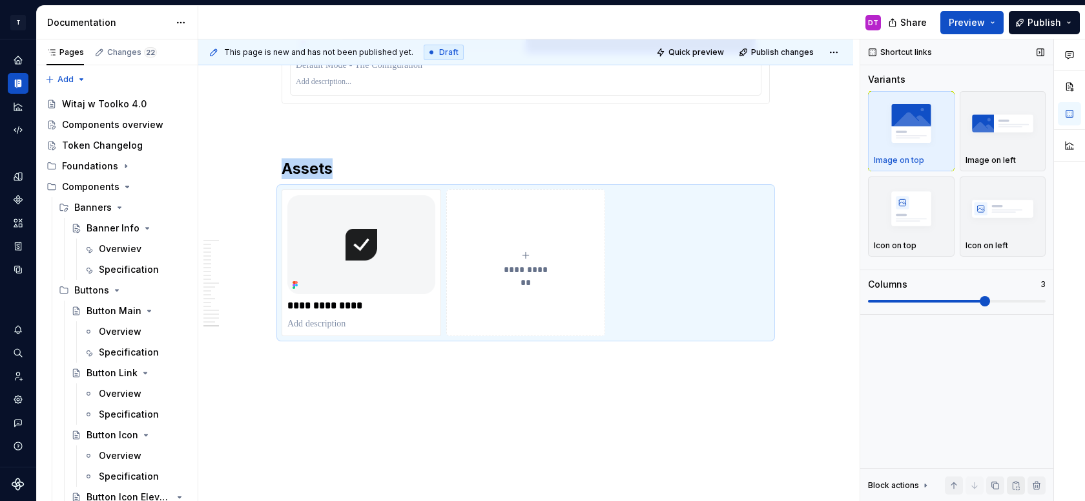
click at [1013, 484] on button "button" at bounding box center [1016, 485] width 18 height 18
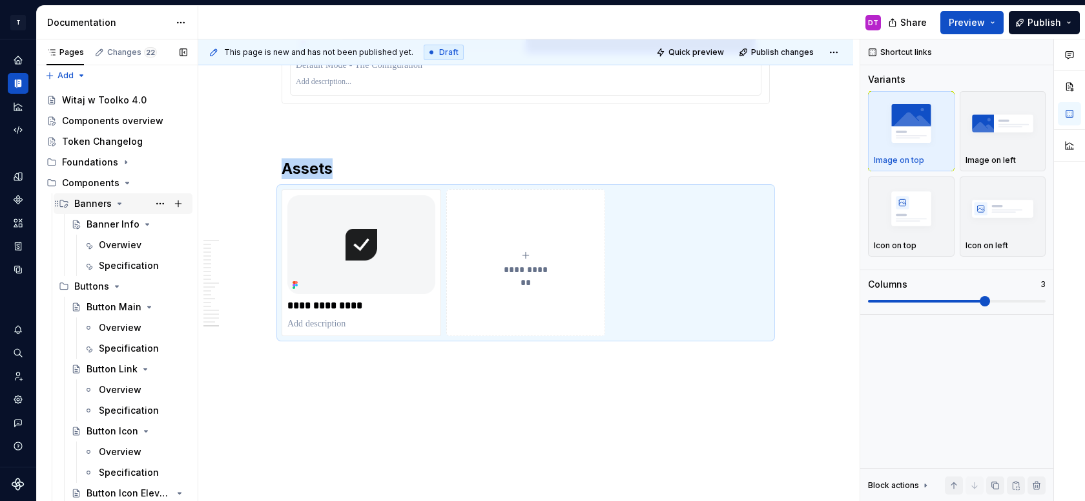
scroll to position [9, 0]
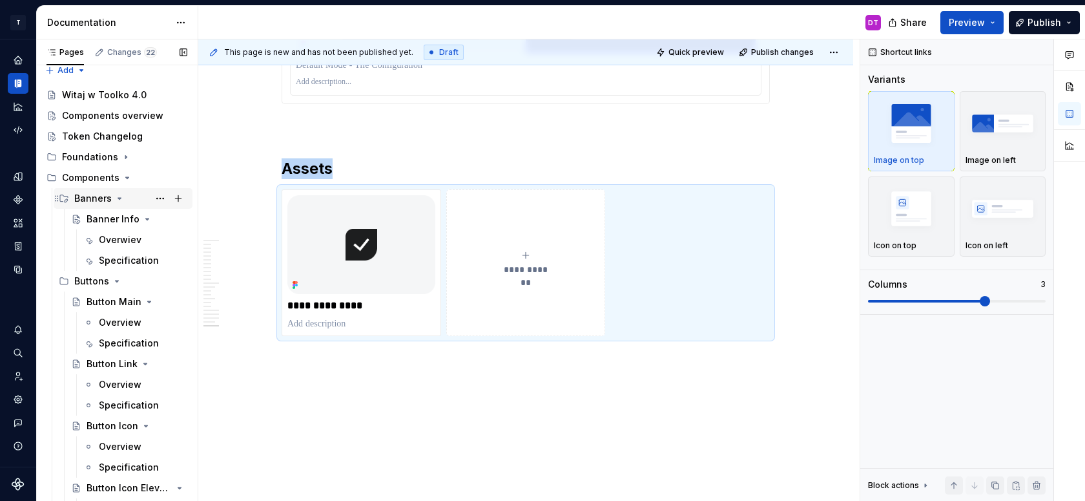
click at [118, 198] on icon "Page tree" at bounding box center [119, 198] width 3 height 1
click at [116, 220] on icon "Page tree" at bounding box center [117, 218] width 3 height 1
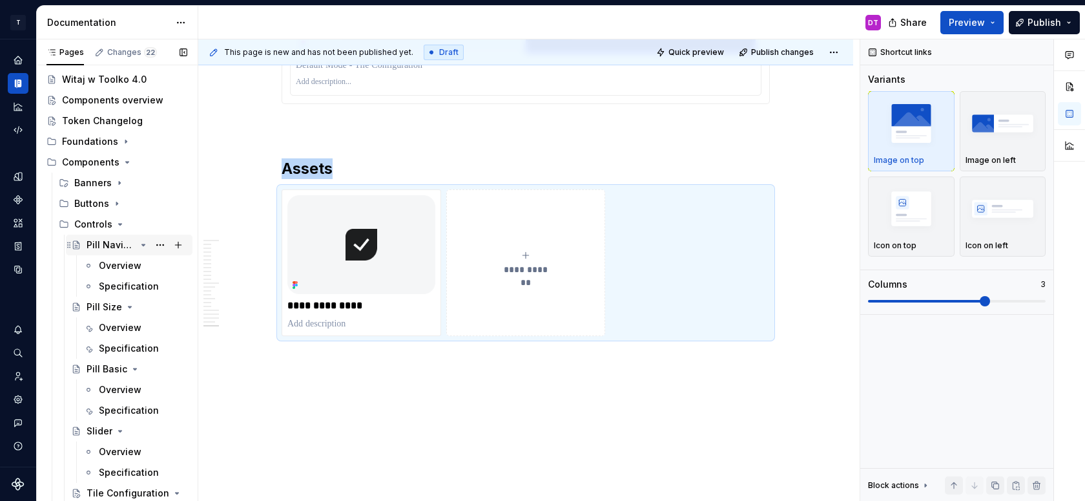
scroll to position [26, 0]
click at [116, 243] on div "Pill Navigation" at bounding box center [111, 243] width 49 height 13
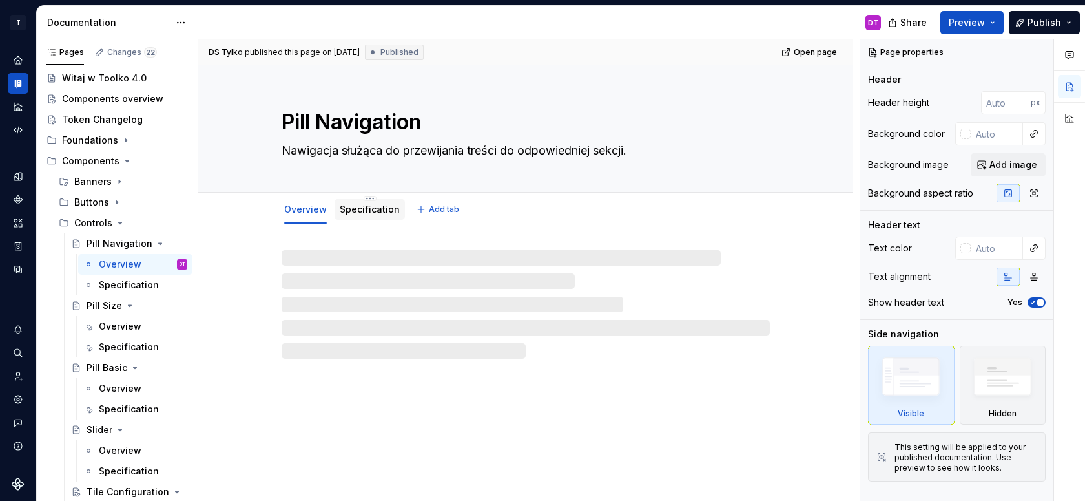
click at [356, 211] on link "Specification" at bounding box center [370, 208] width 60 height 11
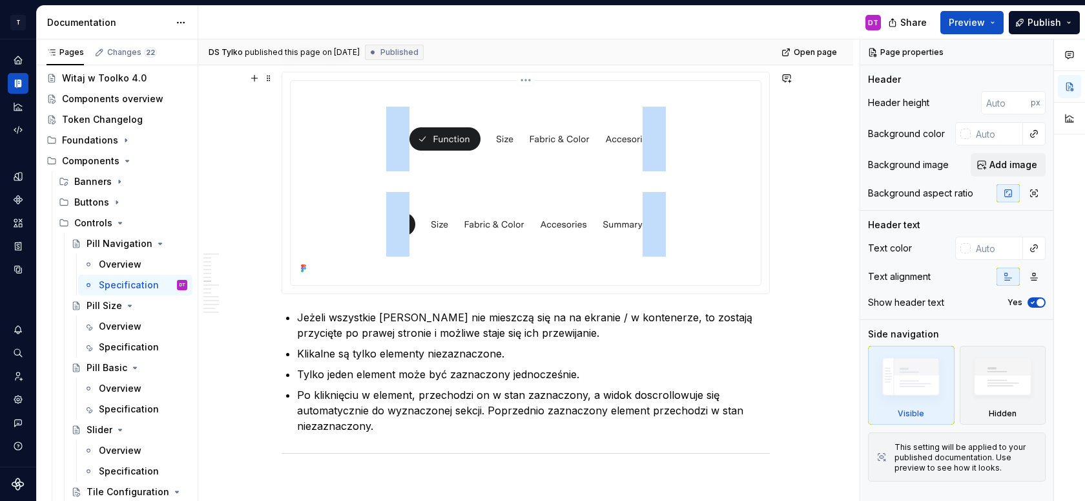
scroll to position [2343, 0]
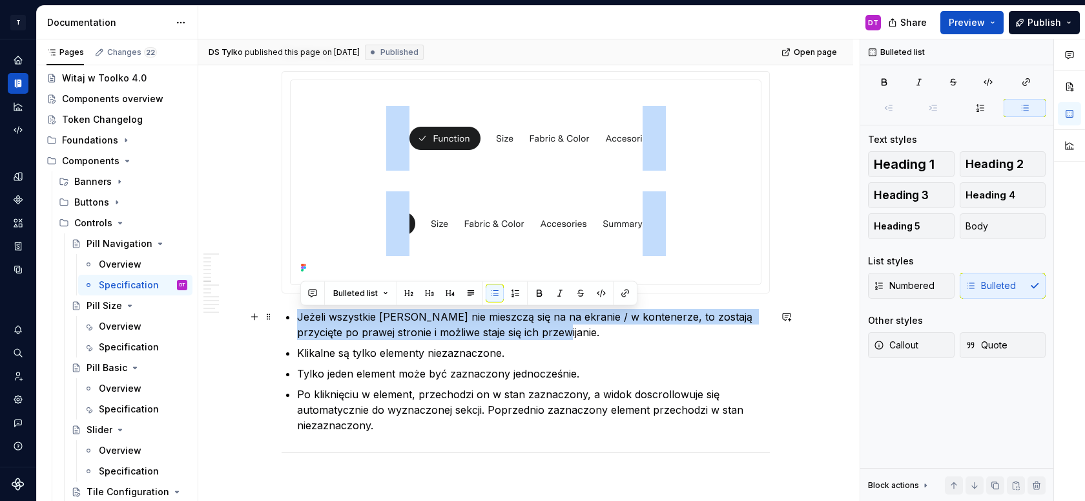
drag, startPoint x: 552, startPoint y: 333, endPoint x: 293, endPoint y: 320, distance: 260.0
click at [297, 320] on li "Jeżeli wszystkie [PERSON_NAME] nie mieszczą się na na ekranie / w kontenerze, t…" at bounding box center [533, 324] width 473 height 31
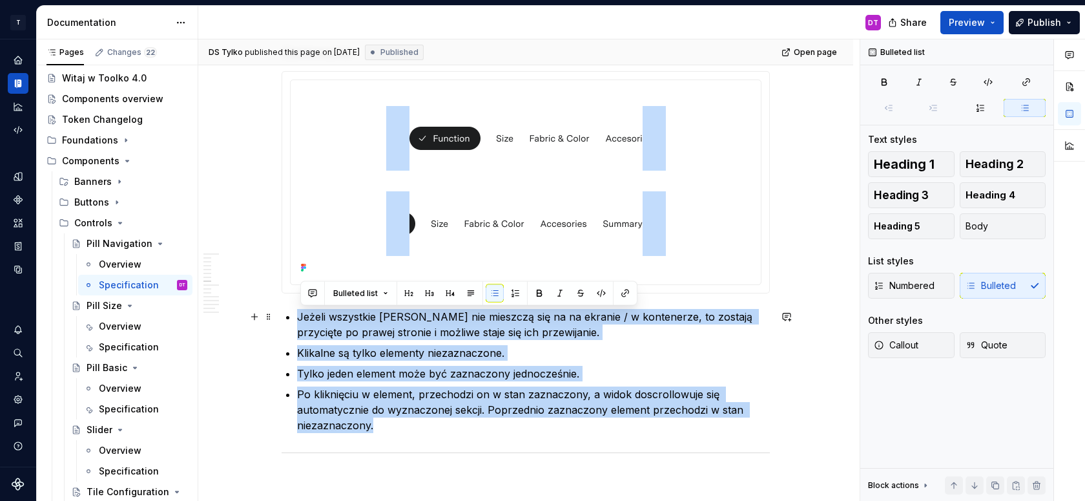
drag, startPoint x: 393, startPoint y: 429, endPoint x: 287, endPoint y: 317, distance: 154.0
copy ul "Jeżeli wszystkie Pillsy nie mieszczą się na na ekranie / w kontenerze, to zosta…"
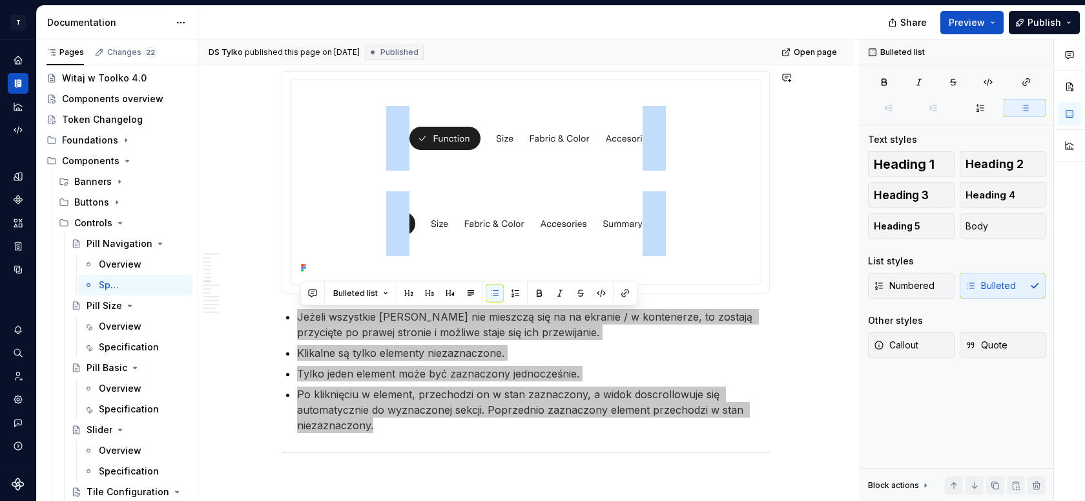
type textarea "*"
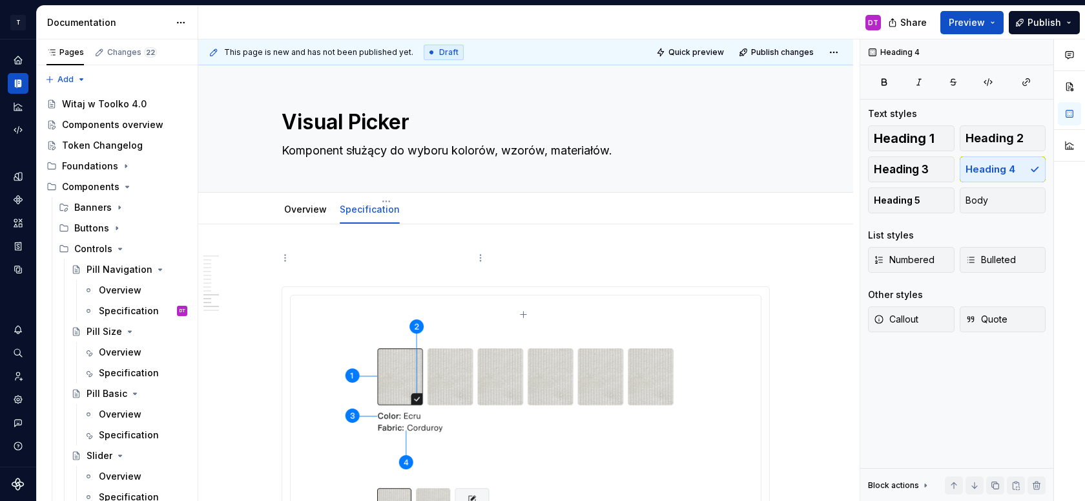
scroll to position [5393, 0]
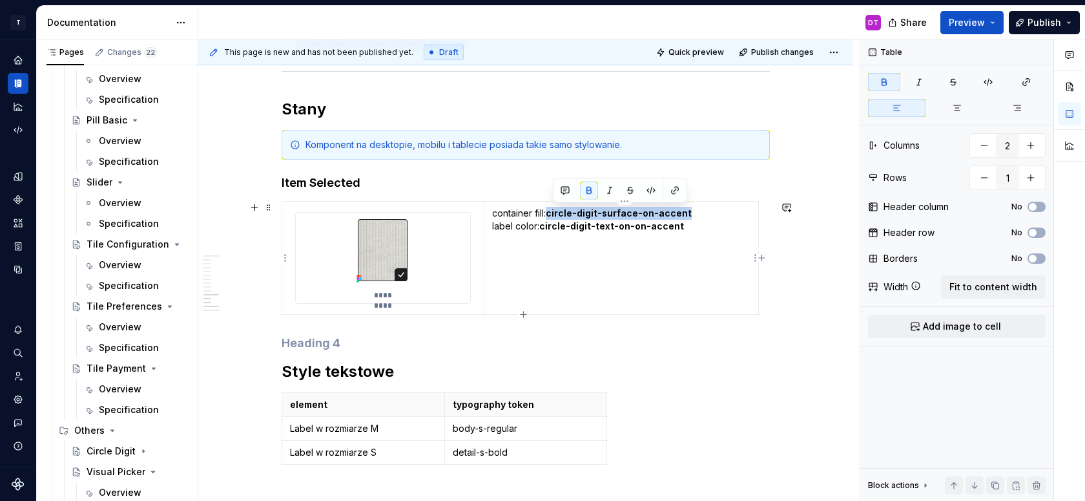
drag, startPoint x: 553, startPoint y: 210, endPoint x: 692, endPoint y: 210, distance: 138.9
click at [692, 211] on p "container fill: circle-digit-surface-on-accent label color: circle-digit-text-o…" at bounding box center [621, 233] width 258 height 52
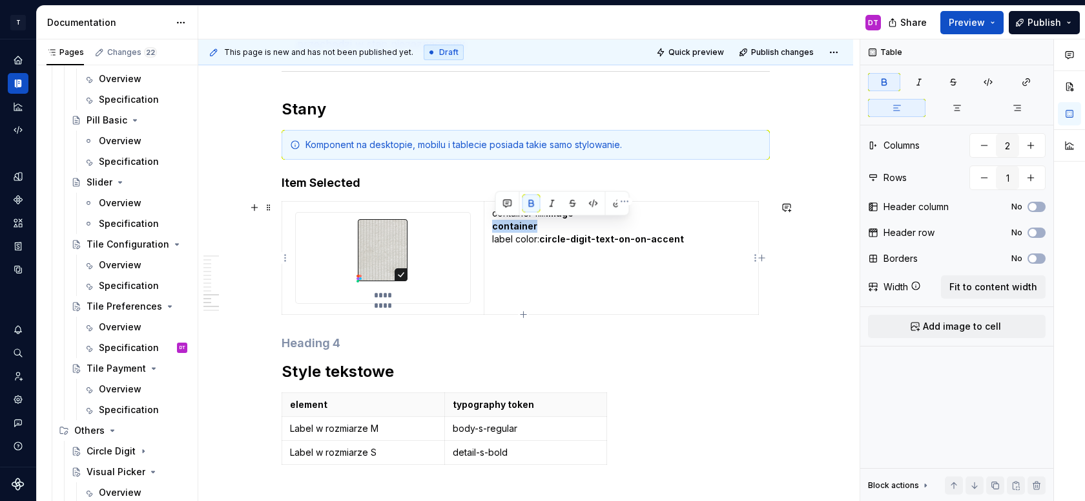
drag, startPoint x: 539, startPoint y: 225, endPoint x: 497, endPoint y: 225, distance: 42.0
click at [497, 225] on p "container fill: image container label color: circle-digit-text-on-on-accent" at bounding box center [621, 239] width 258 height 65
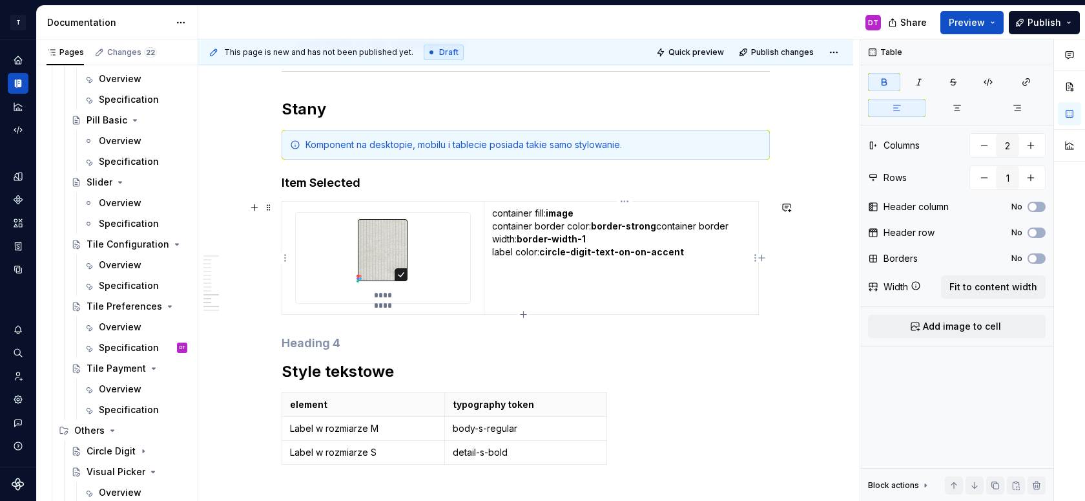
click at [657, 226] on p "container fill: image container border color: border-strong container border wi…" at bounding box center [621, 246] width 258 height 78
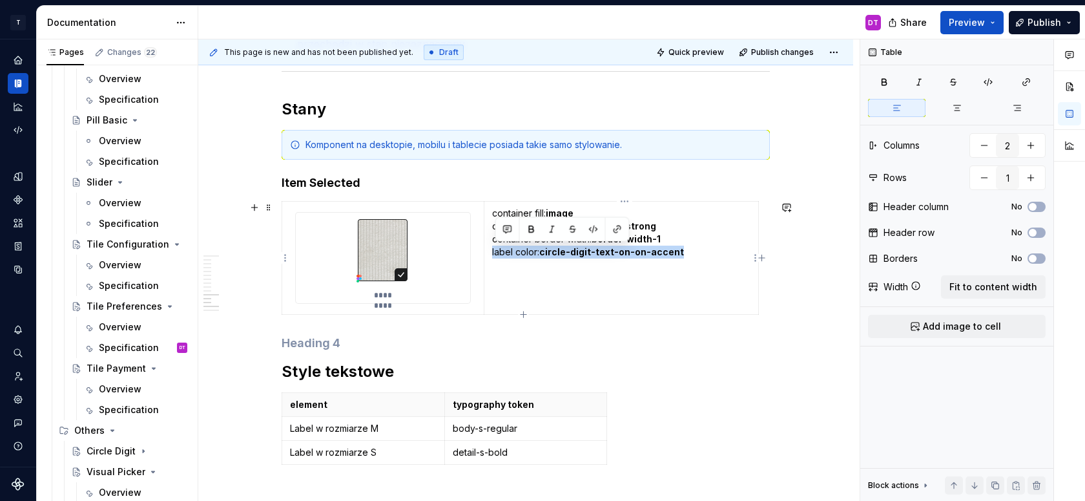
drag, startPoint x: 493, startPoint y: 253, endPoint x: 678, endPoint y: 247, distance: 184.8
click at [678, 247] on td "container fill: image container border color: border-strong container border wi…" at bounding box center [621, 258] width 275 height 113
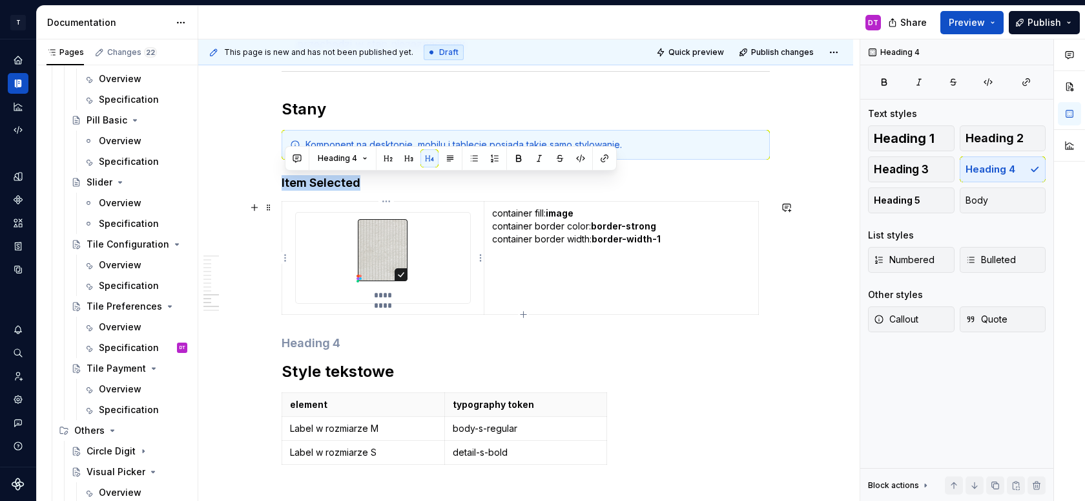
drag, startPoint x: 285, startPoint y: 181, endPoint x: 406, endPoint y: 290, distance: 162.8
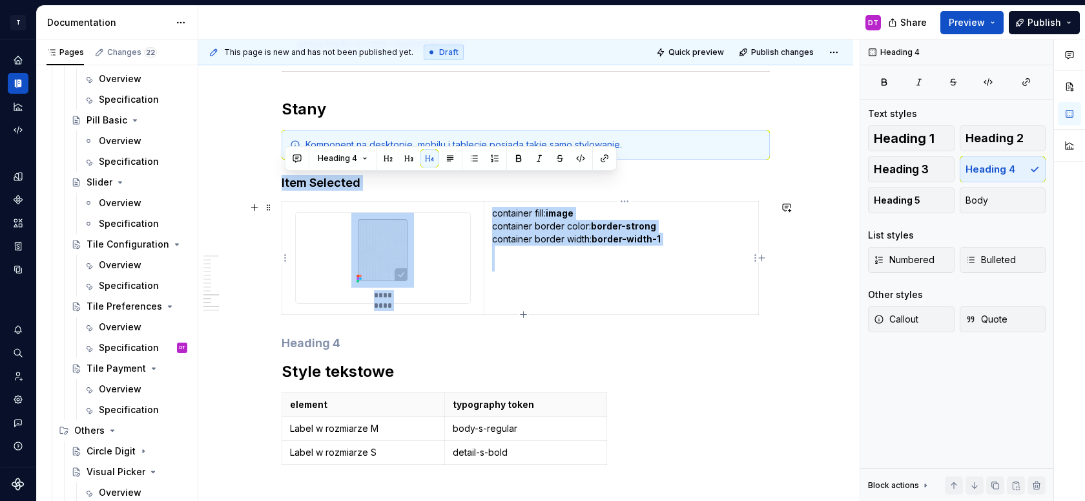
click at [532, 297] on td "container fill: image container border color: border-strong container border wi…" at bounding box center [621, 258] width 275 height 113
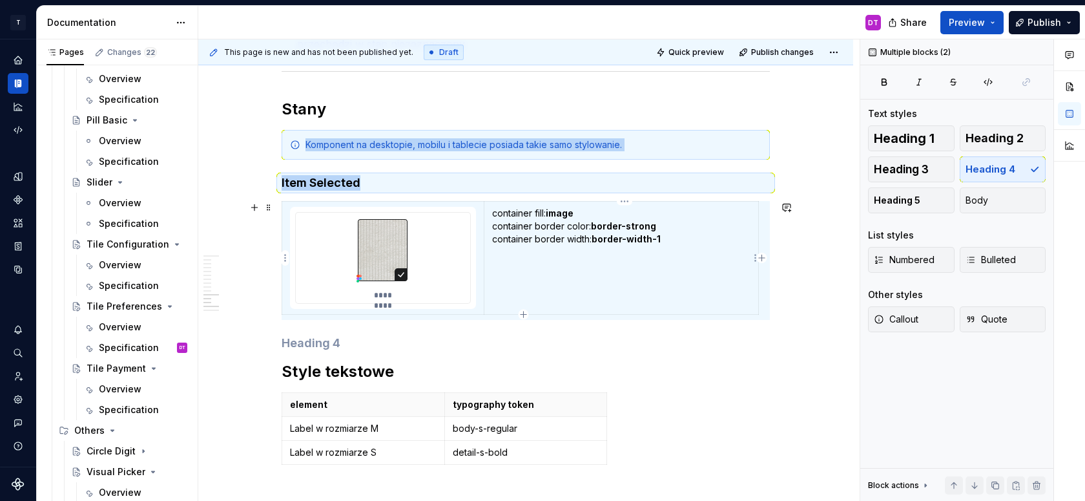
copy div "Komponent na desktopie, mobilu i tablecie posiada takie samo stylowanie. Item S…"
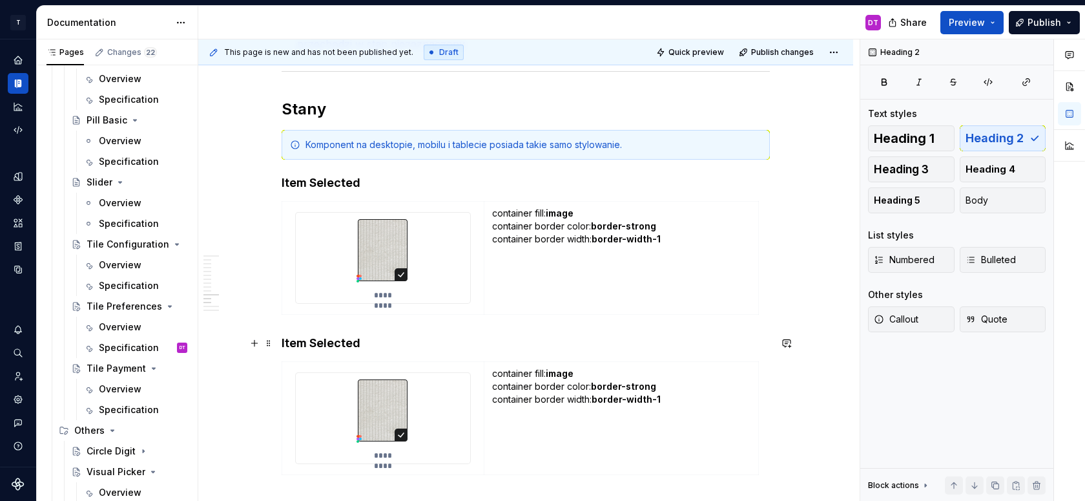
click at [314, 340] on h4 "Item Selected" at bounding box center [526, 343] width 488 height 16
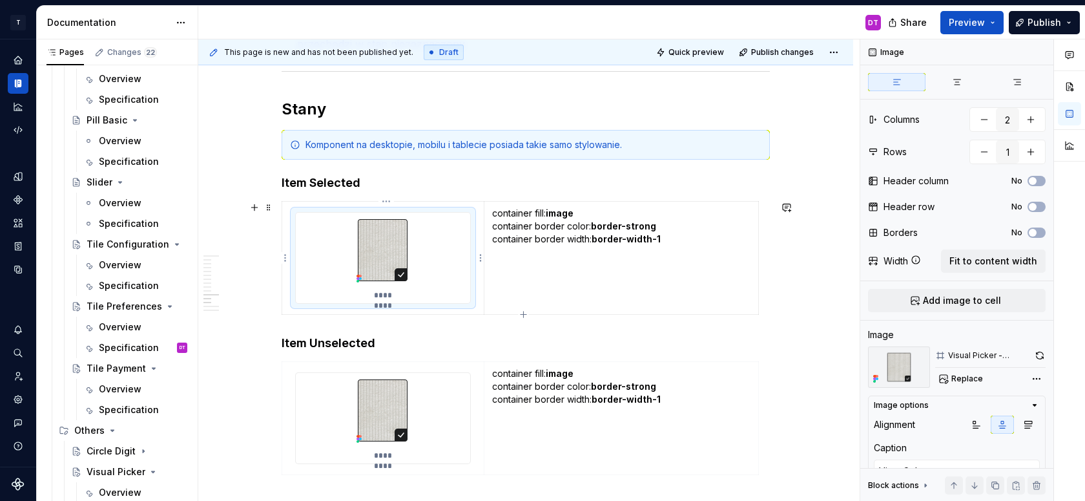
click at [377, 296] on p "*********" at bounding box center [382, 295] width 37 height 10
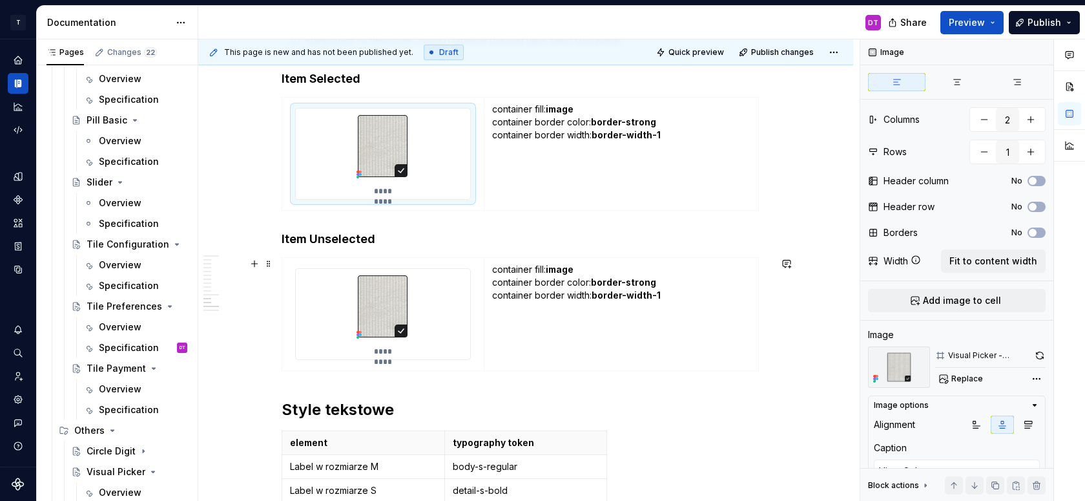
scroll to position [5502, 0]
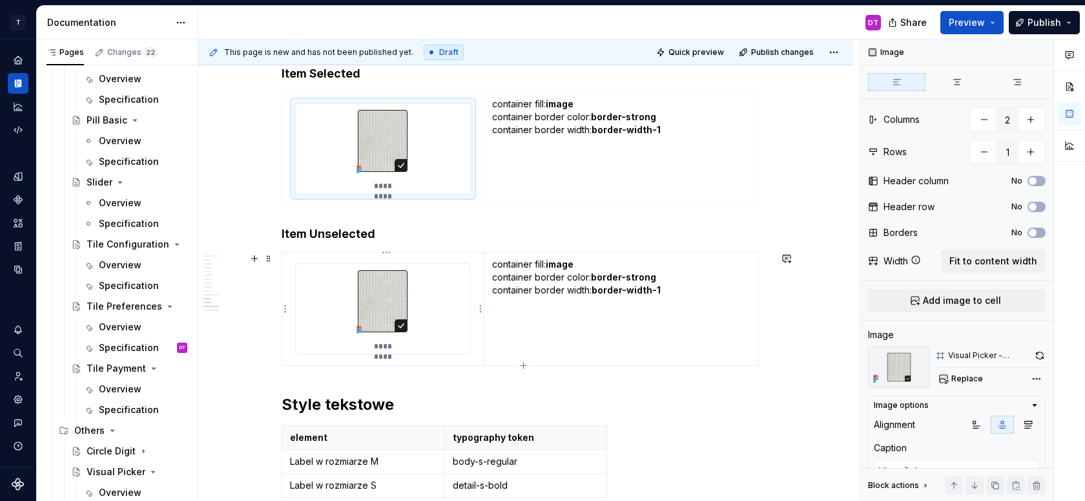
click at [411, 327] on img at bounding box center [382, 301] width 63 height 75
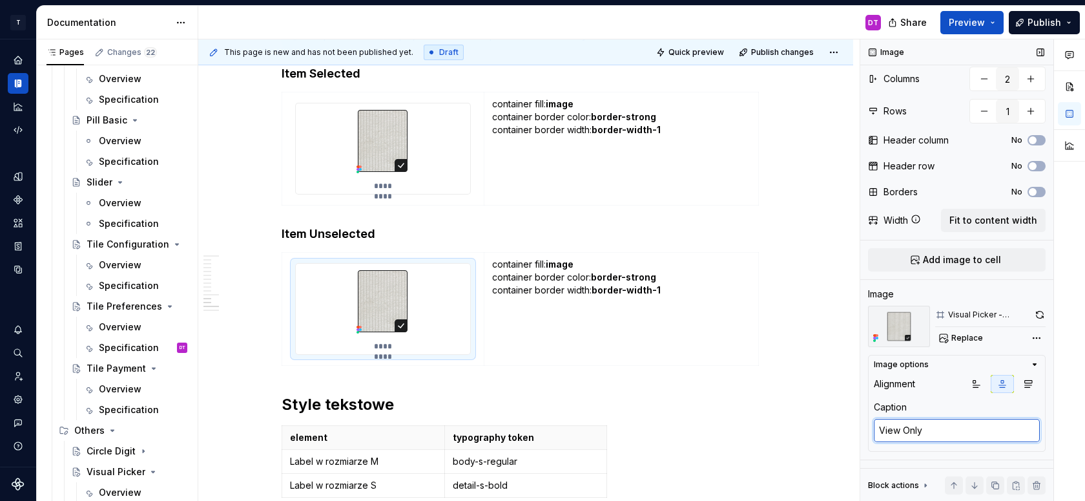
click at [901, 430] on textarea "View Only" at bounding box center [957, 430] width 166 height 23
type textarea "*"
type textarea "E"
type textarea "*"
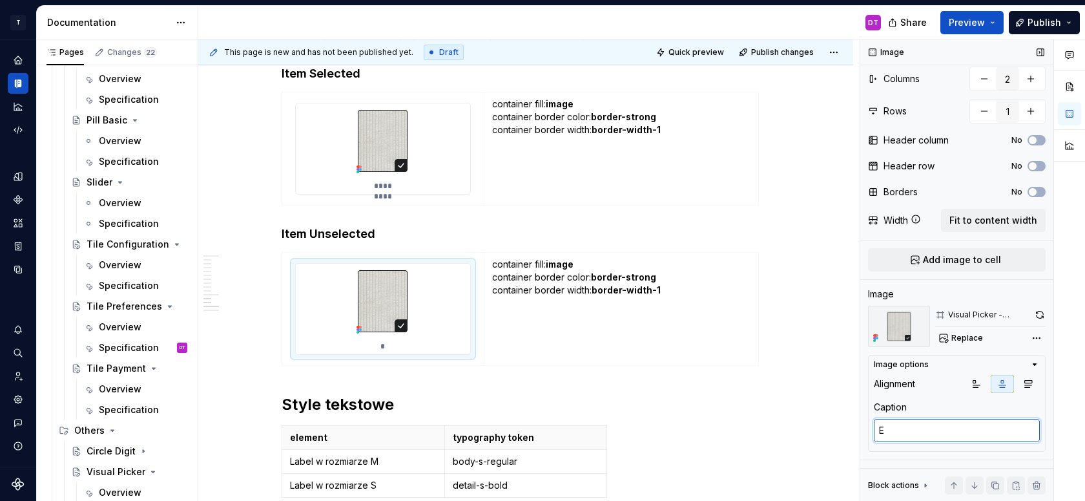
type textarea "En"
type textarea "*"
type textarea "Ena"
type textarea "*"
type textarea "Enal"
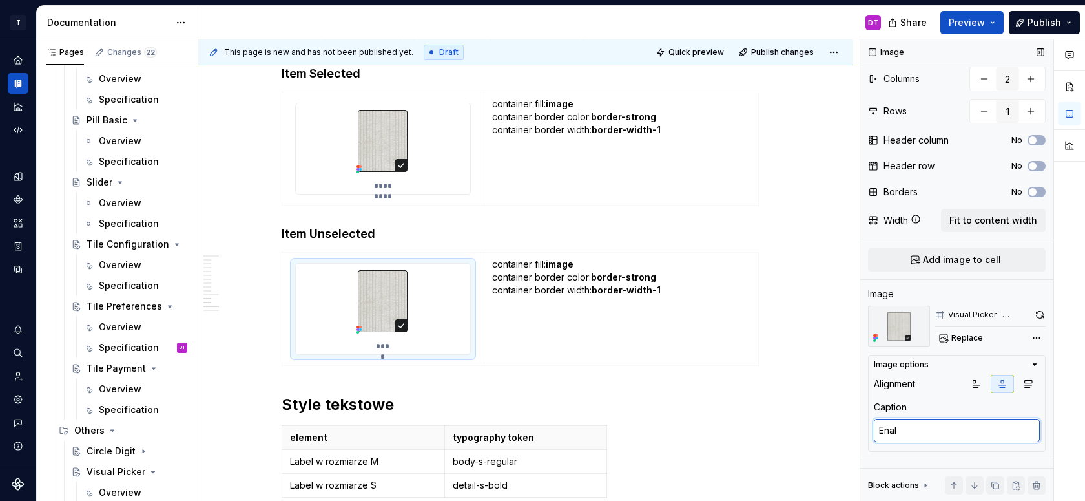
type textarea "*"
type textarea "Ena"
type textarea "*"
type textarea "Enab"
type textarea "*"
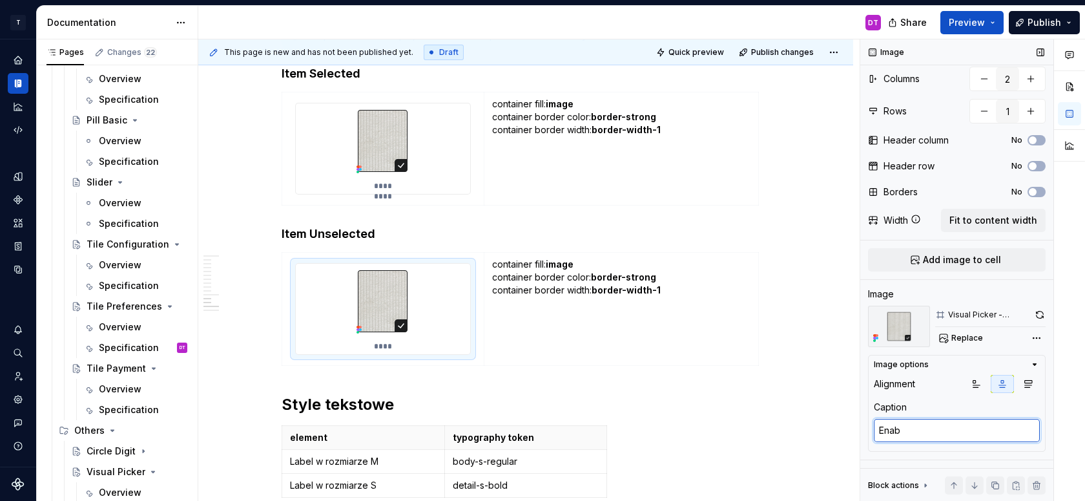
type textarea "Enabl"
type textarea "*"
type textarea "Enable"
type textarea "*"
type textarea "Enabled"
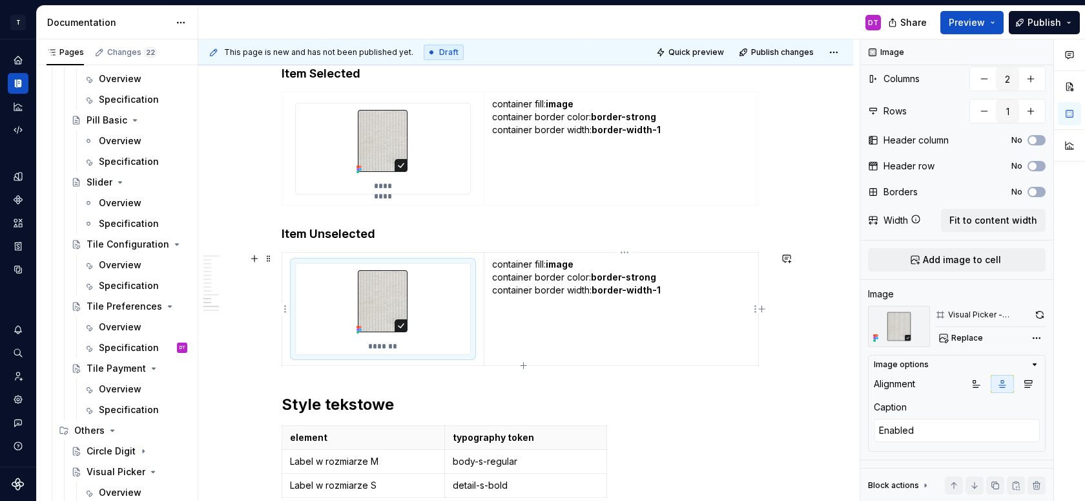
click at [540, 298] on p "container fill: image container border color: border-strong container border wi…" at bounding box center [621, 297] width 258 height 78
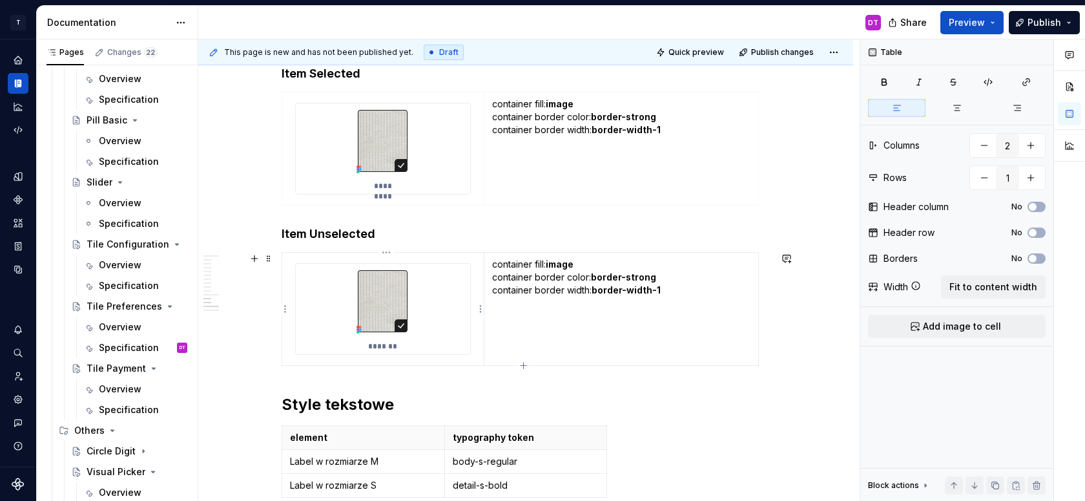
click at [383, 300] on img at bounding box center [382, 301] width 63 height 75
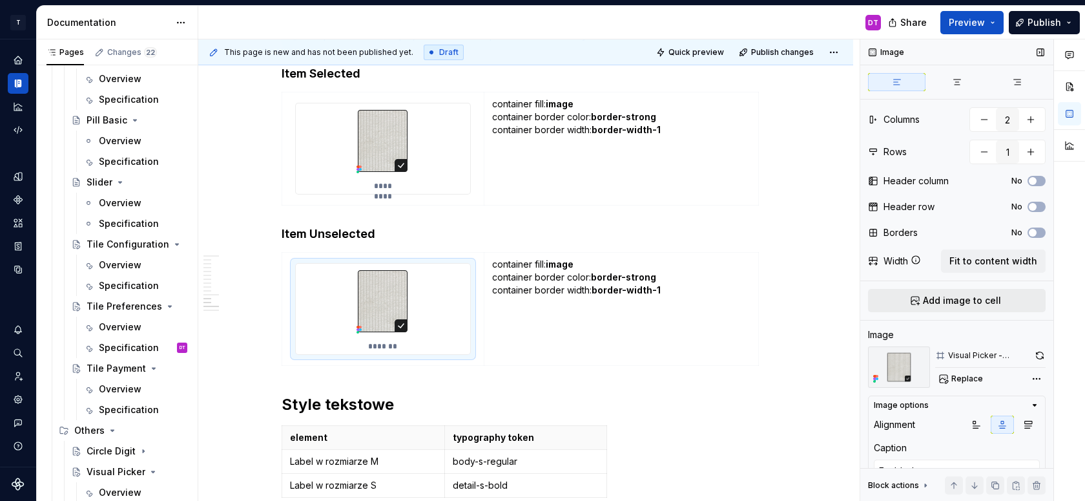
click at [973, 309] on button "Add image to cell" at bounding box center [957, 300] width 178 height 23
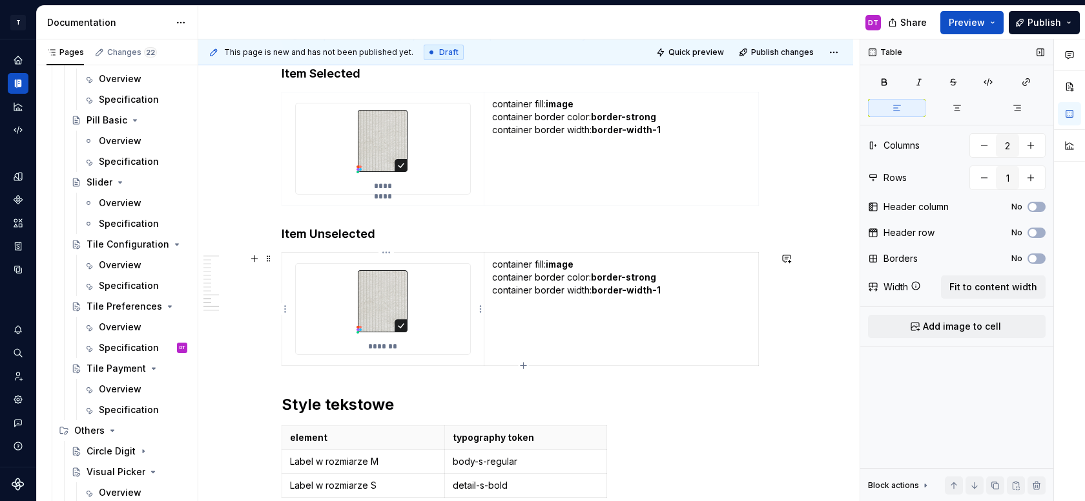
click at [373, 311] on img at bounding box center [382, 301] width 63 height 75
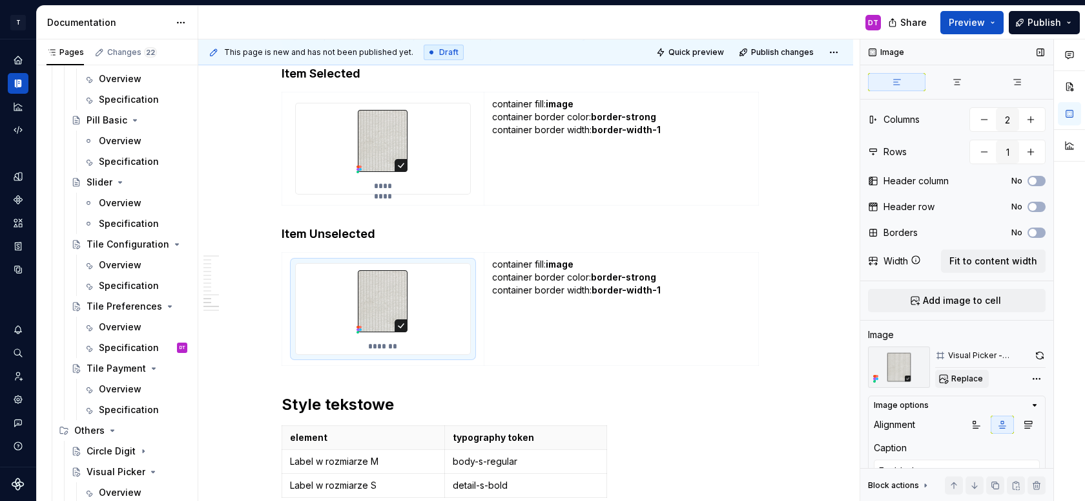
click at [969, 376] on span "Replace" at bounding box center [967, 378] width 32 height 10
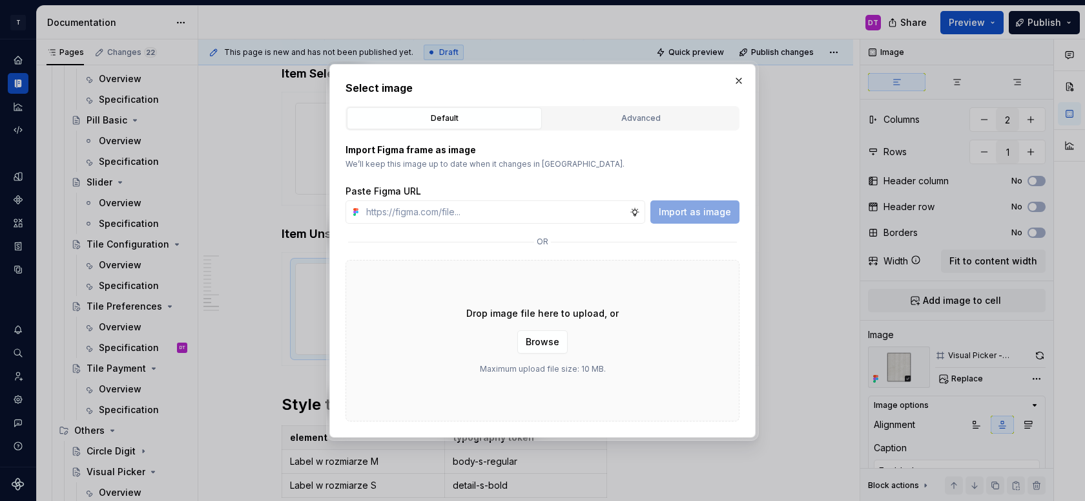
type textarea "*"
click at [603, 116] on div "Advanced" at bounding box center [641, 118] width 186 height 13
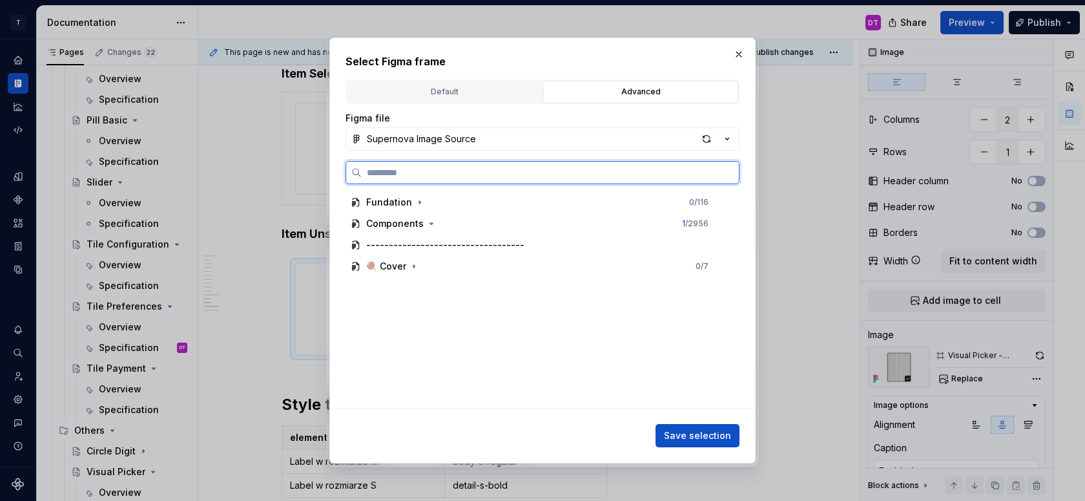
click at [469, 170] on input "search" at bounding box center [550, 172] width 377 height 13
type input "******"
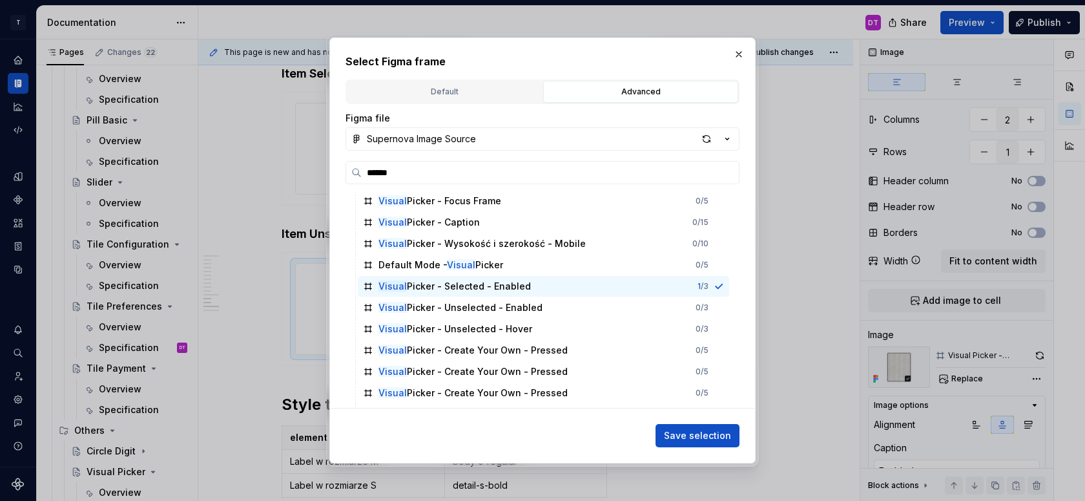
scroll to position [198, 0]
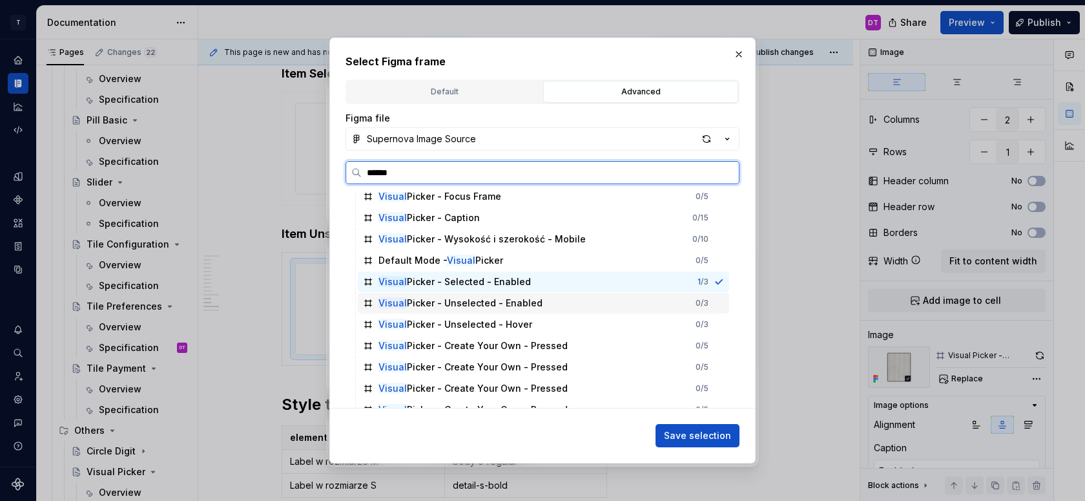
click at [637, 302] on div "Visual Picker - Unselected - Enabled 0 / 3" at bounding box center [543, 303] width 371 height 21
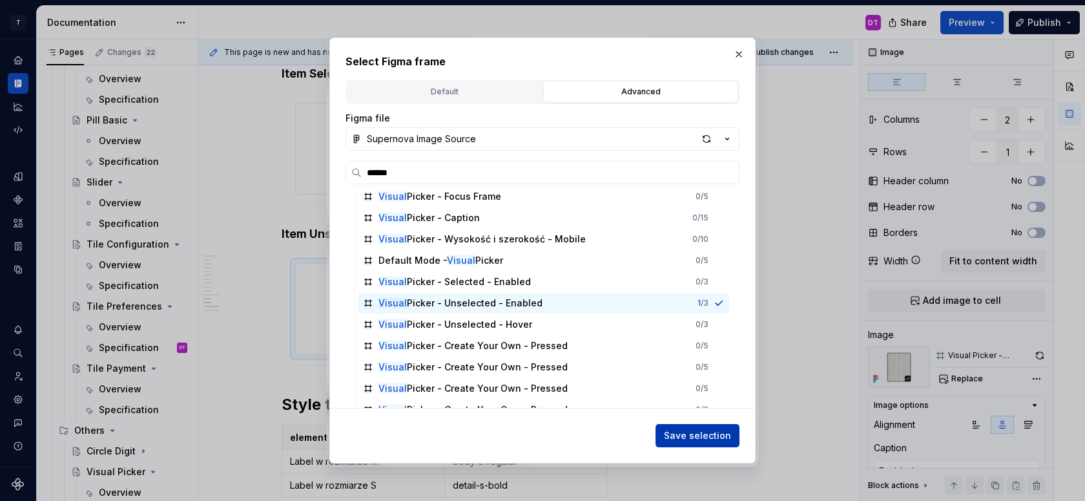
click at [709, 434] on span "Save selection" at bounding box center [697, 435] width 67 height 13
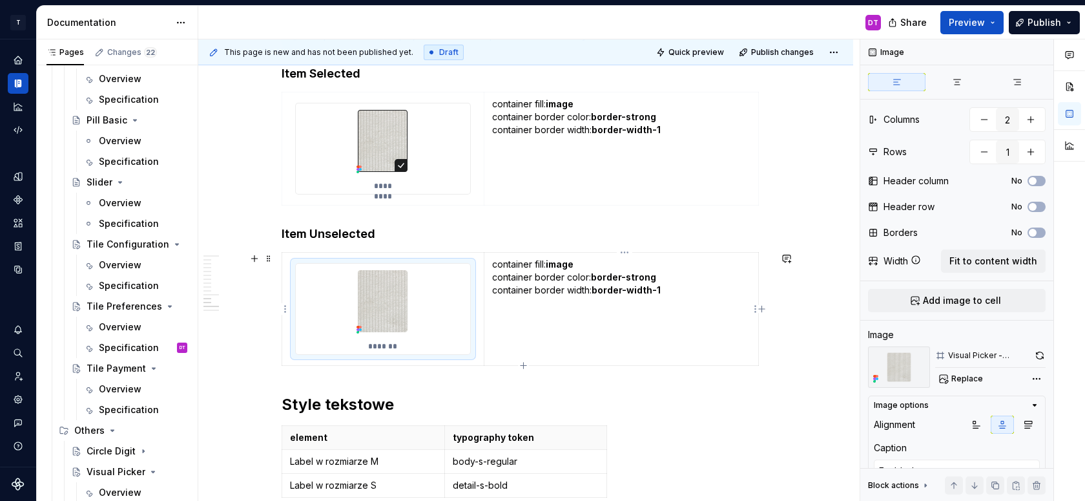
type textarea "*"
click at [640, 275] on strong "border-strong" at bounding box center [623, 276] width 65 height 11
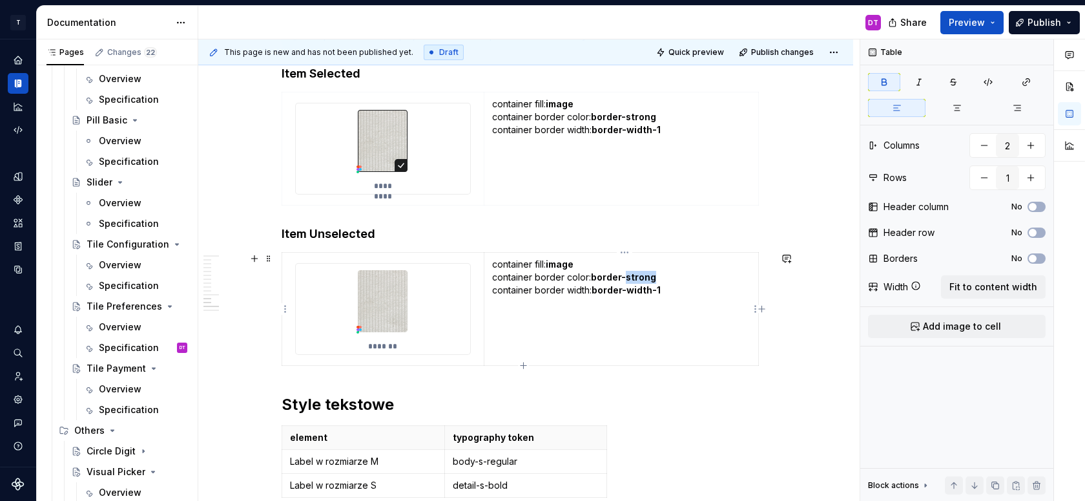
click at [640, 275] on strong "border-strong" at bounding box center [623, 276] width 65 height 11
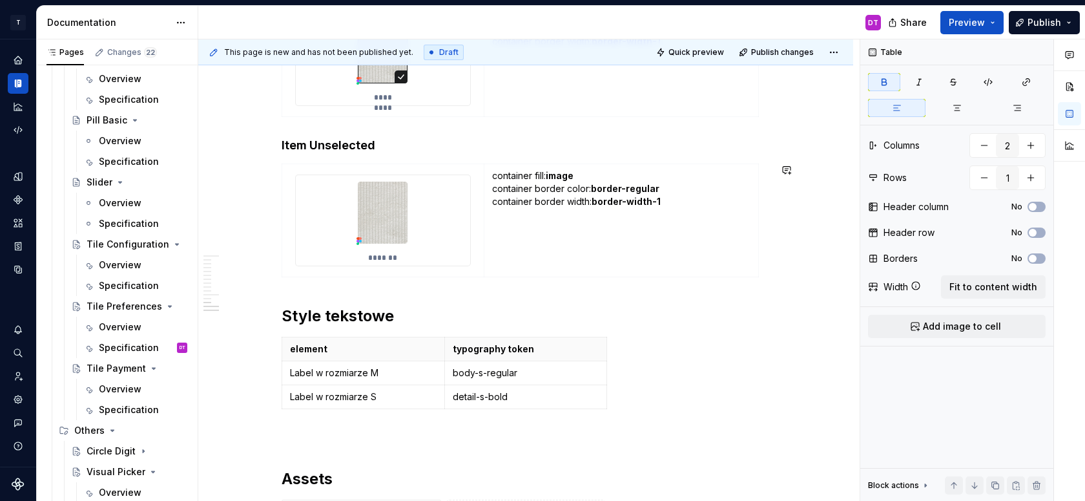
scroll to position [5593, 0]
click at [502, 260] on td "container fill: image container border color: border-regular container border w…" at bounding box center [621, 218] width 275 height 113
click at [524, 276] on icon "button" at bounding box center [524, 275] width 10 height 10
type input "2"
click at [545, 233] on p "container fill: image container border color: border-regular container border w…" at bounding box center [621, 206] width 258 height 78
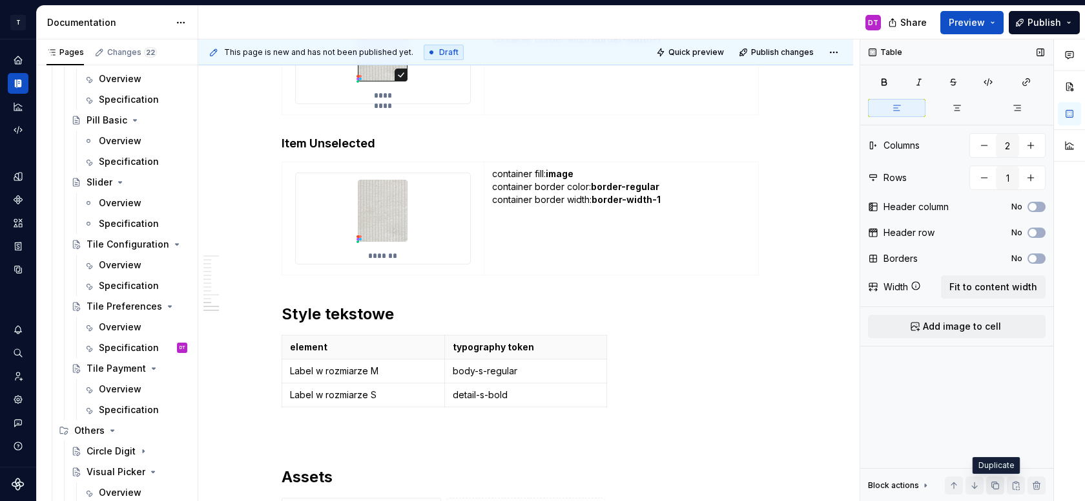
click at [997, 490] on button "button" at bounding box center [995, 485] width 18 height 18
click at [525, 271] on icon "button" at bounding box center [524, 275] width 10 height 10
type input "2"
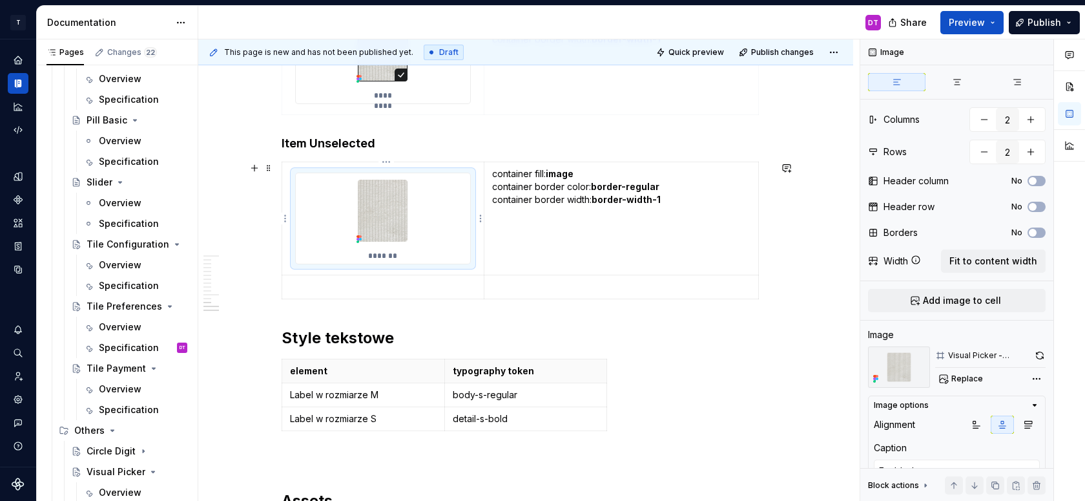
click at [437, 209] on div "*******" at bounding box center [383, 218] width 174 height 90
click at [408, 289] on p at bounding box center [383, 286] width 186 height 13
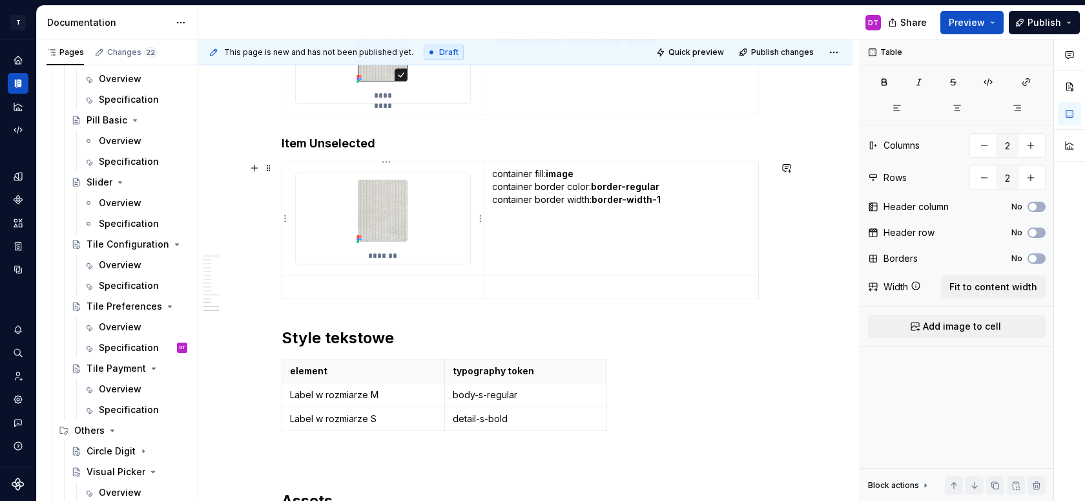
type textarea "*"
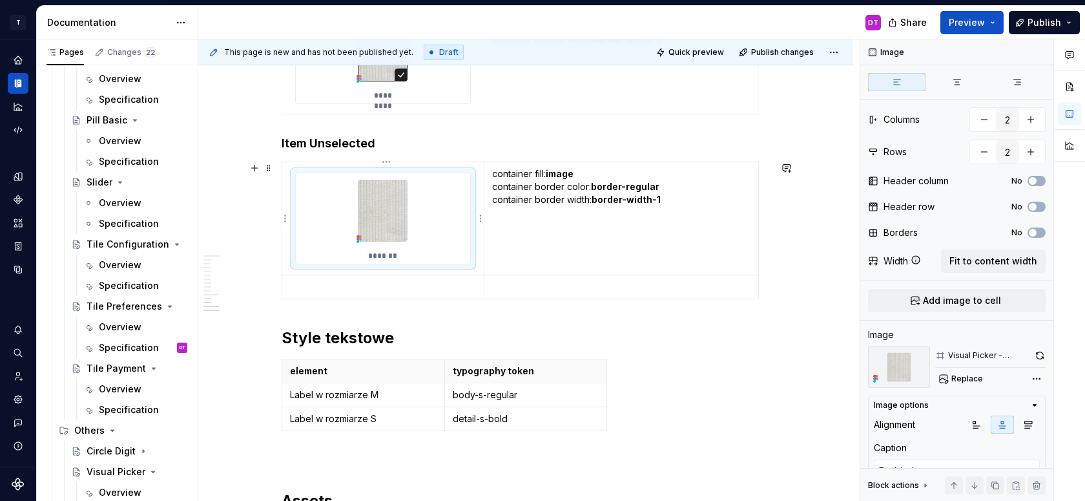
click at [422, 224] on div "*******" at bounding box center [383, 218] width 174 height 90
drag, startPoint x: 424, startPoint y: 223, endPoint x: 422, endPoint y: 285, distance: 62.0
click at [422, 287] on tbody "******* container fill: image container border color: border-regular container …" at bounding box center [520, 230] width 477 height 137
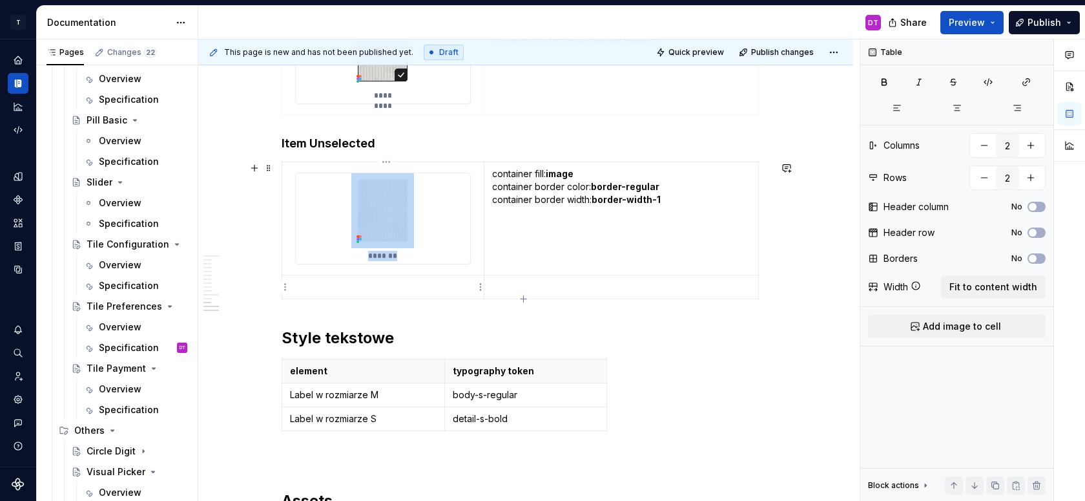
click at [422, 285] on p at bounding box center [383, 286] width 186 height 13
click at [971, 328] on span "Add image to cell" at bounding box center [962, 326] width 78 height 13
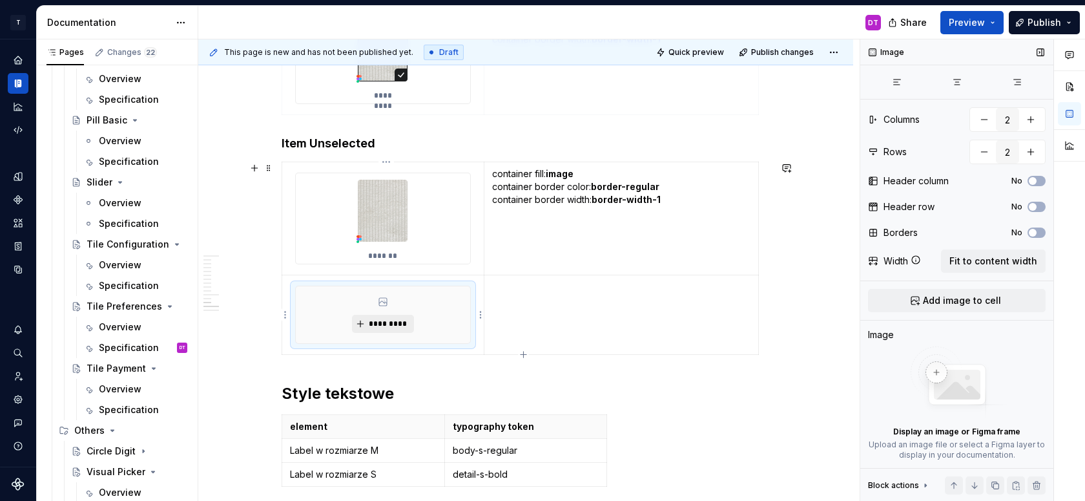
click at [378, 326] on span "*********" at bounding box center [387, 323] width 39 height 10
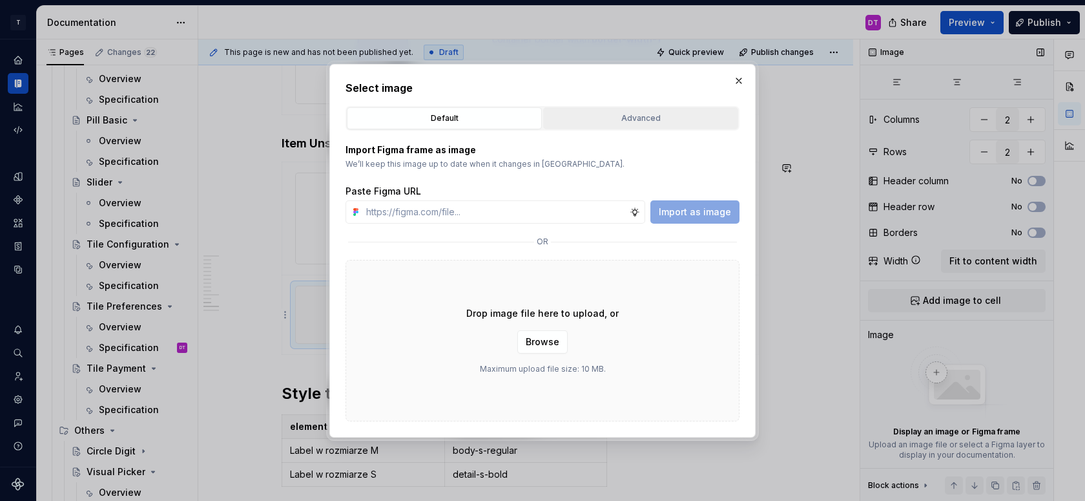
click at [595, 118] on div "Advanced" at bounding box center [641, 118] width 186 height 13
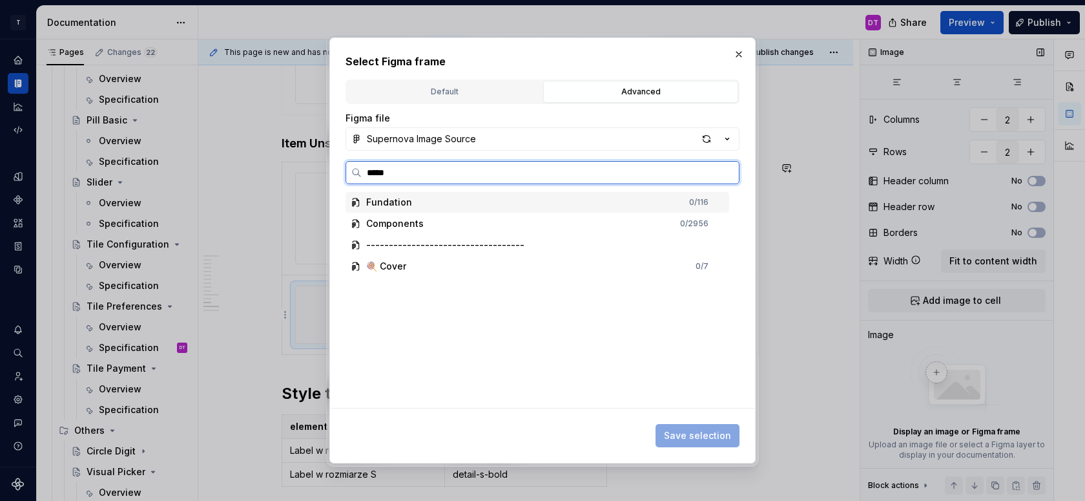
type input "******"
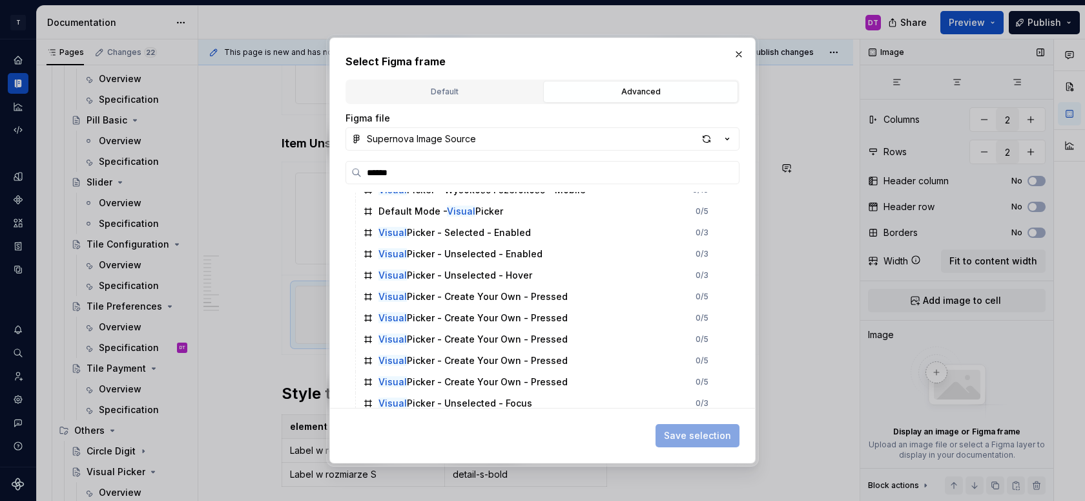
scroll to position [249, 0]
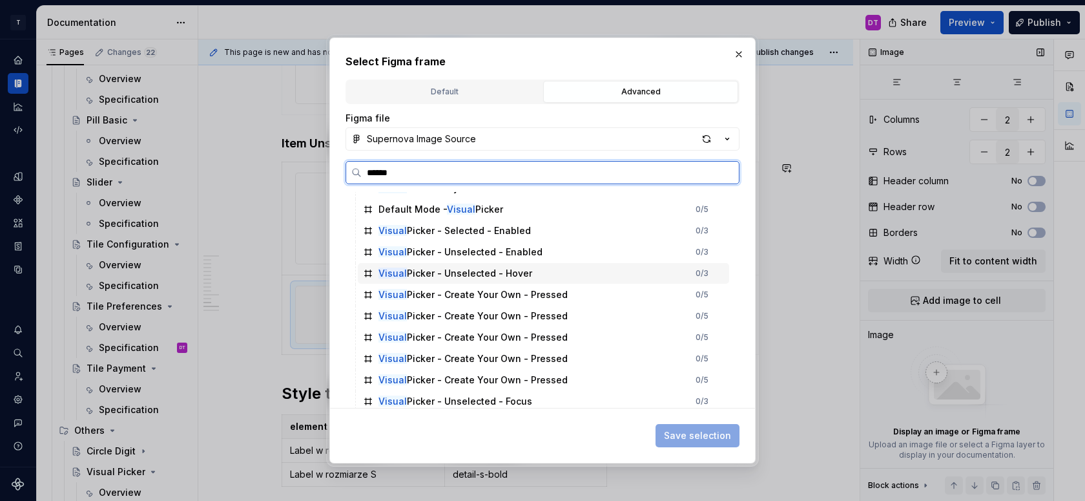
click at [462, 275] on div "Visual Picker - Unselected - Hover" at bounding box center [455, 273] width 154 height 13
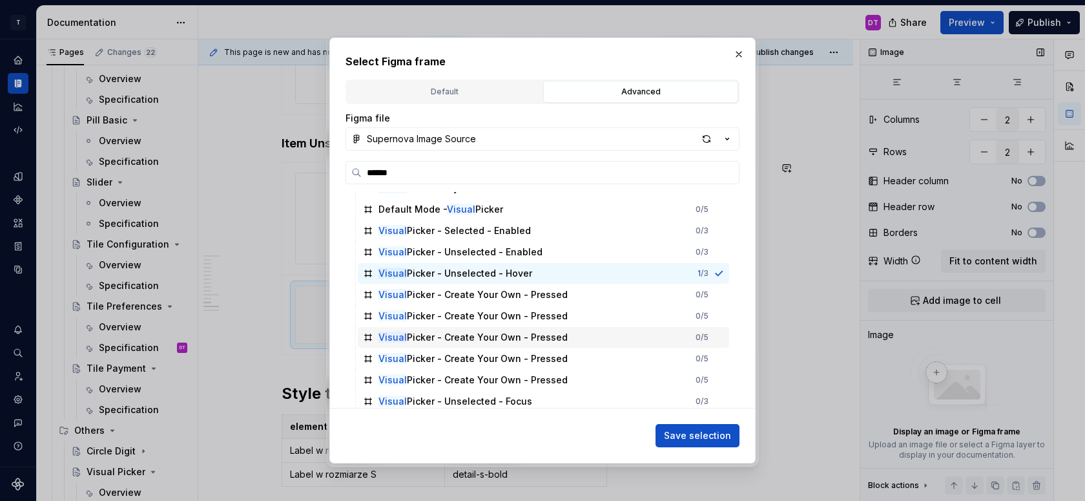
scroll to position [253, 0]
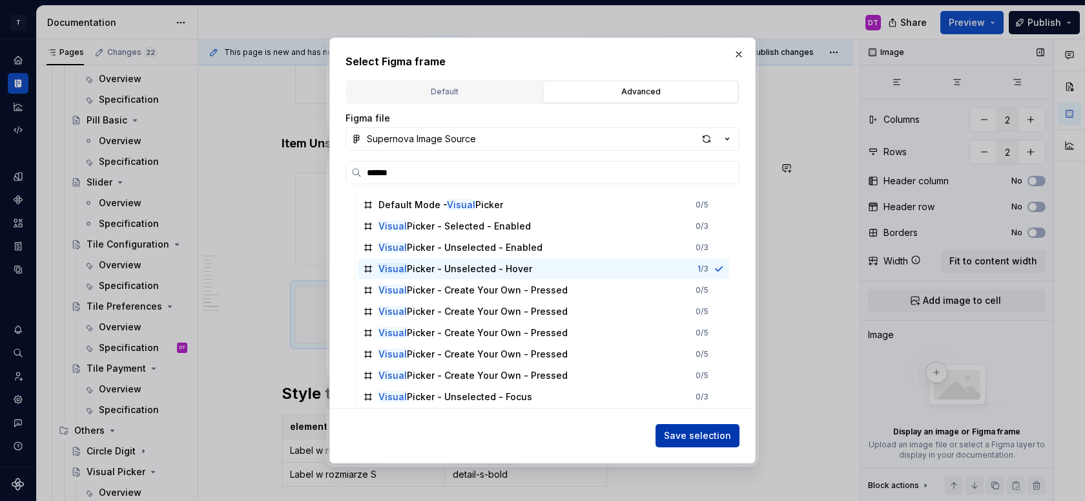
click at [707, 431] on span "Save selection" at bounding box center [697, 435] width 67 height 13
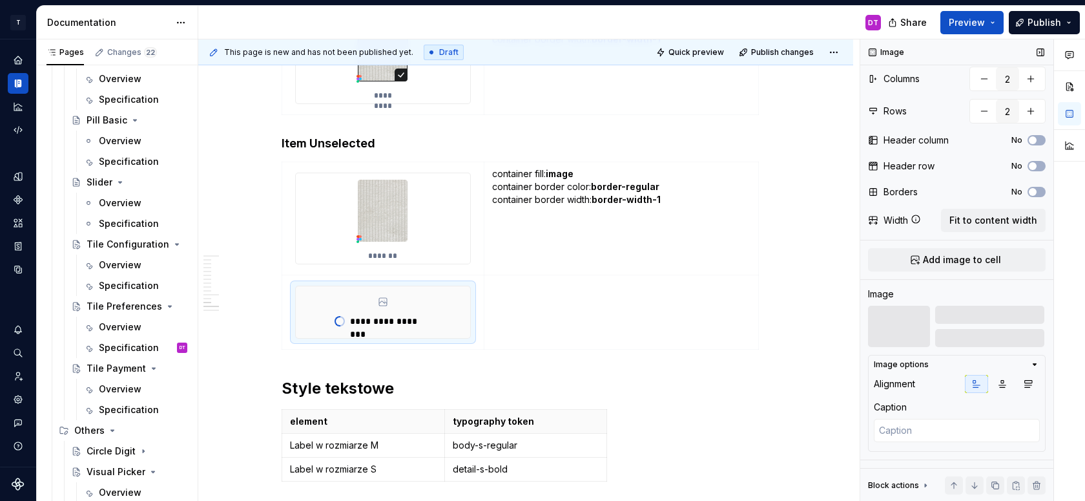
scroll to position [41, 0]
click at [904, 428] on textarea at bounding box center [957, 430] width 166 height 23
type textarea "*"
type textarea "H"
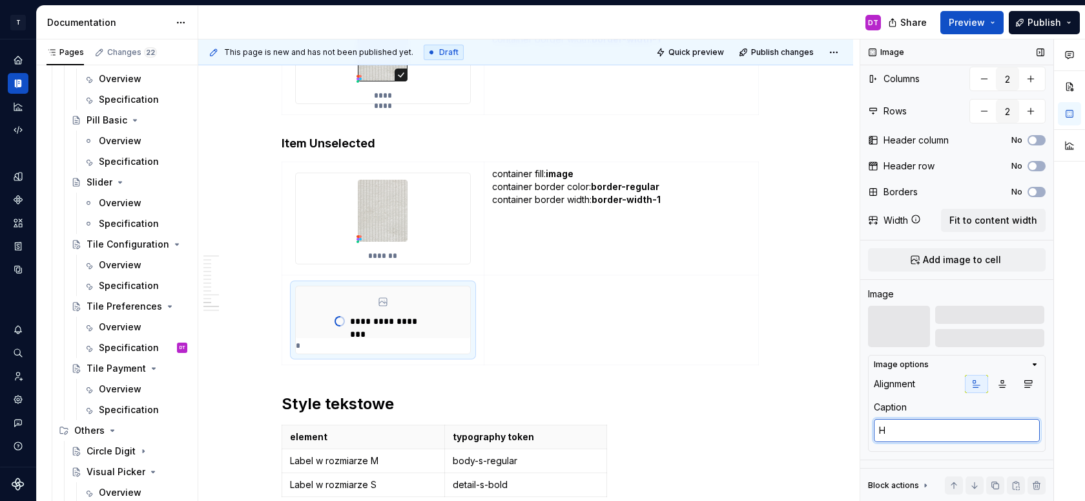
type textarea "*"
type textarea "Ho"
type textarea "*"
type textarea "Hov"
type textarea "*"
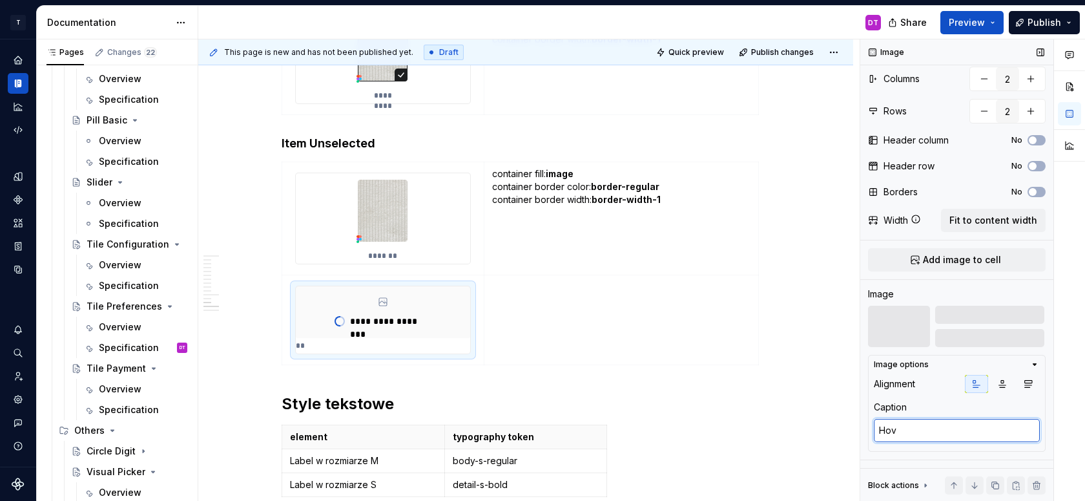
type textarea "Hove"
type textarea "*"
type textarea "Hover"
click at [596, 311] on td at bounding box center [621, 320] width 275 height 90
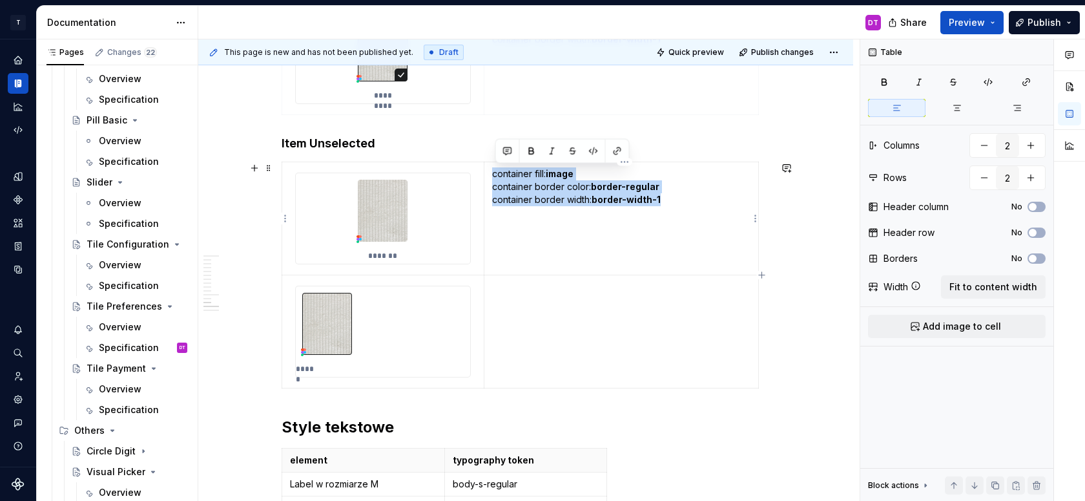
drag, startPoint x: 689, startPoint y: 201, endPoint x: 495, endPoint y: 168, distance: 195.9
click at [495, 168] on p "container fill: image container border color: border-regular container border w…" at bounding box center [621, 206] width 258 height 78
copy p "container fill: image container border color: border-regular container border w…"
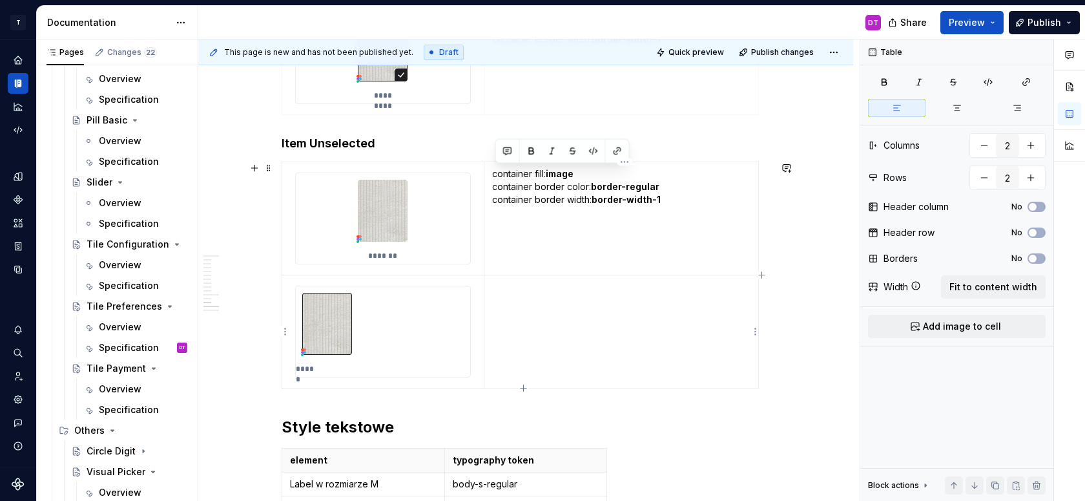
click at [523, 308] on td at bounding box center [621, 331] width 275 height 113
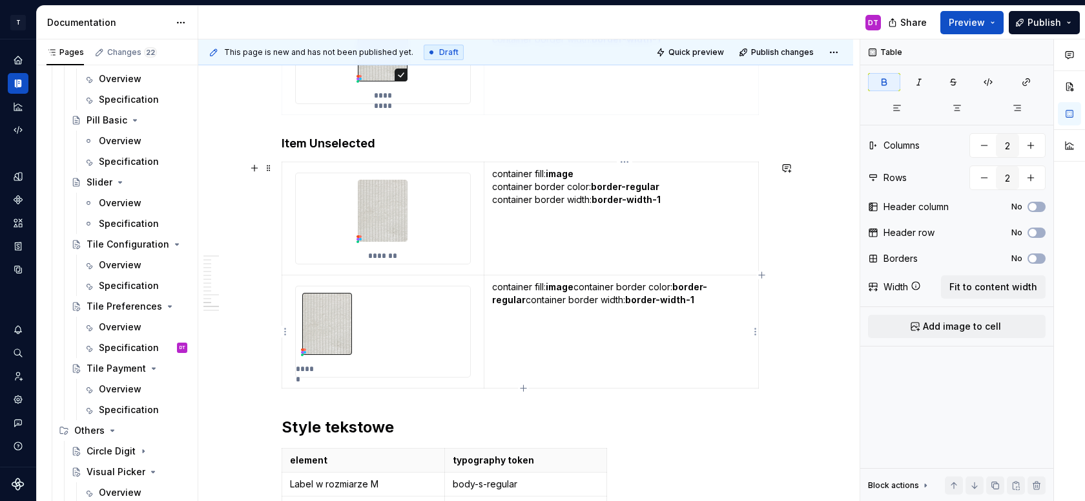
click at [579, 287] on p "container fill: image container border color: border-regular container border w…" at bounding box center [621, 293] width 258 height 26
click at [658, 298] on strong "border-regular" at bounding box center [625, 299] width 68 height 11
click at [637, 304] on strong "border-regular" at bounding box center [625, 299] width 68 height 11
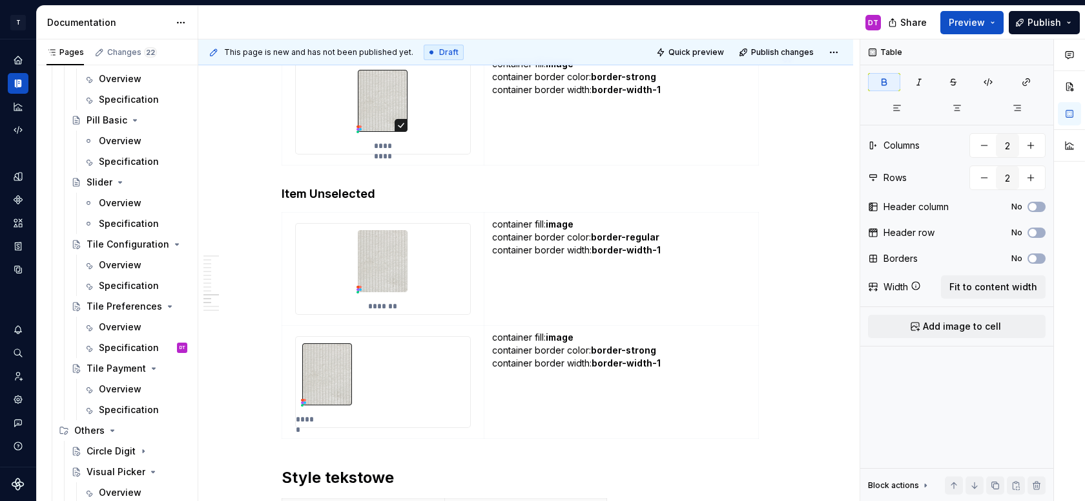
scroll to position [5628, 0]
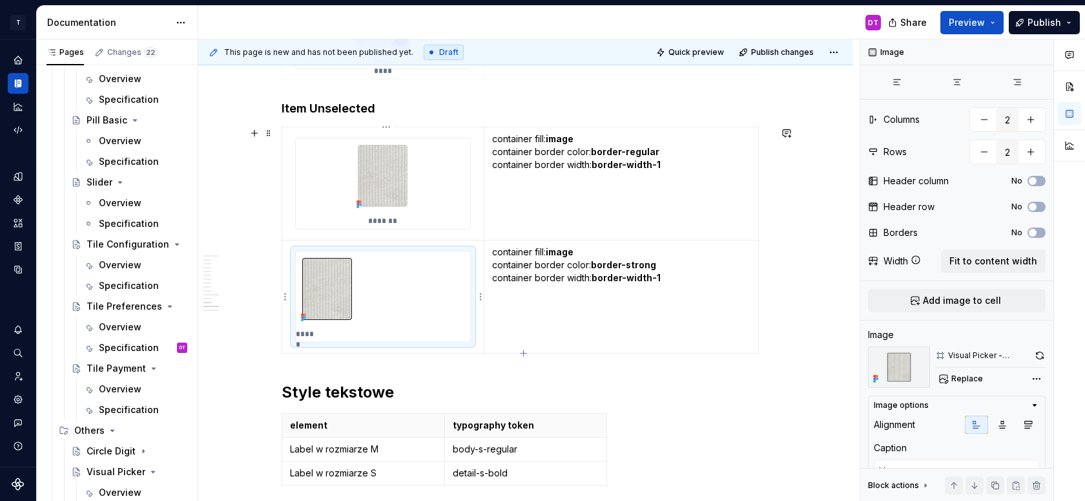
click at [413, 281] on div "*****" at bounding box center [383, 296] width 174 height 90
click at [1000, 422] on icon "button" at bounding box center [1002, 424] width 10 height 10
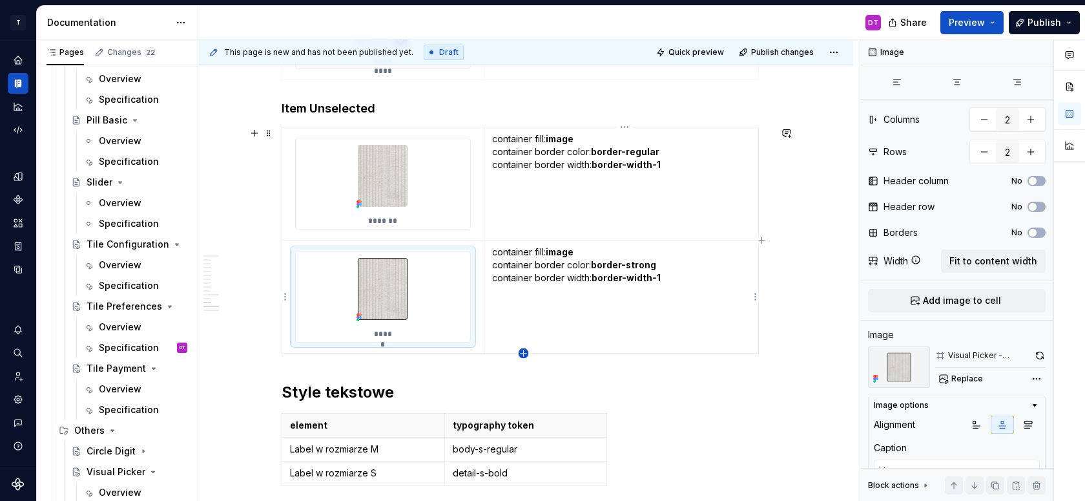
click at [524, 352] on icon "button" at bounding box center [524, 353] width 10 height 10
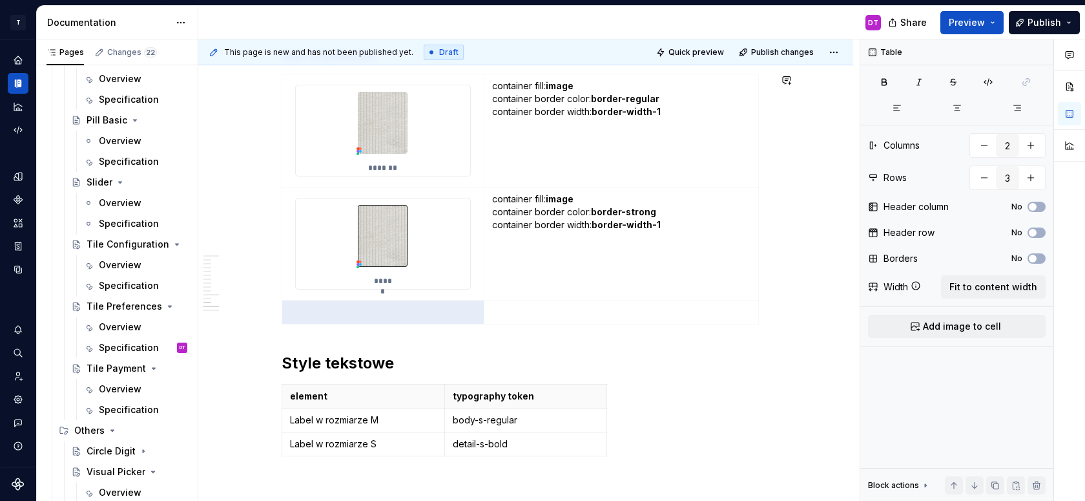
scroll to position [5727, 0]
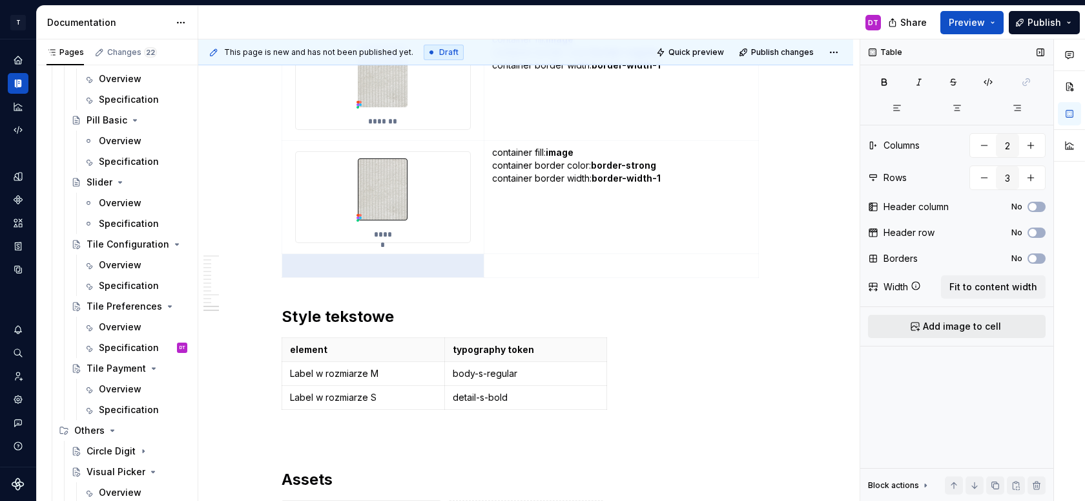
click at [940, 336] on button "Add image to cell" at bounding box center [957, 326] width 178 height 23
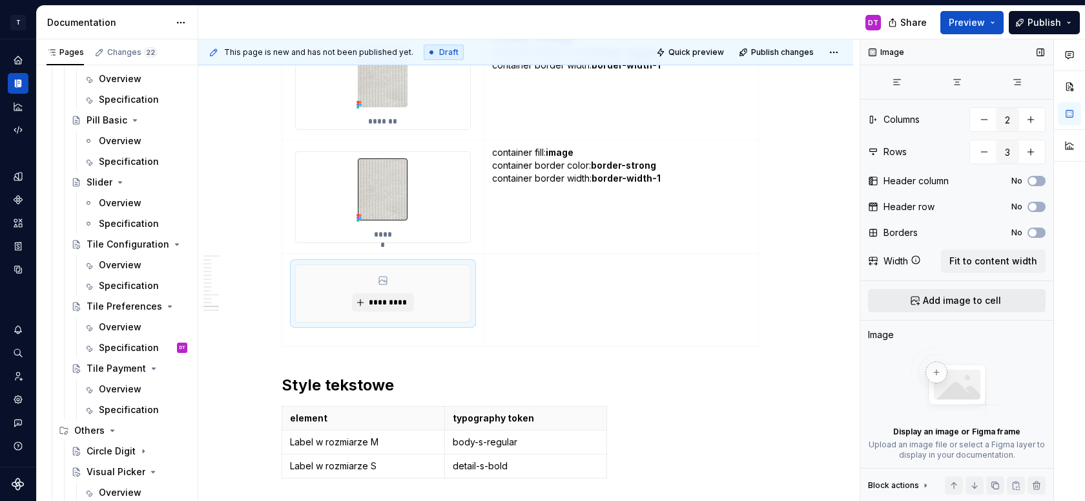
click at [930, 298] on span "Add image to cell" at bounding box center [962, 300] width 78 height 13
click at [384, 298] on span "*********" at bounding box center [387, 302] width 39 height 10
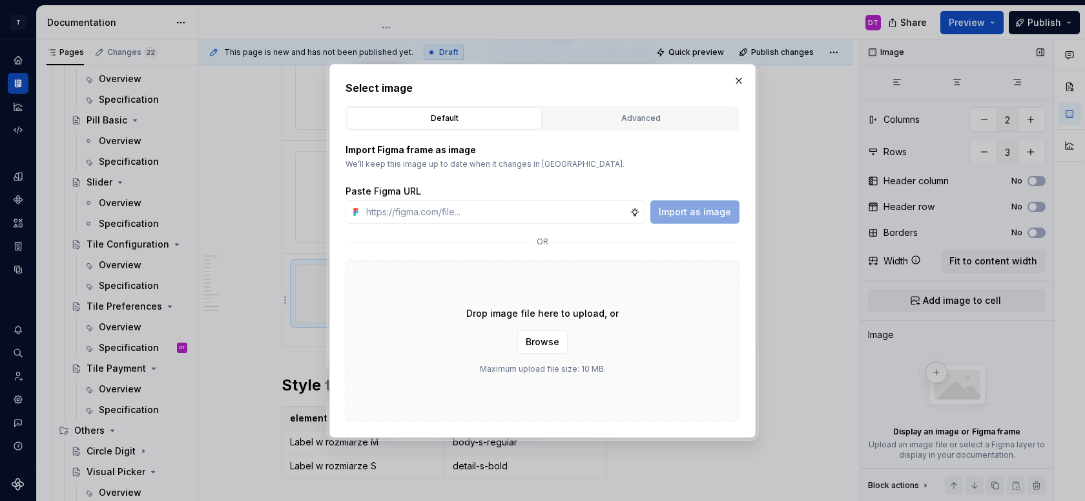
type textarea "*"
click at [594, 121] on div "Advanced" at bounding box center [641, 118] width 186 height 13
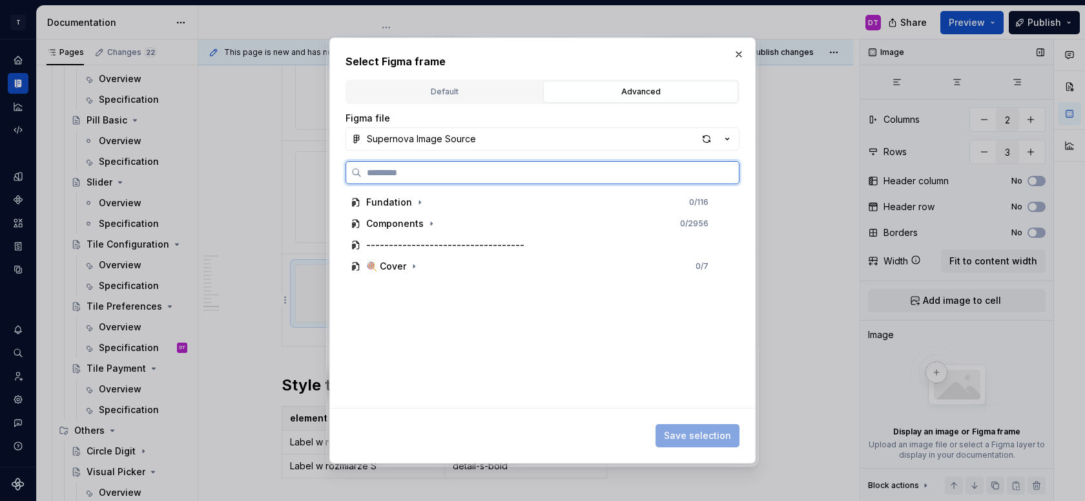
click at [505, 171] on input "search" at bounding box center [550, 172] width 377 height 13
type input "******"
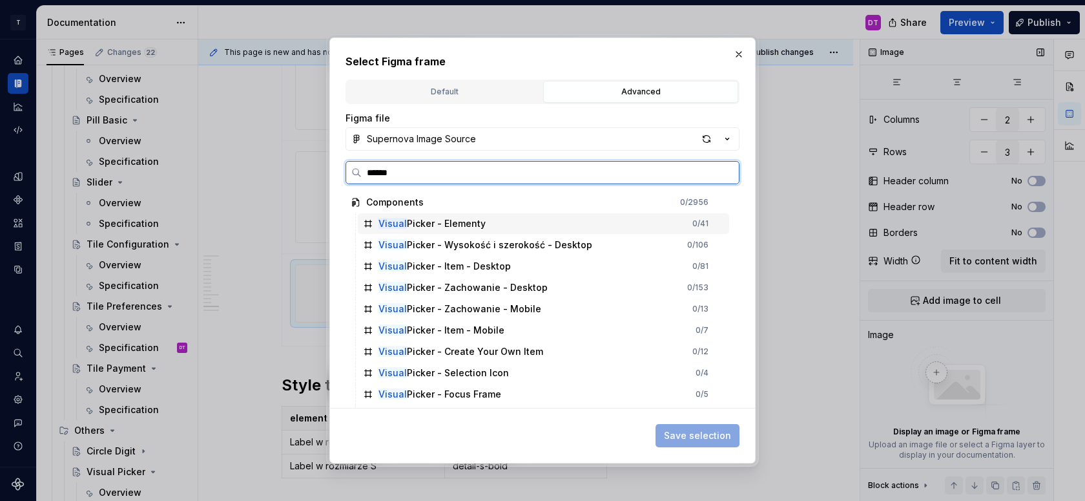
scroll to position [253, 0]
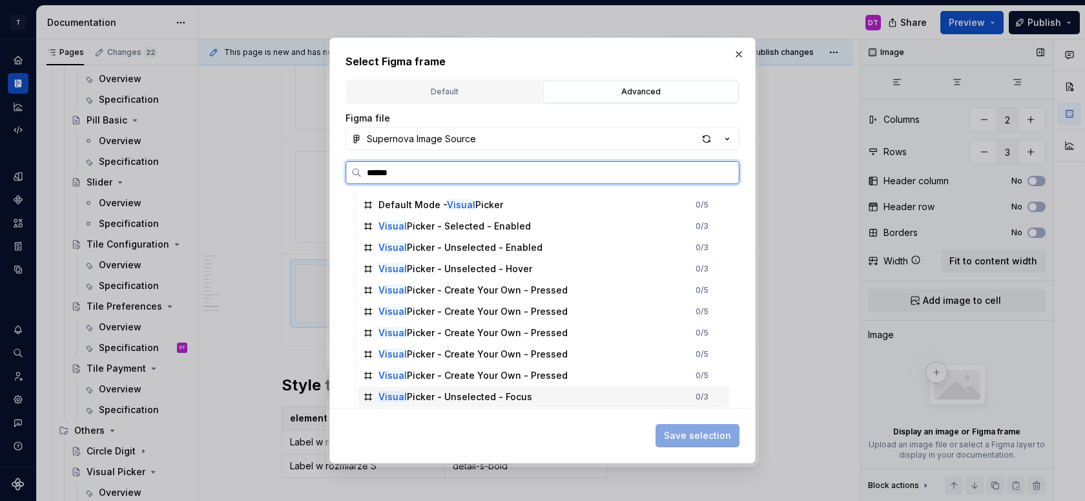
click at [496, 402] on div "Visual Picker - Unselected - Focus" at bounding box center [455, 396] width 154 height 13
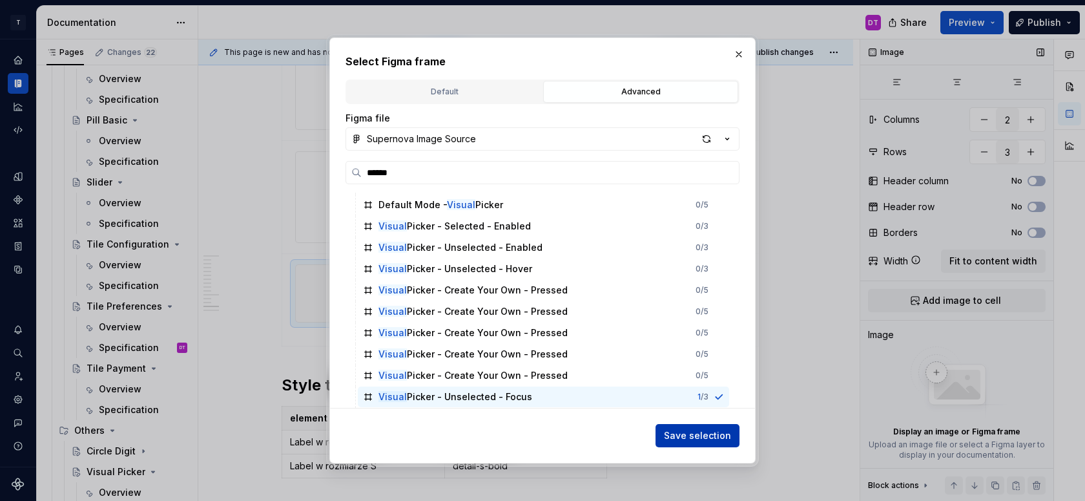
click at [677, 439] on span "Save selection" at bounding box center [697, 435] width 67 height 13
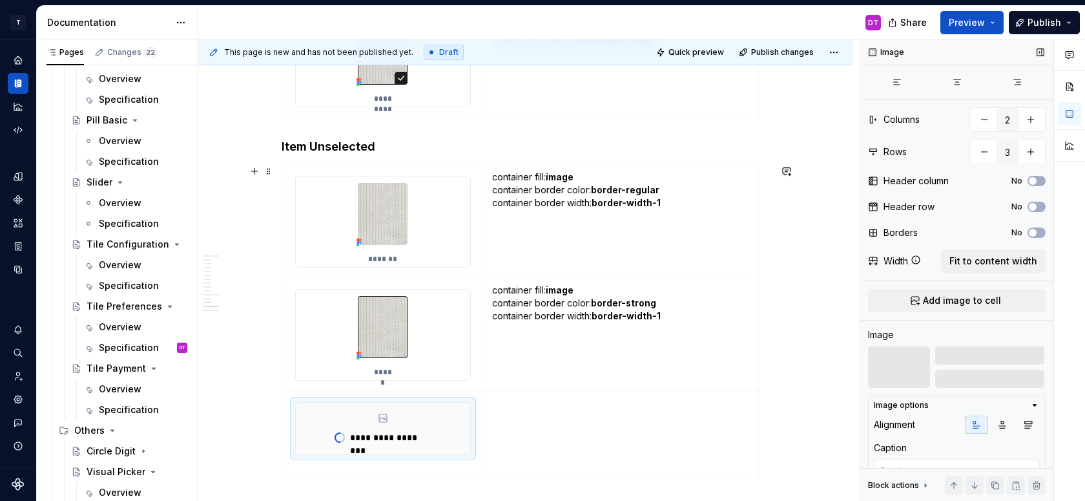
scroll to position [5602, 0]
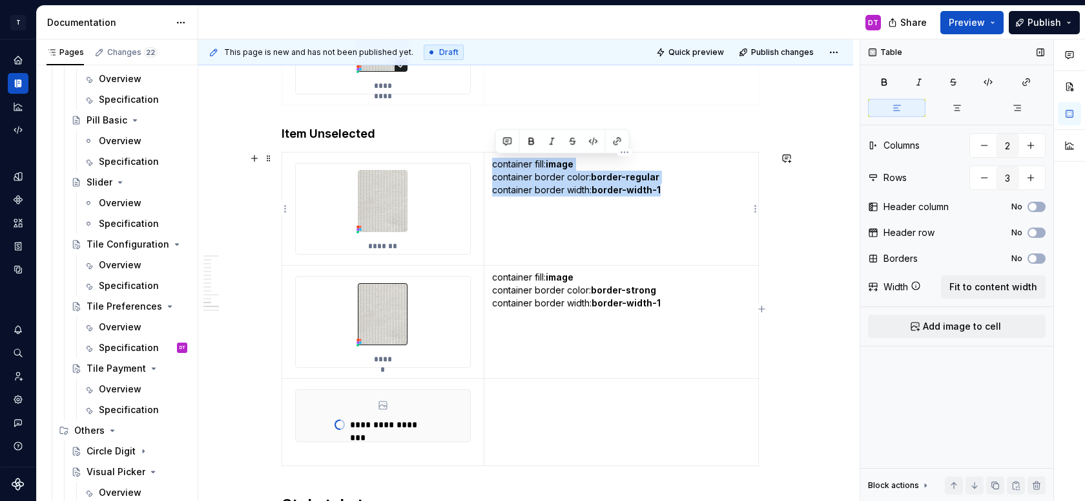
drag, startPoint x: 678, startPoint y: 188, endPoint x: 491, endPoint y: 163, distance: 189.0
click at [491, 163] on td "container fill: image container border color: border-regular container border w…" at bounding box center [621, 208] width 275 height 113
copy p "container fill: image container border color: border-regular container border w…"
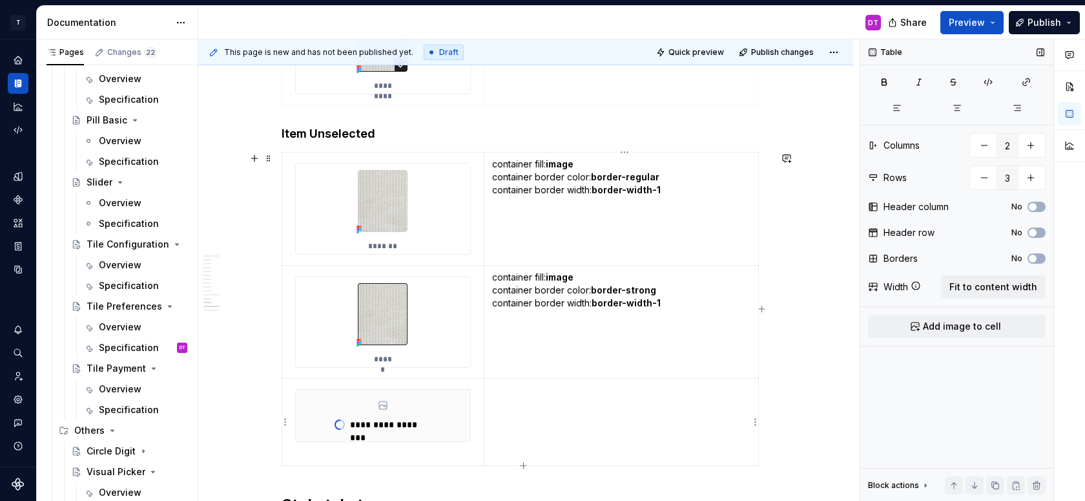
click at [530, 406] on td at bounding box center [621, 421] width 275 height 87
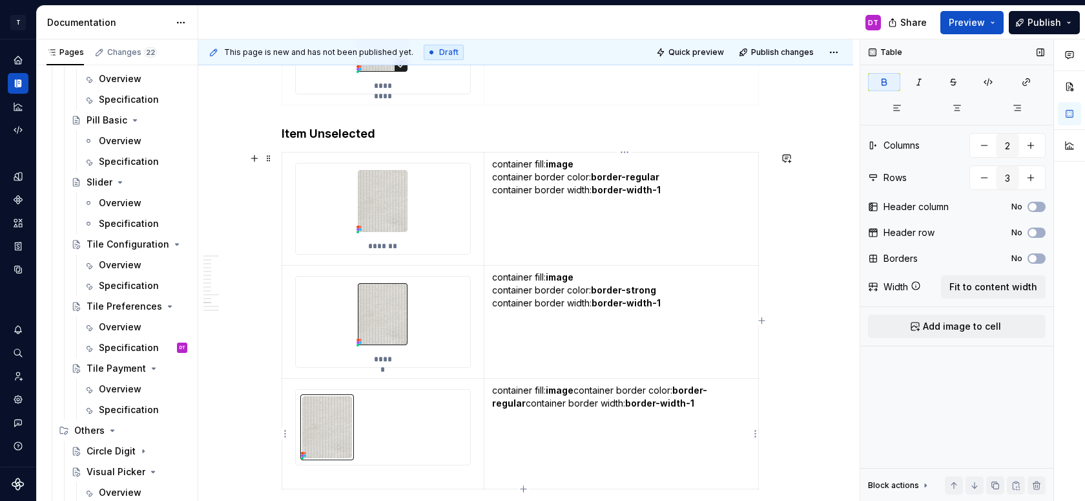
click at [581, 391] on p "container fill: image container border color: border-regular container border w…" at bounding box center [621, 397] width 258 height 26
click at [658, 399] on strong "border-regular" at bounding box center [625, 402] width 68 height 11
click at [685, 417] on p "container fill: image container border color: border-regular container border w…" at bounding box center [621, 403] width 258 height 39
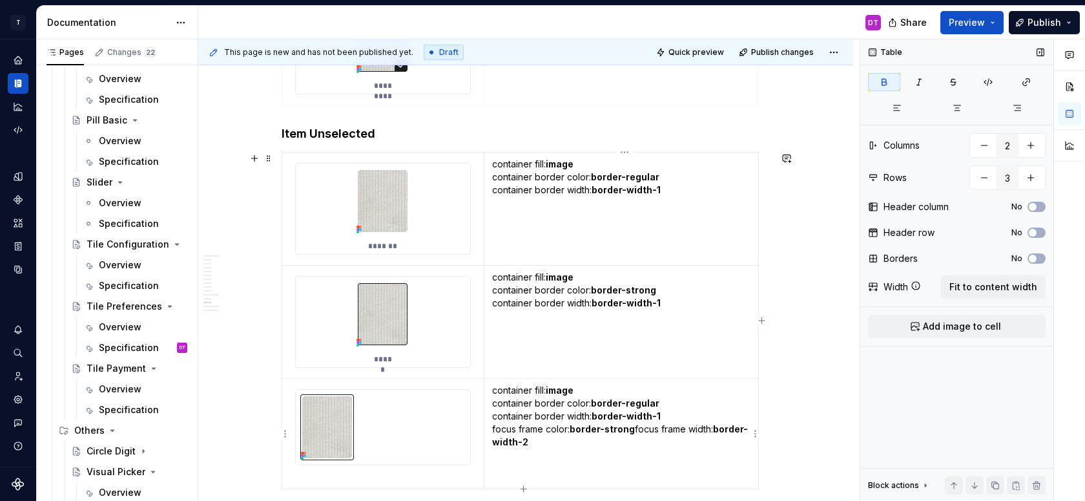
click at [637, 430] on p "container fill: image container border color: border-regular container border w…" at bounding box center [621, 416] width 258 height 65
click at [387, 435] on div at bounding box center [383, 426] width 174 height 75
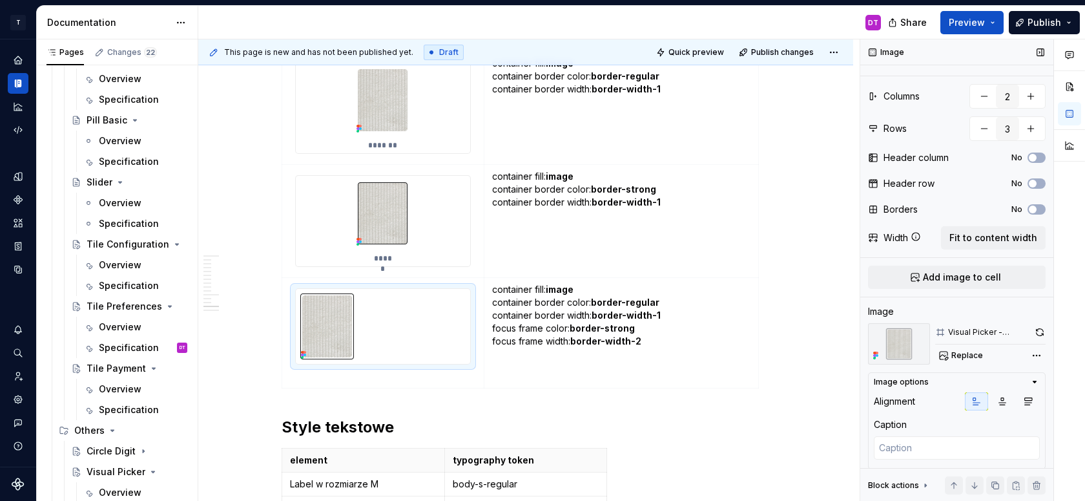
scroll to position [41, 0]
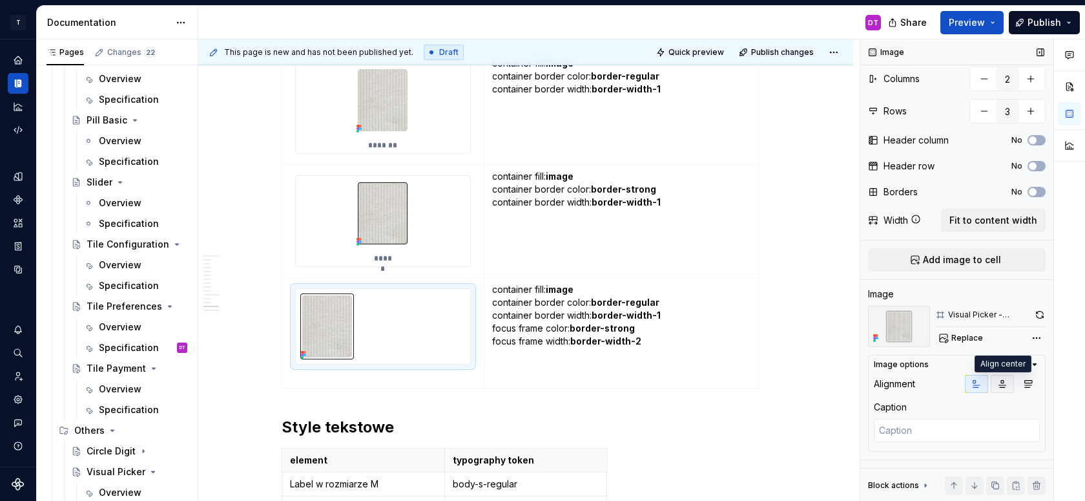
click at [1002, 375] on button "button" at bounding box center [1002, 384] width 23 height 18
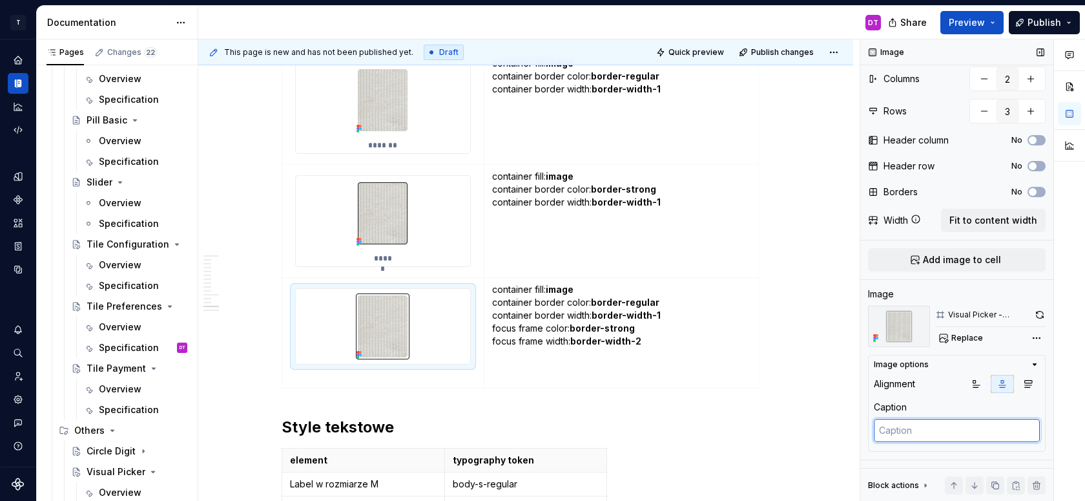
click at [960, 434] on textarea at bounding box center [957, 430] width 166 height 23
type textarea "*"
type textarea "F"
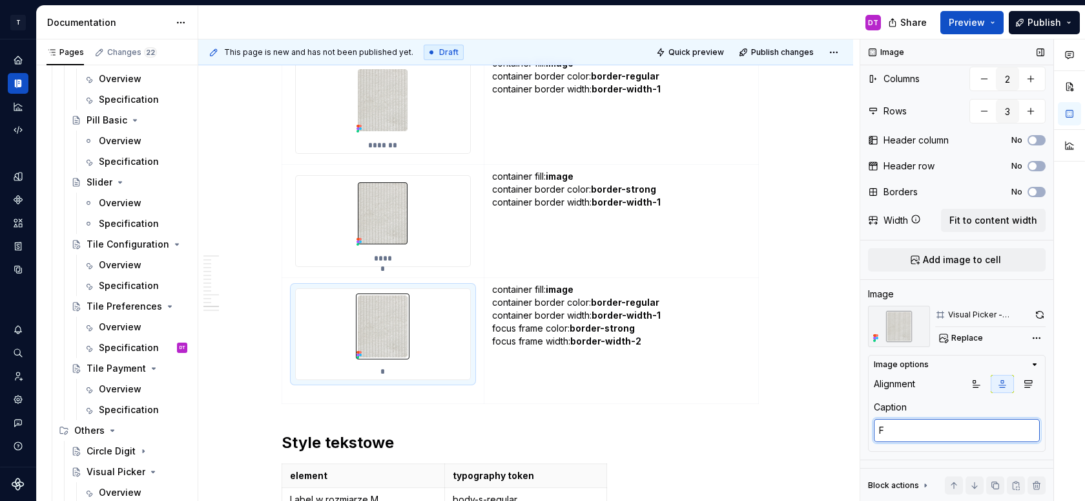
type textarea "*"
type textarea "Fo"
type textarea "*"
type textarea "Foc"
type textarea "*"
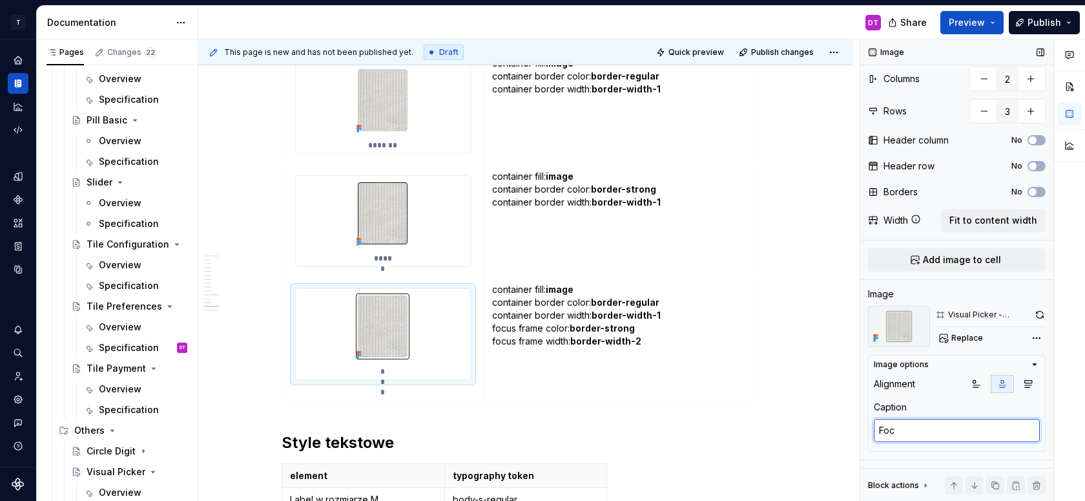
type textarea "Focu"
type textarea "*"
type textarea "Focus"
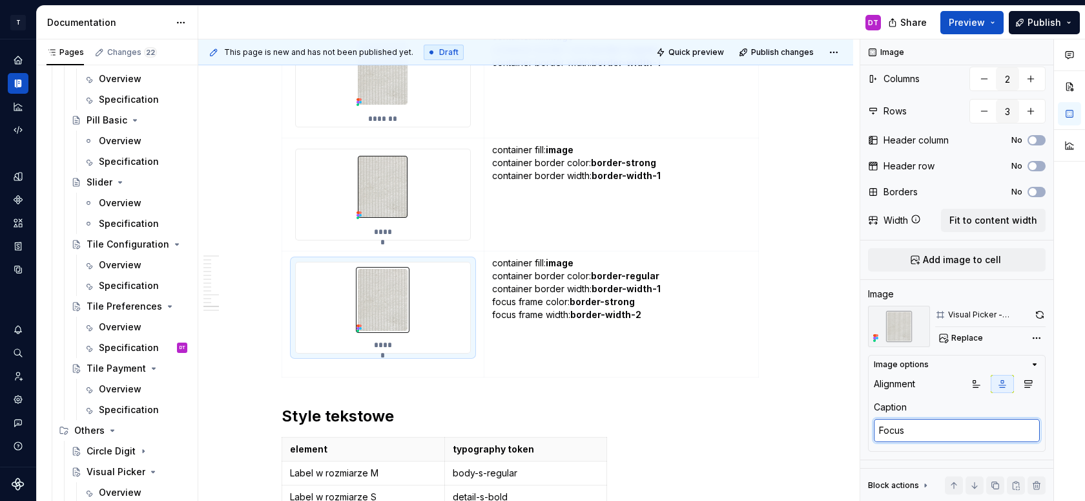
scroll to position [5743, 0]
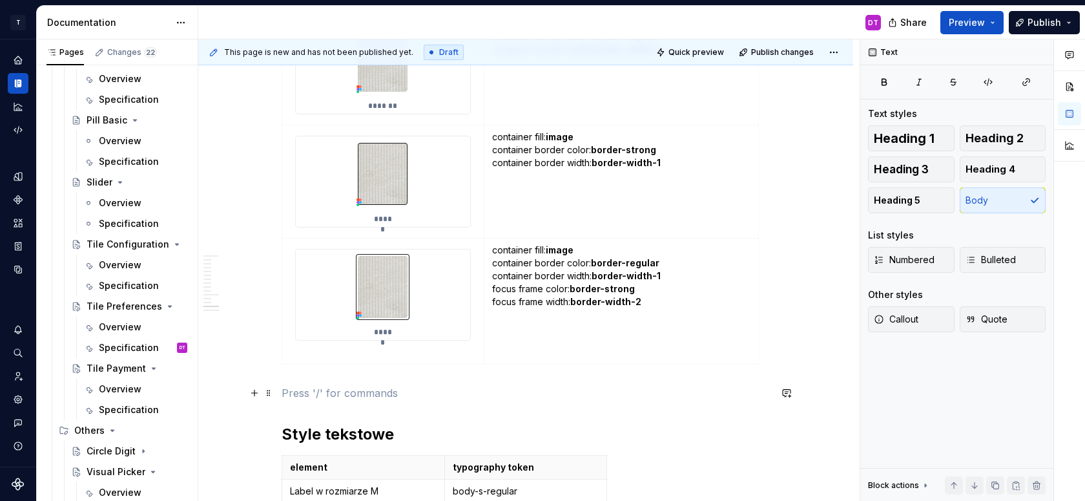
click at [319, 390] on p at bounding box center [526, 393] width 488 height 16
type textarea "*"
click at [368, 391] on p "Create your own (Item)" at bounding box center [526, 393] width 488 height 16
click at [426, 390] on p "Create your own(Item)" at bounding box center [526, 393] width 488 height 16
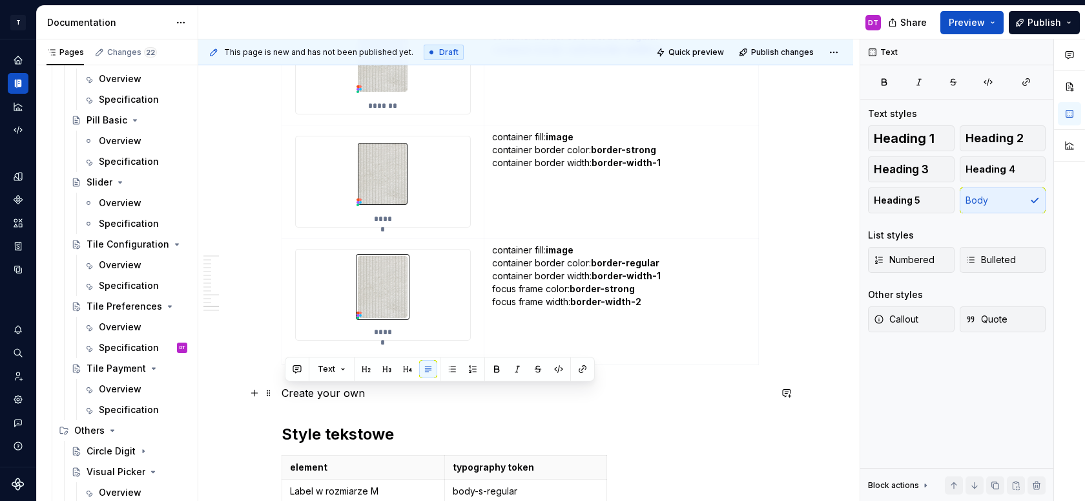
click at [379, 391] on p "Create your own" at bounding box center [526, 393] width 488 height 16
click at [405, 373] on button "button" at bounding box center [408, 369] width 18 height 18
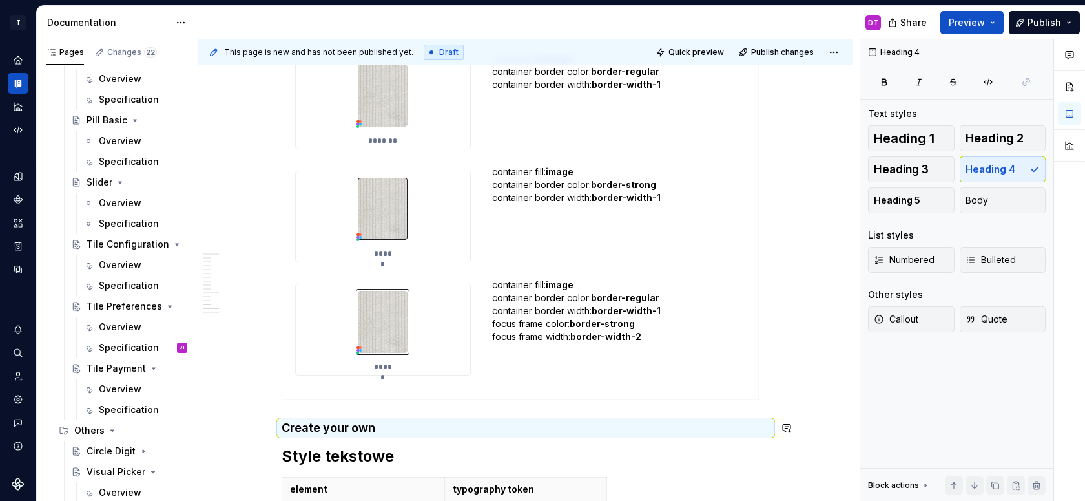
scroll to position [5726, 0]
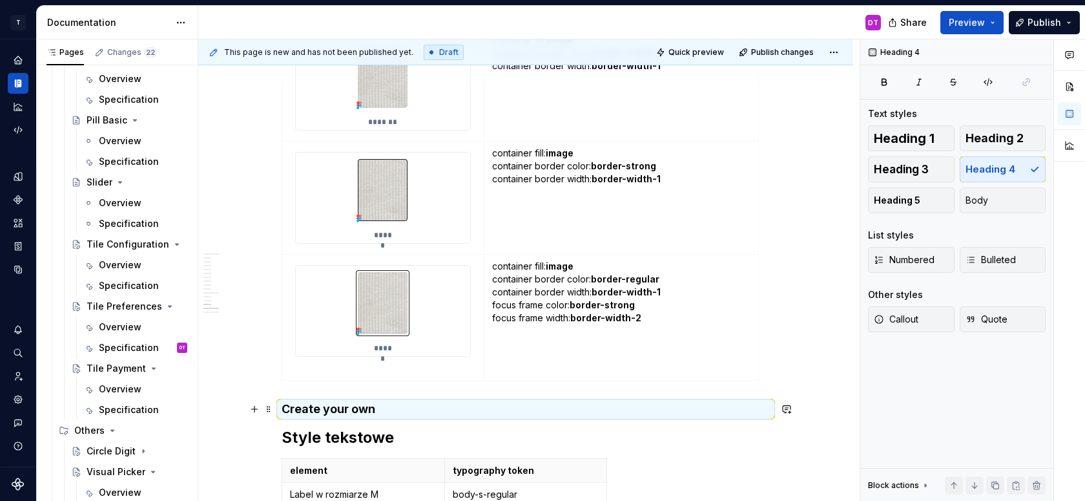
click at [401, 413] on h4 "Create your own" at bounding box center [526, 409] width 488 height 16
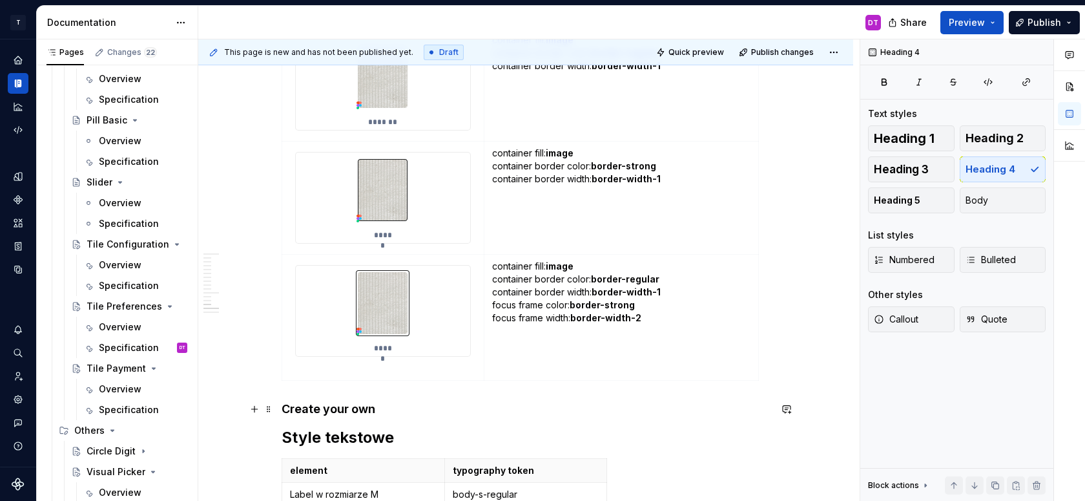
click at [380, 413] on h4 "Create your own" at bounding box center [526, 409] width 488 height 16
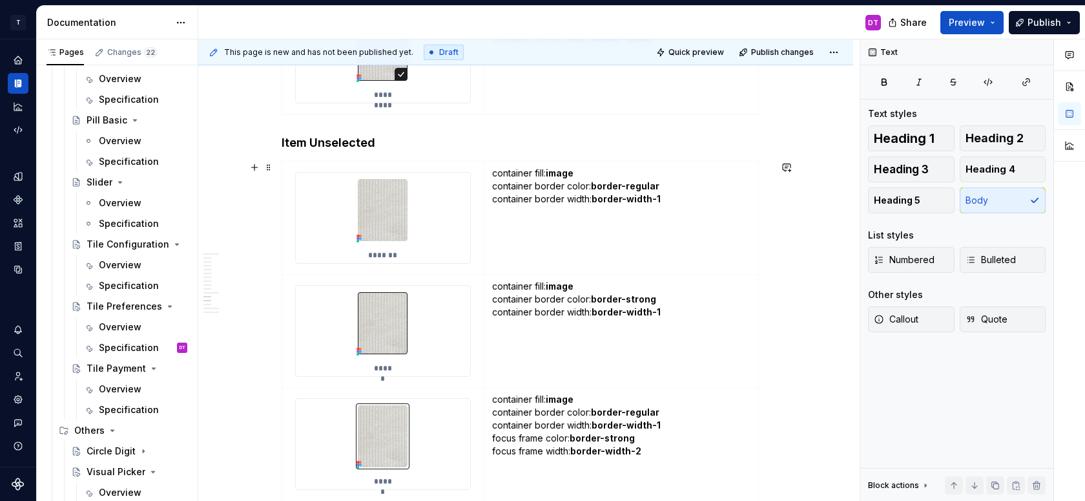
scroll to position [5486, 0]
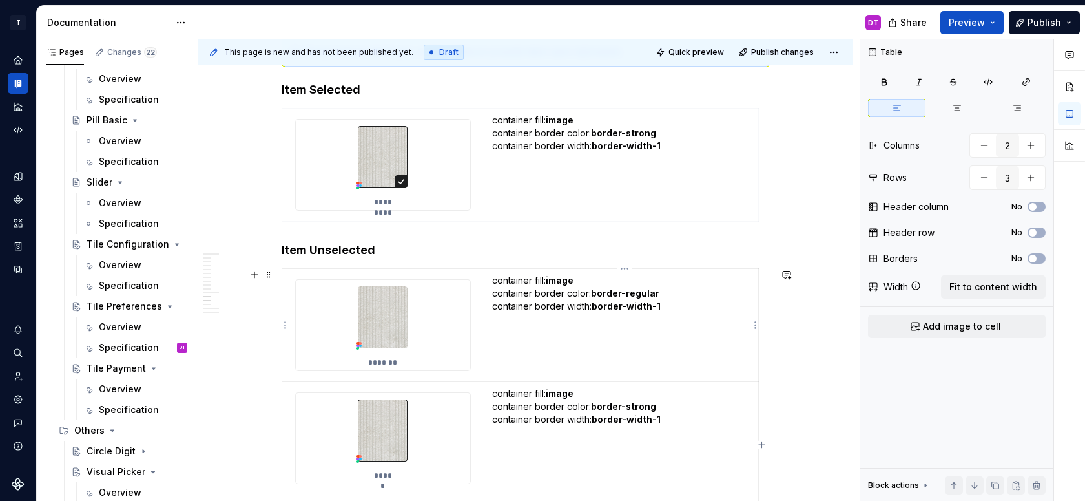
click at [652, 351] on p "container fill: image container border color: border-regular container border w…" at bounding box center [621, 313] width 258 height 78
click at [627, 189] on p "container fill: image container border color: border-strong container border wi…" at bounding box center [621, 153] width 258 height 78
type input "3"
click at [647, 398] on p "container fill: image container border color: border-strong container border wi…" at bounding box center [621, 406] width 258 height 39
click at [1015, 484] on button "button" at bounding box center [1016, 485] width 18 height 18
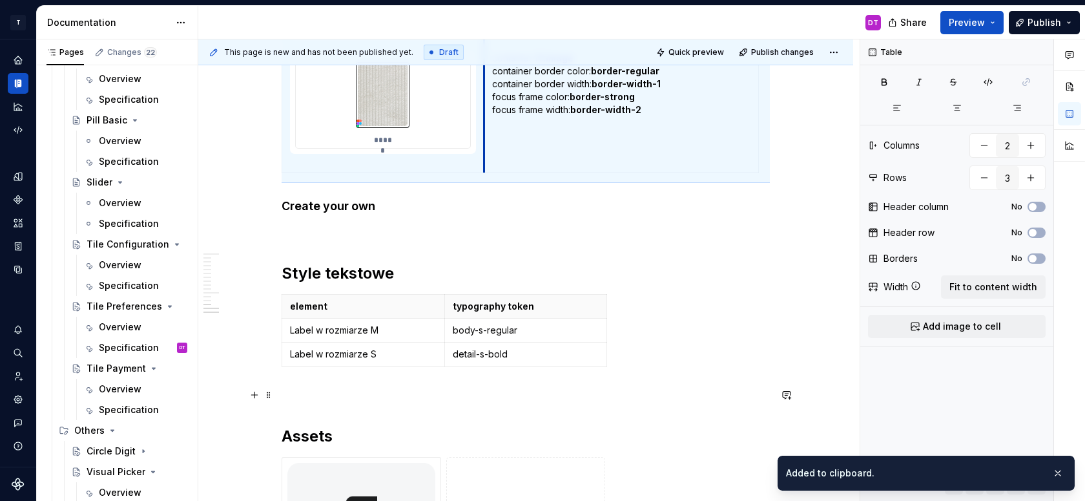
scroll to position [5958, 0]
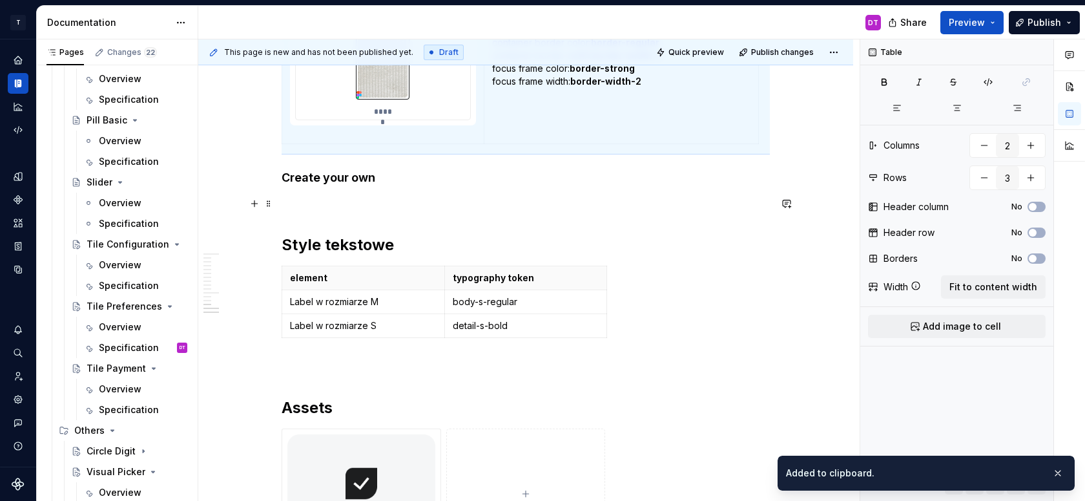
click at [401, 196] on p at bounding box center [526, 204] width 488 height 16
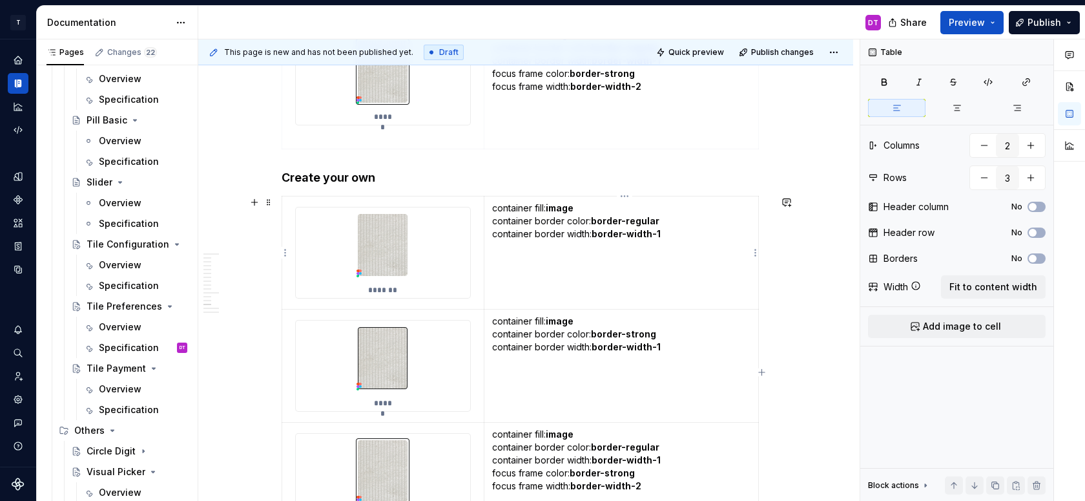
click at [519, 296] on td "container fill: image container border color: border-regular container border w…" at bounding box center [621, 252] width 275 height 113
click at [393, 250] on img at bounding box center [382, 244] width 63 height 75
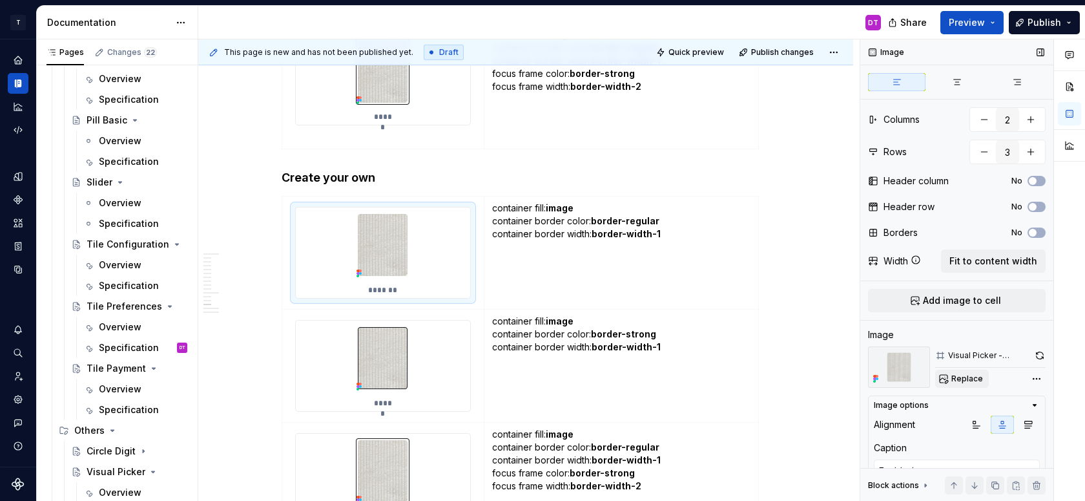
click at [963, 378] on span "Replace" at bounding box center [967, 378] width 32 height 10
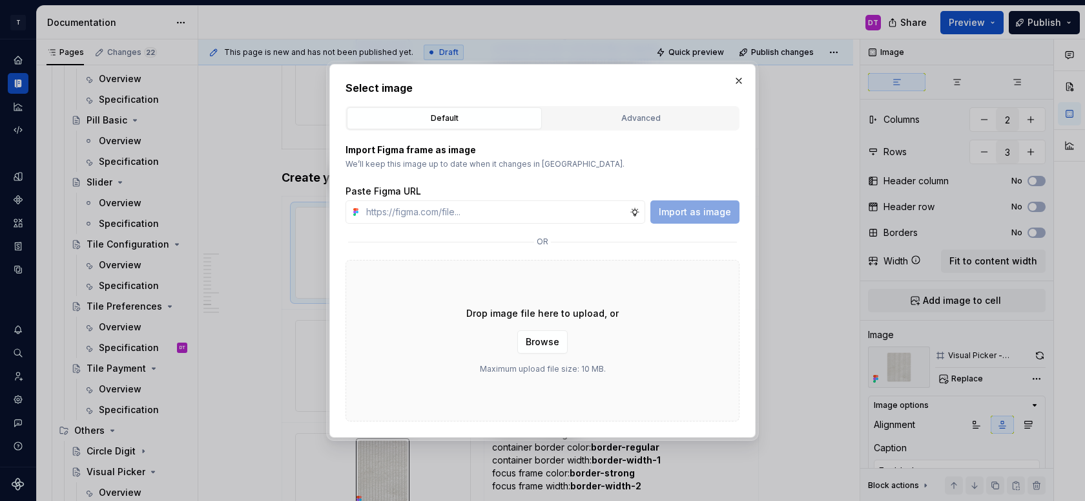
type textarea "*"
click at [637, 110] on button "Advanced" at bounding box center [640, 118] width 195 height 22
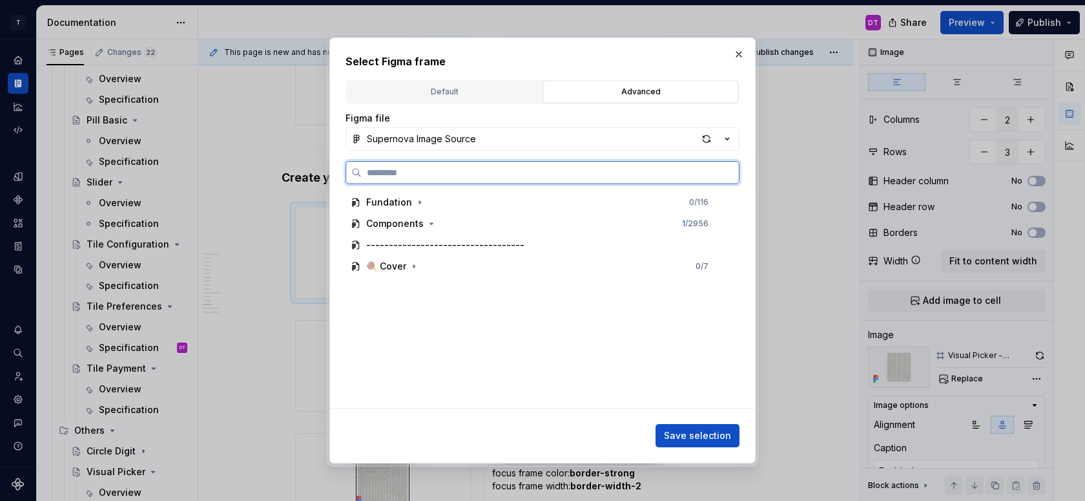
click at [513, 168] on input "search" at bounding box center [550, 172] width 377 height 13
type input "******"
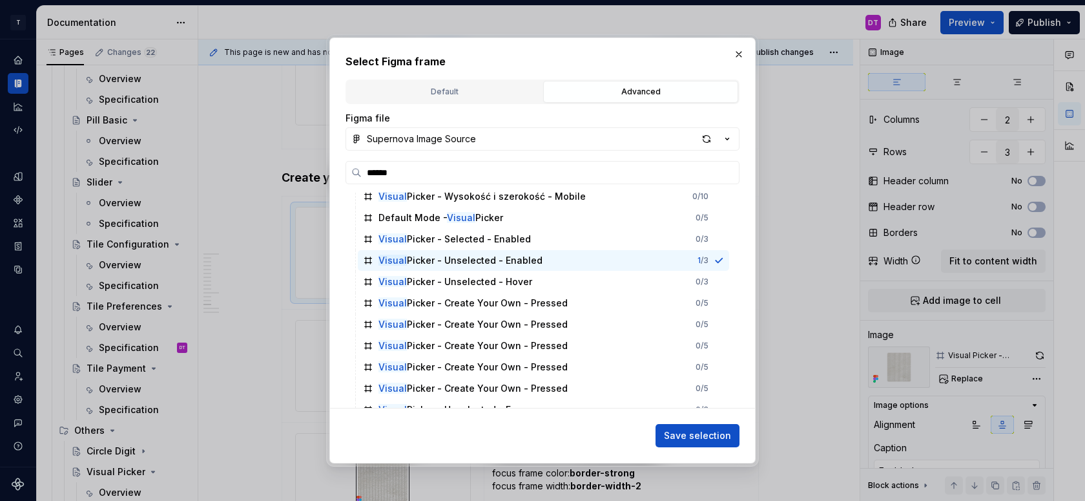
scroll to position [253, 0]
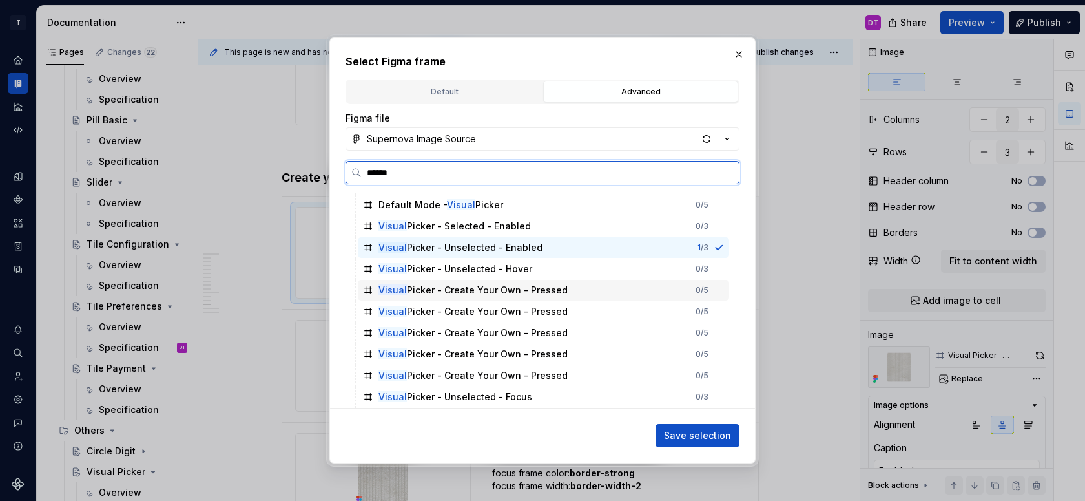
click at [467, 287] on div "Visual Picker - Create Your Own - Pressed" at bounding box center [472, 290] width 189 height 13
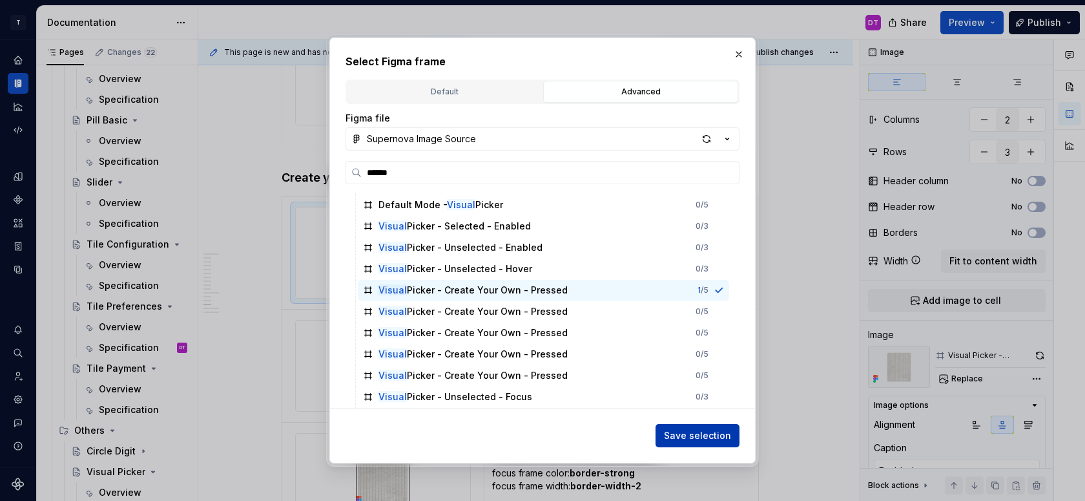
click at [701, 430] on span "Save selection" at bounding box center [697, 435] width 67 height 13
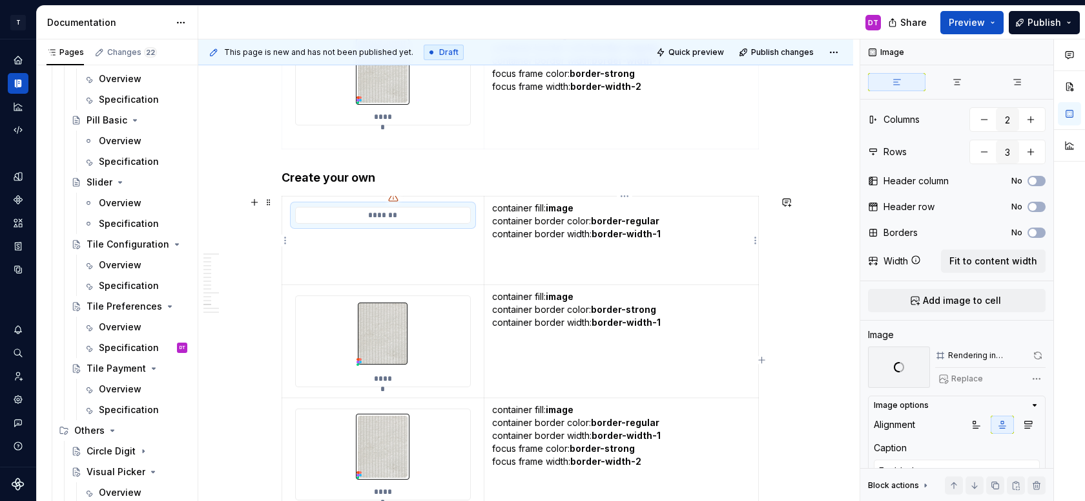
click at [559, 207] on strong "image" at bounding box center [560, 207] width 28 height 11
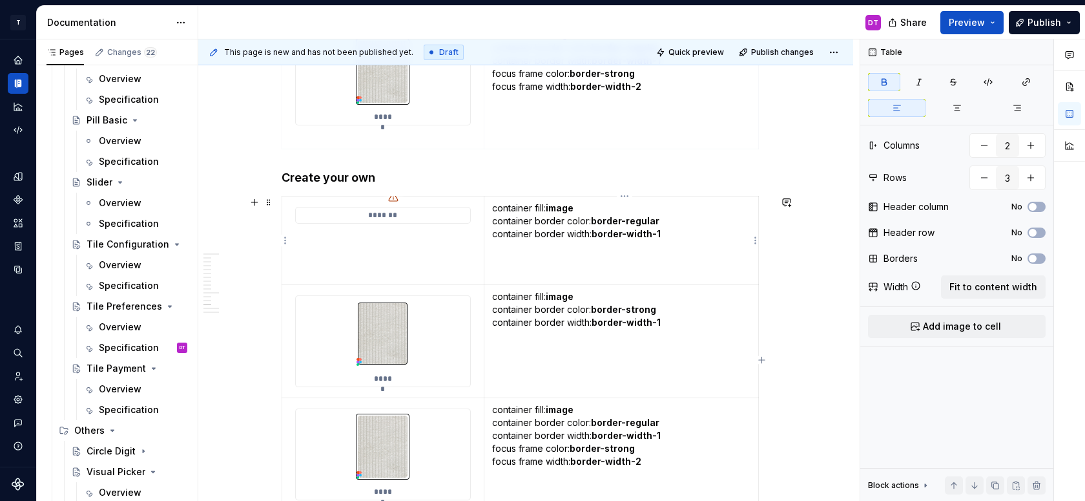
click at [559, 207] on strong "image" at bounding box center [560, 207] width 28 height 11
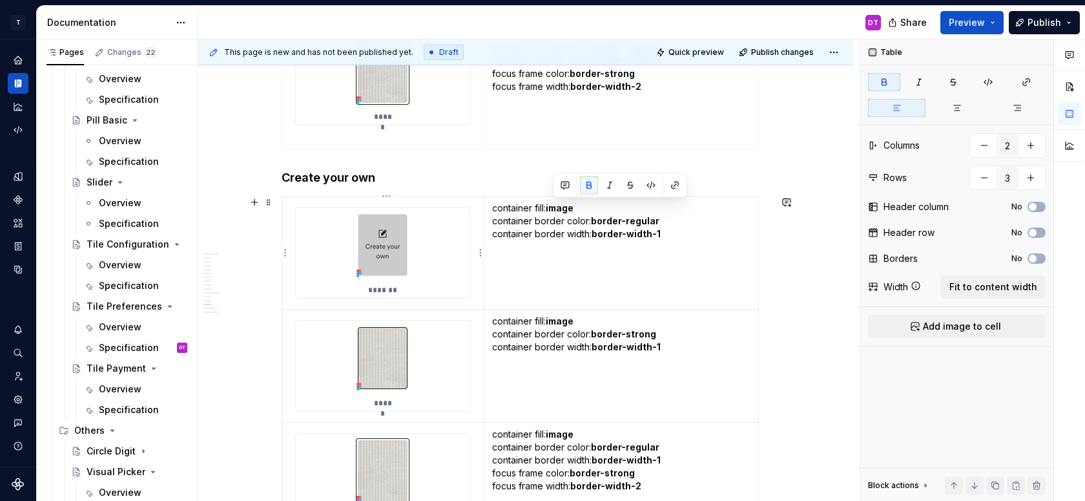
click at [437, 257] on div "*******" at bounding box center [383, 252] width 174 height 90
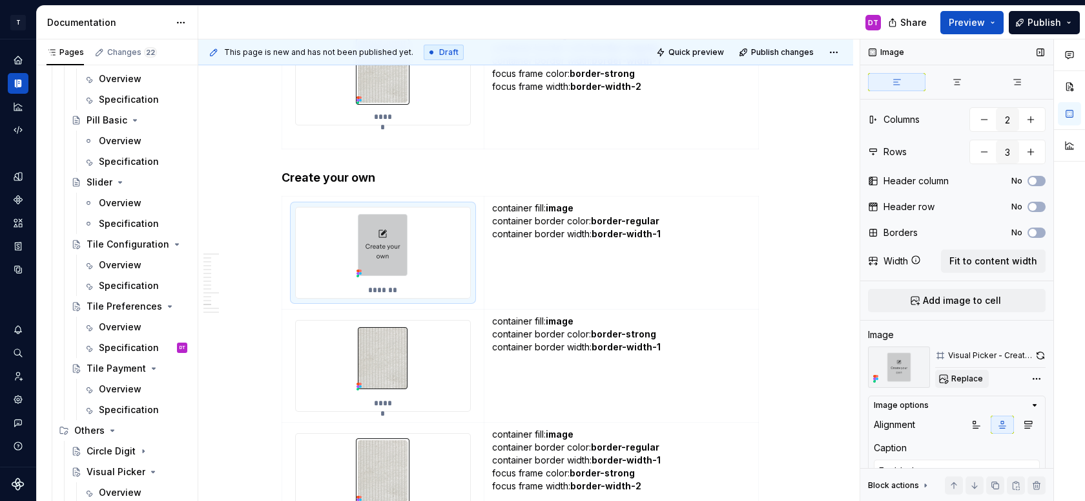
click at [962, 374] on span "Replace" at bounding box center [967, 378] width 32 height 10
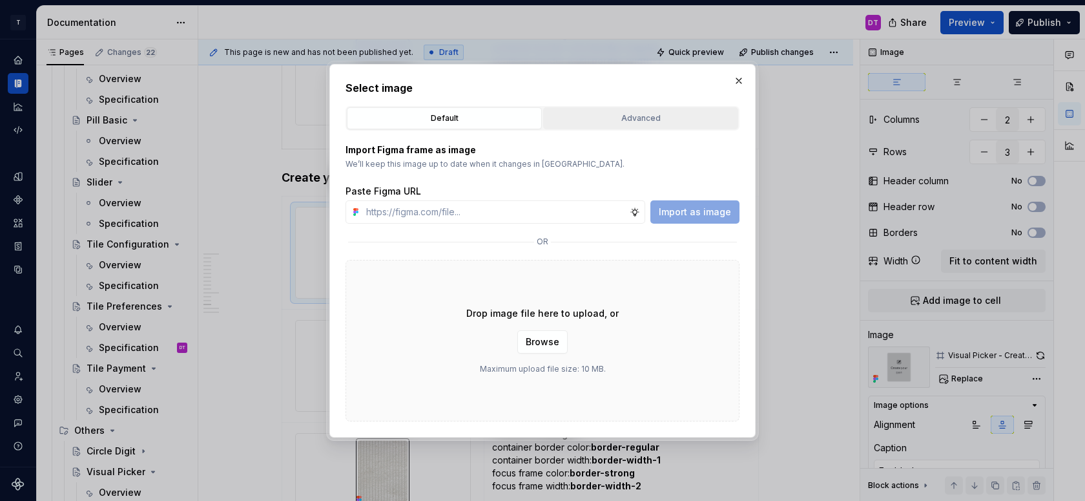
click at [607, 121] on div "Advanced" at bounding box center [641, 118] width 186 height 13
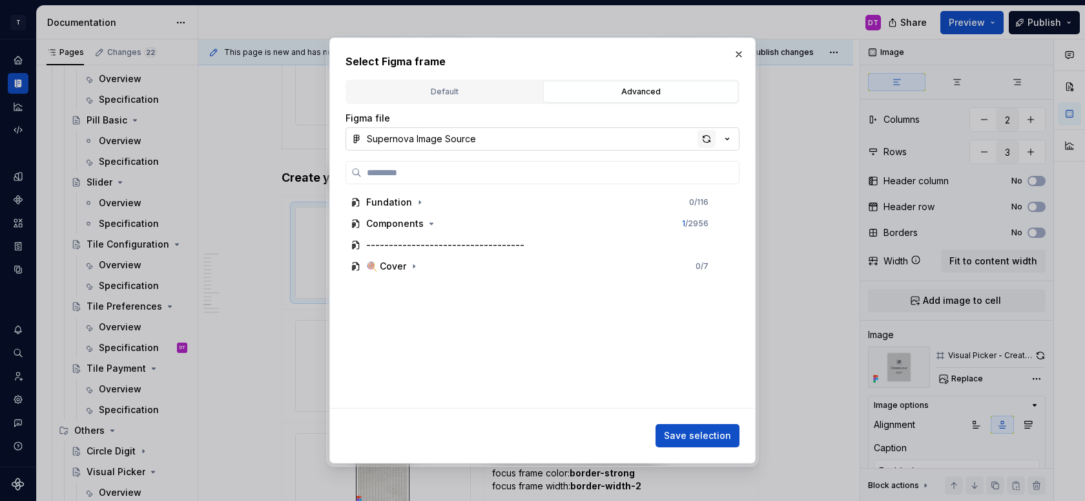
click at [703, 141] on div "button" at bounding box center [707, 139] width 18 height 18
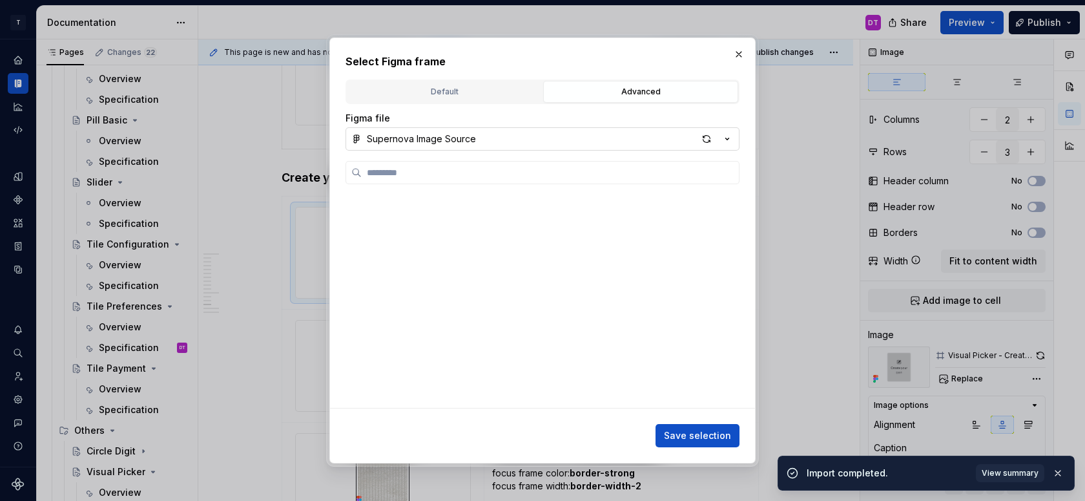
type textarea "*"
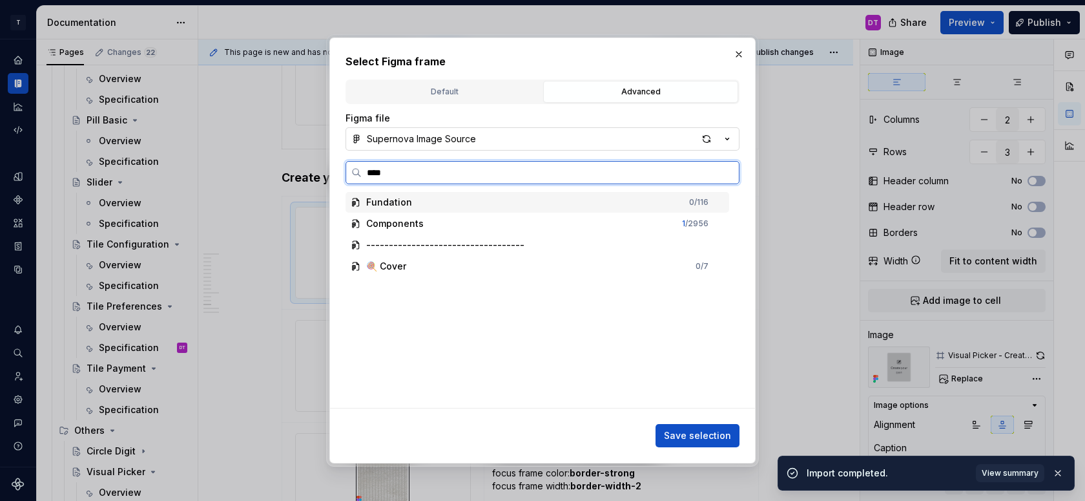
type input "*****"
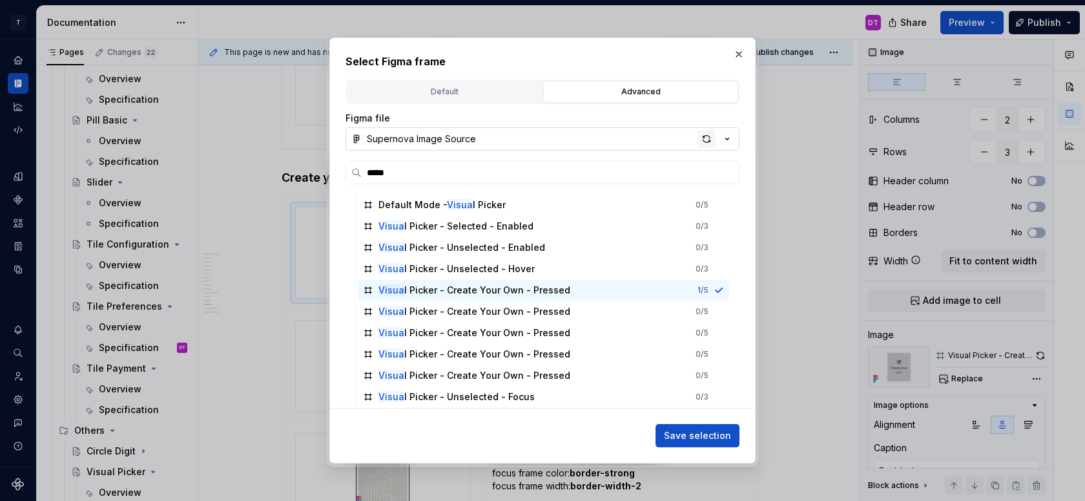
click at [705, 138] on div "button" at bounding box center [707, 139] width 18 height 18
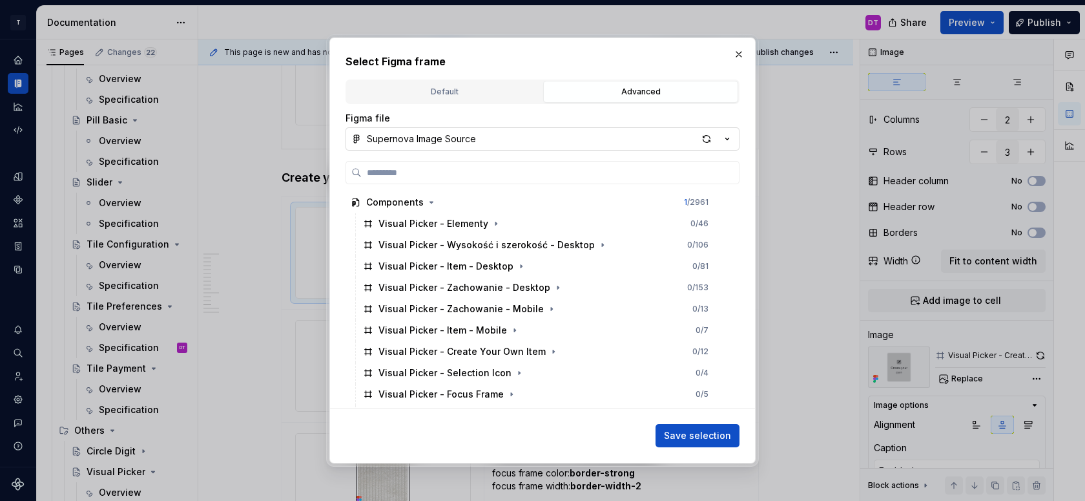
drag, startPoint x: 450, startPoint y: 47, endPoint x: 581, endPoint y: 44, distance: 131.8
click at [581, 44] on div "Select Figma frame Default Advanced Import Figma frame as image We’ll keep this…" at bounding box center [542, 249] width 426 height 425
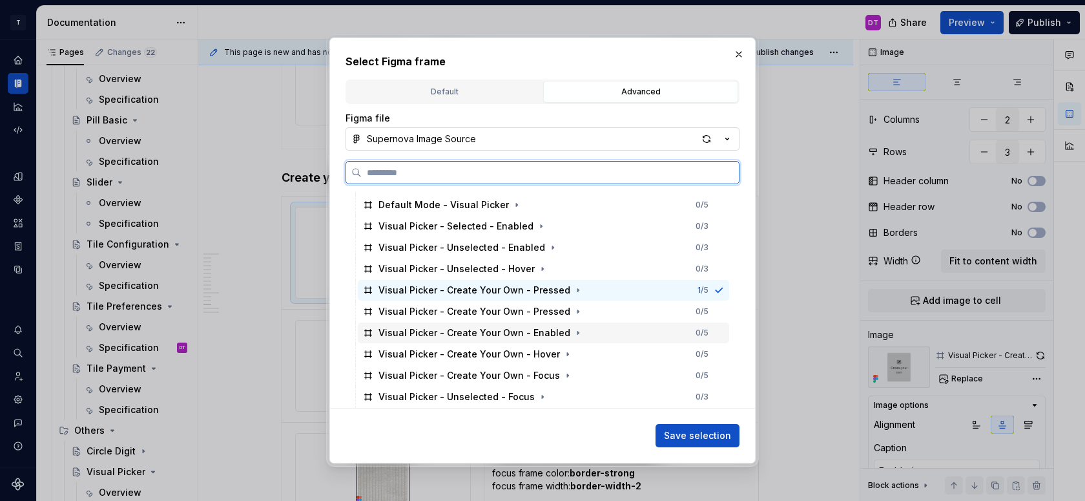
click at [590, 332] on div "Visual Picker - Create Your Own - Enabled 0 / 5" at bounding box center [543, 332] width 371 height 21
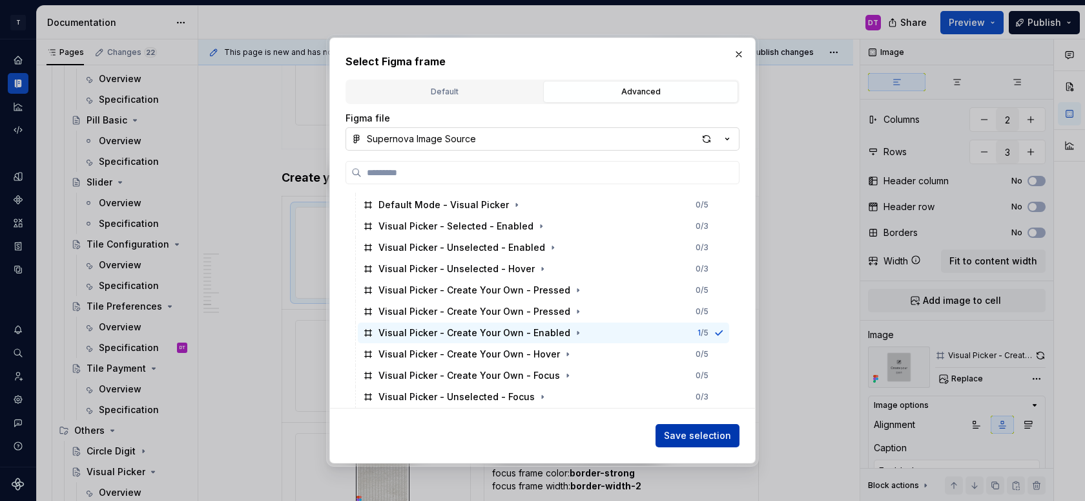
click at [705, 432] on span "Save selection" at bounding box center [697, 435] width 67 height 13
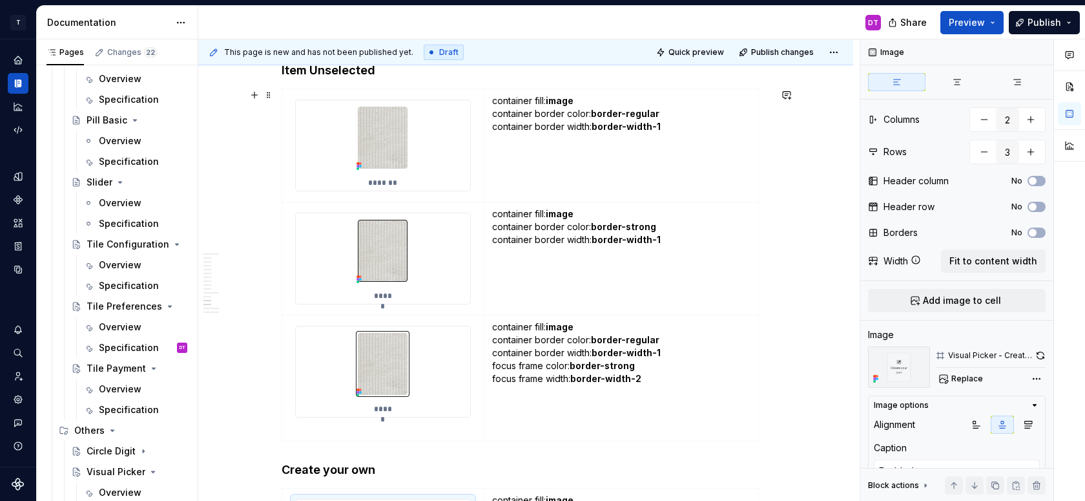
scroll to position [5634, 0]
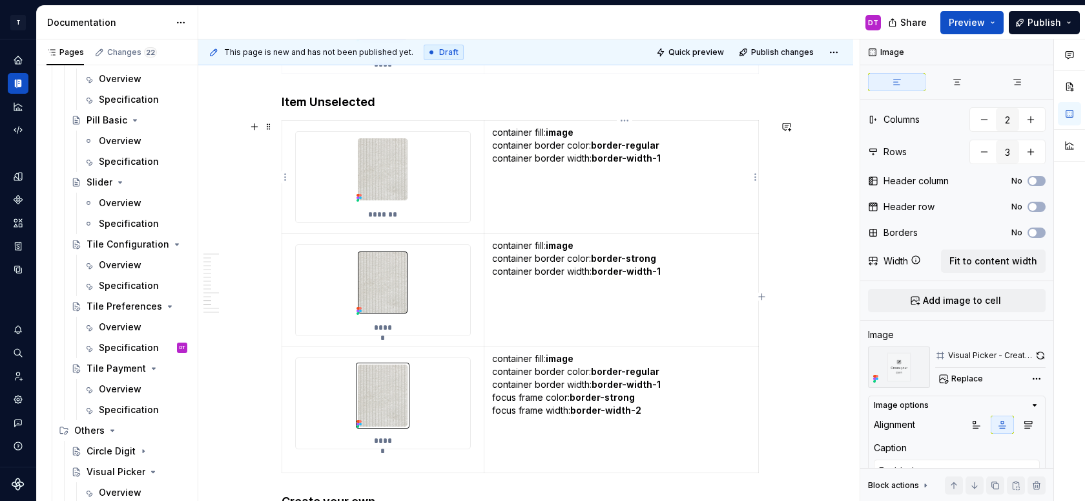
click at [645, 144] on strong "border-regular" at bounding box center [625, 145] width 68 height 11
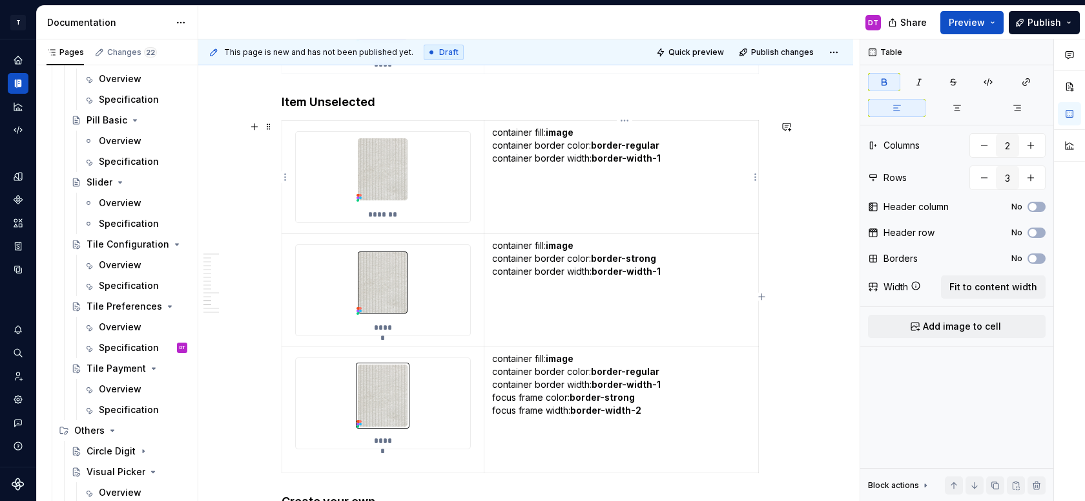
click at [645, 144] on strong "border-regular" at bounding box center [625, 145] width 68 height 11
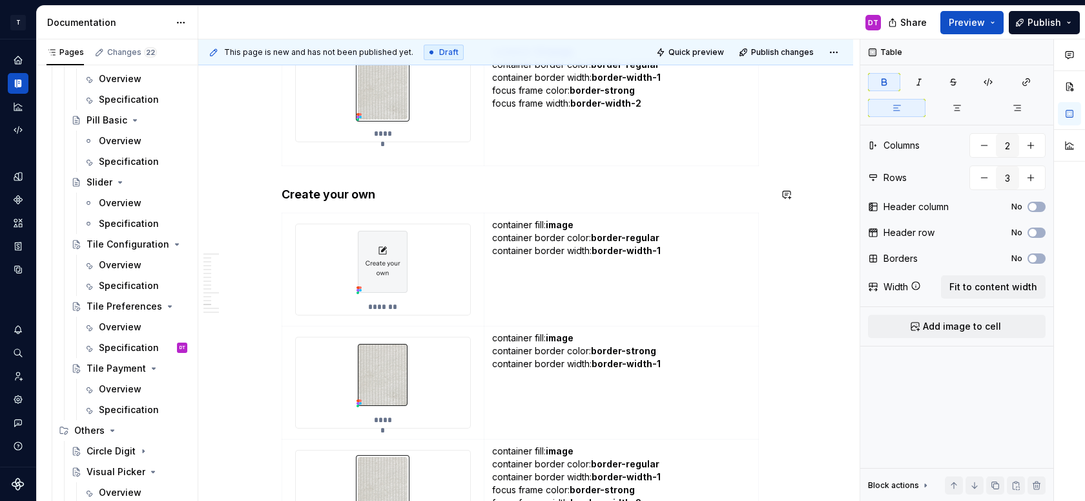
scroll to position [5942, 0]
click at [639, 237] on strong "border-regular" at bounding box center [625, 236] width 68 height 11
click at [561, 223] on strong "image" at bounding box center [560, 223] width 28 height 11
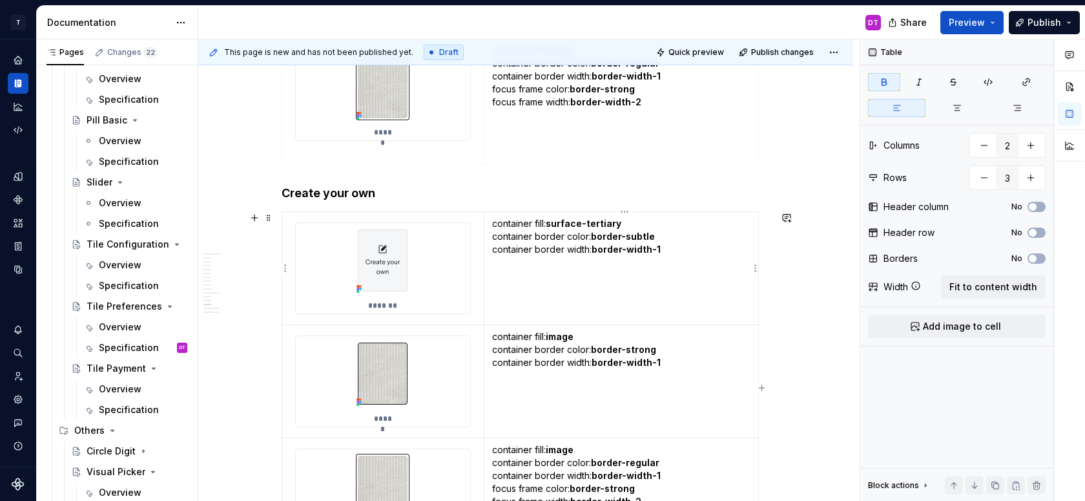
click at [681, 249] on p "container fill: surface-tertiary container border color: border-subtle containe…" at bounding box center [621, 256] width 258 height 78
drag, startPoint x: 541, startPoint y: 262, endPoint x: 492, endPoint y: 262, distance: 49.1
click at [492, 262] on td "container fill: surface-tertiary container border color: border-subtle containe…" at bounding box center [621, 268] width 275 height 113
click at [587, 285] on p "container fill: surface-tertiary container border color: border-subtle containe…" at bounding box center [621, 262] width 258 height 90
click at [498, 276] on p "container fill: surface-tertiary container border color: border-subtle containe…" at bounding box center [621, 262] width 258 height 90
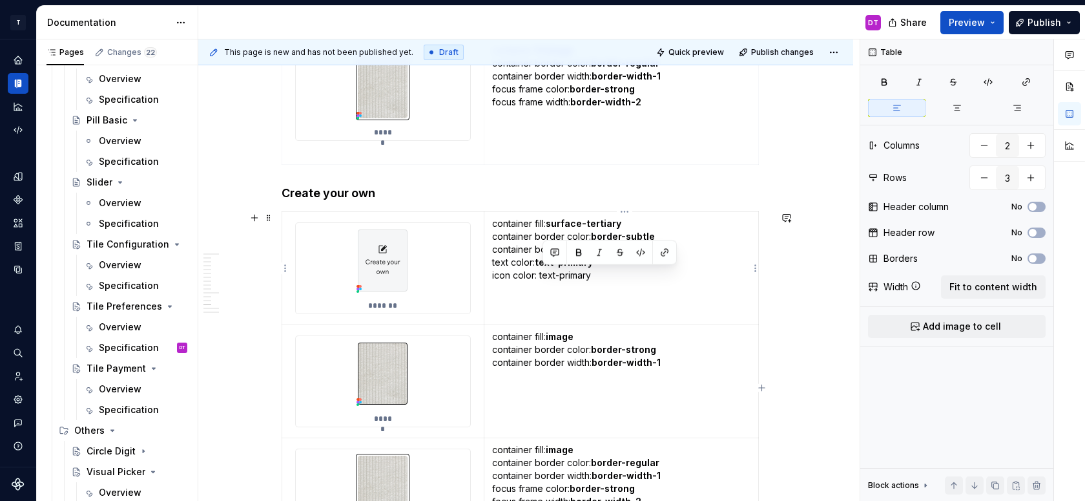
click at [543, 274] on p "container fill: surface-tertiary container border color: border-subtle containe…" at bounding box center [621, 262] width 258 height 90
click at [570, 298] on p "container fill: surface-tertiary container border color: border-subtle containe…" at bounding box center [621, 262] width 258 height 90
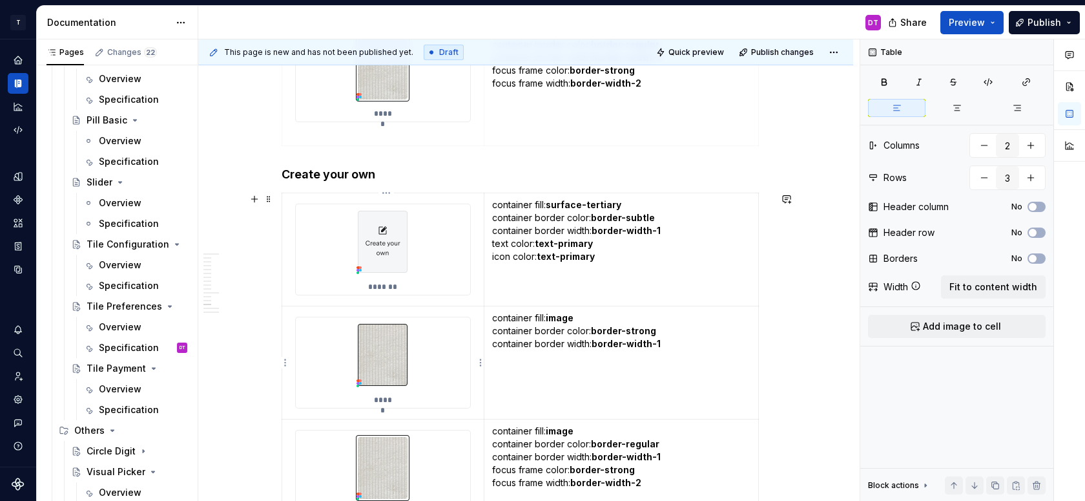
click at [385, 372] on img at bounding box center [382, 354] width 63 height 75
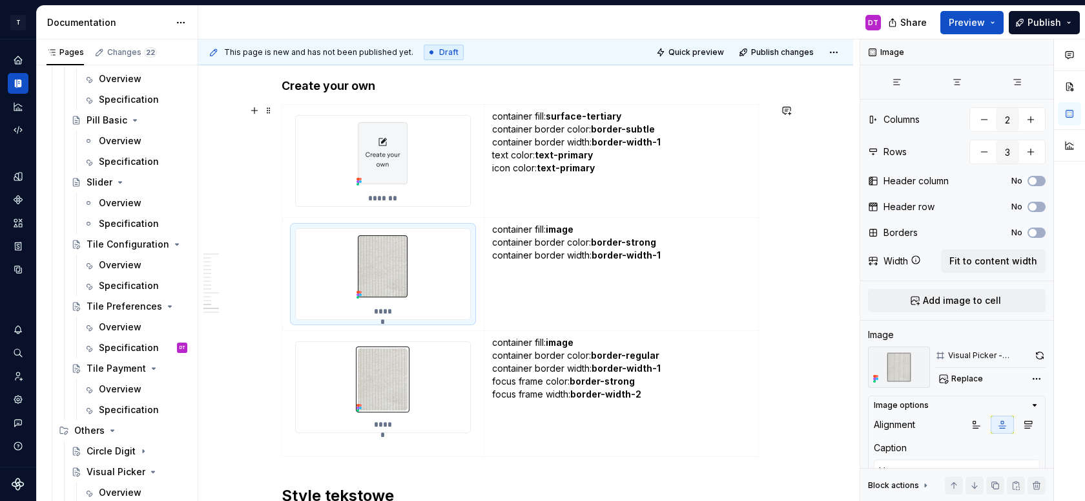
scroll to position [6053, 0]
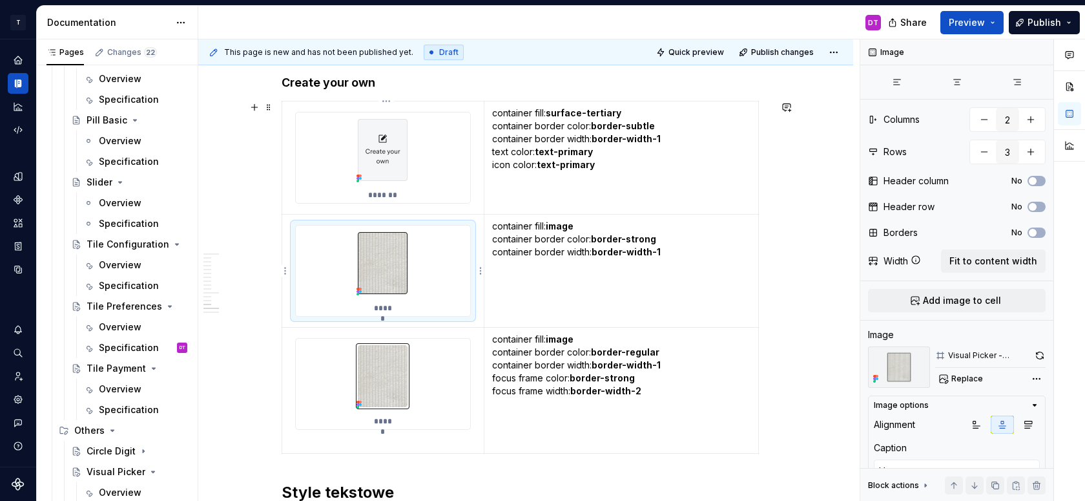
click at [417, 263] on div "*****" at bounding box center [383, 270] width 174 height 90
click at [969, 378] on span "Replace" at bounding box center [967, 378] width 32 height 10
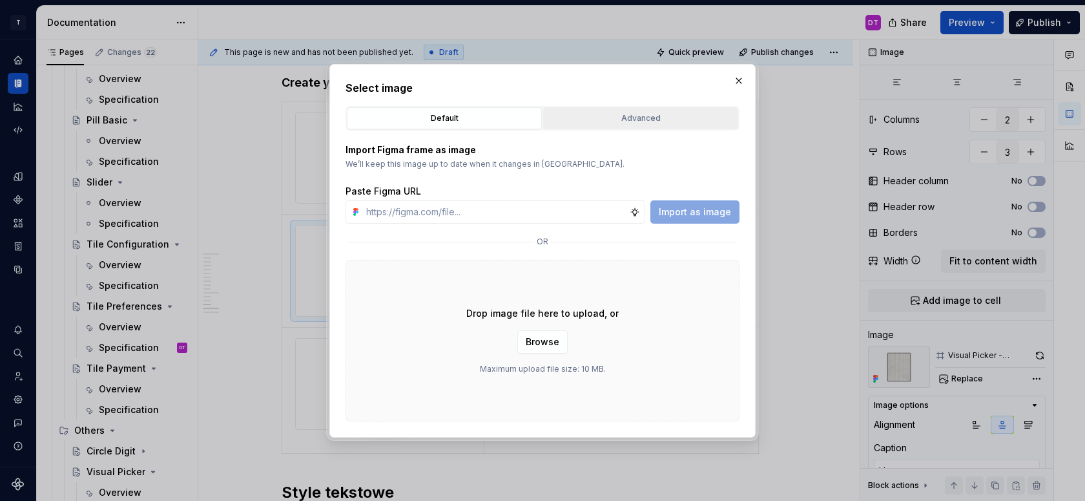
click at [589, 110] on button "Advanced" at bounding box center [640, 118] width 195 height 22
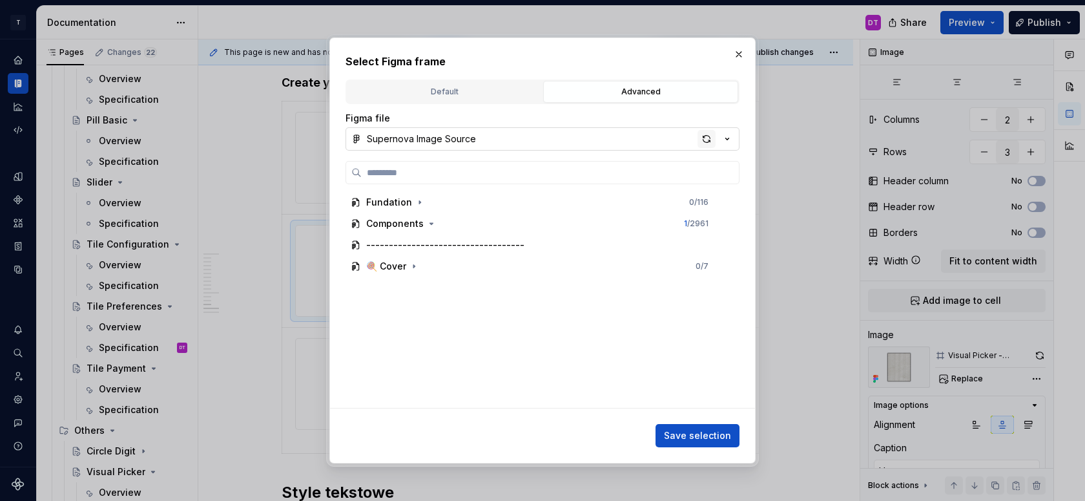
click at [705, 141] on div "button" at bounding box center [707, 139] width 18 height 18
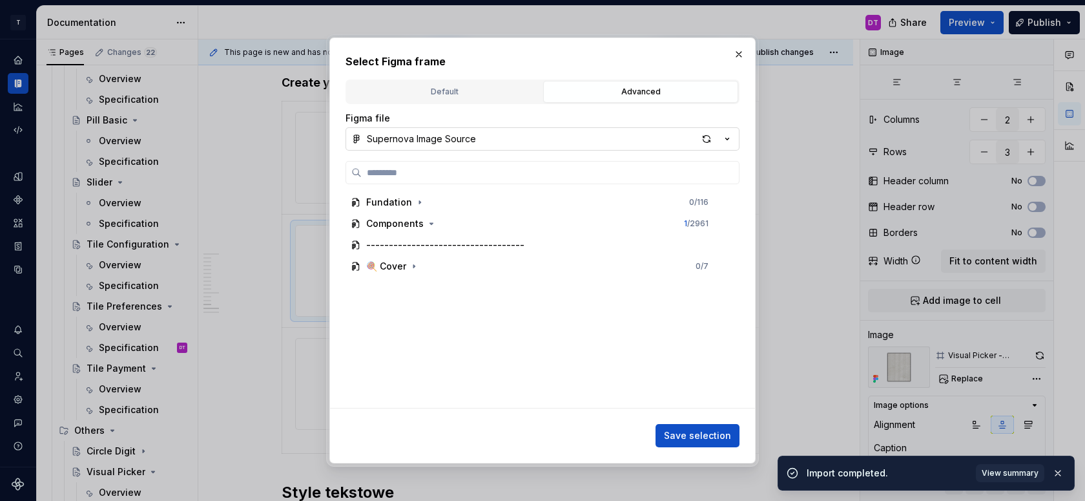
click at [705, 141] on div "button" at bounding box center [707, 139] width 18 height 18
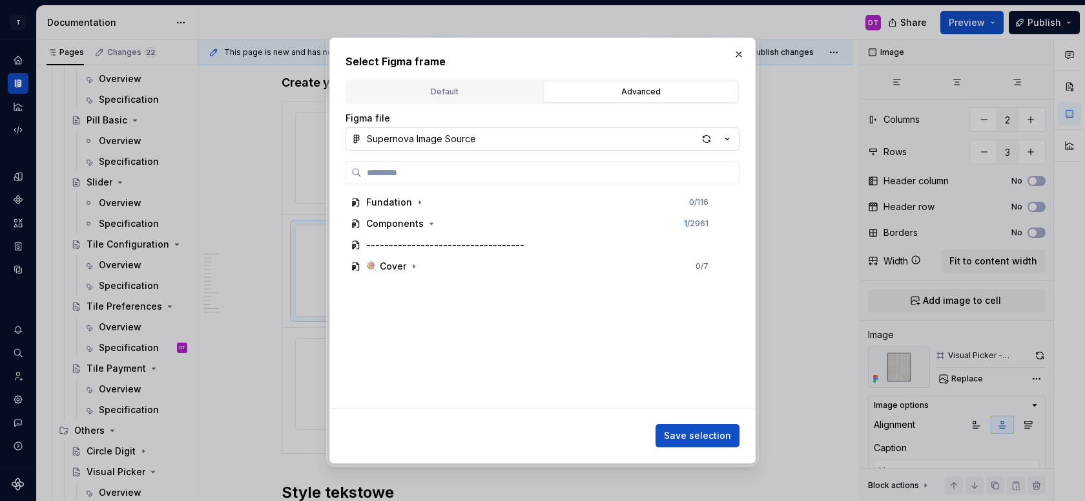
type textarea "*"
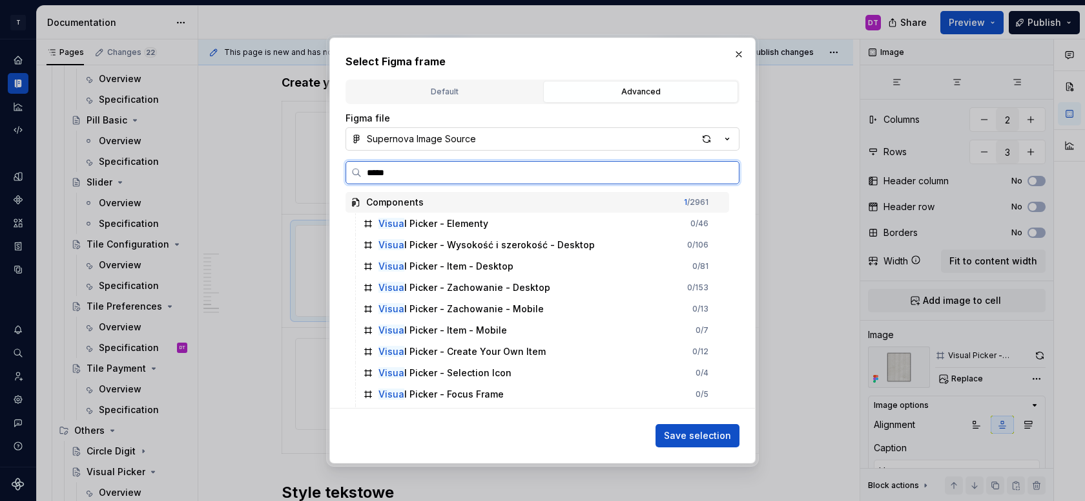
type input "******"
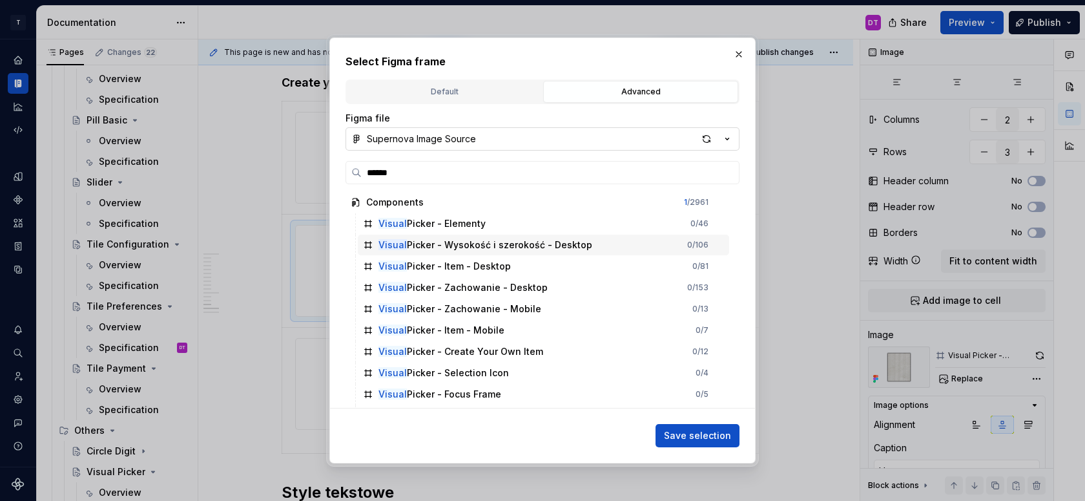
scroll to position [253, 0]
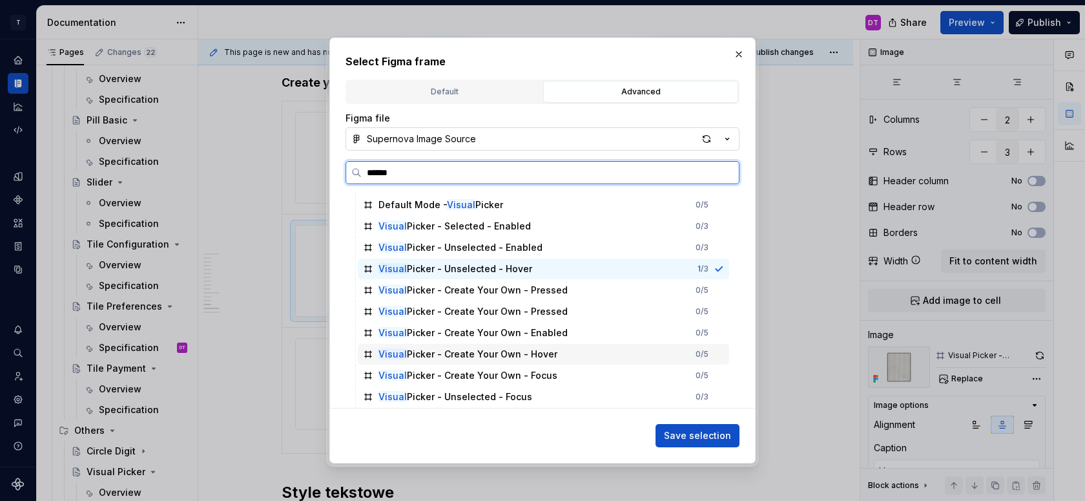
click at [572, 351] on div "Visual Picker - Create Your Own - Hover 0 / 5" at bounding box center [543, 354] width 371 height 21
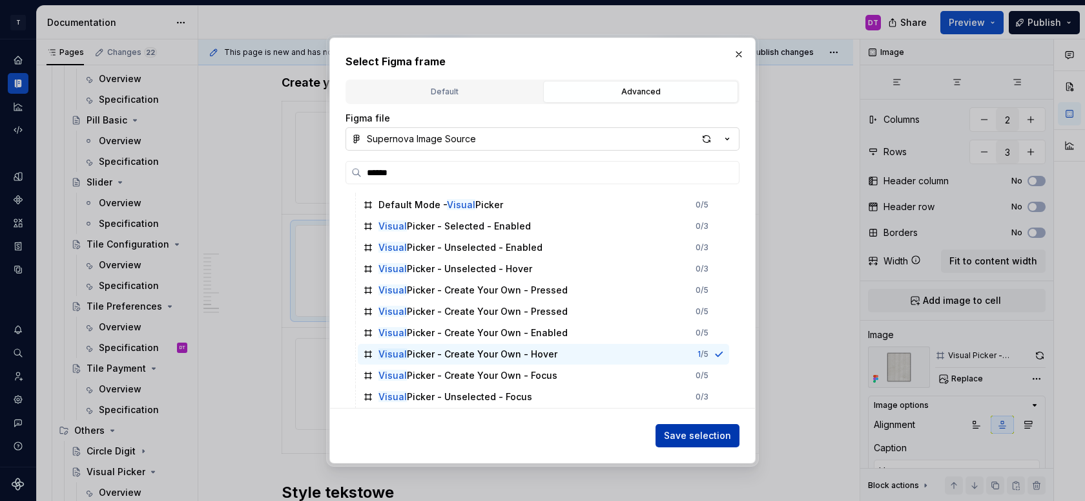
click at [679, 431] on span "Save selection" at bounding box center [697, 435] width 67 height 13
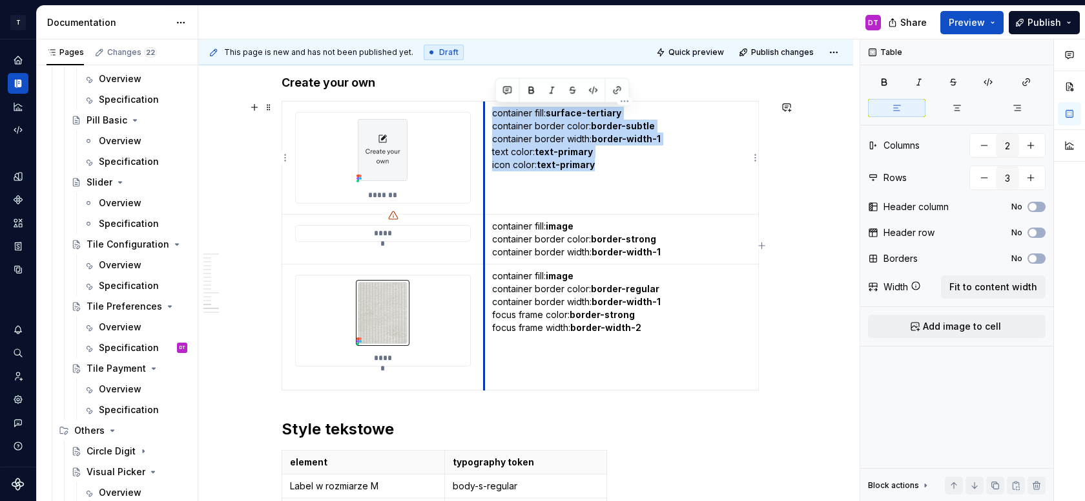
drag, startPoint x: 613, startPoint y: 171, endPoint x: 490, endPoint y: 108, distance: 138.4
click at [490, 108] on td "container fill: surface-tertiary container border color: border-subtle containe…" at bounding box center [621, 157] width 275 height 113
copy p "container fill: surface-tertiary container border color: border-subtle containe…"
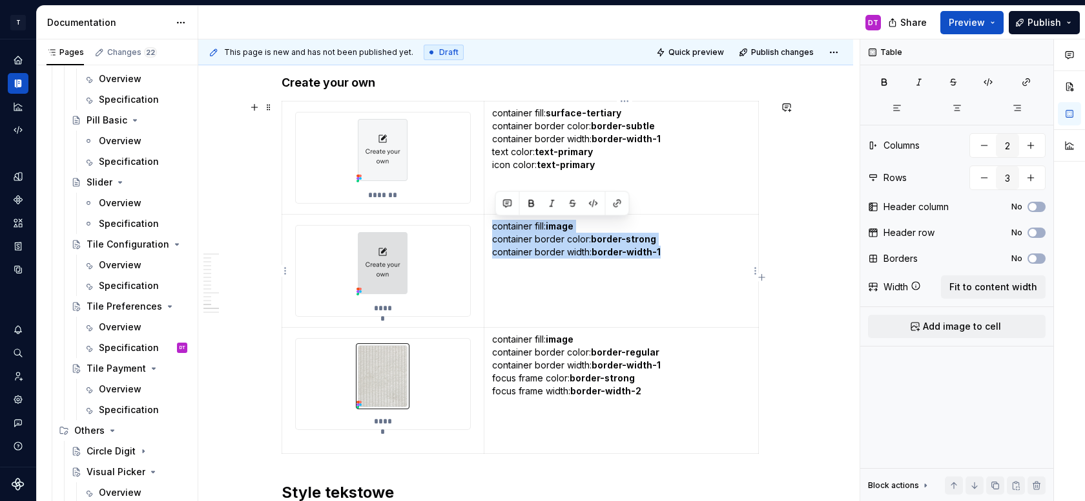
drag, startPoint x: 673, startPoint y: 253, endPoint x: 495, endPoint y: 223, distance: 180.0
click at [495, 223] on p "container fill: image container border color: border-strong container border wi…" at bounding box center [621, 239] width 258 height 39
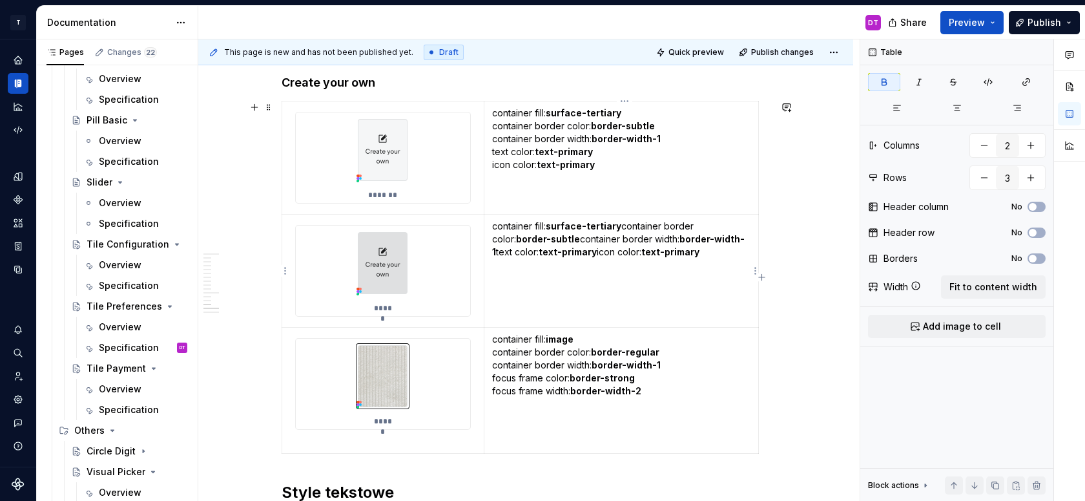
click at [625, 223] on p "container fill: surface-tertiary container border color: border-subtle containe…" at bounding box center [621, 239] width 258 height 39
click at [656, 238] on p "container fill: surface-tertiary container border color: border-subtle containe…" at bounding box center [621, 246] width 258 height 52
click at [665, 253] on p "container fill: surface-tertiary container border color: border-subtle containe…" at bounding box center [621, 246] width 258 height 52
click at [595, 264] on p "container fill: surface-tertiary container border color: border-subtle containe…" at bounding box center [621, 246] width 258 height 52
click at [398, 249] on img at bounding box center [382, 262] width 63 height 75
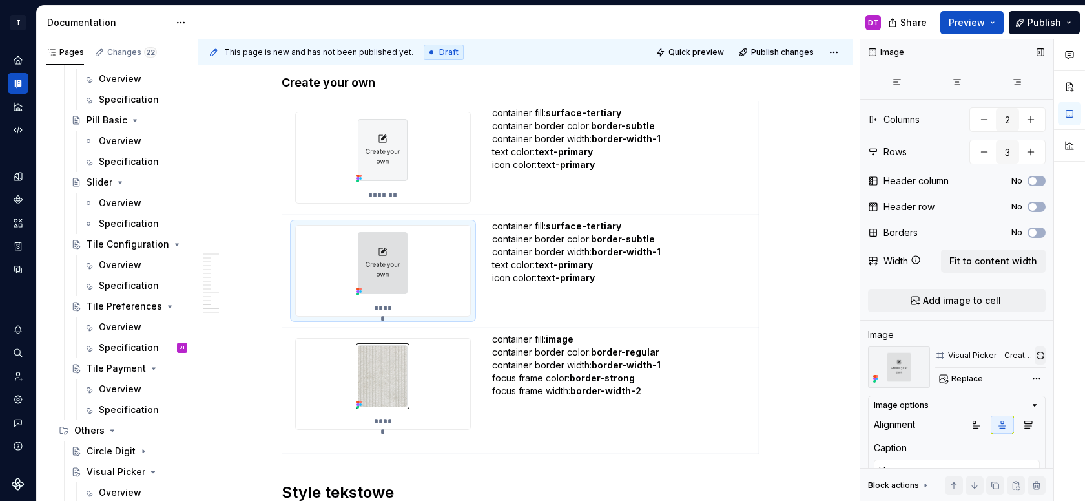
click at [1039, 356] on button "button" at bounding box center [1040, 355] width 11 height 18
click at [643, 242] on strong "border-subtle" at bounding box center [623, 238] width 64 height 11
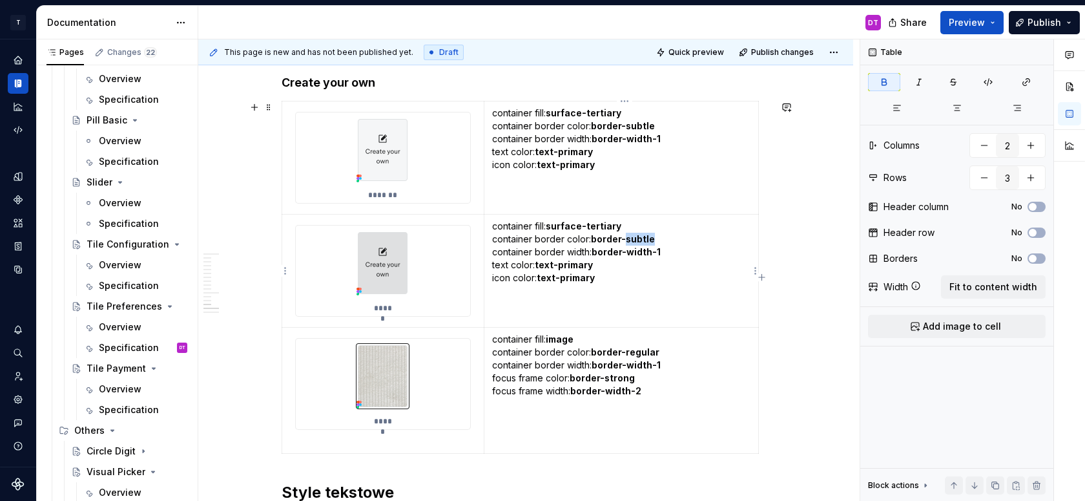
click at [643, 242] on strong "border-subtle" at bounding box center [623, 238] width 64 height 11
click at [384, 268] on img at bounding box center [382, 262] width 63 height 75
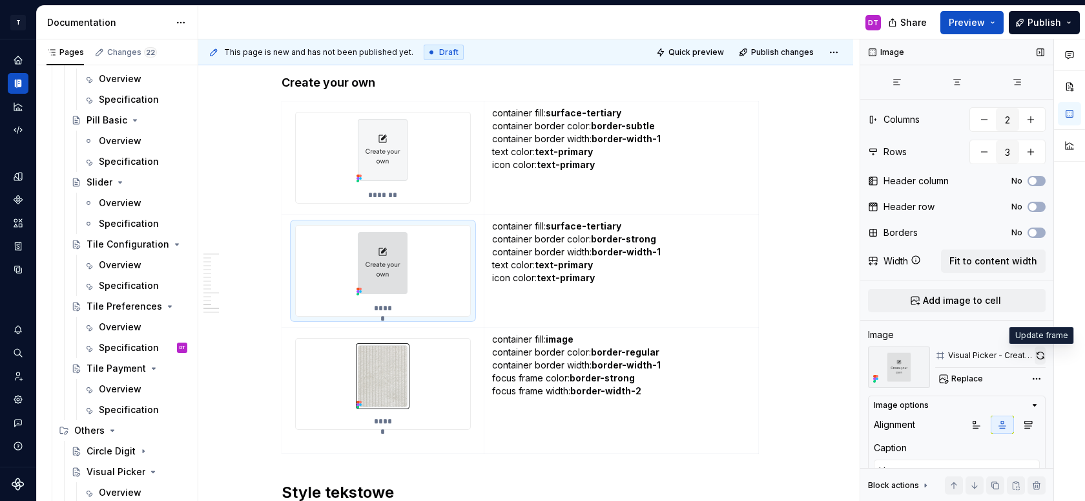
click at [1040, 353] on button "button" at bounding box center [1040, 355] width 11 height 18
click at [969, 375] on span "Replace" at bounding box center [967, 378] width 32 height 10
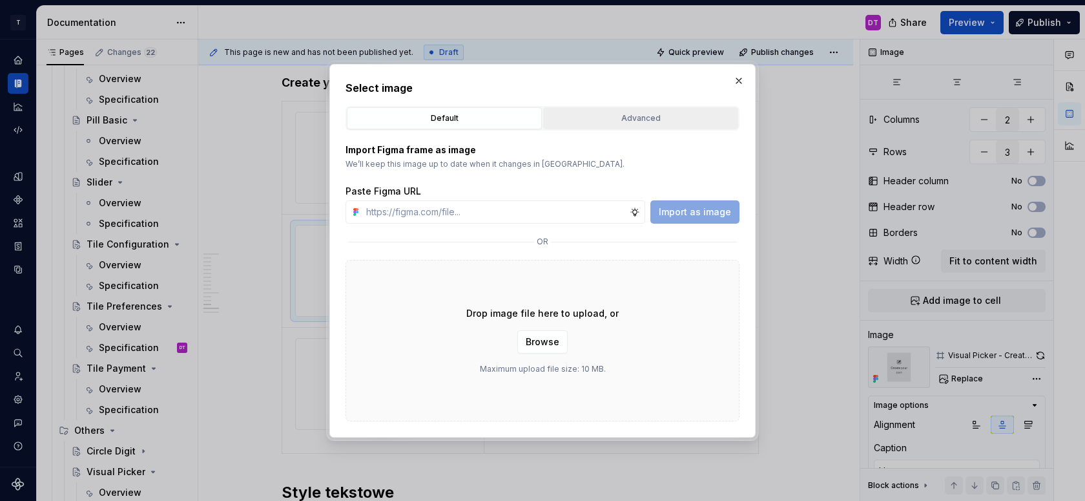
click at [626, 118] on div "Advanced" at bounding box center [641, 118] width 186 height 13
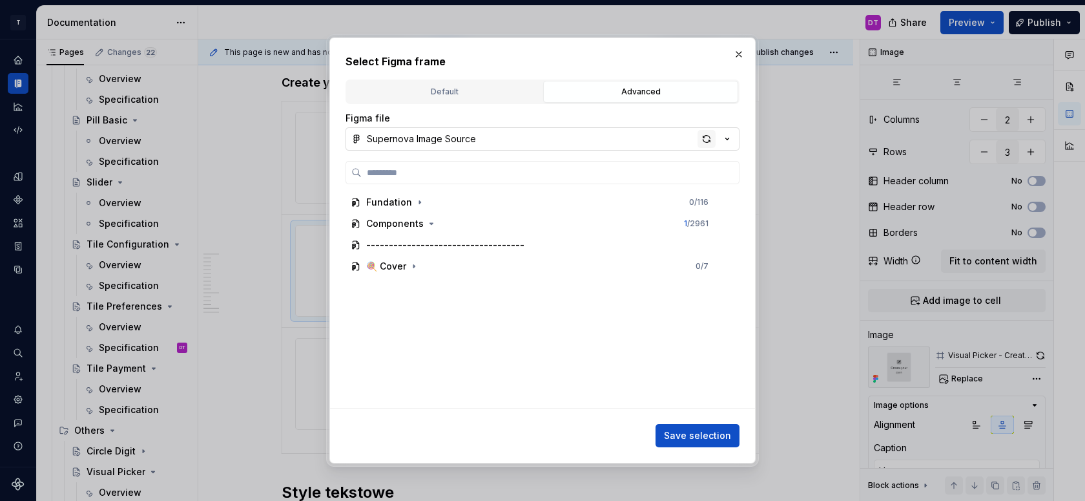
click at [702, 142] on div "button" at bounding box center [707, 139] width 18 height 18
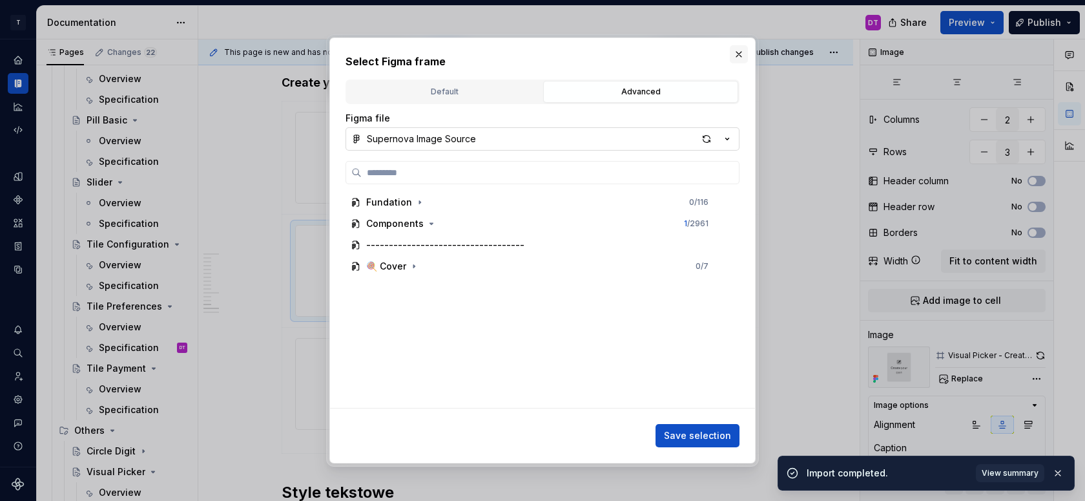
click at [740, 58] on button "button" at bounding box center [739, 54] width 18 height 18
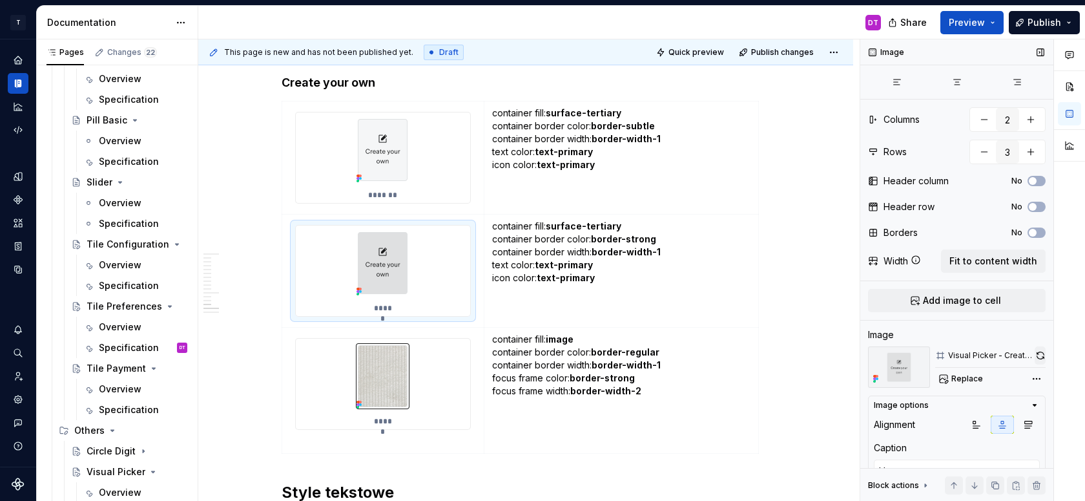
click at [1036, 355] on button "button" at bounding box center [1040, 355] width 11 height 18
click at [969, 377] on span "Replace" at bounding box center [967, 378] width 32 height 10
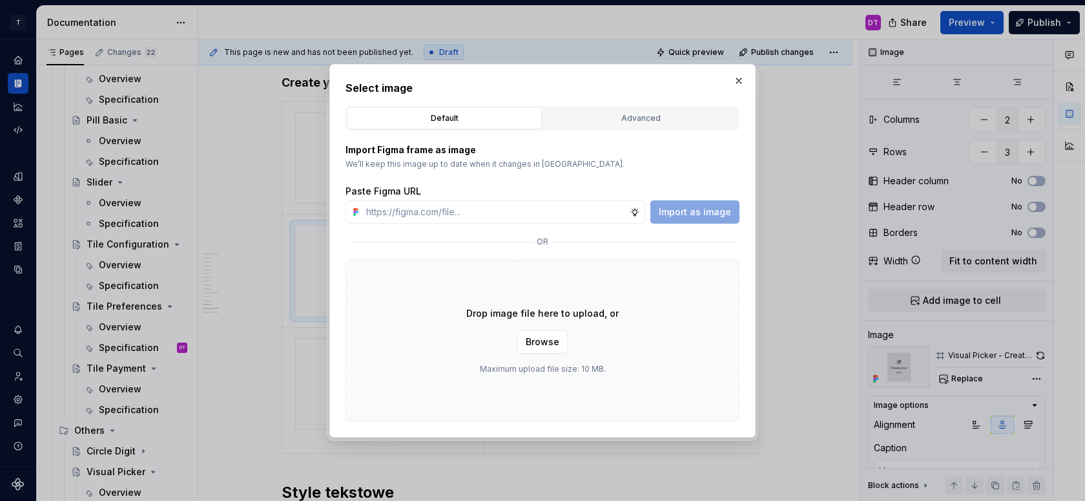
click at [652, 105] on div "Select image Default Advanced Import Figma frame as image We’ll keep this image…" at bounding box center [543, 250] width 394 height 341
click at [648, 118] on div "Advanced" at bounding box center [641, 118] width 186 height 13
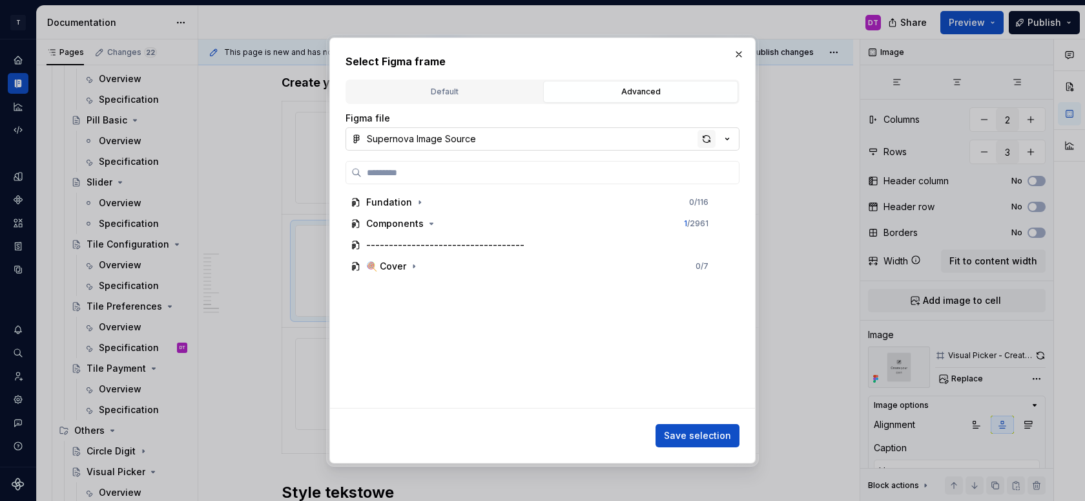
click at [701, 140] on div "button" at bounding box center [707, 139] width 18 height 18
click at [705, 140] on div "button" at bounding box center [707, 139] width 18 height 18
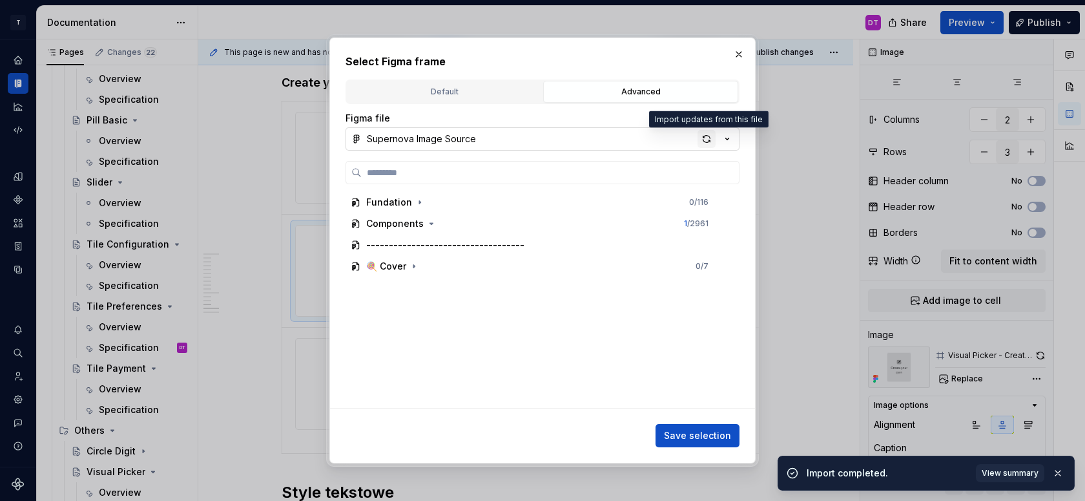
click at [705, 140] on div "button" at bounding box center [707, 139] width 18 height 18
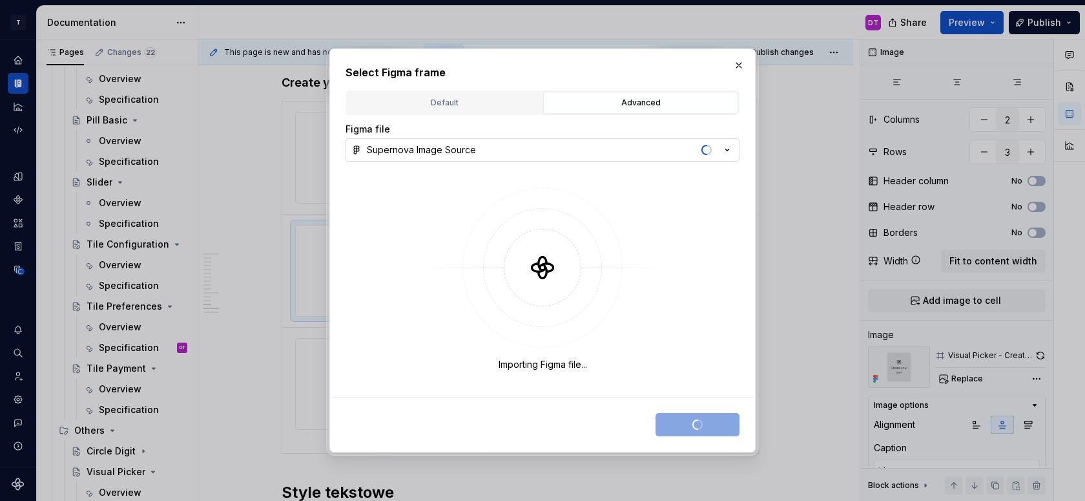
type textarea "*"
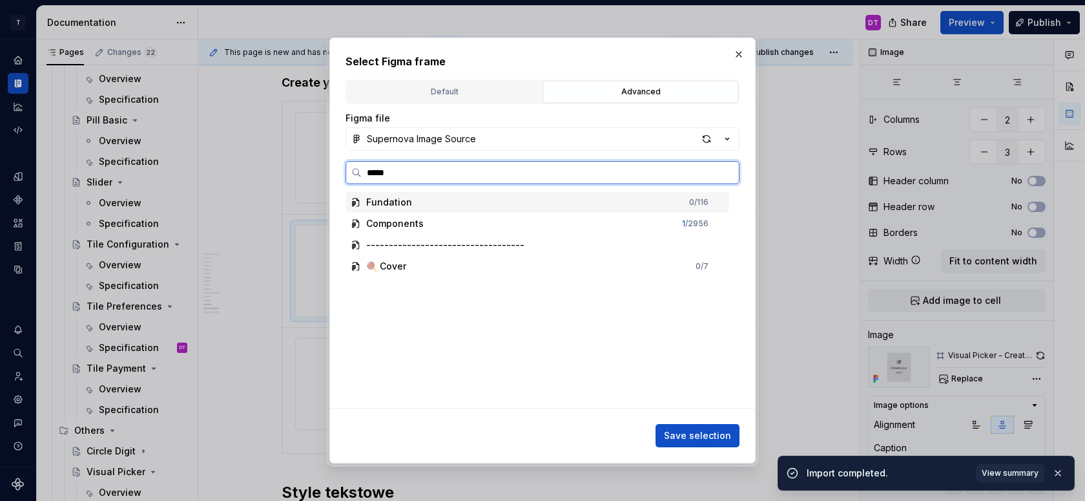
type input "******"
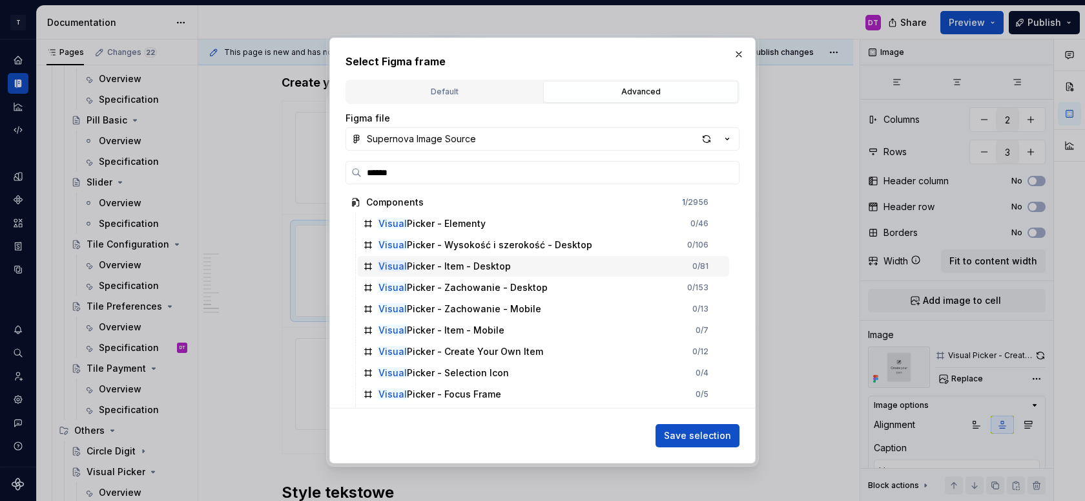
scroll to position [232, 0]
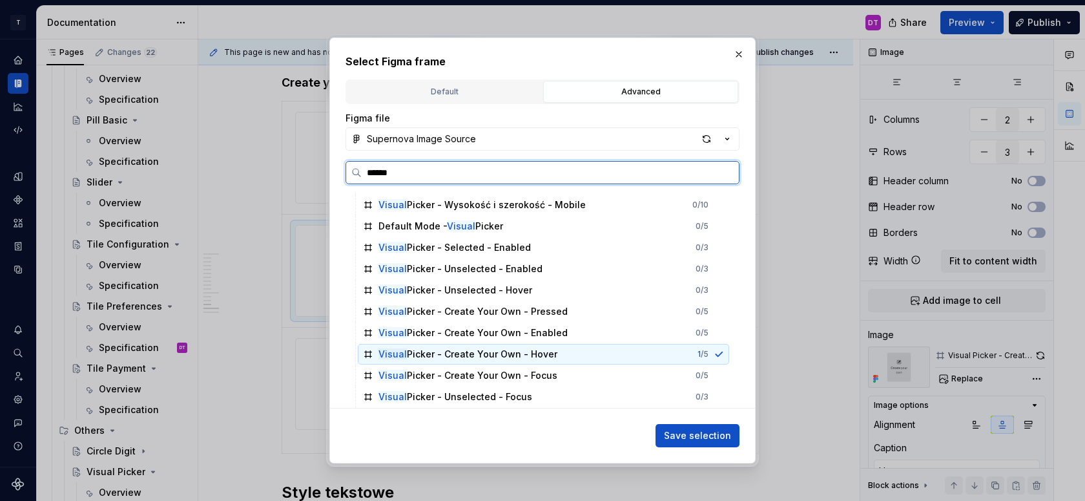
click at [523, 360] on div "Visual Picker - Create Your Own - Hover" at bounding box center [467, 353] width 179 height 13
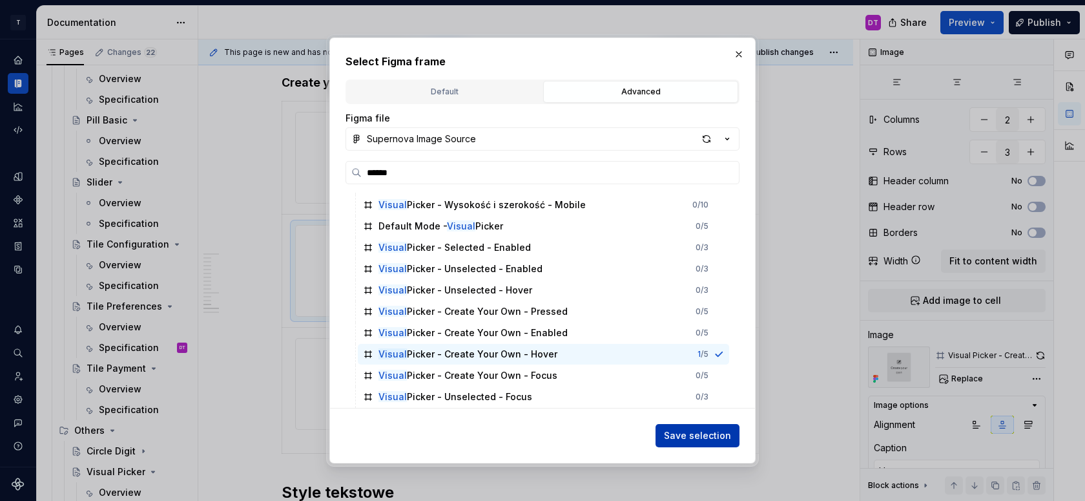
click at [690, 441] on span "Save selection" at bounding box center [697, 435] width 67 height 13
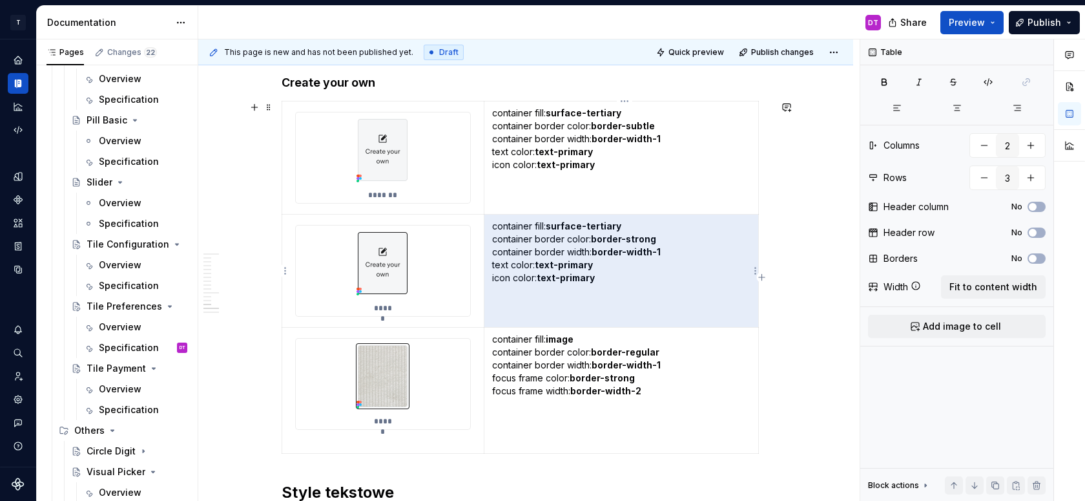
drag, startPoint x: 617, startPoint y: 280, endPoint x: 493, endPoint y: 225, distance: 135.6
click at [493, 225] on td "container fill: surface-tertiary container border color: border-strong containe…" at bounding box center [621, 270] width 275 height 113
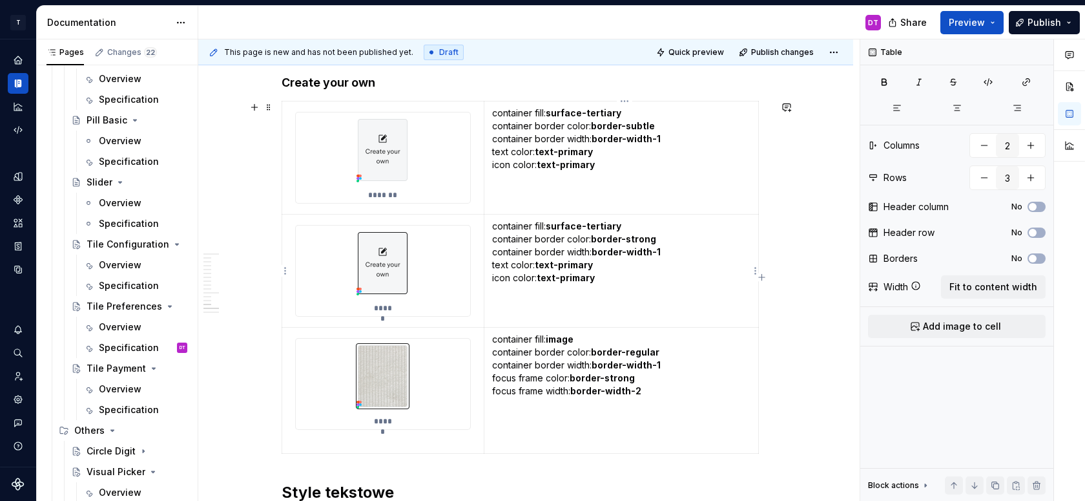
click at [501, 225] on p "container fill: surface-tertiary container border color: border-strong containe…" at bounding box center [621, 252] width 258 height 65
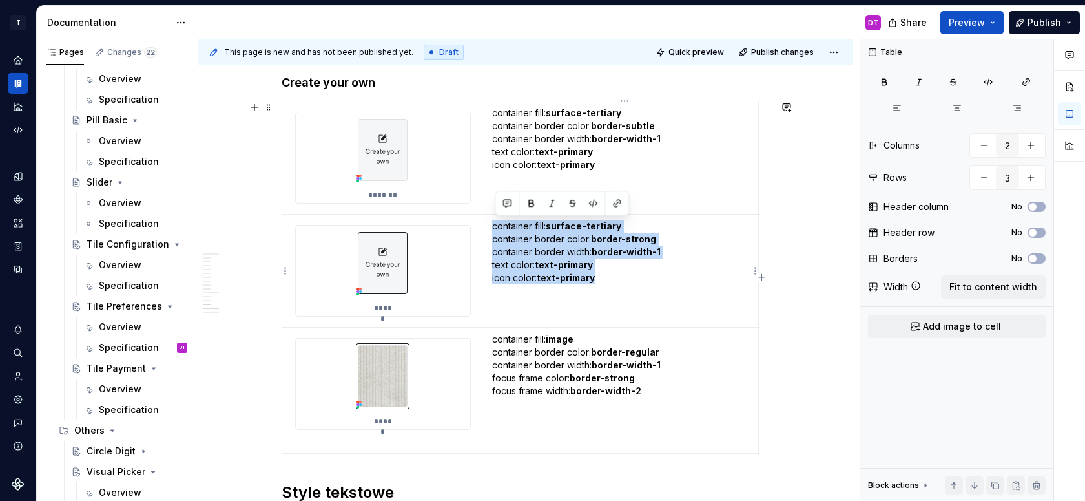
drag, startPoint x: 495, startPoint y: 225, endPoint x: 604, endPoint y: 276, distance: 119.9
click at [604, 276] on p "container fill: surface-tertiary container border color: border-strong containe…" at bounding box center [621, 252] width 258 height 65
copy p "container fill: surface-tertiary container border color: border-strong containe…"
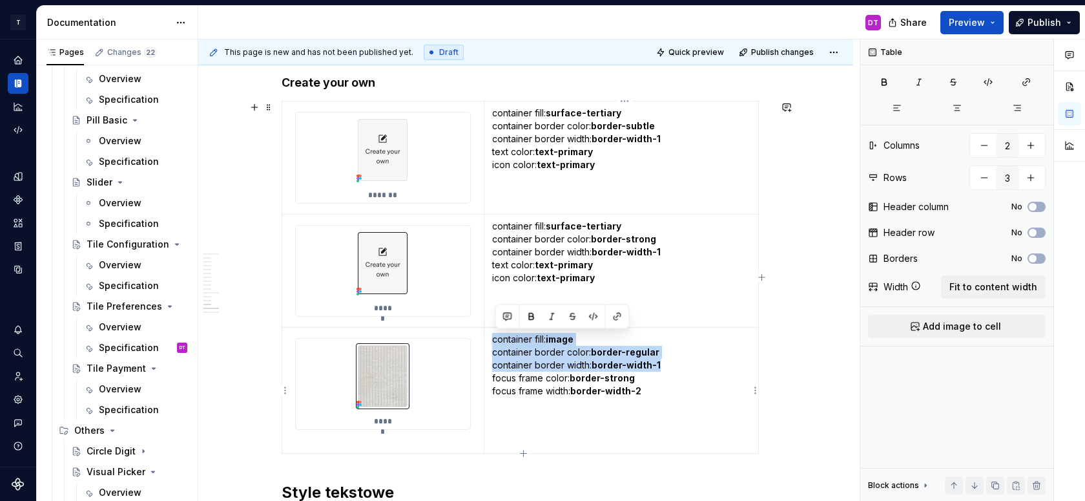
drag, startPoint x: 670, startPoint y: 363, endPoint x: 494, endPoint y: 339, distance: 177.9
click at [494, 339] on td "container fill: image container border color: border-regular container border w…" at bounding box center [621, 390] width 275 height 126
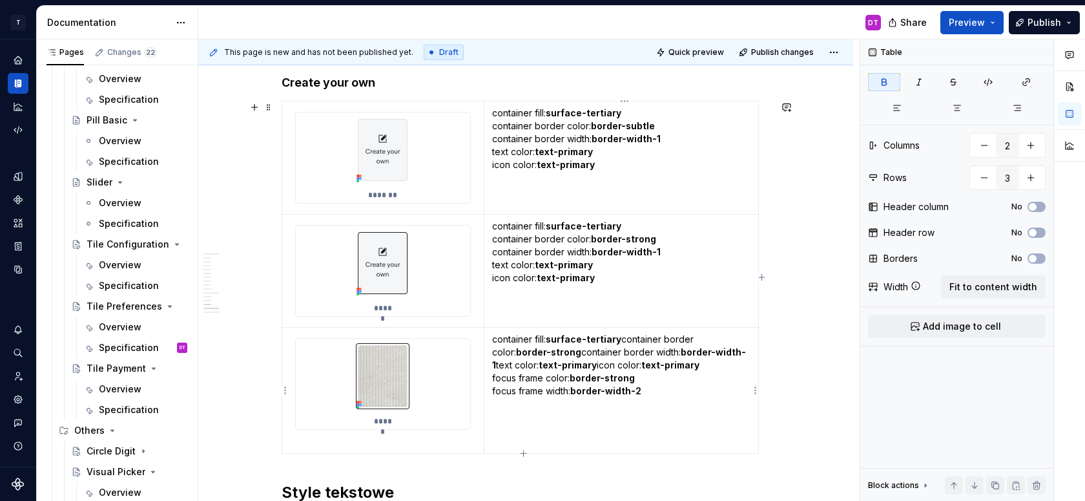
click at [621, 338] on strong "surface-tertiary" at bounding box center [584, 338] width 76 height 11
click at [658, 351] on p "container fill: surface-tertiary container border color: border-strong containe…" at bounding box center [621, 372] width 258 height 78
click at [664, 365] on p "container fill: surface-tertiary container border color: border-strong containe…" at bounding box center [621, 372] width 258 height 78
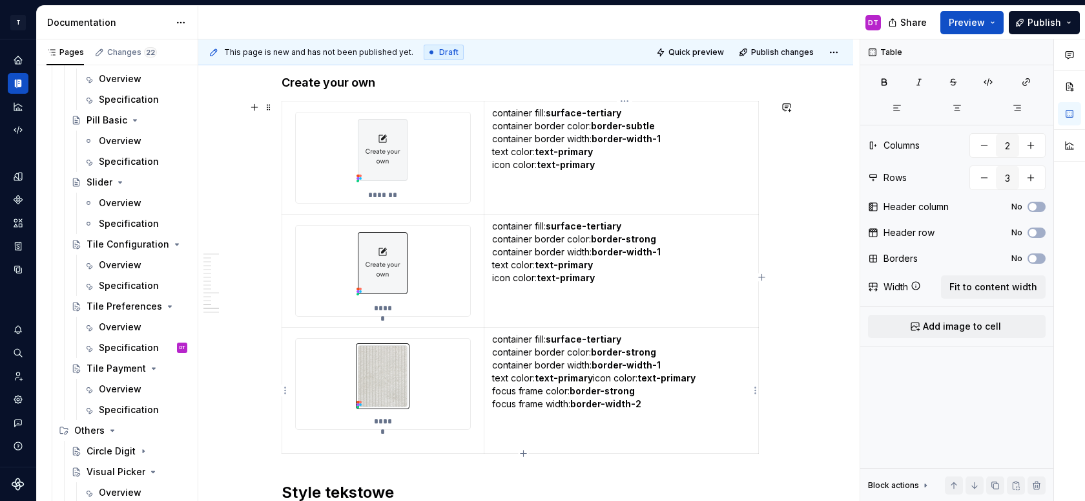
click at [597, 375] on p "container fill: surface-tertiary container border color: border-strong containe…" at bounding box center [621, 372] width 258 height 78
click at [639, 352] on strong "border-strong" at bounding box center [623, 351] width 65 height 11
click at [385, 393] on img at bounding box center [382, 375] width 63 height 75
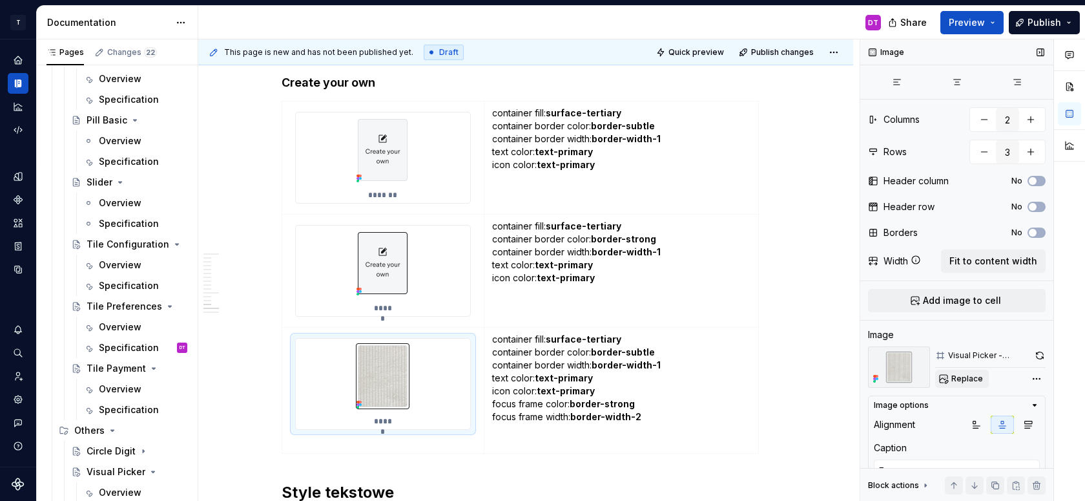
click at [971, 381] on span "Replace" at bounding box center [967, 378] width 32 height 10
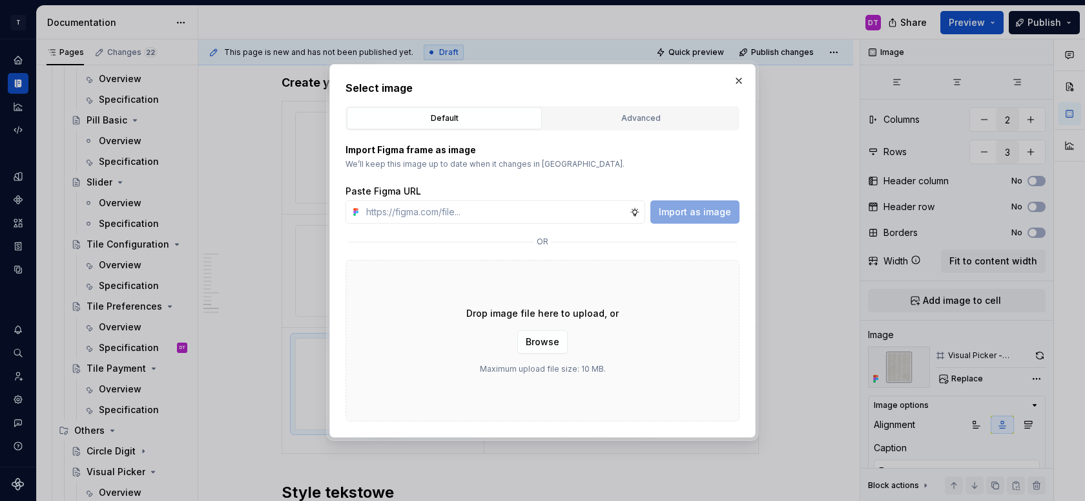
type textarea "*"
click at [672, 126] on button "Advanced" at bounding box center [640, 118] width 195 height 22
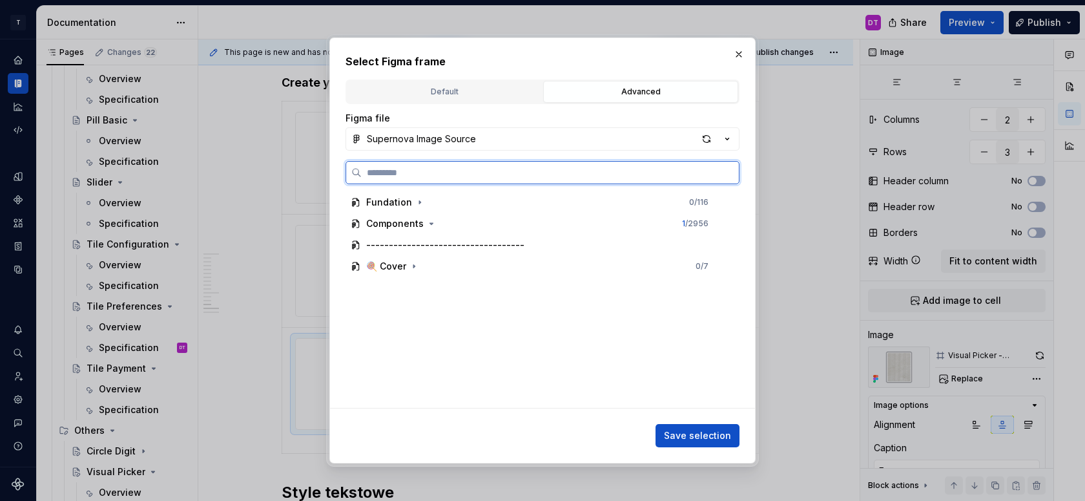
click at [504, 167] on input "search" at bounding box center [550, 172] width 377 height 13
type input "******"
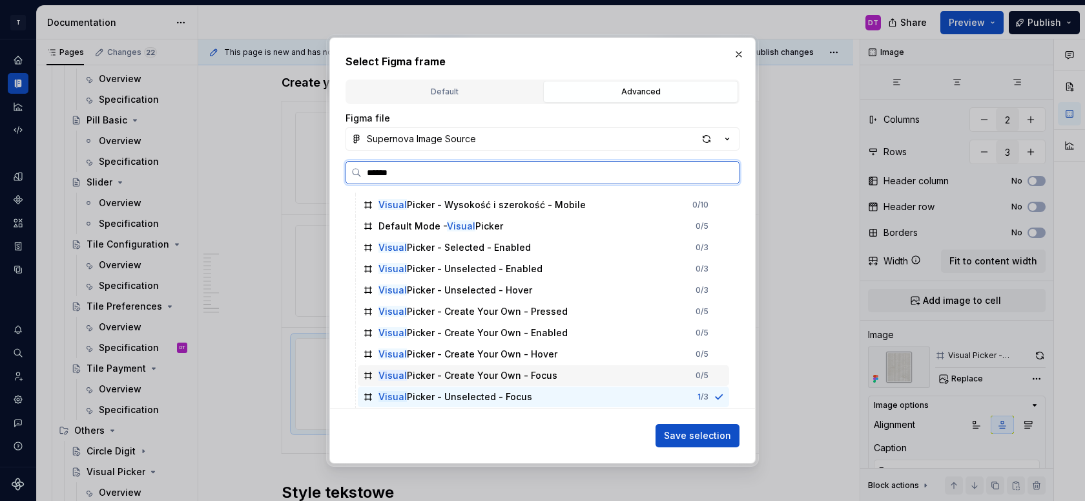
click at [575, 378] on div "Visual Picker - Create Your Own - Focus 0 / 5" at bounding box center [543, 375] width 371 height 21
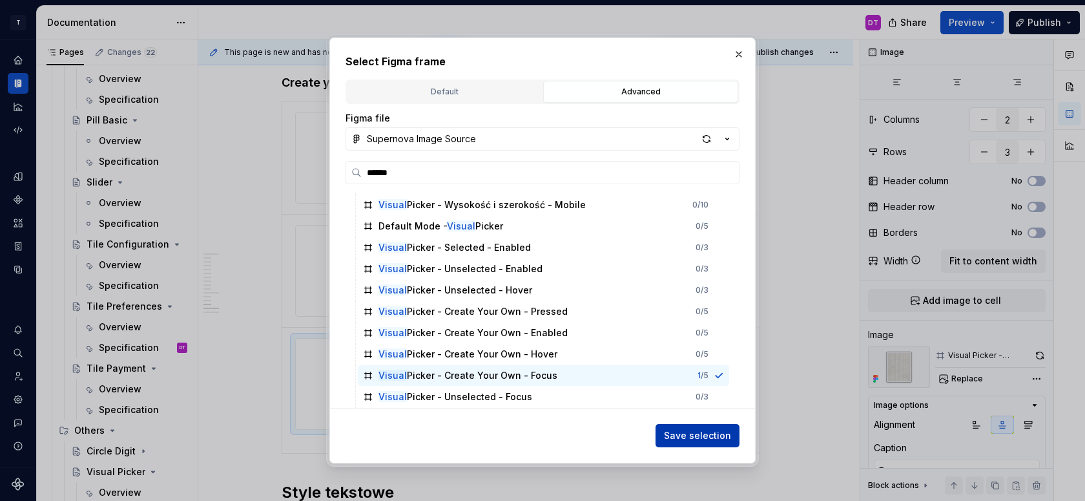
click at [688, 429] on span "Save selection" at bounding box center [697, 435] width 67 height 13
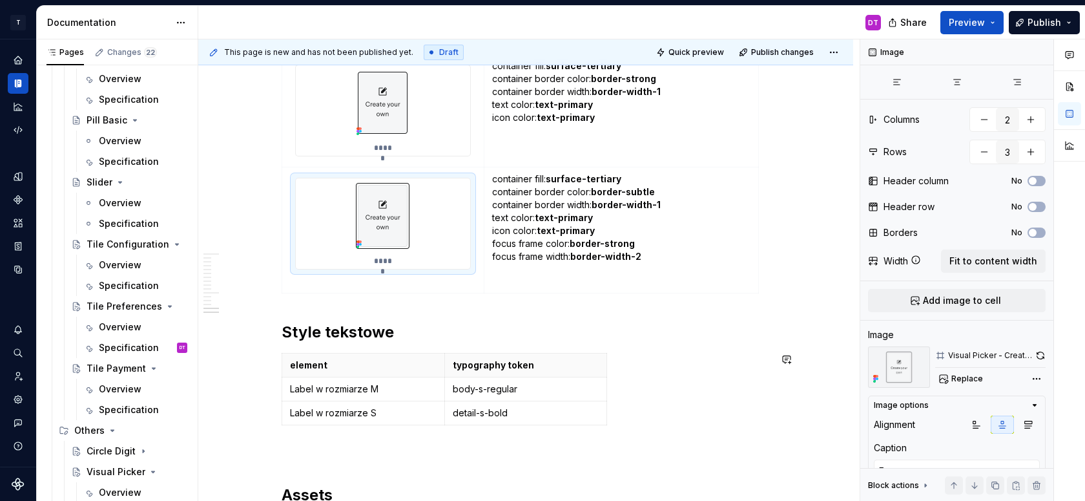
scroll to position [6221, 0]
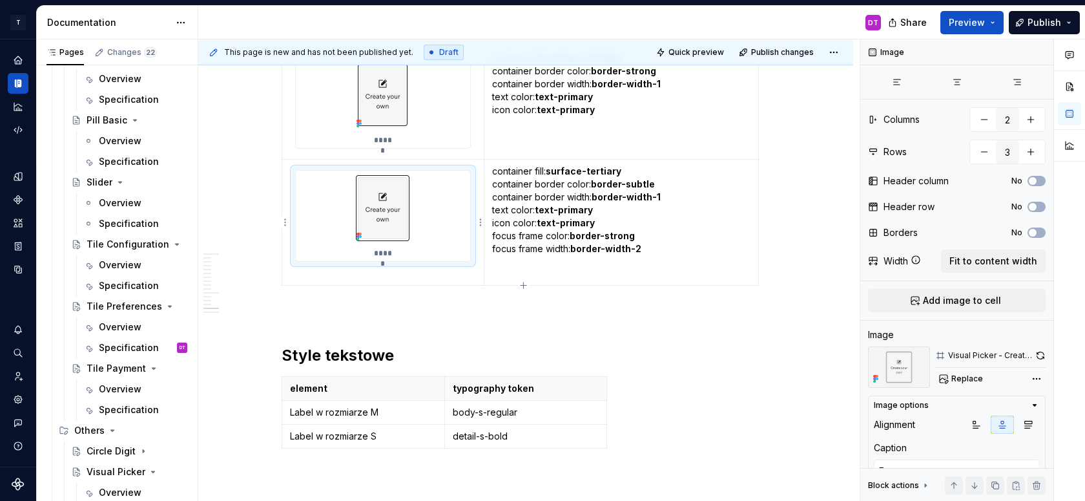
click at [299, 258] on div "*****" at bounding box center [383, 216] width 174 height 90
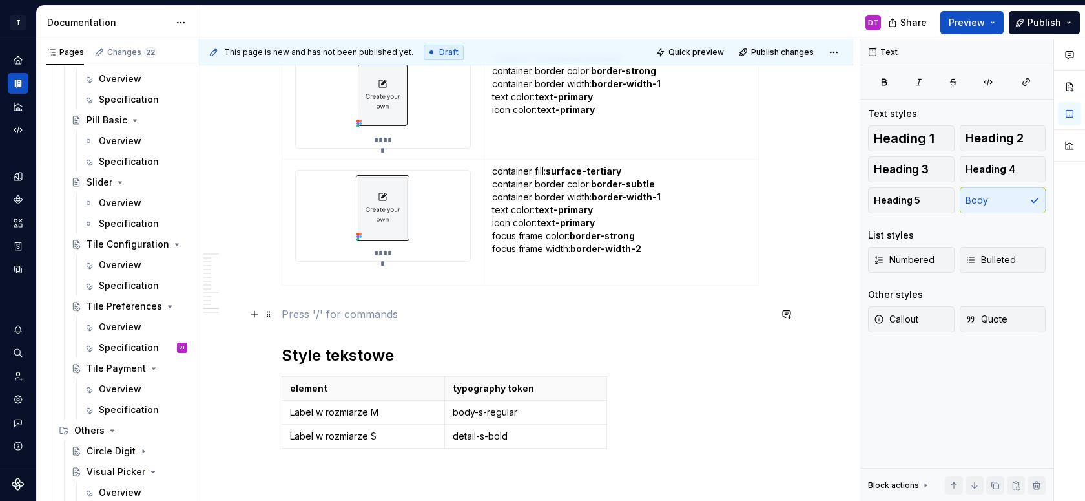
click at [299, 307] on p at bounding box center [526, 314] width 488 height 16
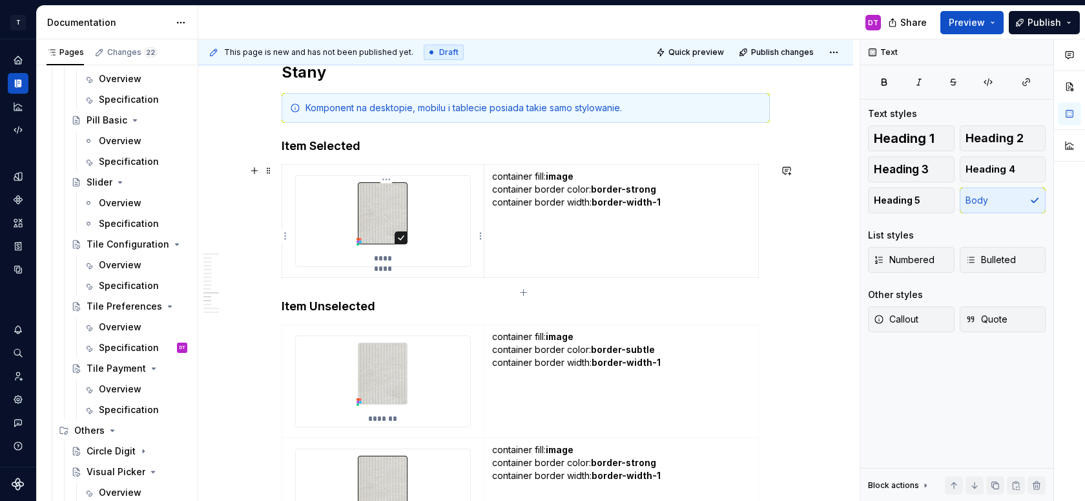
scroll to position [5415, 0]
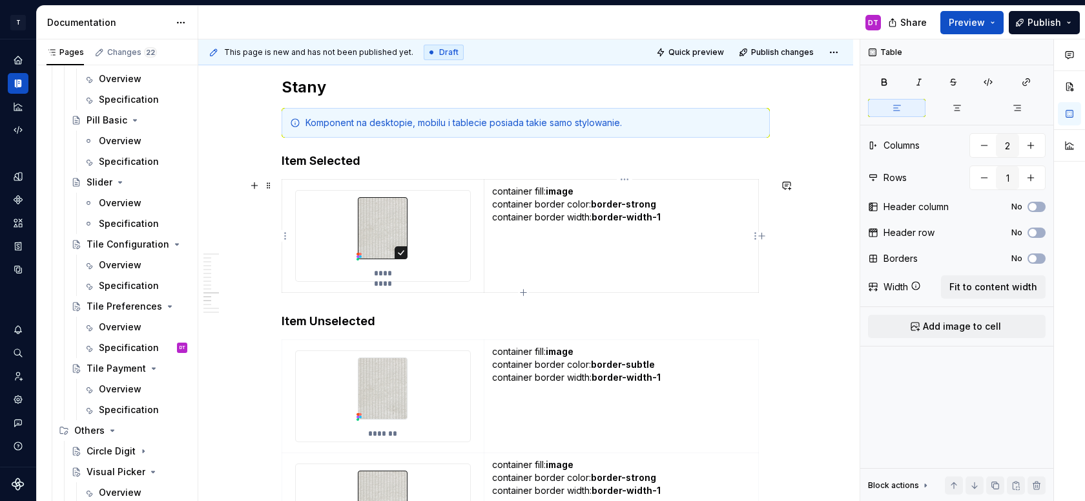
click at [577, 258] on p "container fill: image container border color: border-strong container border wi…" at bounding box center [621, 224] width 258 height 78
click at [1015, 484] on button "button" at bounding box center [1016, 485] width 18 height 18
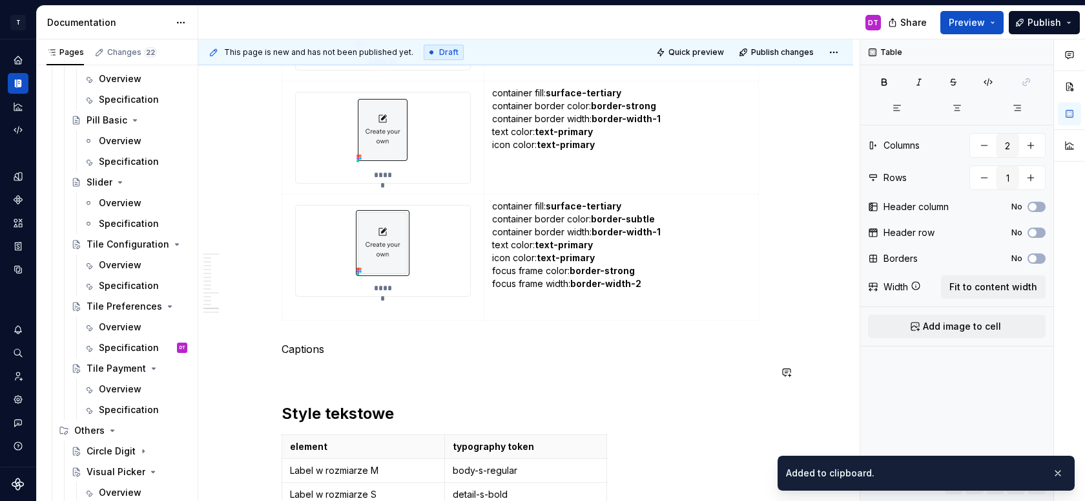
scroll to position [6195, 0]
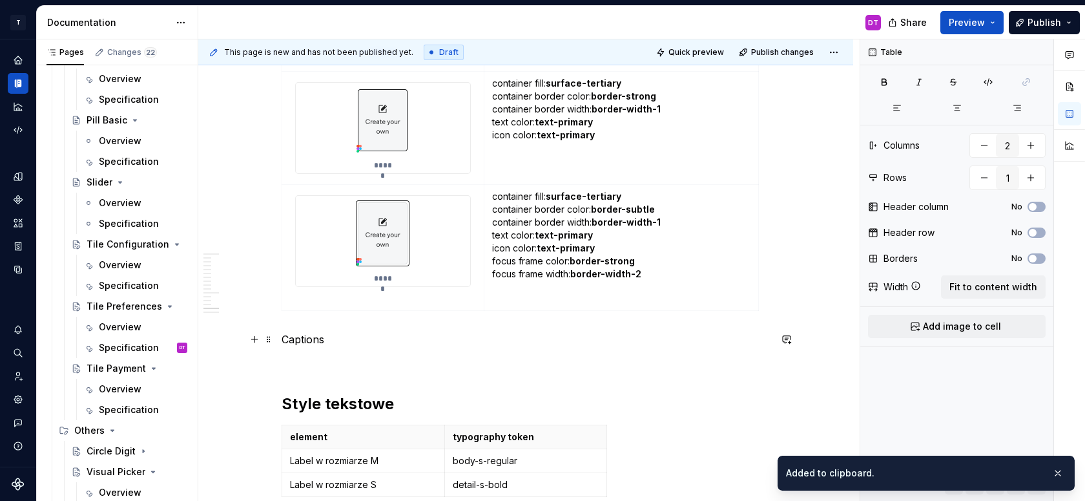
click at [319, 338] on p "Captions" at bounding box center [526, 339] width 488 height 16
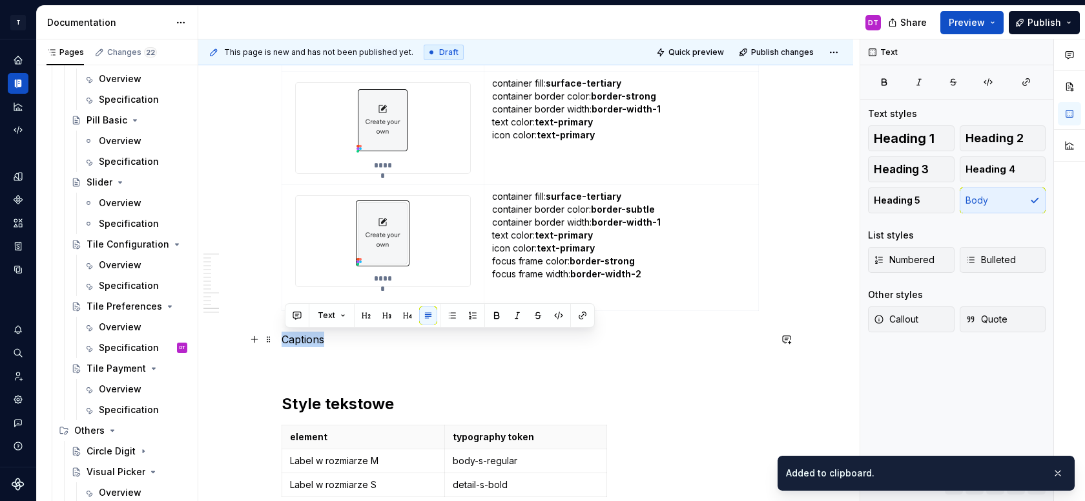
click at [319, 338] on p "Captions" at bounding box center [526, 339] width 488 height 16
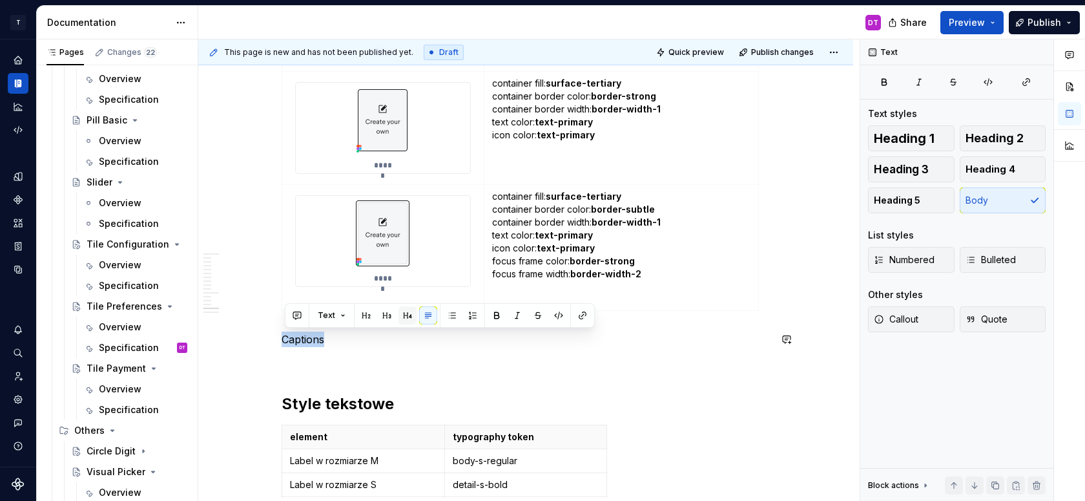
click at [409, 312] on button "button" at bounding box center [408, 315] width 18 height 18
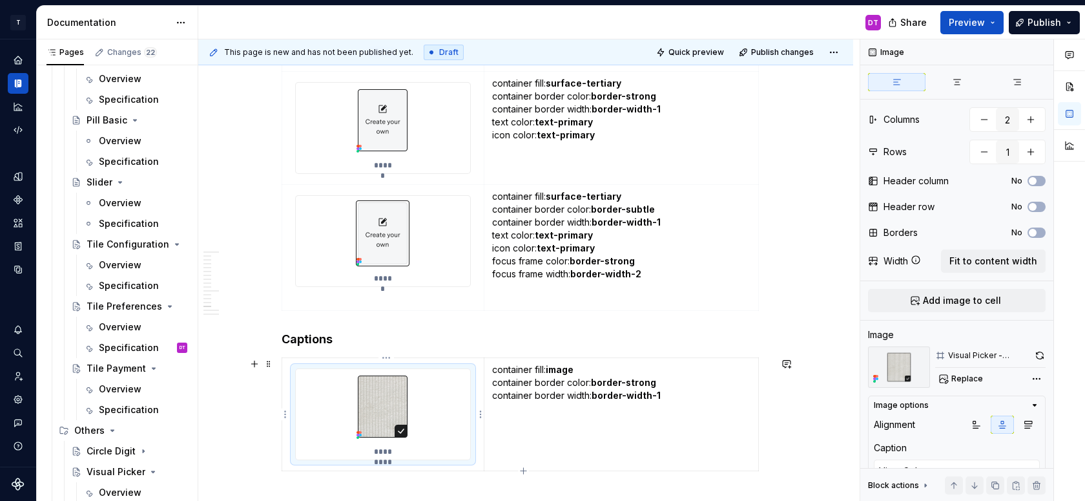
click at [378, 380] on img at bounding box center [382, 406] width 63 height 75
click at [388, 397] on img at bounding box center [382, 406] width 63 height 75
click at [965, 380] on span "Replace" at bounding box center [967, 378] width 32 height 10
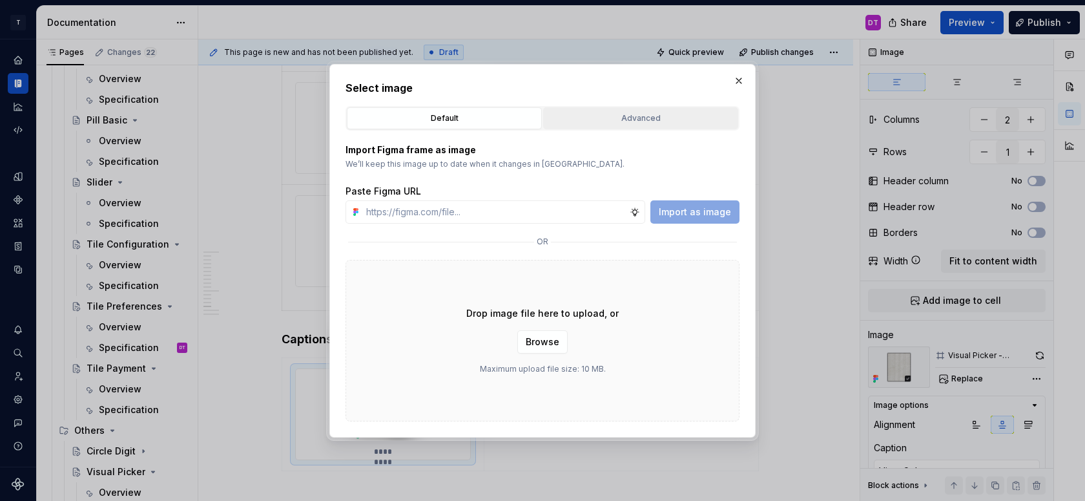
click at [658, 121] on div "Advanced" at bounding box center [641, 118] width 186 height 13
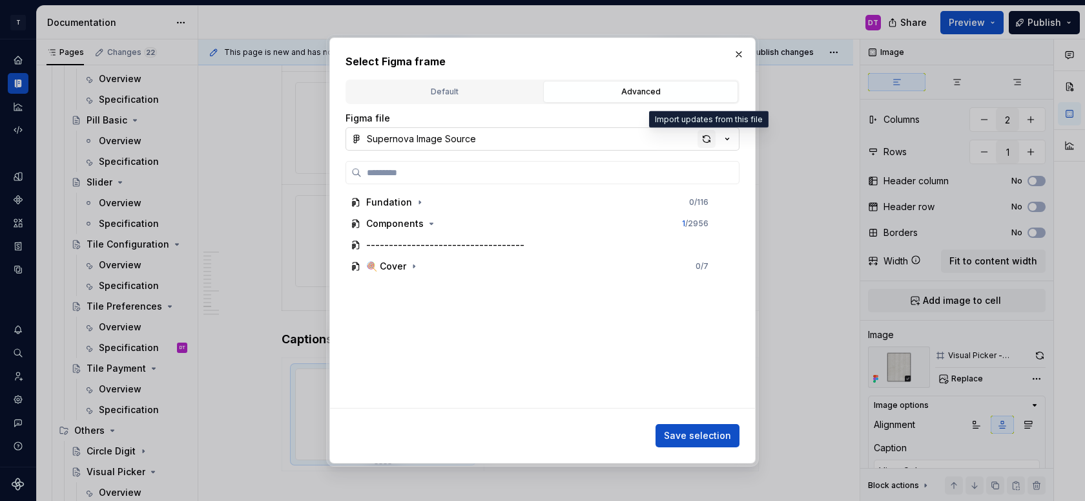
click at [709, 134] on div "button" at bounding box center [707, 139] width 18 height 18
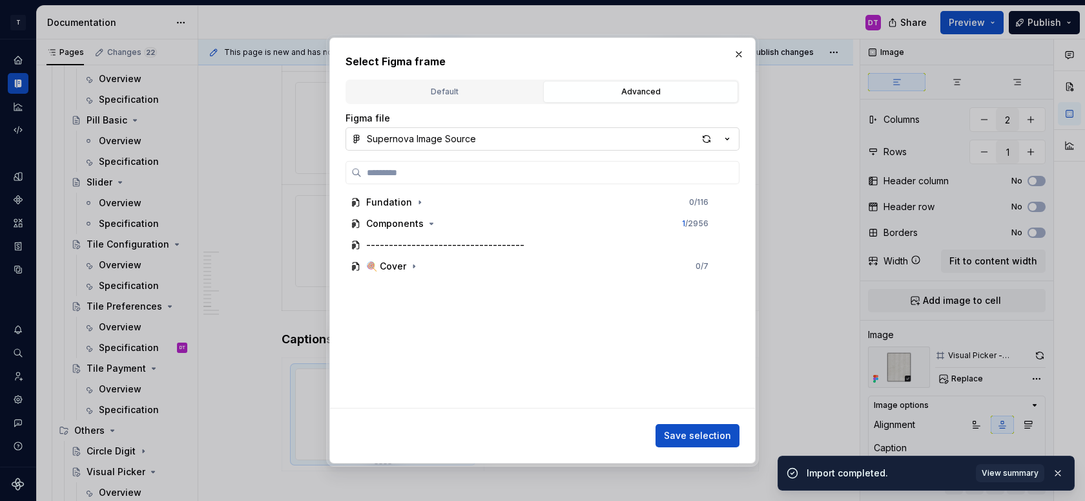
click at [709, 134] on div "button" at bounding box center [707, 139] width 18 height 18
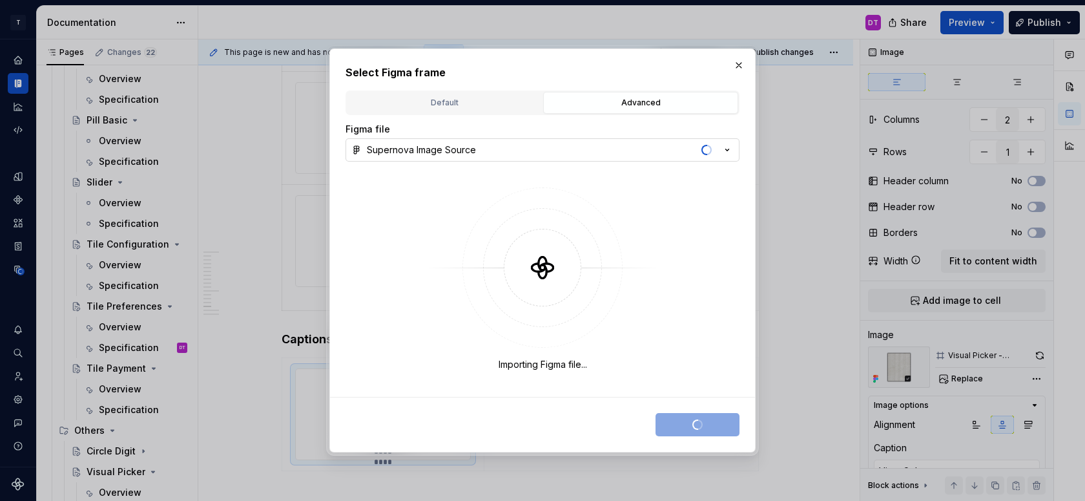
type textarea "*"
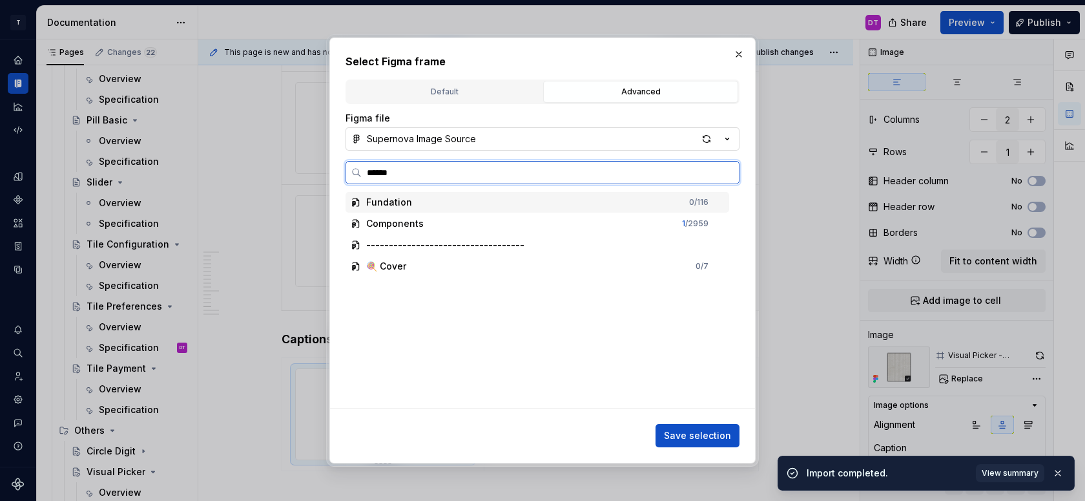
type input "******"
type textarea "*"
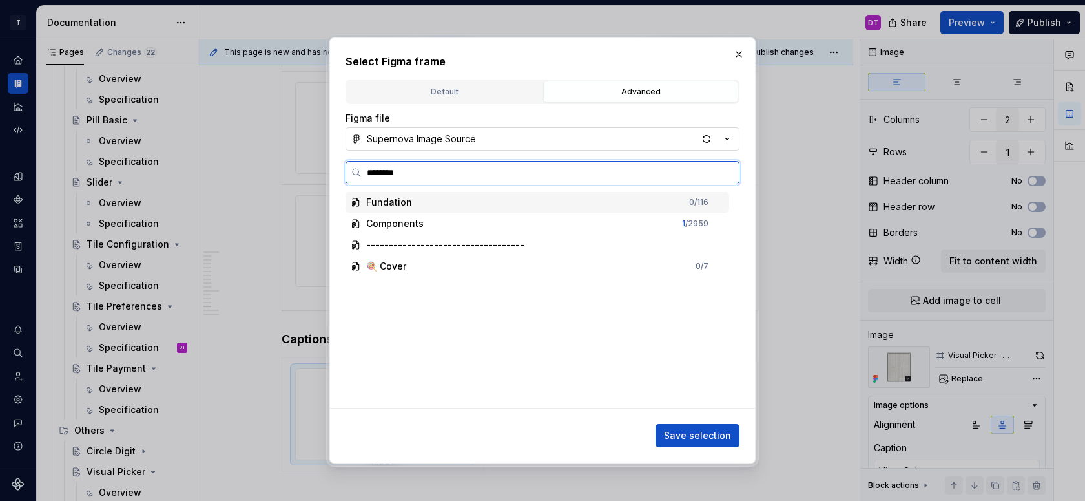
type input "*********"
type textarea "*"
type input "**********"
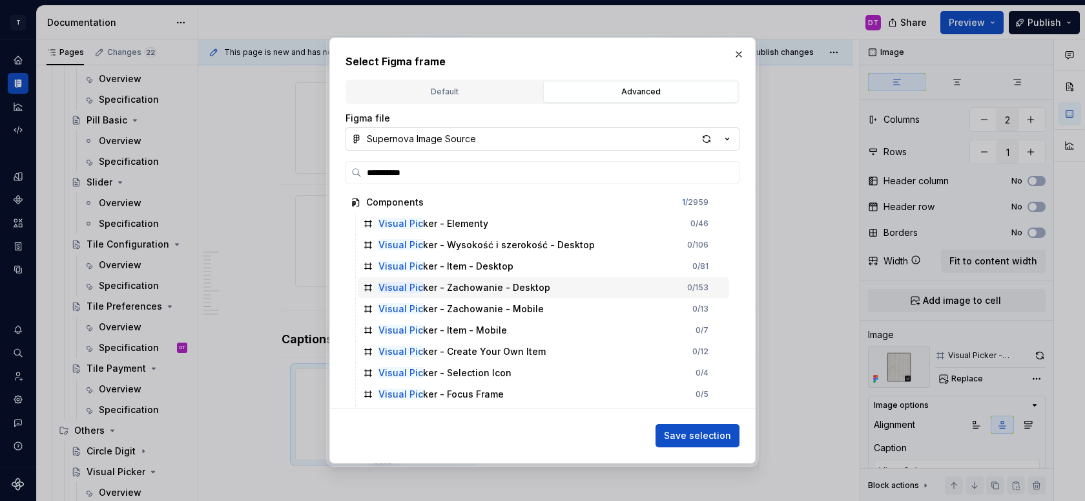
scroll to position [253, 0]
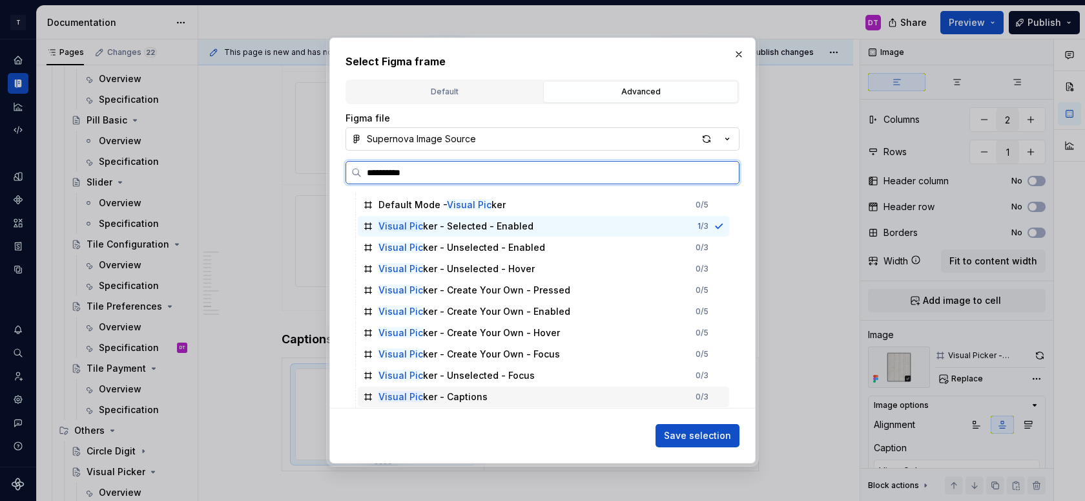
click at [442, 397] on div "Visual Pic ker - Captions" at bounding box center [432, 396] width 109 height 13
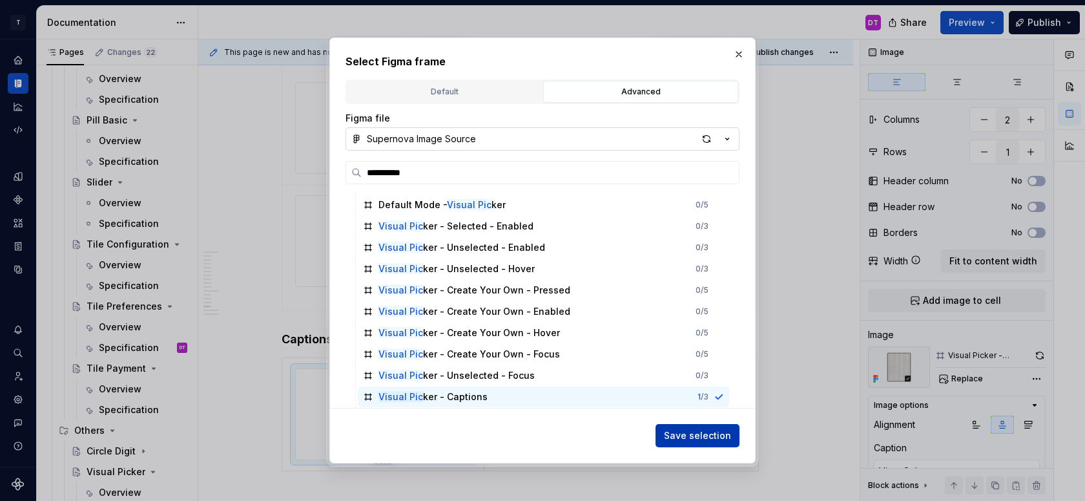
click at [686, 434] on span "Save selection" at bounding box center [697, 435] width 67 height 13
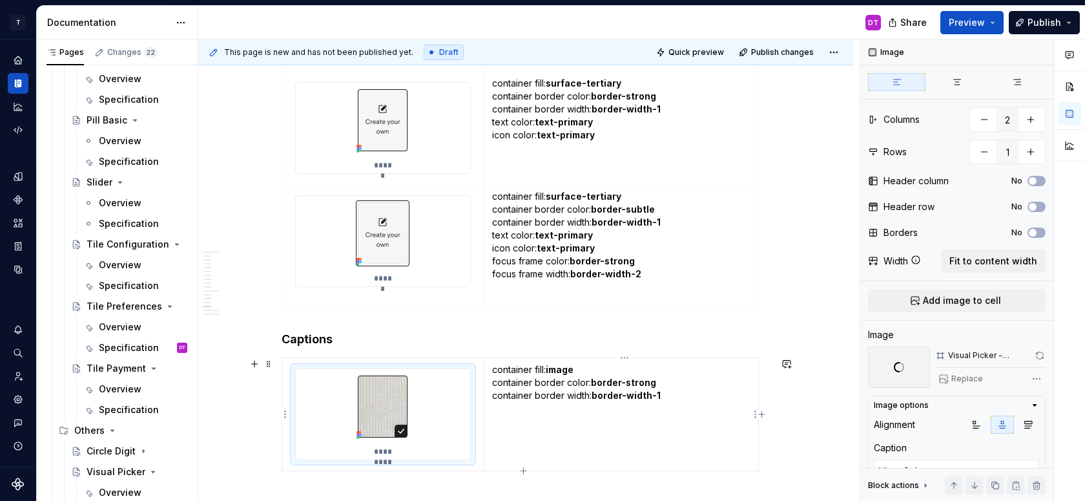
type textarea "*"
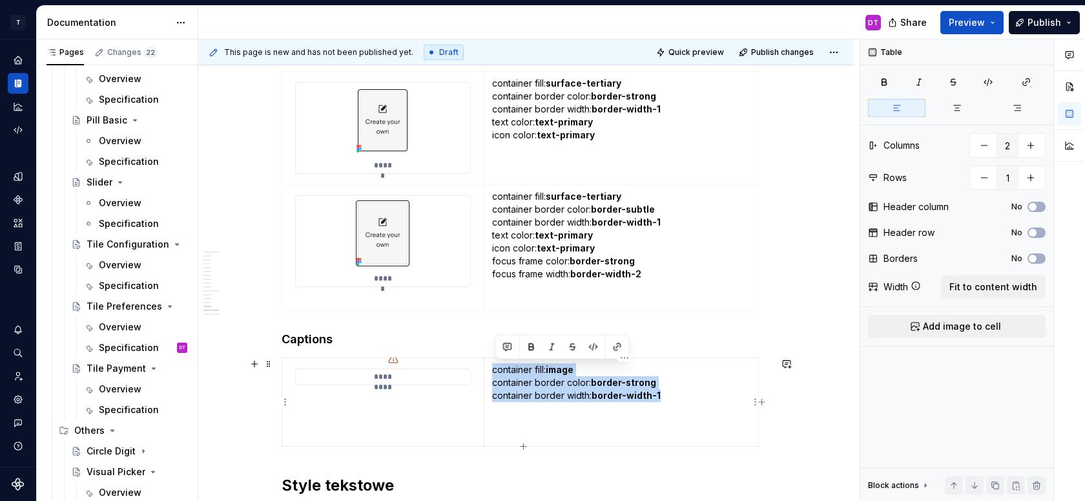
drag, startPoint x: 680, startPoint y: 398, endPoint x: 496, endPoint y: 368, distance: 186.5
click at [496, 368] on p "container fill: image container border color: border-strong container border wi…" at bounding box center [621, 402] width 258 height 78
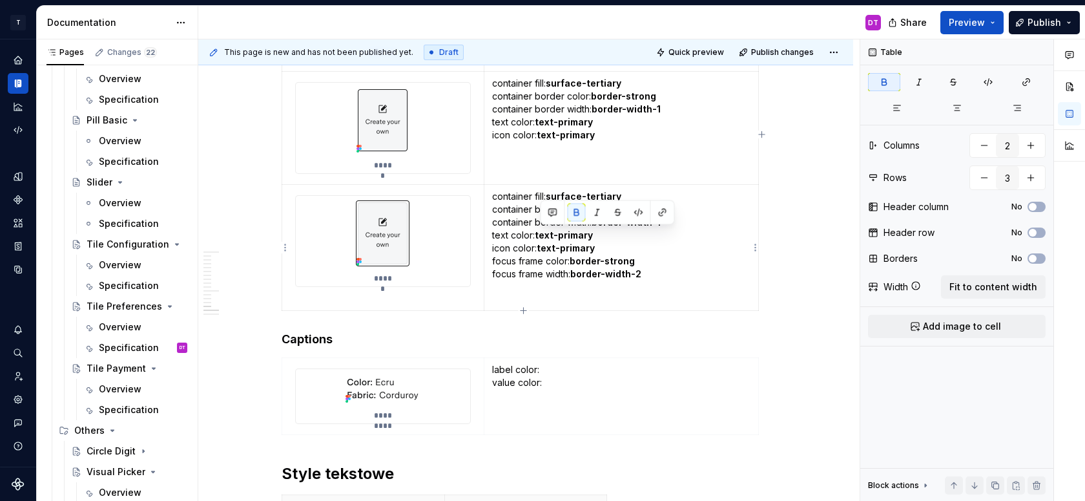
drag, startPoint x: 597, startPoint y: 234, endPoint x: 541, endPoint y: 234, distance: 56.2
click at [541, 234] on p "container fill: surface-tertiary container border color: border-subtle containe…" at bounding box center [621, 235] width 258 height 90
copy strong "text-primary"
type input "1"
click at [557, 373] on p "label color: value color:" at bounding box center [621, 395] width 258 height 65
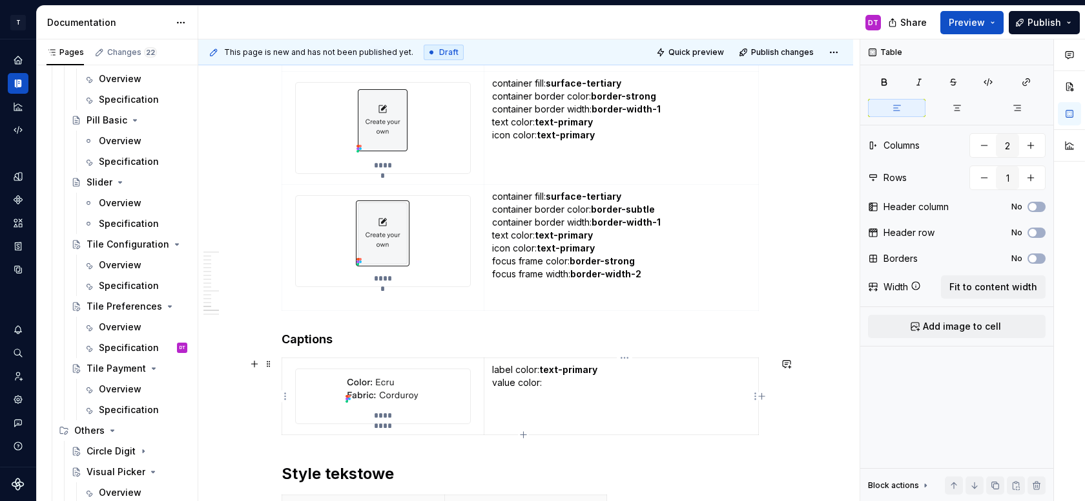
click at [557, 385] on p "label color: text-primary value color:" at bounding box center [621, 395] width 258 height 65
click at [401, 412] on p "*********" at bounding box center [382, 415] width 37 height 10
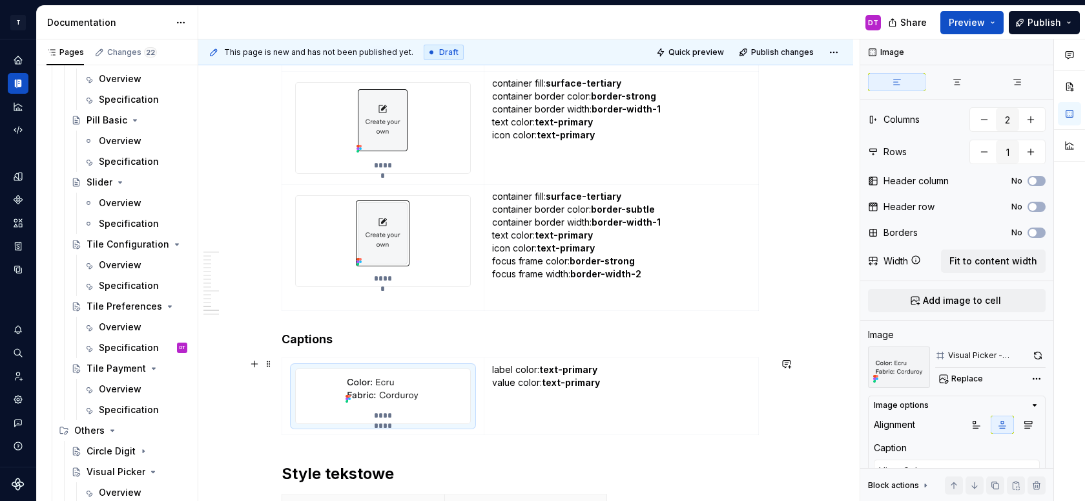
type textarea "*"
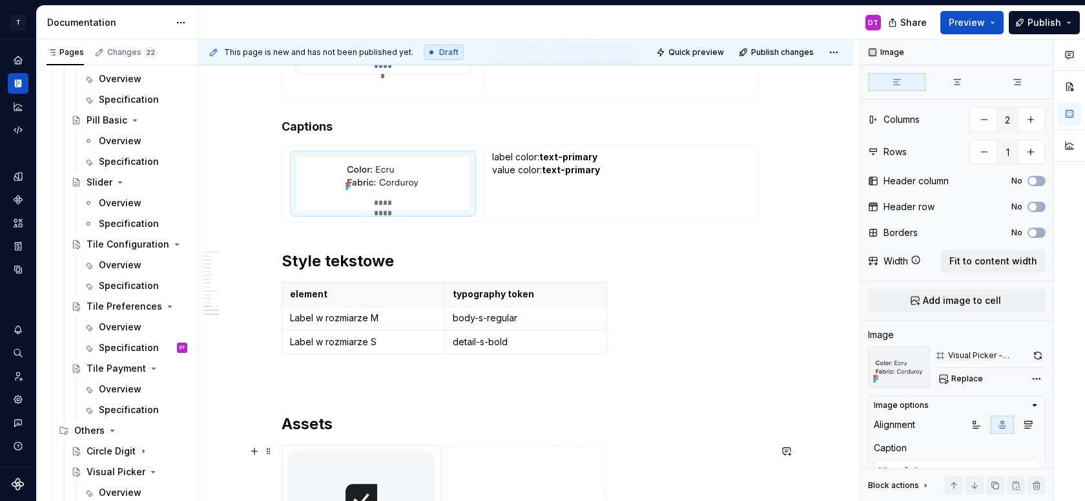
scroll to position [6422, 0]
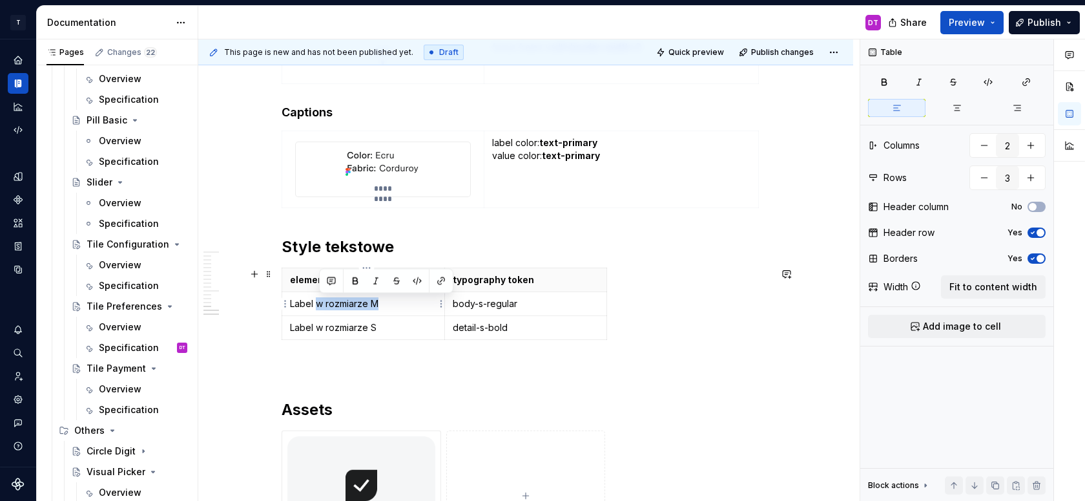
drag, startPoint x: 320, startPoint y: 302, endPoint x: 401, endPoint y: 302, distance: 80.7
click at [401, 302] on p "Label w rozmiarze M" at bounding box center [363, 303] width 147 height 13
click at [301, 329] on p "Label w rozmiarze S" at bounding box center [363, 327] width 147 height 13
drag, startPoint x: 329, startPoint y: 328, endPoint x: 392, endPoint y: 329, distance: 62.7
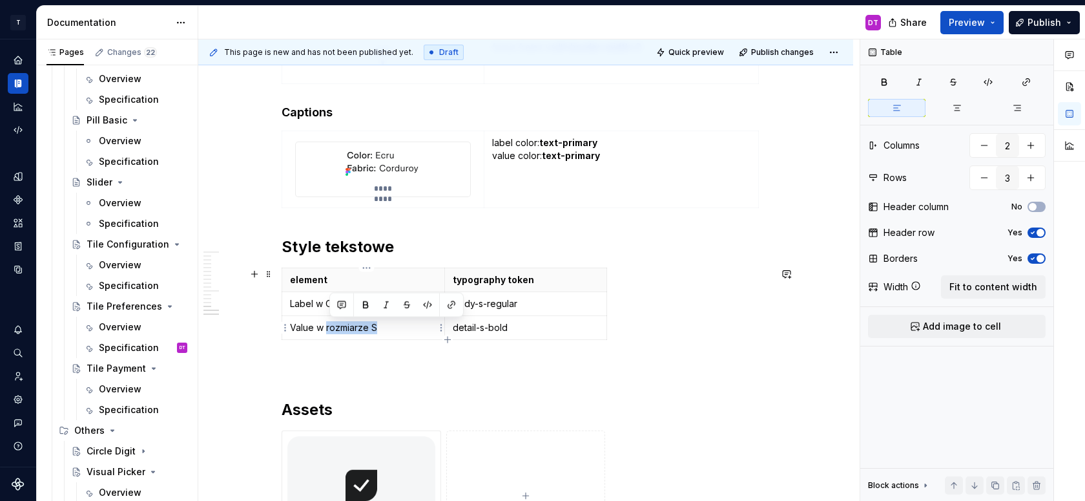
click at [392, 329] on p "Value w rozmiarze S" at bounding box center [363, 327] width 147 height 13
click at [448, 340] on div "element typography token Label w Caption body-s-regular Value w Caption detail-…" at bounding box center [526, 306] width 488 height 78
click at [448, 337] on icon "button" at bounding box center [447, 340] width 6 height 6
type input "4"
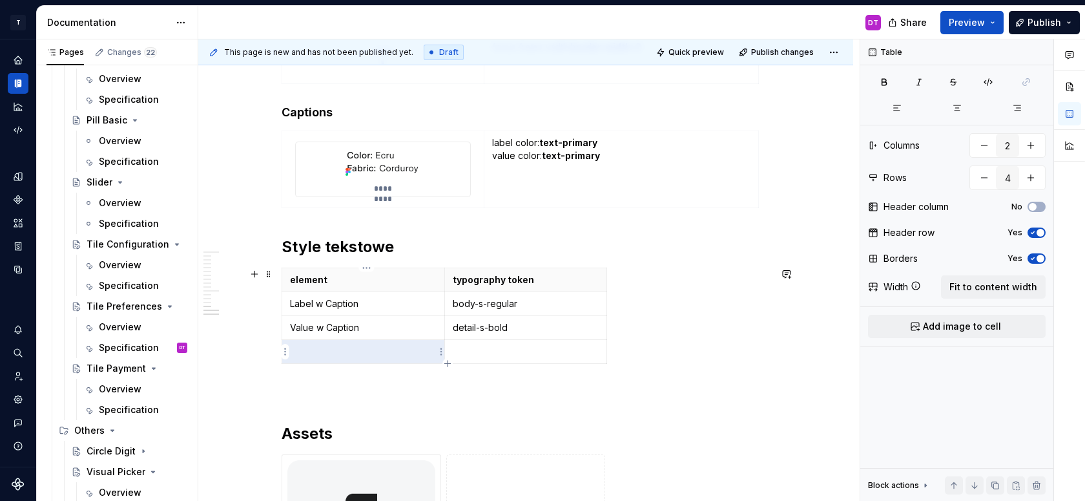
click at [329, 349] on p at bounding box center [363, 351] width 147 height 13
click at [493, 361] on td at bounding box center [525, 352] width 163 height 24
click at [502, 303] on p "body-s-regular" at bounding box center [526, 303] width 147 height 13
click at [516, 326] on p "detail-s-bold" at bounding box center [526, 327] width 147 height 13
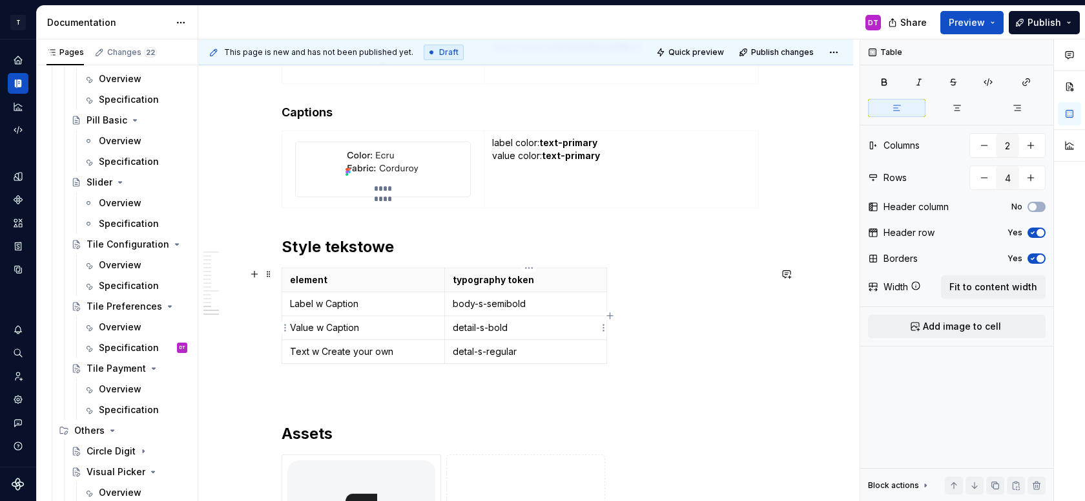
click at [466, 328] on p "detail-s-bold" at bounding box center [526, 327] width 147 height 13
click at [499, 326] on p "body-s-bold" at bounding box center [526, 327] width 147 height 13
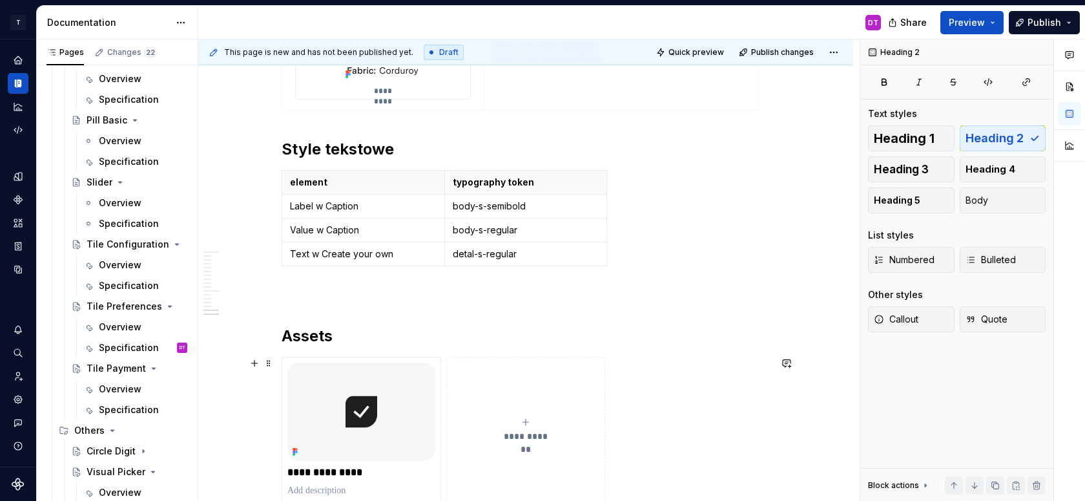
scroll to position [6530, 0]
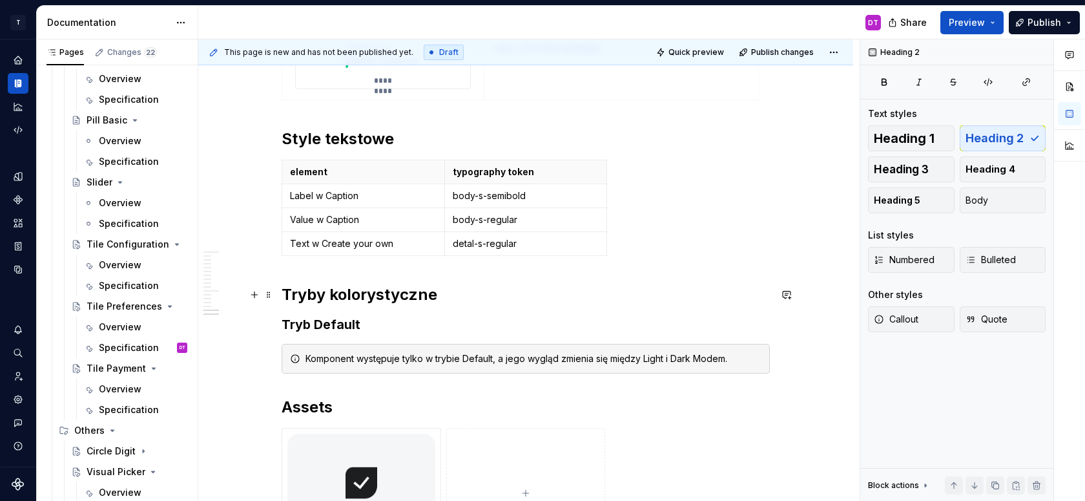
click at [287, 295] on h2 "Tryby kolorystyczne" at bounding box center [526, 294] width 488 height 21
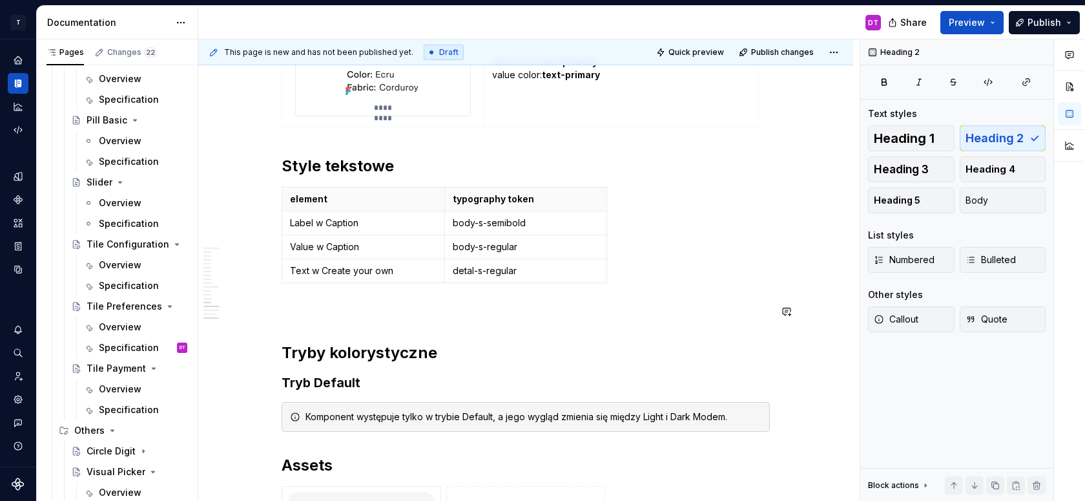
scroll to position [6500, 0]
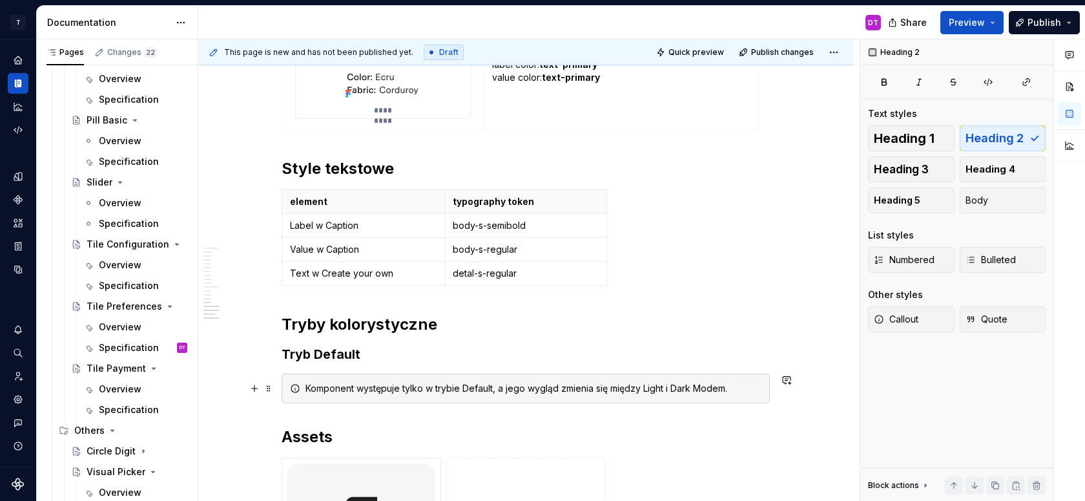
click at [756, 391] on div "Komponent występuje tylko w trybie Default, a jego wygląd zmienia się między Li…" at bounding box center [534, 388] width 456 height 13
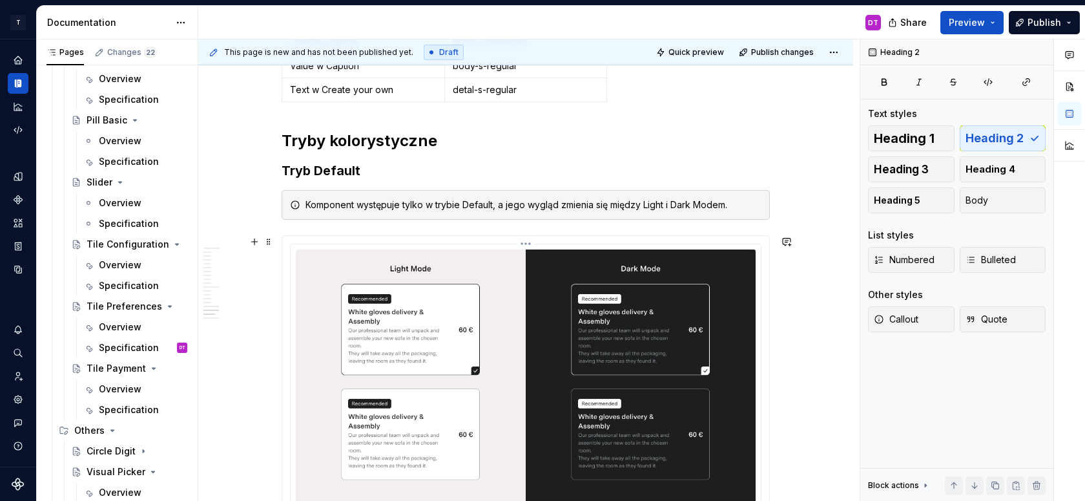
scroll to position [6667, 0]
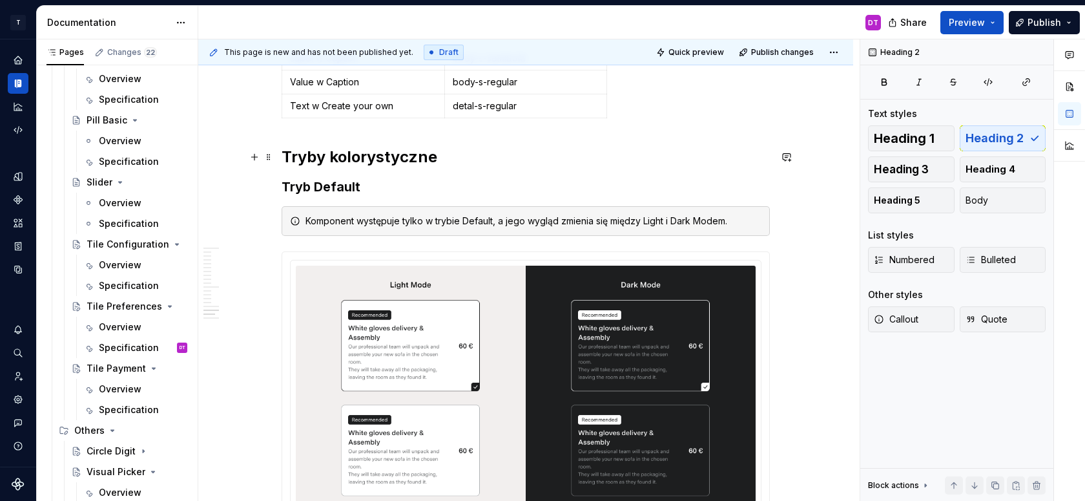
click at [285, 157] on h2 "Tryby kolorystyczne" at bounding box center [526, 157] width 488 height 21
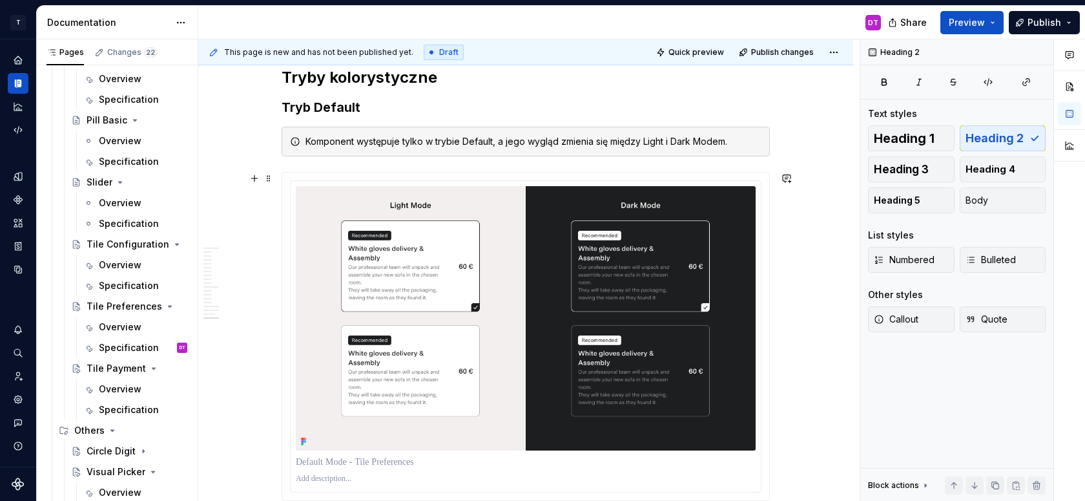
scroll to position [6942, 0]
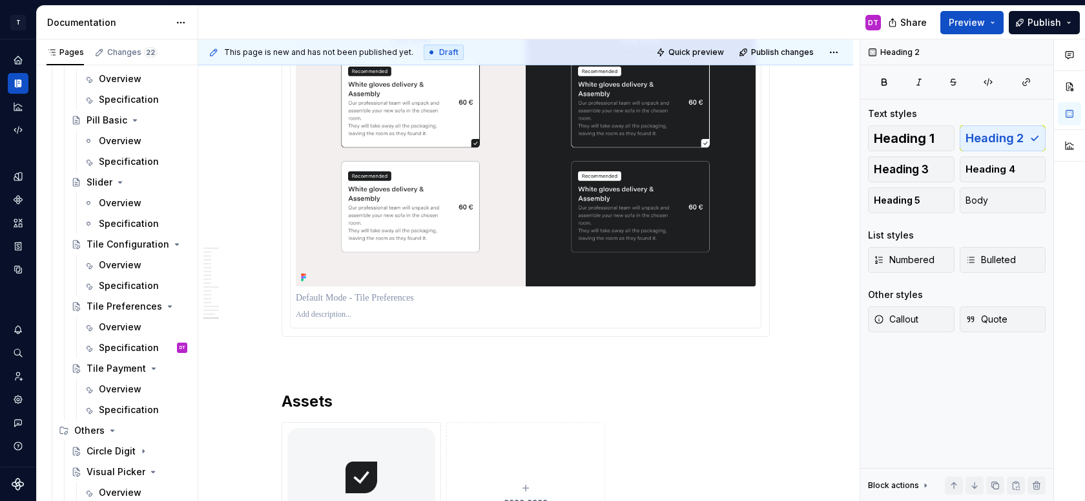
click at [428, 176] on img at bounding box center [526, 154] width 460 height 264
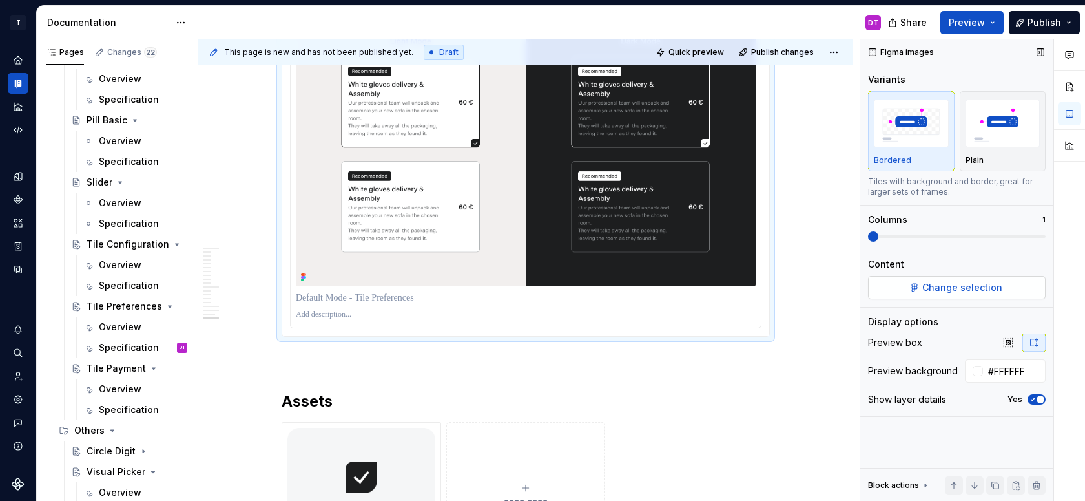
click at [961, 284] on span "Change selection" at bounding box center [962, 287] width 80 height 13
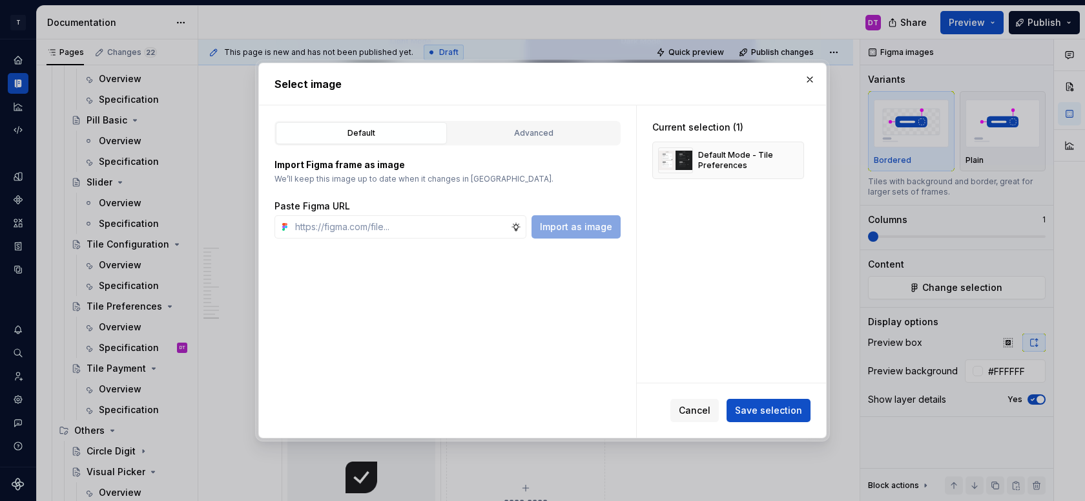
type textarea "*"
click at [476, 128] on div "Advanced" at bounding box center [534, 133] width 162 height 13
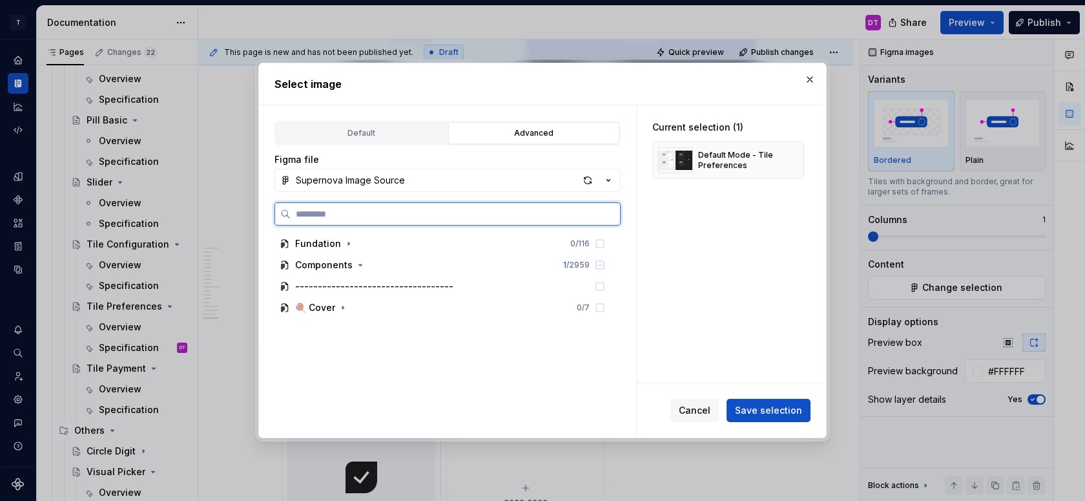
click at [411, 207] on input "search" at bounding box center [455, 213] width 329 height 13
type input "******"
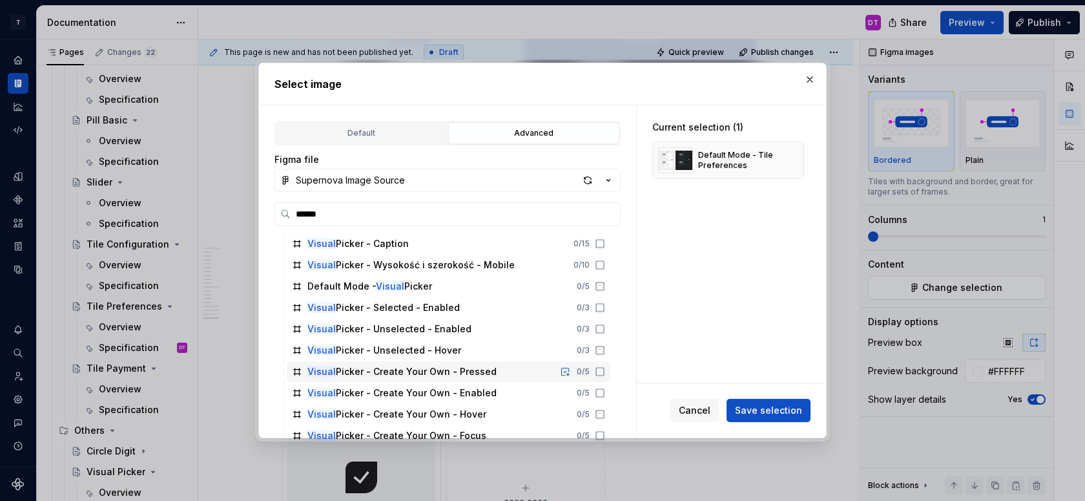
scroll to position [213, 0]
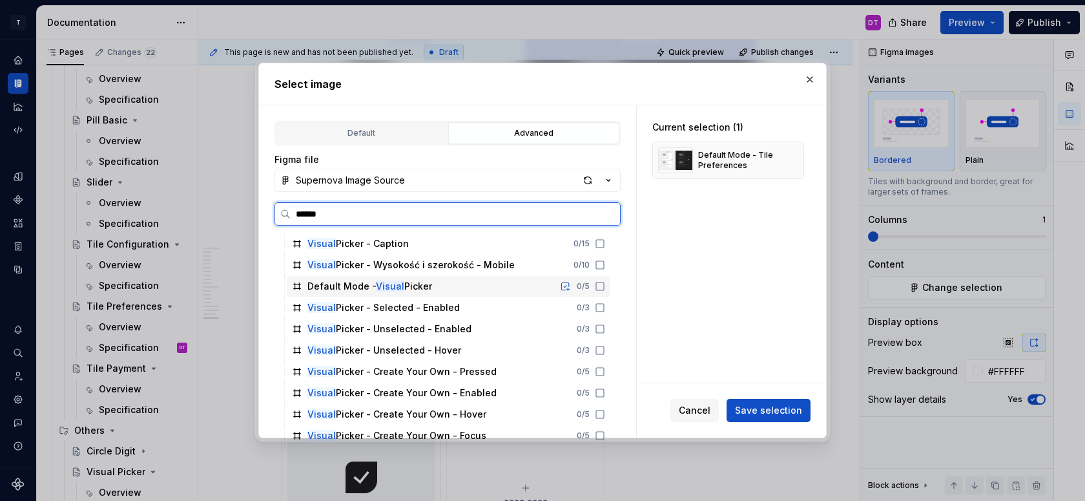
click at [384, 287] on mark "Visual" at bounding box center [390, 285] width 28 height 11
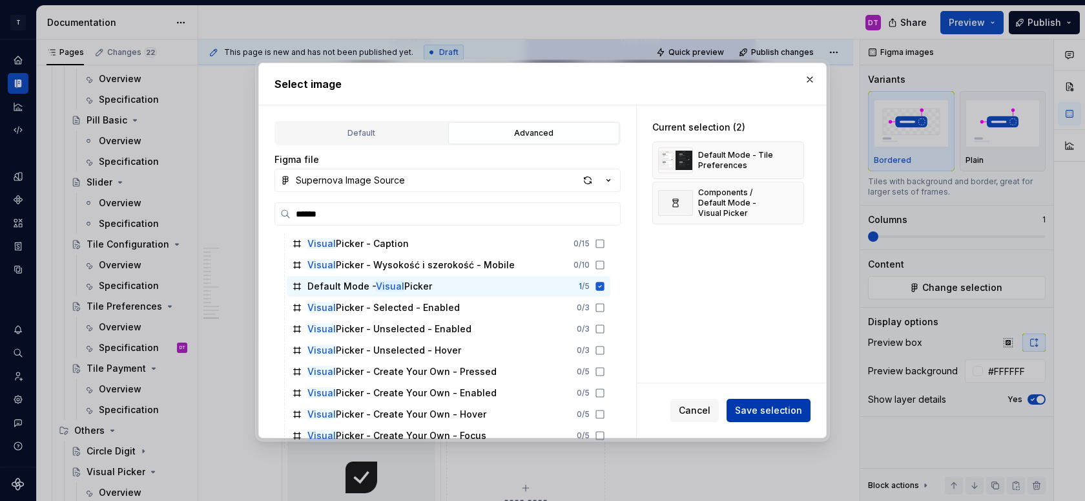
click at [780, 408] on span "Save selection" at bounding box center [768, 410] width 67 height 13
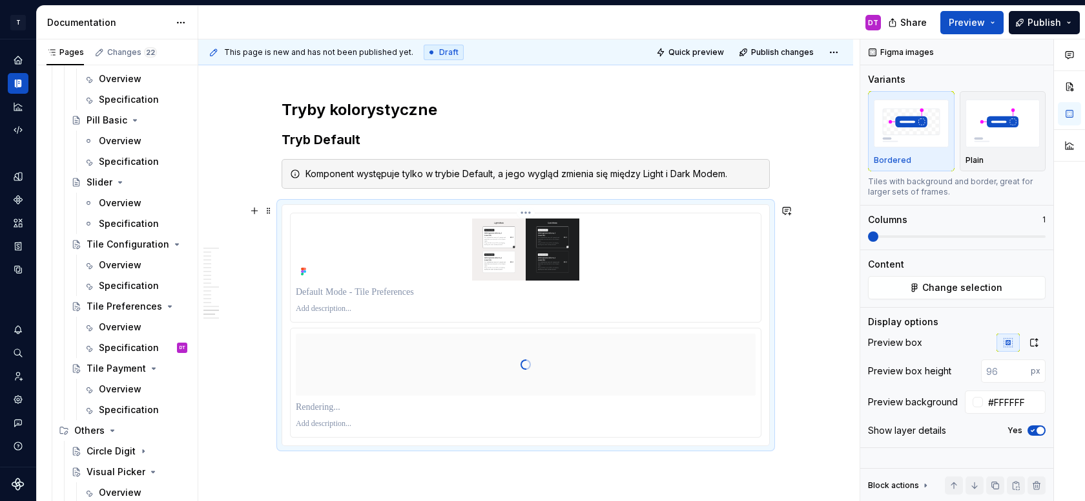
scroll to position [6735, 0]
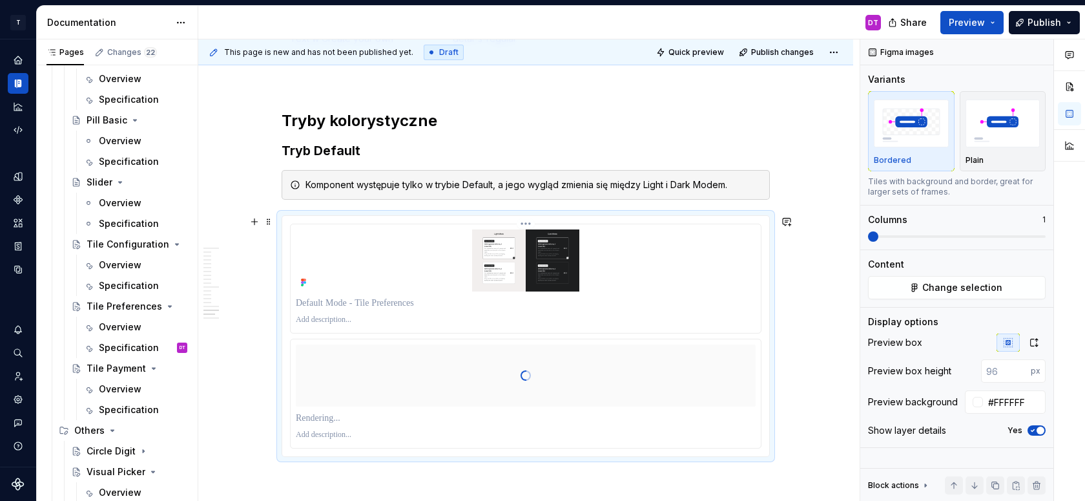
click at [528, 224] on html "T Toolko 4.0 DT Design system data Documentation DT Share Preview Publish Pages…" at bounding box center [542, 250] width 1085 height 501
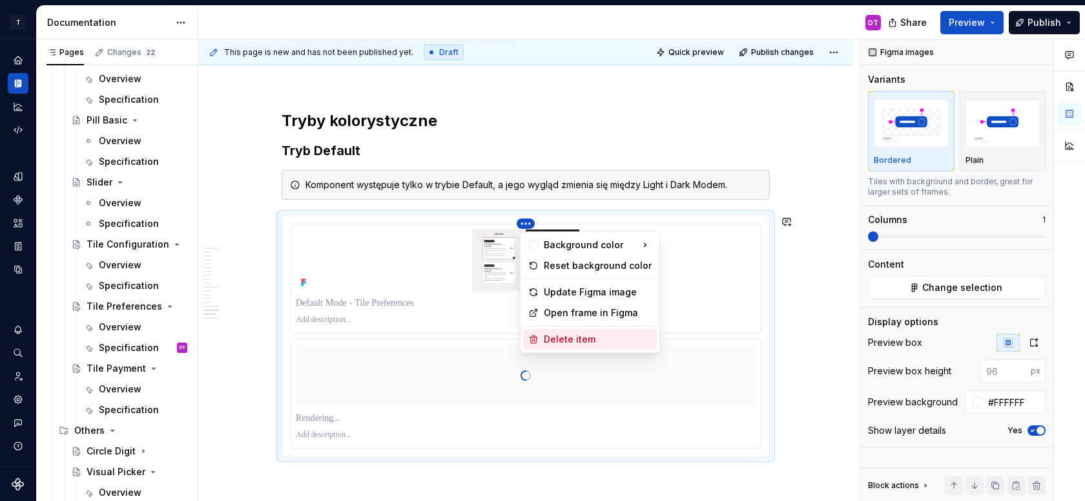
click at [561, 336] on div "Delete item" at bounding box center [598, 339] width 108 height 13
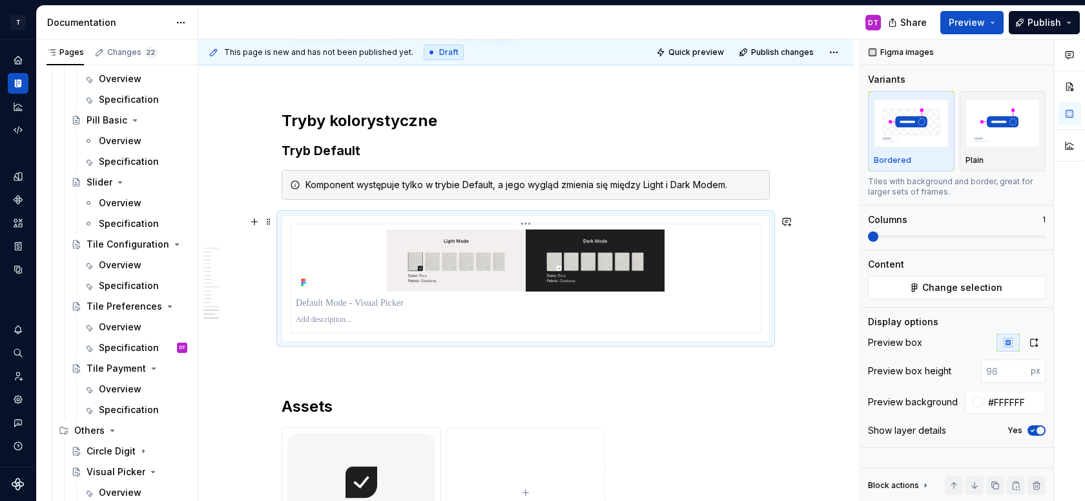
click at [611, 275] on img at bounding box center [526, 260] width 460 height 62
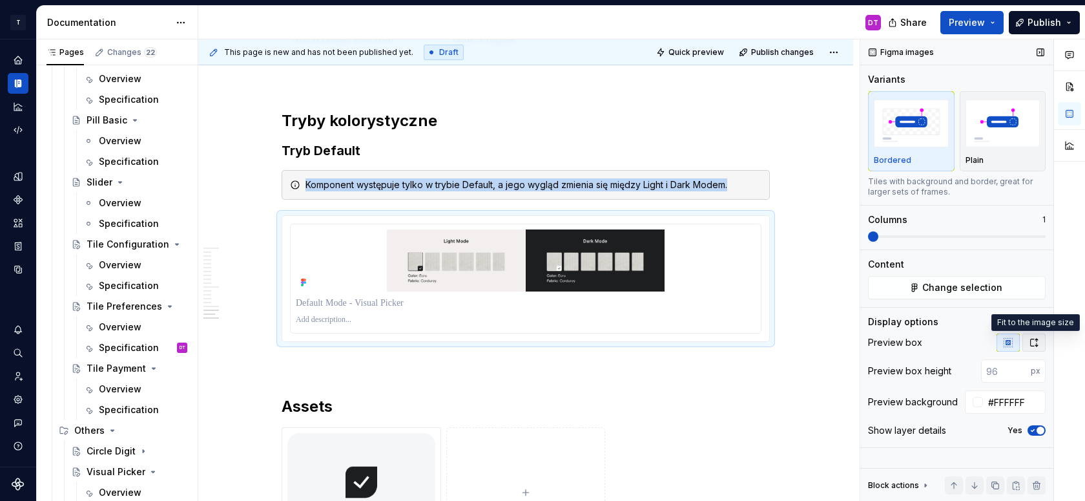
click at [1031, 341] on icon "button" at bounding box center [1034, 342] width 10 height 10
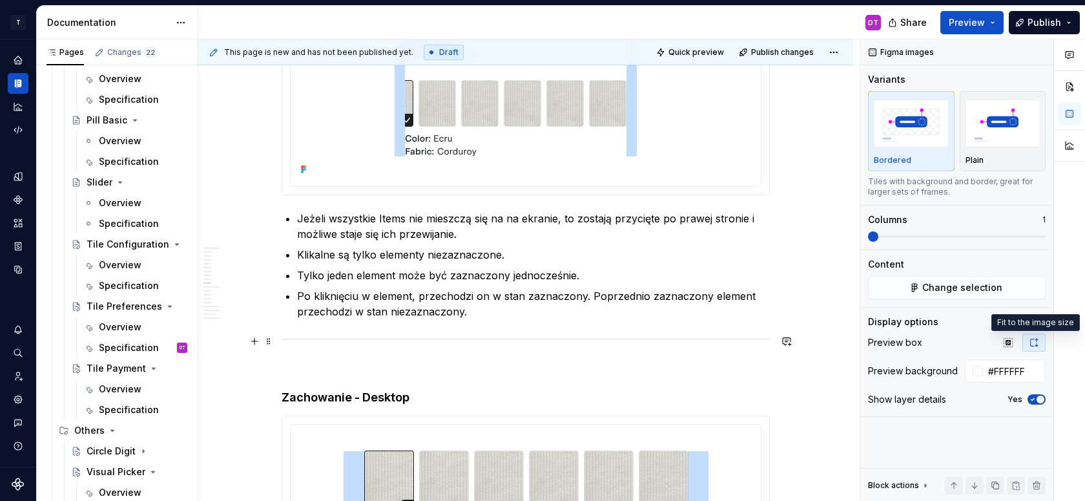
type textarea "*"
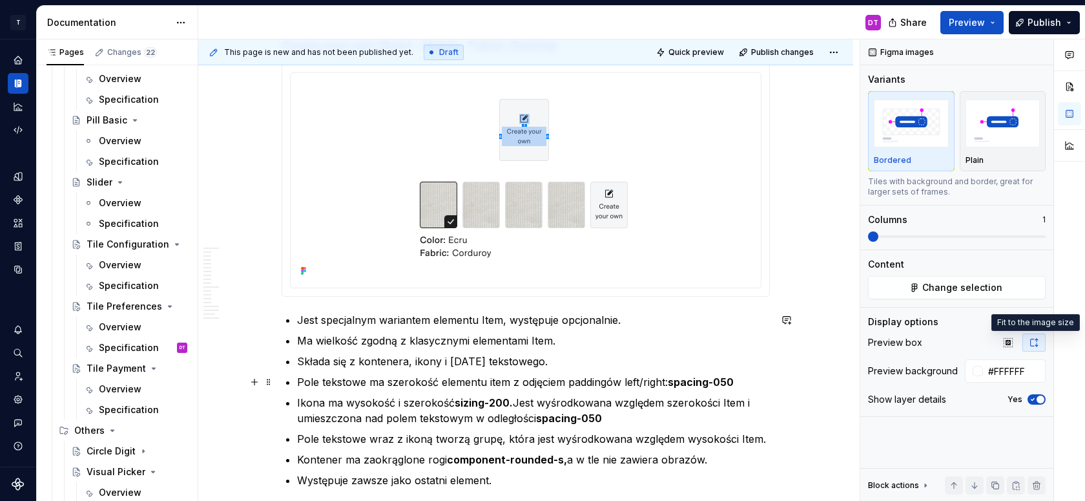
scroll to position [3530, 0]
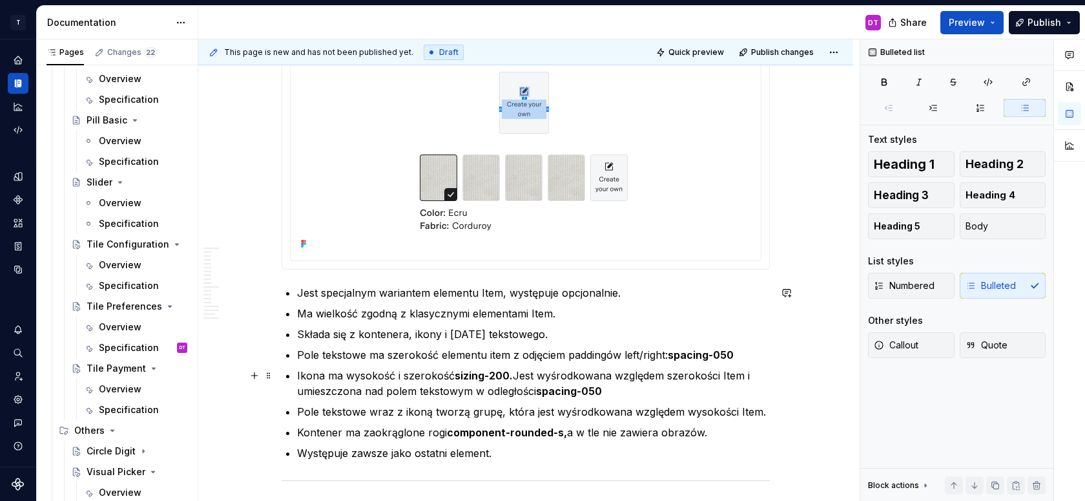
click at [327, 373] on p "Ikona ma wysokość i szerokość sizing-200. Jest wyśrodkowana względem szerokości…" at bounding box center [533, 383] width 473 height 31
click at [350, 374] on p "Ikona jest assetem ma wysokość i szerokość sizing-200. Jest wyśrodkowana względ…" at bounding box center [533, 383] width 473 height 31
click at [450, 371] on p "Ikona jest konkretnym assetem ma wysokość i szerokość sizing-200. Jest wyśrodko…" at bounding box center [533, 383] width 473 height 31
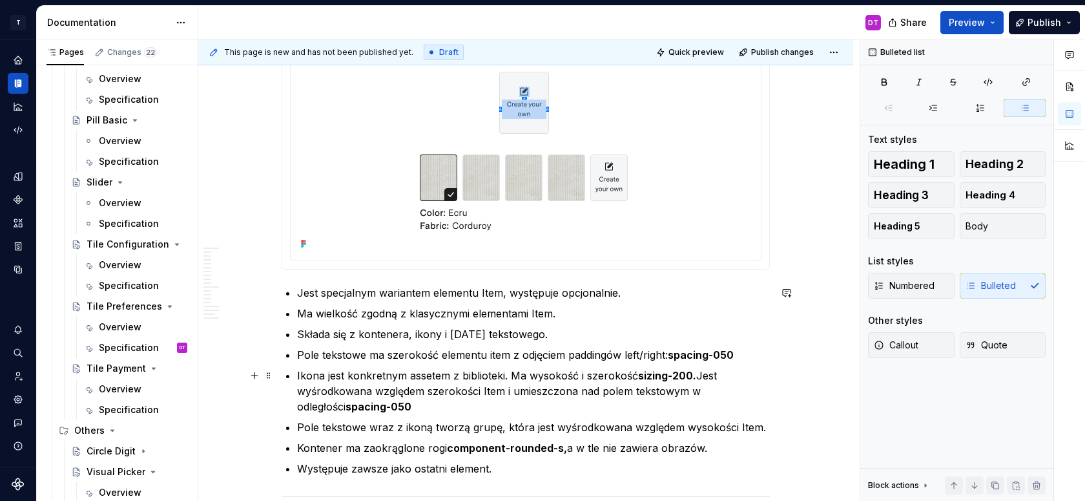
click at [422, 375] on p "Ikona jest konkretnym assetem z biblioteki. Ma wysokość i szerokość sizing-200.…" at bounding box center [533, 391] width 473 height 47
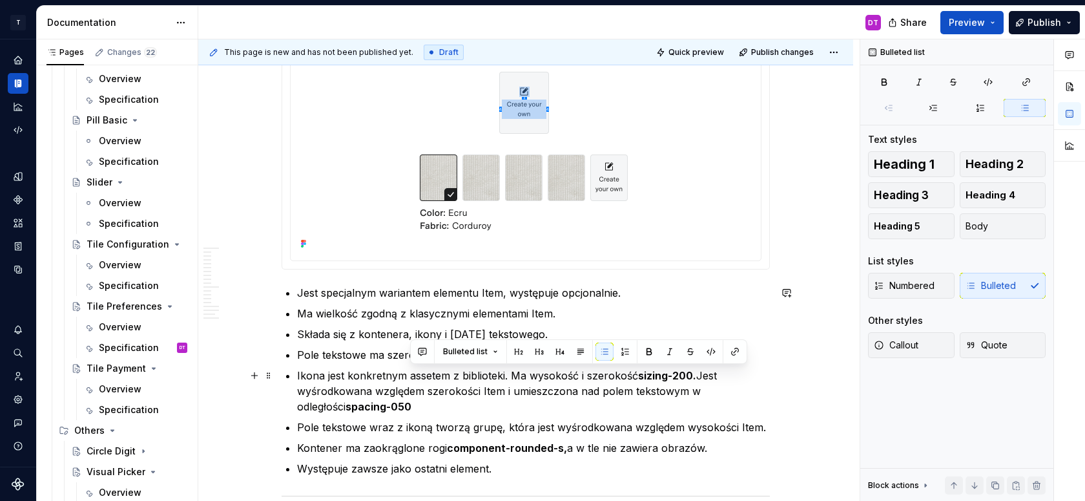
click at [422, 375] on p "Ikona jest konkretnym assetem z biblioteki. Ma wysokość i szerokość sizing-200.…" at bounding box center [533, 391] width 473 height 47
click at [731, 353] on button "button" at bounding box center [735, 351] width 18 height 18
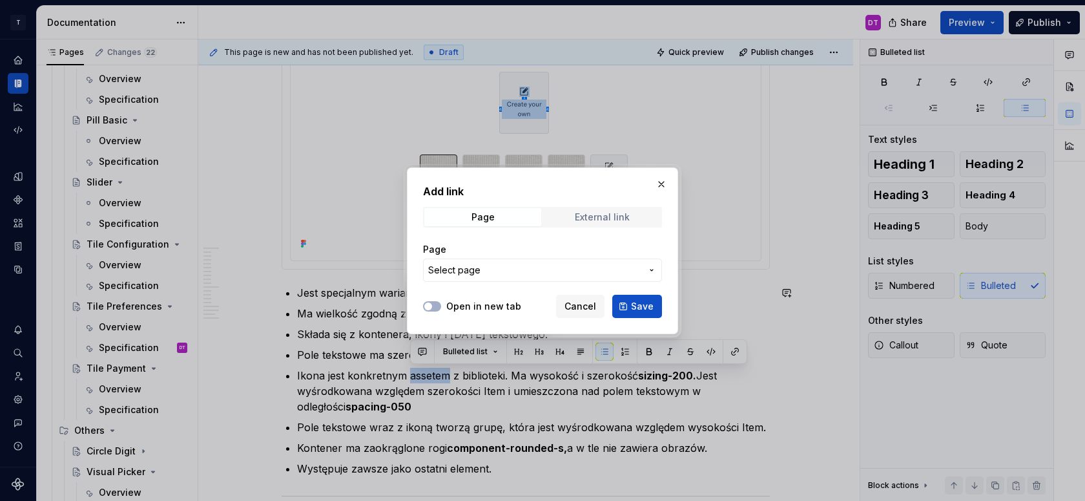
click at [595, 218] on div "External link" at bounding box center [602, 217] width 55 height 10
click at [576, 214] on div "External link" at bounding box center [602, 217] width 55 height 10
click at [583, 221] on div "External link" at bounding box center [602, 217] width 55 height 10
click at [506, 213] on span "Page" at bounding box center [482, 217] width 117 height 18
click at [495, 271] on span "Select page" at bounding box center [534, 270] width 213 height 13
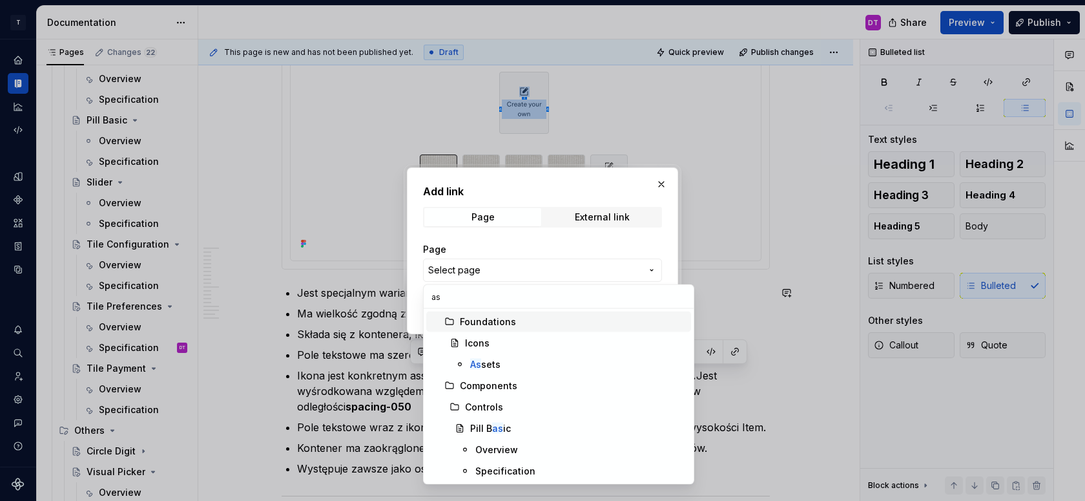
type input "ass"
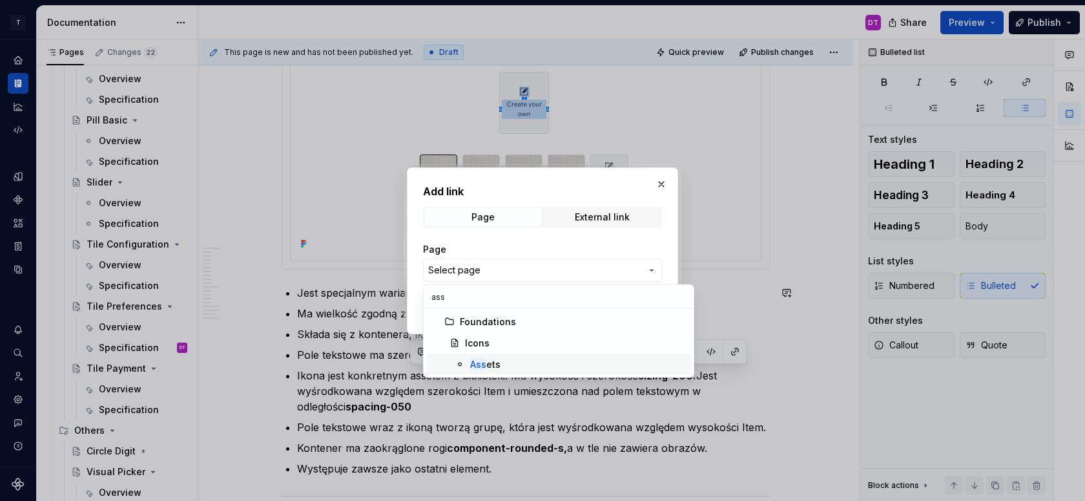
click at [498, 364] on div "Ass ets" at bounding box center [485, 364] width 30 height 13
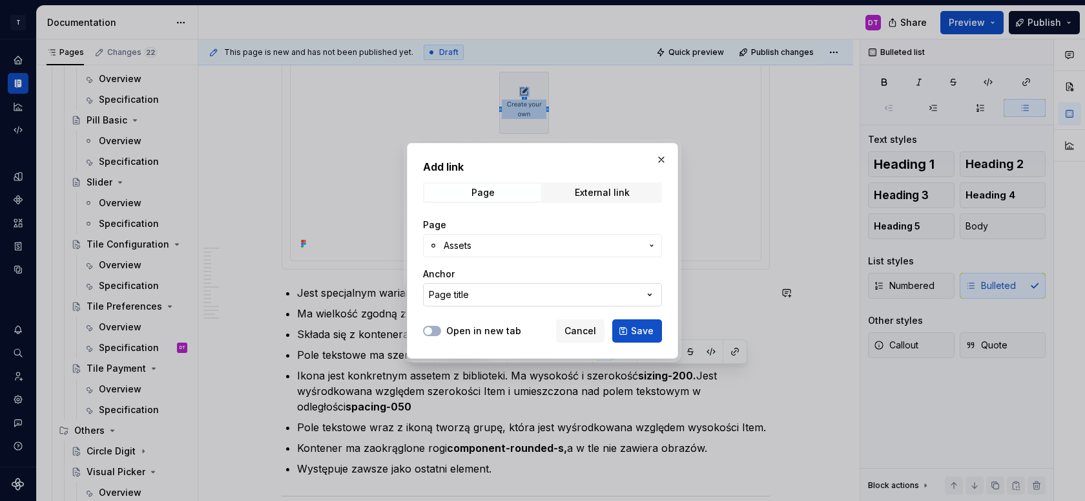
click at [494, 292] on button "Page title" at bounding box center [542, 294] width 239 height 23
click at [553, 260] on div "Add link Page External link Page Assets Anchor Page title Open in new tab Cance…" at bounding box center [542, 250] width 1085 height 501
click at [661, 156] on button "button" at bounding box center [661, 159] width 18 height 18
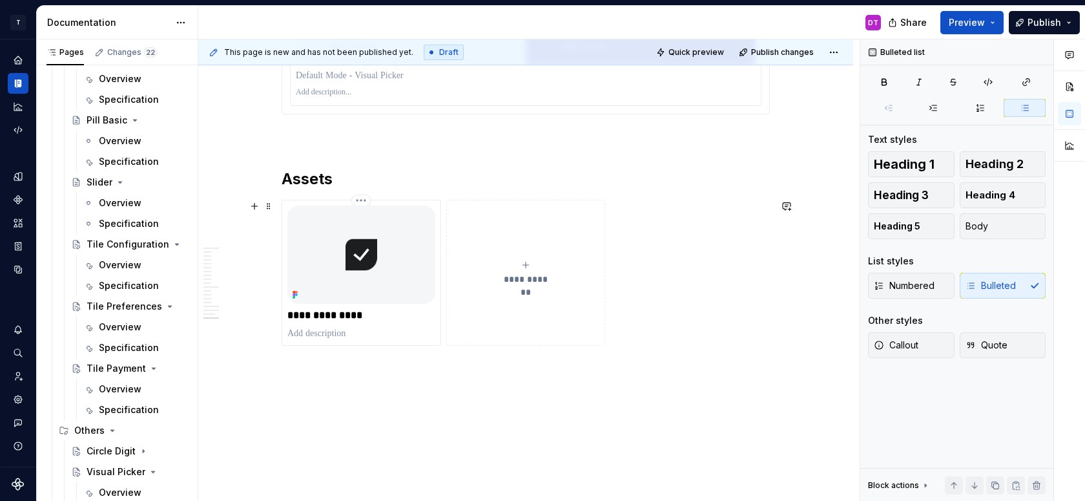
scroll to position [7029, 0]
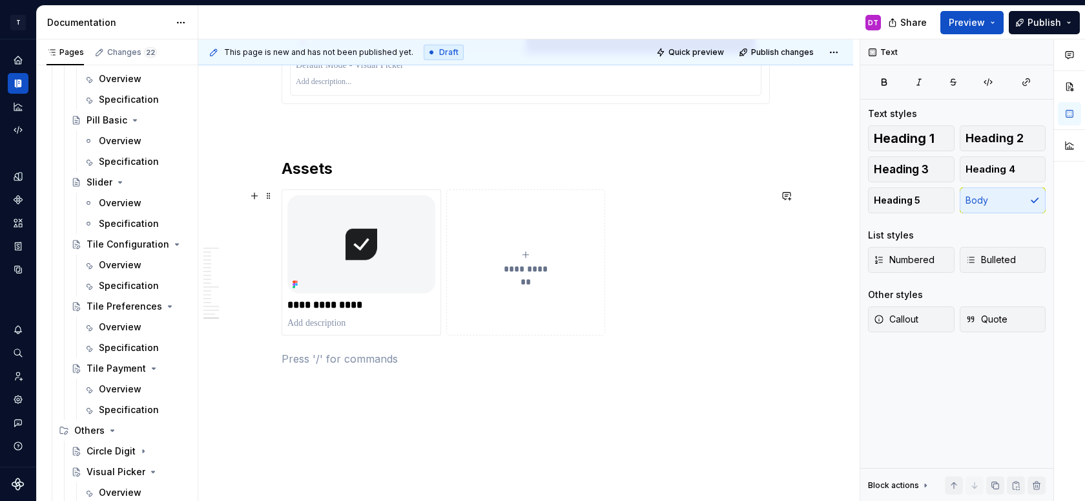
click at [533, 247] on button "**********" at bounding box center [526, 262] width 160 height 146
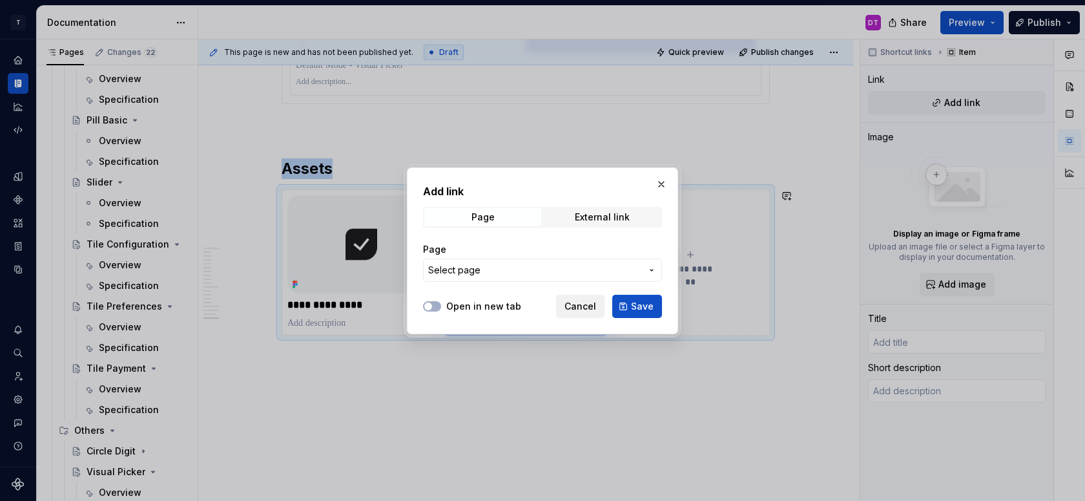
click at [588, 304] on span "Cancel" at bounding box center [581, 306] width 32 height 13
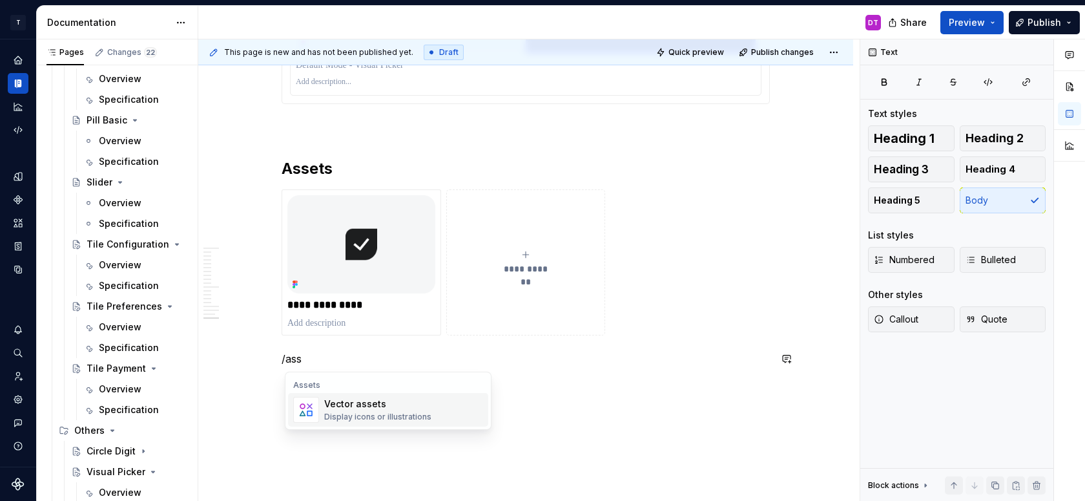
click at [360, 395] on span "Vector assets Display icons or illustrations" at bounding box center [388, 410] width 200 height 34
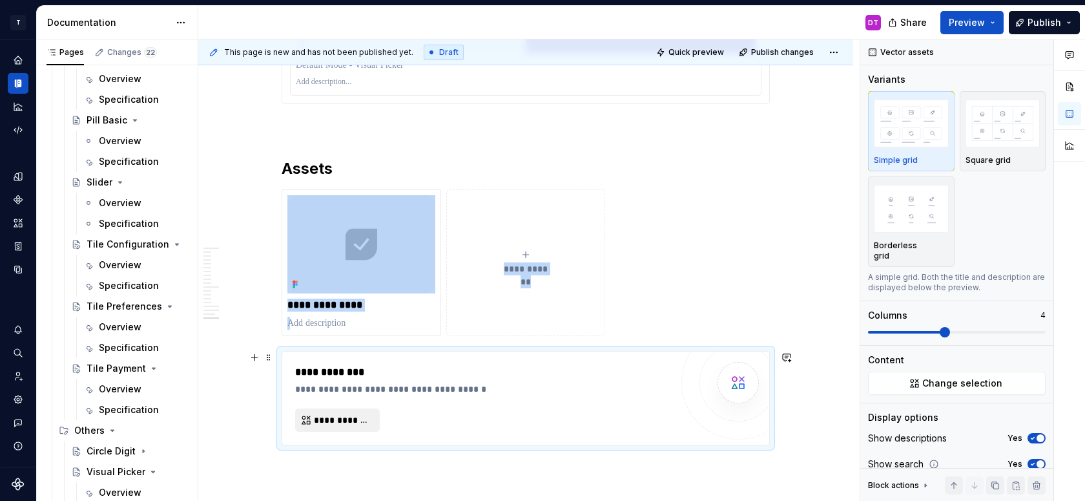
click at [345, 419] on span "**********" at bounding box center [342, 419] width 57 height 13
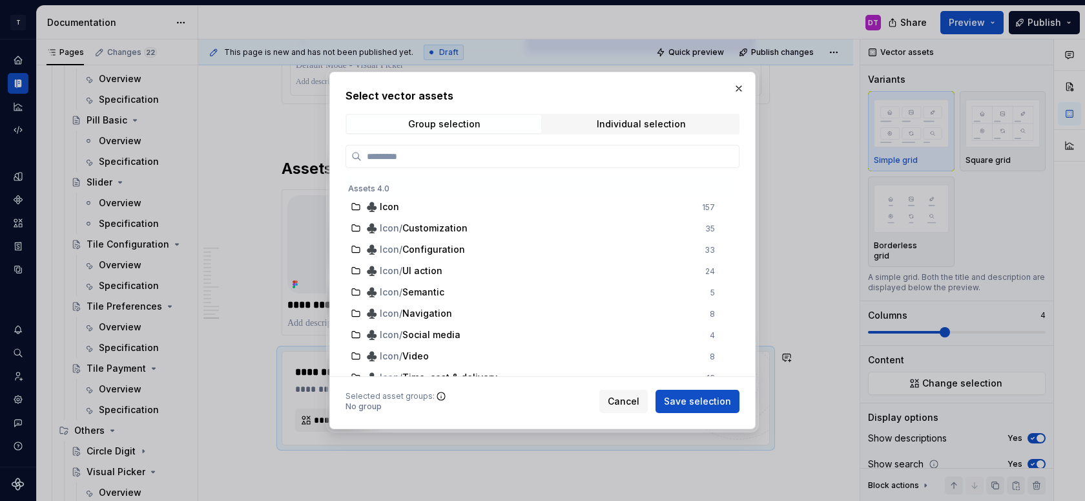
type textarea "*"
click at [736, 88] on button "button" at bounding box center [739, 88] width 18 height 18
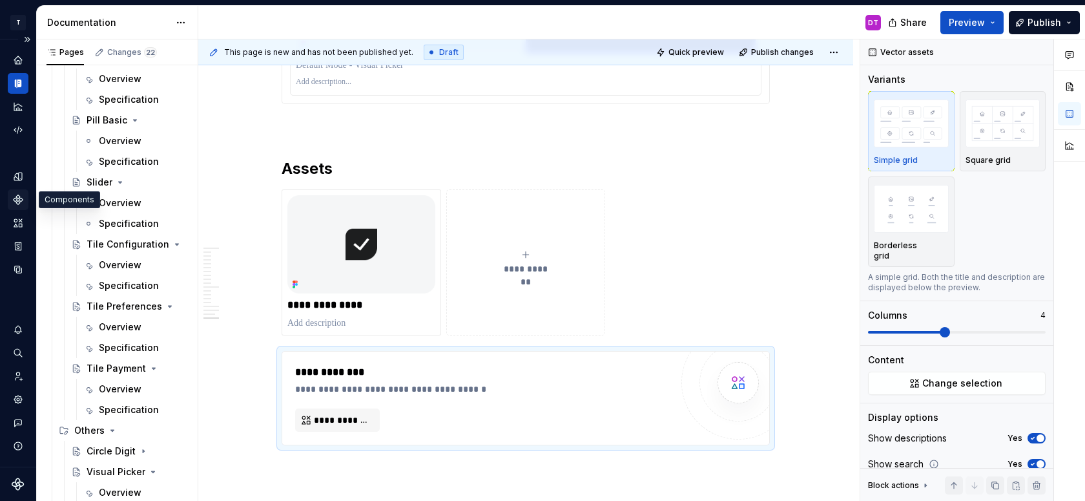
click at [17, 201] on icon "Components" at bounding box center [18, 199] width 9 height 9
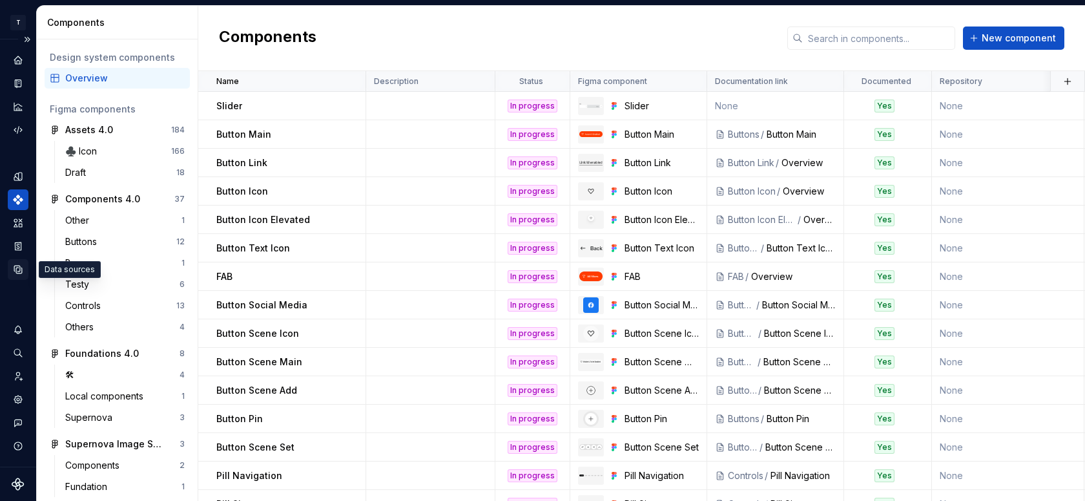
click at [21, 265] on icon "Data sources" at bounding box center [18, 270] width 12 height 12
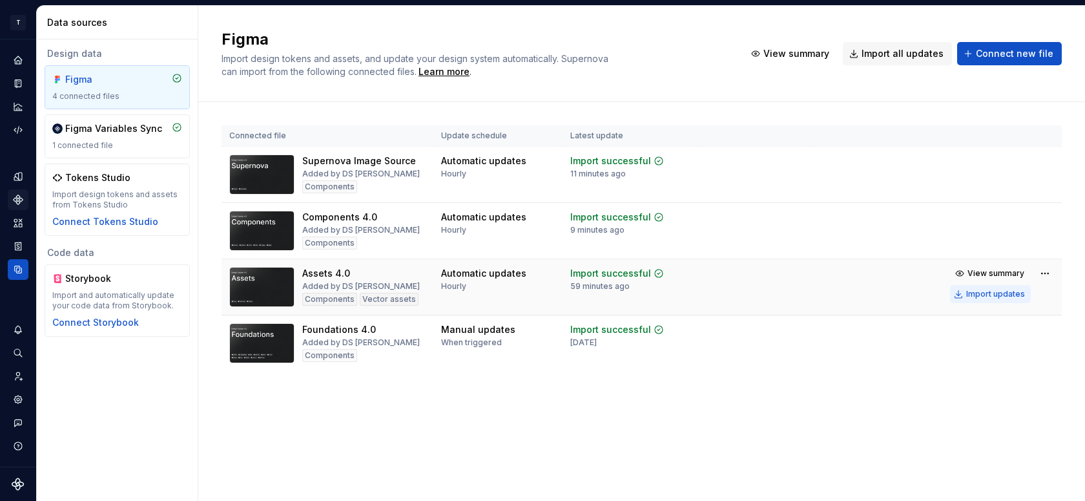
click at [984, 292] on div "Import updates" at bounding box center [995, 294] width 59 height 10
click at [14, 221] on icon "Assets" at bounding box center [18, 222] width 9 height 8
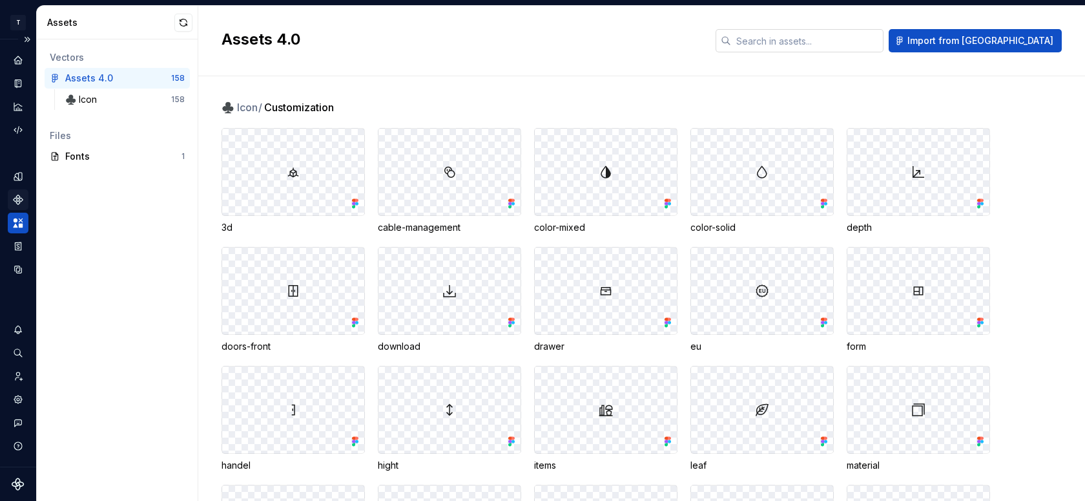
click at [803, 41] on input "text" at bounding box center [807, 40] width 152 height 23
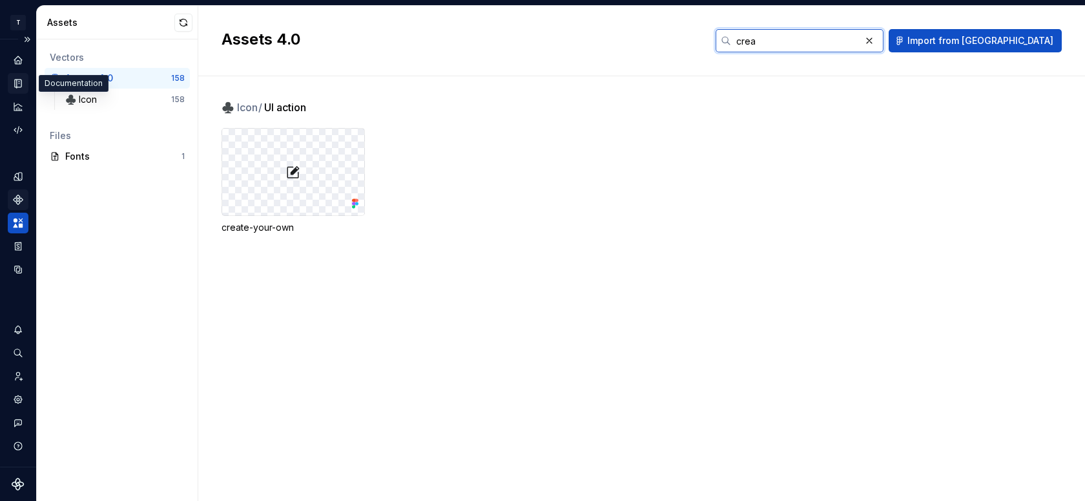
type input "crea"
click at [19, 83] on icon "Documentation" at bounding box center [18, 84] width 12 height 12
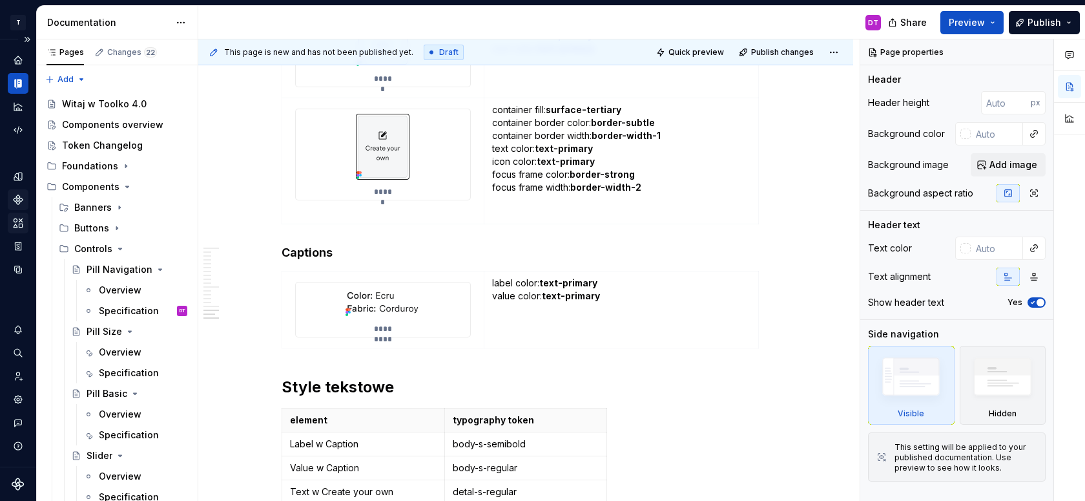
scroll to position [7138, 0]
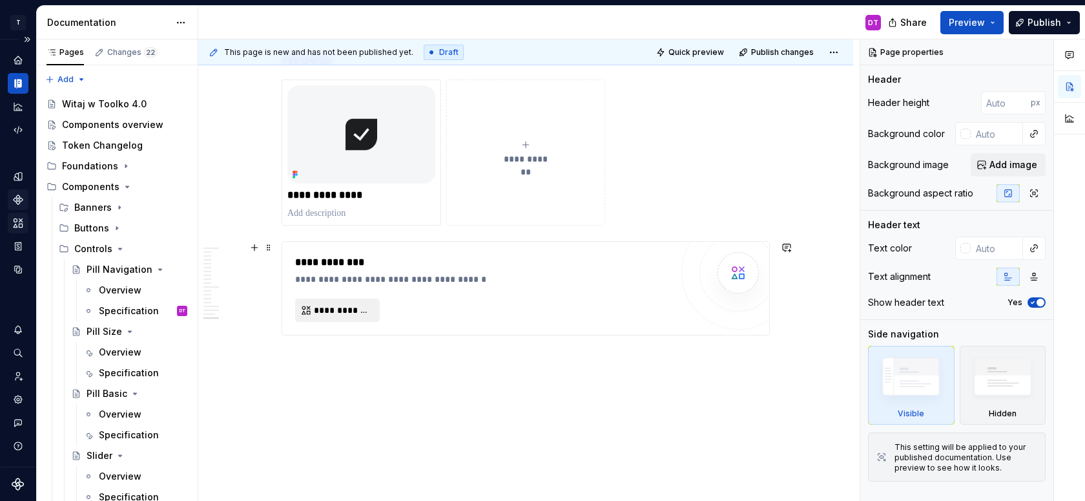
click at [340, 311] on span "**********" at bounding box center [342, 310] width 57 height 13
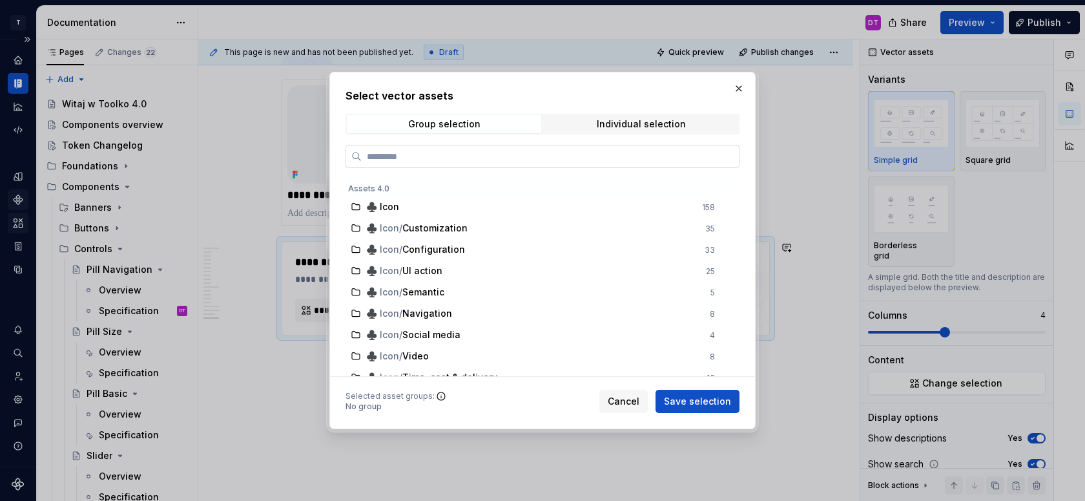
type textarea "*"
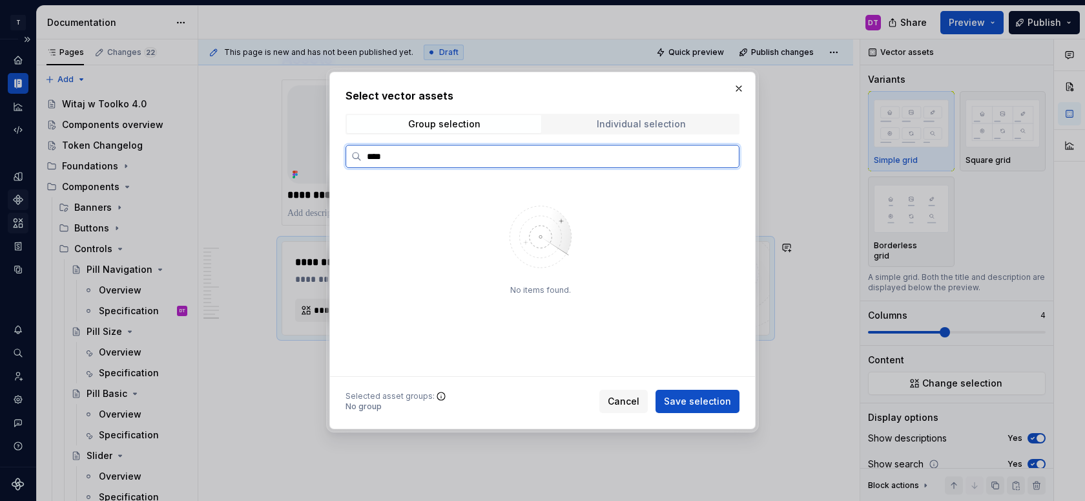
type input "****"
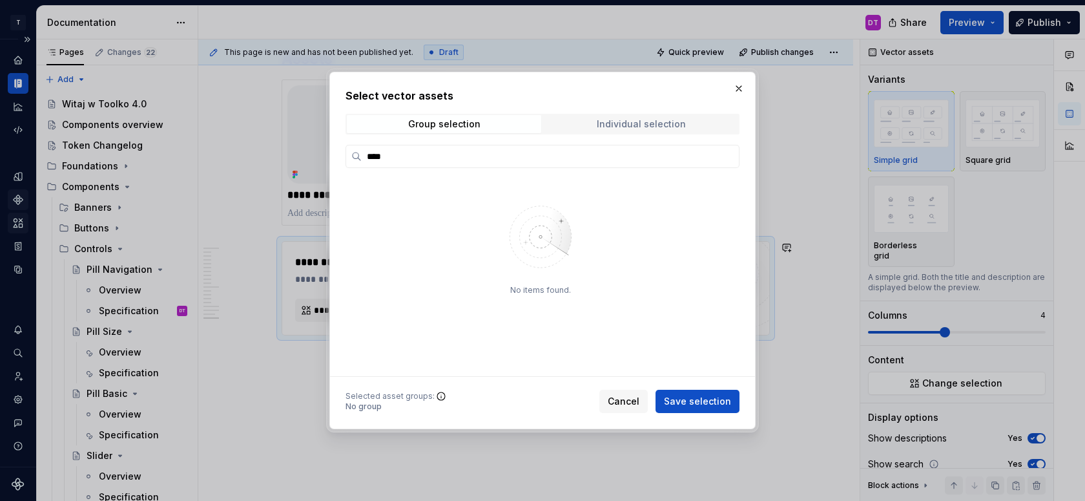
click at [574, 121] on span "Individual selection" at bounding box center [641, 124] width 194 height 18
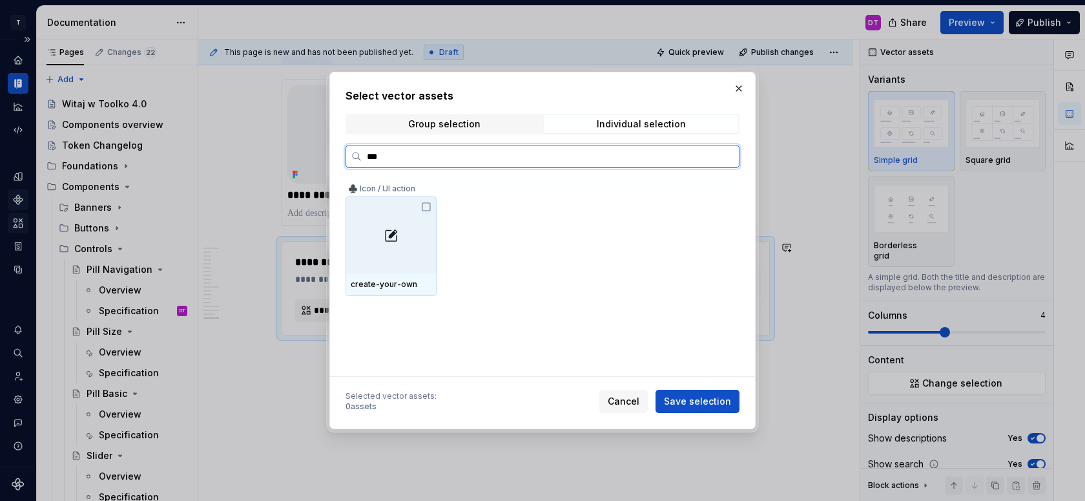
type input "****"
click at [406, 249] on div at bounding box center [391, 235] width 91 height 78
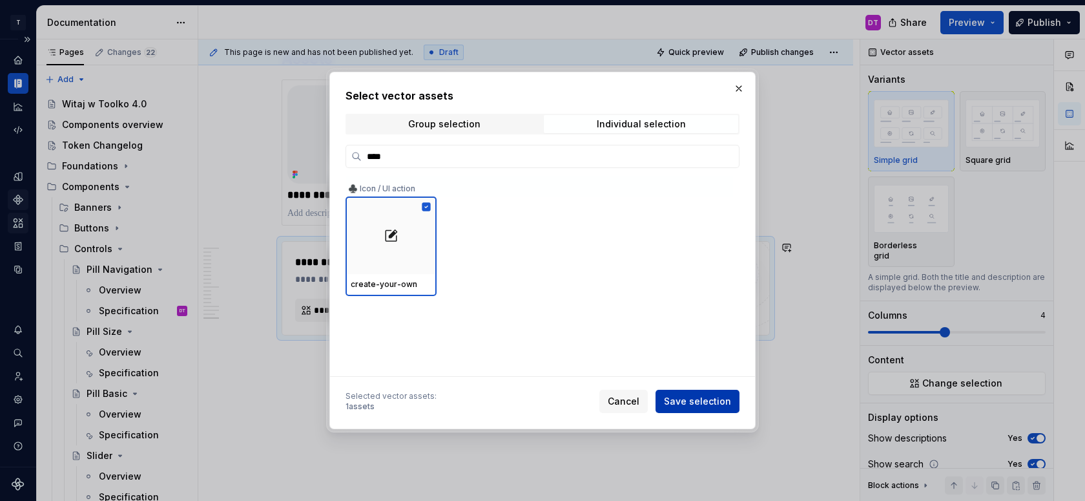
click at [689, 400] on span "Save selection" at bounding box center [697, 401] width 67 height 13
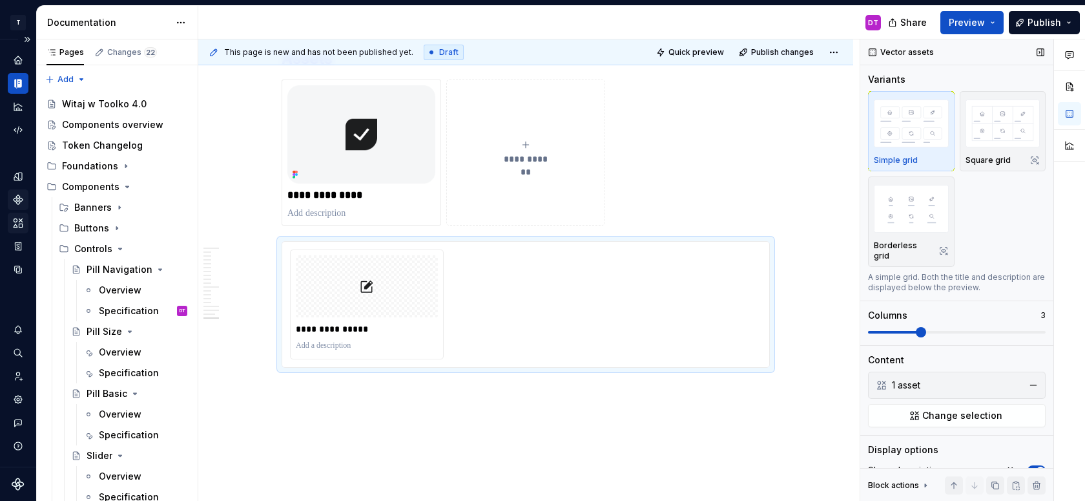
click at [921, 327] on span at bounding box center [921, 332] width 10 height 10
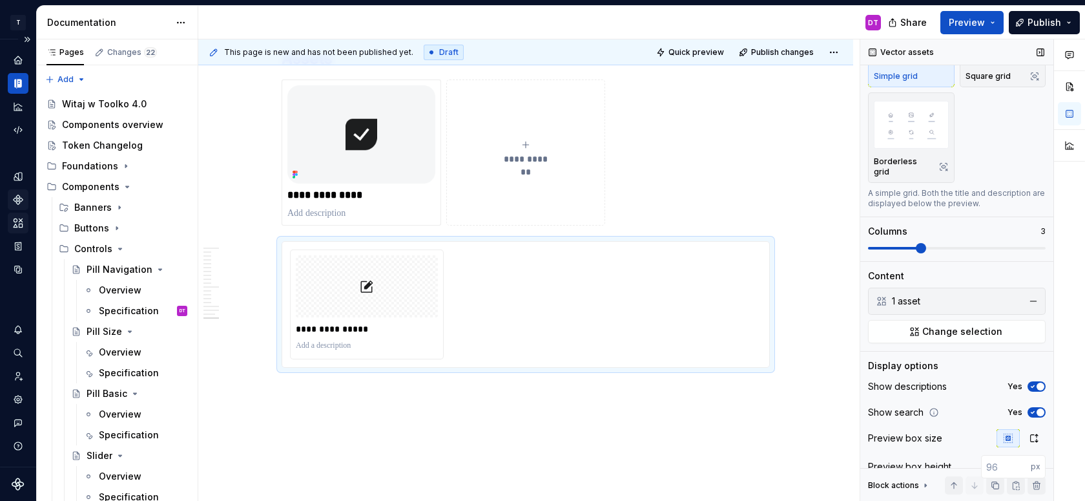
scroll to position [131, 0]
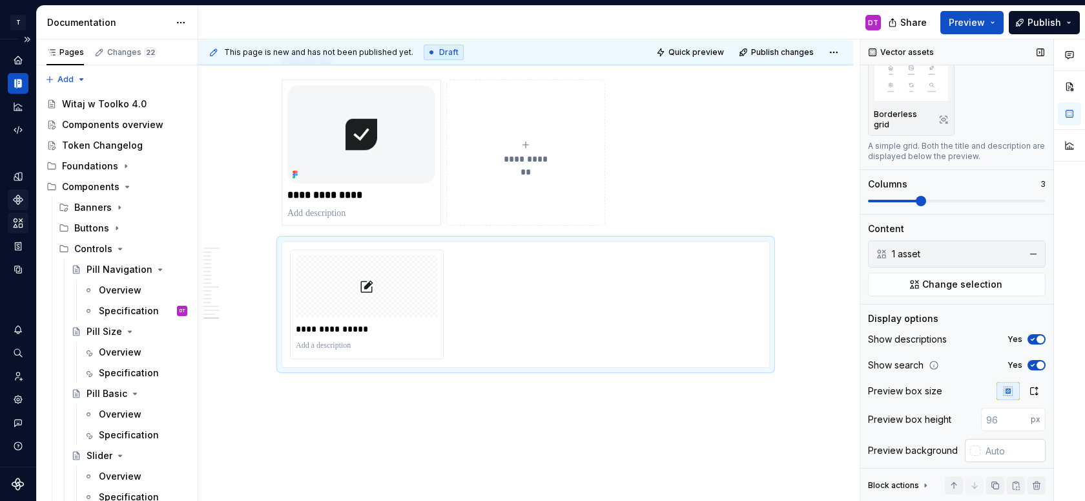
click at [975, 445] on div at bounding box center [975, 450] width 10 height 10
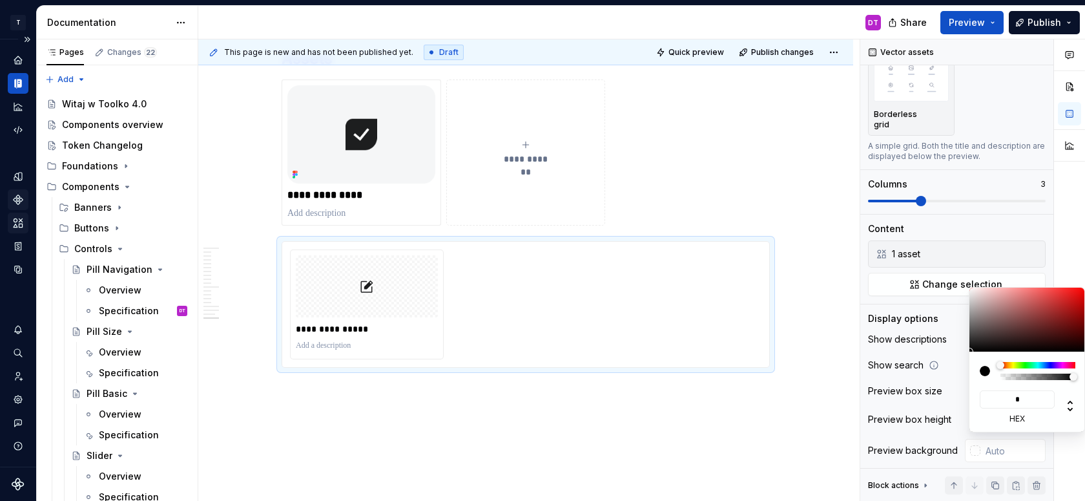
type input "**"
type input "#FF44FF"
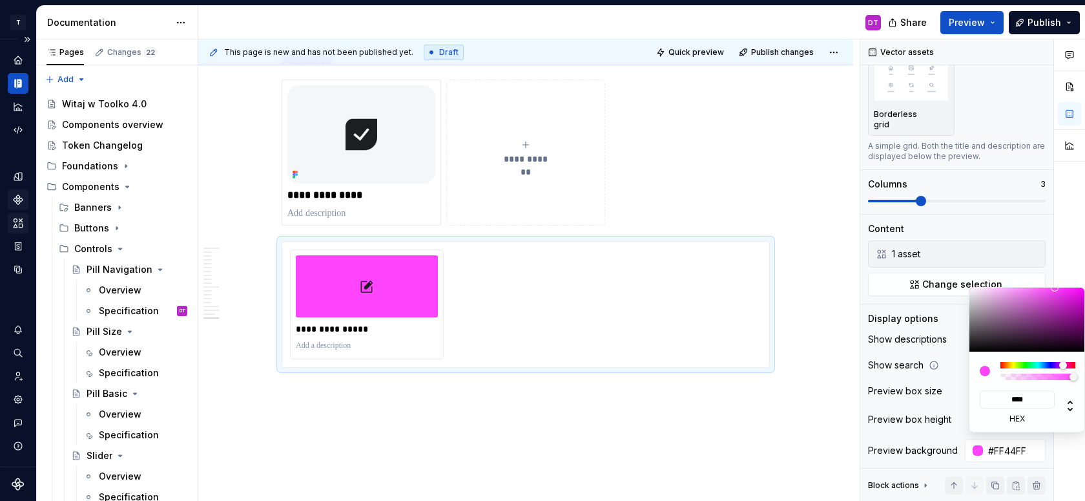
type input "*****"
type input "#F4F4F4"
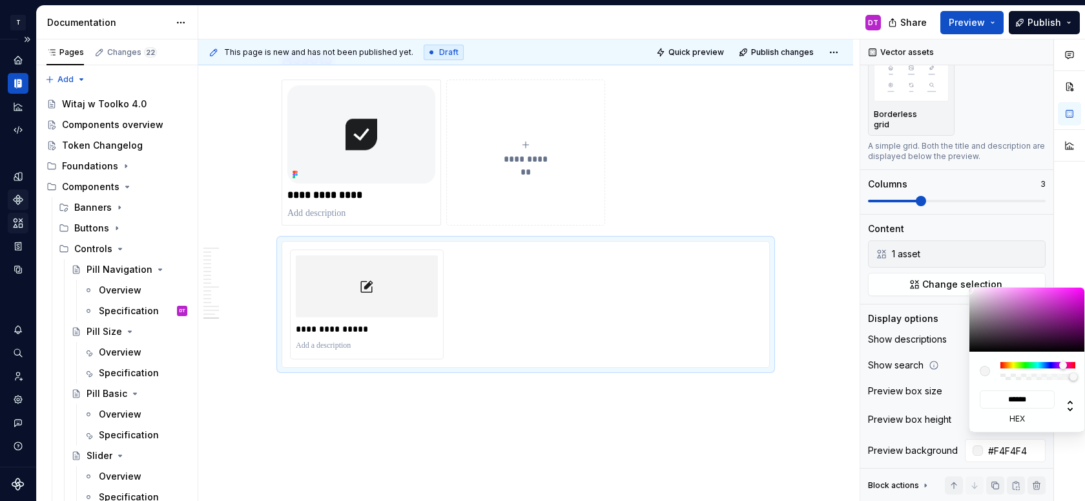
type input "*******"
click at [1014, 400] on input "*******" at bounding box center [1017, 399] width 75 height 18
paste input
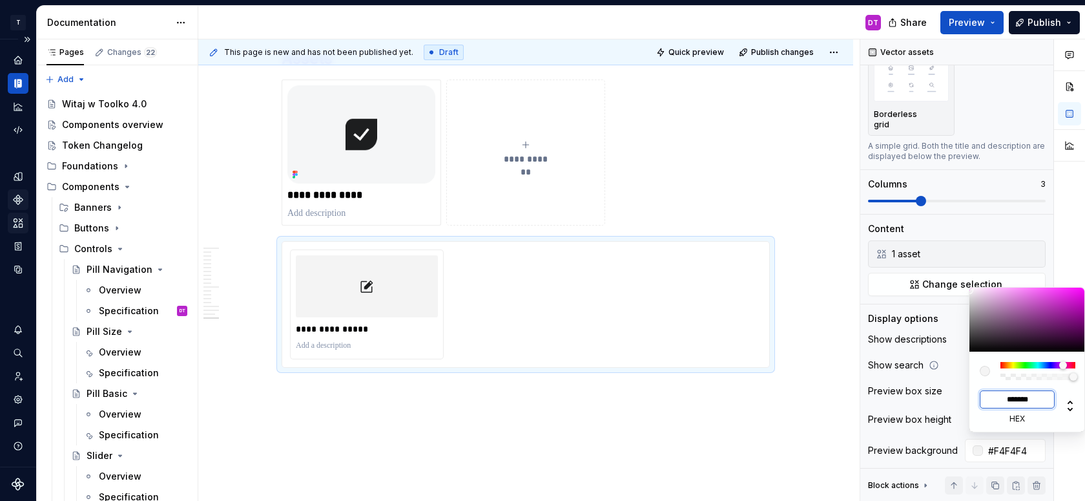
type input "#F5F6F7"
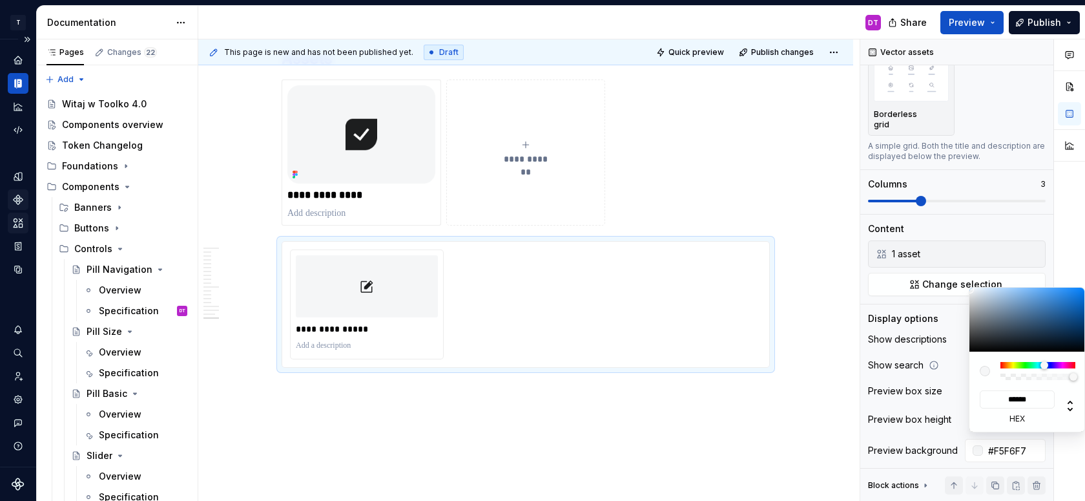
type input "*******"
click at [659, 422] on html "T Toolko 4.0 DT Design system data Documentation DT Share Preview Publish Pages…" at bounding box center [542, 250] width 1085 height 501
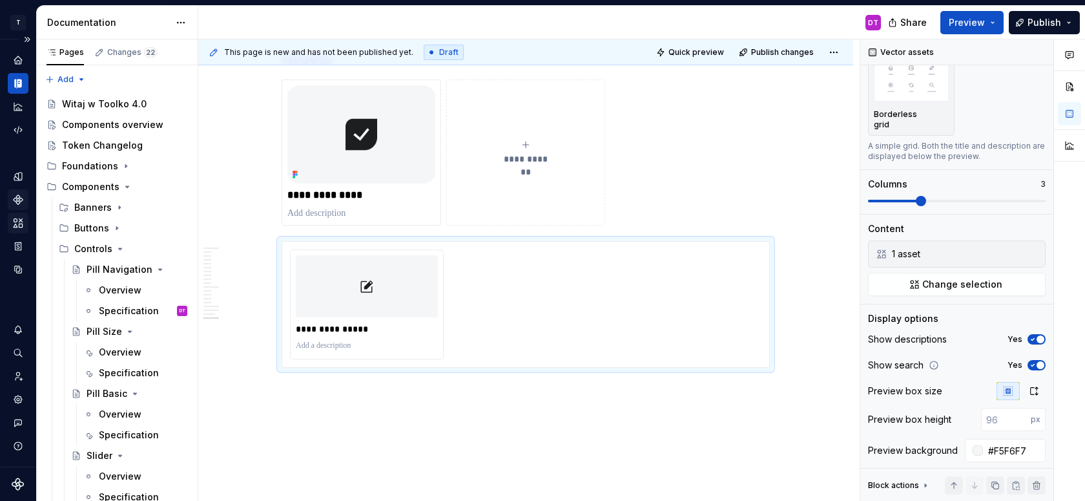
click at [659, 422] on html "T Toolko 4.0 DT Design system data Documentation DT Share Preview Publish Pages…" at bounding box center [542, 250] width 1085 height 501
click at [328, 327] on p "**********" at bounding box center [367, 328] width 142 height 13
click at [311, 345] on p at bounding box center [367, 345] width 142 height 10
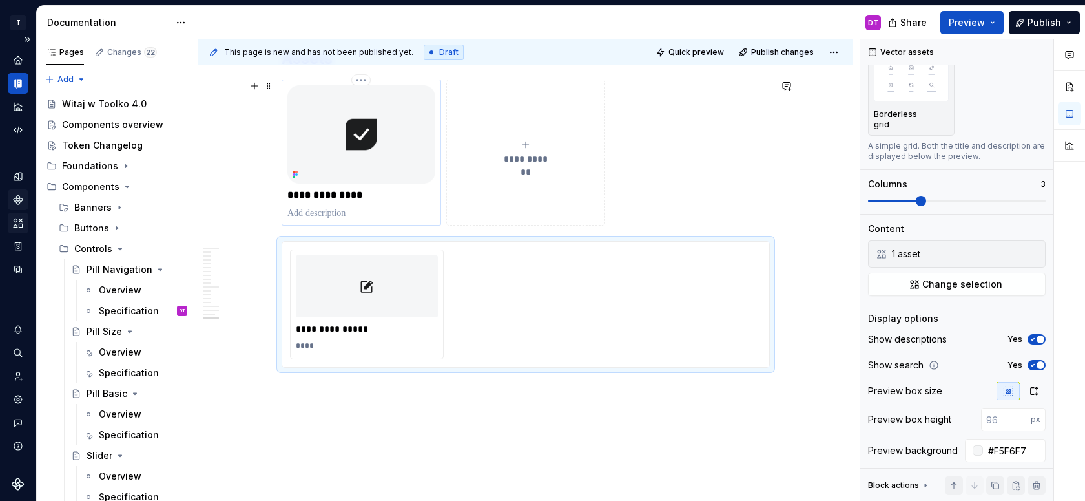
click at [299, 207] on p at bounding box center [361, 213] width 148 height 13
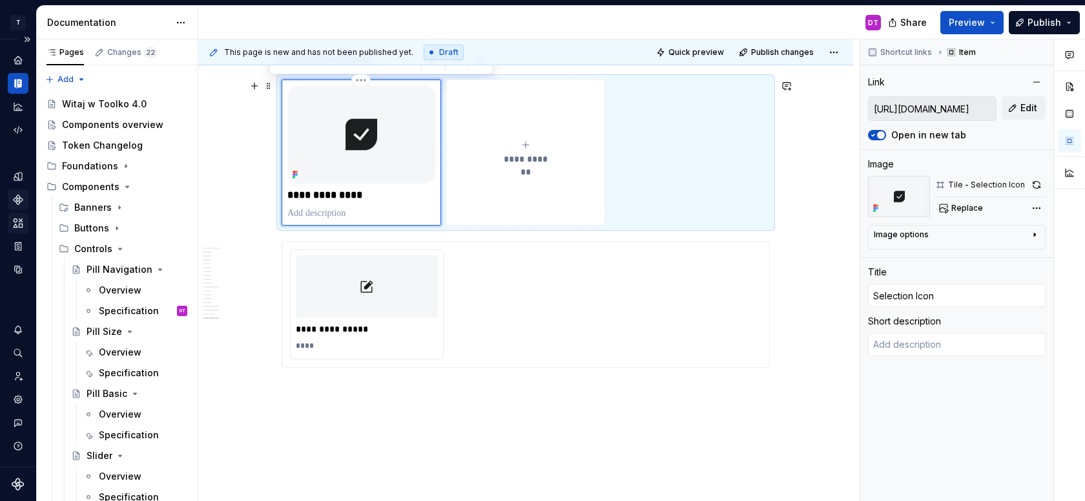
scroll to position [0, 0]
type textarea "*"
type textarea "A"
type textarea "*"
type textarea "As"
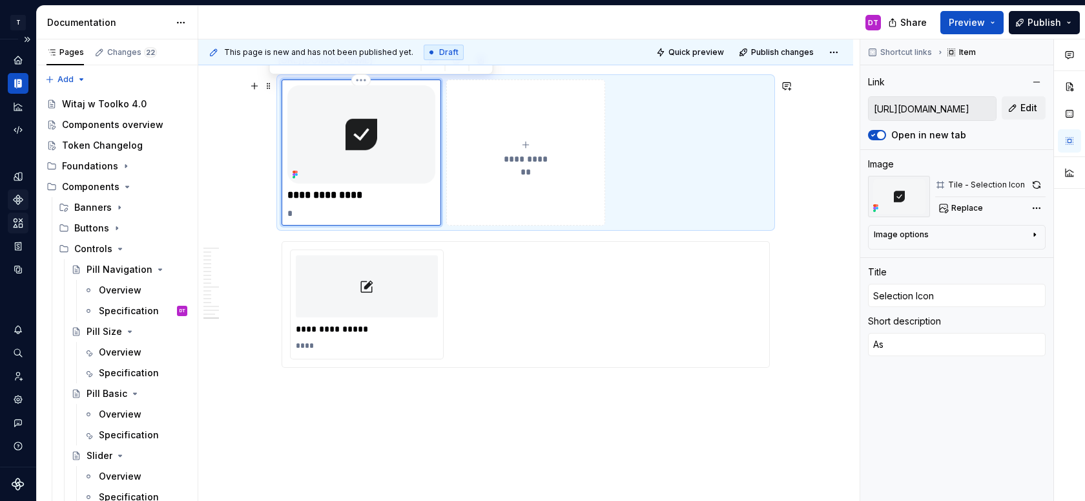
type textarea "*"
type textarea "Ass"
type textarea "*"
type textarea "Asse"
type textarea "*"
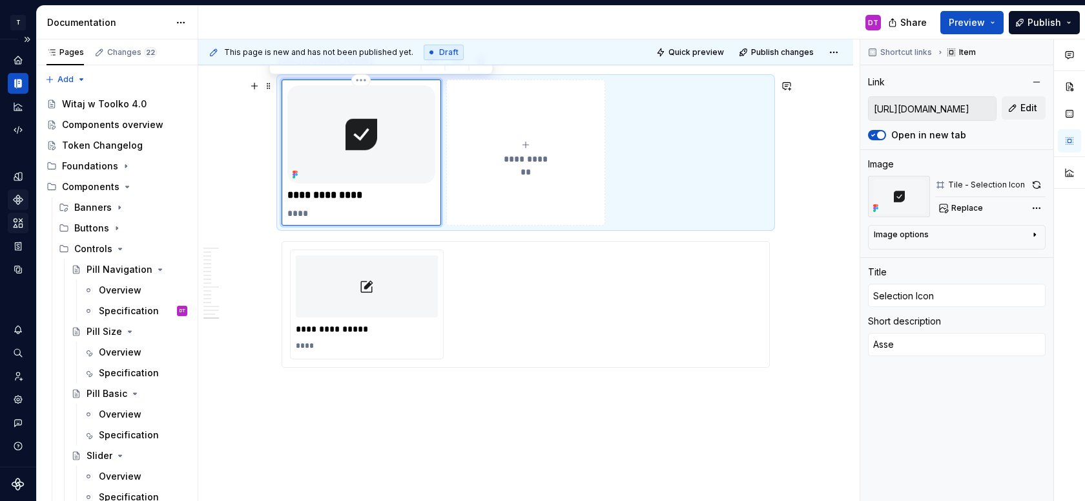
type textarea "Asset"
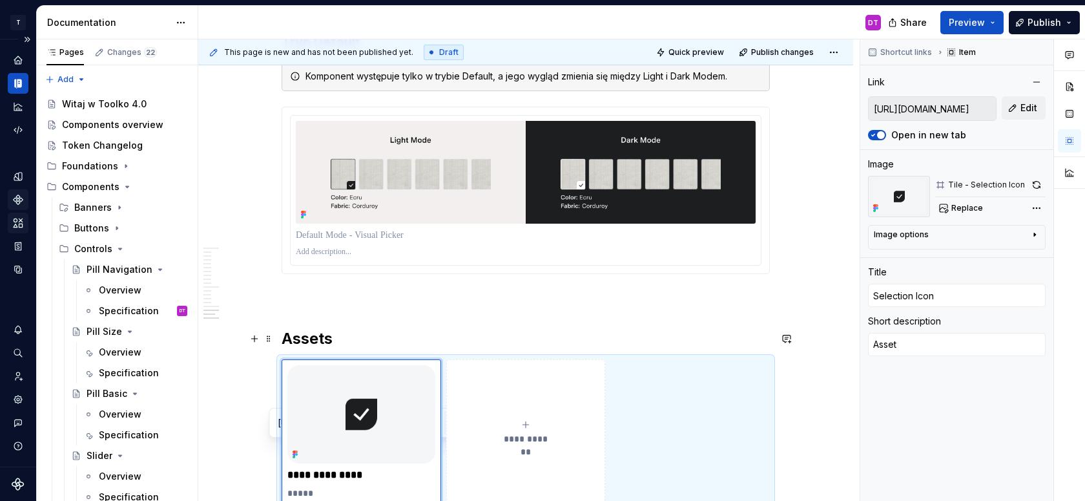
scroll to position [6748, 0]
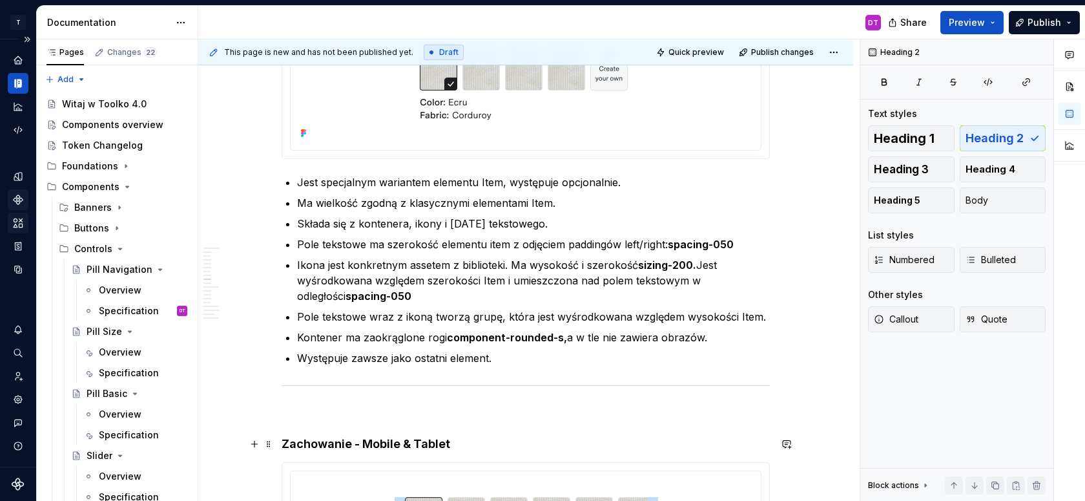
scroll to position [3656, 0]
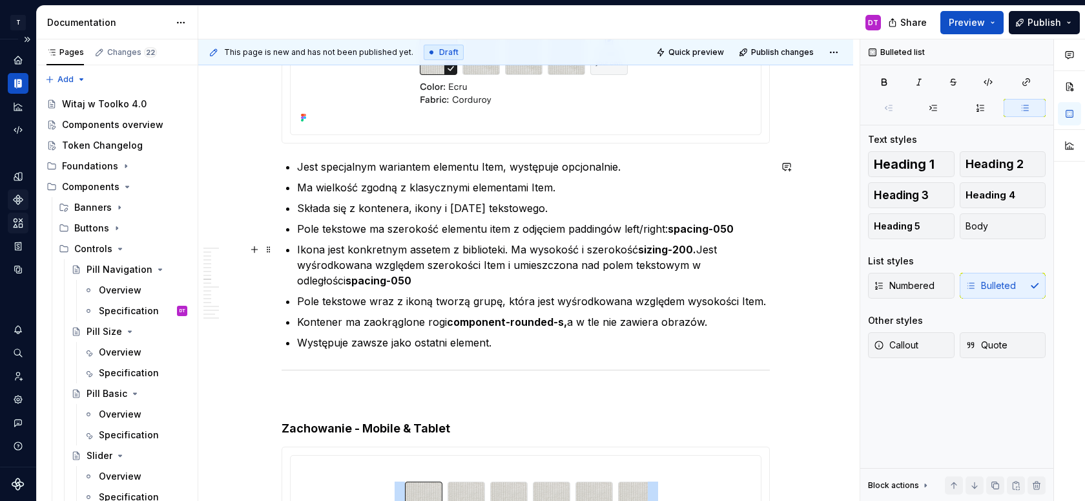
click at [431, 247] on p "Ikona jest konkretnym assetem z biblioteki. Ma wysokość i szerokość sizing-200.…" at bounding box center [533, 265] width 473 height 47
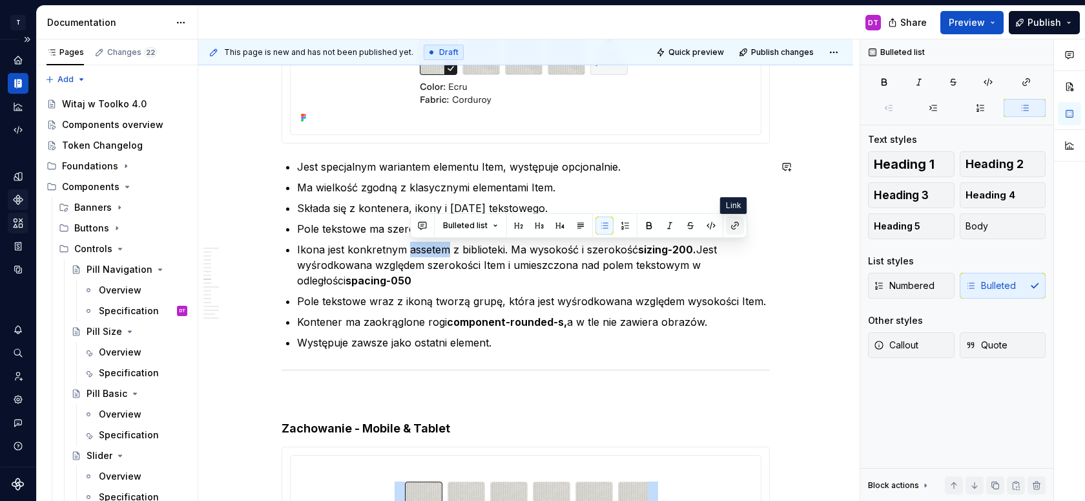
click at [729, 224] on button "button" at bounding box center [735, 225] width 18 height 18
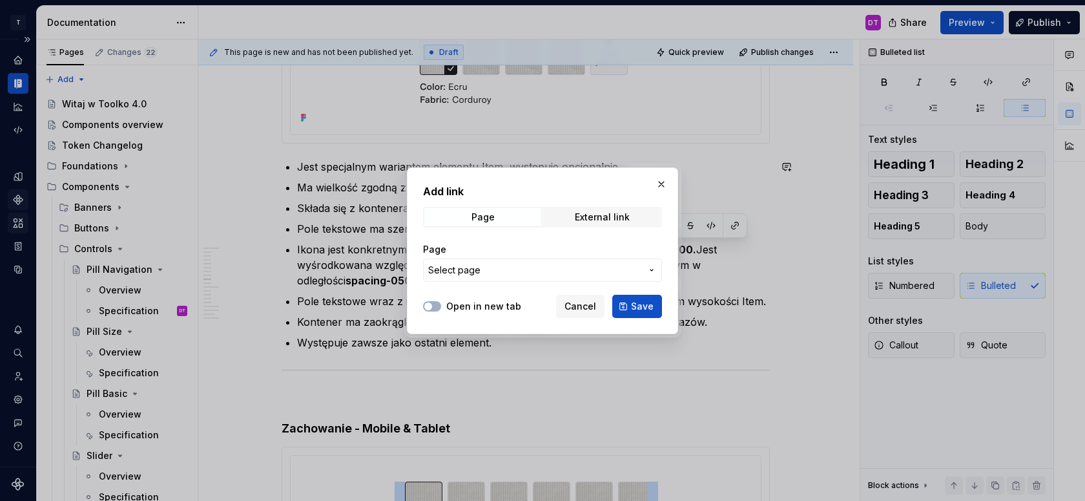
click at [503, 276] on button "Select page" at bounding box center [542, 269] width 239 height 23
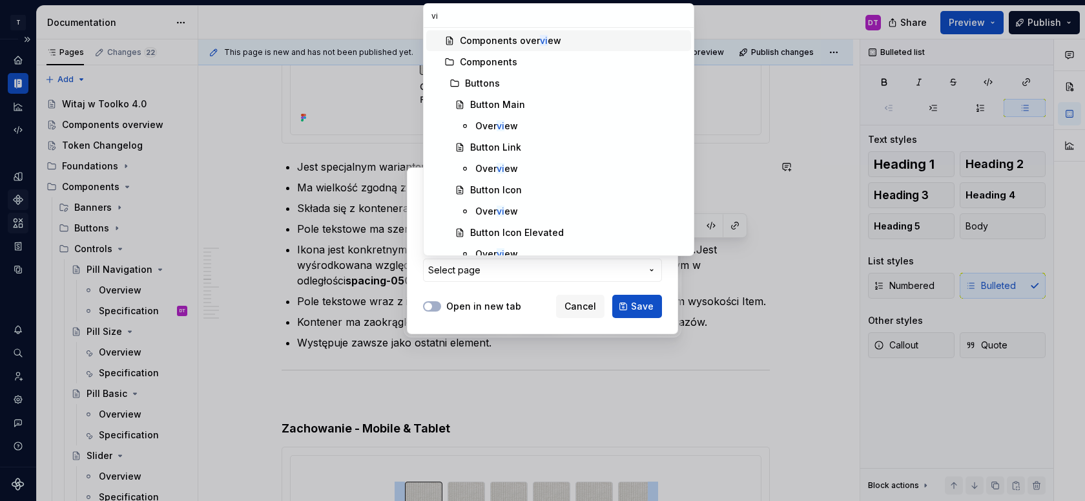
type input "vis"
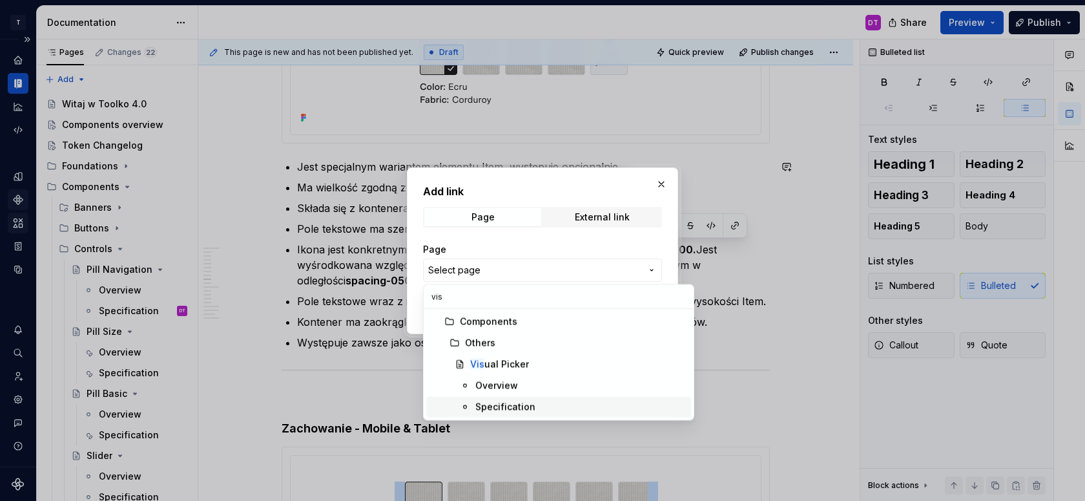
click at [514, 408] on div "Specification" at bounding box center [505, 406] width 60 height 13
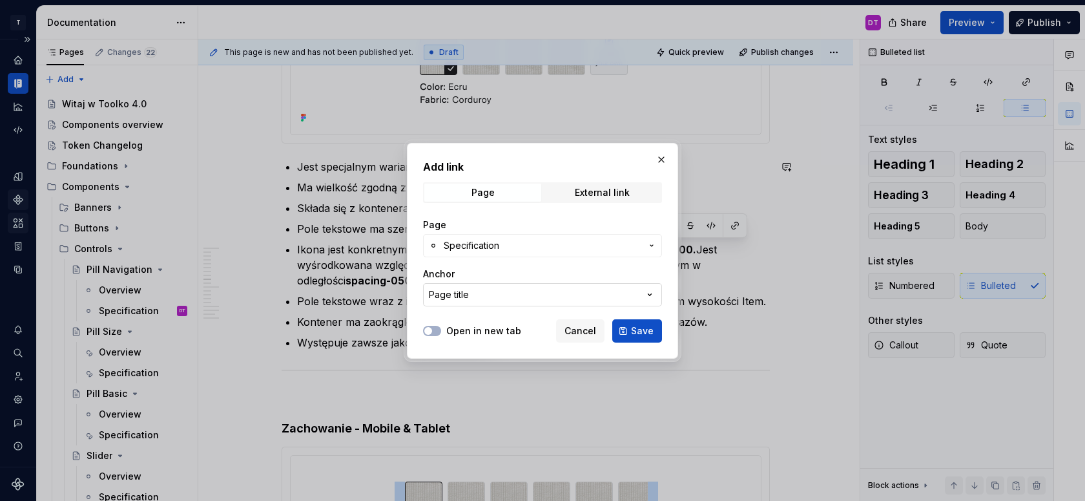
click at [493, 296] on button "Page title" at bounding box center [542, 294] width 239 height 23
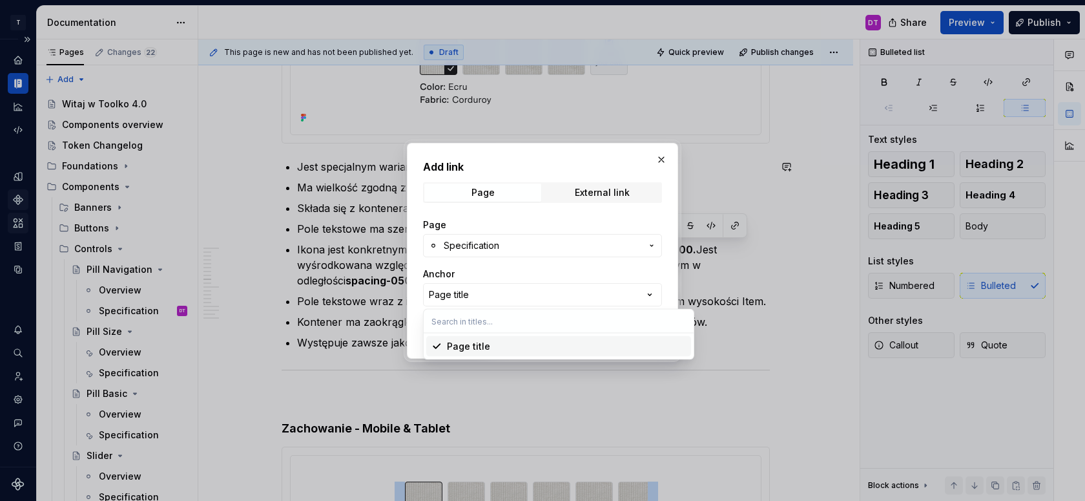
click at [498, 282] on div "Add link Page External link Page Specification Anchor Page title Open in new ta…" at bounding box center [542, 250] width 1085 height 501
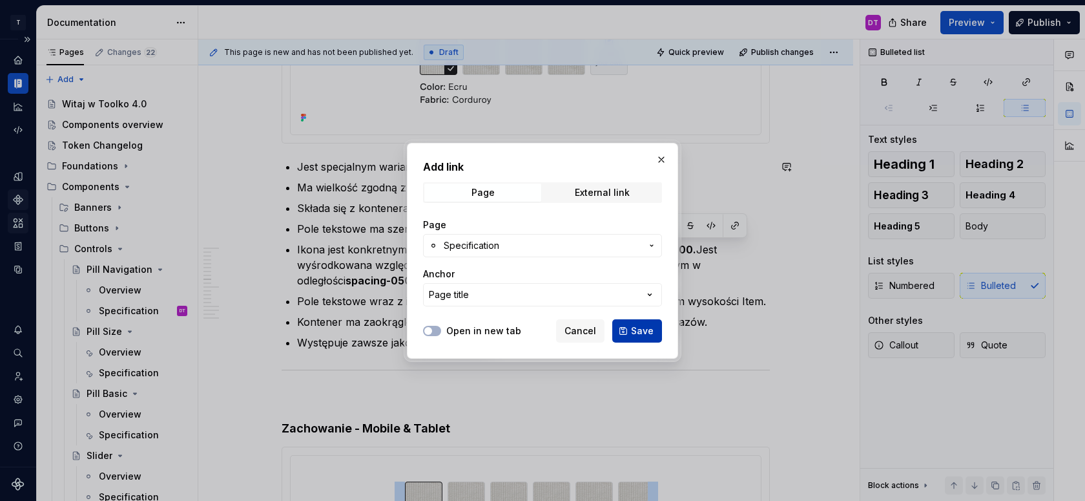
click at [636, 333] on span "Save" at bounding box center [642, 330] width 23 height 13
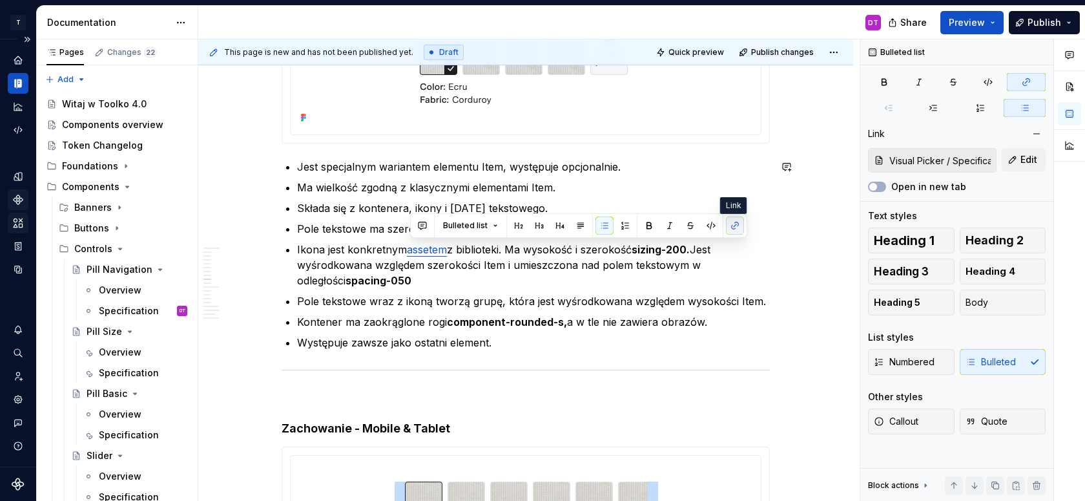
click at [738, 228] on button "button" at bounding box center [735, 225] width 18 height 18
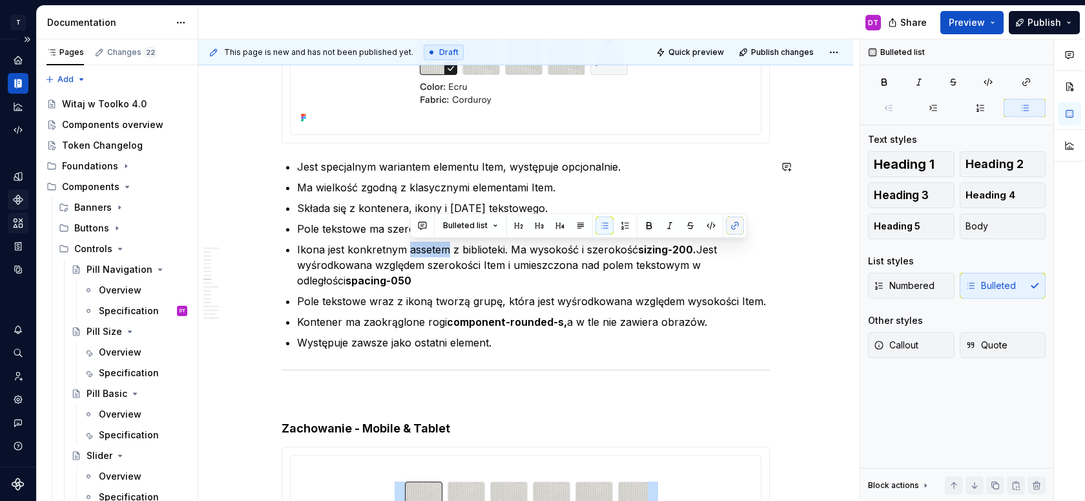
click at [738, 229] on button "button" at bounding box center [735, 225] width 18 height 18
click at [416, 254] on p "Ikona jest konkretnym assetem z biblioteki. Ma wysokość i szerokość sizing-200.…" at bounding box center [533, 265] width 473 height 47
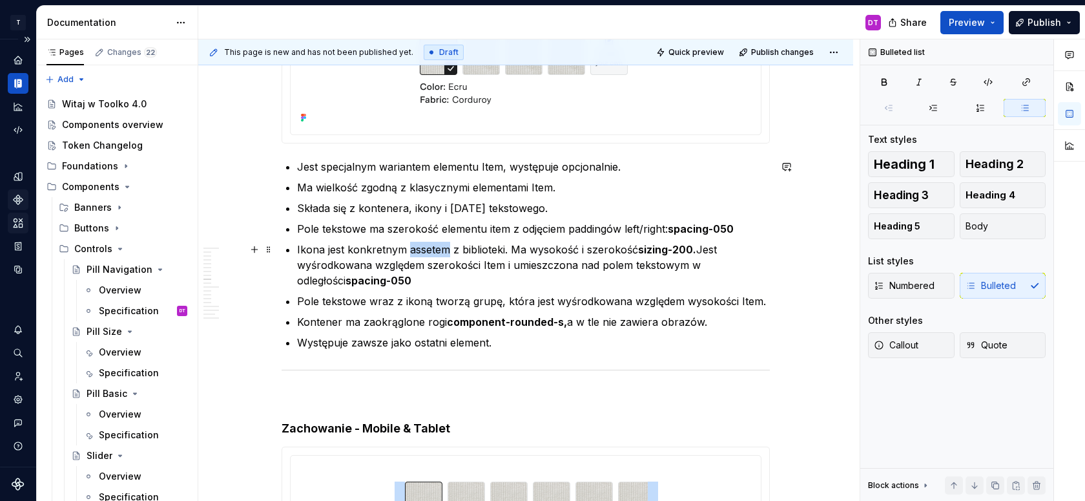
click at [416, 254] on p "Ikona jest konkretnym assetem z biblioteki. Ma wysokość i szerokość sizing-200.…" at bounding box center [533, 265] width 473 height 47
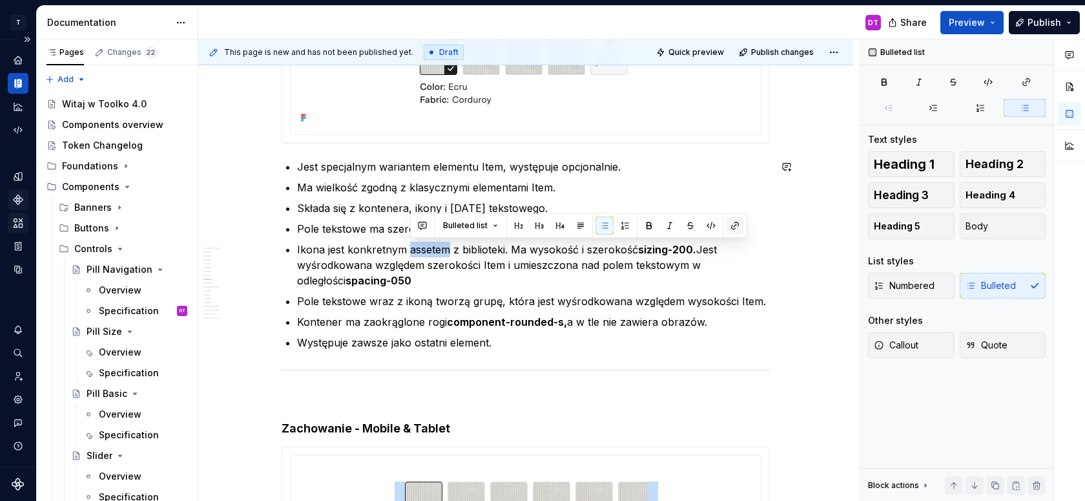
click at [736, 226] on button "button" at bounding box center [735, 225] width 18 height 18
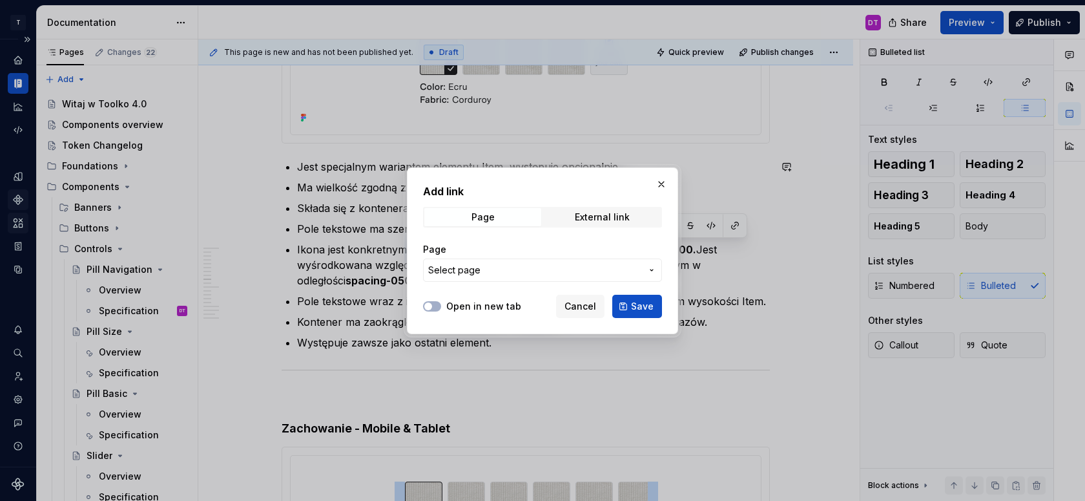
click at [503, 271] on span "Select page" at bounding box center [534, 270] width 213 height 13
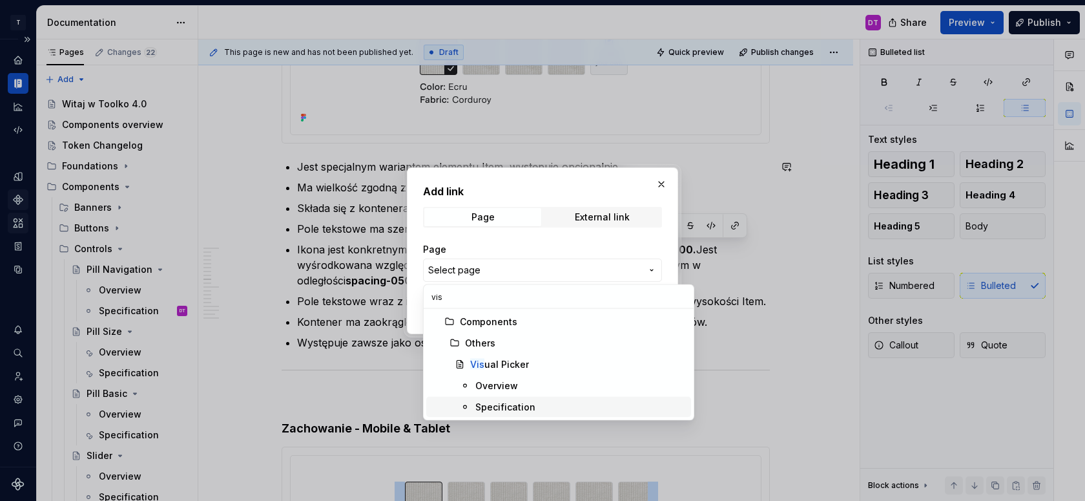
type input "vis"
click at [493, 404] on div "Specification" at bounding box center [505, 406] width 60 height 13
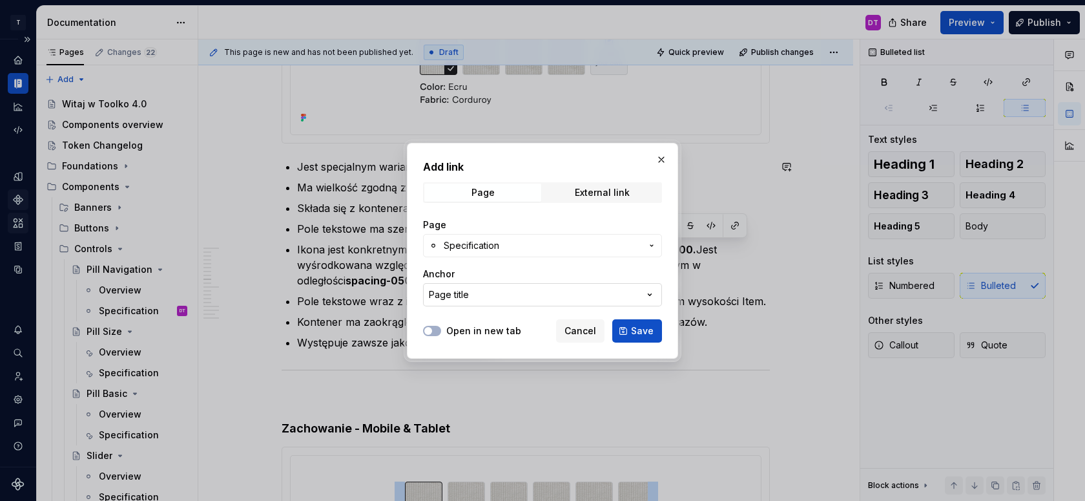
click at [480, 296] on button "Page title" at bounding box center [542, 294] width 239 height 23
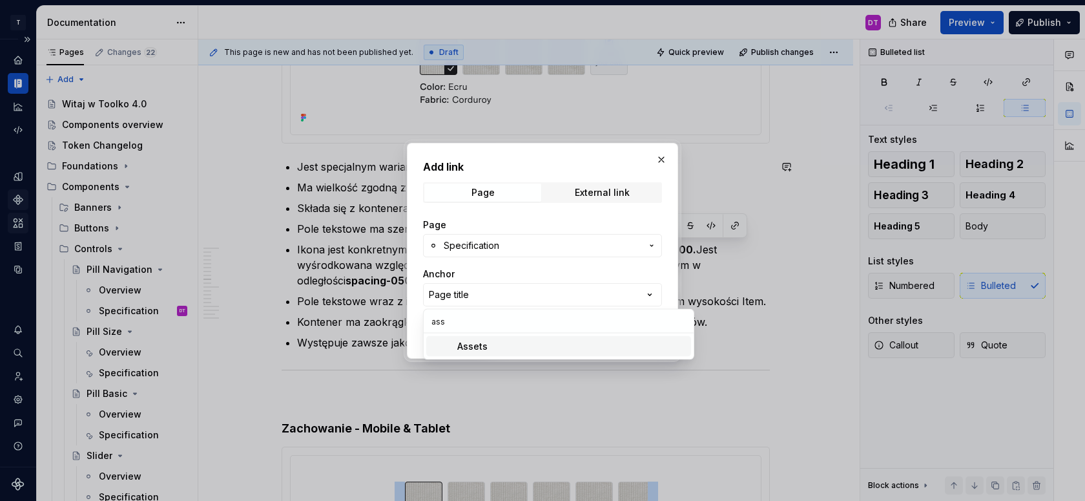
click at [459, 323] on input "ass" at bounding box center [559, 320] width 270 height 23
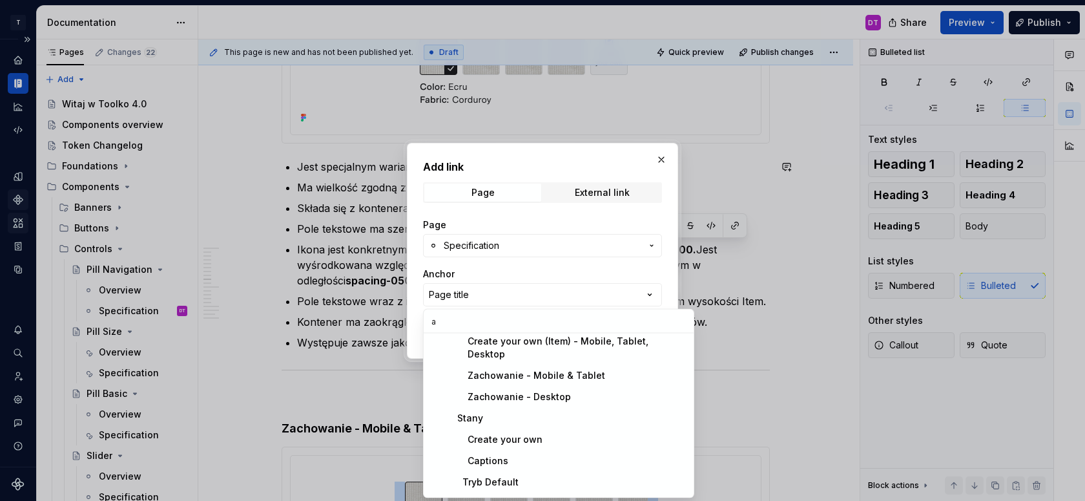
scroll to position [115, 0]
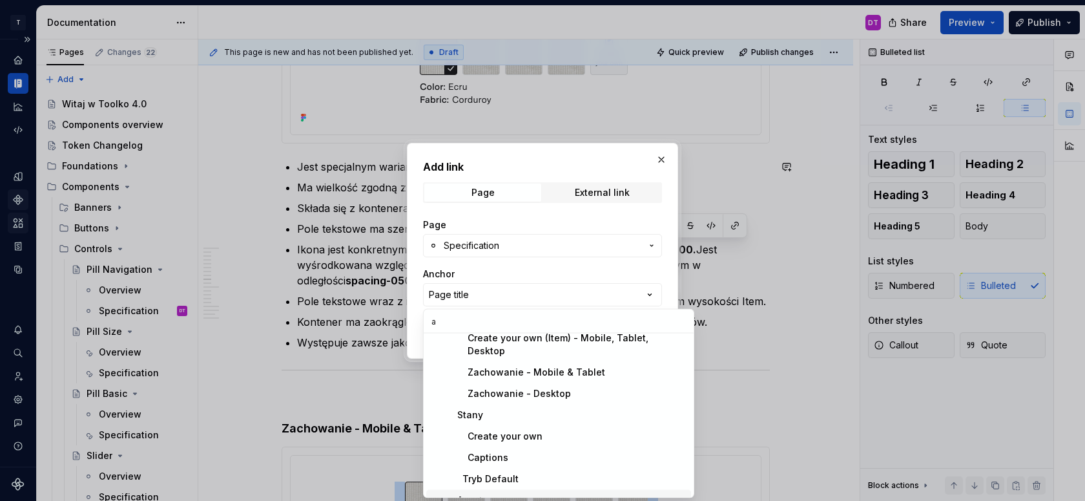
type input "a"
click at [488, 265] on div "Add link Page External link Page Specification Anchor Page title Open in new ta…" at bounding box center [542, 250] width 1085 height 501
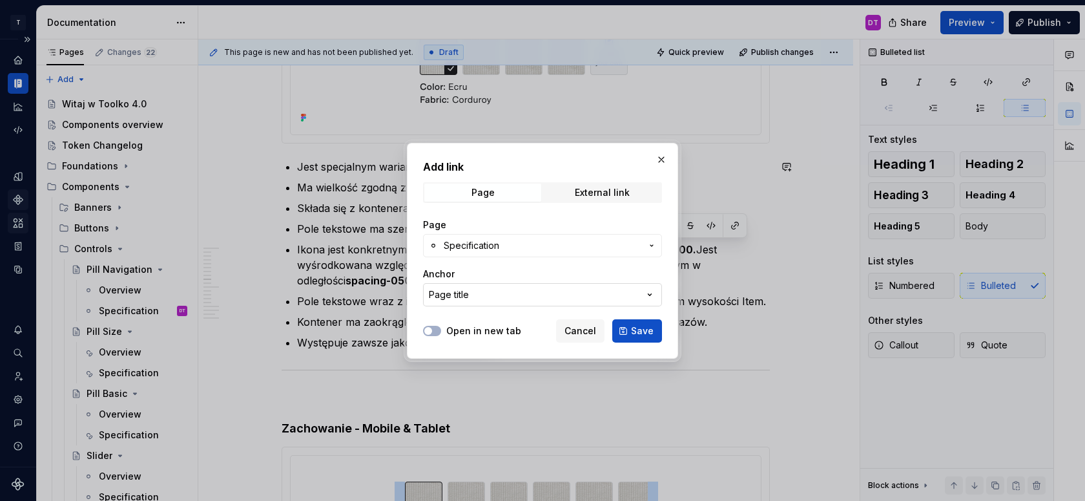
click at [462, 297] on div "Page title" at bounding box center [449, 294] width 40 height 13
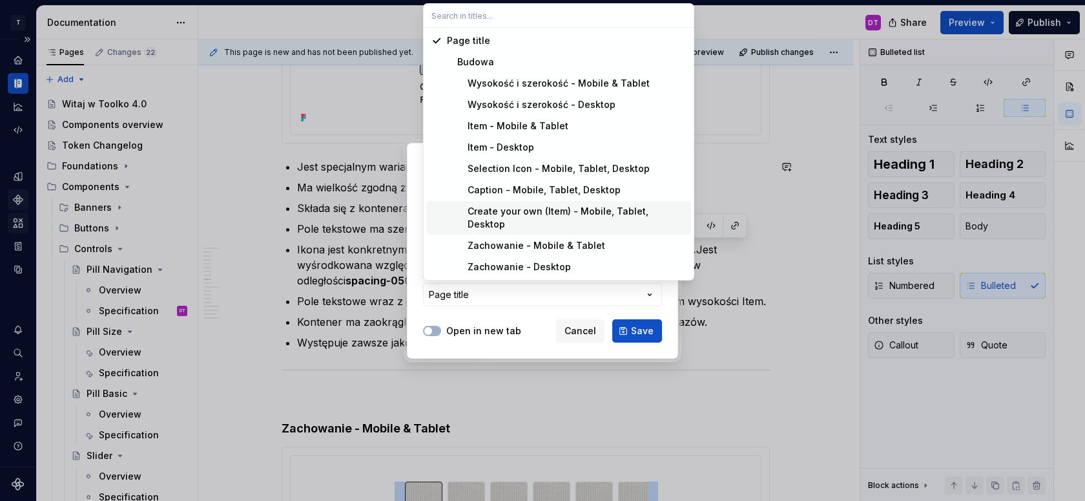
scroll to position [179, 0]
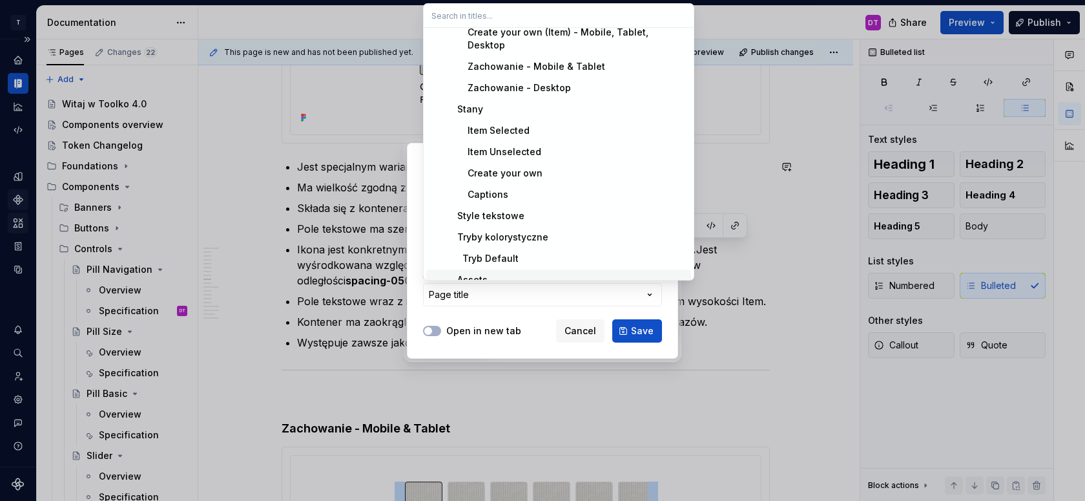
click at [479, 273] on div "Assets" at bounding box center [467, 279] width 41 height 13
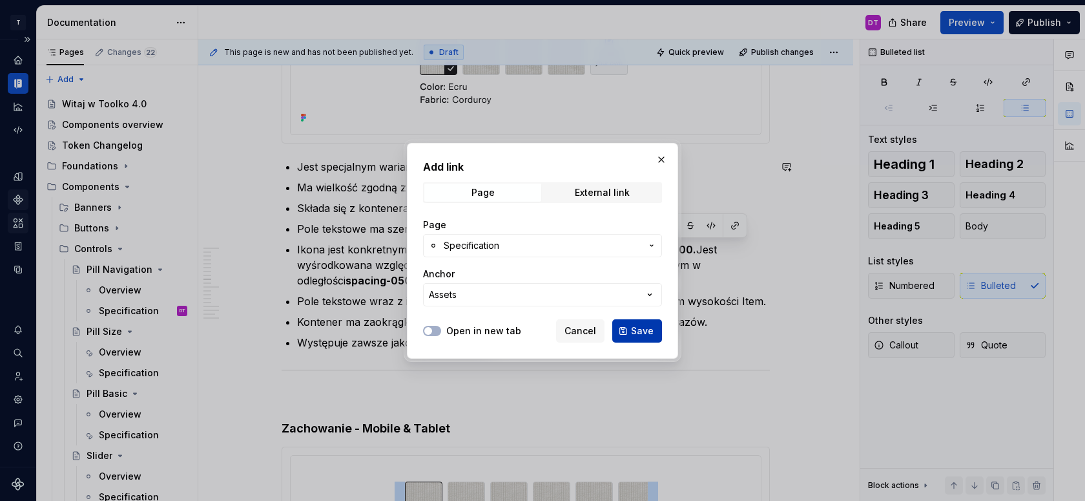
click at [660, 323] on button "Save" at bounding box center [637, 330] width 50 height 23
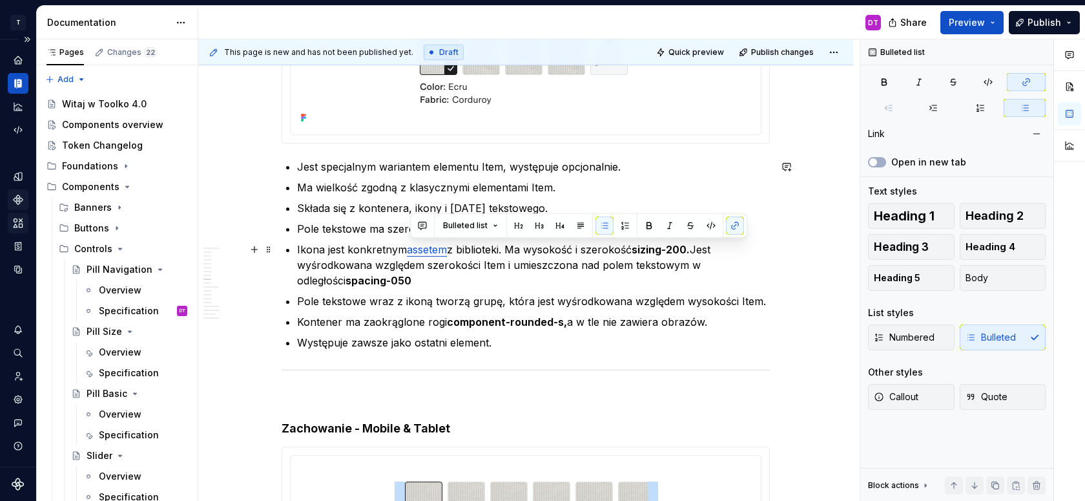
click at [503, 272] on p "Ikona jest konkretnym assetem z biblioteki. Ma wysokość i szerokość sizing-200.…" at bounding box center [533, 265] width 473 height 47
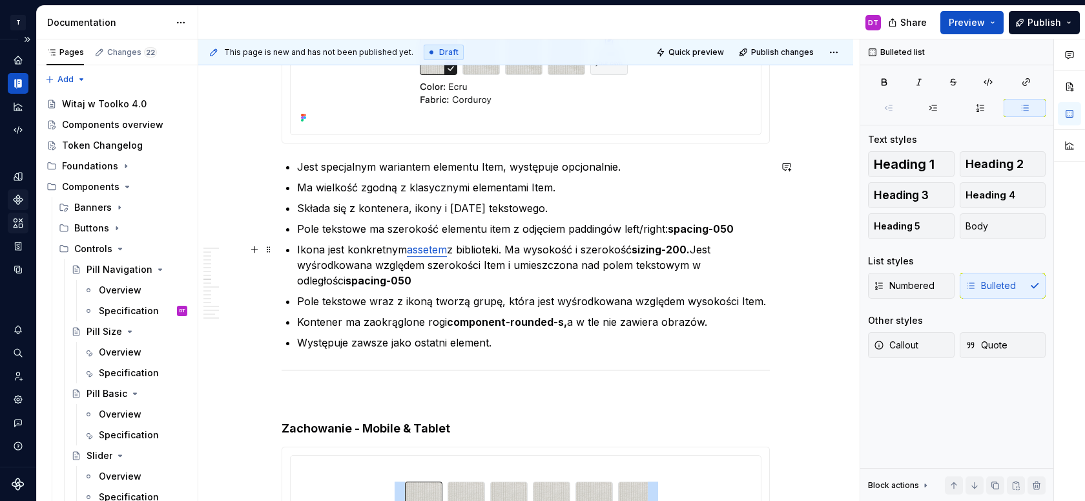
type textarea "*"
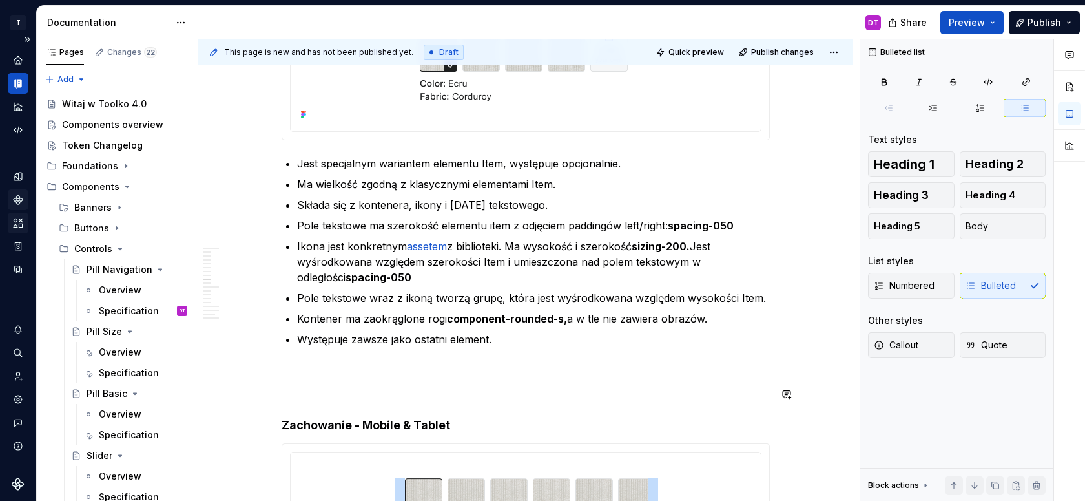
click at [301, 380] on div "**********" at bounding box center [526, 221] width 488 height 7251
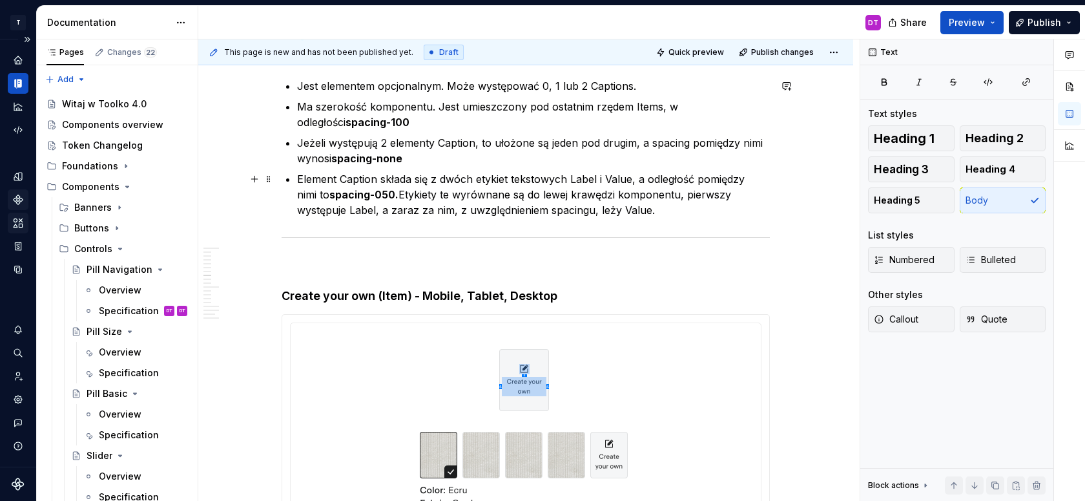
scroll to position [3288, 0]
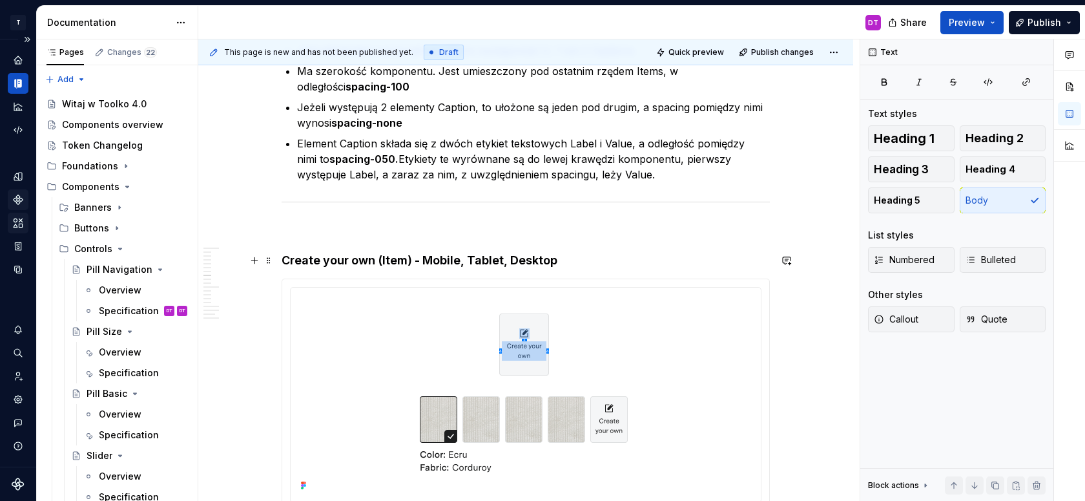
click at [287, 258] on h4 "Create your own (Item) - Mobile, Tablet, Desktop" at bounding box center [526, 261] width 488 height 16
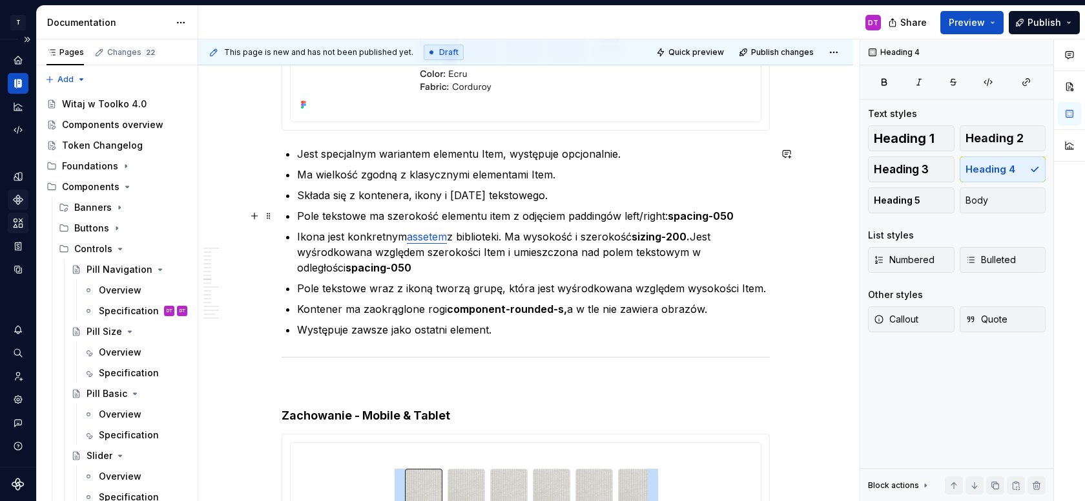
scroll to position [3678, 0]
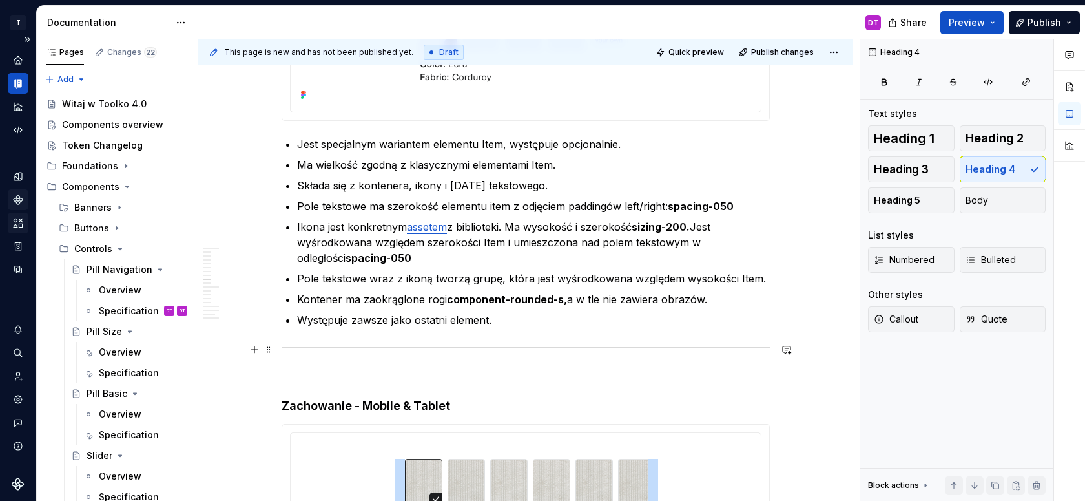
click at [304, 350] on div at bounding box center [526, 347] width 488 height 8
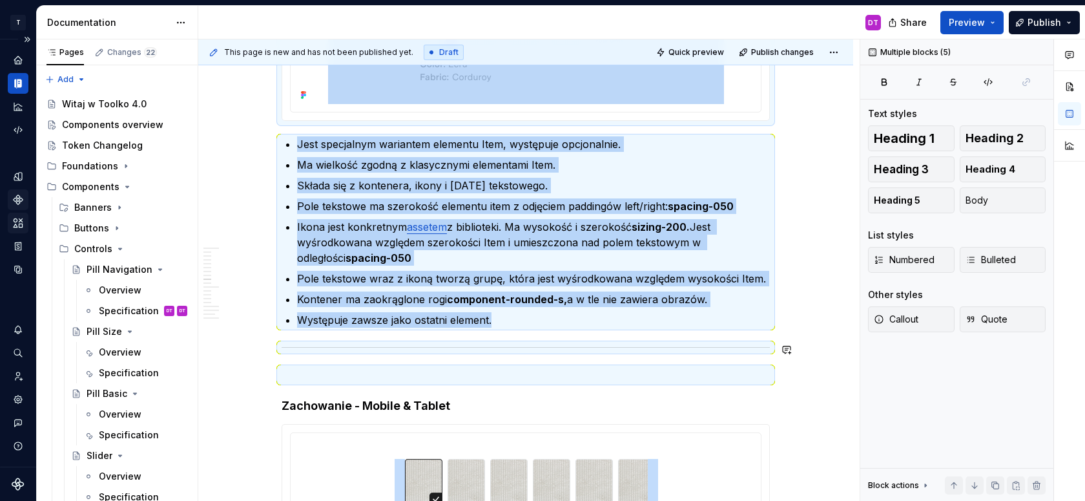
copy div "Create your own (Item) - Mobile, Tablet, Desktop Jest specjalnym wariantem elem…"
click at [305, 375] on p at bounding box center [526, 375] width 488 height 16
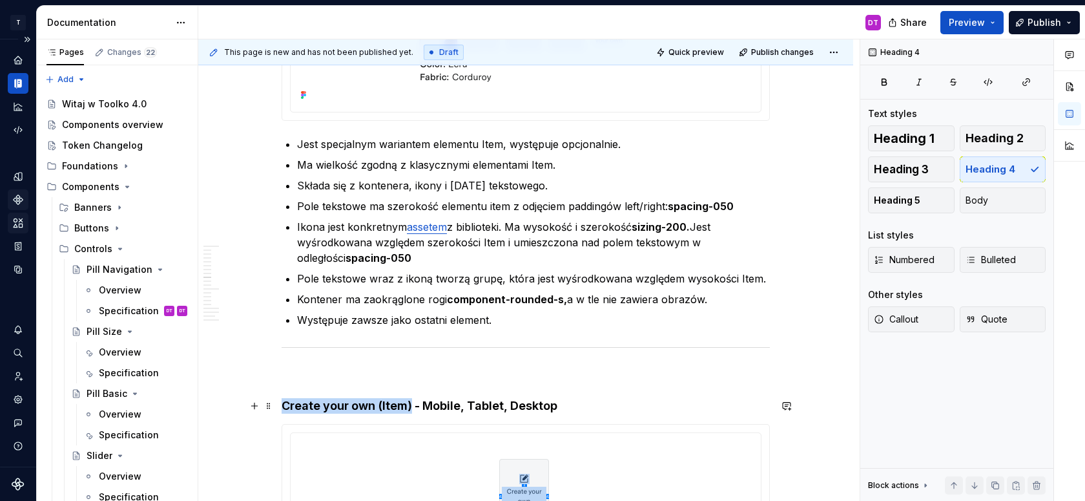
click at [413, 406] on h4 "Create your own (Item) - Mobile, Tablet, Desktop" at bounding box center [526, 406] width 488 height 16
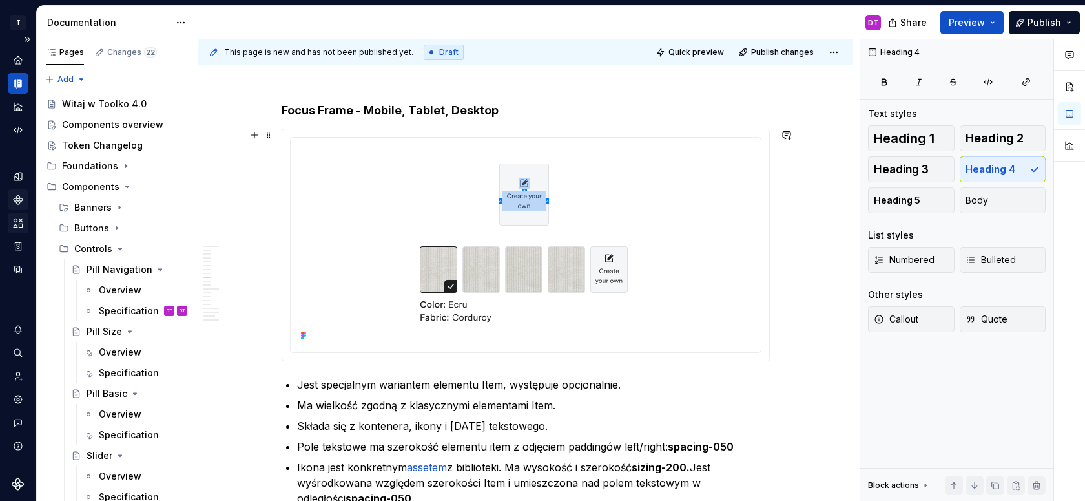
scroll to position [3998, 0]
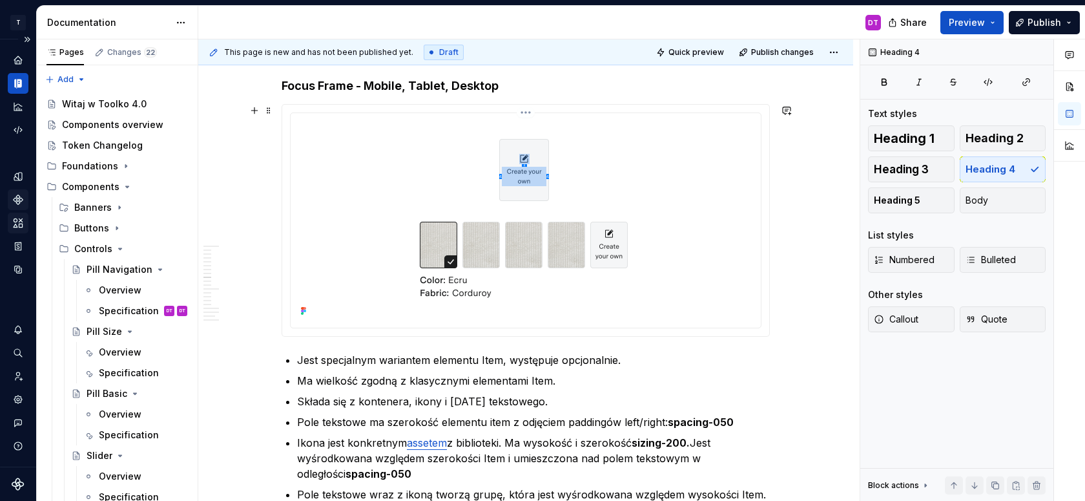
click at [551, 264] on img at bounding box center [526, 219] width 396 height 202
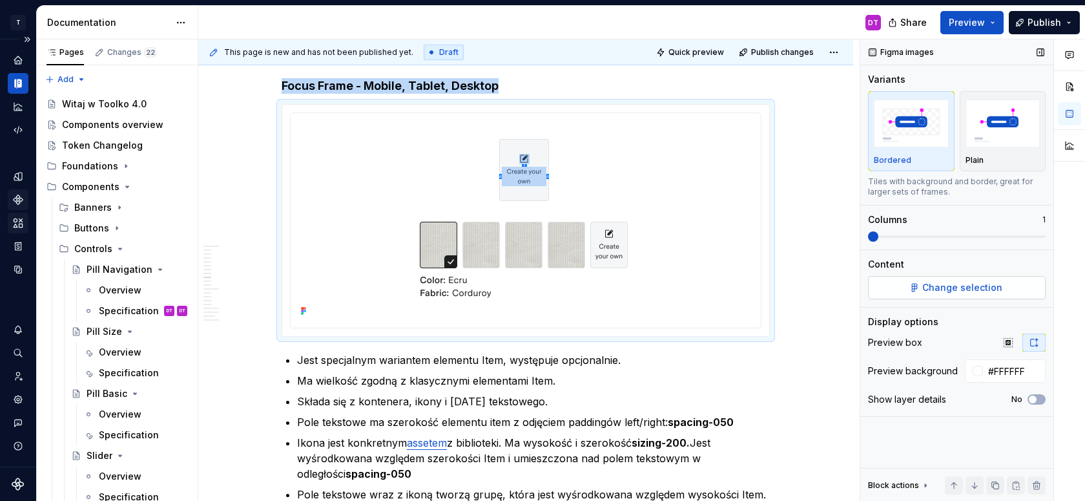
click at [946, 289] on span "Change selection" at bounding box center [962, 287] width 80 height 13
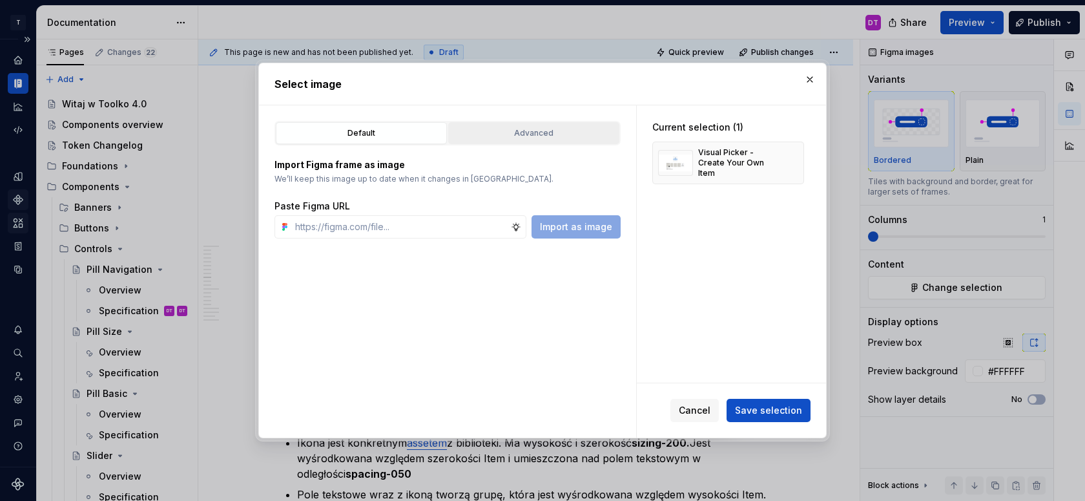
type textarea "*"
type input "focus"
click at [485, 138] on div "Advanced" at bounding box center [534, 133] width 162 height 13
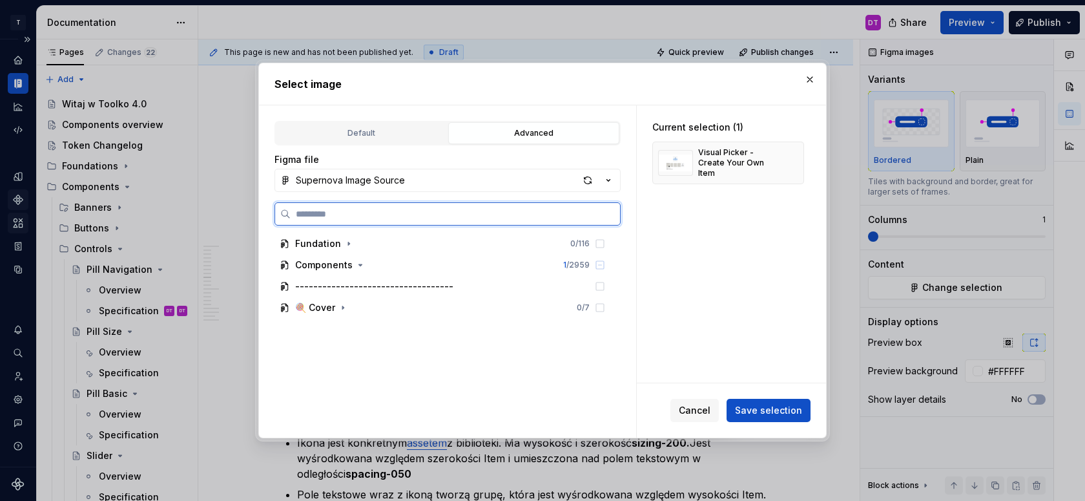
click at [402, 217] on input "search" at bounding box center [455, 213] width 329 height 13
type input "******"
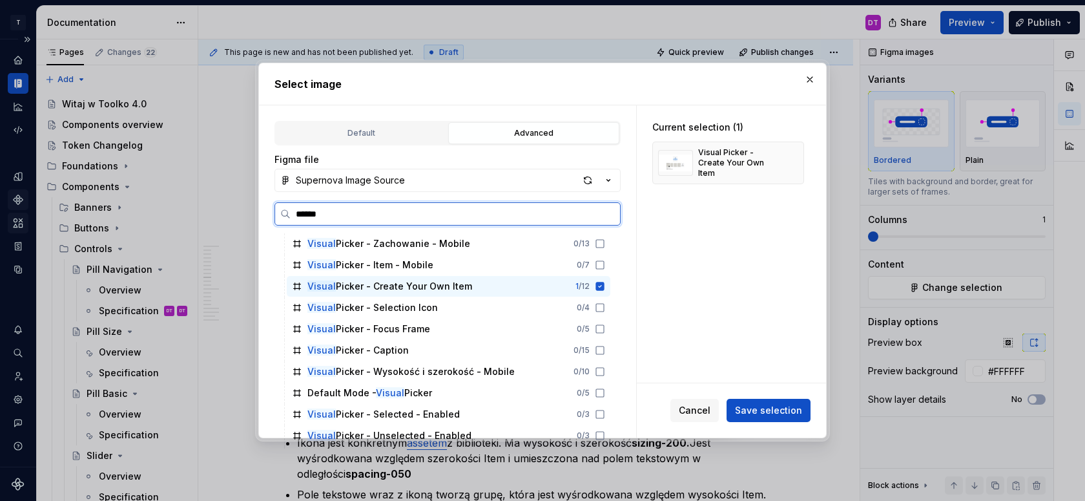
scroll to position [108, 0]
click at [373, 333] on div "Visual Picker - Focus Frame" at bounding box center [368, 327] width 123 height 13
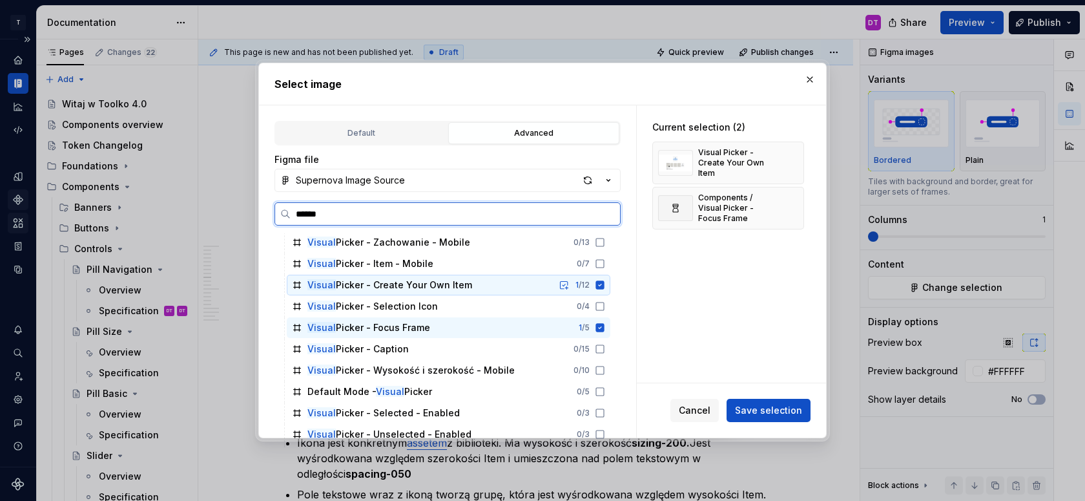
click at [534, 287] on div "Visual Picker - Create Your Own Item 1 / 12" at bounding box center [449, 285] width 324 height 21
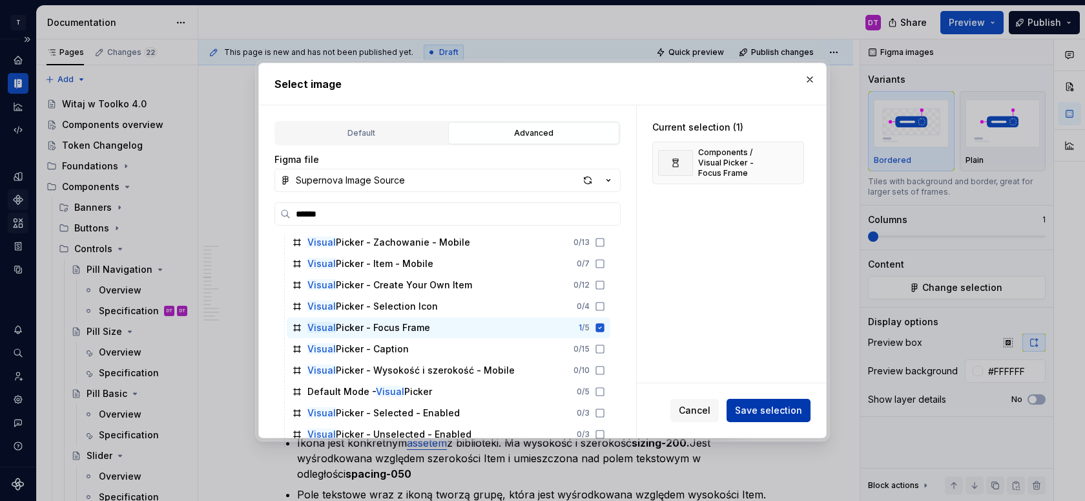
click at [771, 407] on span "Save selection" at bounding box center [768, 410] width 67 height 13
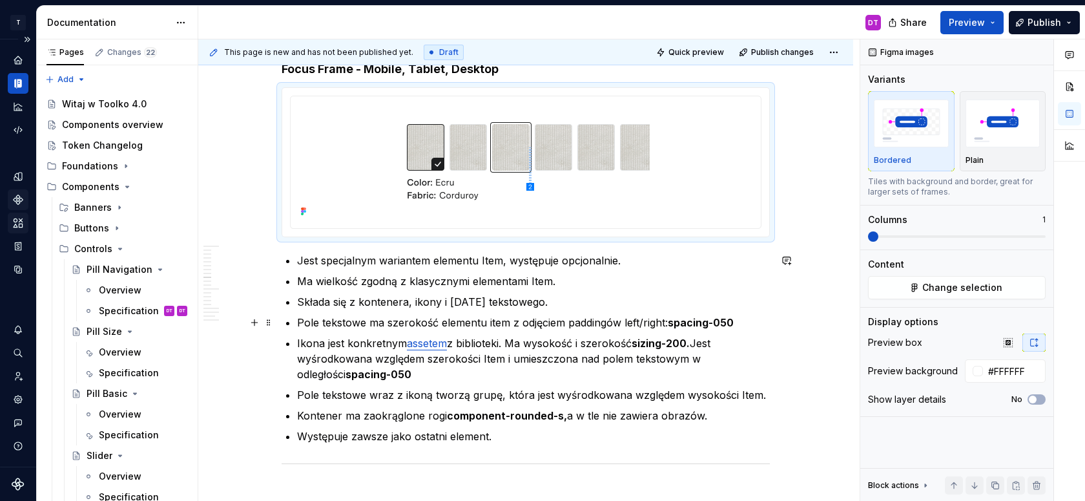
scroll to position [4021, 0]
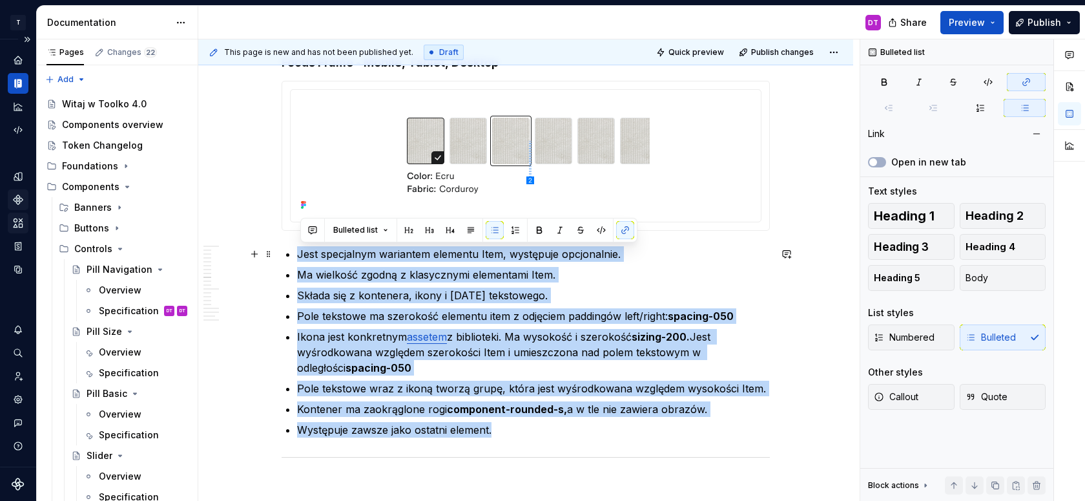
drag, startPoint x: 505, startPoint y: 435, endPoint x: 297, endPoint y: 253, distance: 276.5
click at [297, 253] on div "**********" at bounding box center [526, 85] width 488 height 7703
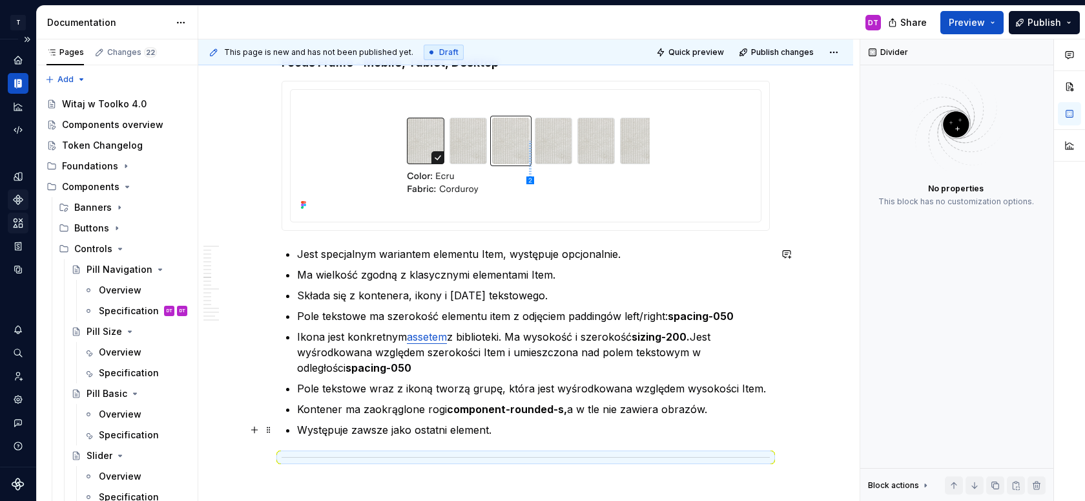
click at [504, 431] on p "Występuje zawsze jako ostatni element." at bounding box center [533, 430] width 473 height 16
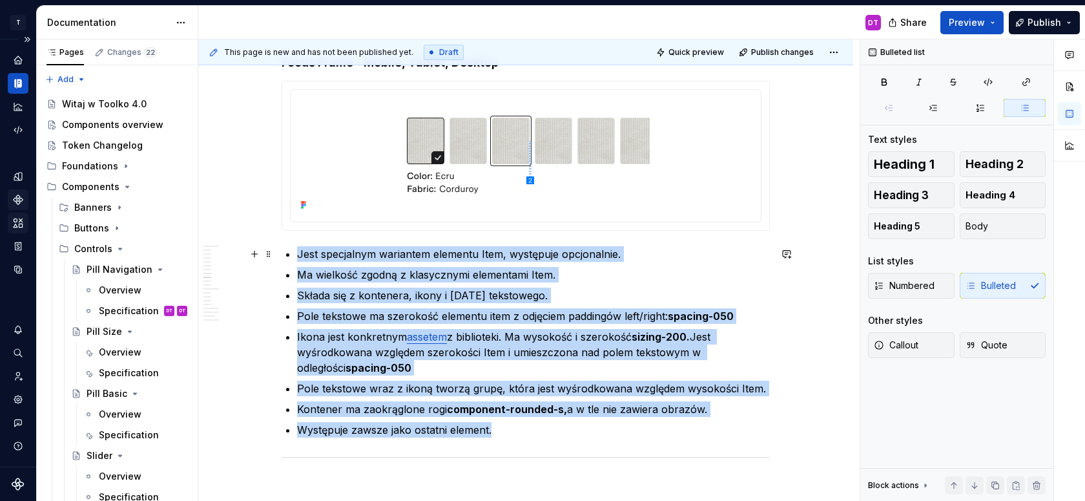
click at [301, 256] on p "Jest specjalnym wariantem elementu Item, występuje opcjonalnie." at bounding box center [533, 254] width 473 height 16
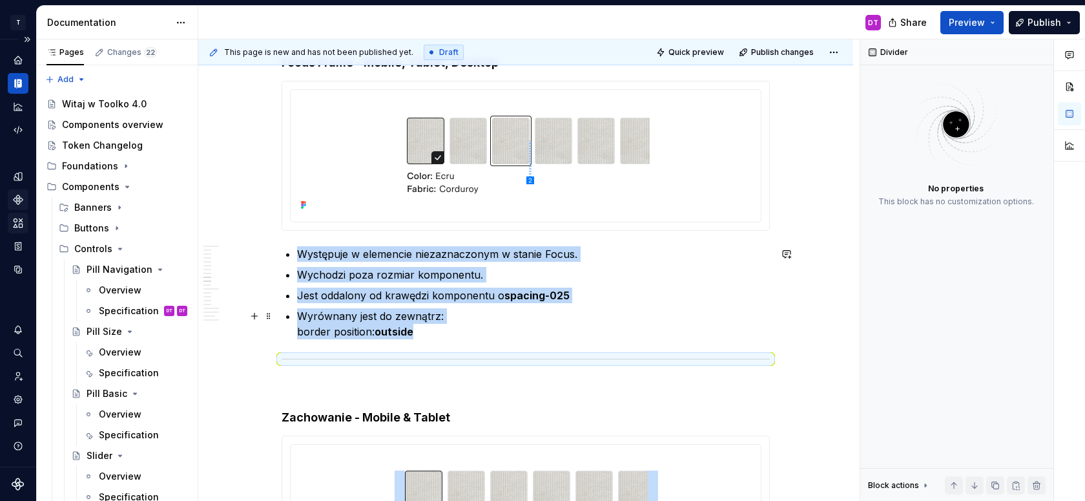
click at [468, 339] on div "**********" at bounding box center [526, 36] width 488 height 7605
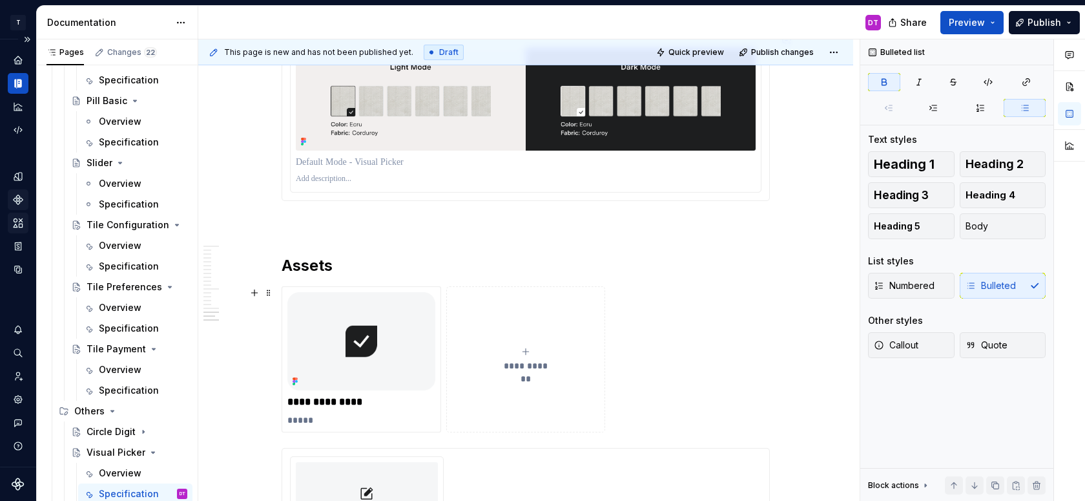
scroll to position [7525, 0]
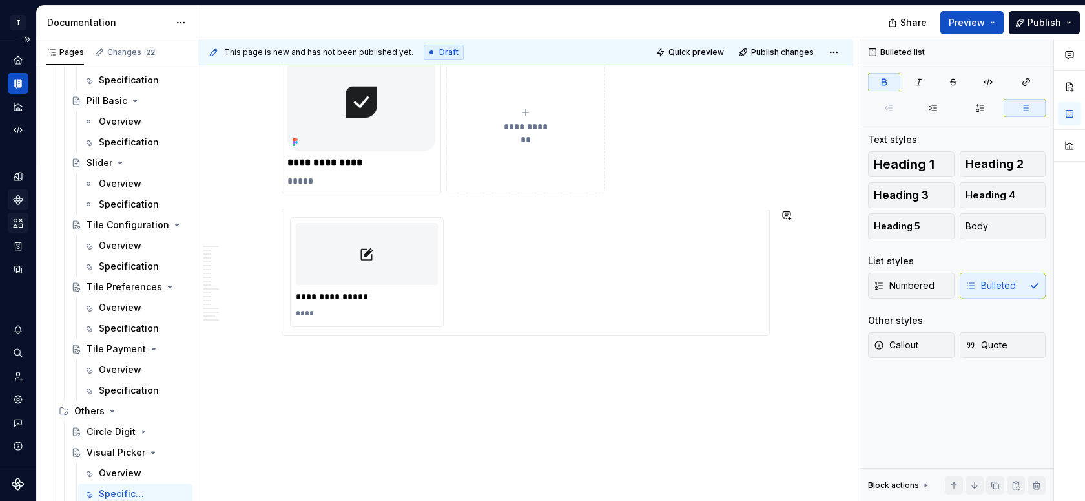
type textarea "*"
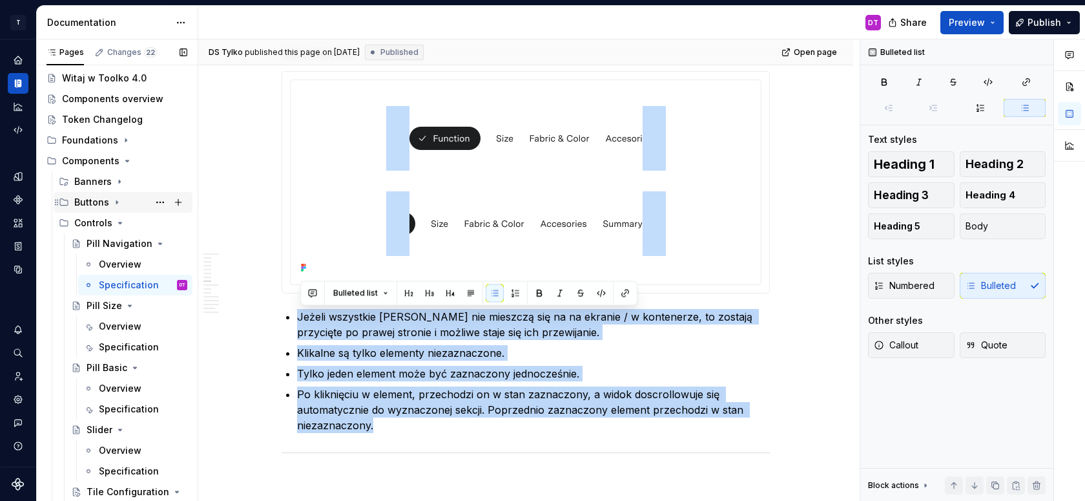
scroll to position [210, 0]
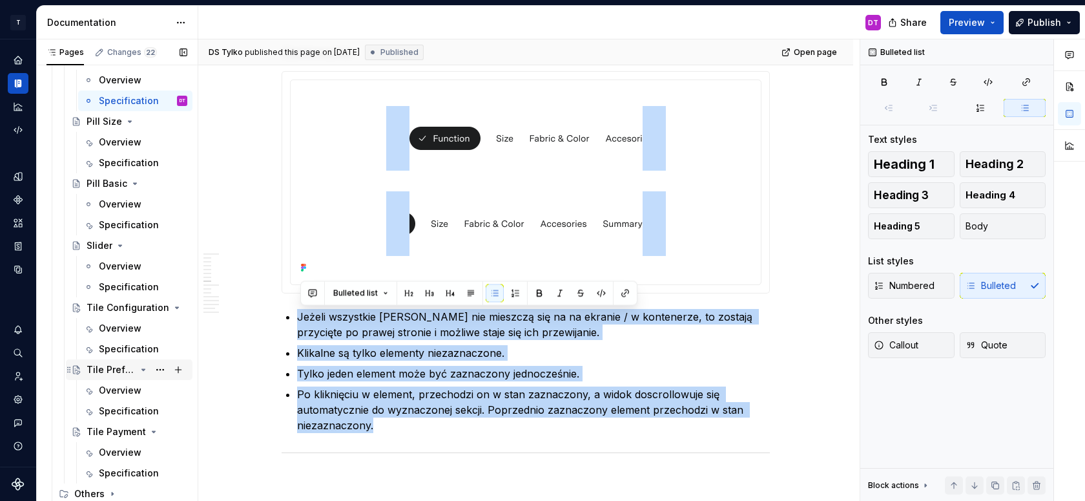
click at [112, 370] on div "Tile Preferences" at bounding box center [111, 369] width 49 height 13
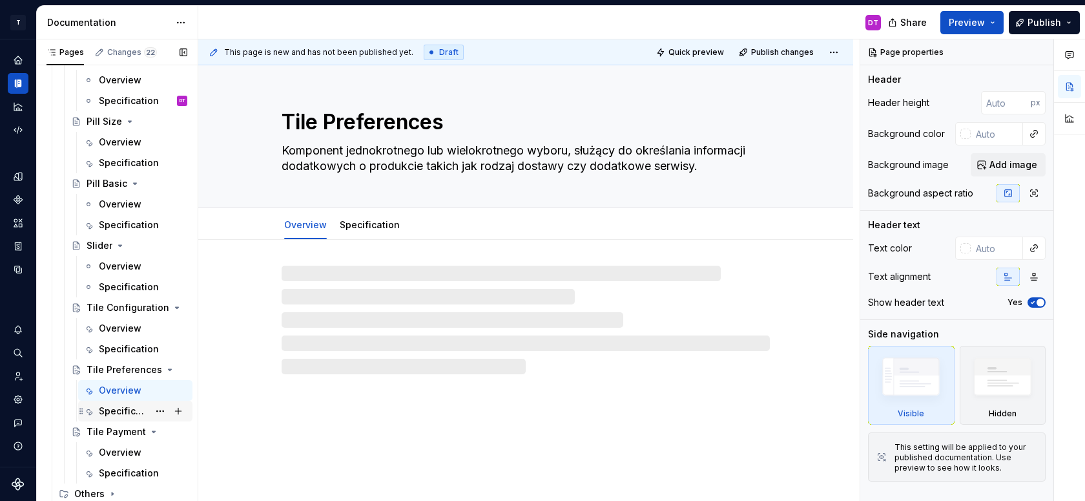
click at [116, 411] on div "Specification" at bounding box center [124, 410] width 50 height 13
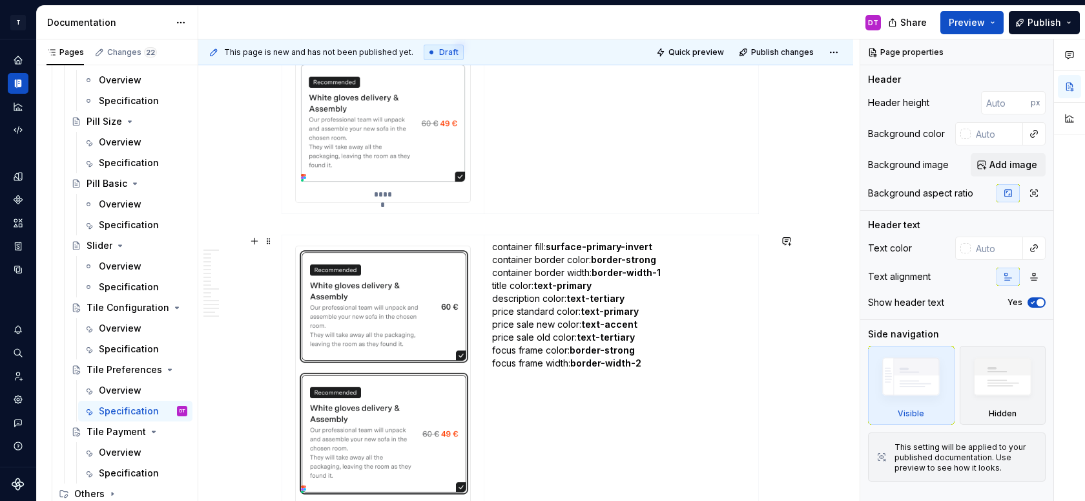
scroll to position [6107, 0]
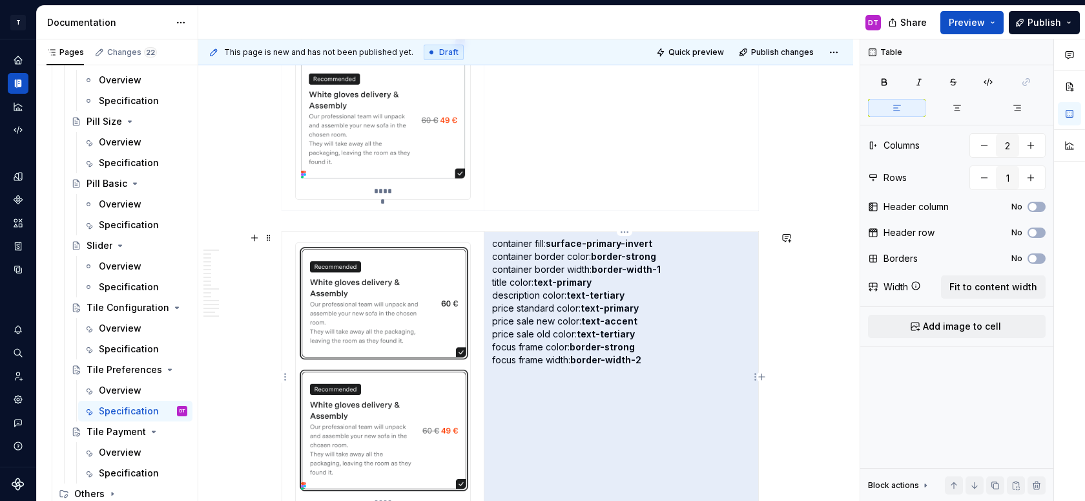
drag, startPoint x: 672, startPoint y: 270, endPoint x: 492, endPoint y: 257, distance: 180.0
click at [492, 257] on td "container fill: surface-primary-invert container border color: border-strong co…" at bounding box center [621, 376] width 275 height 289
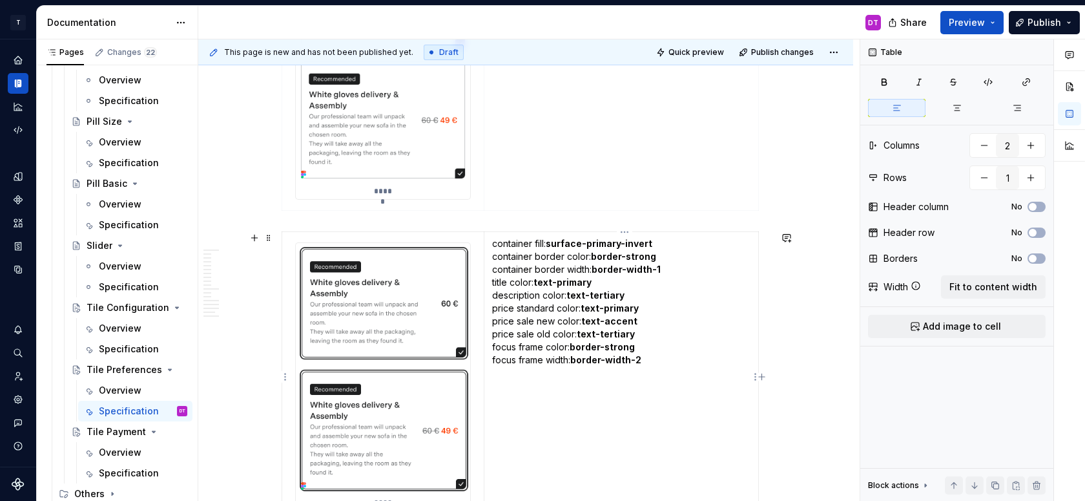
click at [499, 257] on p "container fill: surface-primary-invert container border color: border-strong co…" at bounding box center [621, 301] width 258 height 129
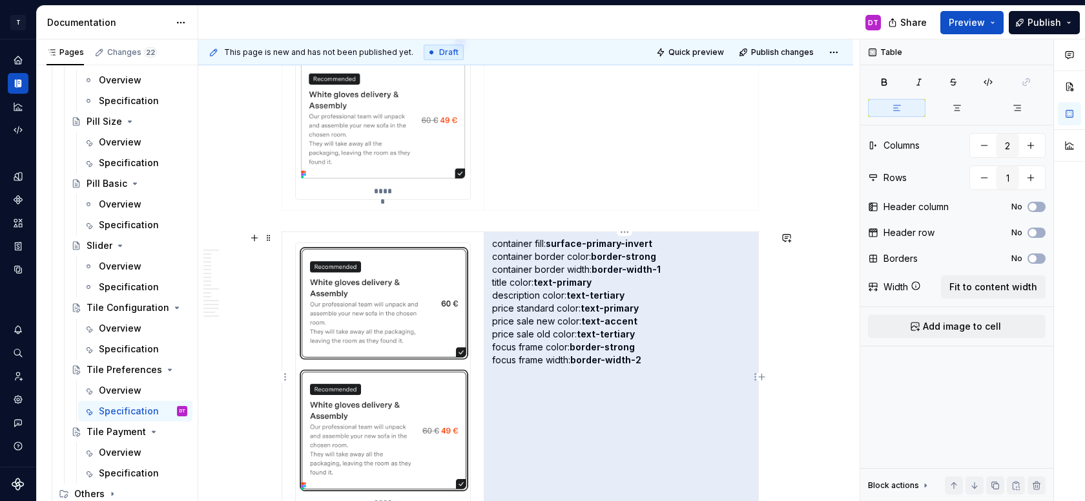
drag, startPoint x: 667, startPoint y: 270, endPoint x: 496, endPoint y: 257, distance: 171.0
click at [496, 257] on p "container fill: surface-primary-invert container border color: border-strong co…" at bounding box center [621, 301] width 258 height 129
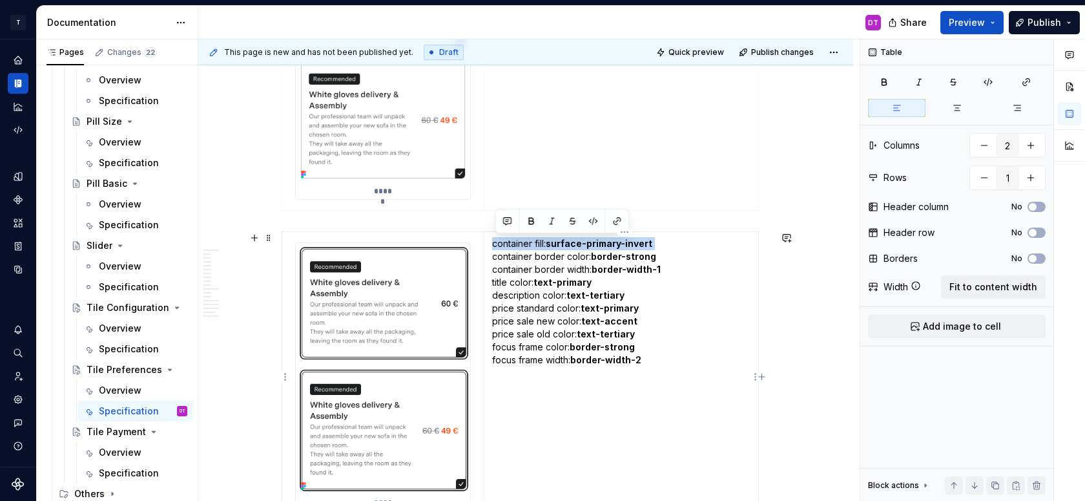
click at [496, 257] on p "container fill: surface-primary-invert container border color: border-strong co…" at bounding box center [621, 301] width 258 height 129
click at [668, 271] on p "container fill: surface-primary-invert container border color: border-strong co…" at bounding box center [621, 301] width 258 height 129
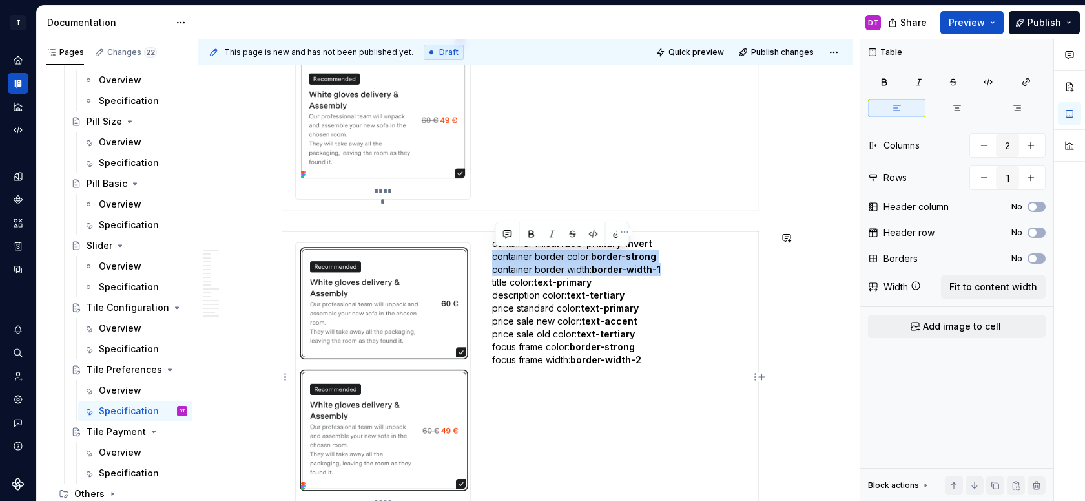
copy p "container border color: border-strong container border width: border-width-1"
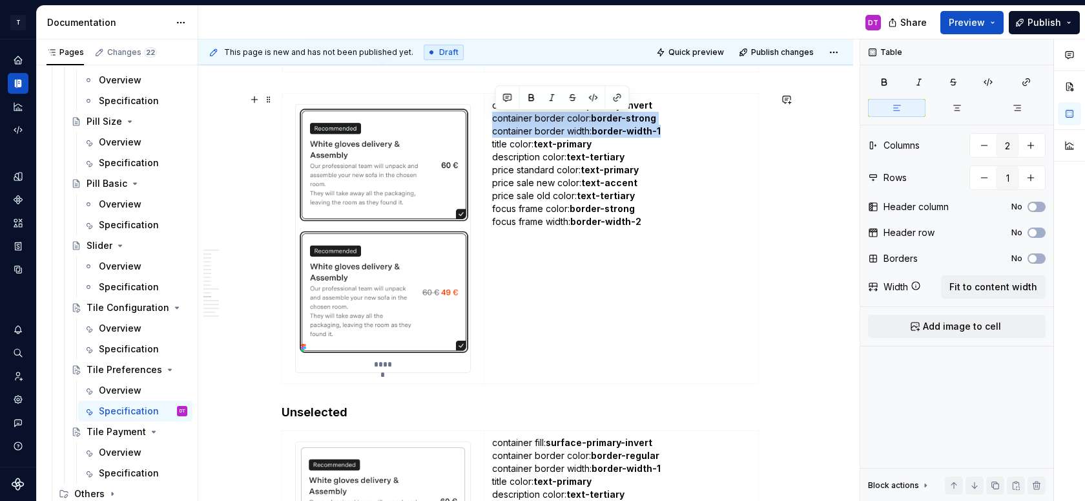
scroll to position [6241, 0]
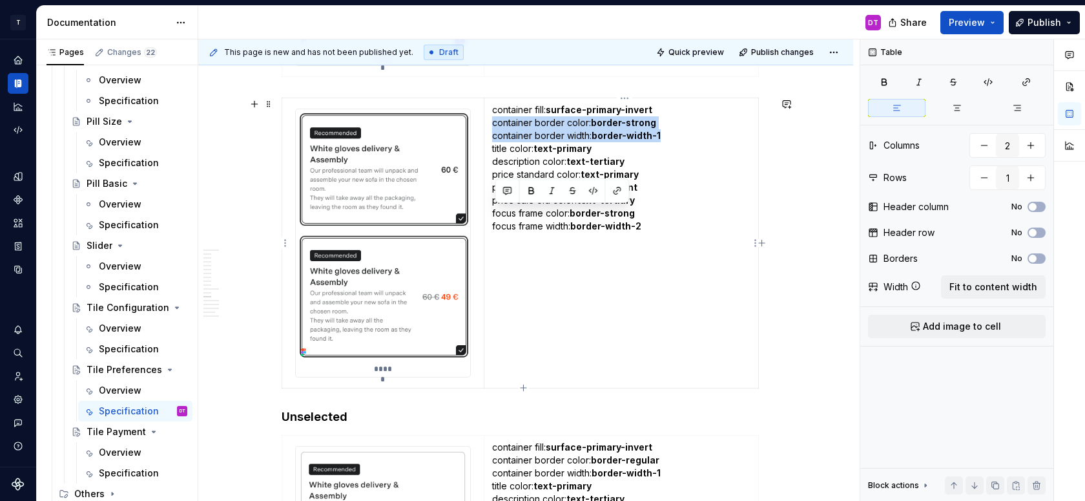
drag, startPoint x: 653, startPoint y: 226, endPoint x: 495, endPoint y: 211, distance: 159.0
click at [495, 211] on p "container fill: surface-primary-invert container border color: border-strong co…" at bounding box center [621, 167] width 258 height 129
copy p "focus frame color: border-strong focus frame width: border-width-2"
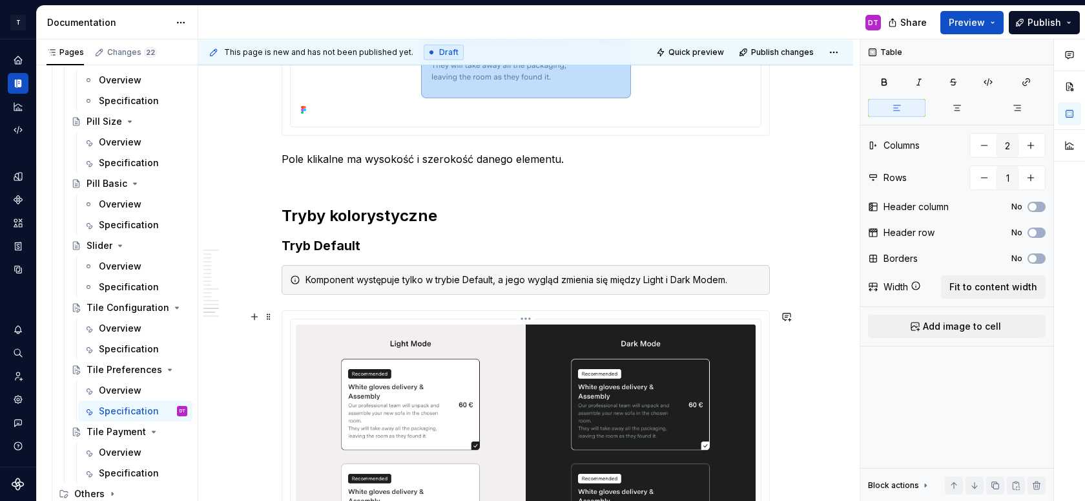
scroll to position [7909, 0]
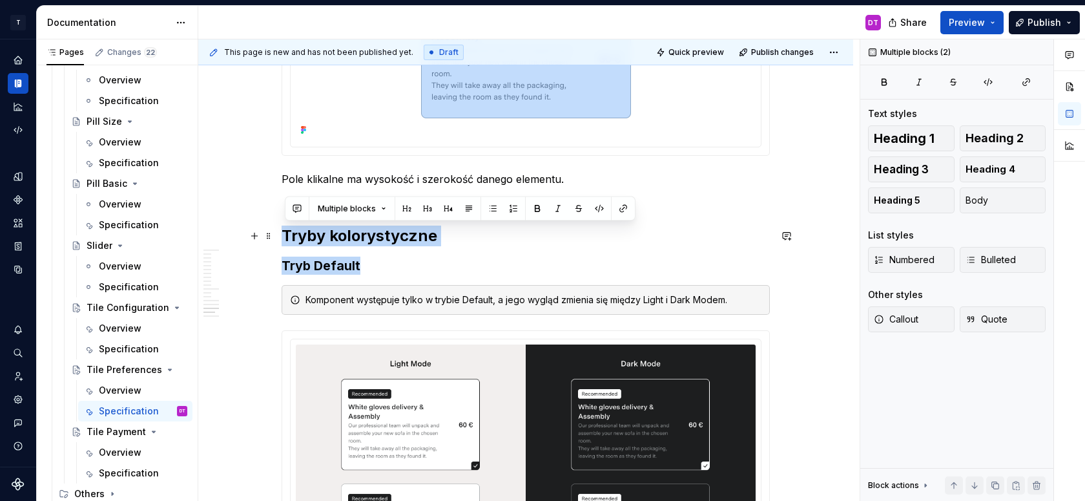
drag, startPoint x: 373, startPoint y: 265, endPoint x: 284, endPoint y: 240, distance: 92.6
click at [425, 295] on div "Komponent występuje tylko w trybie Default, a jego wygląd zmienia się między Li…" at bounding box center [534, 299] width 456 height 13
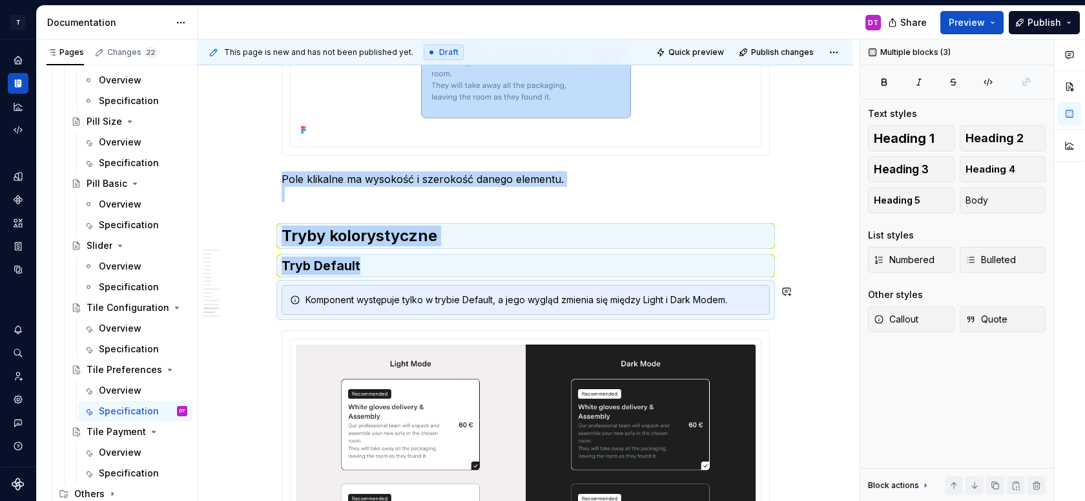
copy div "Pole klikalne ma wysokość i szerokość danego elementu. Tryby kolorystyczne Tryb…"
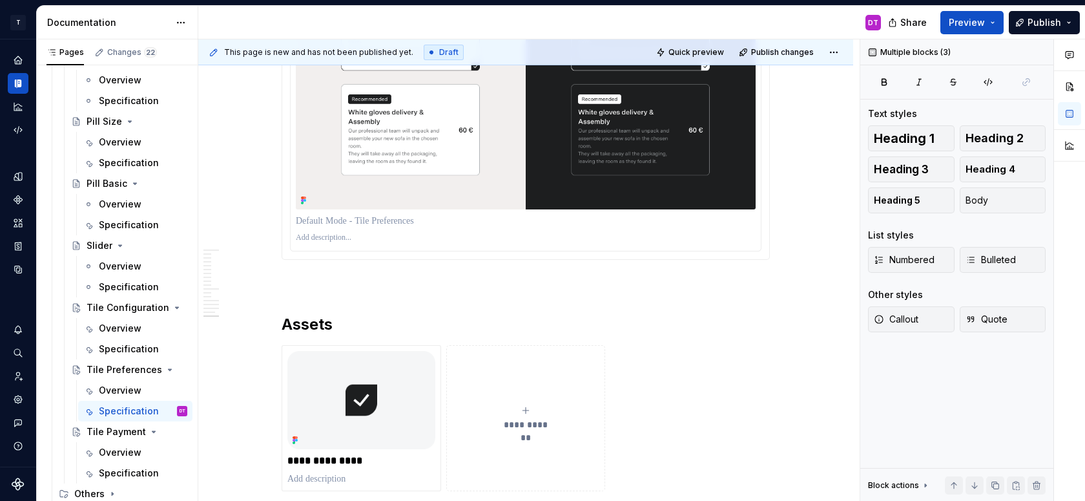
scroll to position [8285, 0]
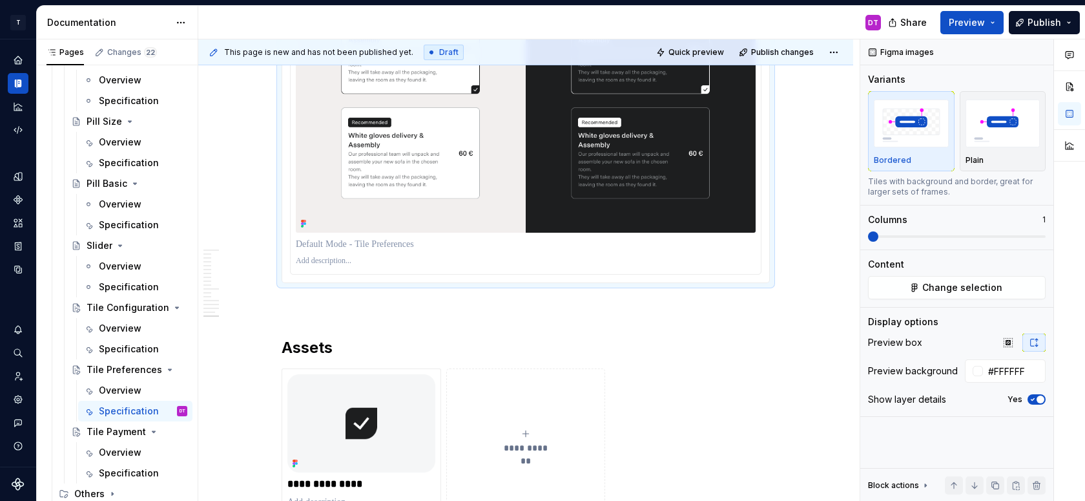
click at [461, 139] on img at bounding box center [526, 100] width 460 height 264
copy div "Komponent występuje tylko w trybie Default, a jego wygląd zmienia się między Li…"
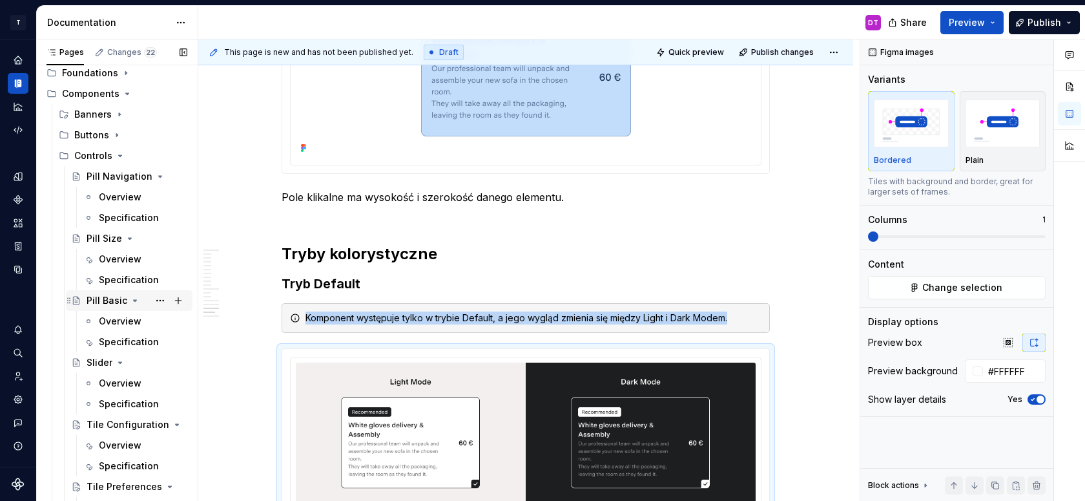
scroll to position [91, 0]
click at [113, 176] on div "Pill Navigation" at bounding box center [111, 178] width 49 height 13
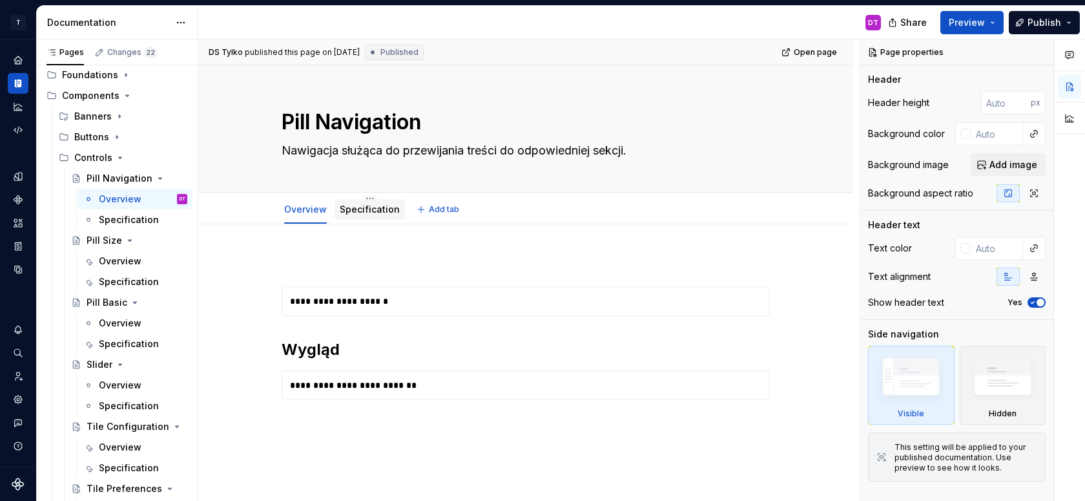
click at [363, 202] on div "Specification" at bounding box center [370, 210] width 60 height 16
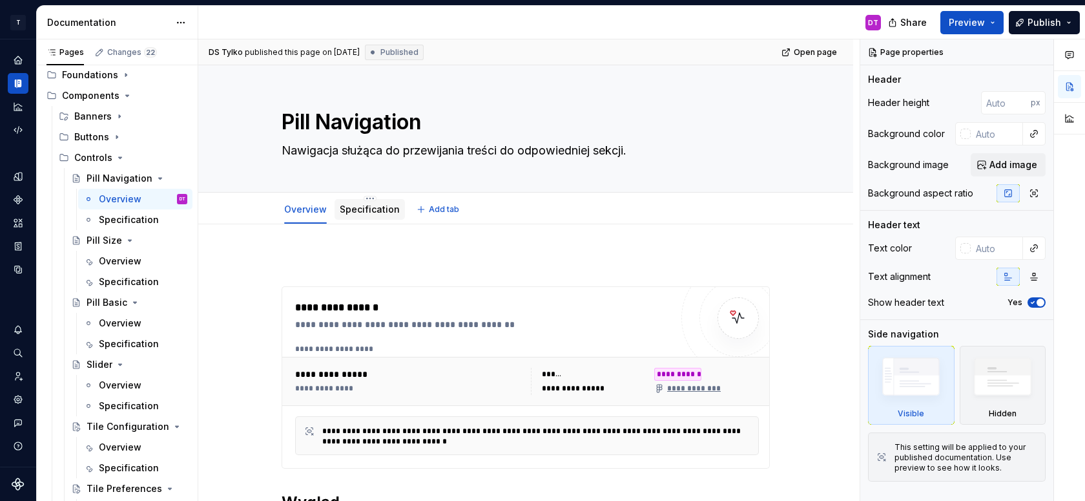
click at [367, 210] on link "Specification" at bounding box center [370, 208] width 60 height 11
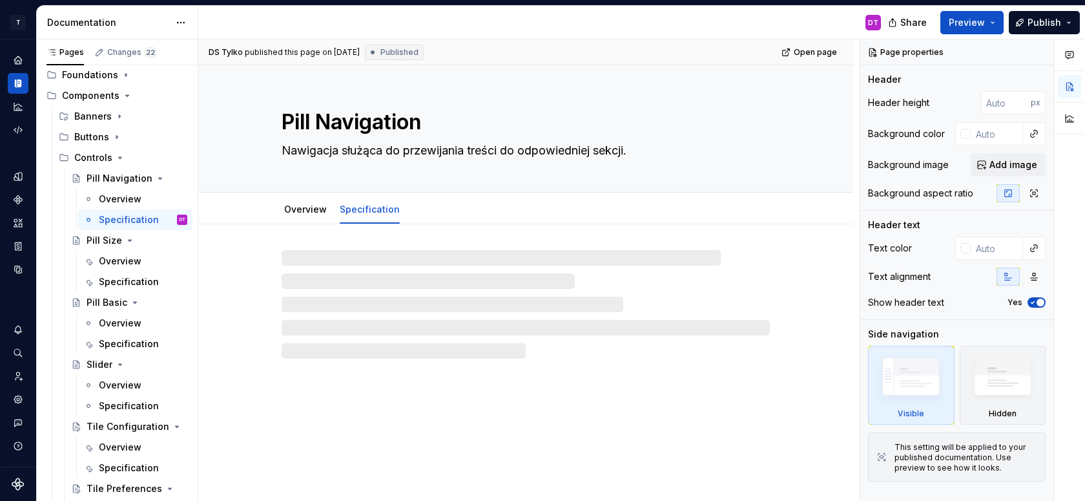
type textarea "*"
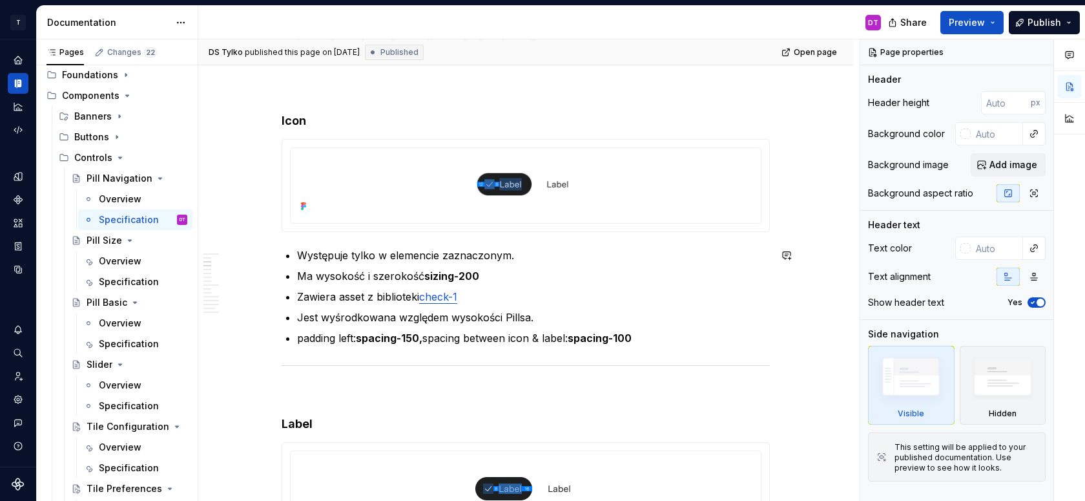
scroll to position [804, 0]
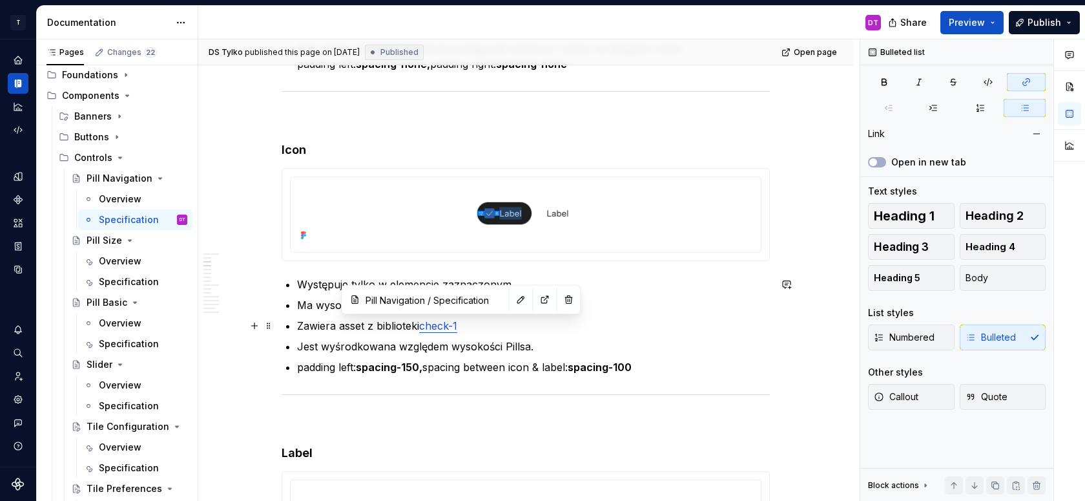
click at [443, 326] on link "check-1" at bounding box center [438, 325] width 38 height 13
type input "Pill Navigation / Specification/ Assets"
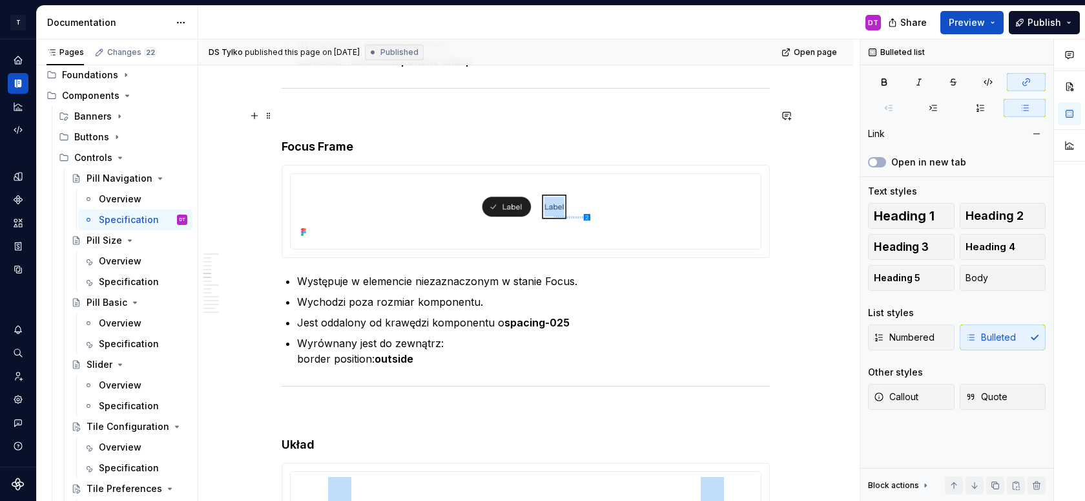
scroll to position [1732, 0]
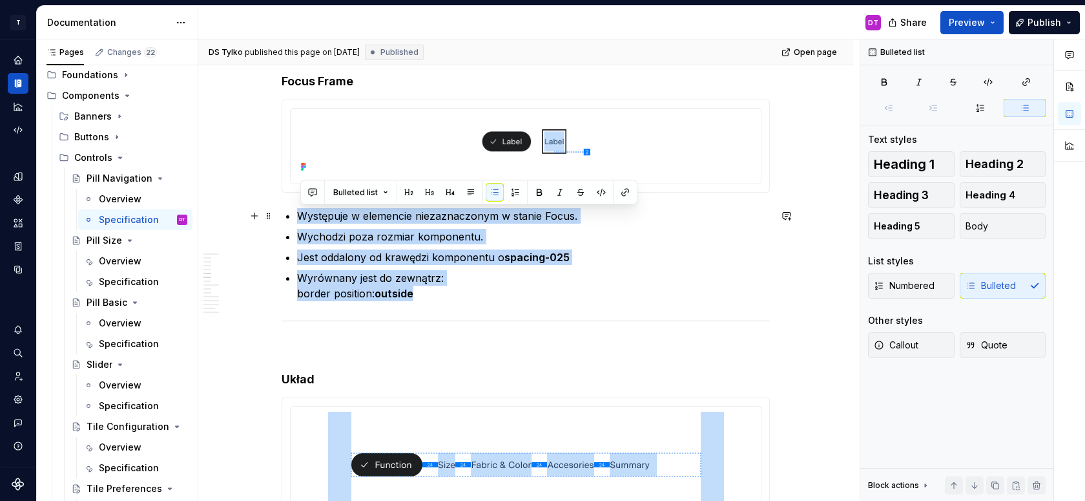
drag, startPoint x: 431, startPoint y: 298, endPoint x: 282, endPoint y: 214, distance: 171.5
copy ul "Występuje w elemencie niezaznaczonym w stanie Focus. Wychodzi poza rozmiar komp…"
type textarea "*"
